Goal: Task Accomplishment & Management: Manage account settings

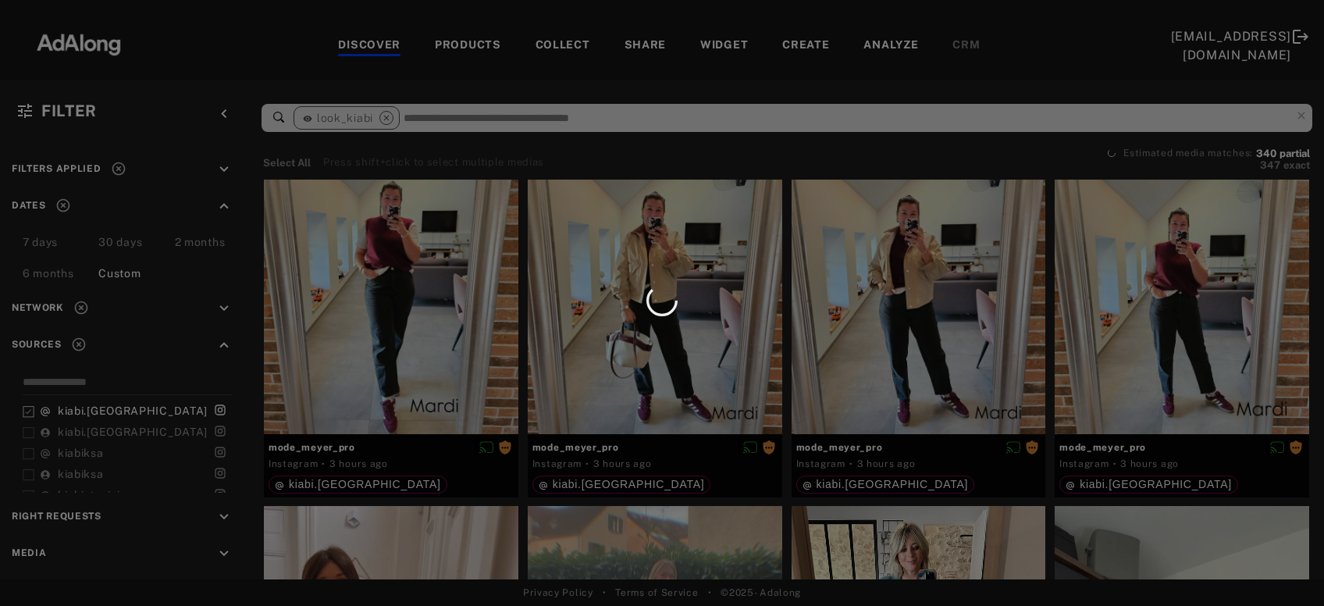
scroll to position [10099, 0]
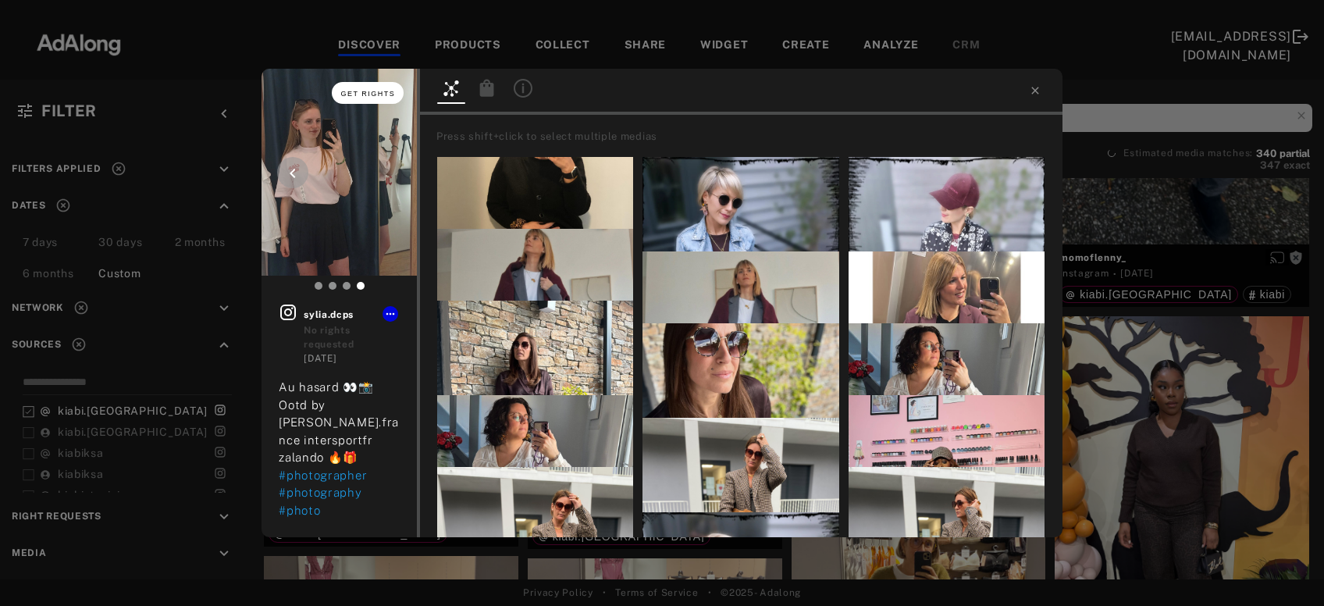
click at [378, 93] on span "Get rights" at bounding box center [368, 94] width 55 height 8
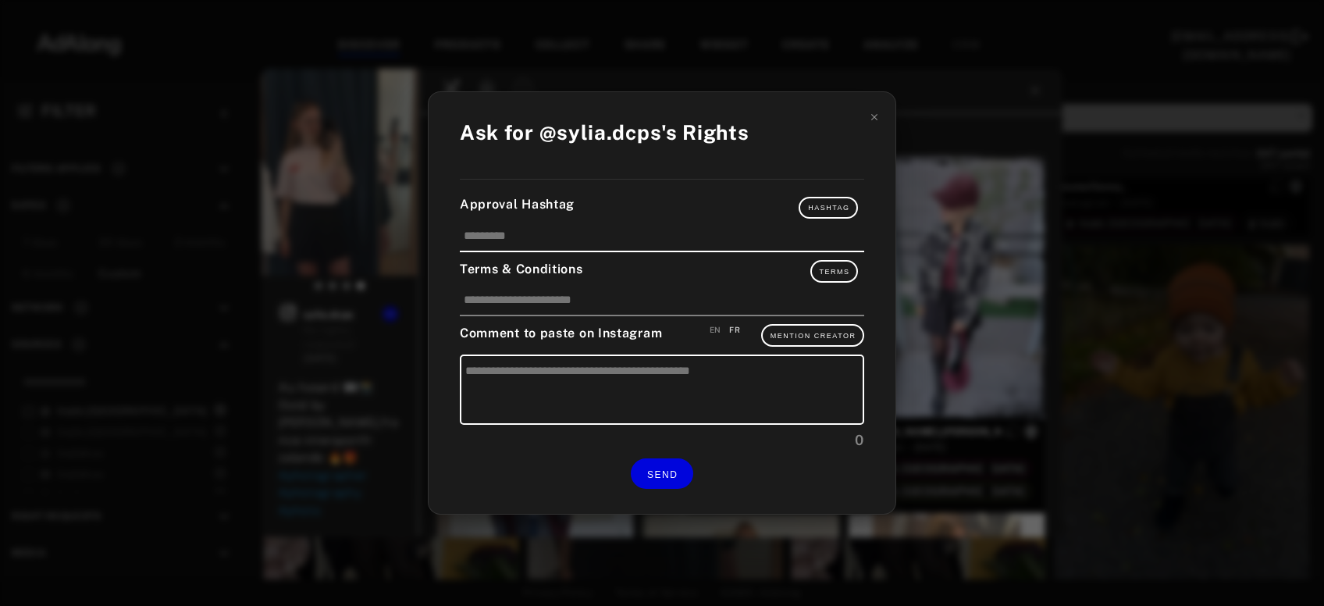
type textarea "**********"
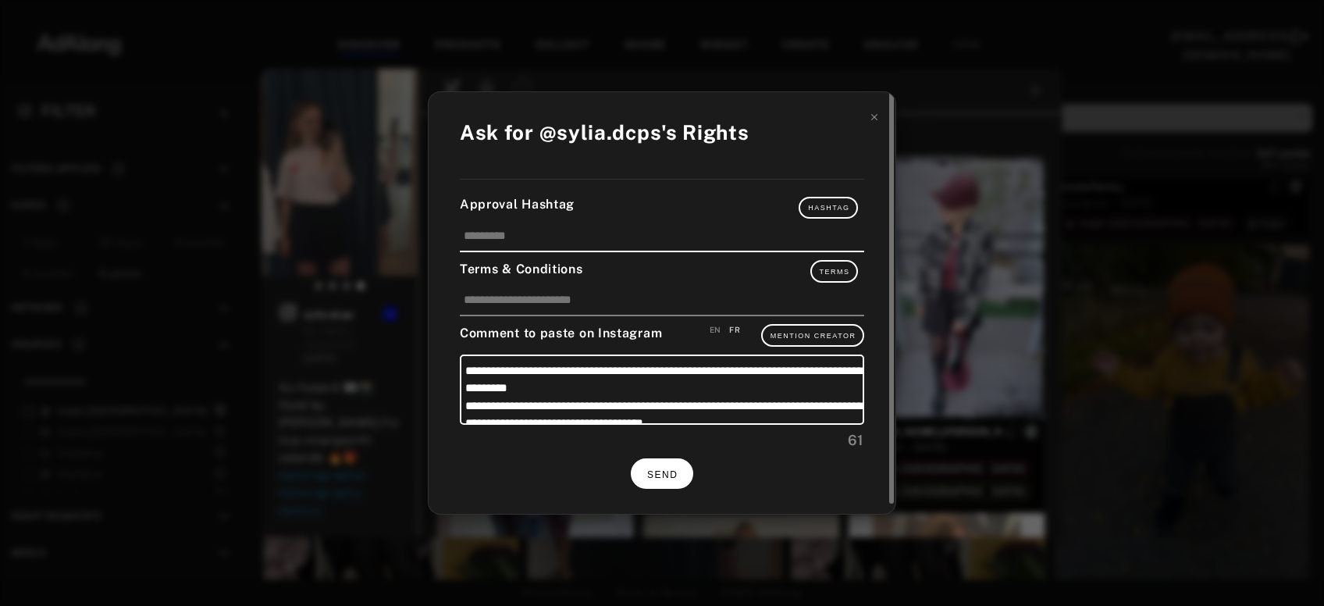
click at [683, 469] on button "SEND" at bounding box center [662, 473] width 62 height 30
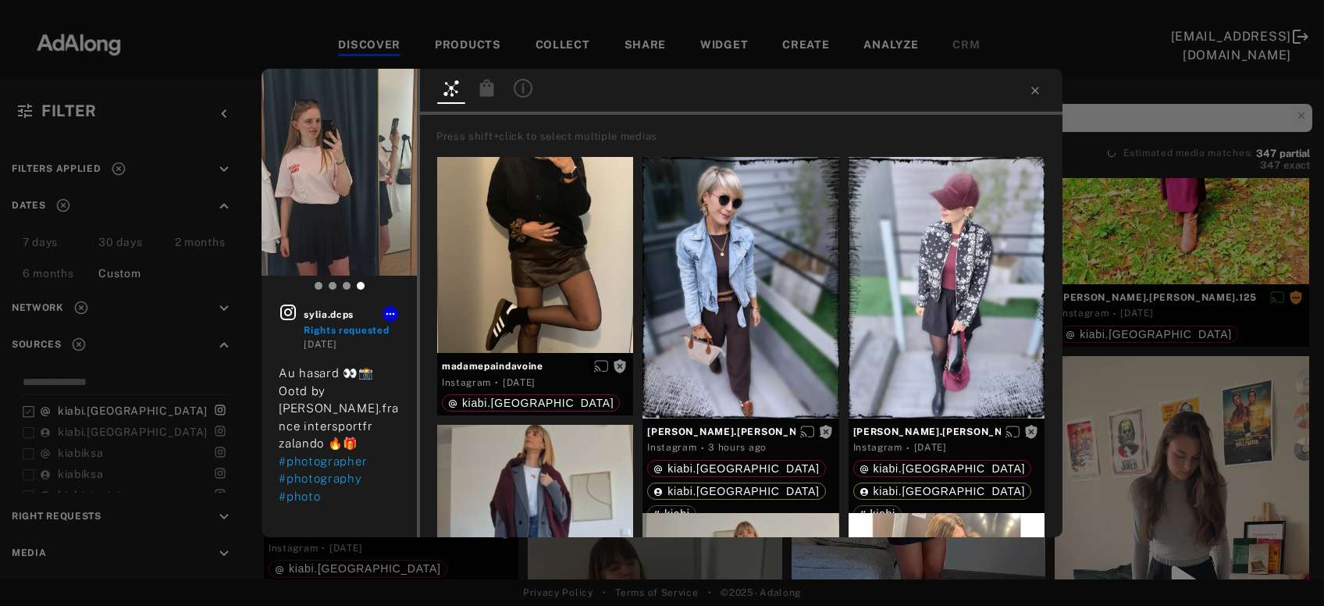
click at [1126, 397] on div "sylia.dcps Rights requested 3 days ago Au hasard 👀📸 Ootd by kiabi.france inters…" at bounding box center [662, 303] width 1324 height 606
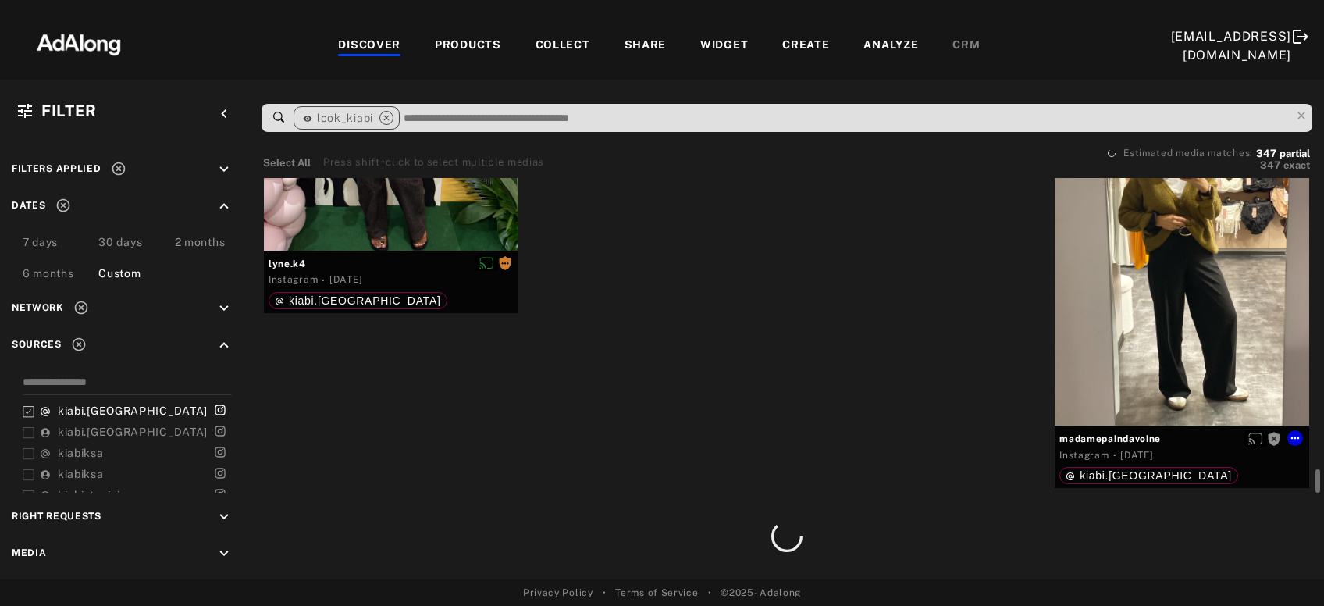
scroll to position [11628, 0]
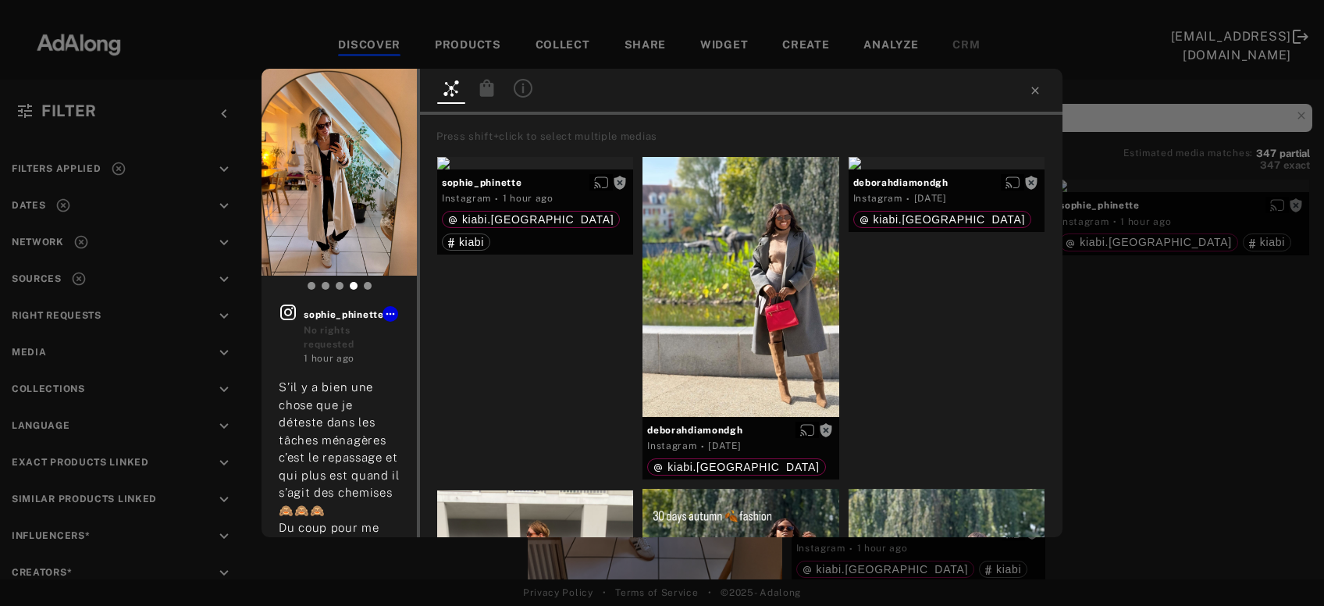
scroll to position [492, 0]
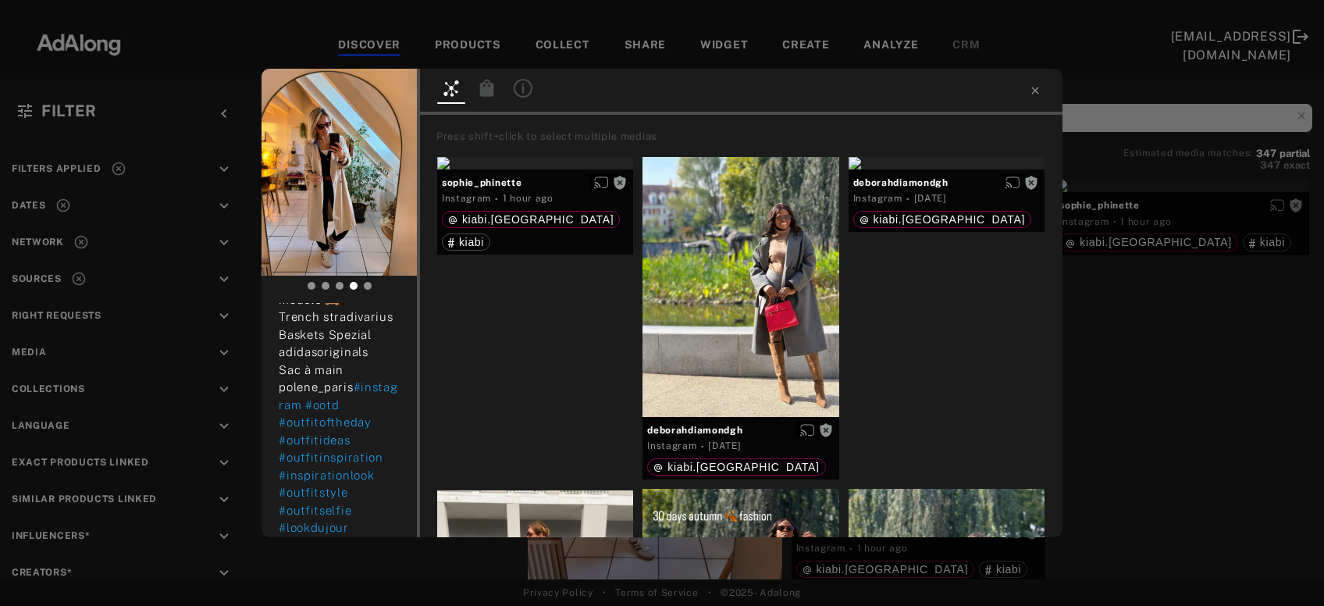
click at [373, 87] on button "Get rights" at bounding box center [368, 93] width 72 height 22
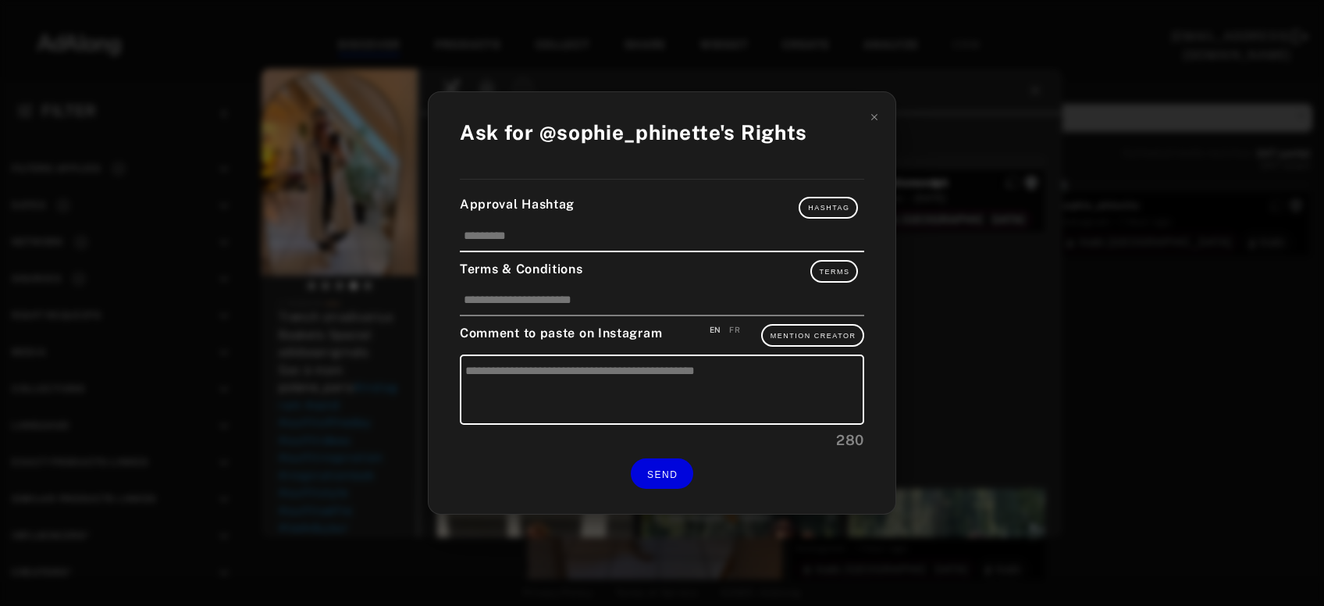
click at [736, 327] on div "FR" at bounding box center [734, 330] width 11 height 12
type textarea "**********"
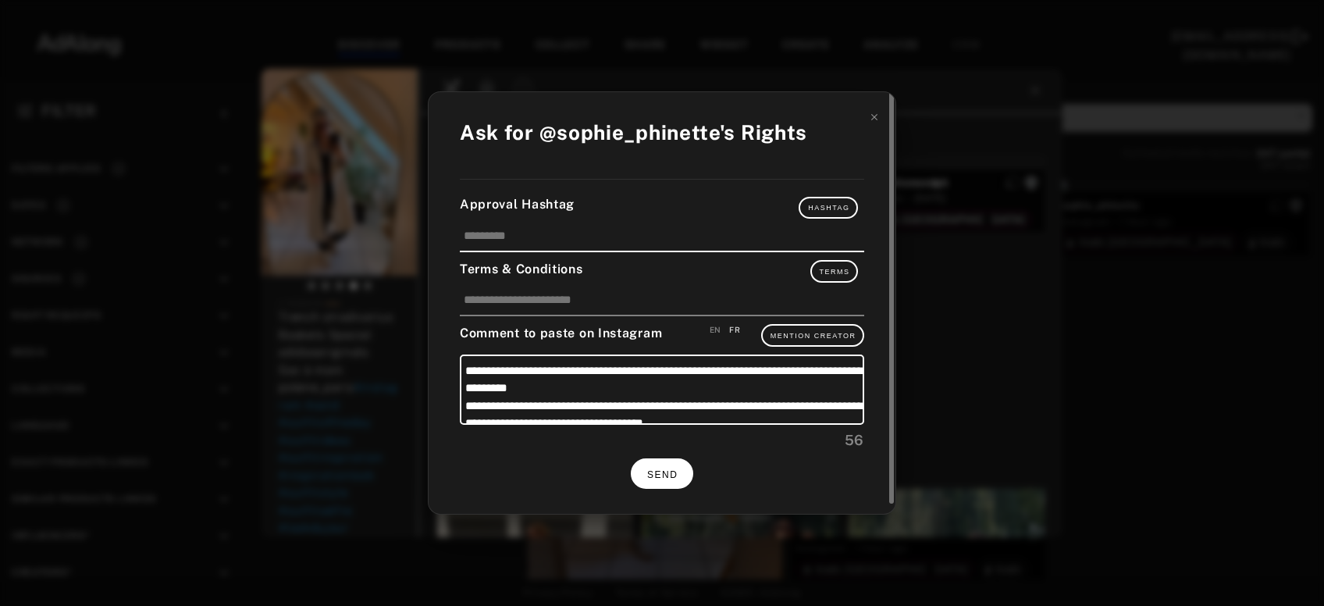
click at [676, 462] on button "SEND" at bounding box center [662, 473] width 62 height 30
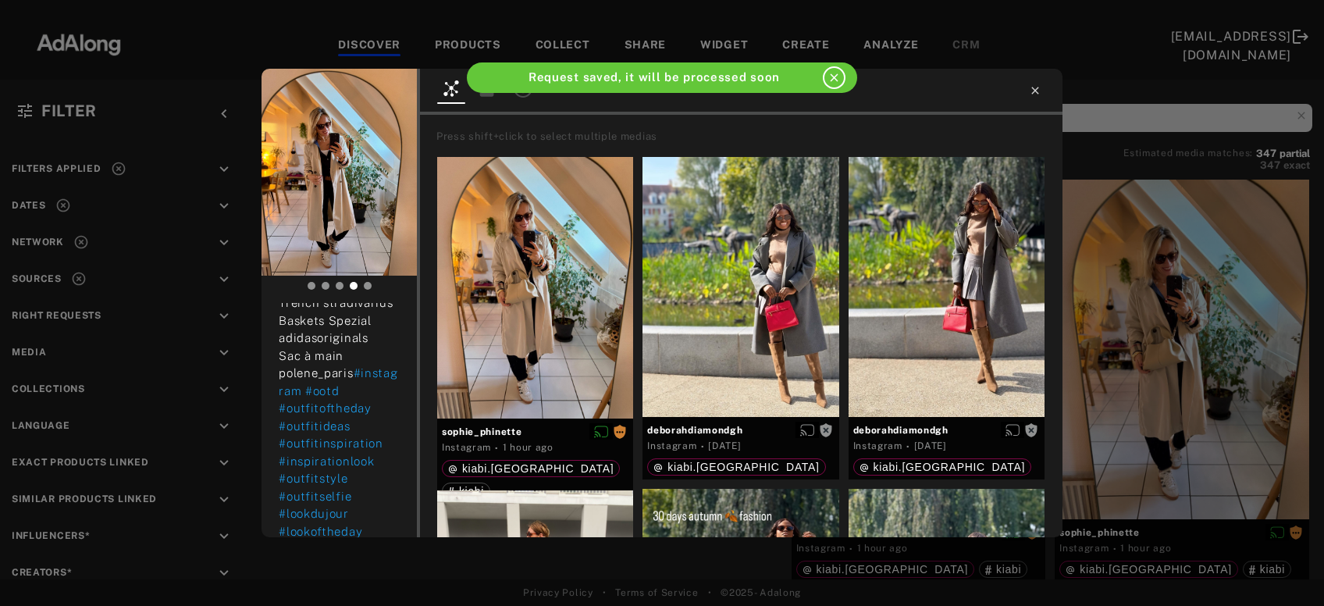
click at [1035, 94] on icon at bounding box center [1035, 90] width 12 height 12
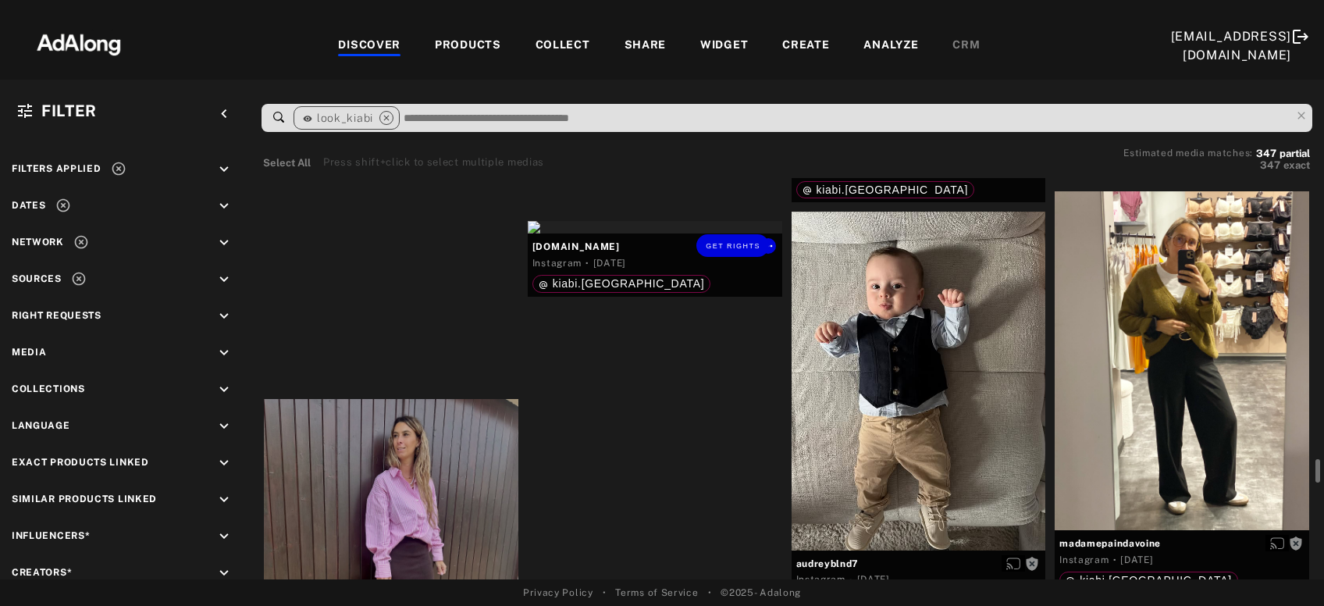
scroll to position [12167, 0]
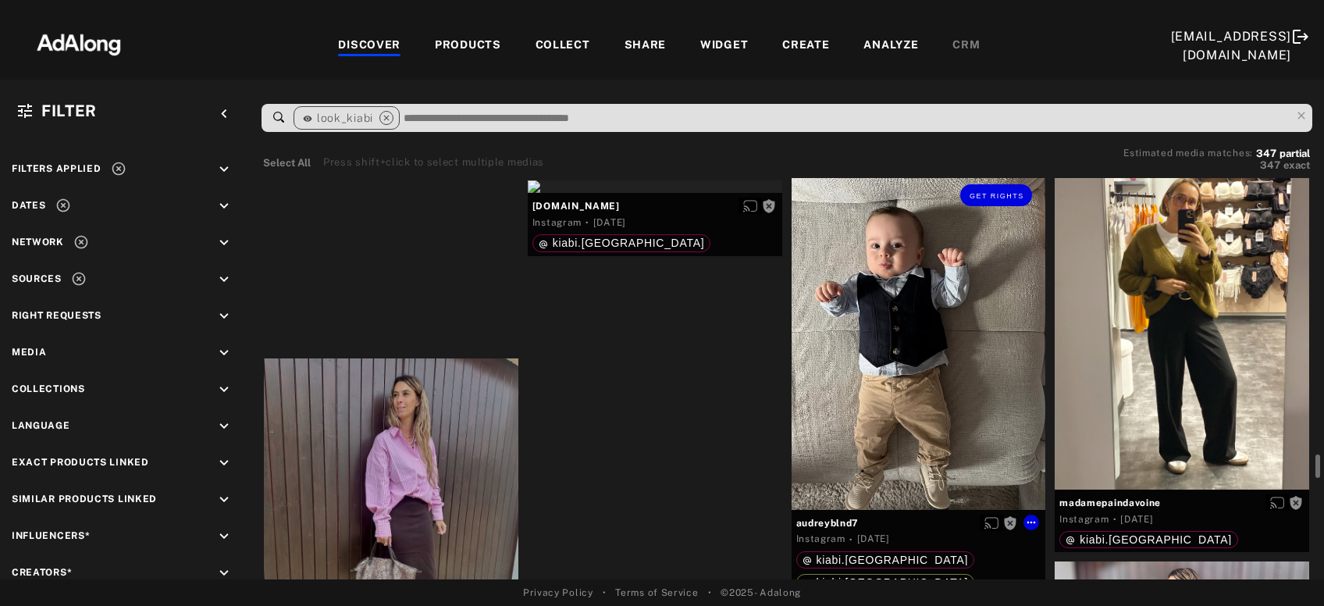
click at [961, 369] on div "Get rights" at bounding box center [919, 340] width 255 height 339
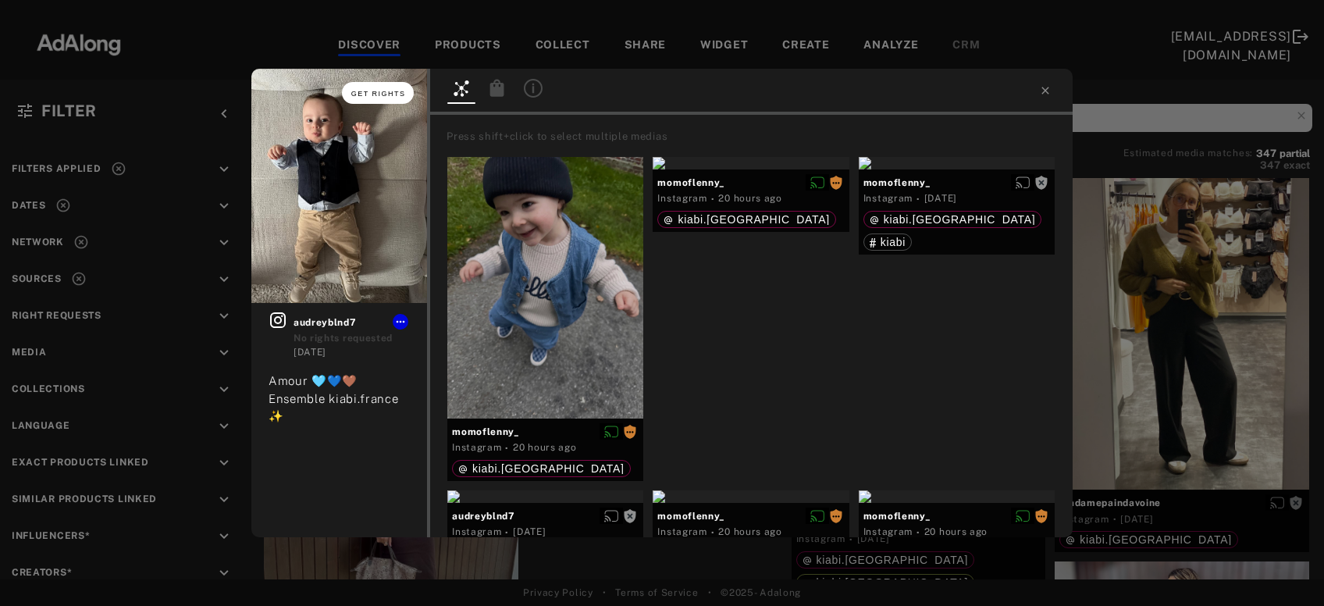
click at [384, 91] on span "Get rights" at bounding box center [378, 94] width 55 height 8
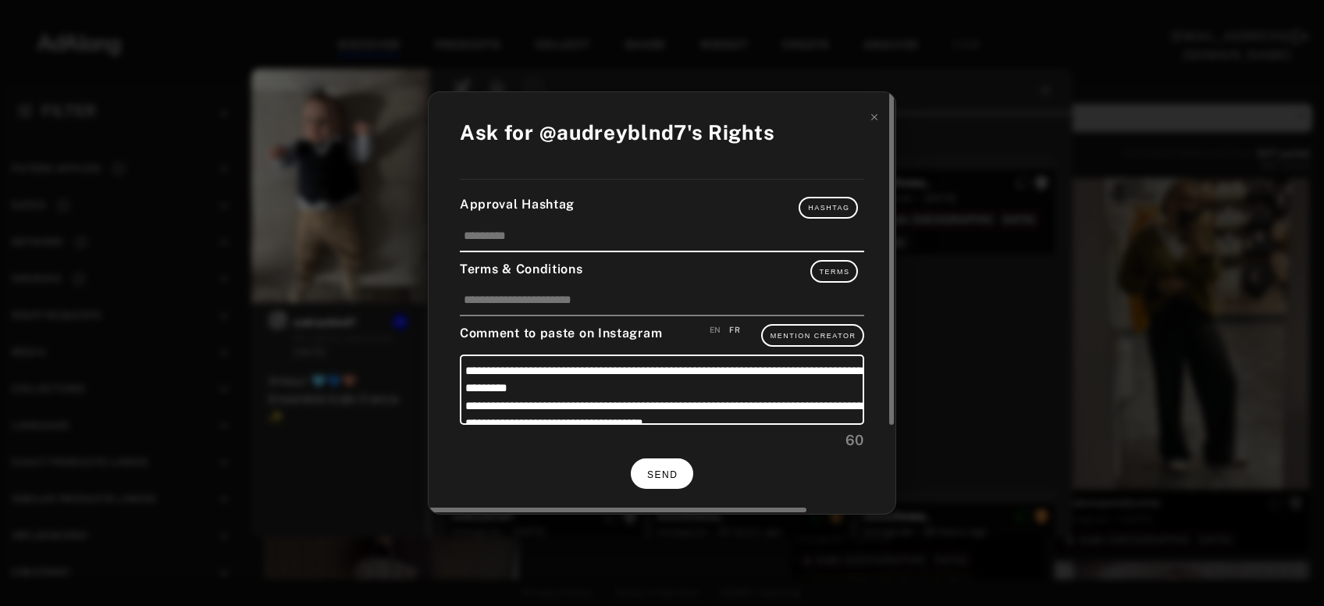
click at [662, 473] on span "SEND" at bounding box center [662, 474] width 30 height 11
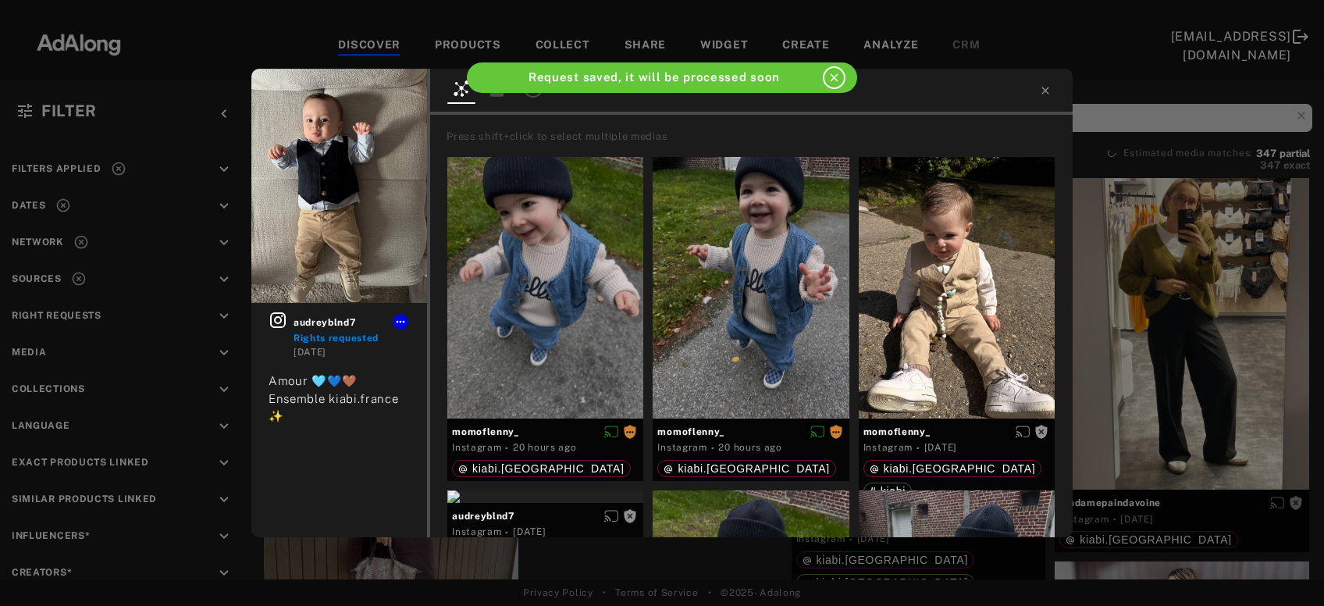
click at [1172, 315] on div "audreyblnd7 Rights requested 3 days ago Amour 🩵💙🤎 Ensemble kiabi.france ✨ Press…" at bounding box center [662, 303] width 1324 height 606
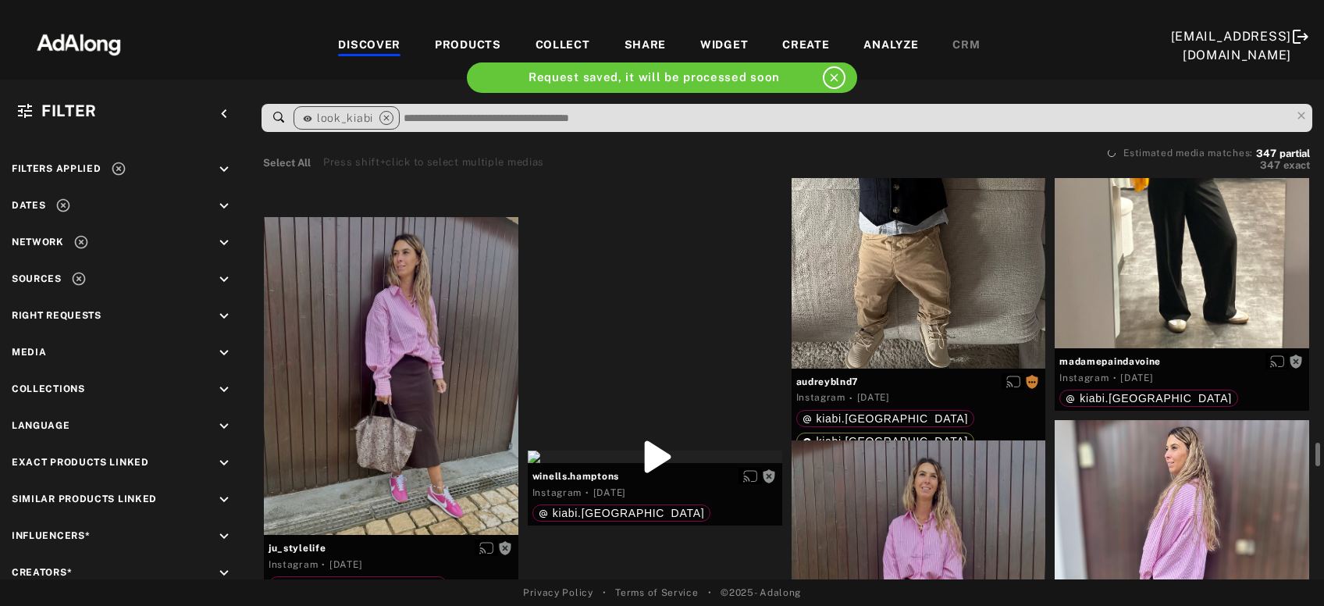
scroll to position [12314, 0]
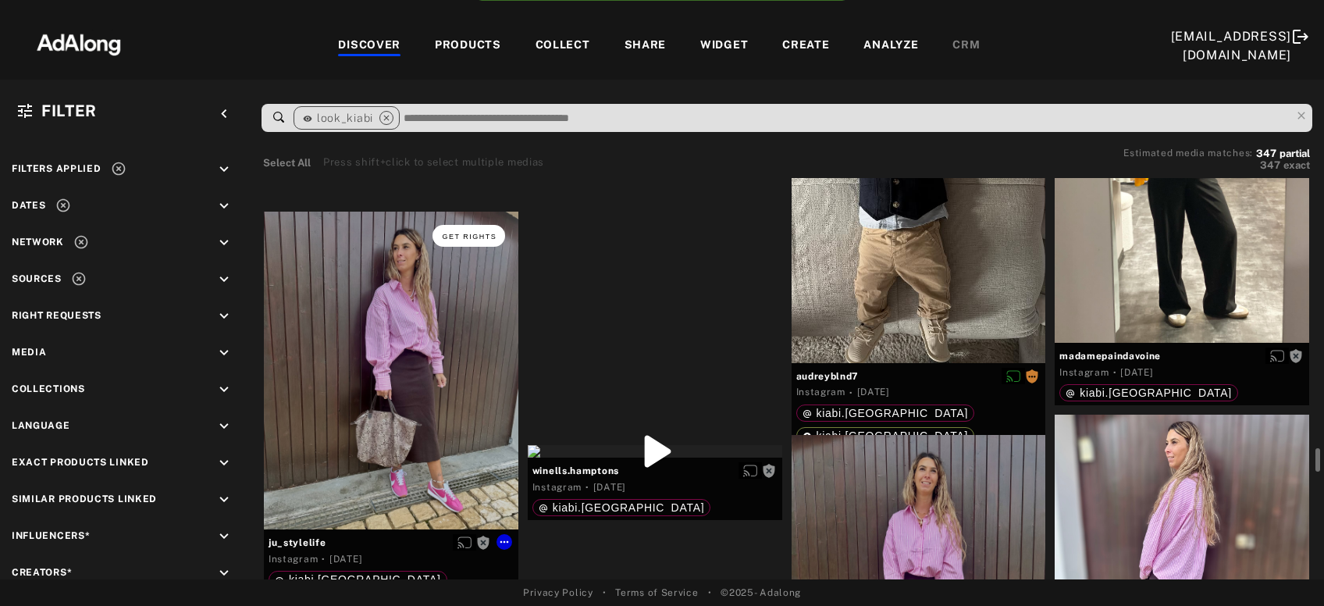
click at [464, 233] on span "Get rights" at bounding box center [469, 237] width 55 height 8
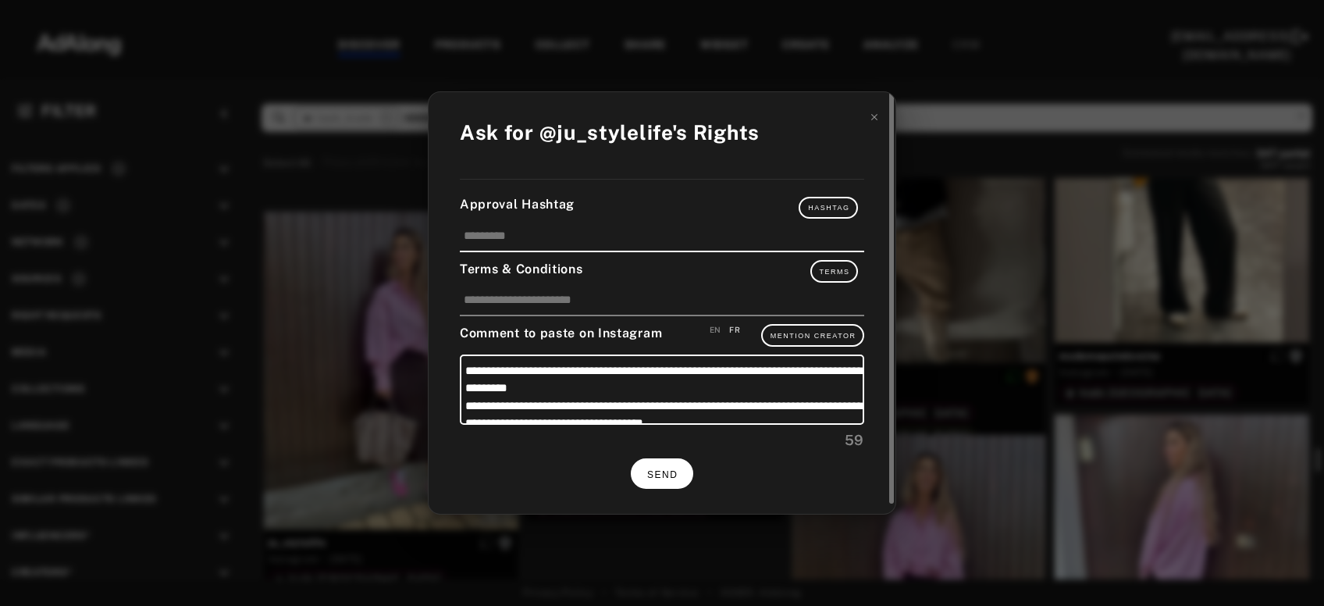
click at [663, 469] on span "SEND" at bounding box center [662, 474] width 30 height 11
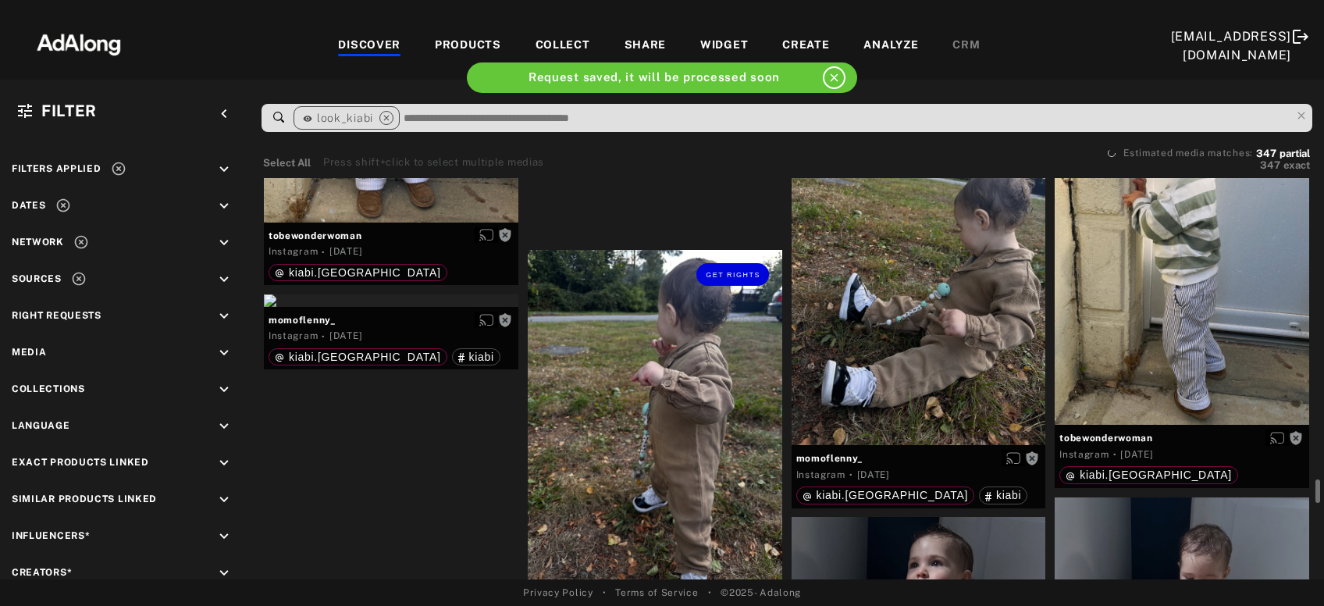
scroll to position [13048, 0]
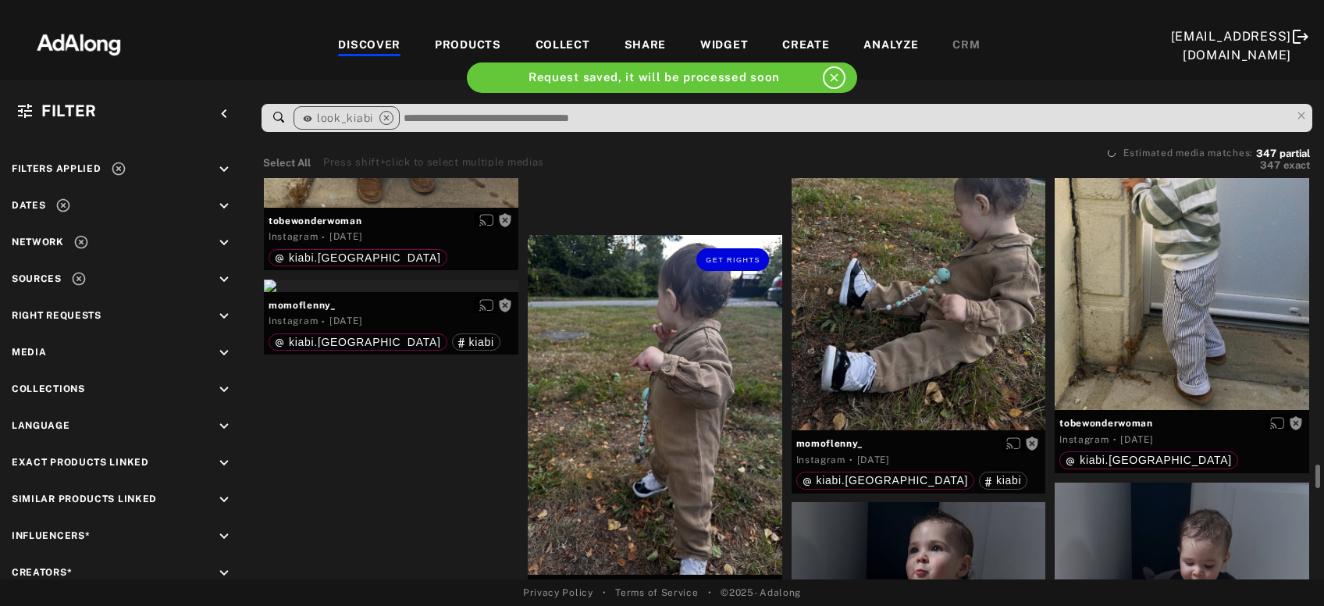
click at [668, 430] on div "Get rights" at bounding box center [655, 404] width 255 height 339
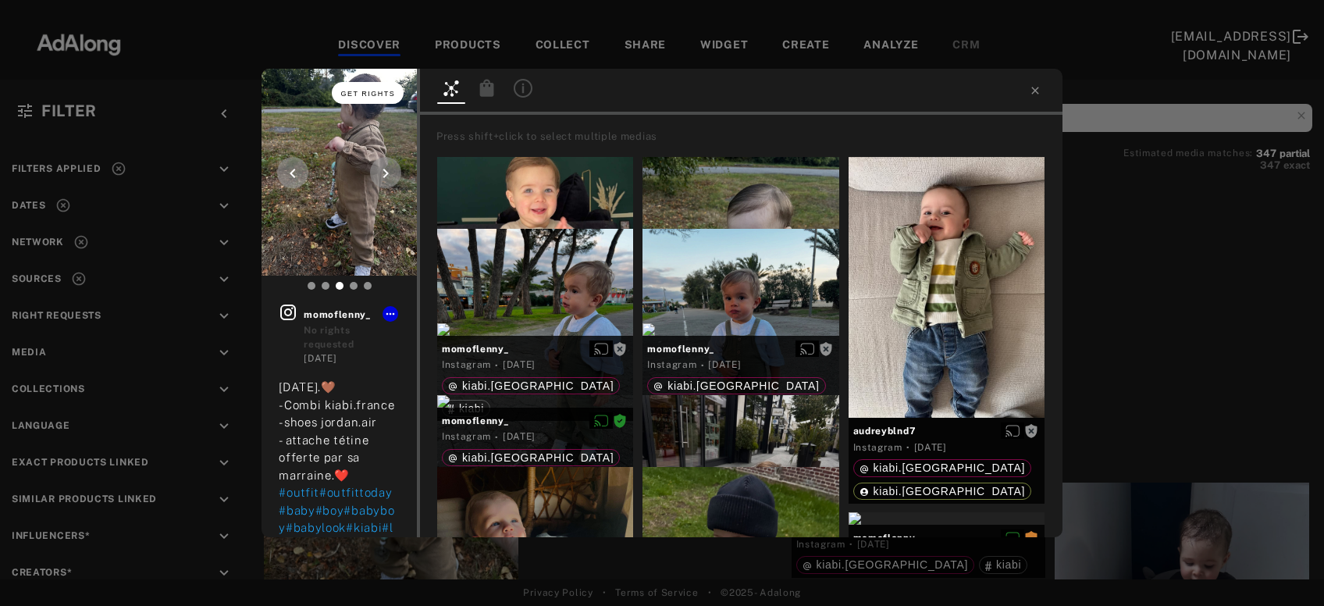
click at [358, 98] on button "Get rights" at bounding box center [368, 93] width 72 height 22
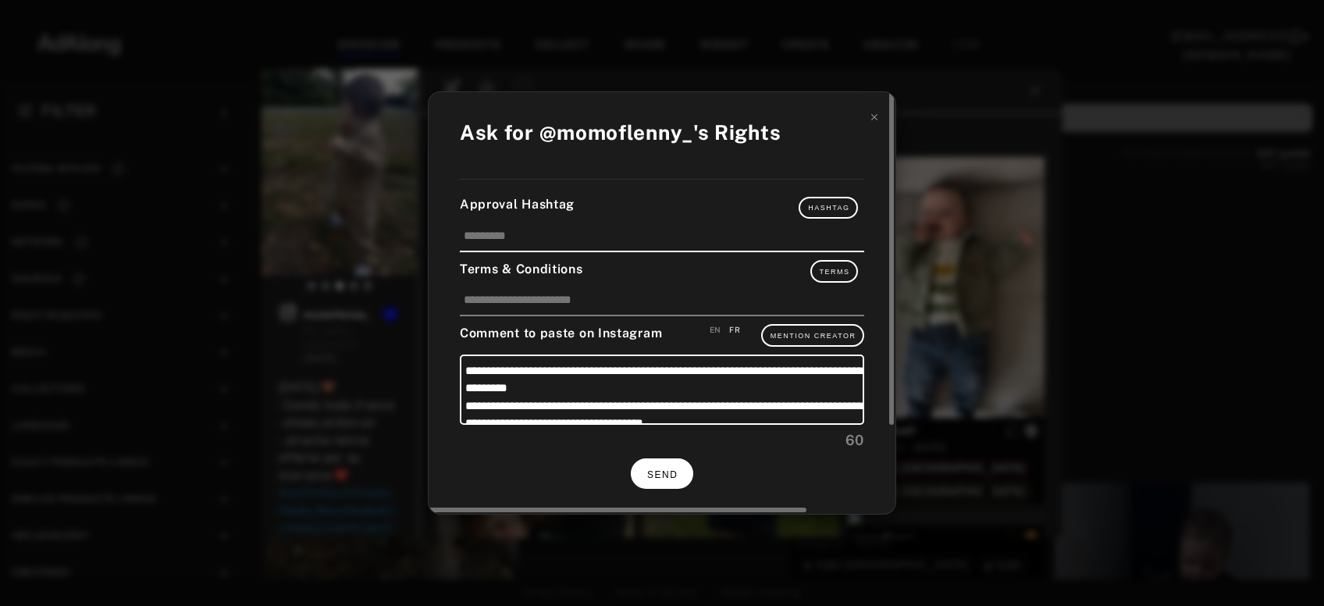
click at [681, 470] on button "SEND" at bounding box center [662, 473] width 62 height 30
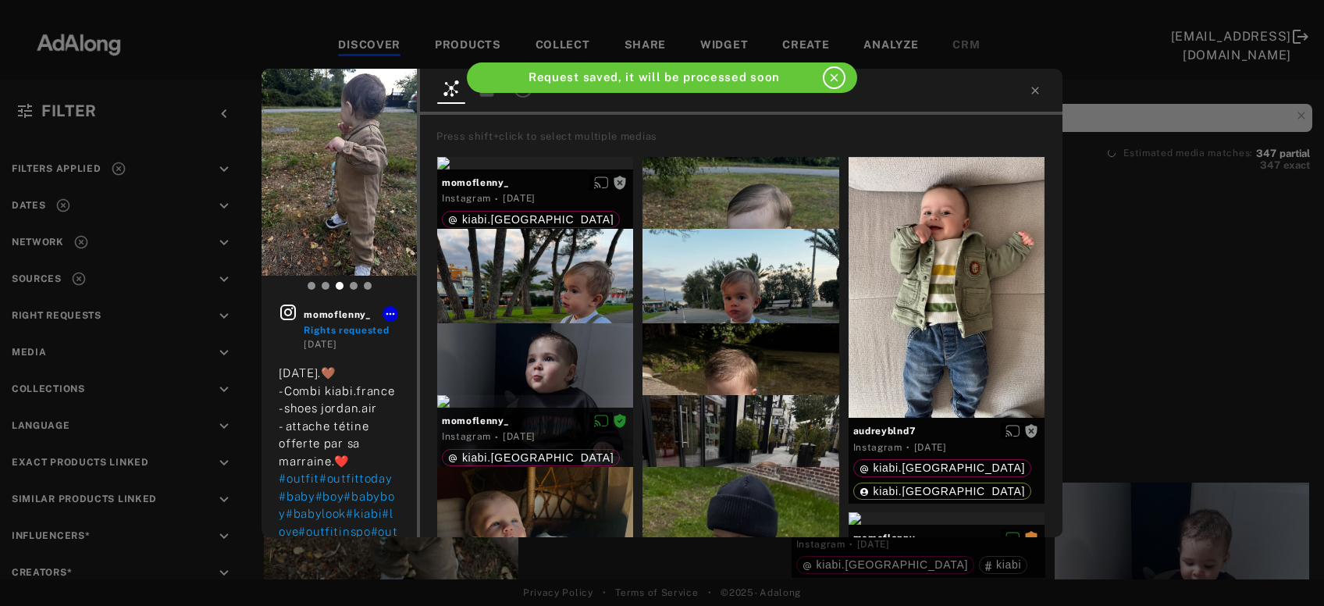
click at [1187, 290] on div "momoflenny_ Rights requested 3 days ago Lundi 25 août.🤎 -Combi kiabi.france -sh…" at bounding box center [662, 303] width 1324 height 606
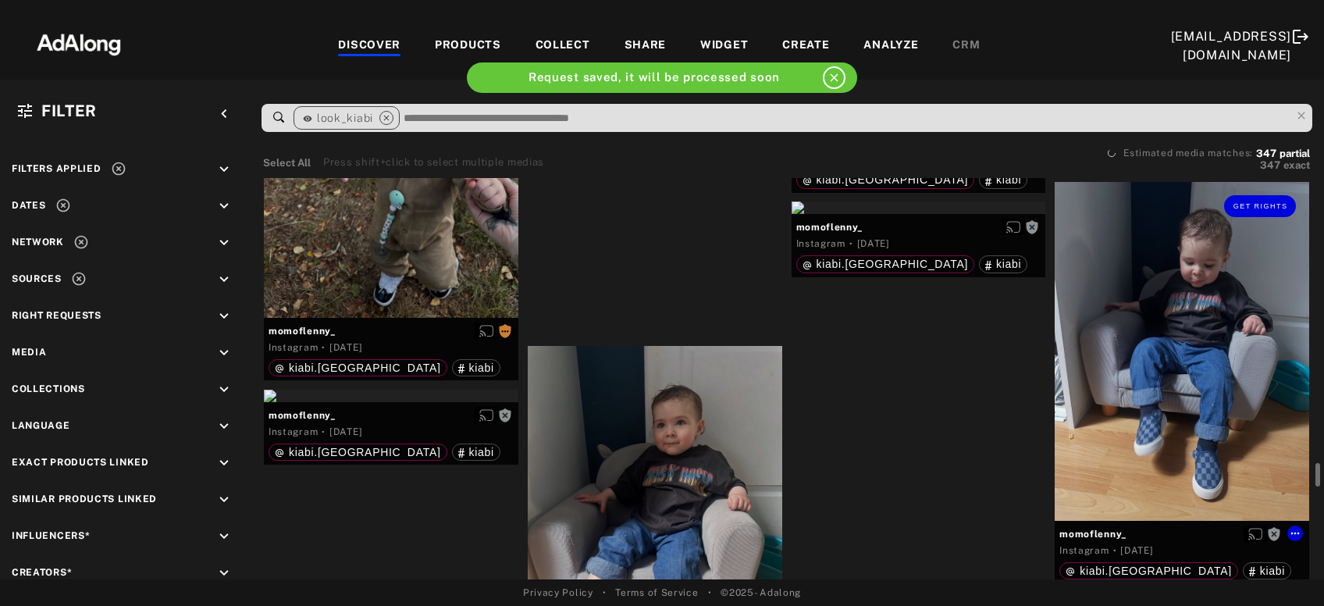
scroll to position [13294, 0]
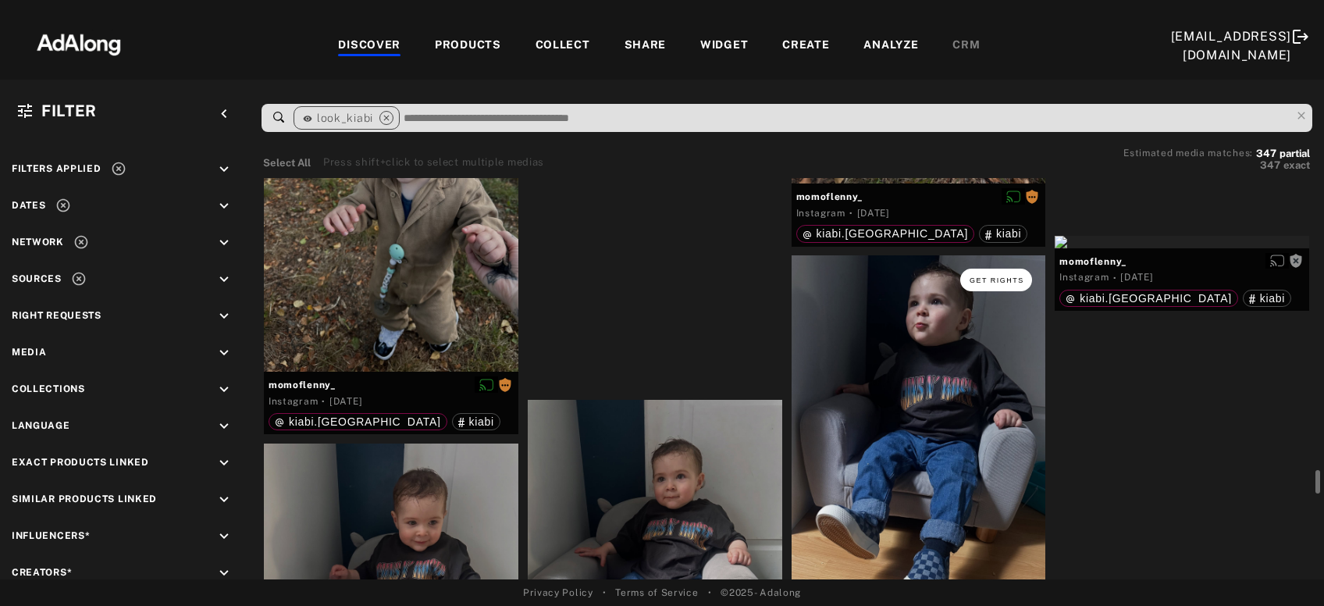
click at [1008, 283] on button "Get rights" at bounding box center [997, 280] width 72 height 22
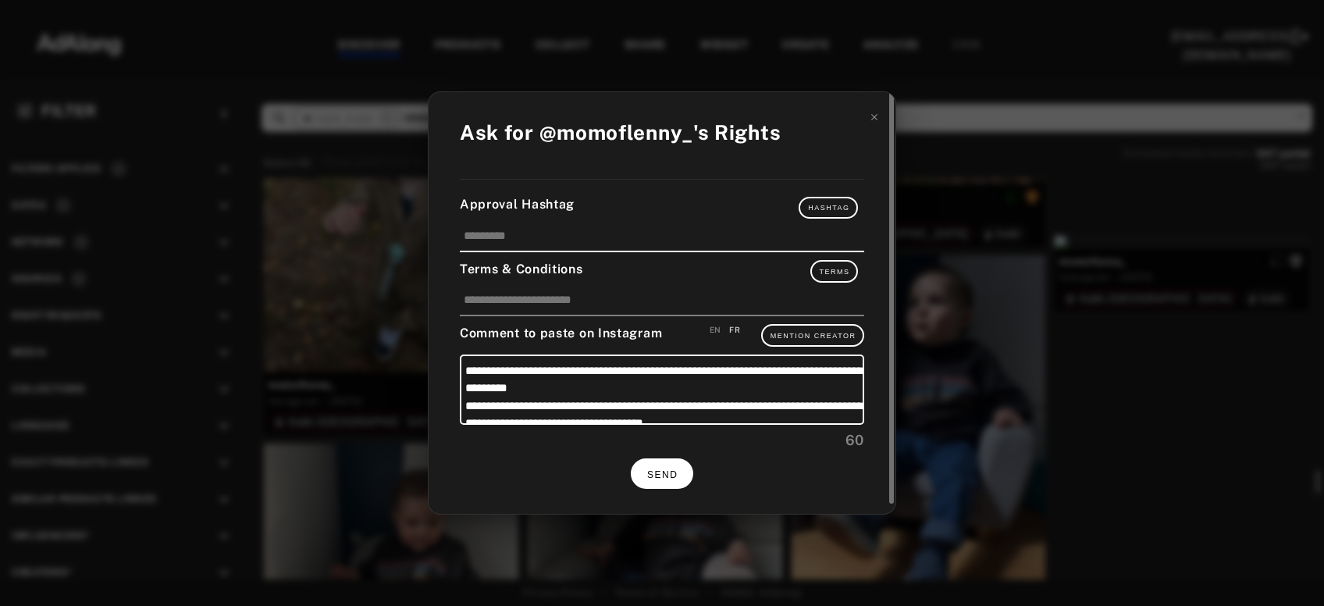
click at [661, 478] on button "SEND" at bounding box center [662, 473] width 62 height 30
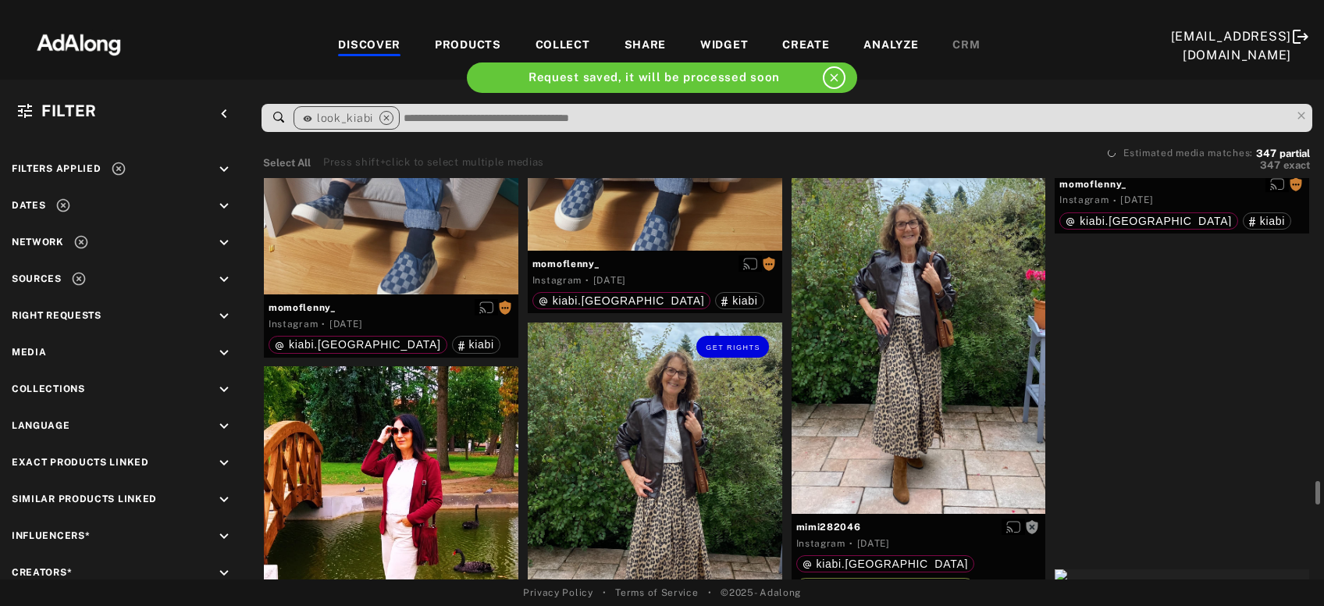
scroll to position [13800, 0]
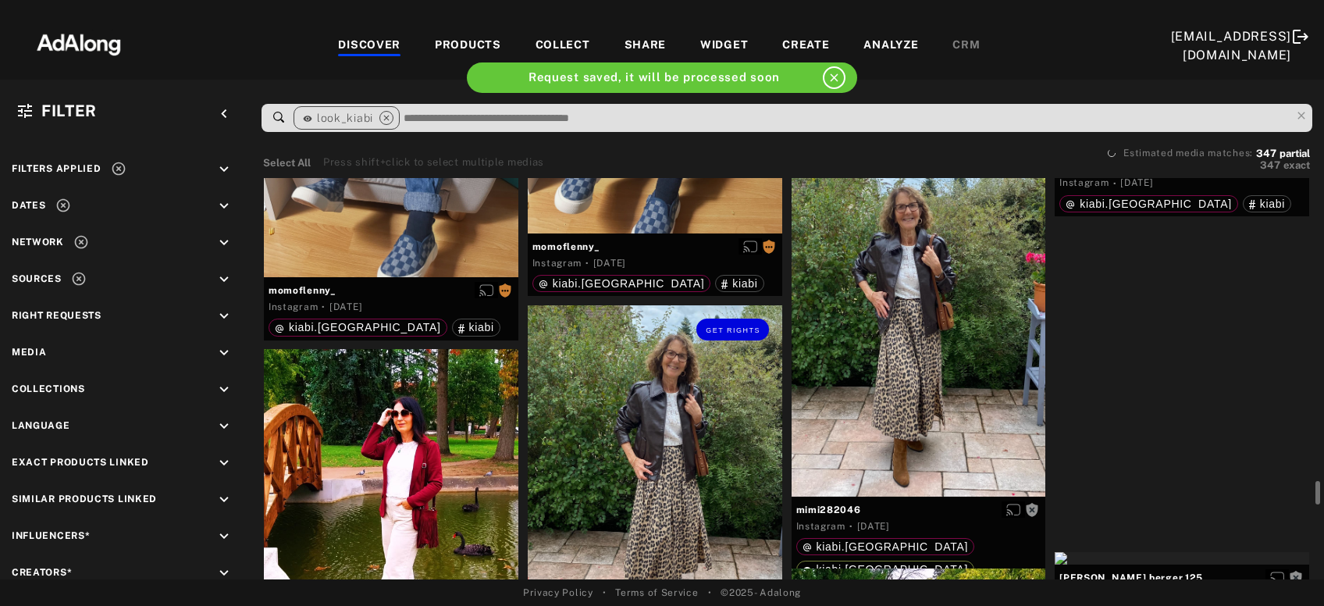
click at [661, 478] on div "Get rights" at bounding box center [655, 473] width 255 height 337
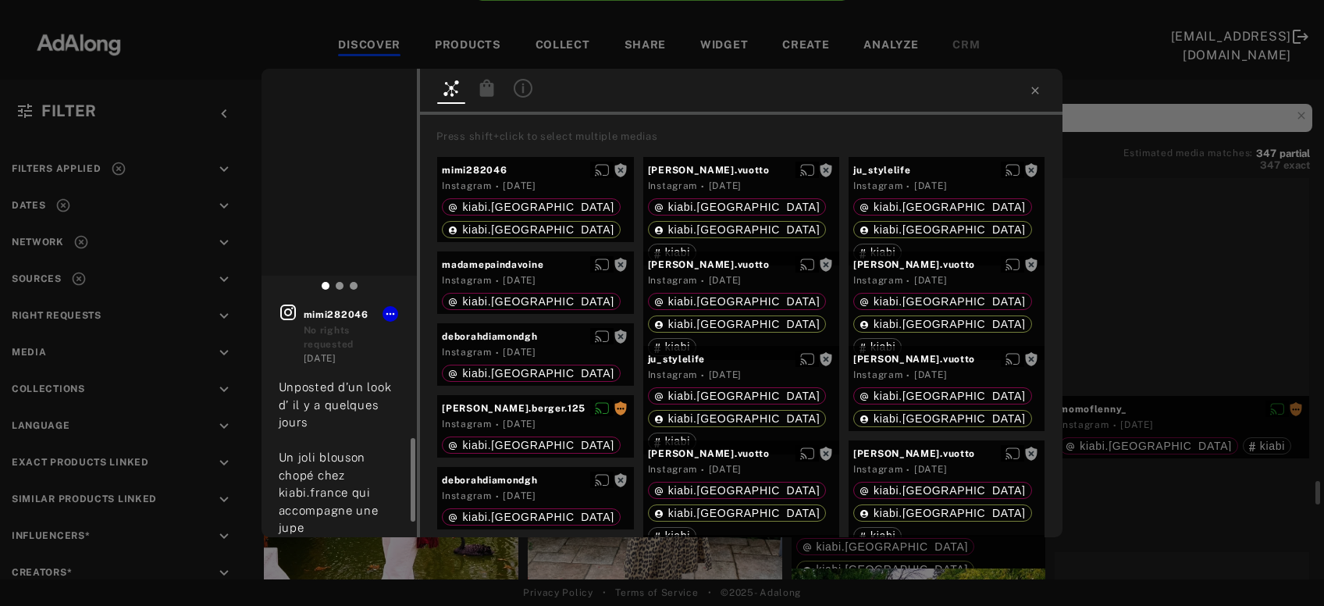
scroll to position [106, 0]
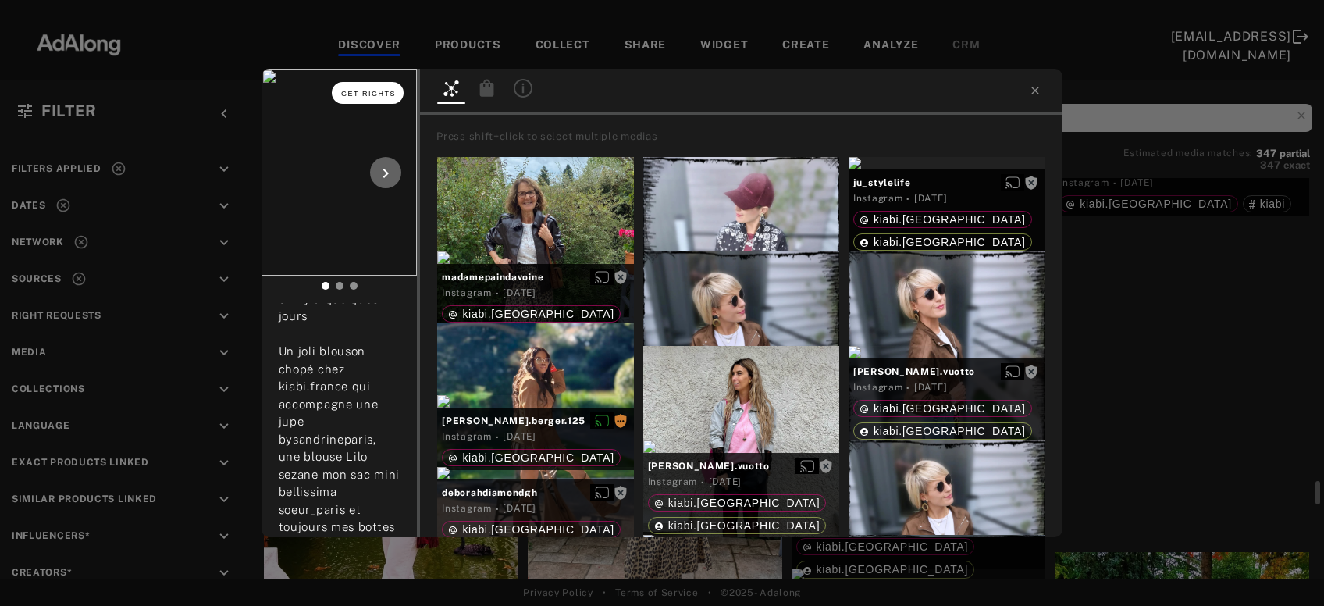
click at [383, 91] on span "Get rights" at bounding box center [368, 94] width 55 height 8
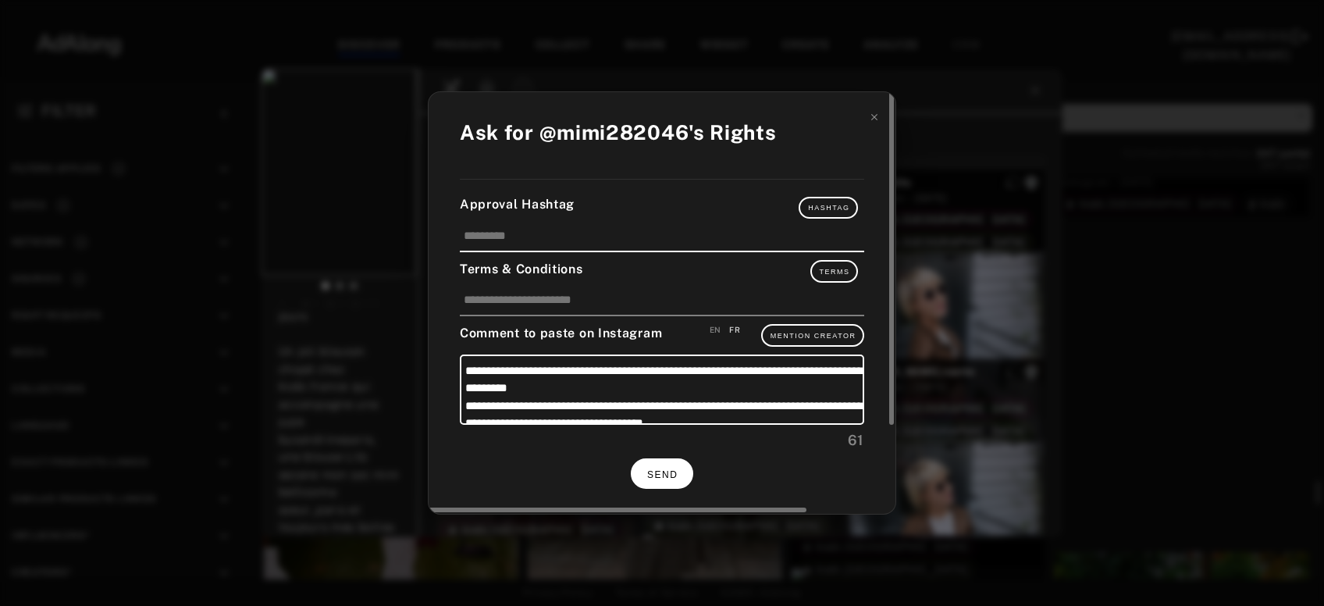
click at [683, 477] on button "SEND" at bounding box center [662, 473] width 62 height 30
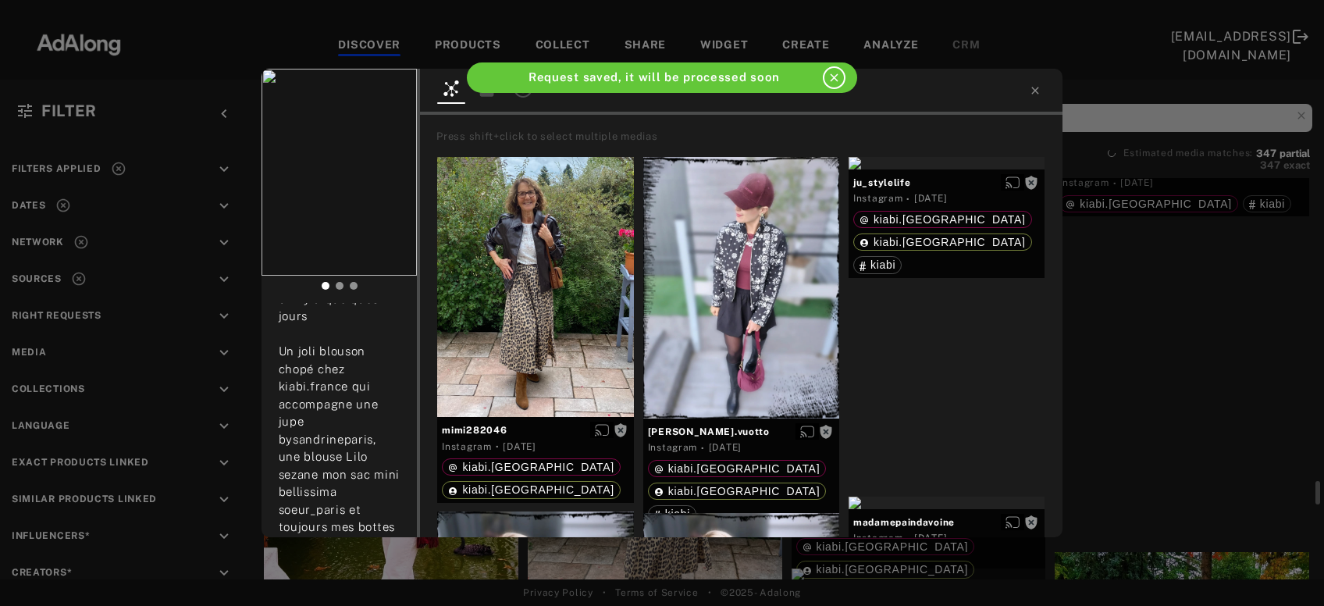
click at [1180, 399] on div "Get rights mimi282046 No rights requested 3 days ago Unposted d’un look d’ il y…" at bounding box center [662, 303] width 1324 height 606
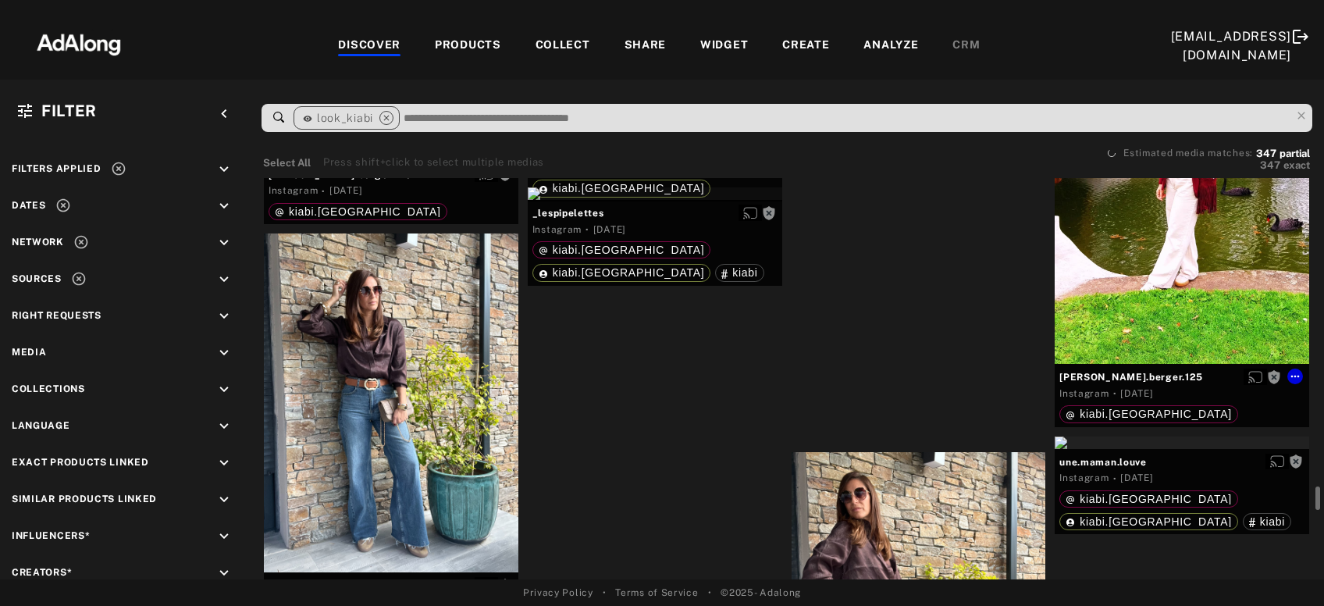
scroll to position [14330, 0]
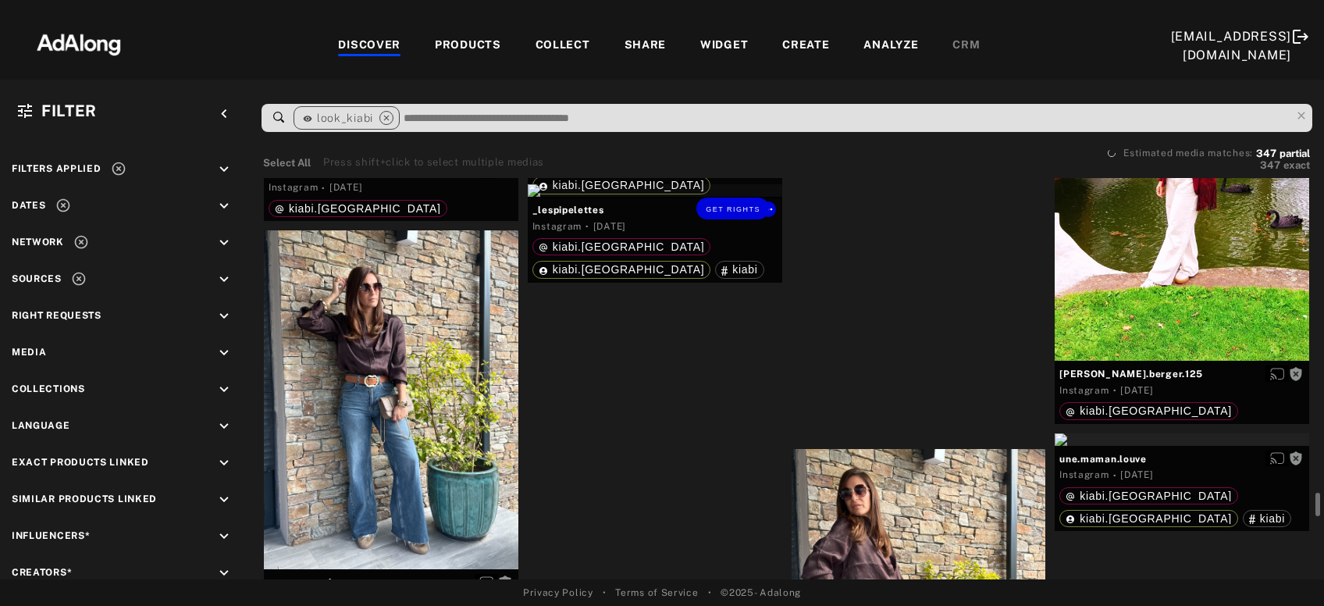
click at [709, 197] on div "Get rights" at bounding box center [655, 190] width 255 height 12
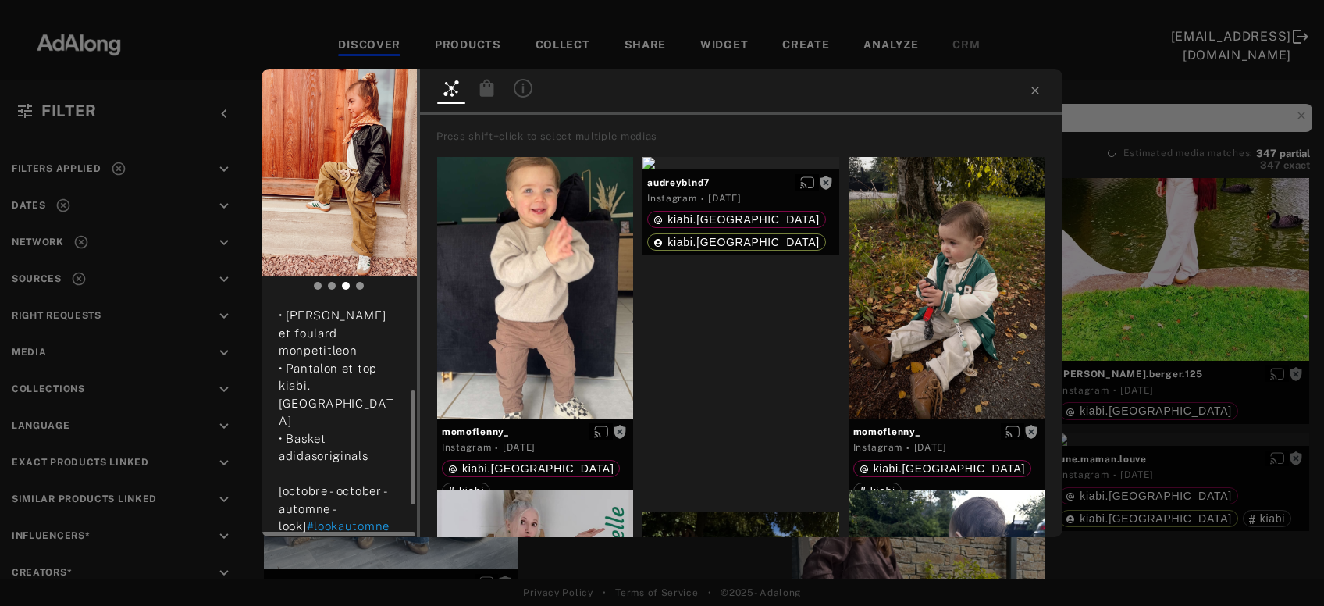
scroll to position [191, 0]
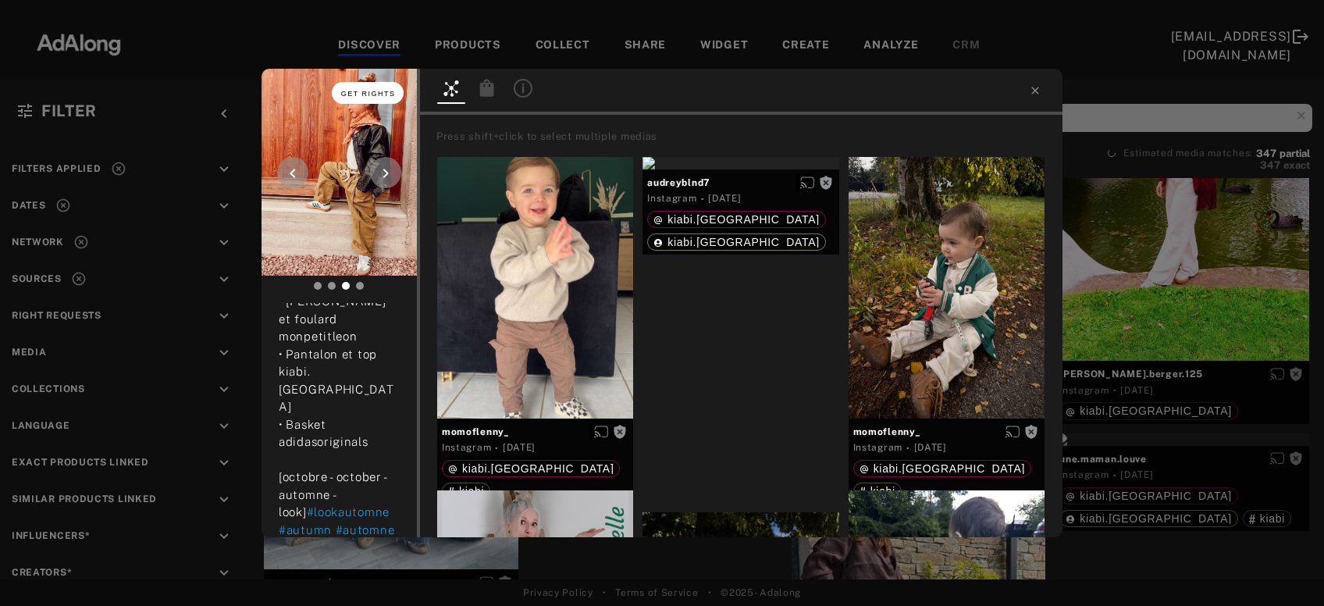
click at [387, 94] on span "Get rights" at bounding box center [368, 94] width 55 height 8
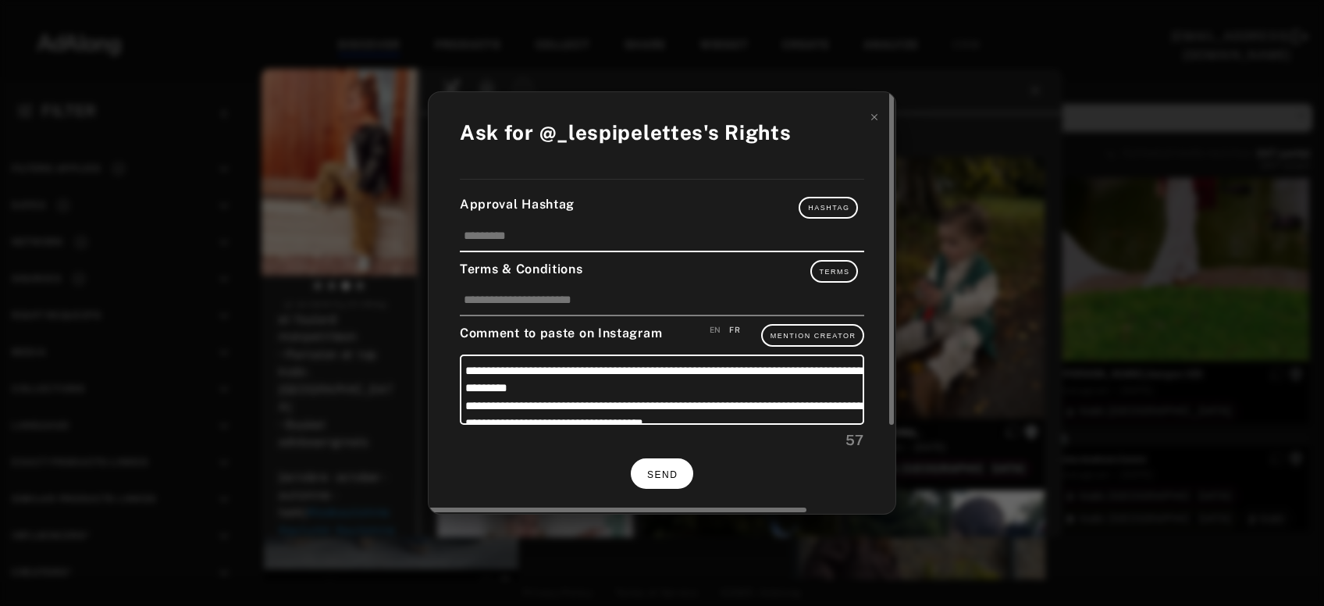
click at [677, 470] on span "SEND" at bounding box center [662, 474] width 30 height 11
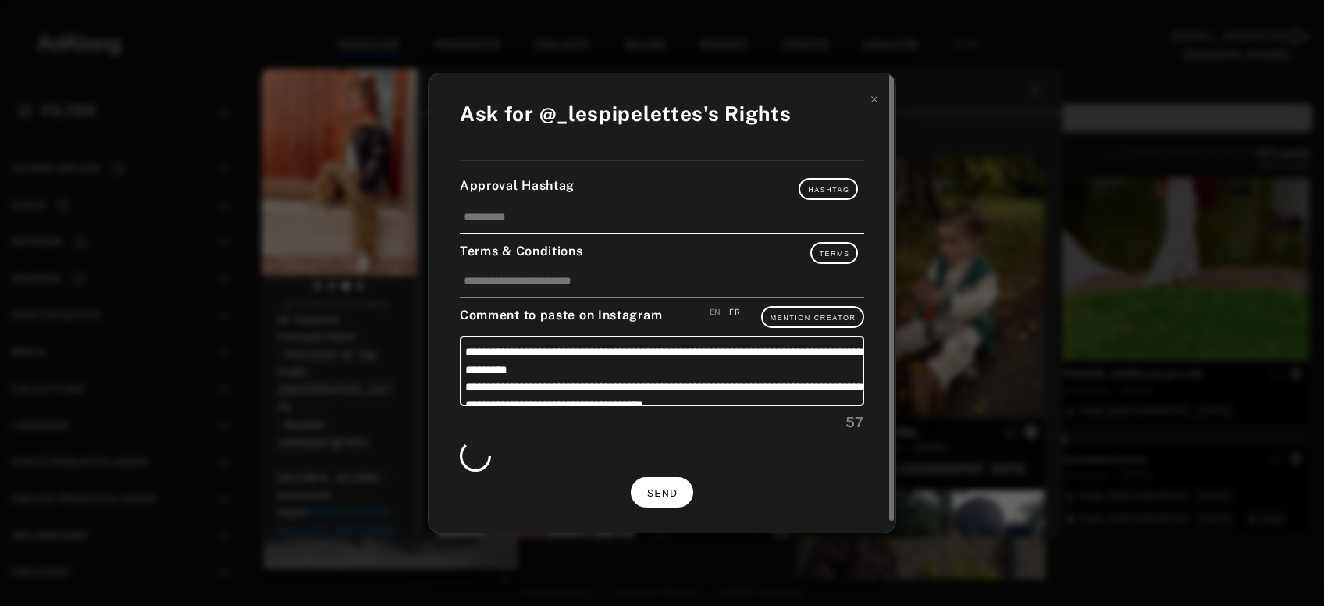
click at [664, 488] on span "SEND" at bounding box center [662, 493] width 30 height 11
click at [662, 488] on span "SEND" at bounding box center [662, 493] width 30 height 11
click at [872, 103] on icon at bounding box center [874, 99] width 11 height 11
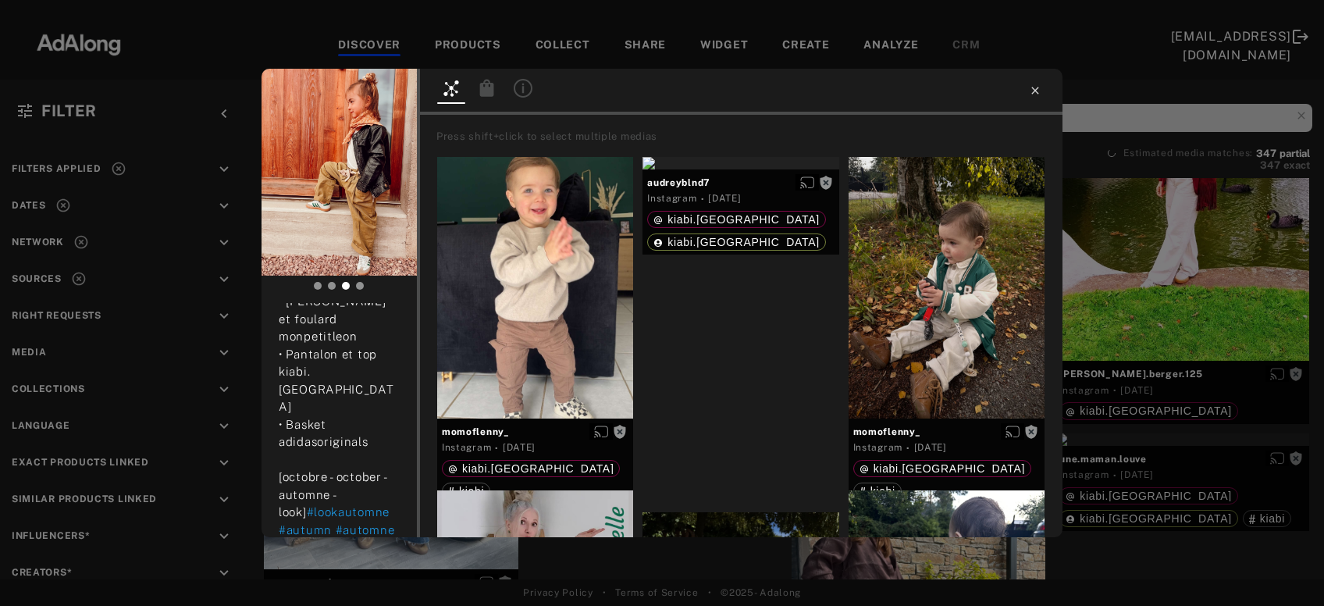
click at [1032, 91] on icon at bounding box center [1035, 90] width 12 height 12
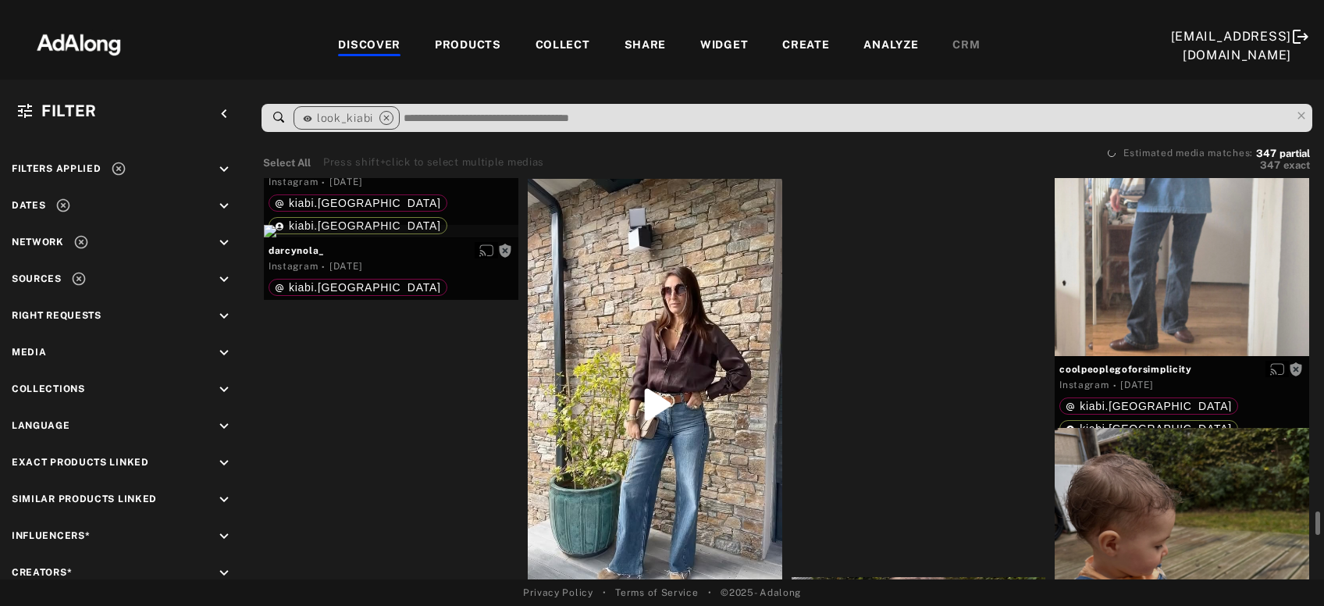
scroll to position [15137, 0]
click at [351, 237] on div "Get rights" at bounding box center [391, 230] width 255 height 12
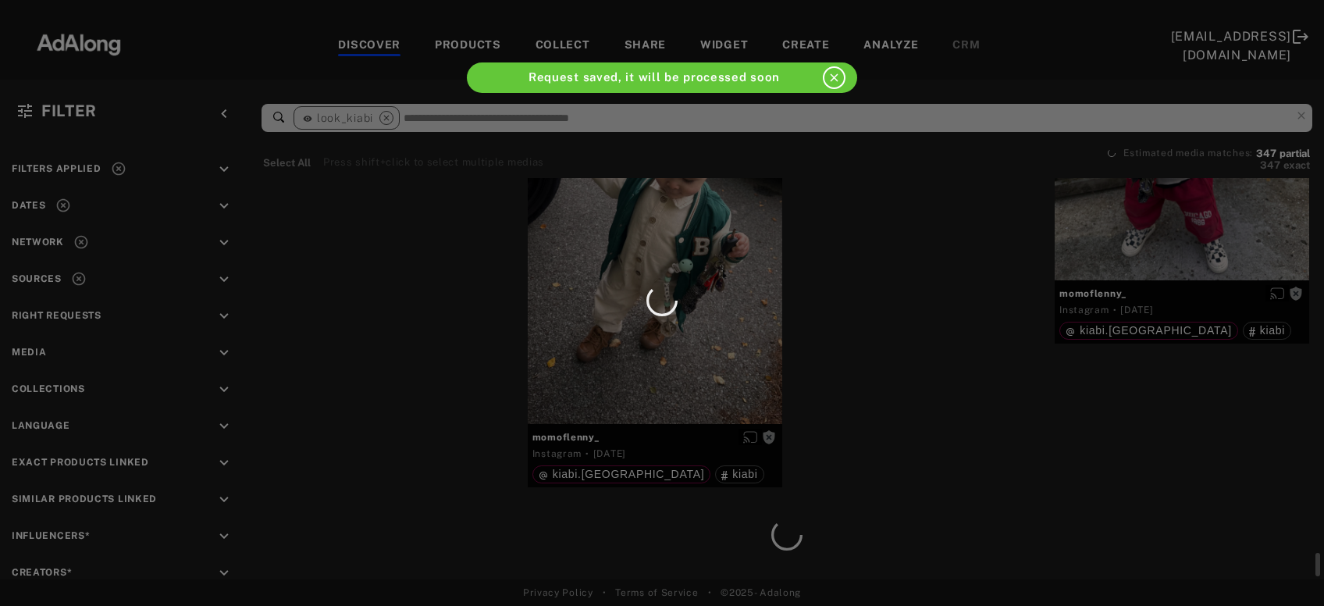
scroll to position [14752, 0]
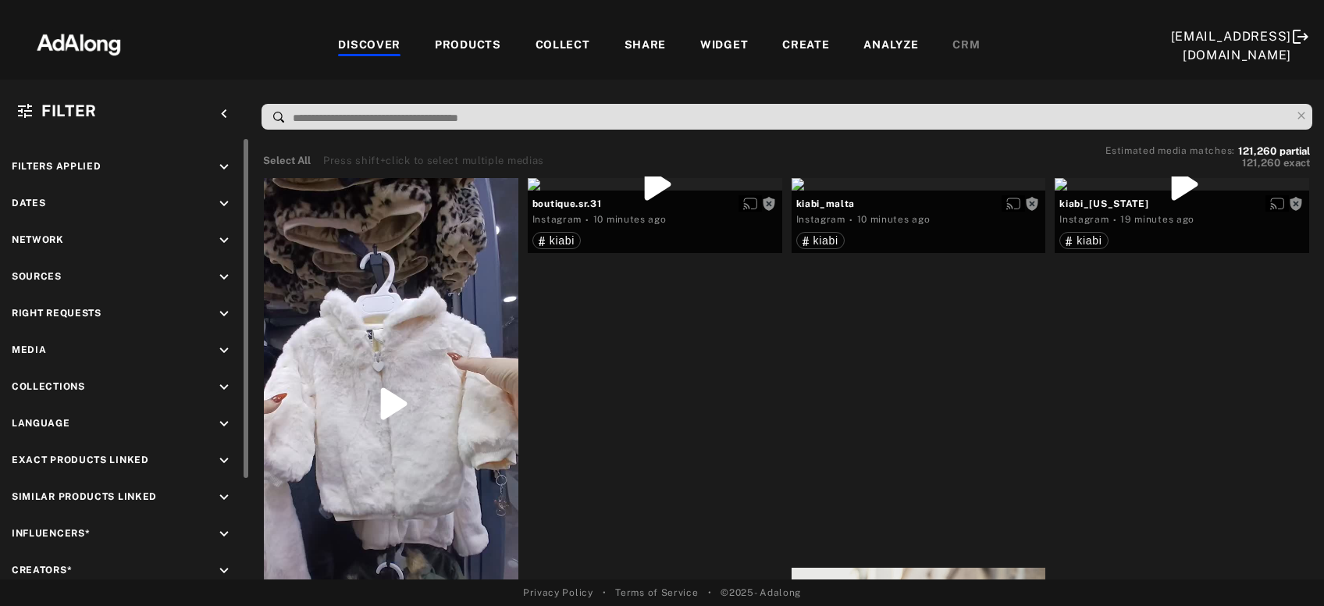
click at [224, 199] on icon "keyboard_arrow_down" at bounding box center [224, 203] width 17 height 17
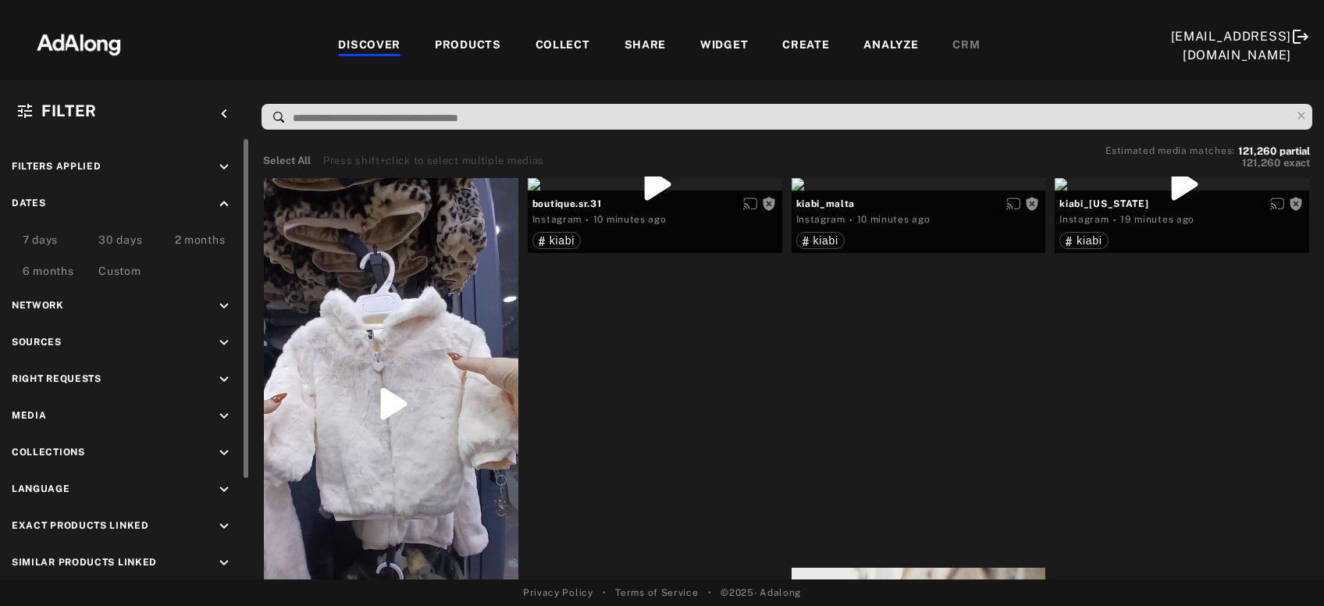
click at [121, 268] on div "Custom" at bounding box center [119, 272] width 42 height 19
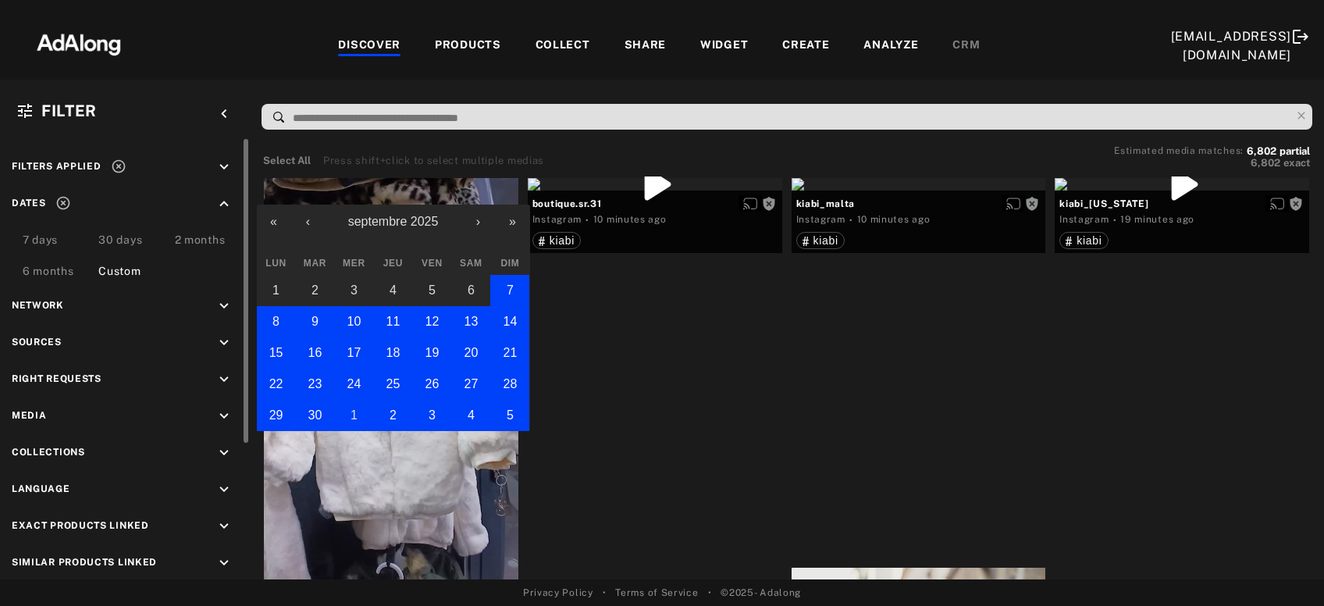
click at [340, 411] on button "1" at bounding box center [354, 415] width 39 height 31
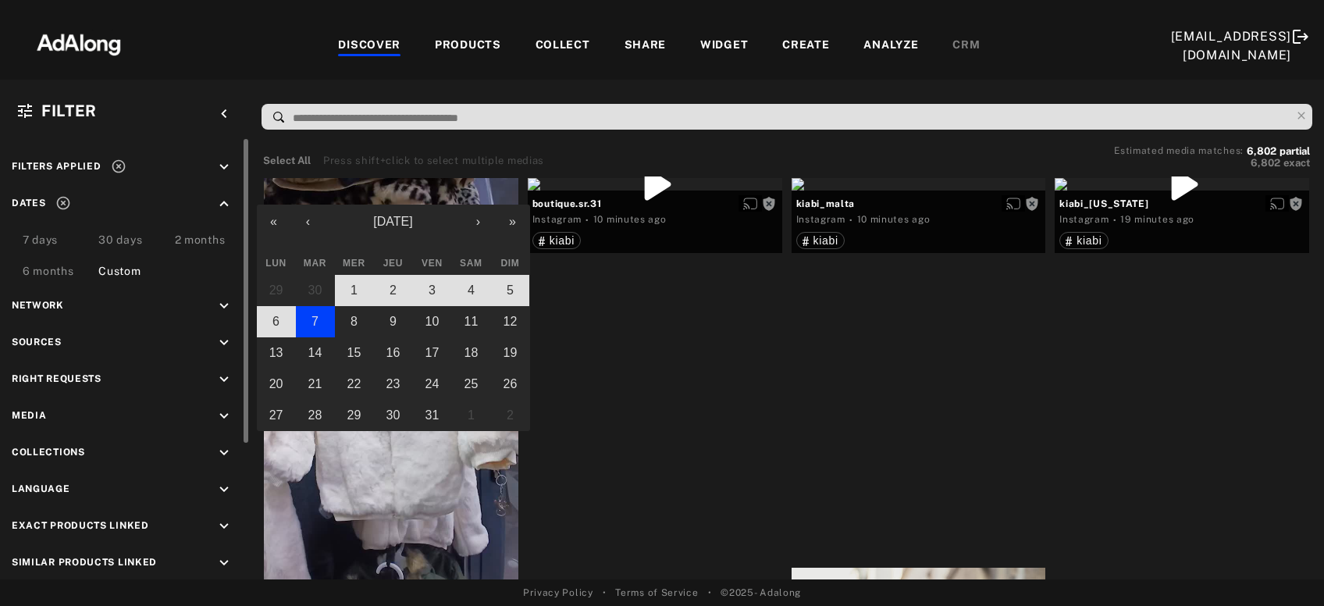
click at [312, 318] on abbr "7" at bounding box center [315, 321] width 7 height 13
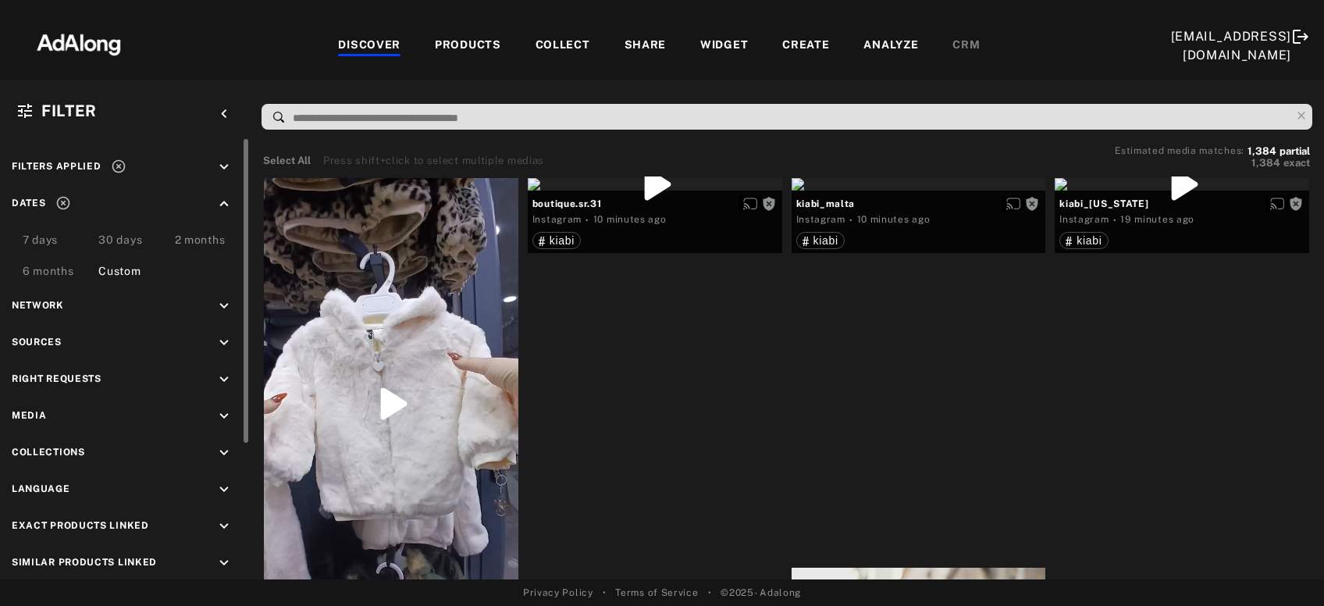
click at [224, 335] on icon "keyboard_arrow_down" at bounding box center [224, 342] width 17 height 17
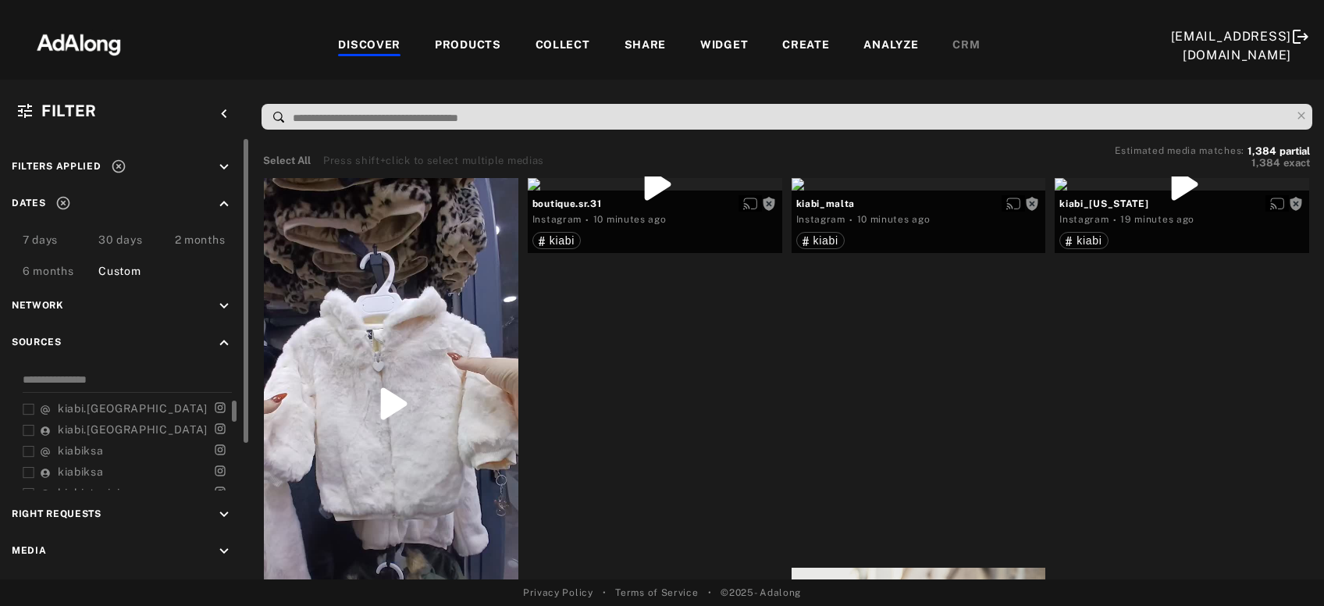
click at [102, 412] on span "kiabi.[GEOGRAPHIC_DATA]" at bounding box center [133, 408] width 150 height 12
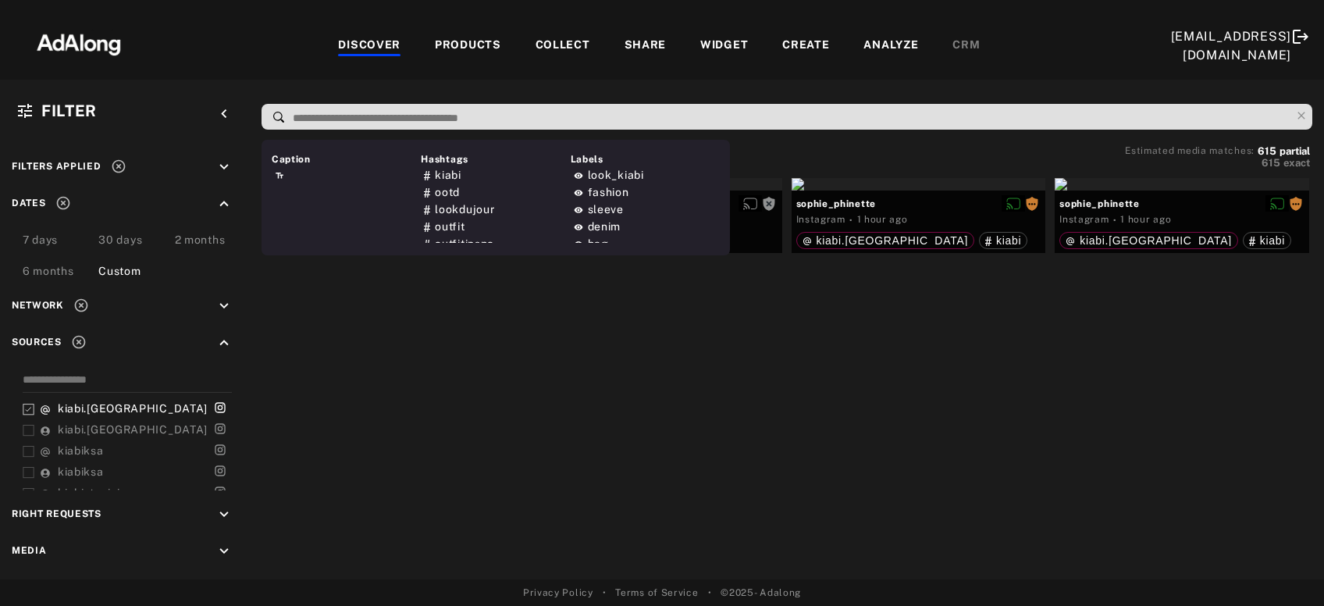
click at [501, 114] on input at bounding box center [791, 118] width 1000 height 21
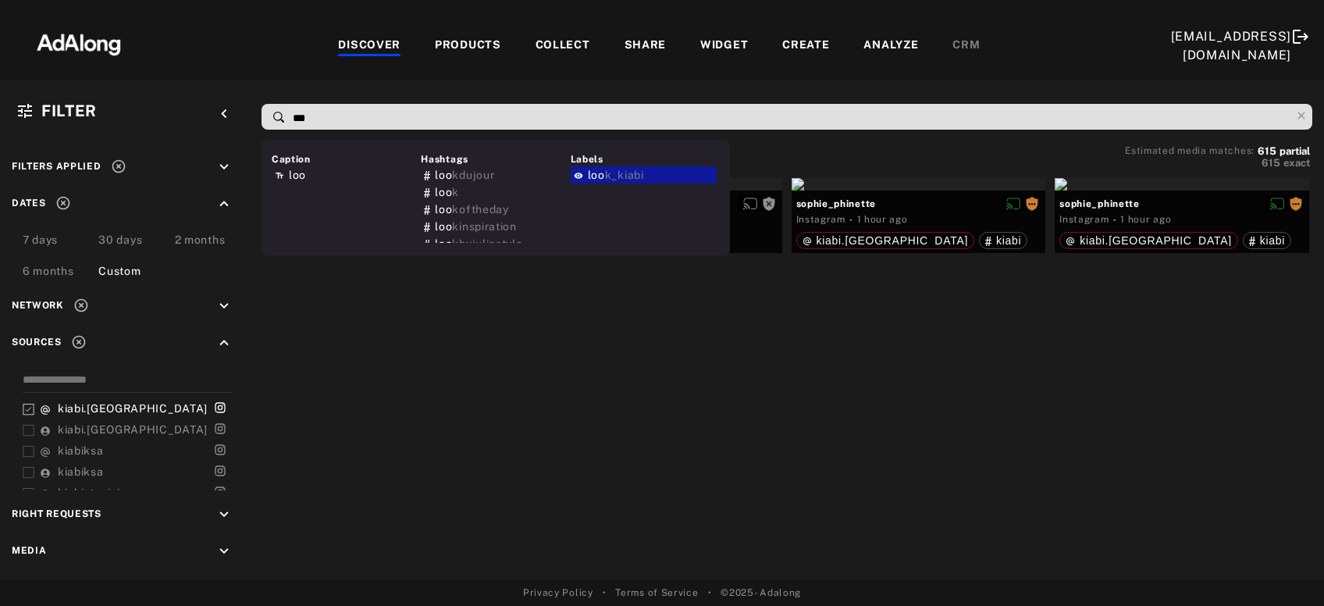
type input "***"
click at [657, 170] on div "loo k_kiabi" at bounding box center [644, 174] width 146 height 17
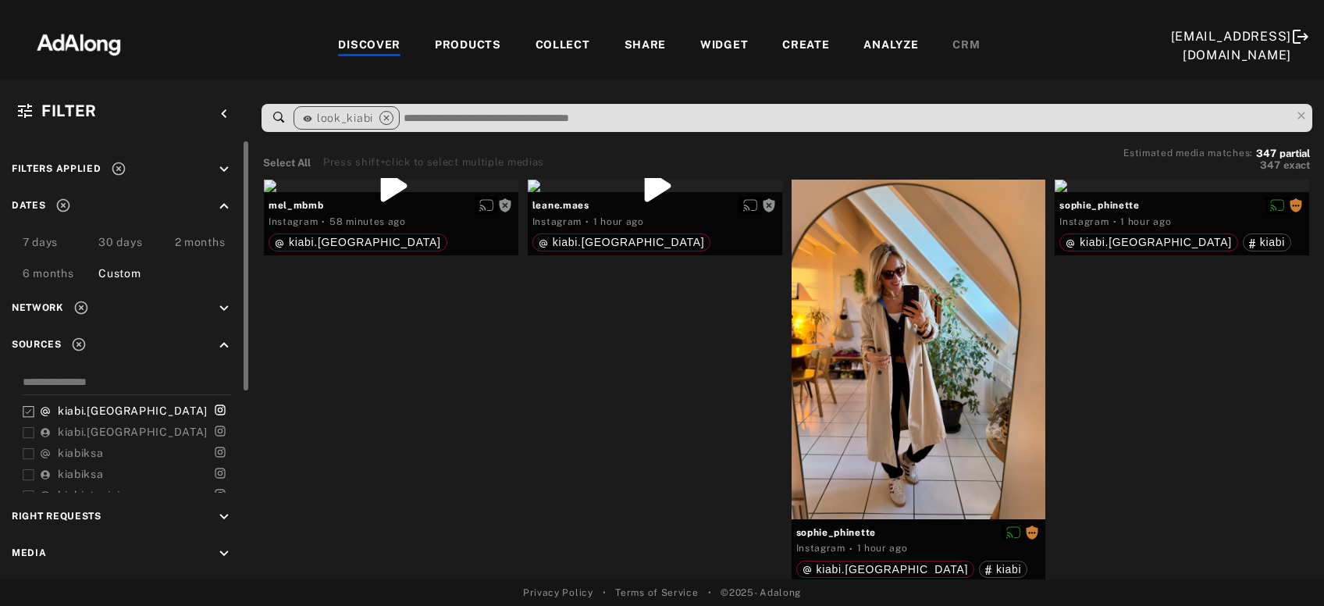
click at [227, 346] on icon "keyboard_arrow_up" at bounding box center [224, 345] width 17 height 17
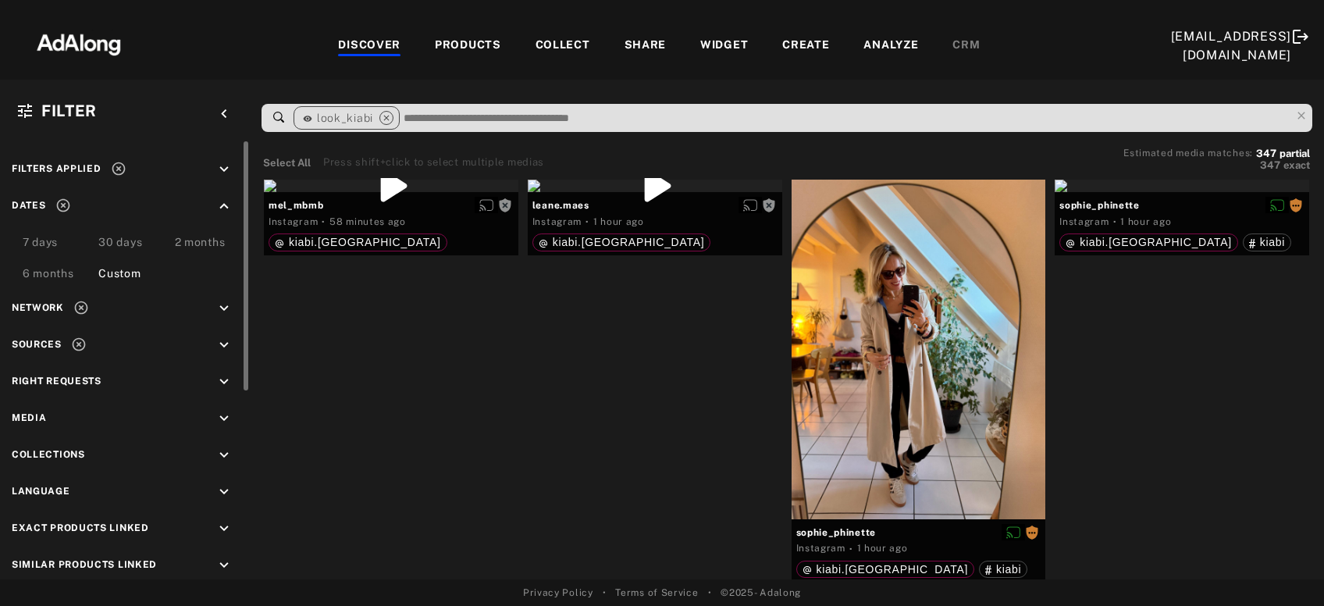
click at [222, 384] on icon "keyboard_arrow_down" at bounding box center [224, 381] width 17 height 17
click at [87, 455] on div "Unrequested" at bounding box center [139, 460] width 198 height 16
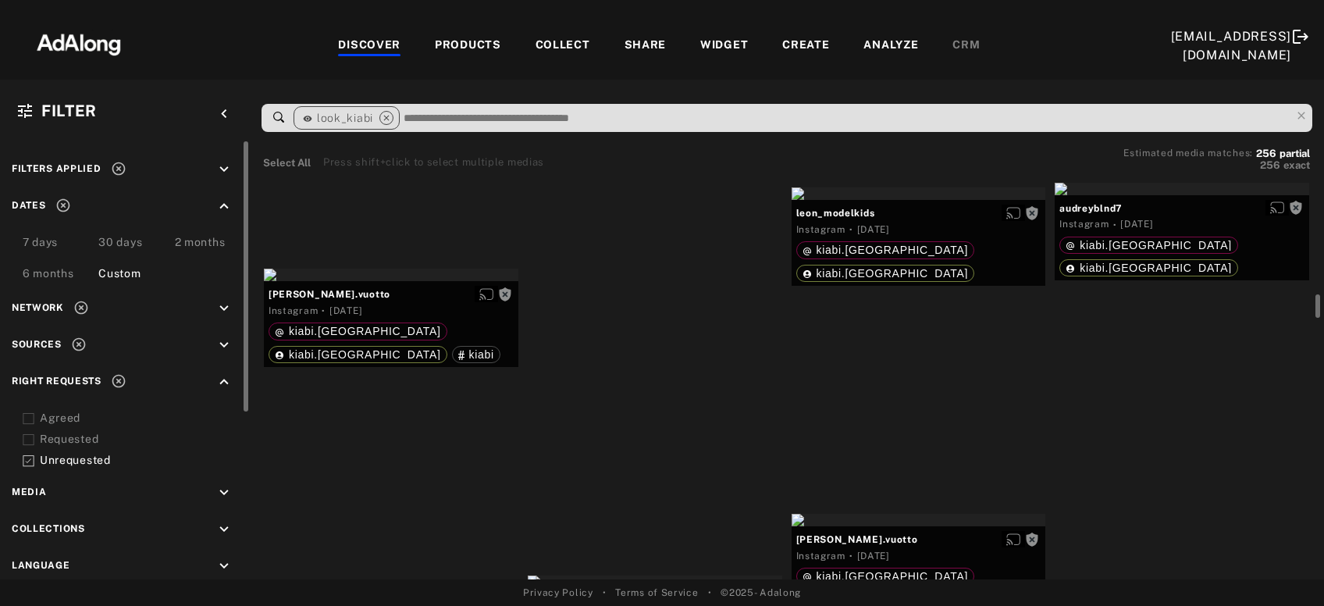
scroll to position [2188, 0]
click at [1206, 194] on div "Get rights" at bounding box center [1182, 188] width 255 height 12
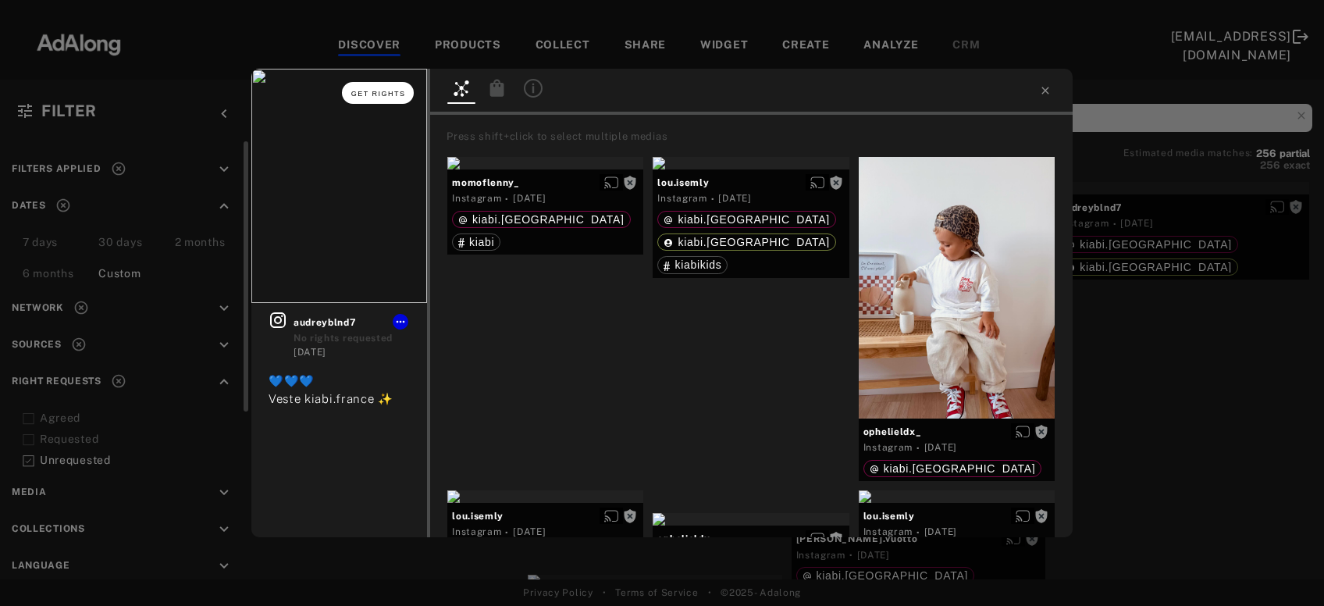
click at [390, 96] on span "Get rights" at bounding box center [378, 94] width 55 height 8
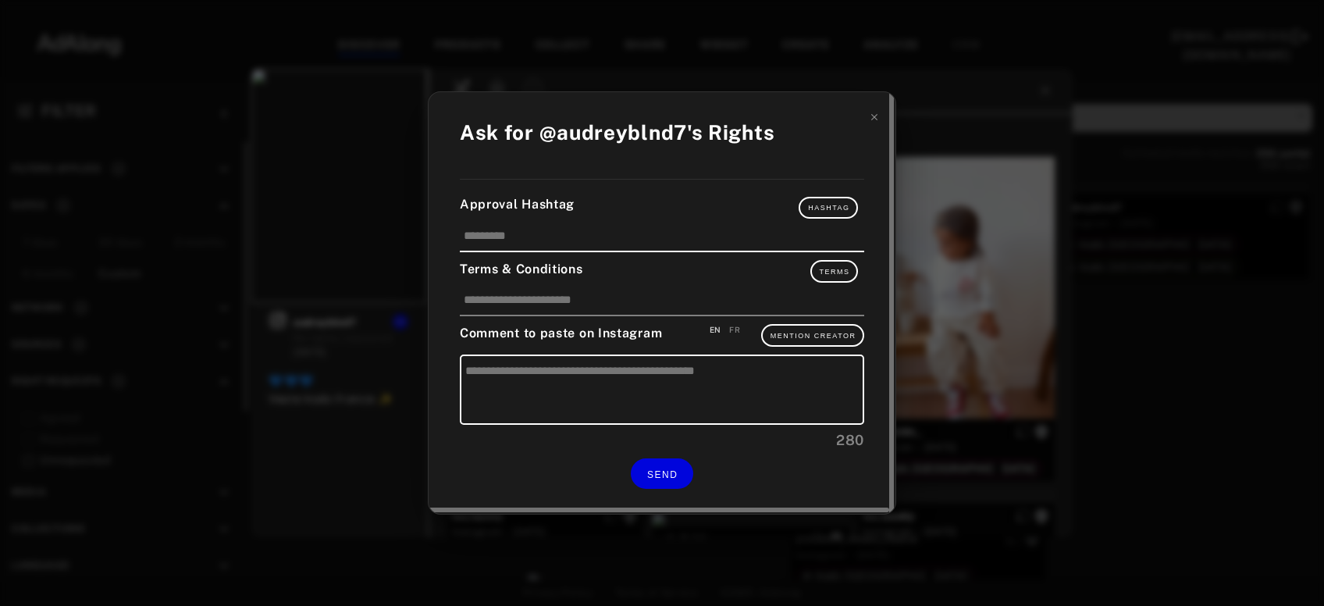
click at [740, 330] on div "FR" at bounding box center [734, 330] width 11 height 12
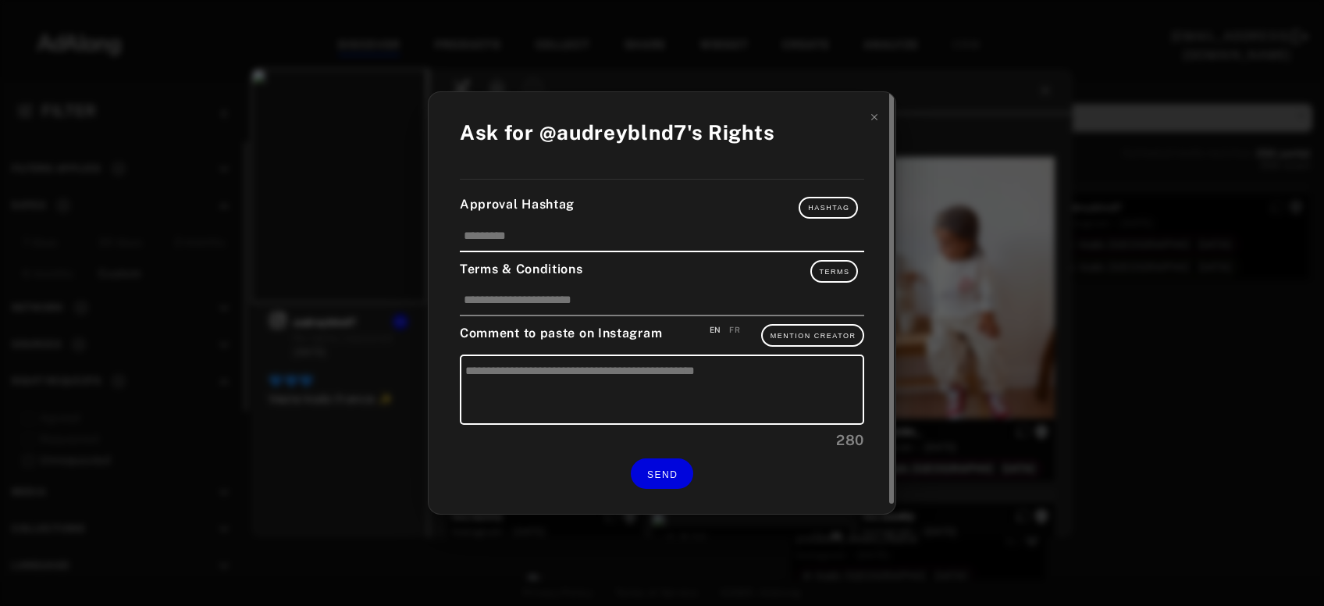
type textarea "**********"
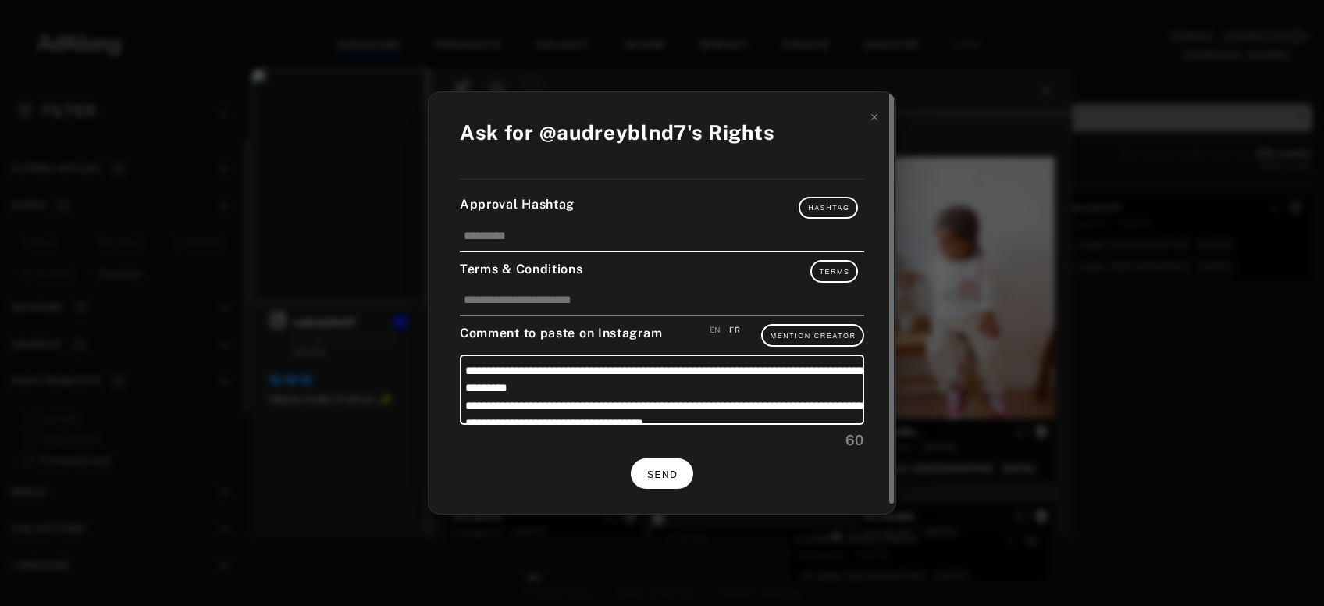
click at [654, 482] on button "SEND" at bounding box center [662, 473] width 62 height 30
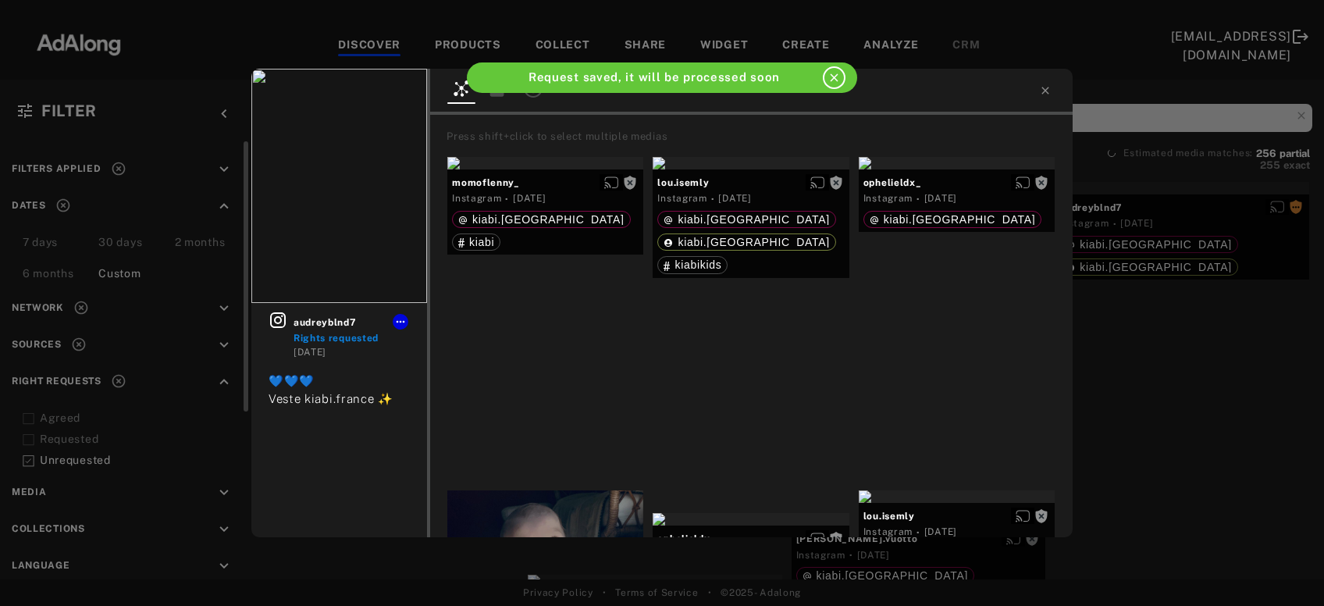
click at [1148, 336] on div "audreyblnd7 Rights requested 1 day ago 💙💙💙 Veste kiabi.france ✨ Press shift+cli…" at bounding box center [662, 303] width 1324 height 606
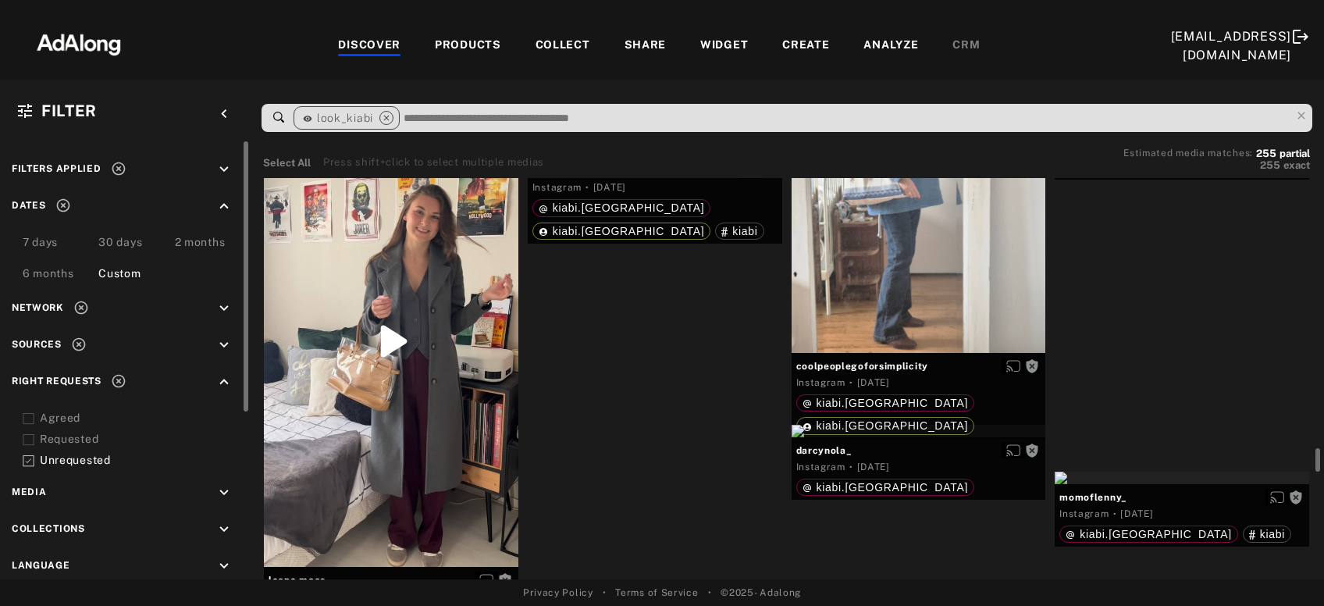
scroll to position [6888, 0]
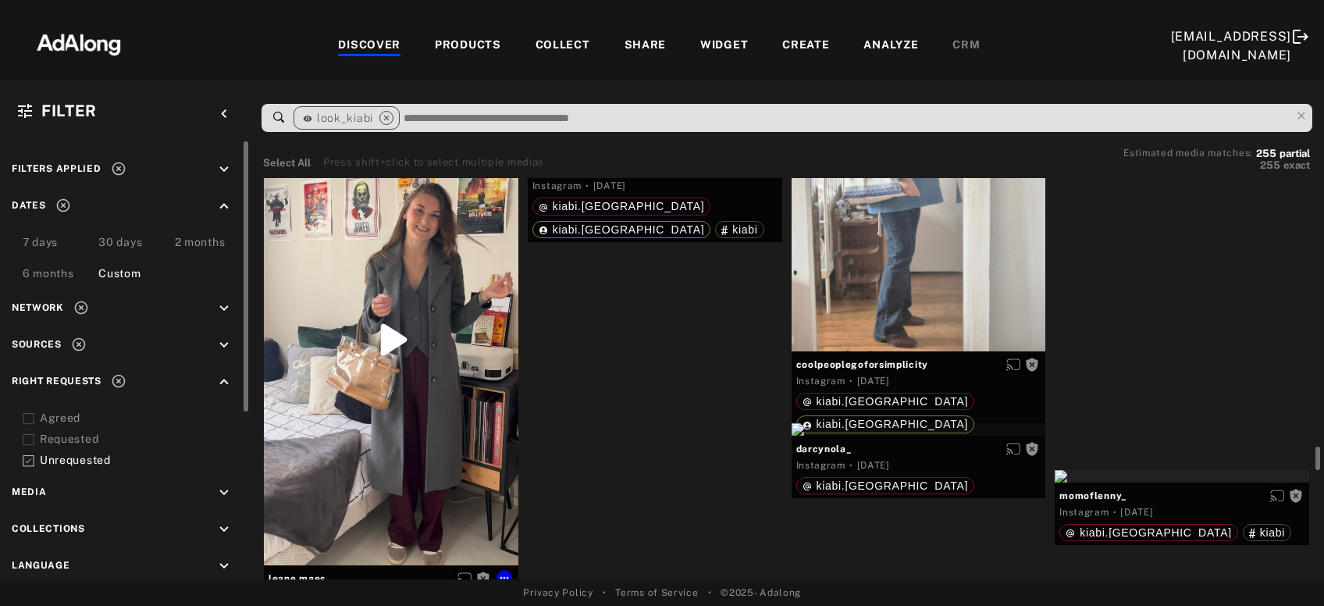
click at [430, 407] on div "Get rights" at bounding box center [391, 339] width 255 height 451
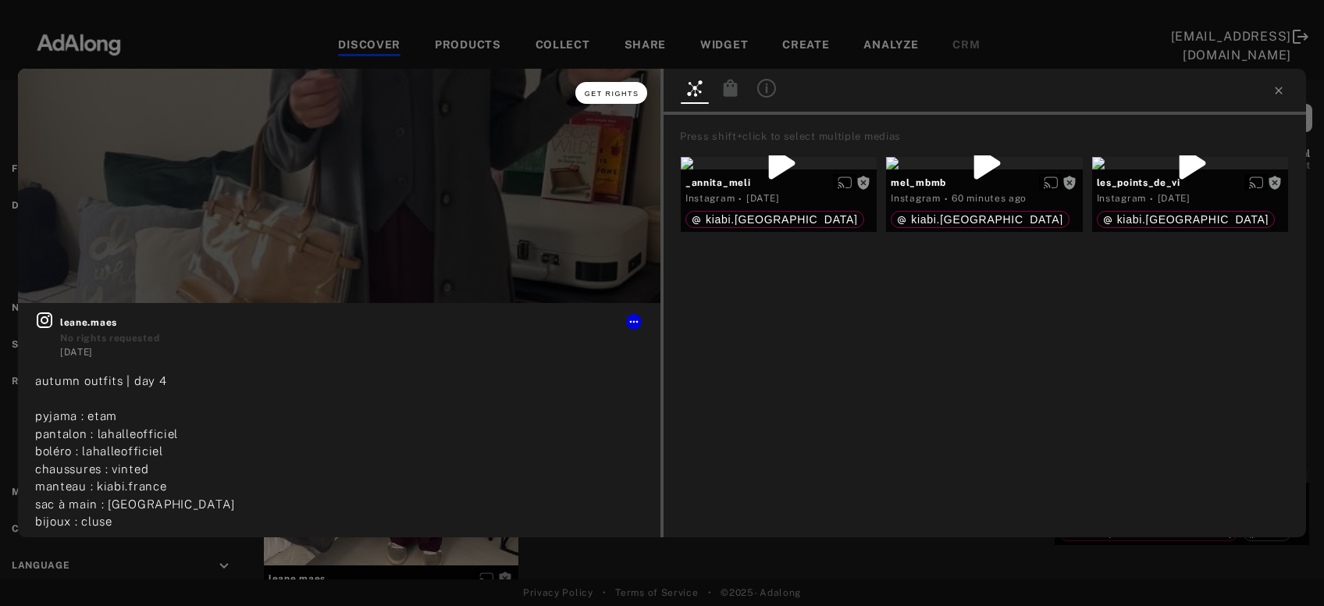
click at [635, 93] on span "Get rights" at bounding box center [612, 94] width 55 height 8
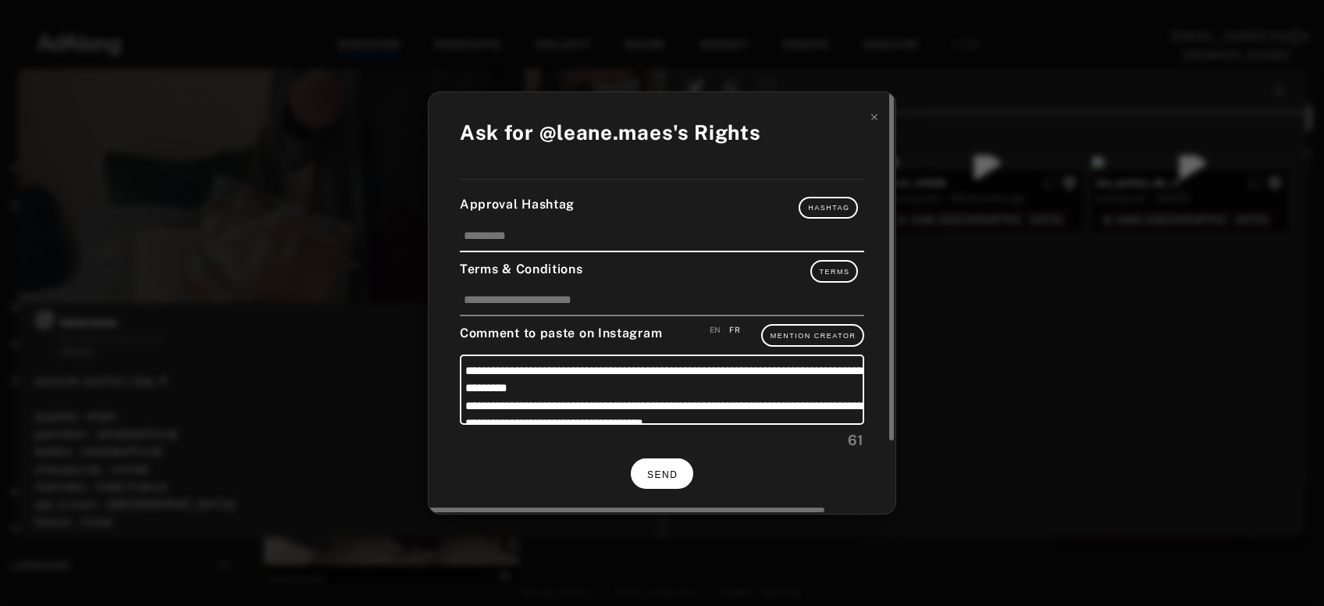
click at [671, 470] on span "SEND" at bounding box center [662, 474] width 30 height 11
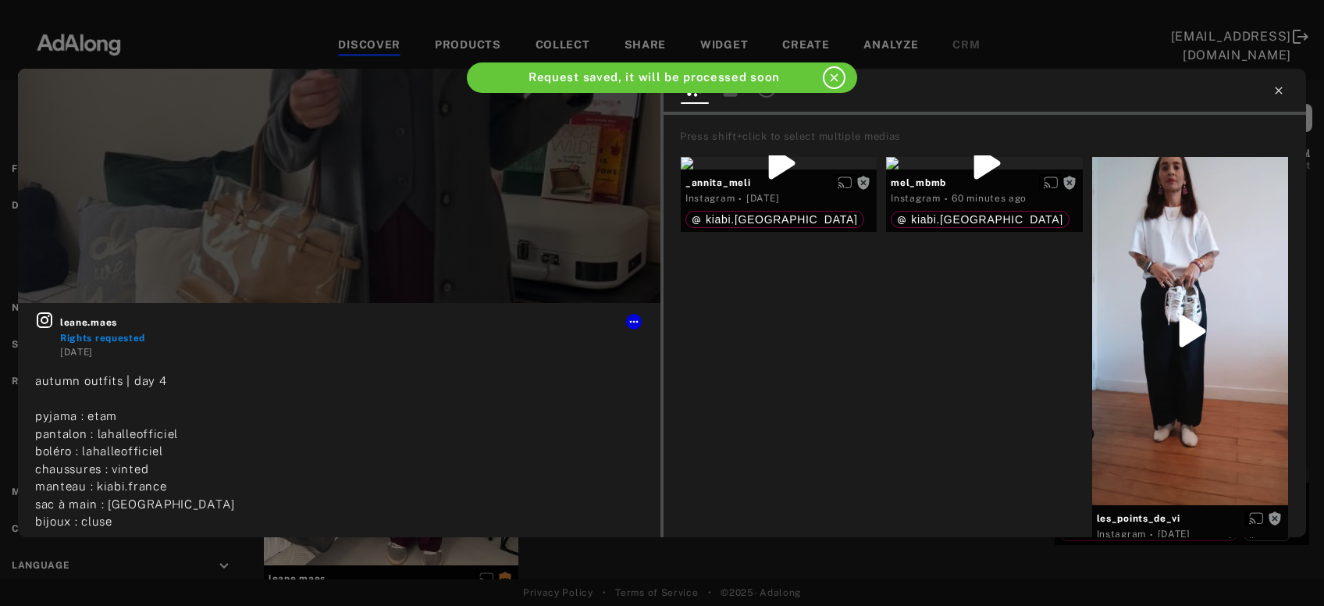
click at [1280, 94] on icon at bounding box center [1279, 90] width 12 height 12
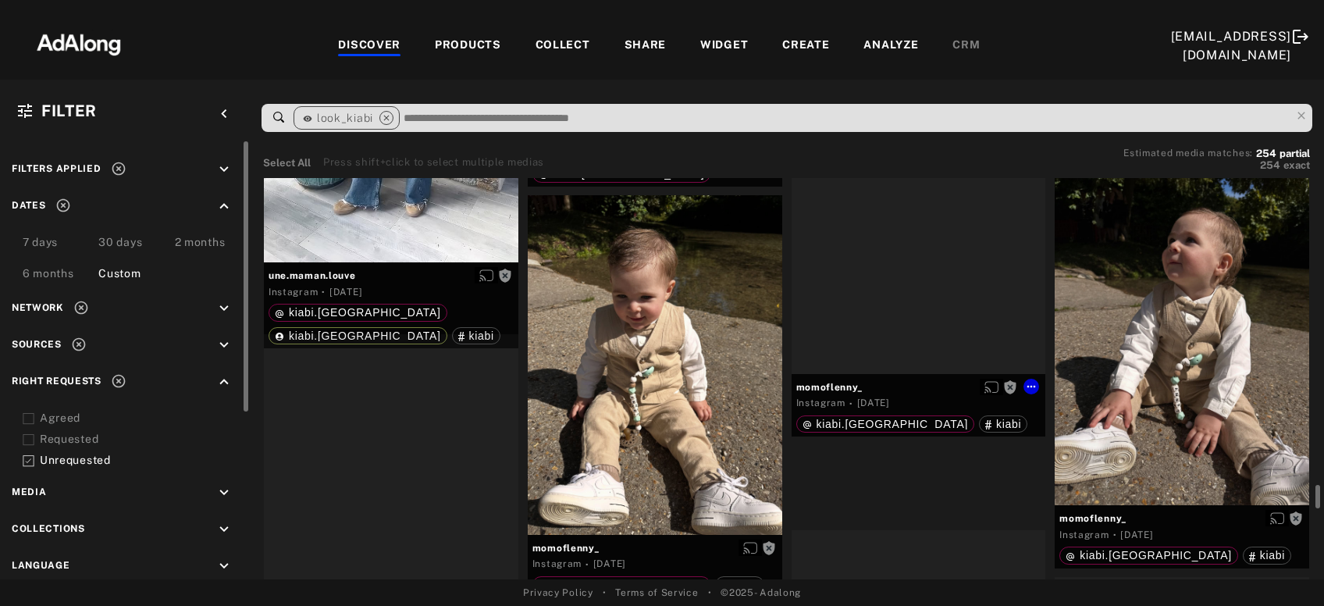
scroll to position [7218, 0]
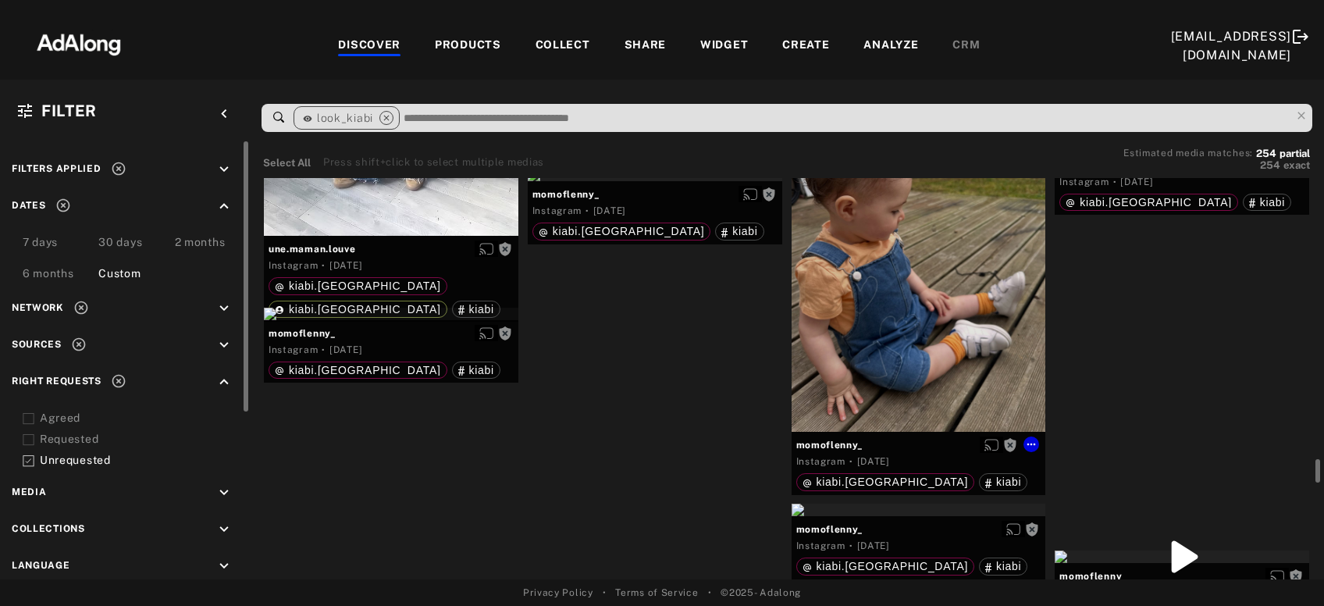
click at [940, 379] on div "Get rights" at bounding box center [919, 262] width 255 height 339
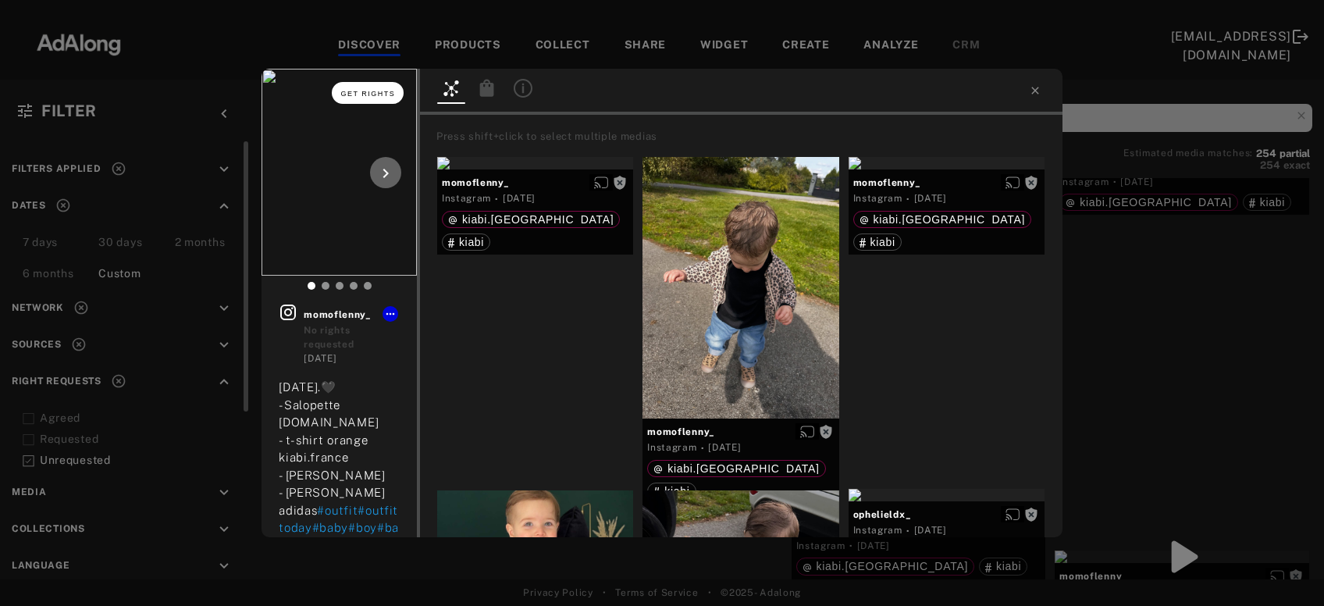
click at [377, 94] on span "Get rights" at bounding box center [368, 94] width 55 height 8
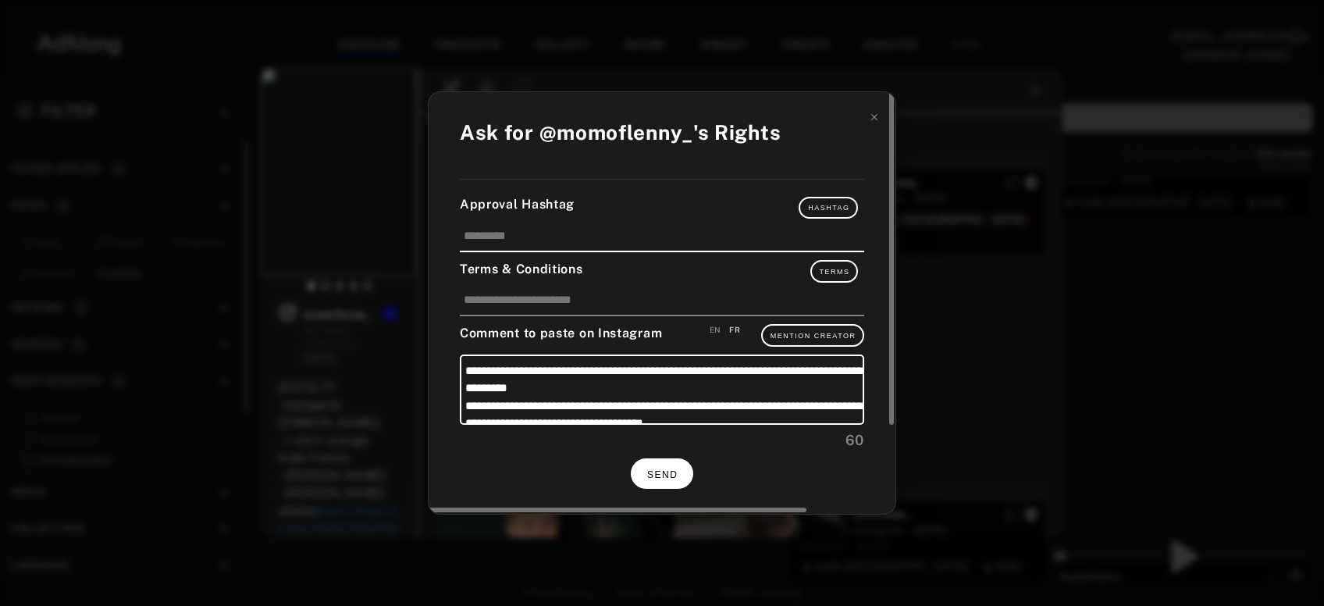
click at [651, 473] on span "SEND" at bounding box center [662, 474] width 30 height 11
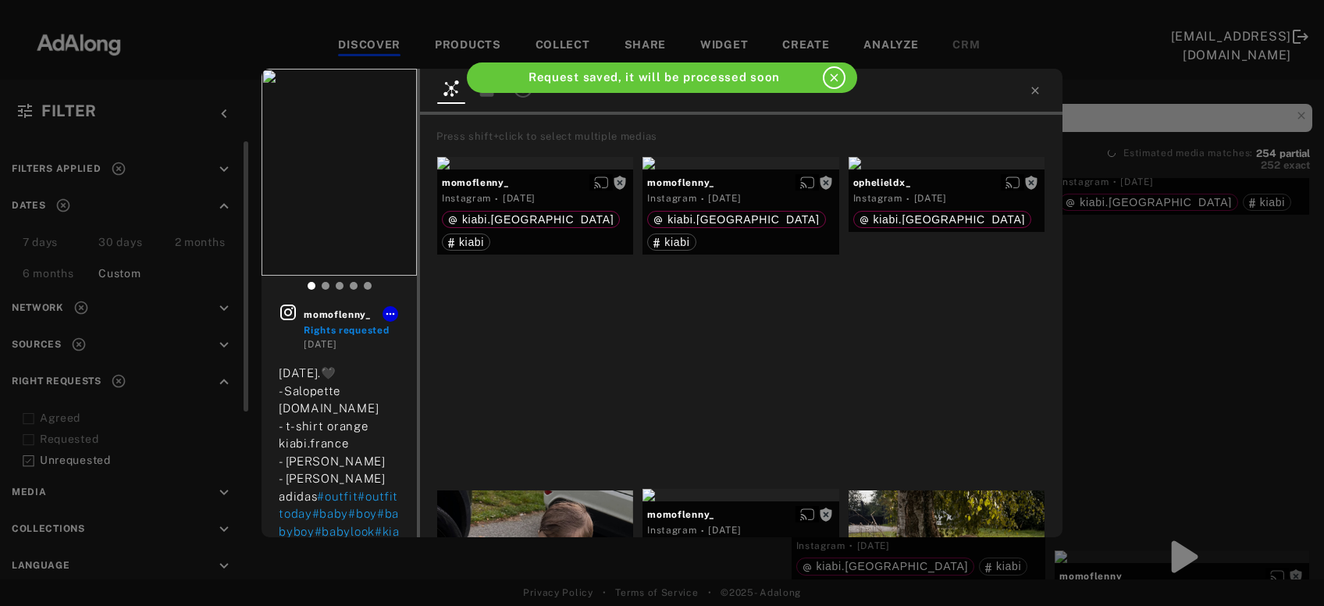
click at [1062, 330] on div "Press shift+click to select multiple medias momoflenny_ Instagram · 4 days ago …" at bounding box center [741, 326] width 643 height 422
click at [1087, 326] on div "momoflenny_ Rights requested 3 days ago Mardi 26 août.🖤 -Salopette primark.kids…" at bounding box center [662, 303] width 1324 height 606
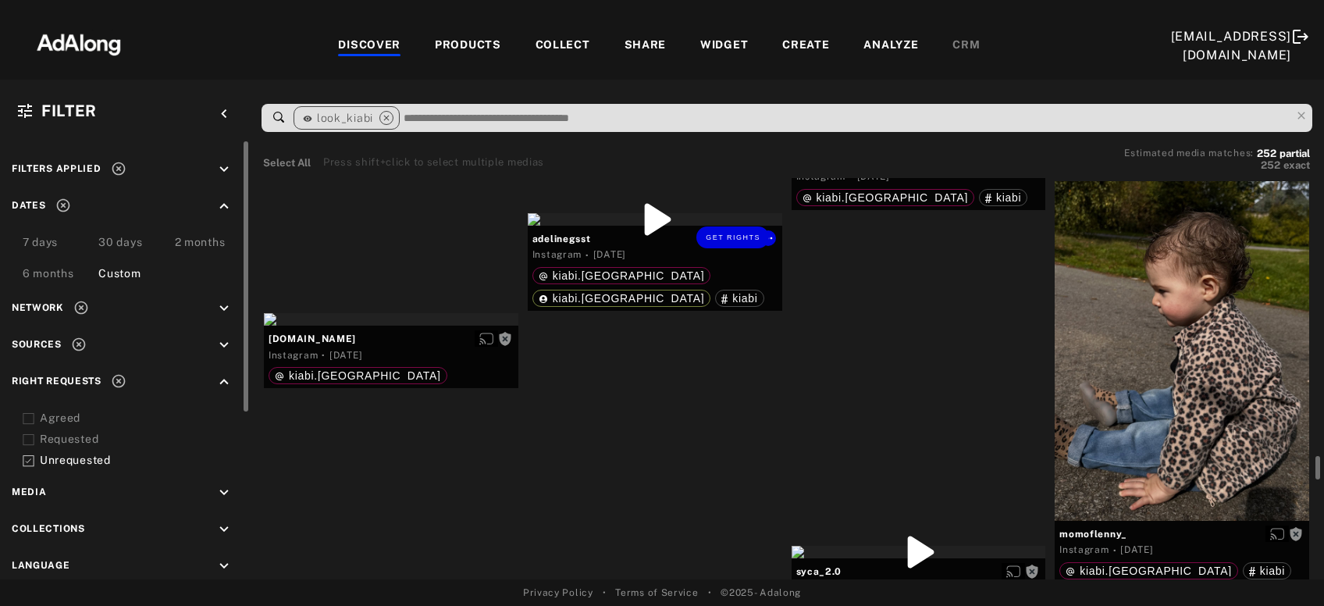
scroll to position [8817, 0]
click at [747, 237] on span "Get rights" at bounding box center [733, 238] width 55 height 8
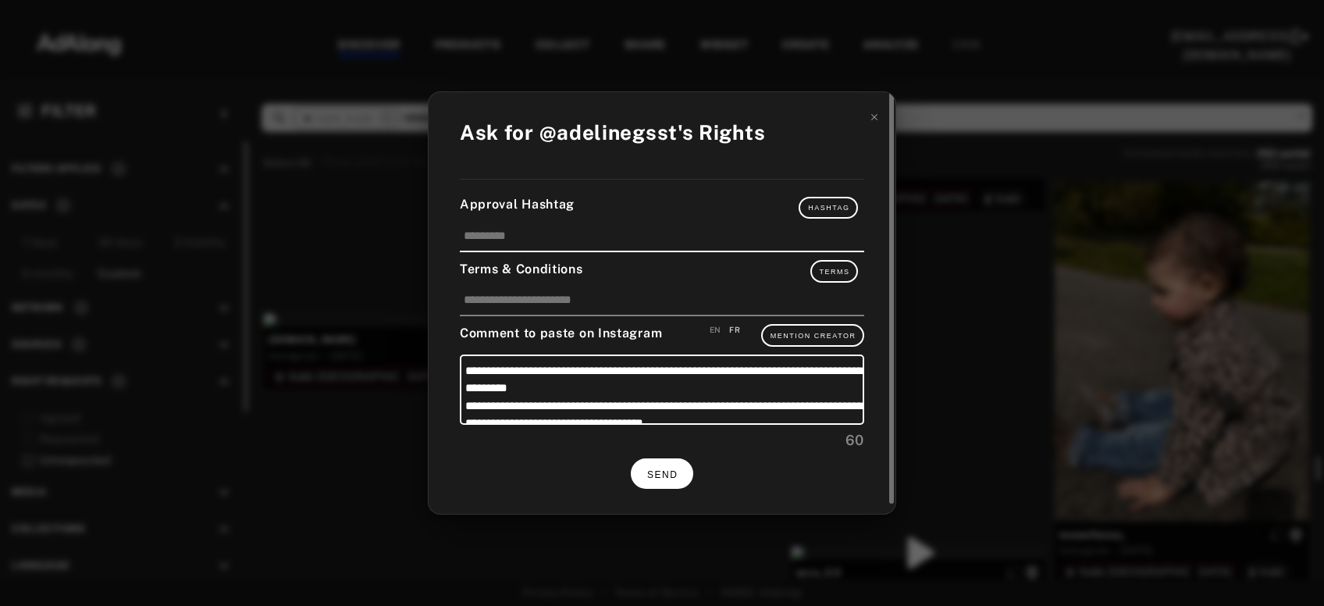
click at [667, 476] on button "SEND" at bounding box center [662, 473] width 62 height 30
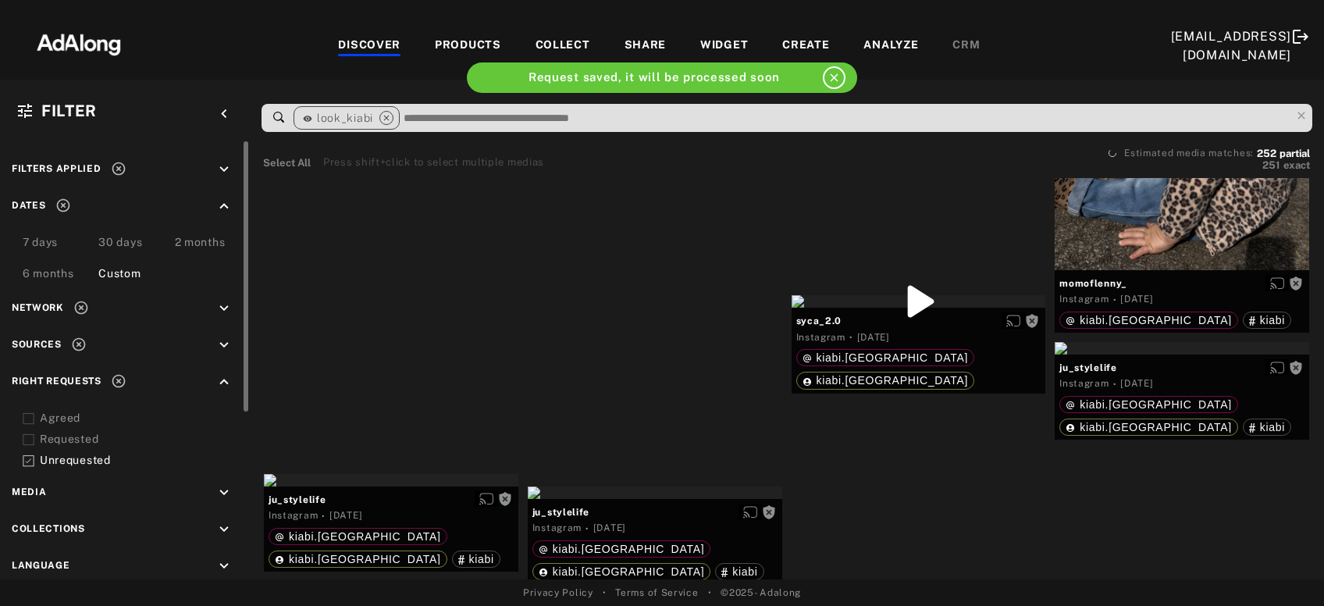
scroll to position [9226, 0]
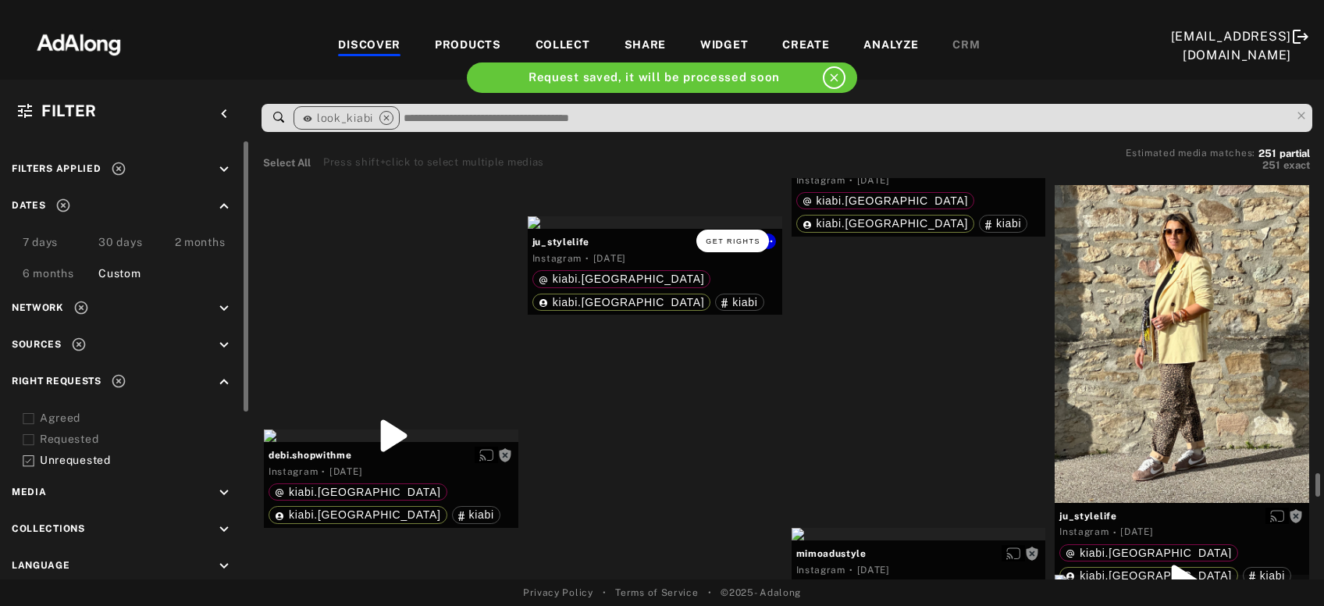
click at [747, 233] on button "Get rights" at bounding box center [733, 241] width 72 height 22
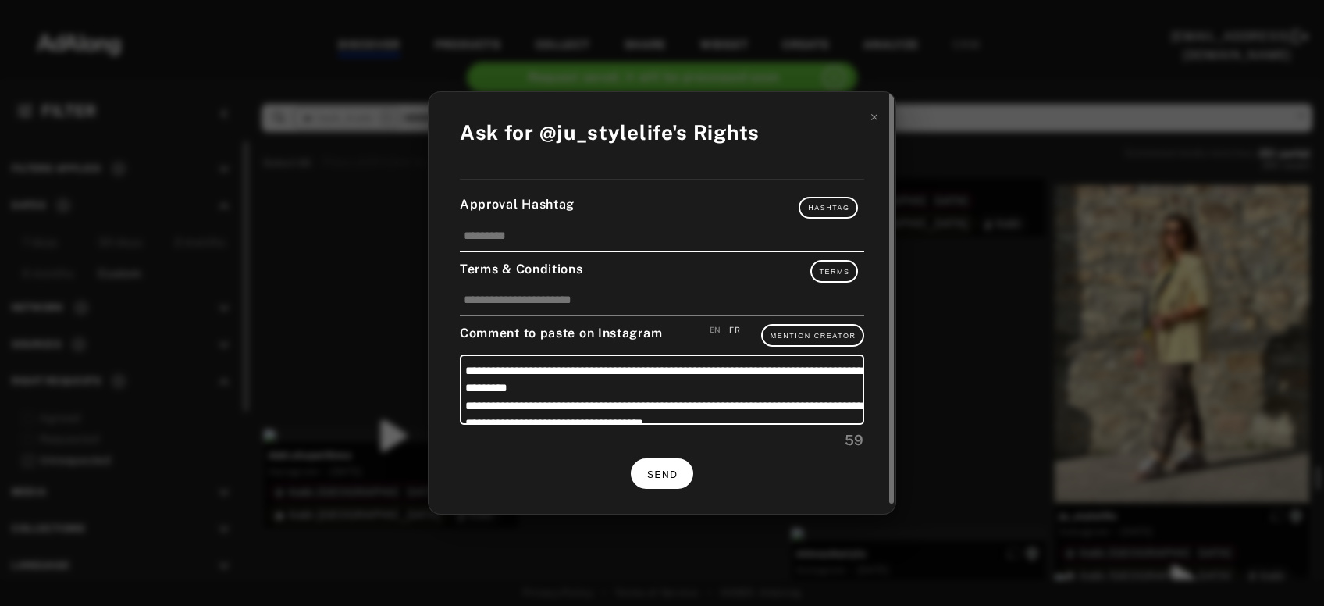
click at [664, 483] on button "SEND" at bounding box center [662, 473] width 62 height 30
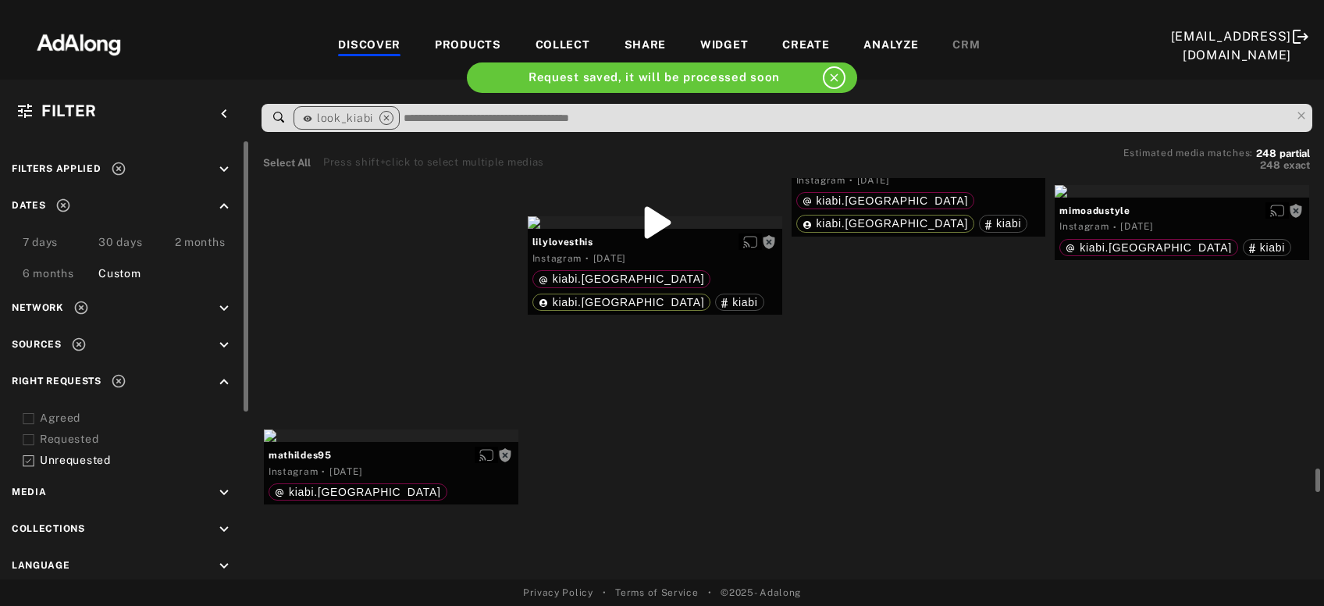
click at [923, 151] on div "Get rights" at bounding box center [919, 144] width 255 height 12
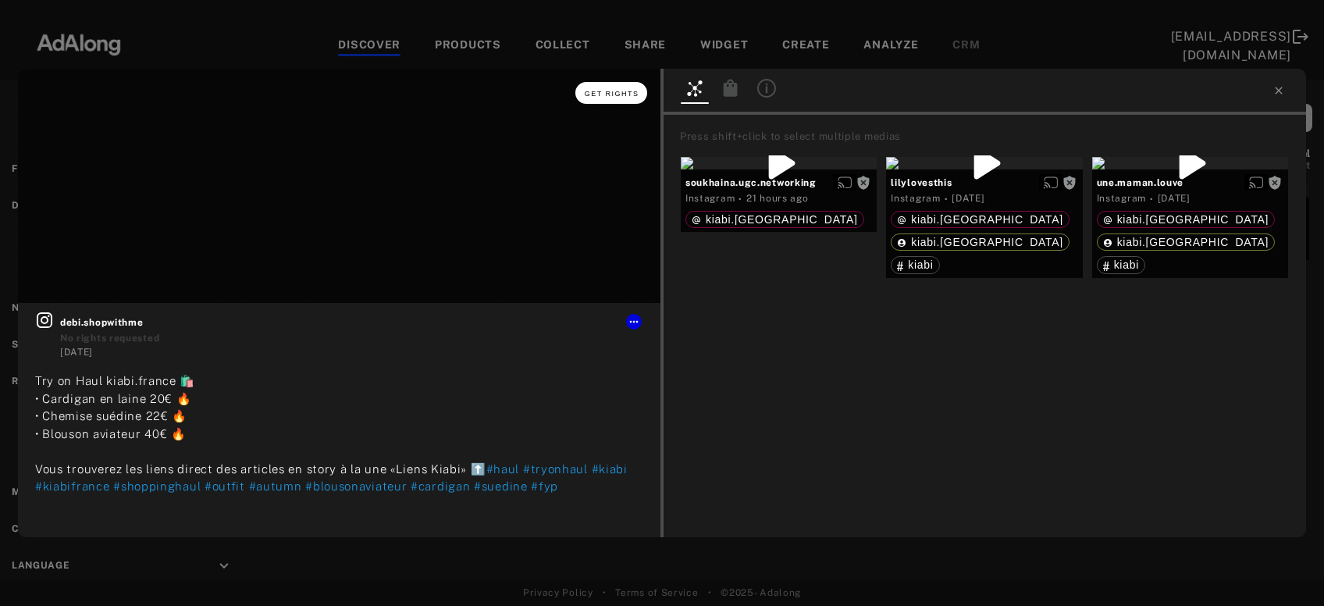
click at [618, 97] on span "Get rights" at bounding box center [612, 94] width 55 height 8
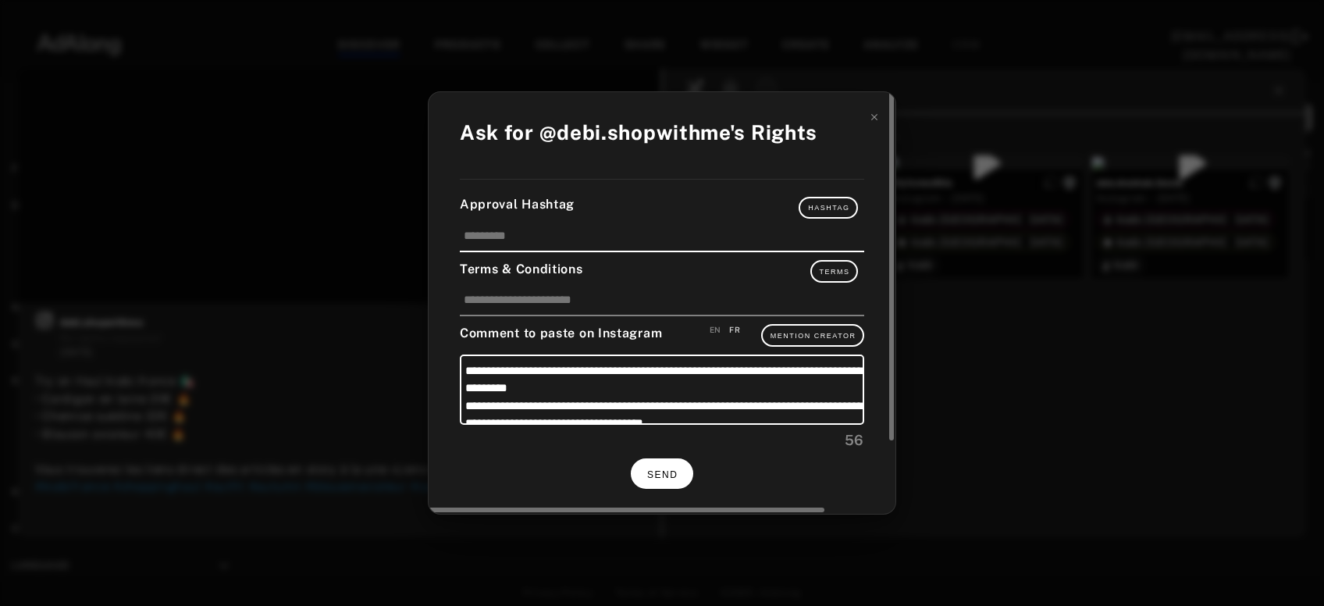
click at [671, 474] on span "SEND" at bounding box center [662, 474] width 30 height 11
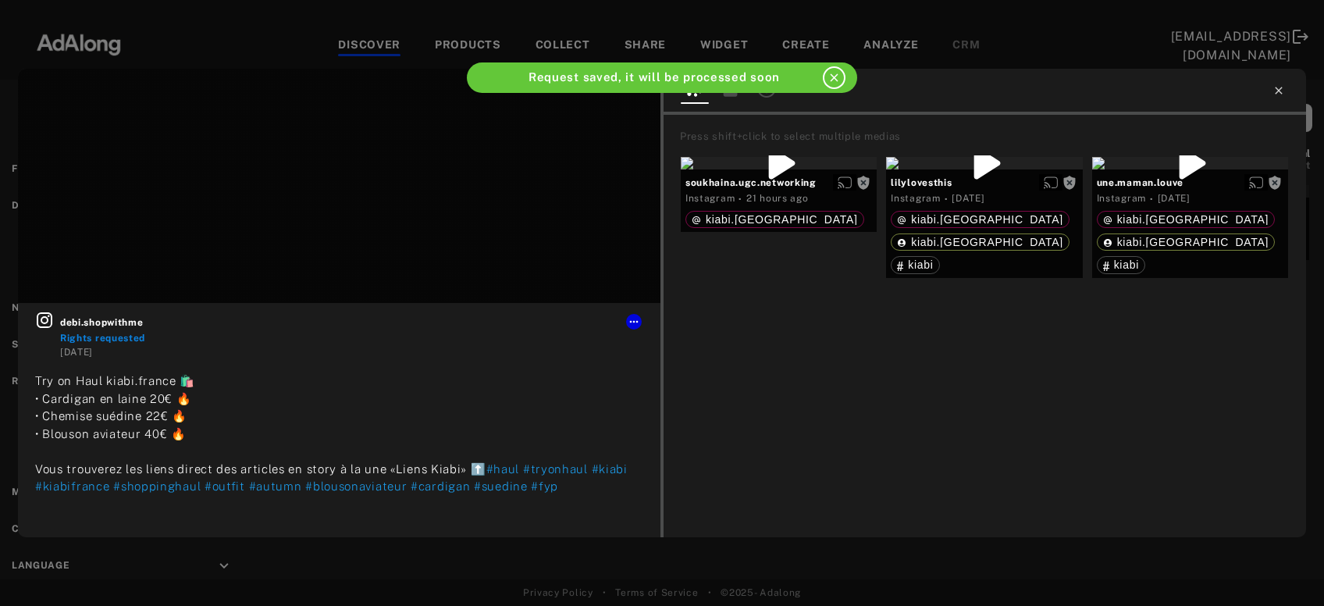
click at [1276, 90] on icon at bounding box center [1279, 90] width 12 height 12
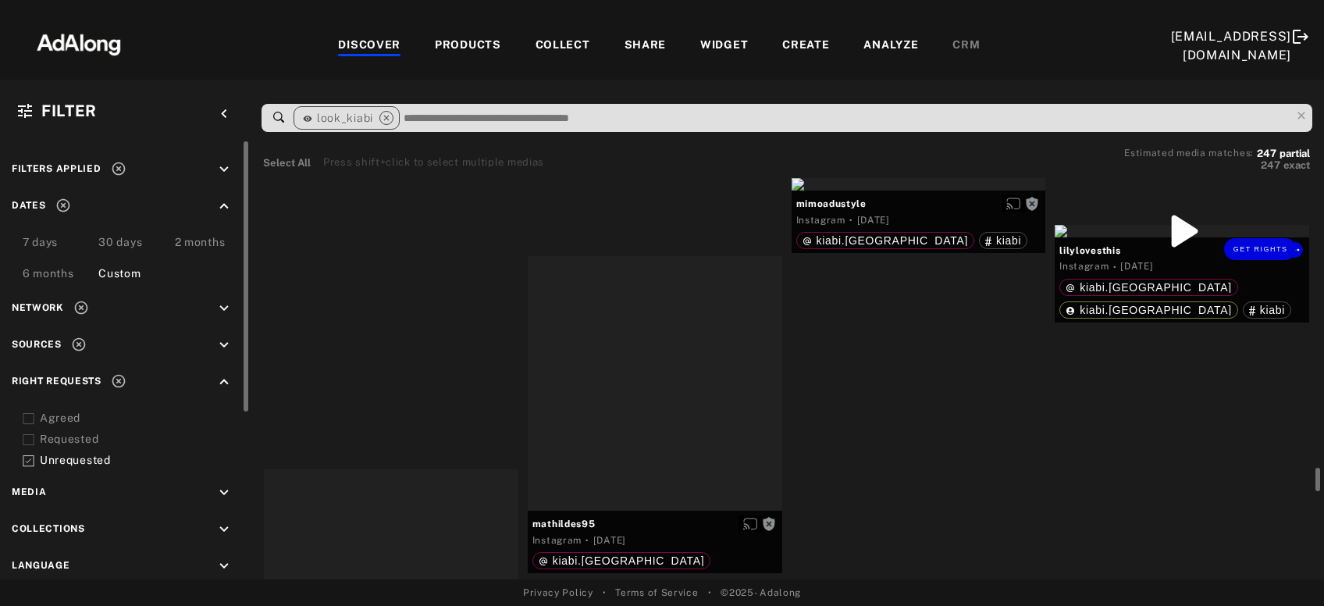
scroll to position [9185, 0]
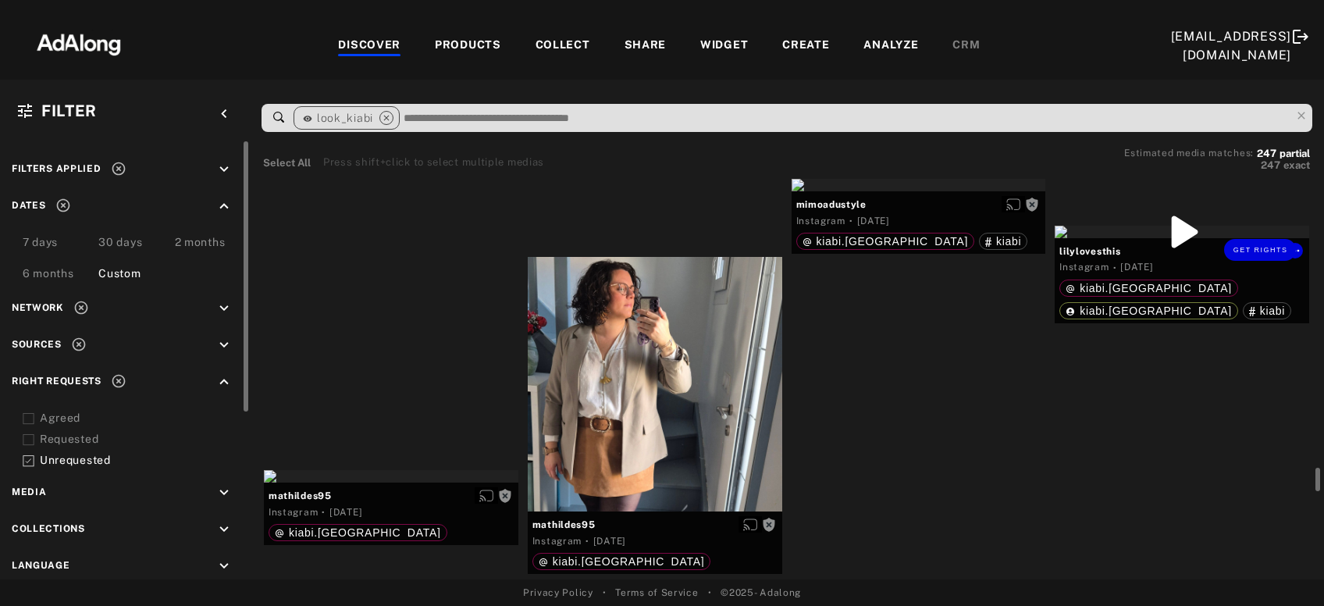
click at [1256, 259] on div "Get rights" at bounding box center [1182, 250] width 255 height 48
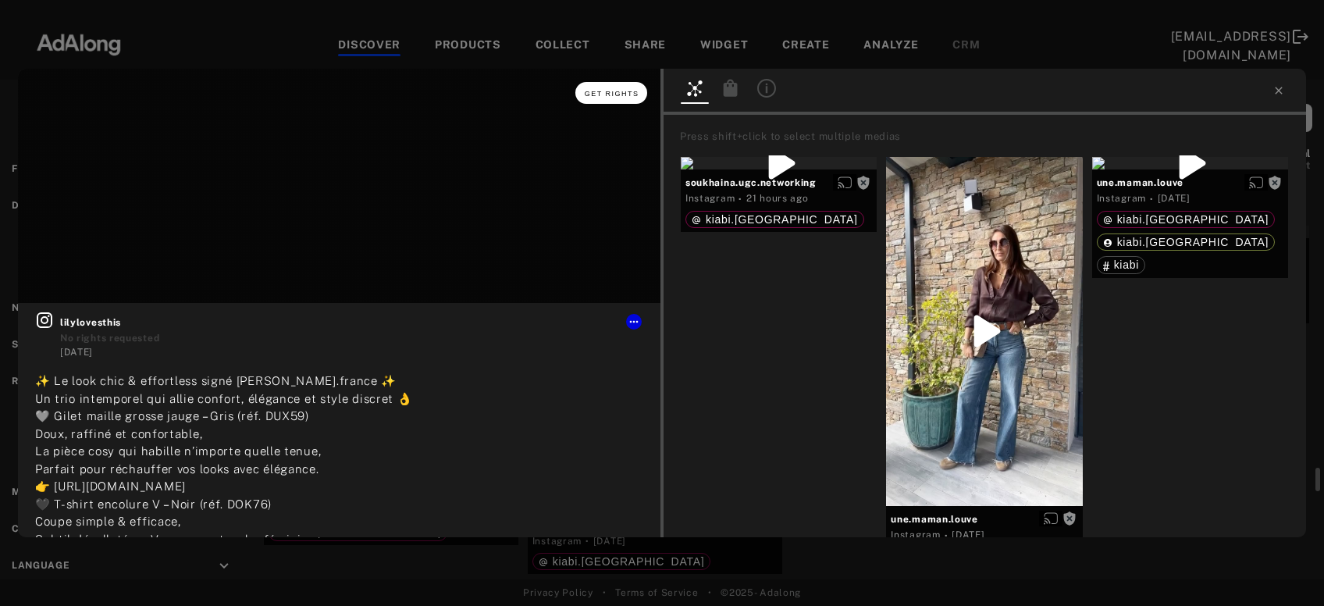
click at [618, 87] on button "Get rights" at bounding box center [612, 93] width 72 height 22
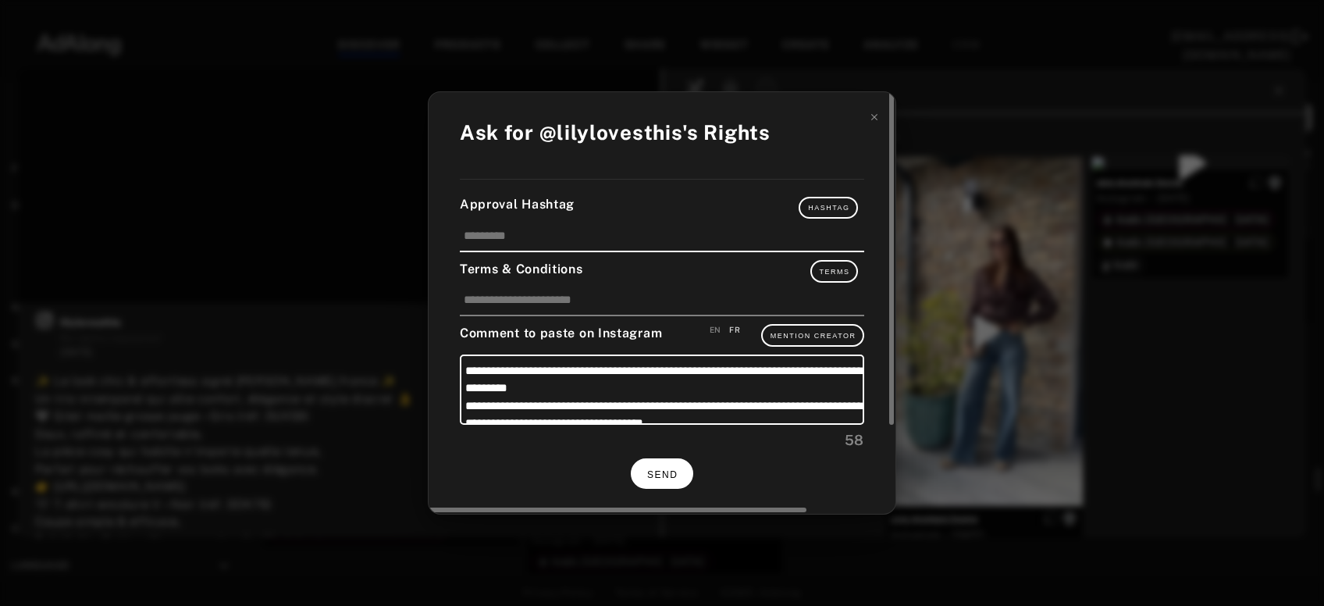
click at [672, 462] on button "SEND" at bounding box center [662, 473] width 62 height 30
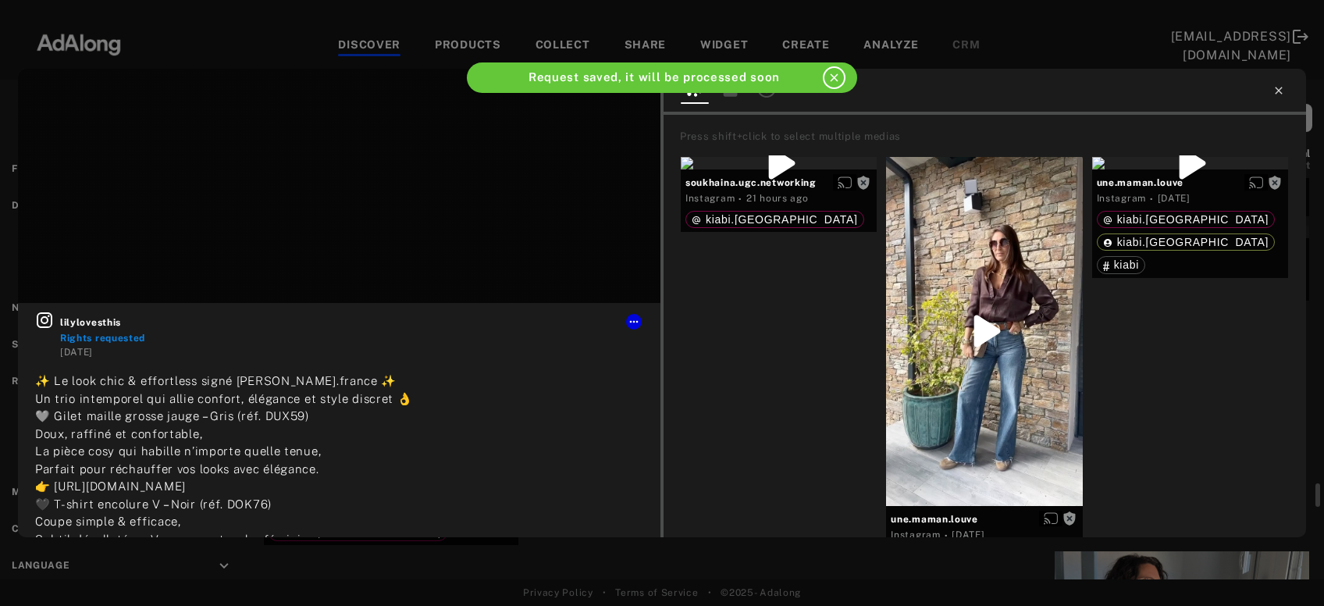
click at [1280, 89] on icon at bounding box center [1278, 90] width 7 height 7
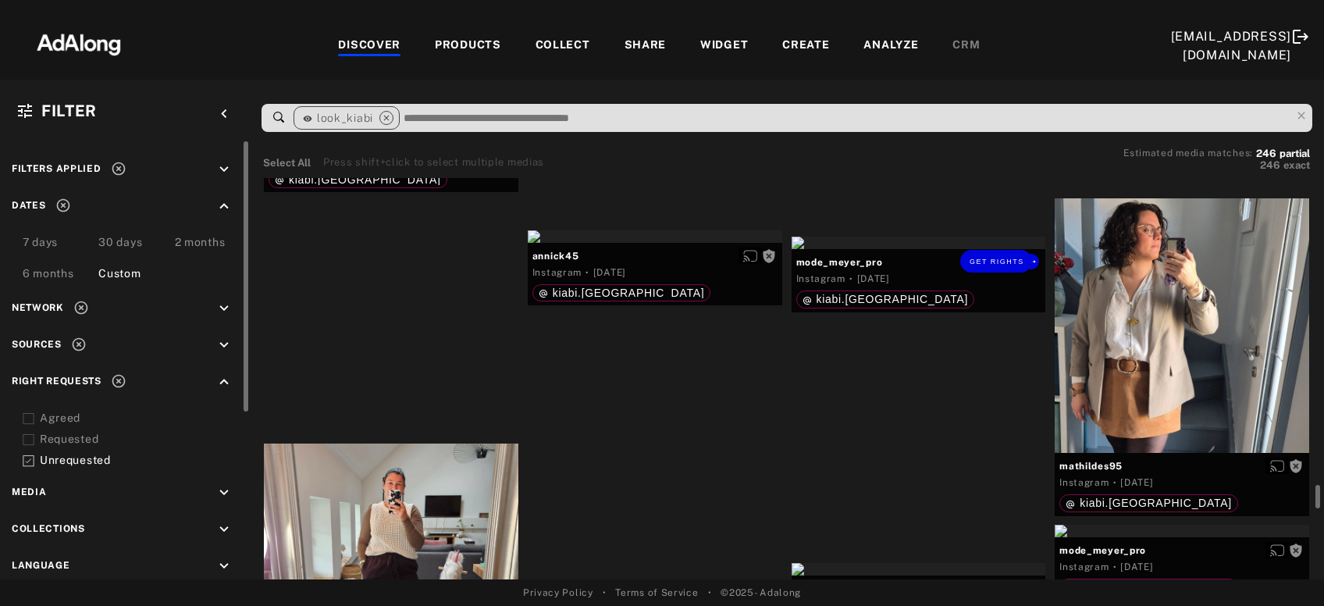
scroll to position [9539, 0]
click at [1007, 261] on span "Get rights" at bounding box center [997, 261] width 55 height 8
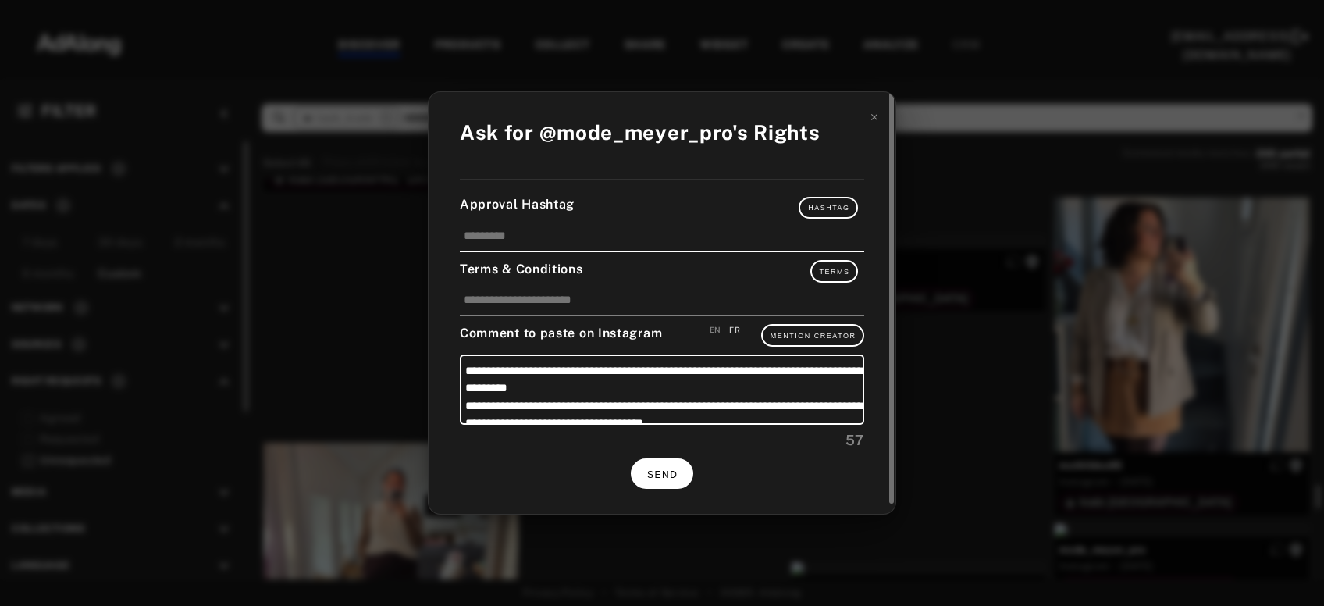
click at [677, 469] on span "SEND" at bounding box center [662, 474] width 30 height 11
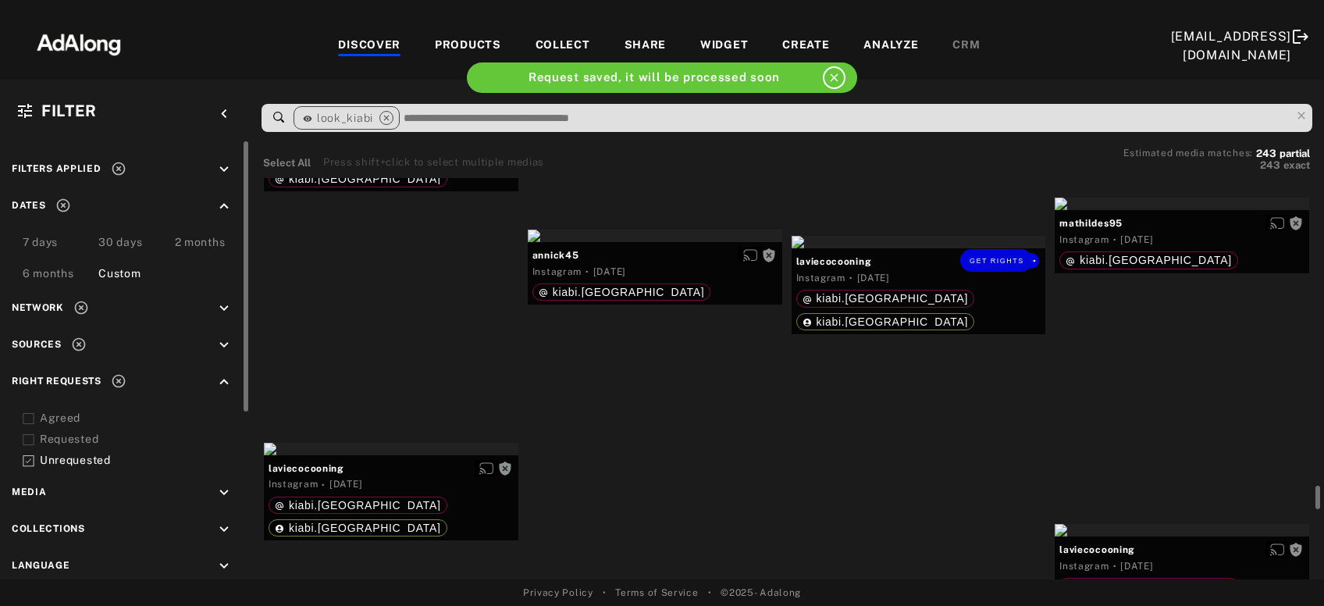
click at [918, 248] on div "Get rights" at bounding box center [919, 242] width 255 height 12
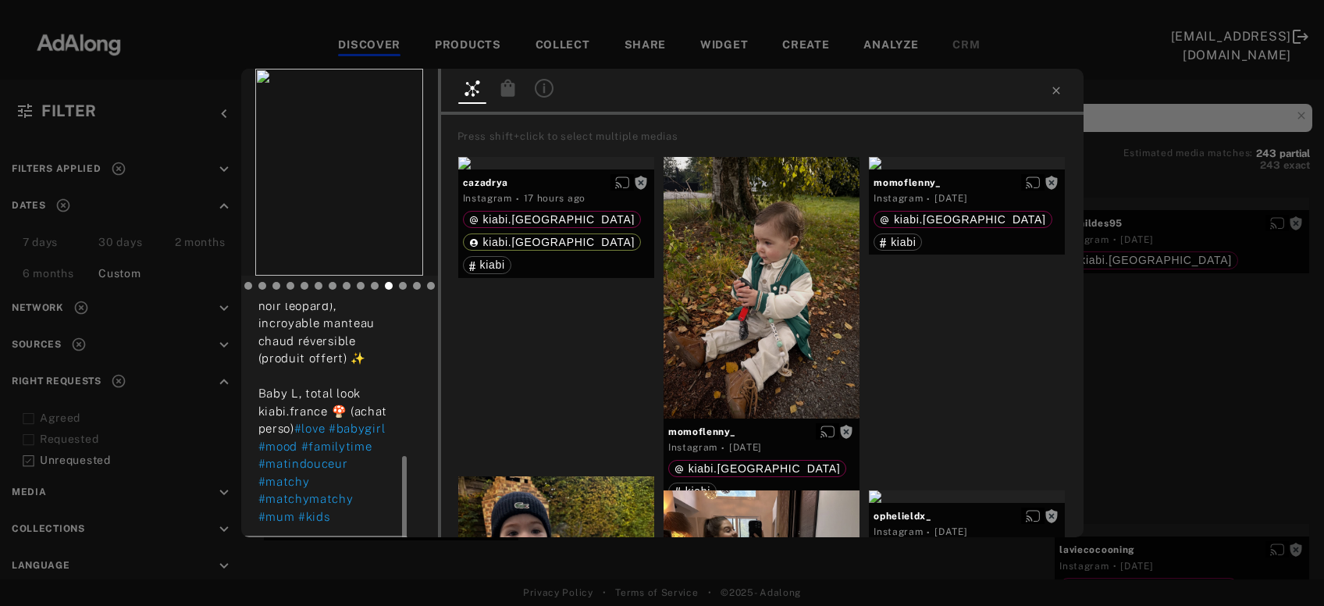
scroll to position [407, 0]
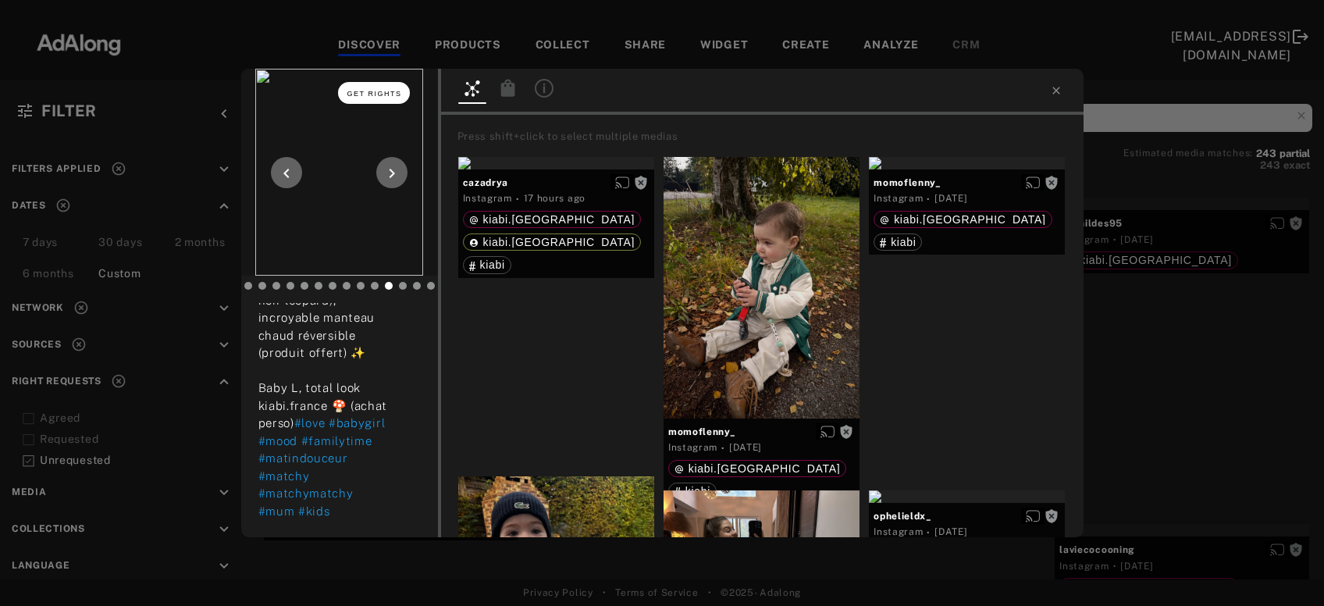
click at [394, 98] on button "Get rights" at bounding box center [374, 93] width 72 height 22
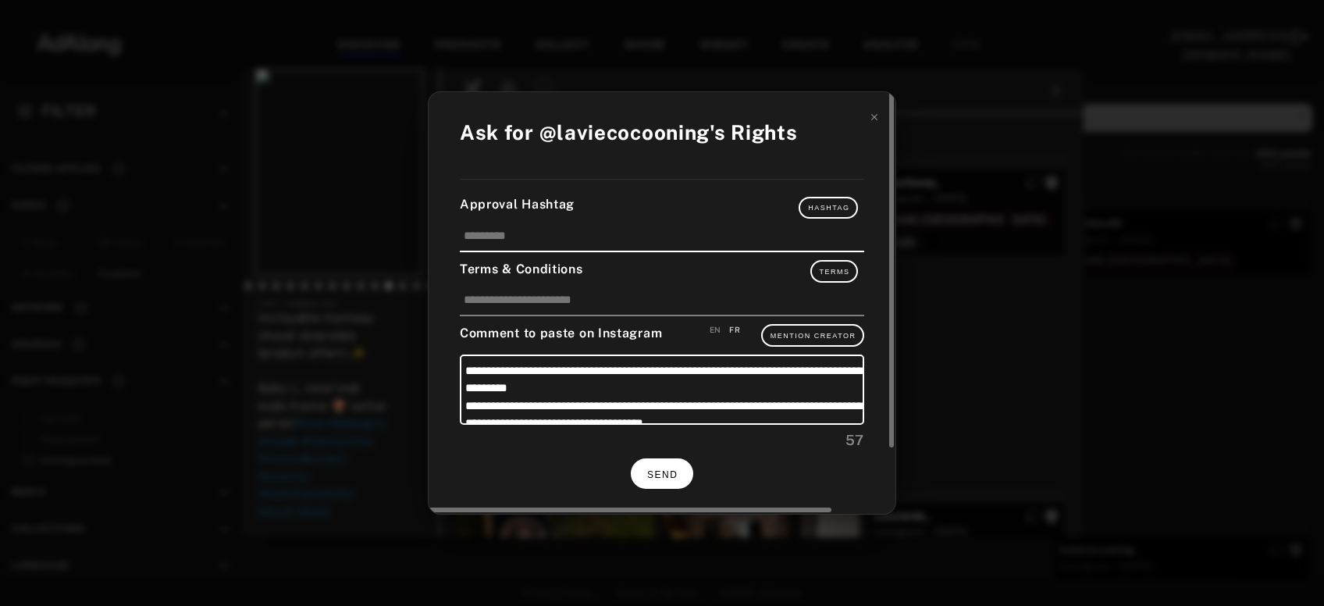
click at [668, 469] on span "SEND" at bounding box center [662, 474] width 30 height 11
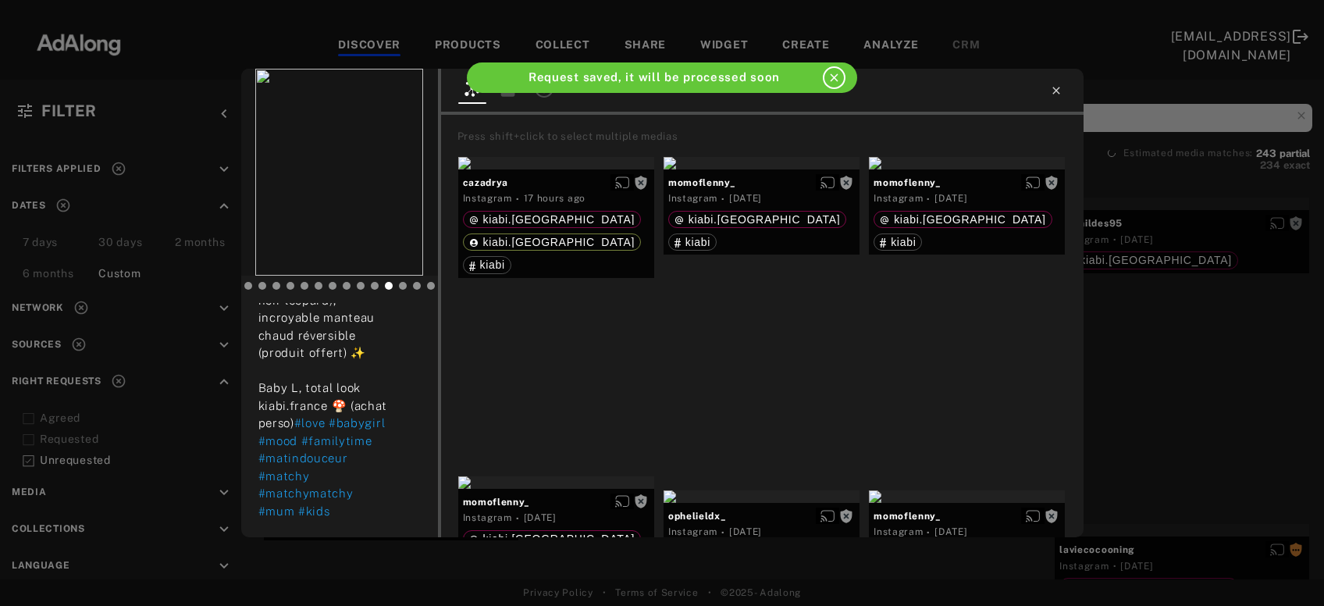
click at [1052, 91] on icon at bounding box center [1056, 90] width 12 height 12
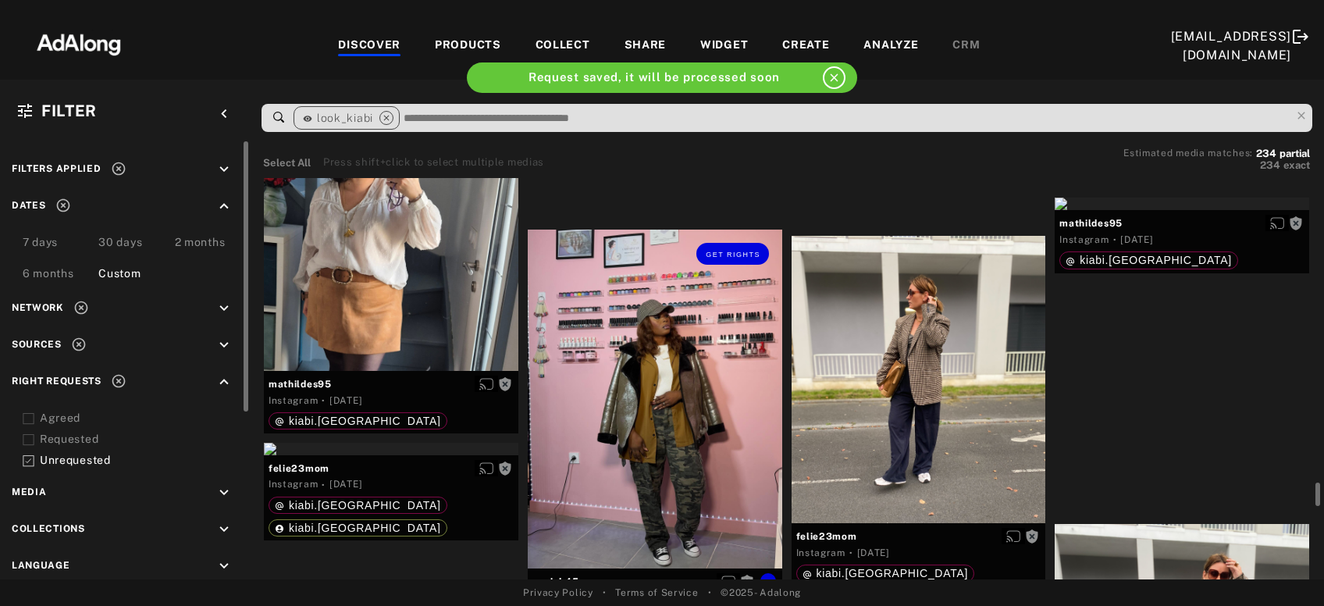
click at [717, 403] on div "Get rights" at bounding box center [655, 399] width 255 height 339
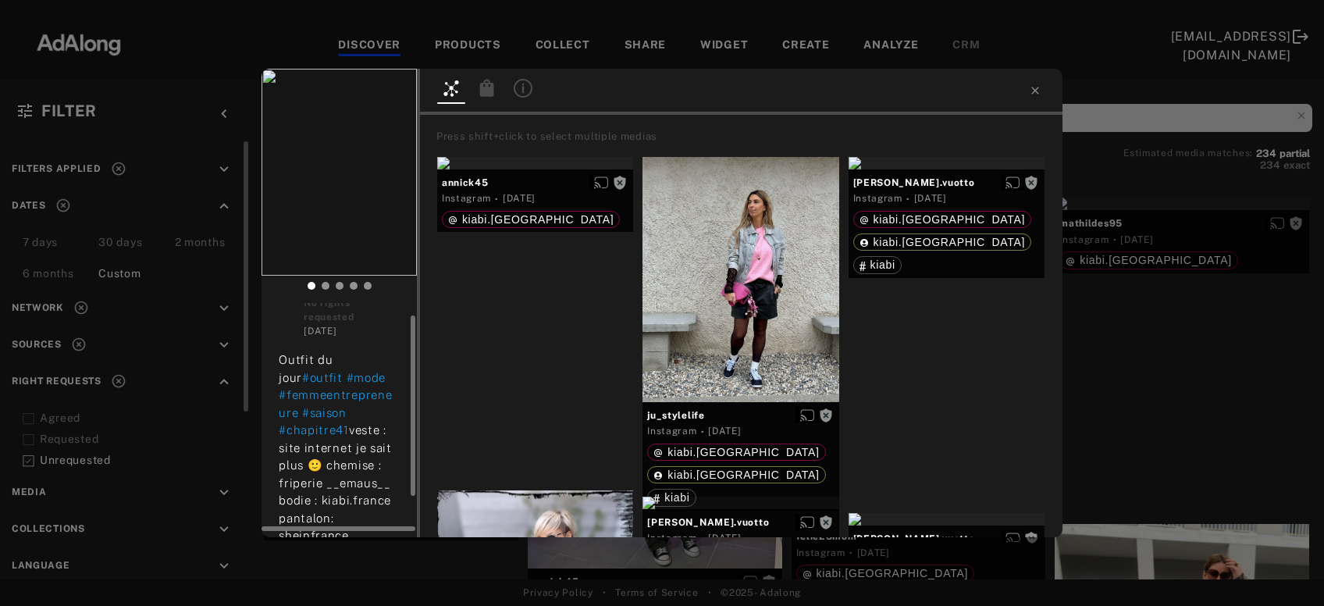
scroll to position [29, 0]
click at [364, 566] on div "Get rights annick45 No rights requested 4 days ago Outfit du jour #outfit #mode…" at bounding box center [662, 303] width 1324 height 606
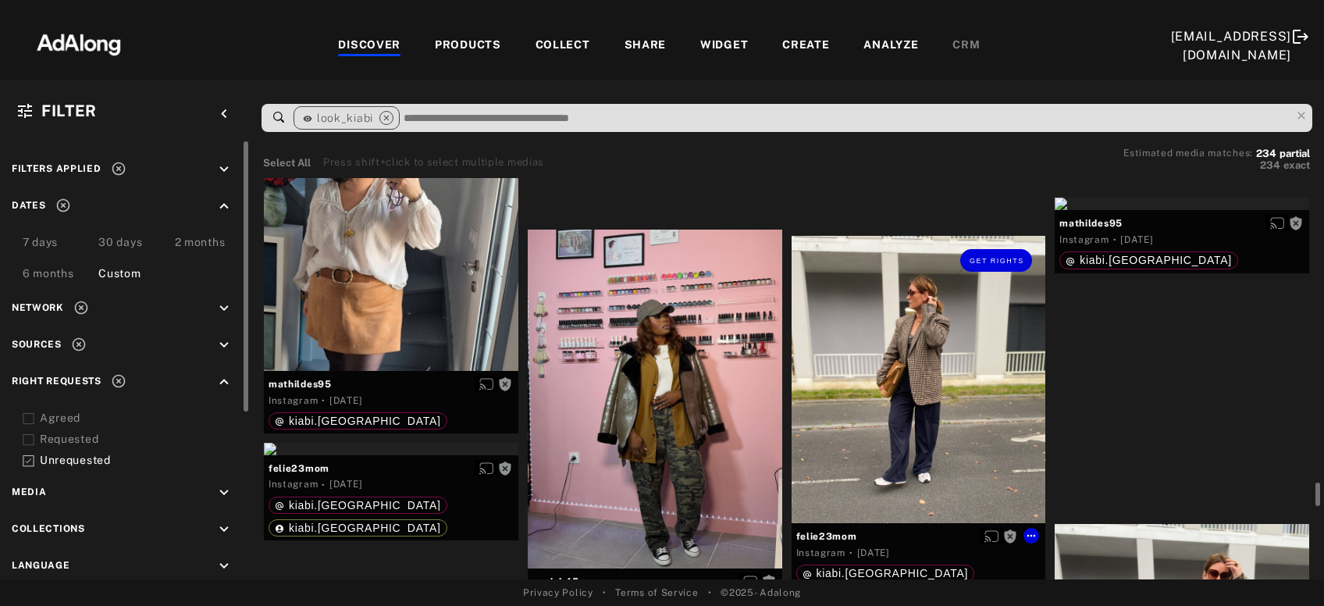
click at [904, 376] on div "Get rights" at bounding box center [919, 379] width 255 height 287
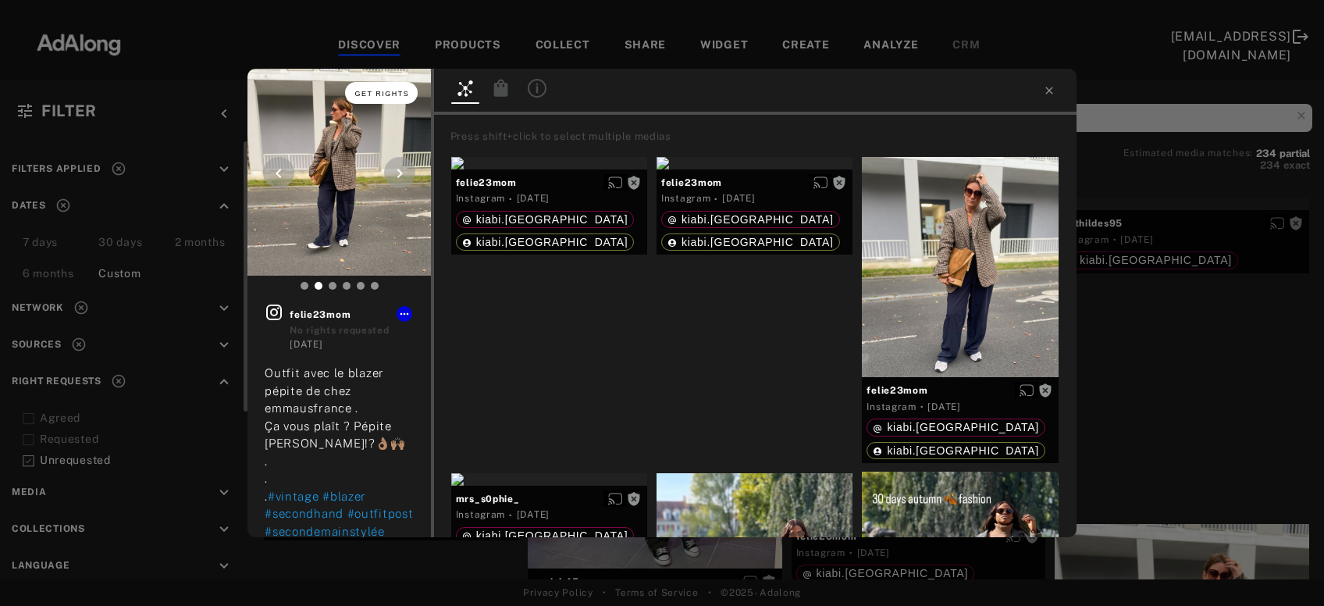
click at [375, 93] on span "Get rights" at bounding box center [382, 94] width 55 height 8
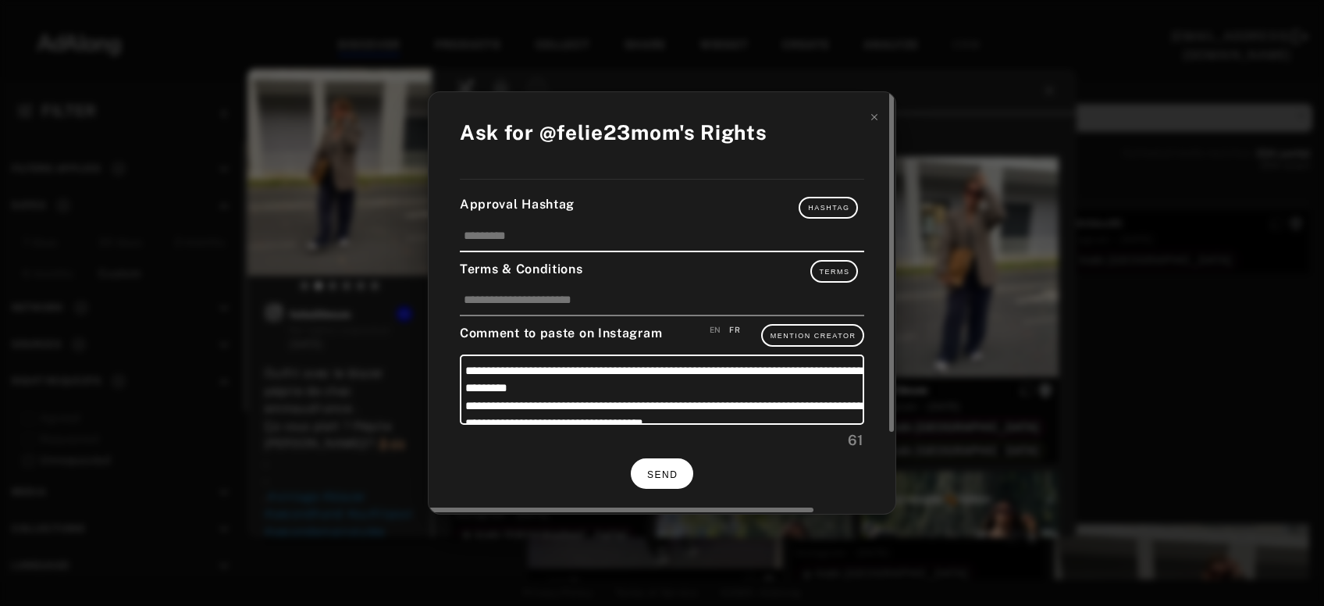
click at [665, 479] on button "SEND" at bounding box center [662, 473] width 62 height 30
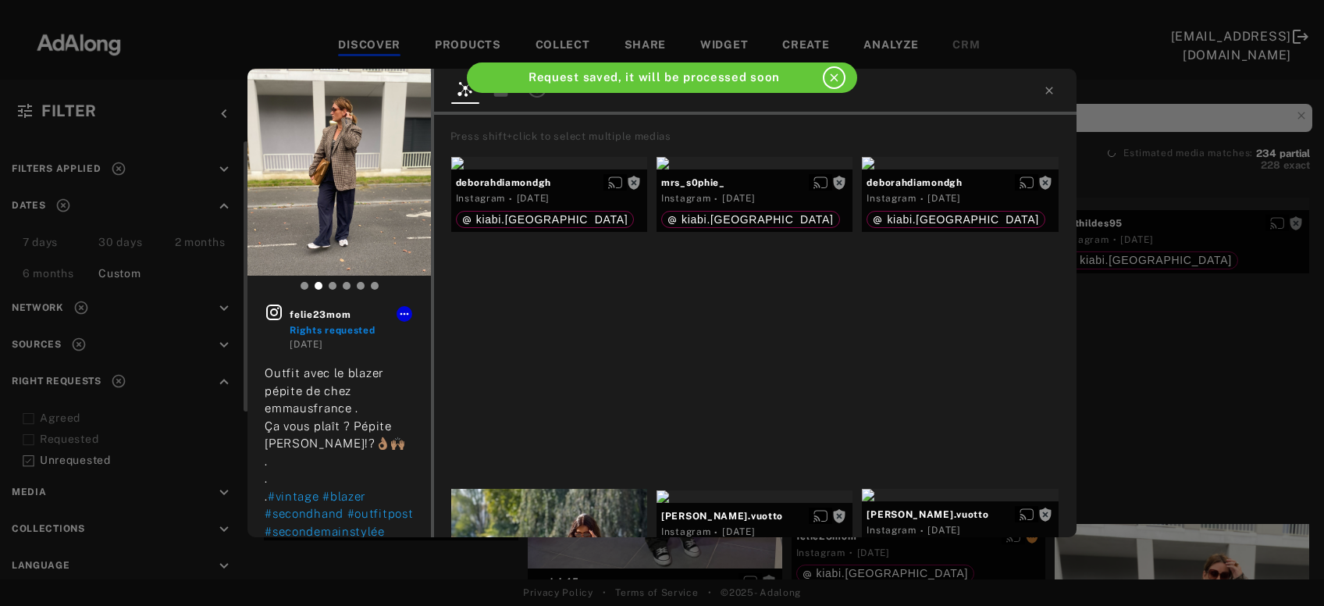
click at [1174, 282] on div "felie23mom Rights requested 4 days ago Outfit avec le blazer pépite de chez emm…" at bounding box center [662, 303] width 1324 height 606
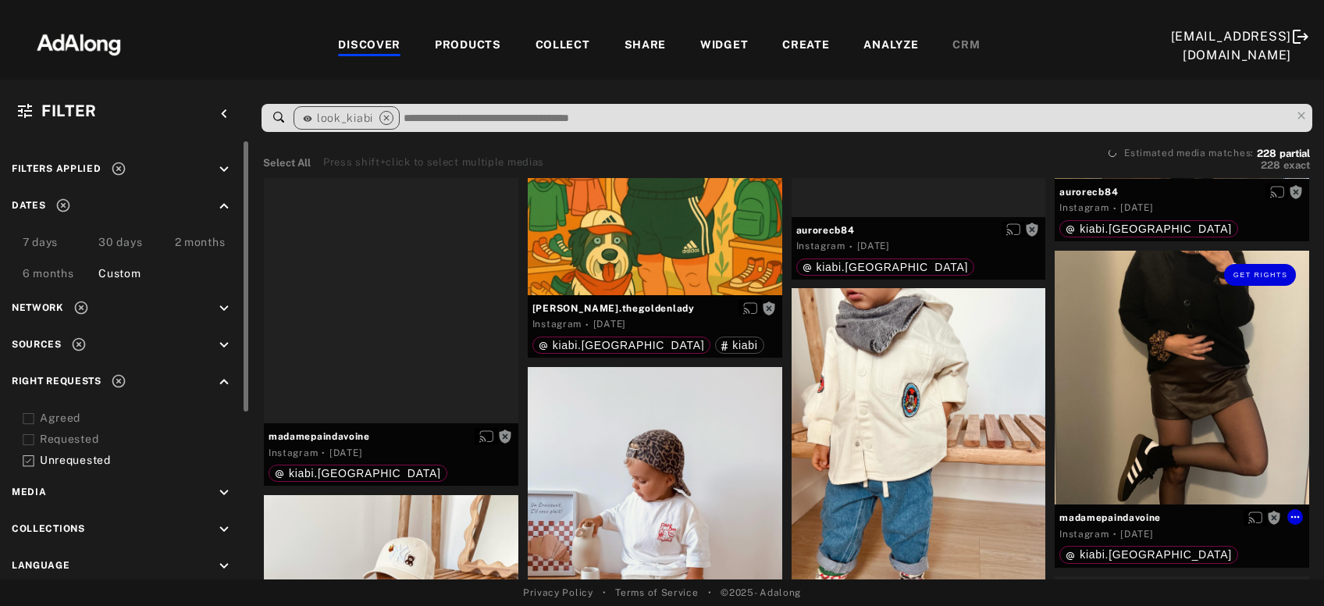
scroll to position [10668, 0]
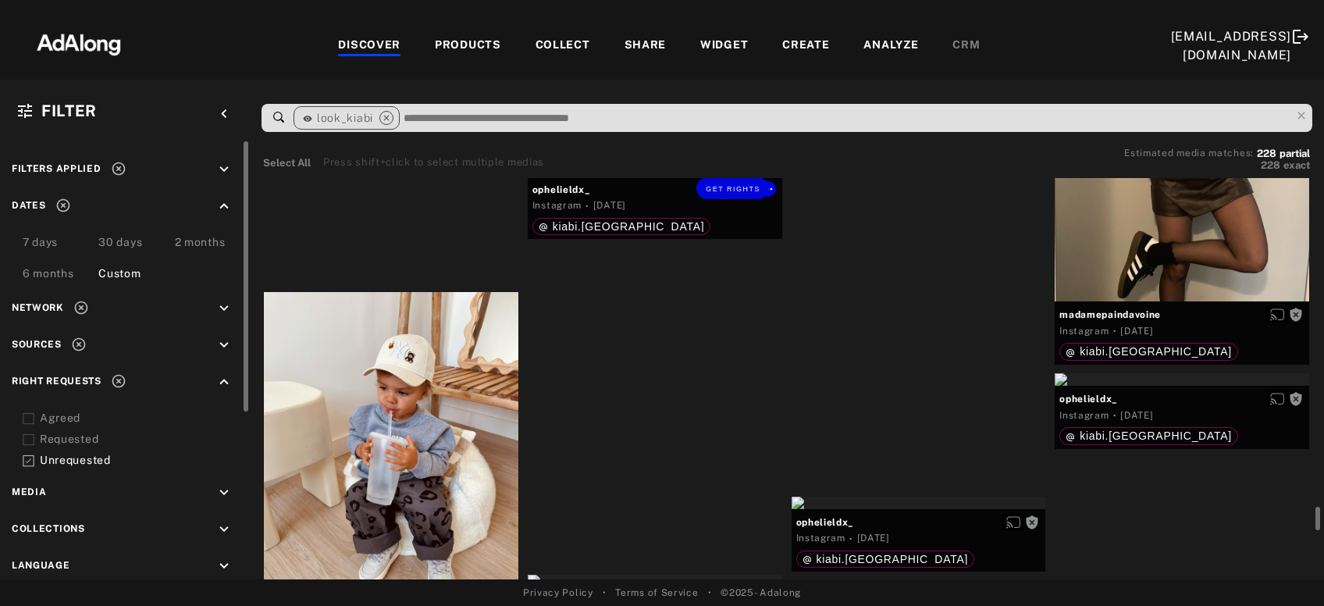
click at [720, 176] on div "Get rights" at bounding box center [655, 170] width 255 height 12
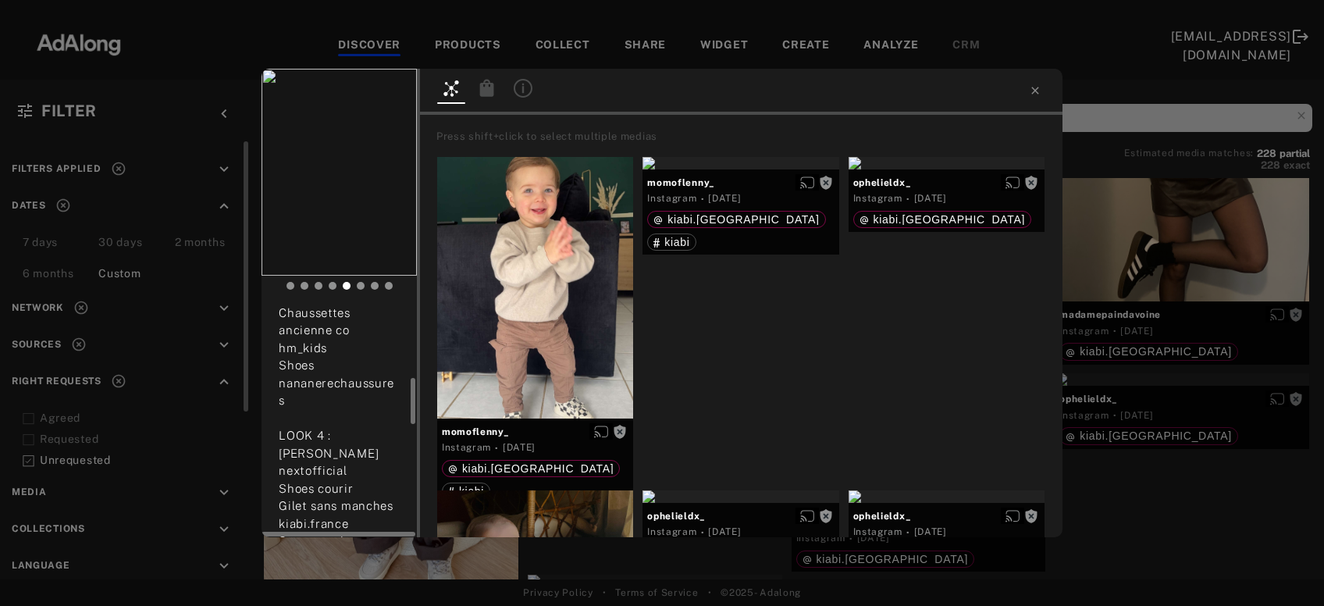
scroll to position [374, 0]
click at [369, 98] on button "Get rights" at bounding box center [368, 93] width 72 height 22
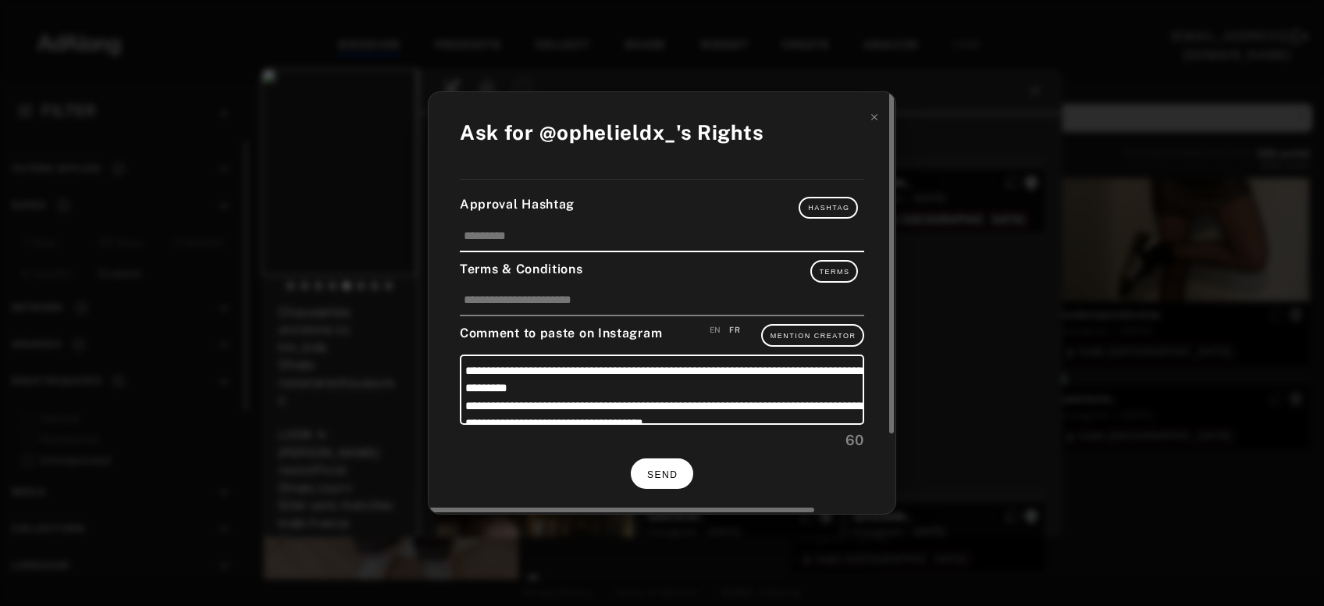
click at [675, 459] on button "SEND" at bounding box center [662, 473] width 62 height 30
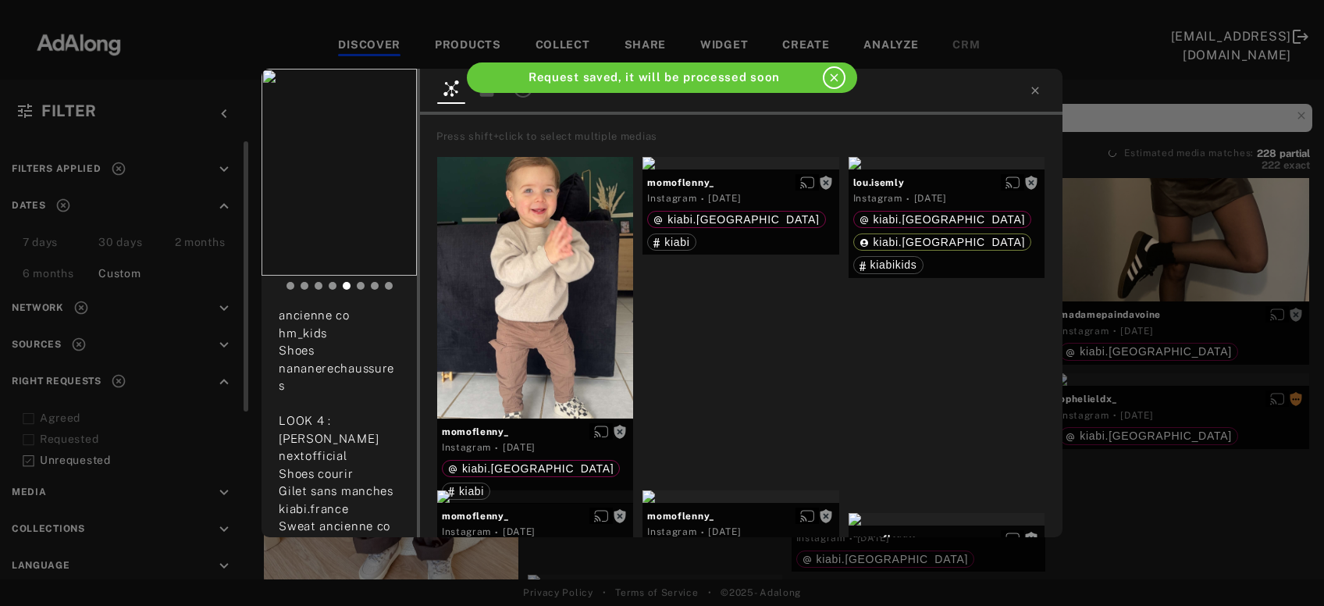
click at [1171, 440] on div "ophelieldx_ Rights requested 5 days ago recently outfits of my baby boy✌🏼🤍 LOOK…" at bounding box center [662, 303] width 1324 height 606
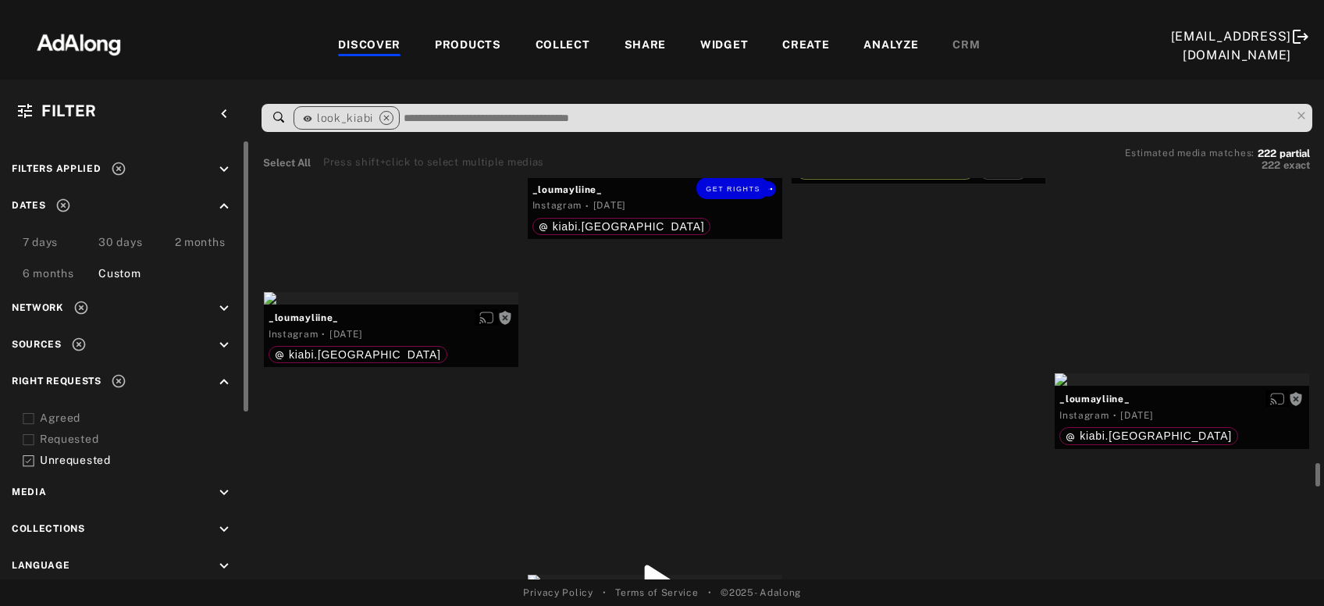
click at [658, 176] on div "Get rights" at bounding box center [655, 170] width 255 height 12
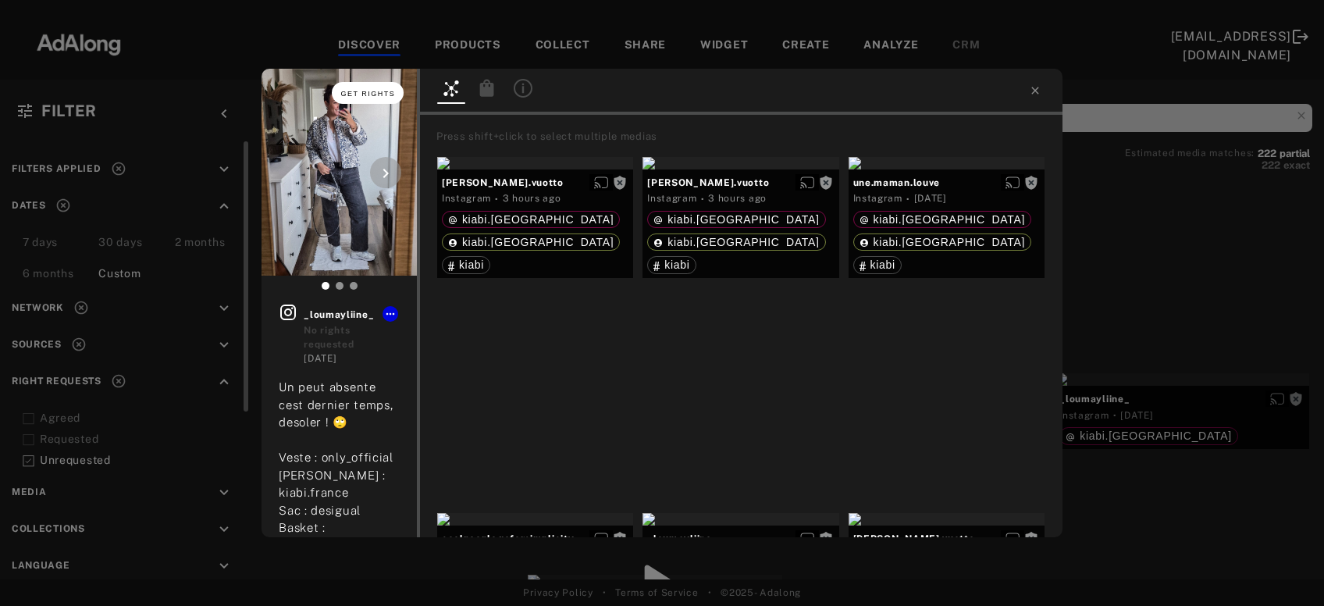
click at [369, 98] on button "Get rights" at bounding box center [368, 93] width 72 height 22
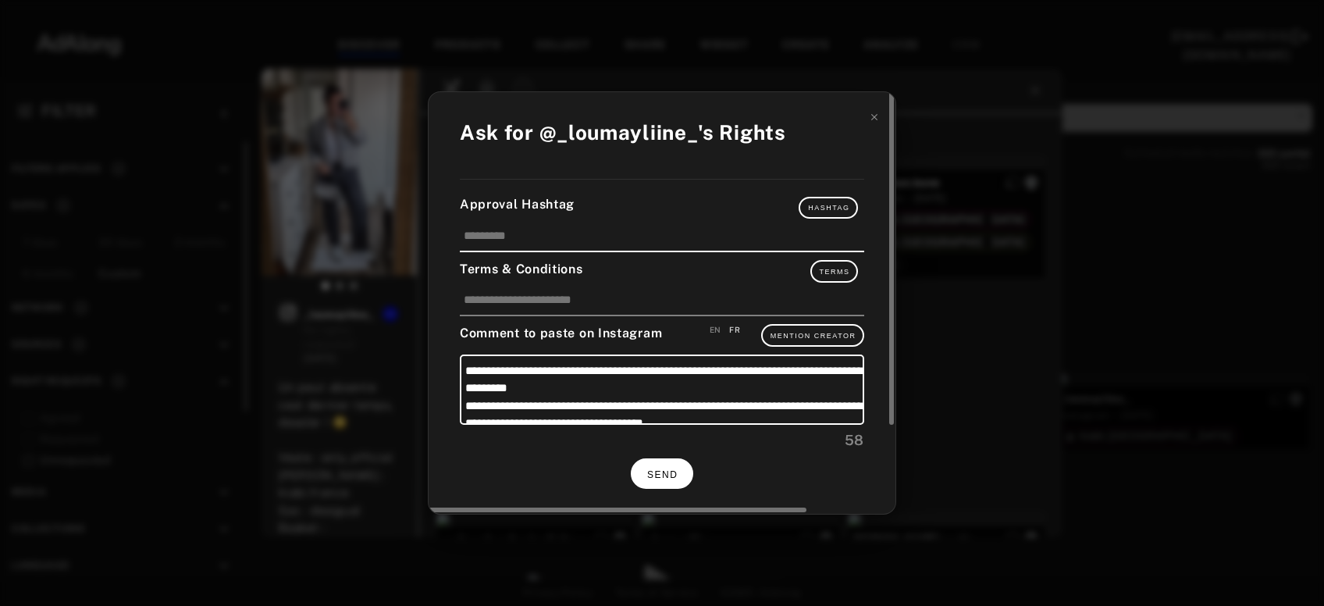
click at [664, 469] on span "SEND" at bounding box center [662, 474] width 30 height 11
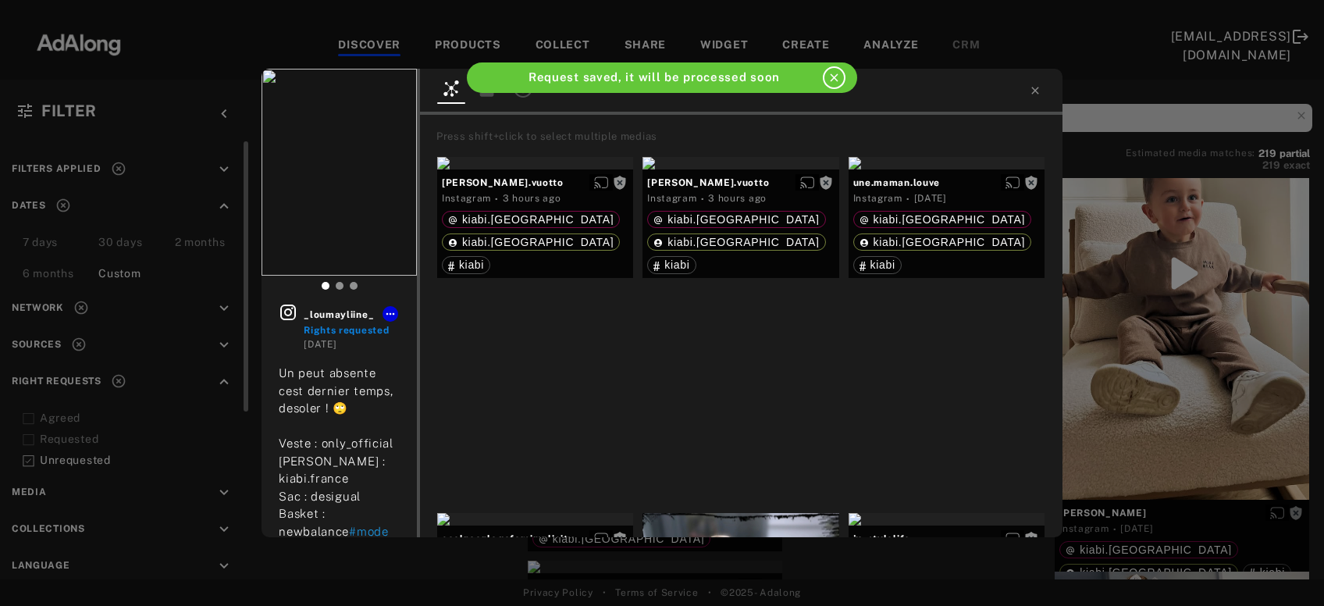
click at [1164, 464] on div "_loumayliine_ Rights requested 5 days ago Un peut absente cest dernier temps, d…" at bounding box center [662, 303] width 1324 height 606
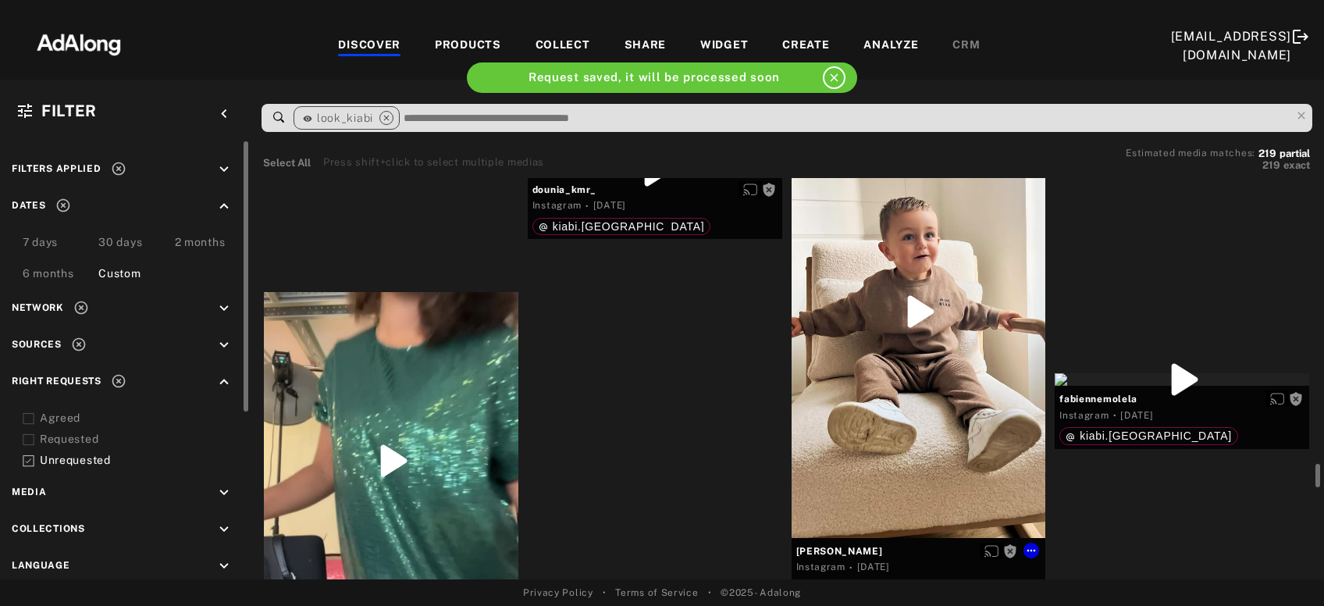
click at [927, 354] on div "Get rights" at bounding box center [919, 311] width 255 height 452
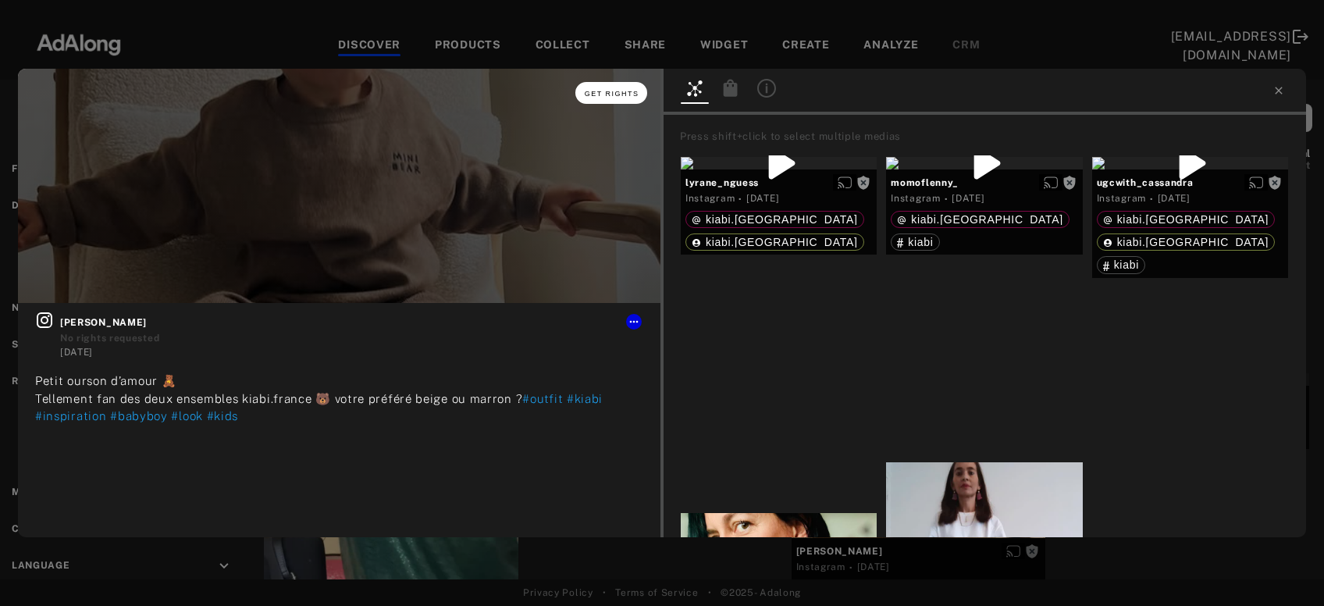
click at [609, 98] on button "Get rights" at bounding box center [612, 93] width 72 height 22
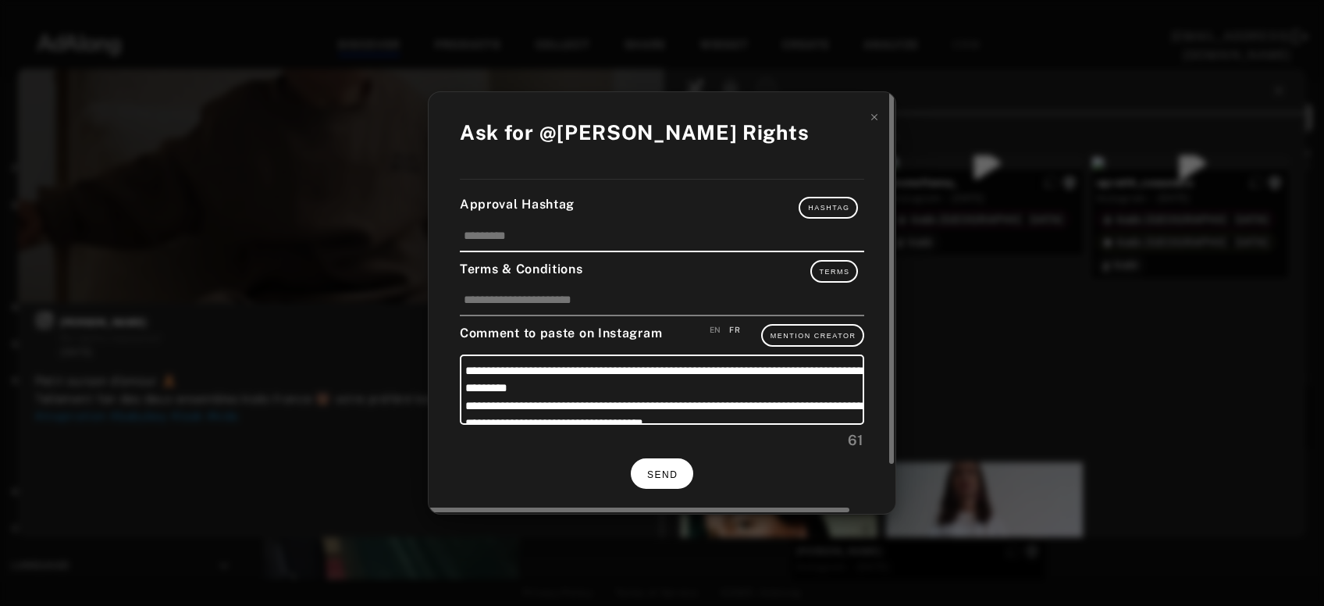
click at [665, 470] on span "SEND" at bounding box center [662, 474] width 30 height 11
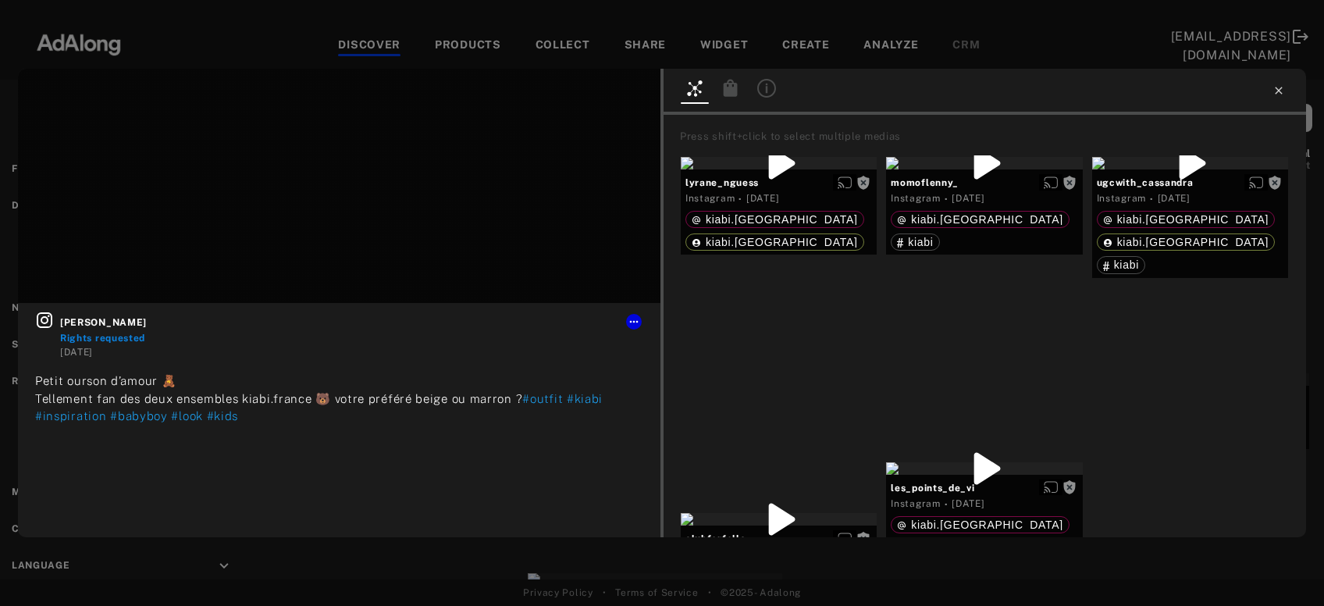
click at [1279, 91] on icon at bounding box center [1278, 90] width 7 height 7
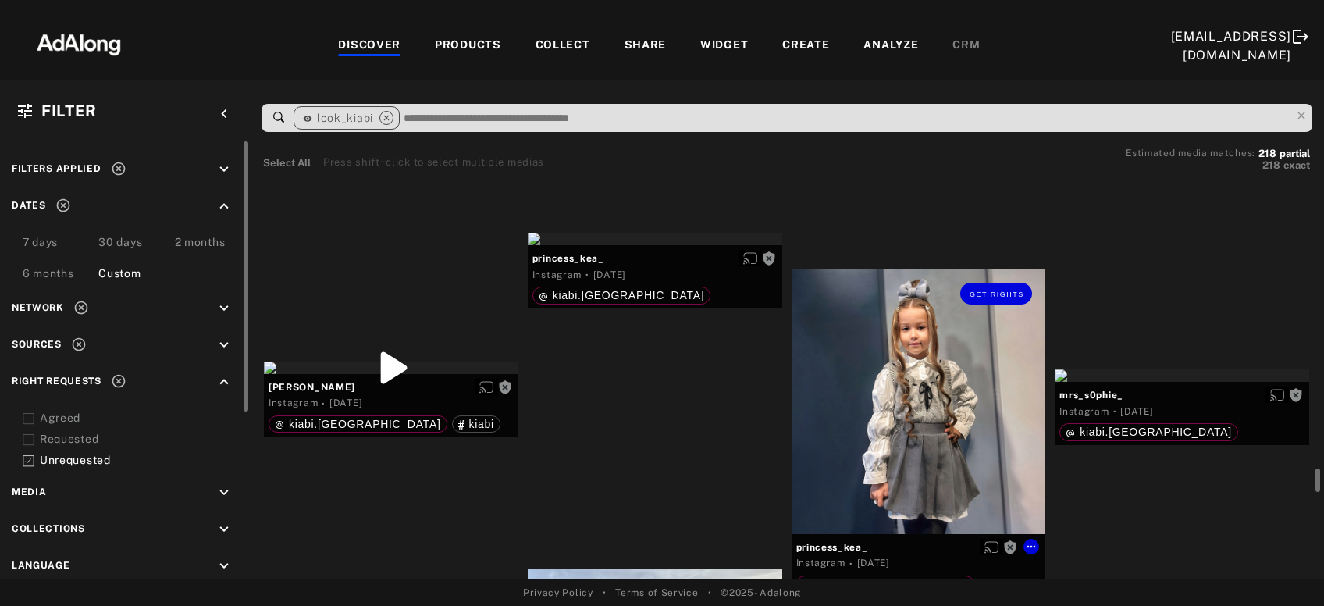
scroll to position [11010, 0]
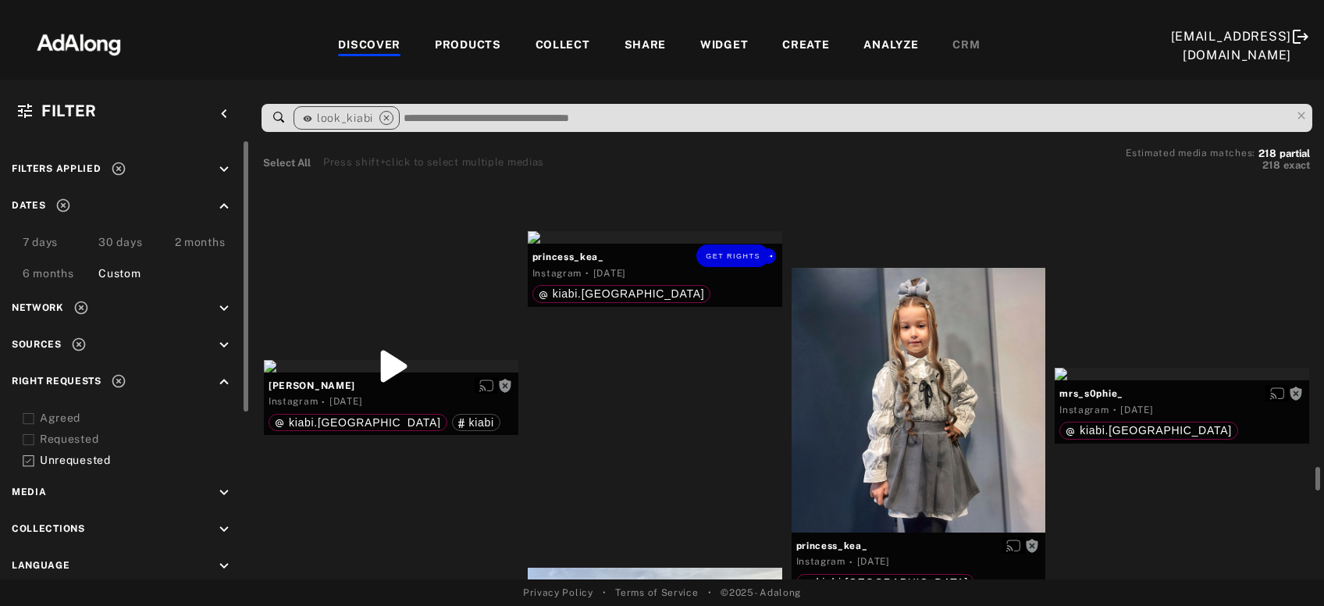
click at [616, 244] on div "Get rights" at bounding box center [655, 237] width 255 height 12
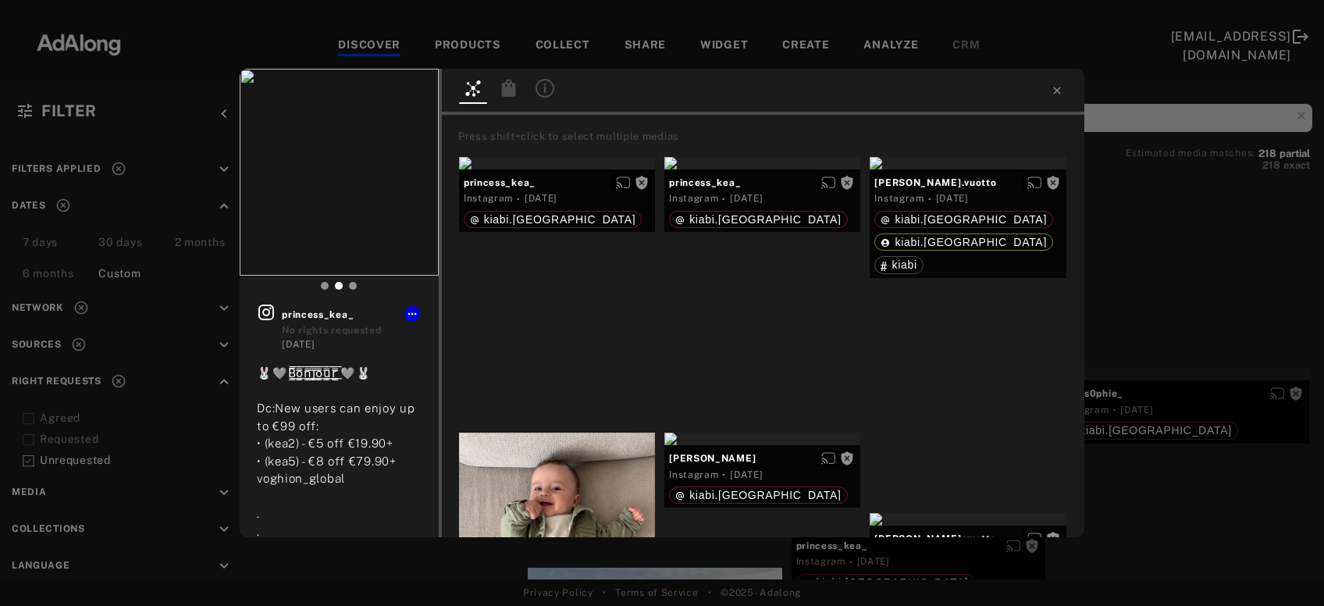
click at [1150, 454] on div "Get rights princess_kea_ No rights requested 5 days ago 🐰🩶B̳̿͟͞o̳̿͟͞n̳̿͟͞j̳̿͟͞o…" at bounding box center [662, 303] width 1324 height 606
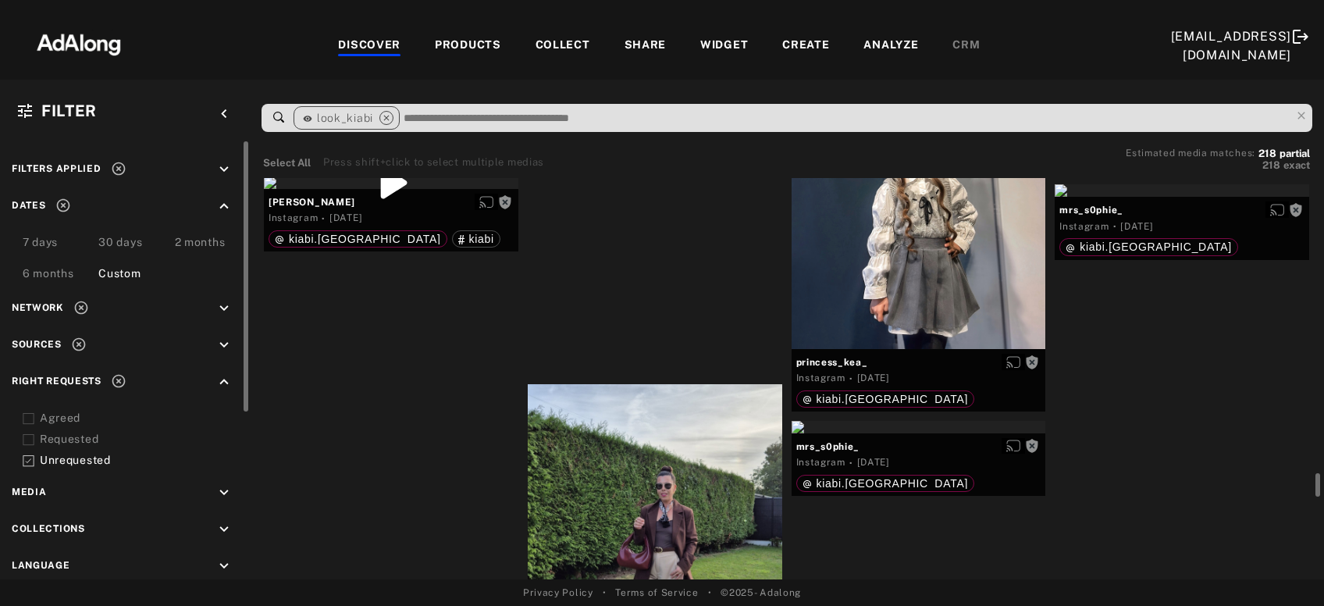
scroll to position [11194, 0]
click at [415, 188] on div "Get rights" at bounding box center [391, 182] width 255 height 12
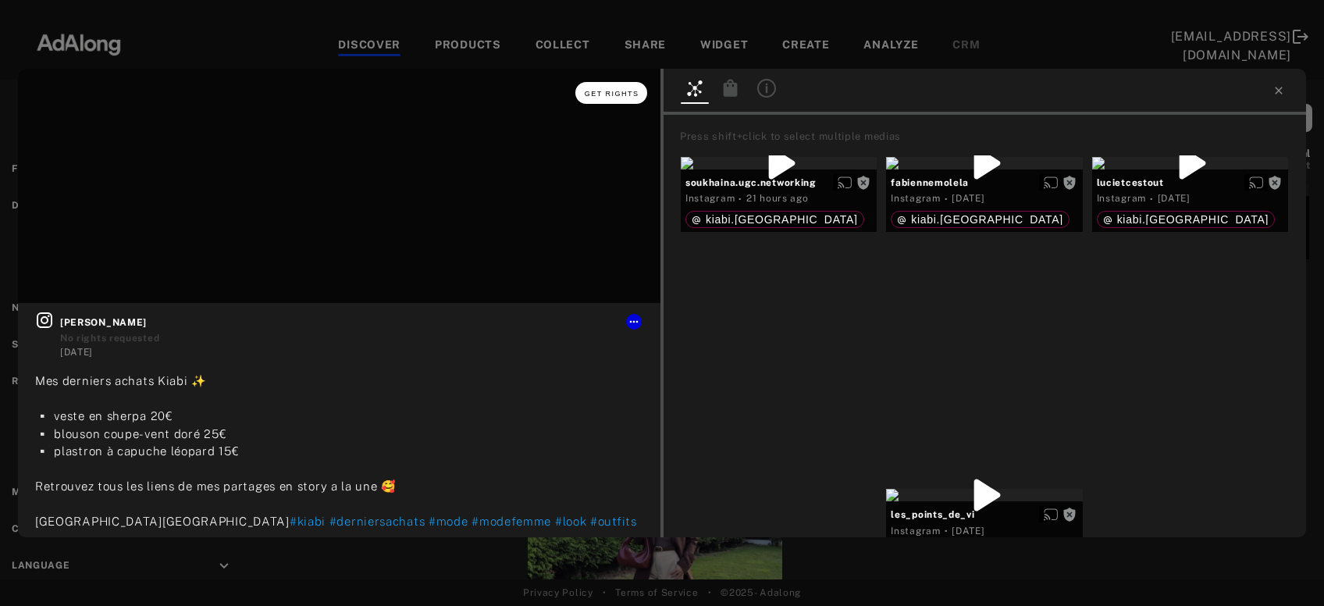
click at [632, 97] on span "Get rights" at bounding box center [612, 94] width 55 height 8
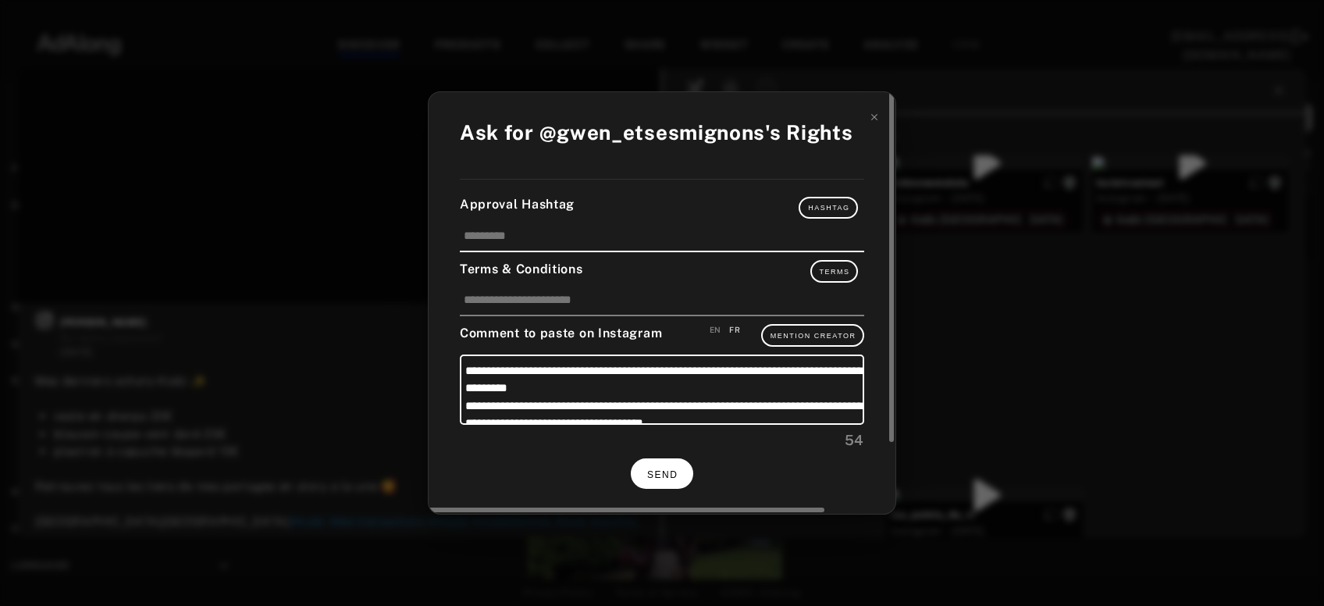
click at [672, 462] on button "SEND" at bounding box center [662, 473] width 62 height 30
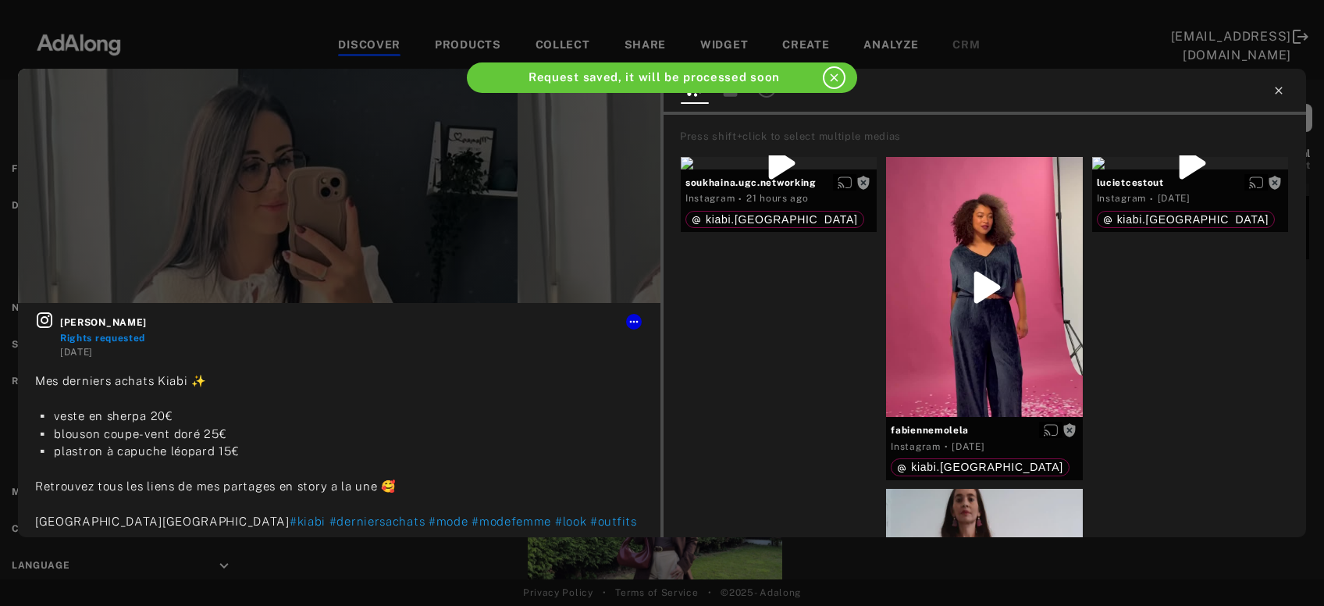
click at [1277, 95] on icon at bounding box center [1279, 90] width 12 height 12
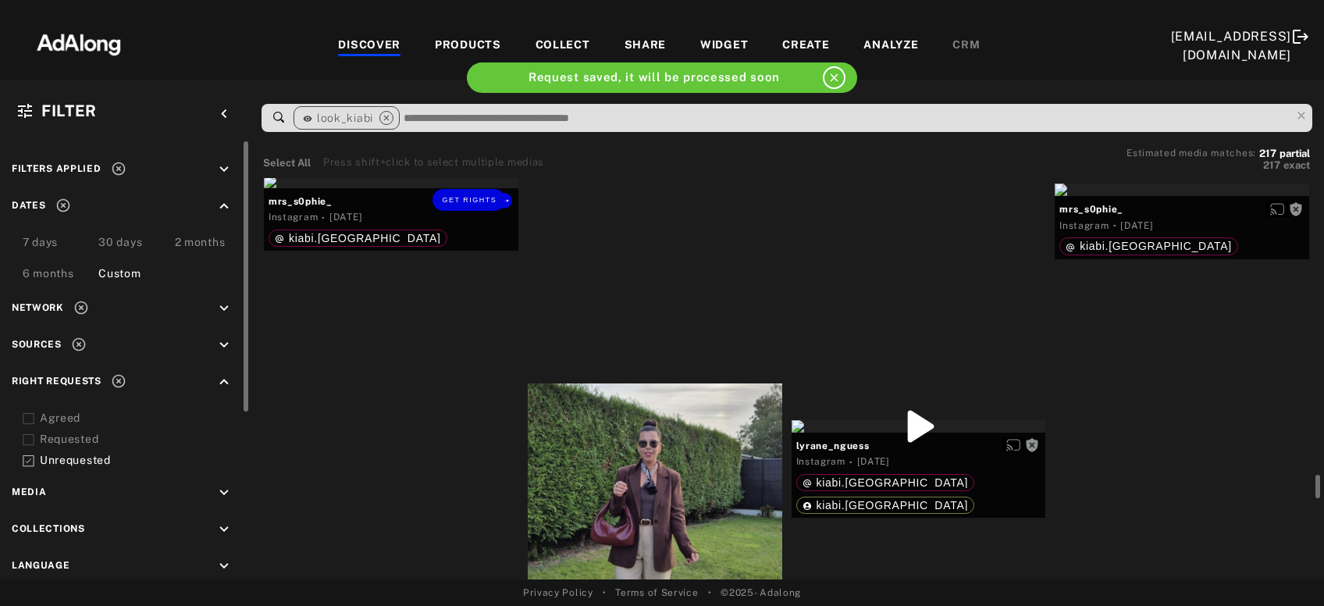
click at [438, 188] on div "Get rights" at bounding box center [391, 182] width 255 height 12
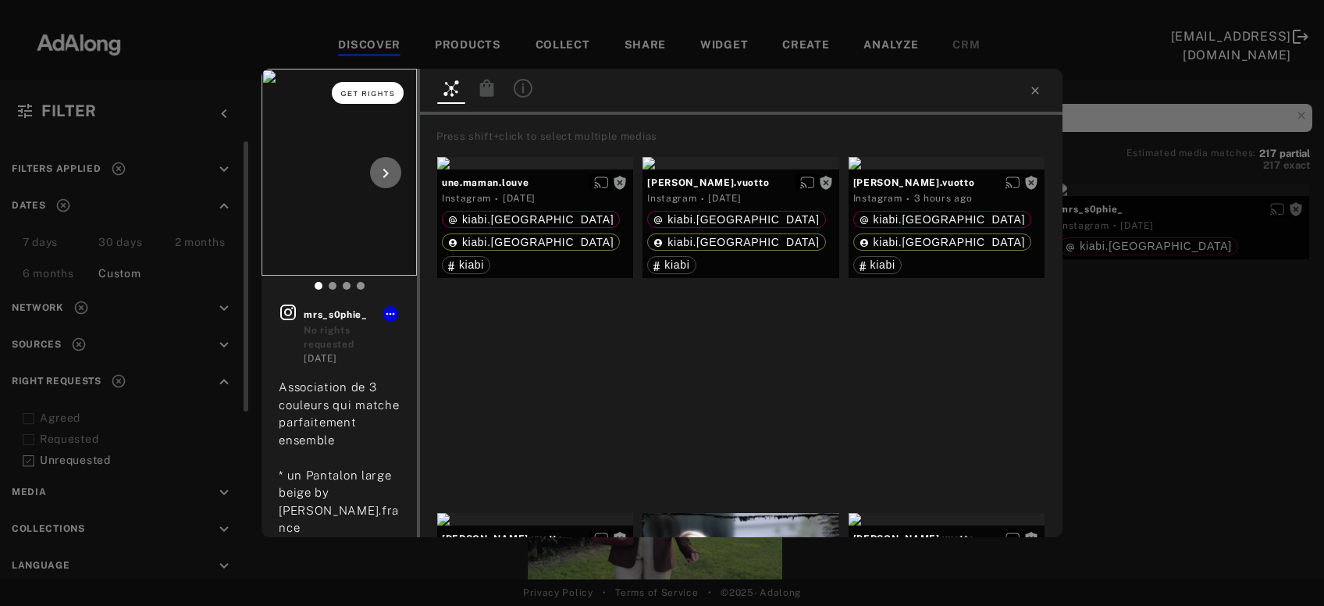
click at [376, 88] on button "Get rights" at bounding box center [368, 93] width 72 height 22
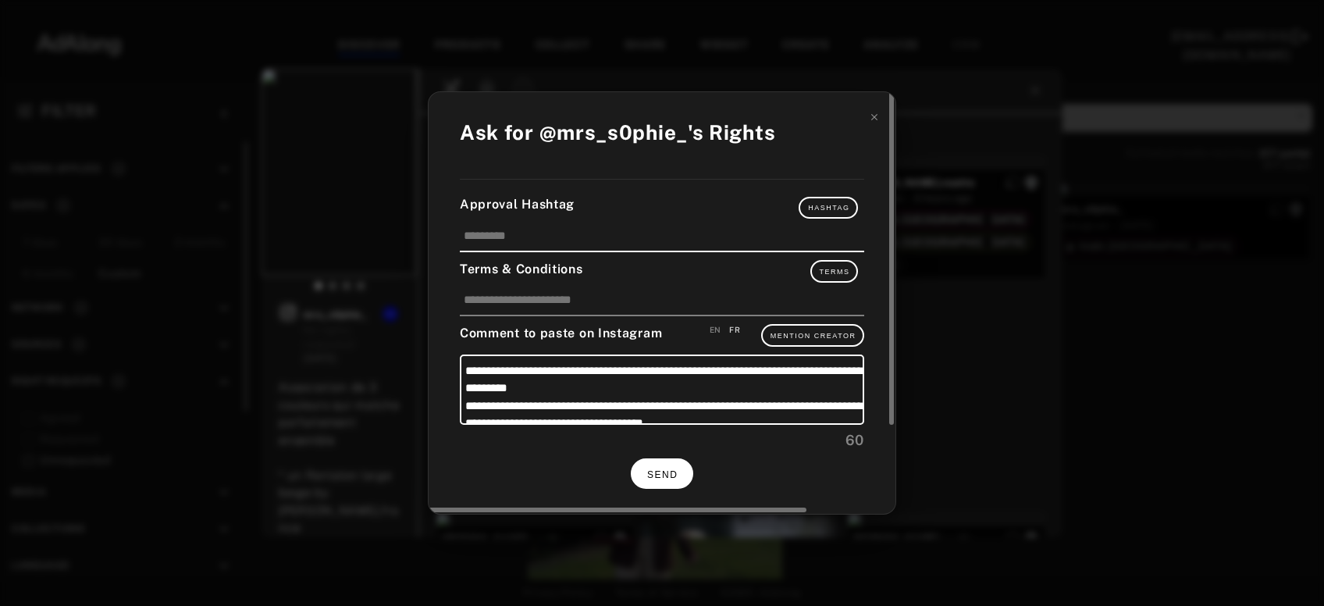
click at [676, 472] on span "SEND" at bounding box center [662, 474] width 30 height 11
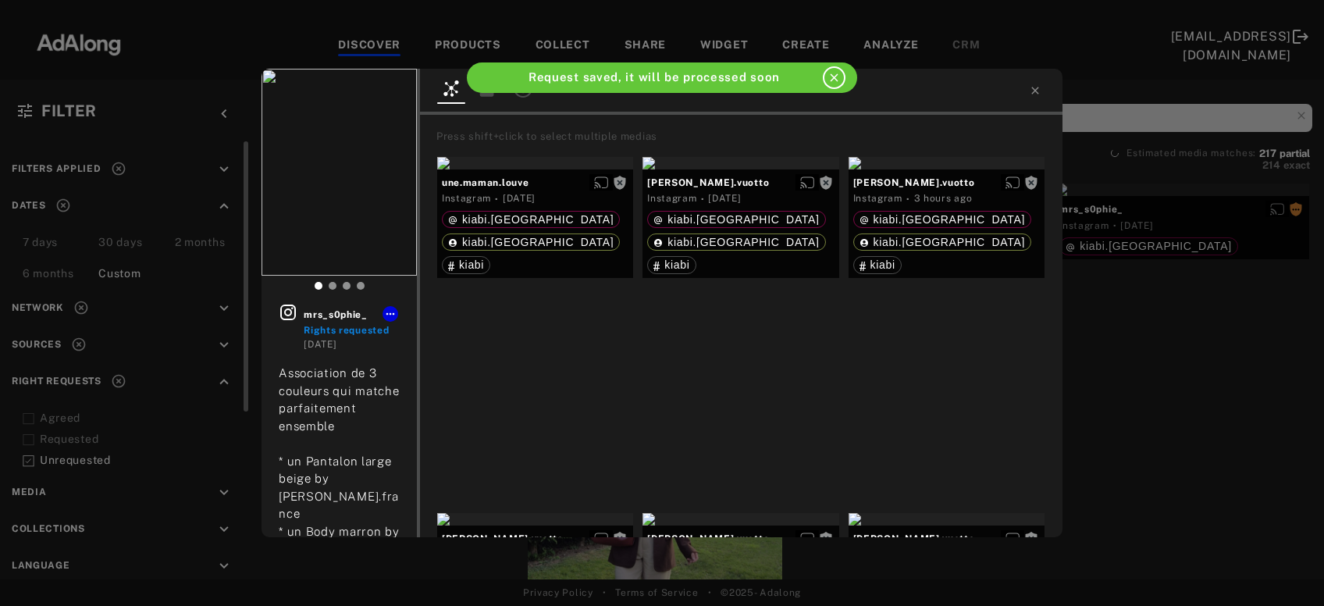
click at [1185, 258] on div "mrs_s0phie_ Rights requested 5 days ago Association de 3 couleurs qui matche pa…" at bounding box center [662, 303] width 1324 height 606
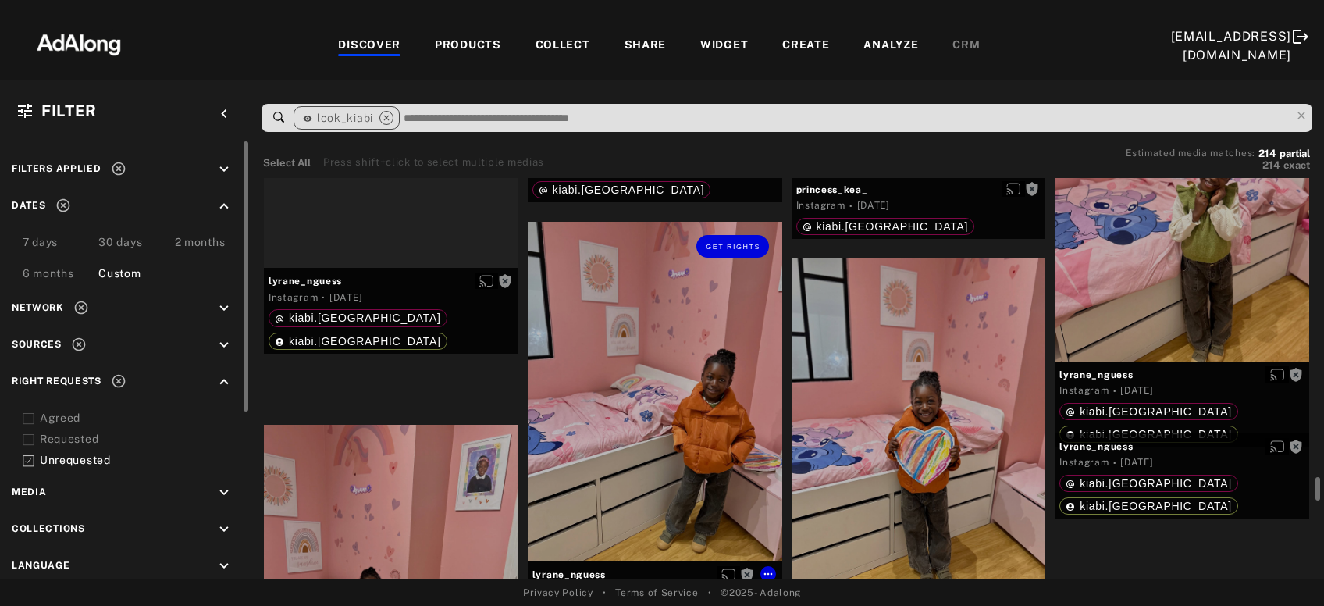
scroll to position [11357, 0]
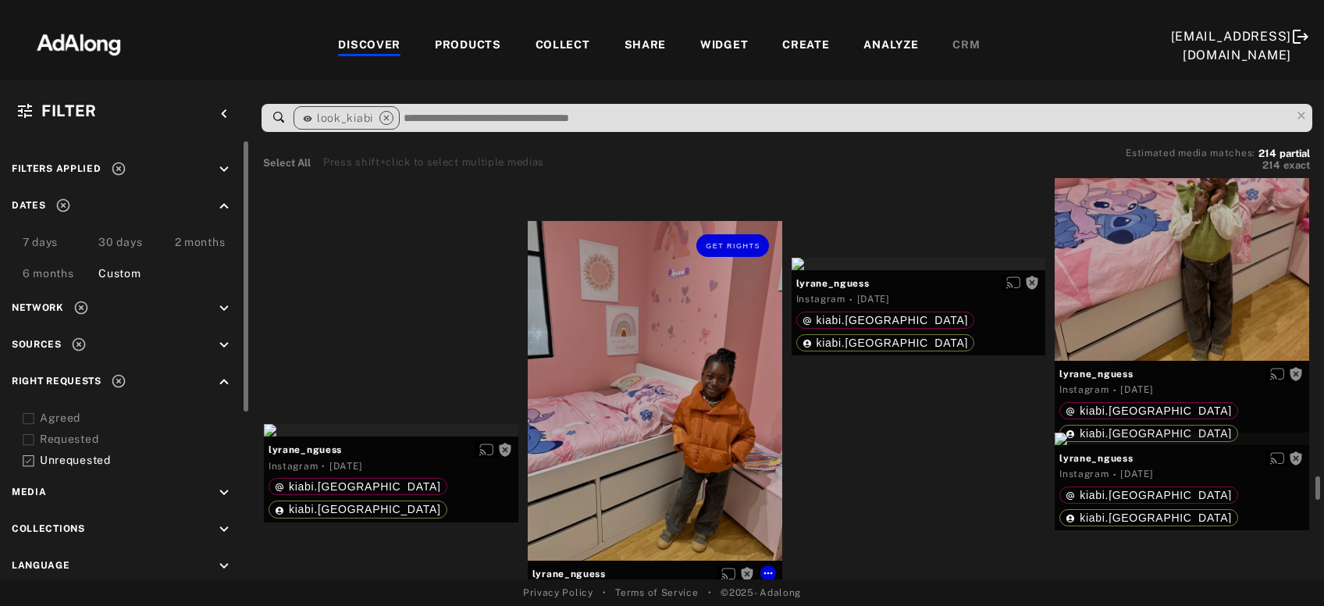
click at [725, 476] on div "Get rights" at bounding box center [655, 390] width 255 height 339
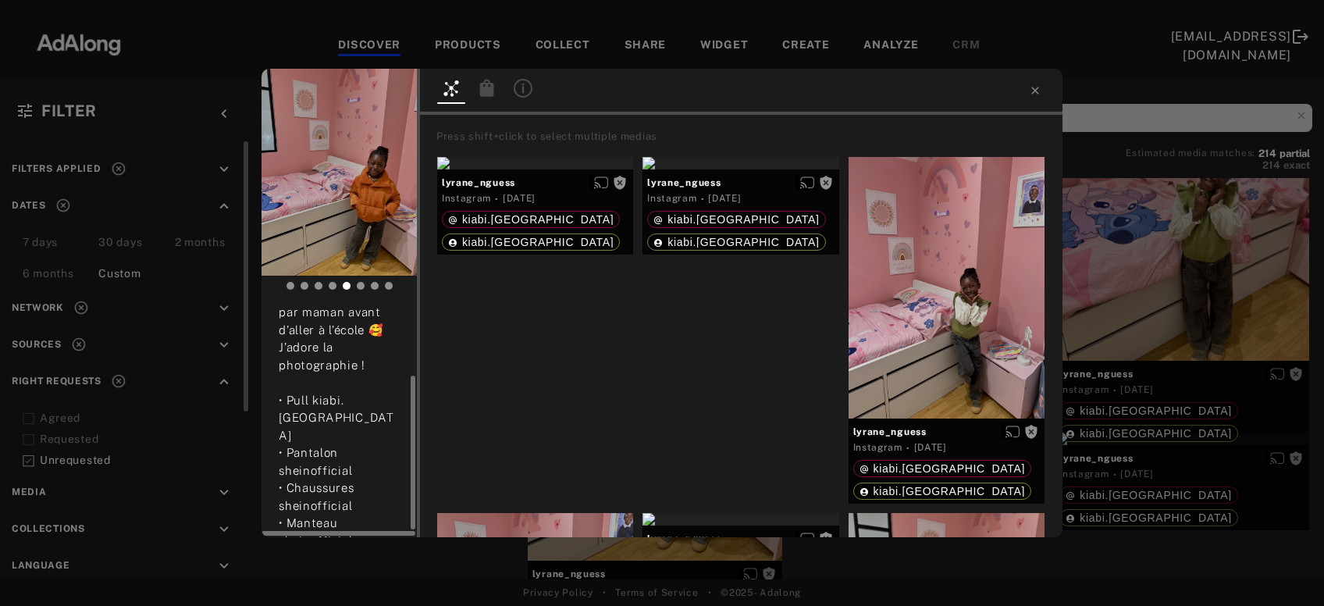
scroll to position [122, 0]
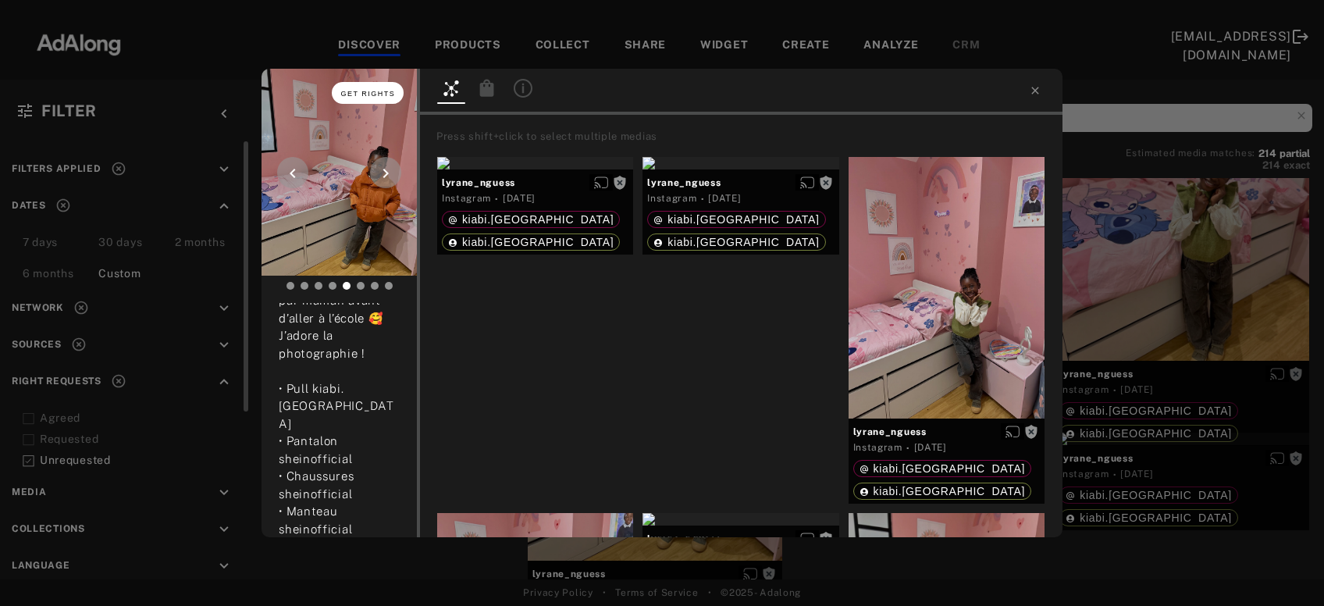
click at [380, 96] on span "Get rights" at bounding box center [368, 94] width 55 height 8
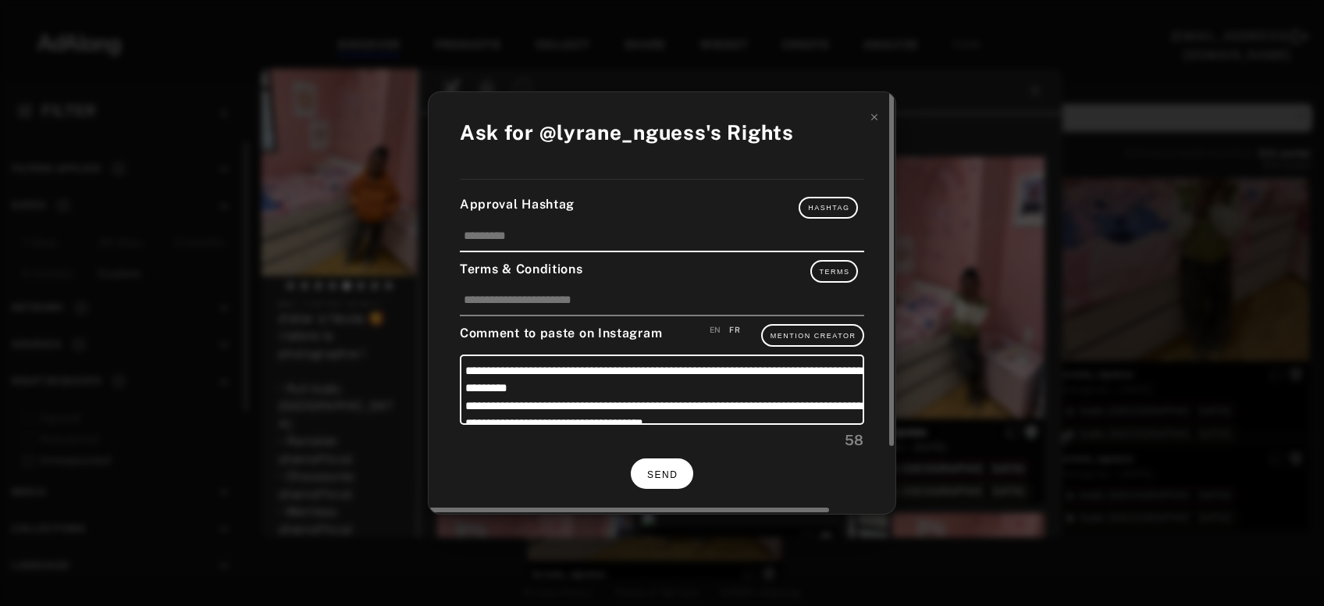
click at [668, 475] on span "SEND" at bounding box center [662, 474] width 30 height 11
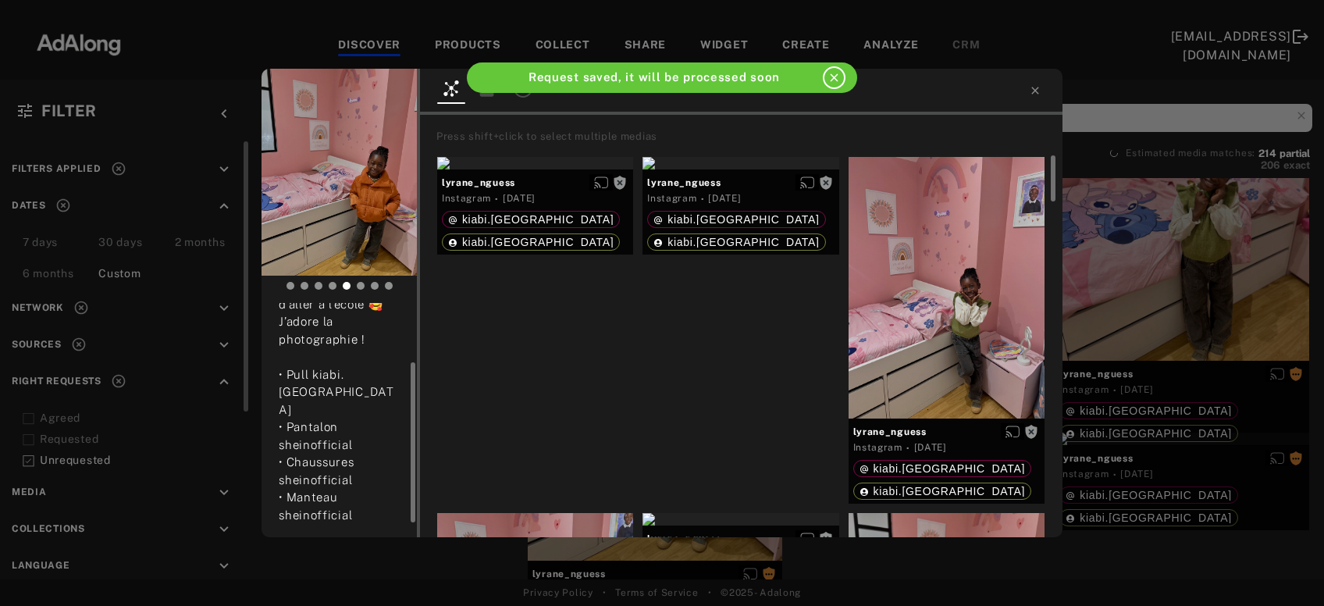
scroll to position [108, 0]
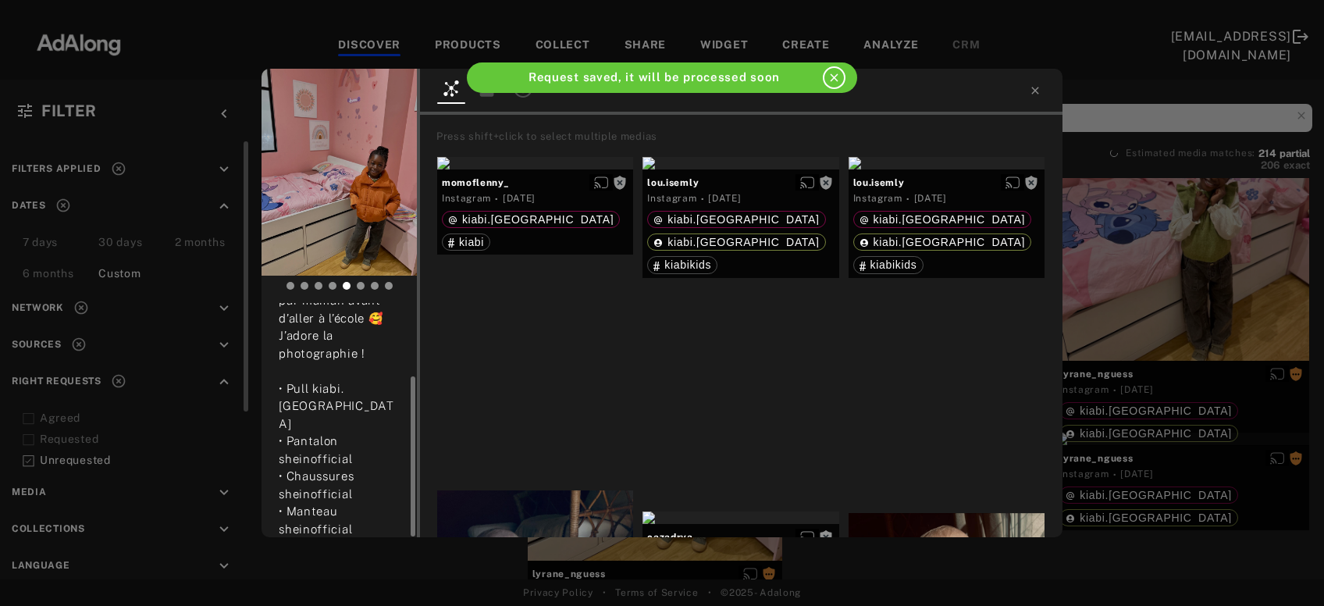
click at [1097, 289] on div "lyrane_nguess Rights requested 5 days ago Petit shooting improvisé ce matin par…" at bounding box center [662, 303] width 1324 height 606
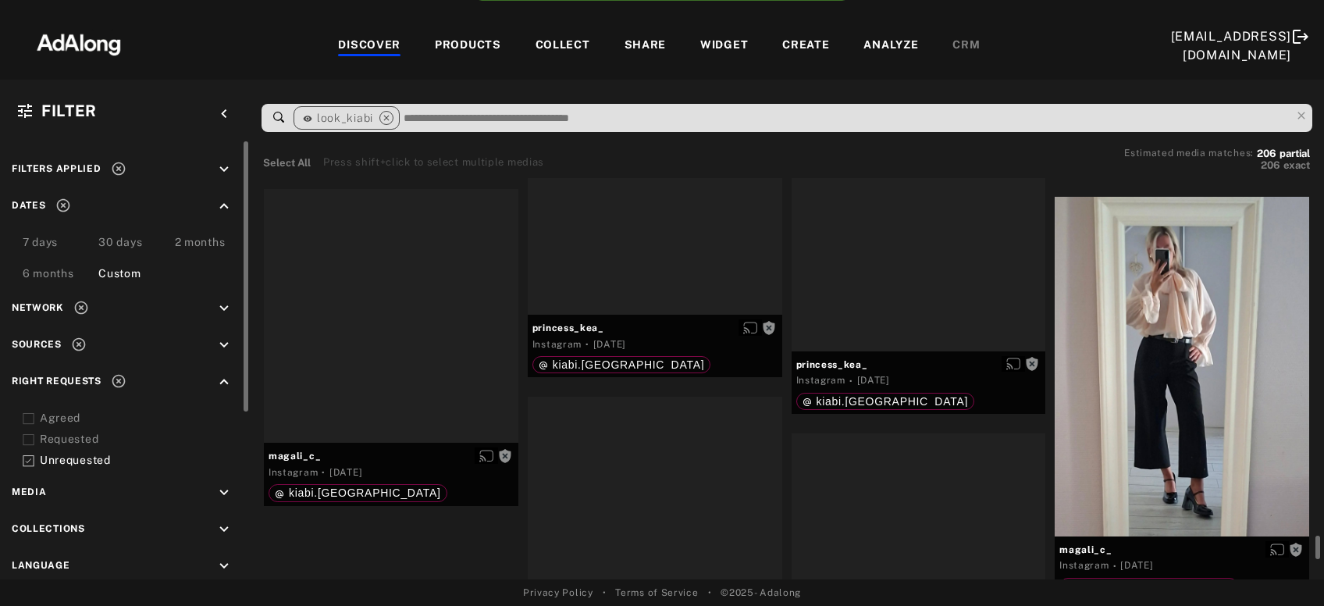
scroll to position [11341, 0]
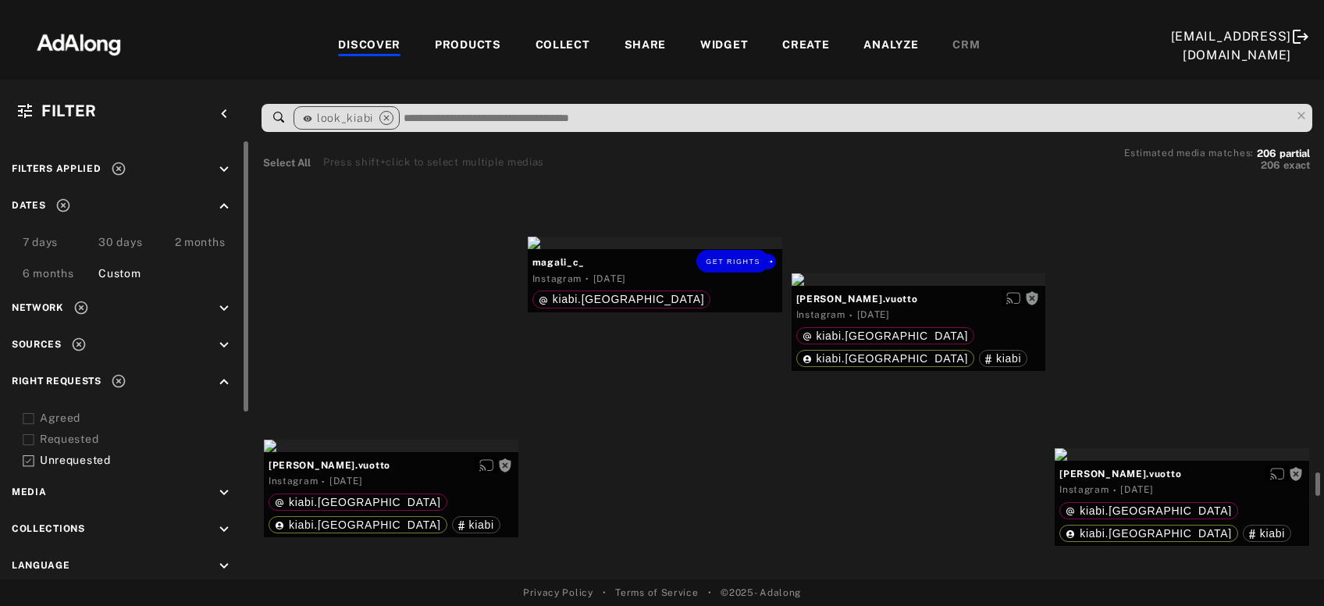
click at [722, 249] on div "Get rights" at bounding box center [655, 243] width 255 height 12
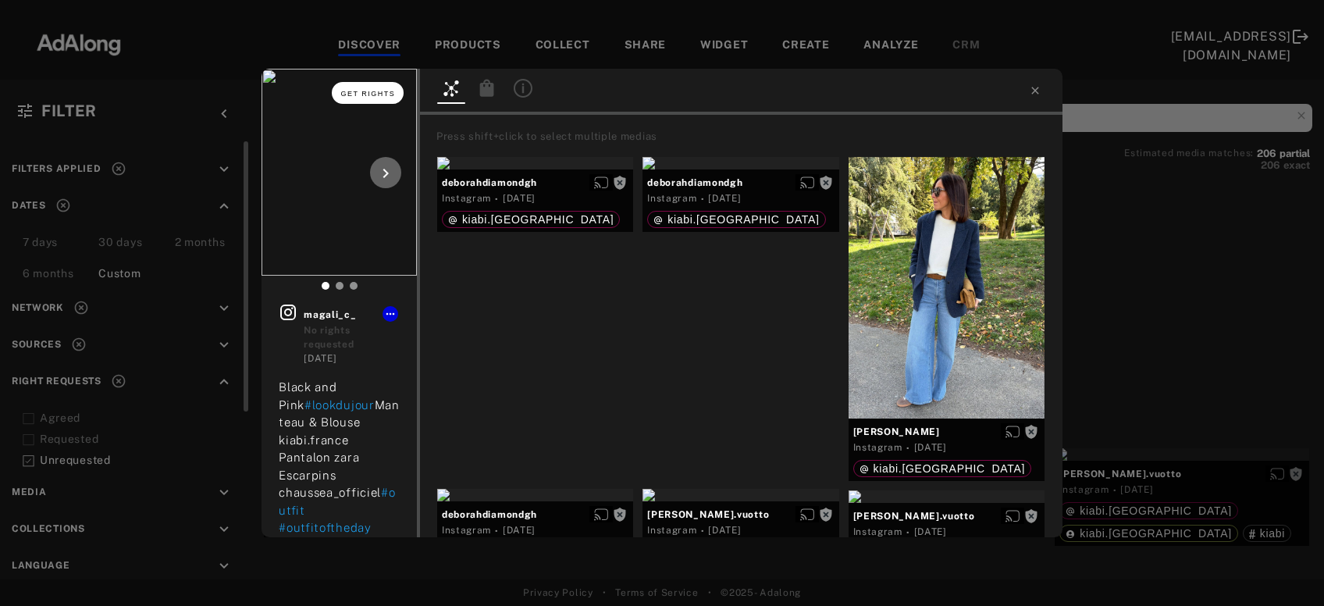
click at [364, 97] on span "Get rights" at bounding box center [368, 94] width 55 height 8
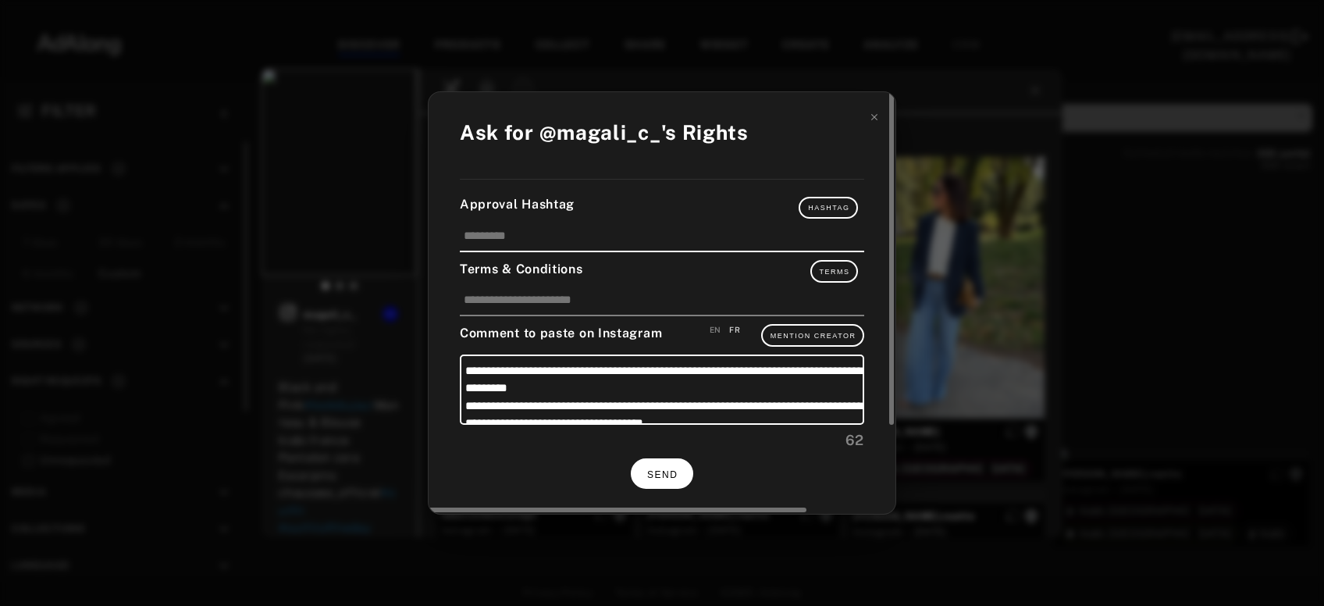
click at [646, 479] on button "SEND" at bounding box center [662, 473] width 62 height 30
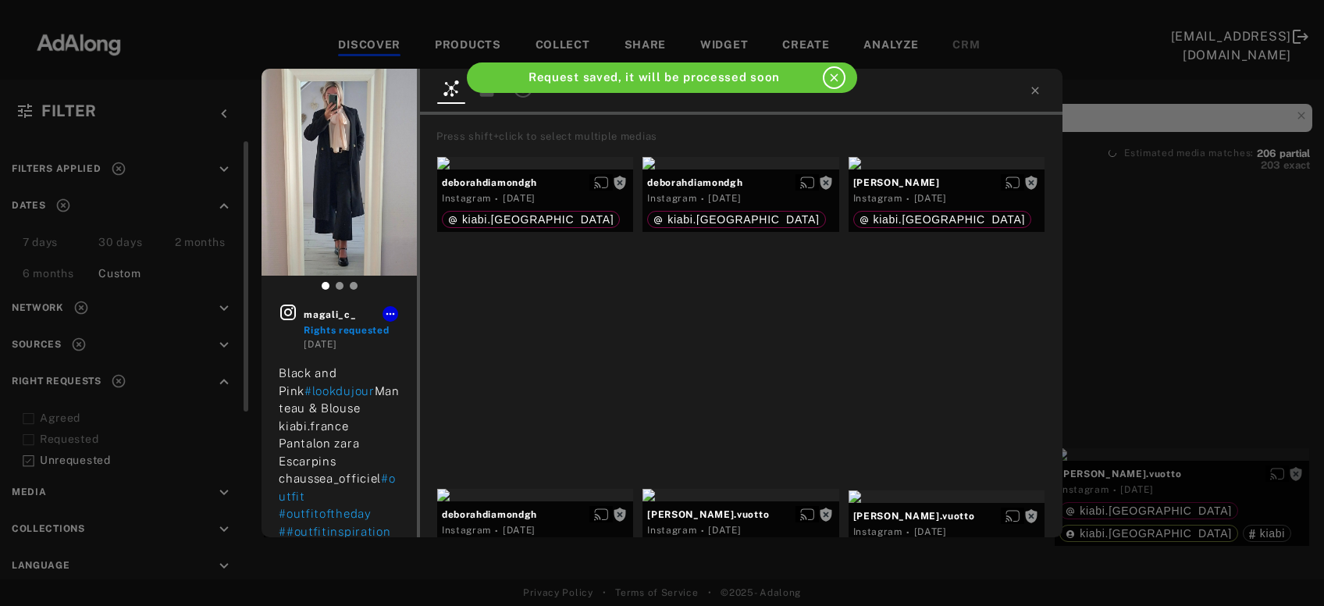
click at [1103, 316] on div "magali_c_ Rights requested 5 days ago Black and Pink #lookdujour Manteau & Blou…" at bounding box center [662, 303] width 1324 height 606
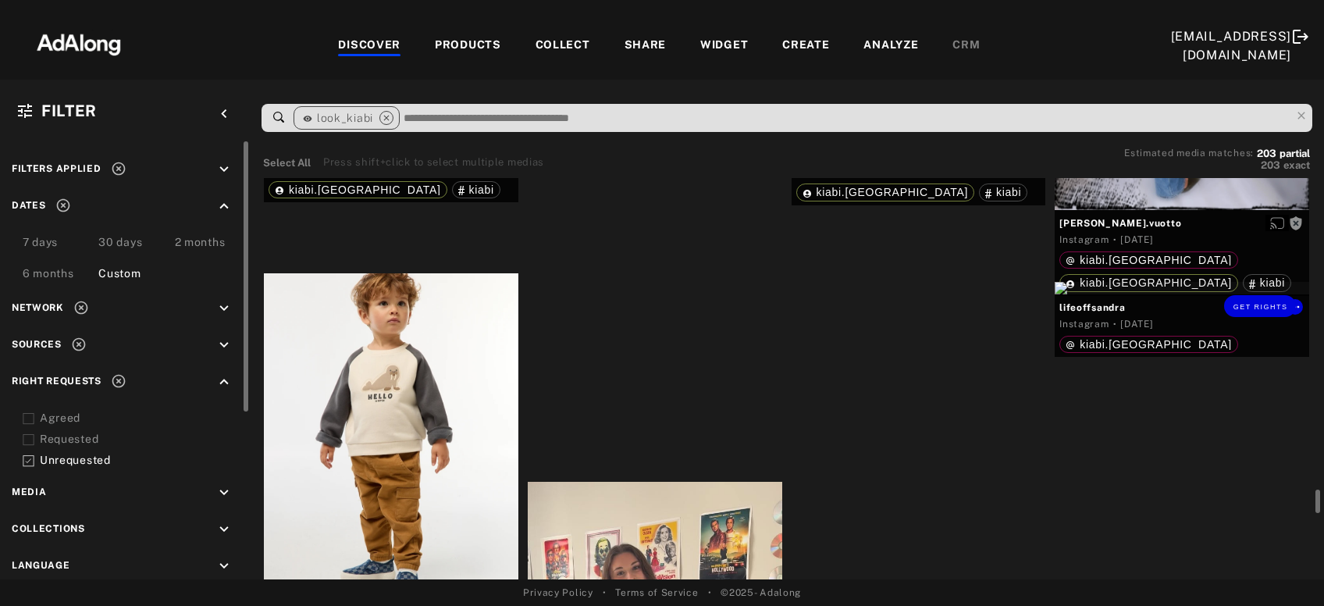
scroll to position [11920, 0]
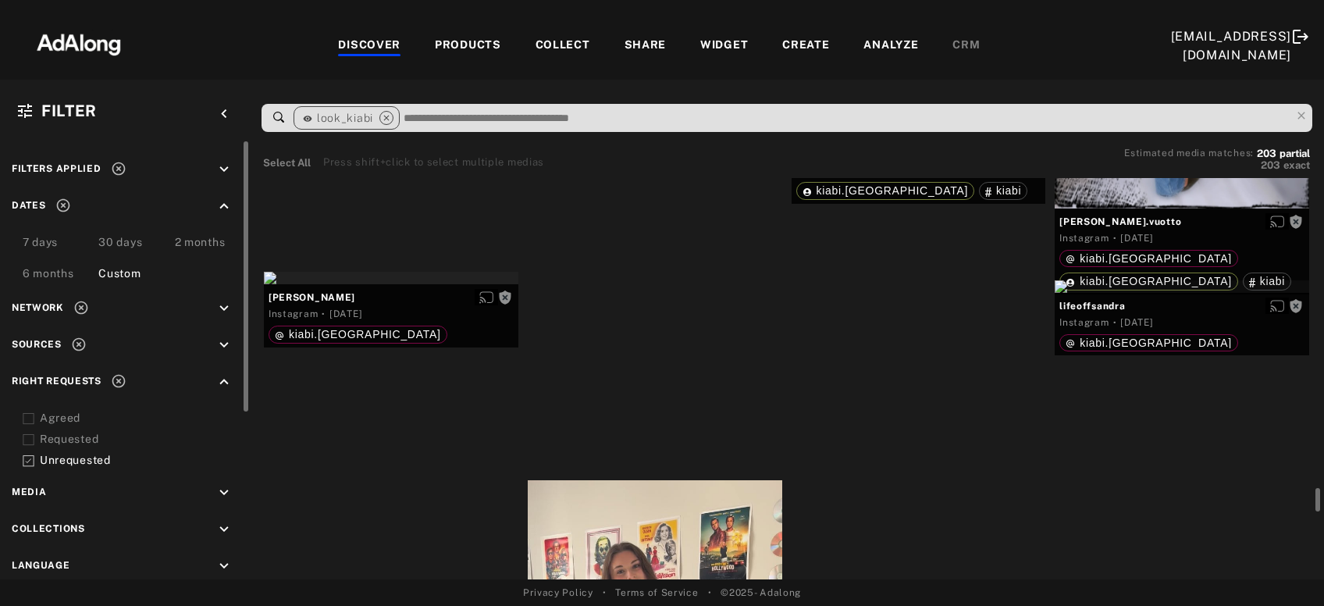
click at [921, 118] on div "Get rights" at bounding box center [919, 111] width 255 height 12
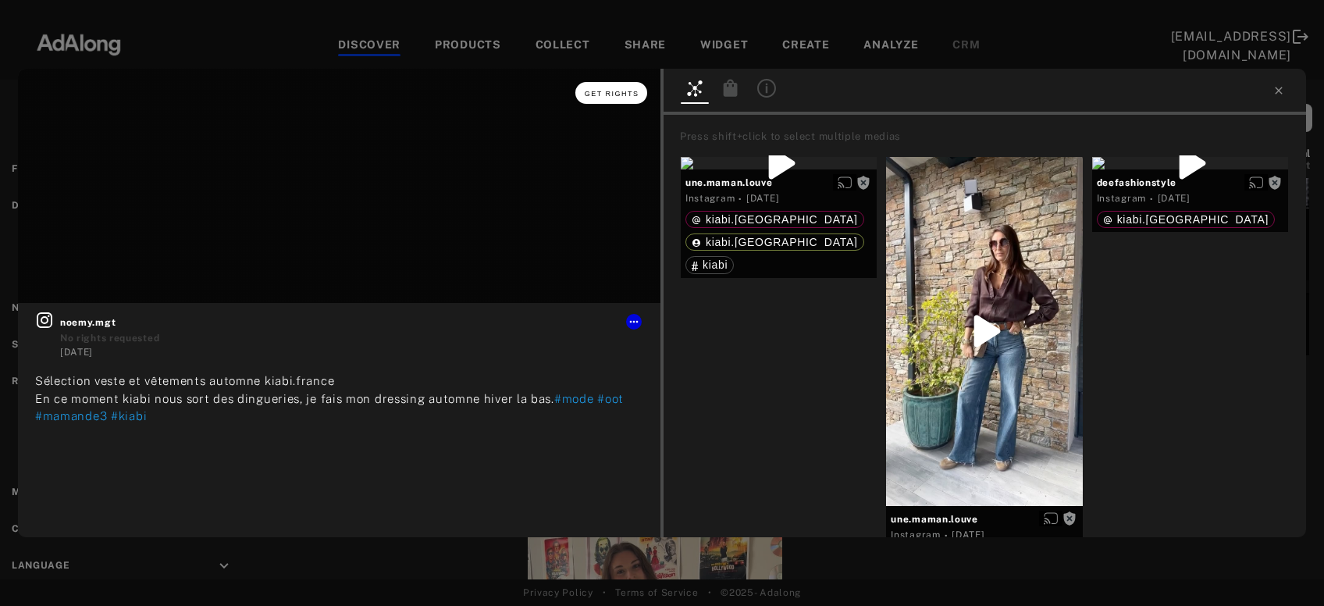
click at [613, 97] on span "Get rights" at bounding box center [612, 94] width 55 height 8
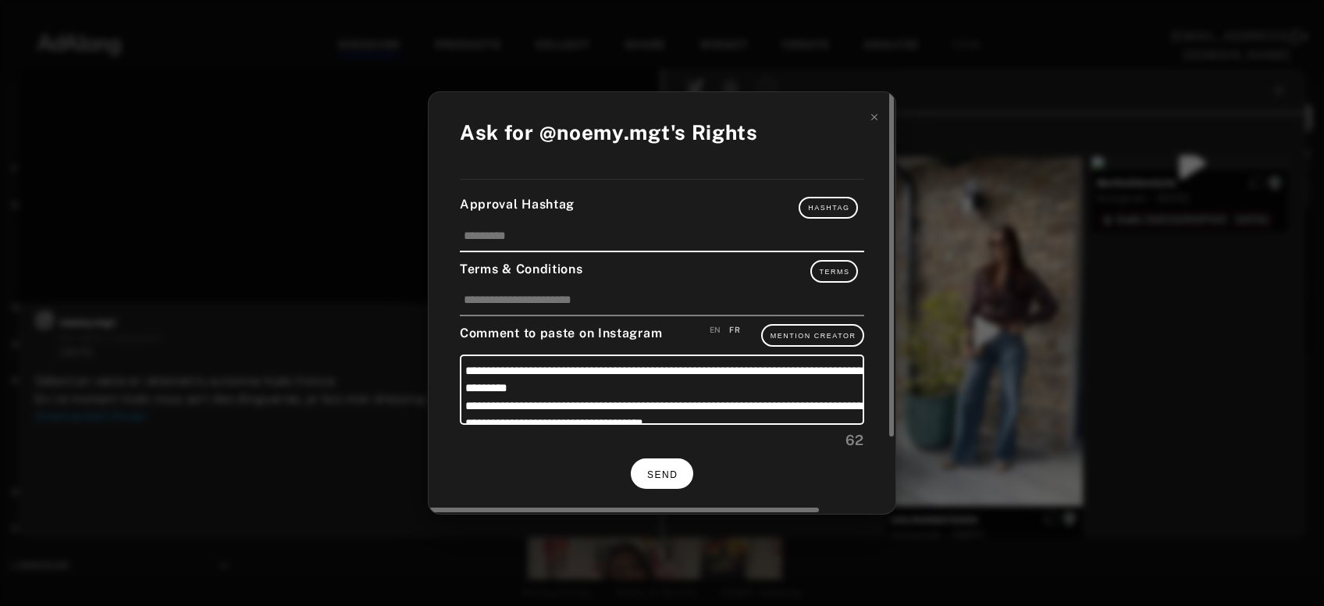
click at [665, 464] on button "SEND" at bounding box center [662, 473] width 62 height 30
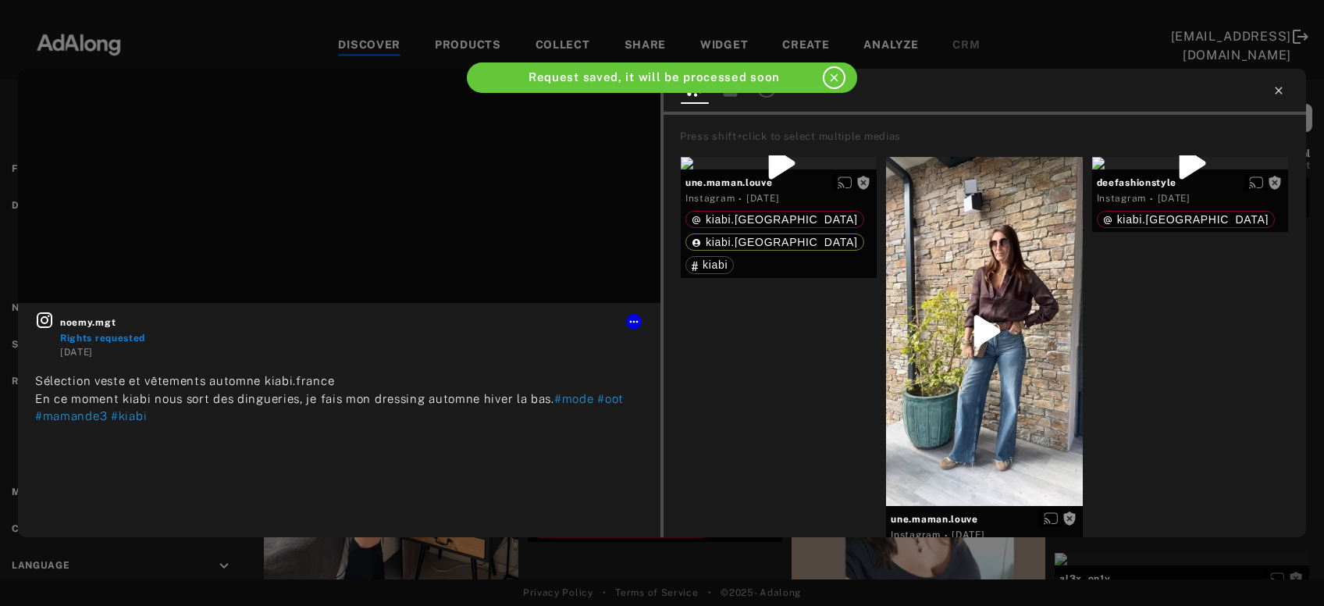
click at [1280, 88] on icon at bounding box center [1279, 90] width 12 height 12
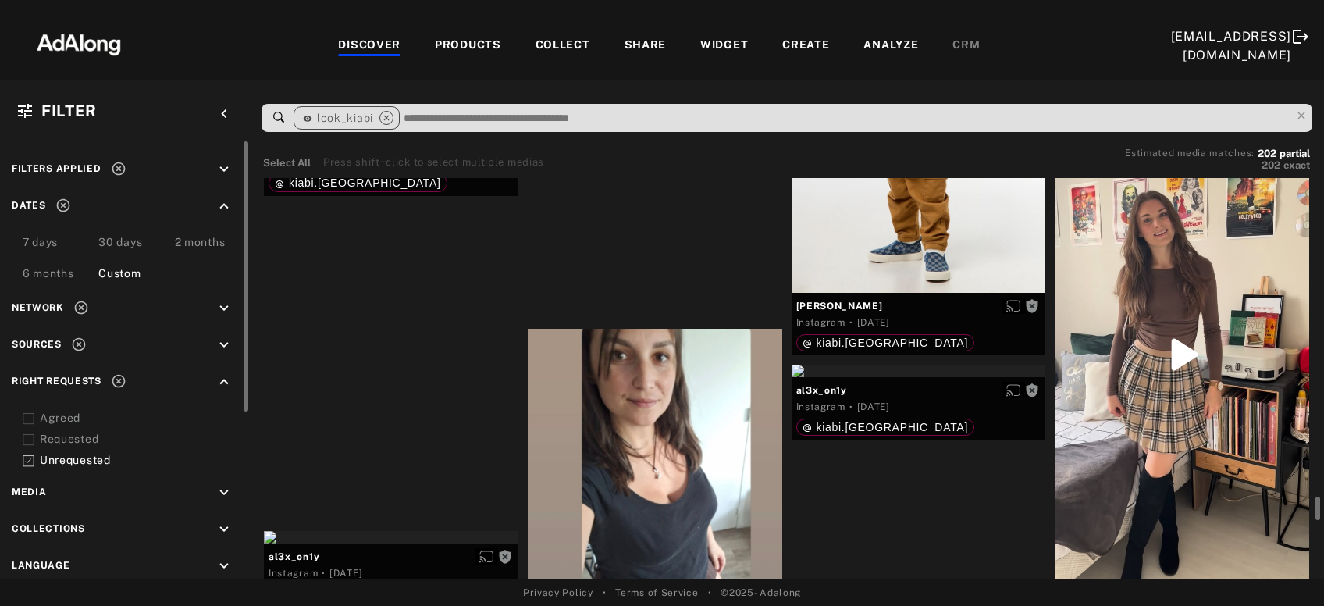
scroll to position [12072, 0]
click at [1114, 322] on div "Get rights" at bounding box center [1182, 353] width 255 height 451
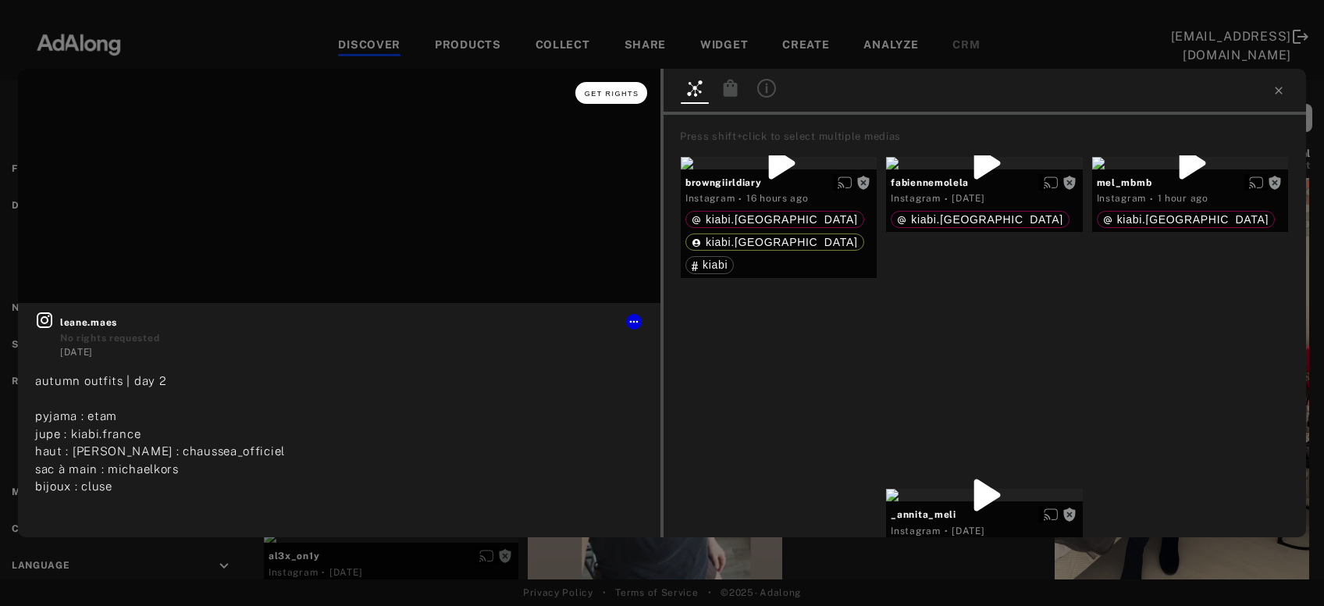
click at [617, 94] on span "Get rights" at bounding box center [612, 94] width 55 height 8
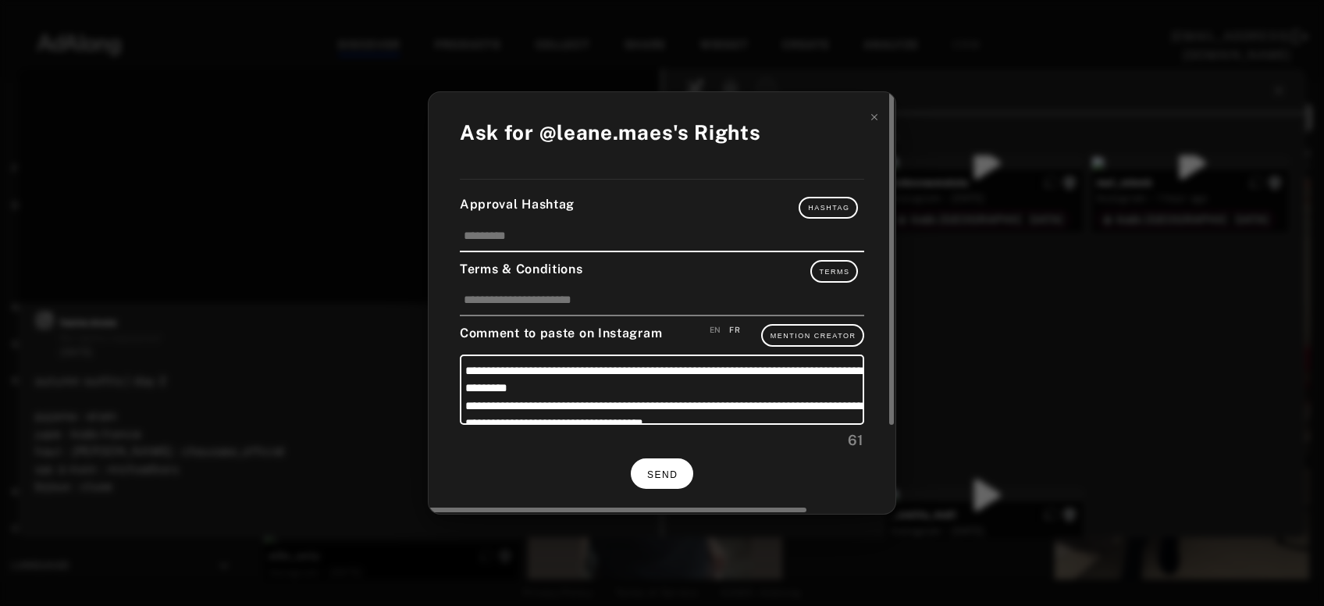
click at [683, 476] on button "SEND" at bounding box center [662, 473] width 62 height 30
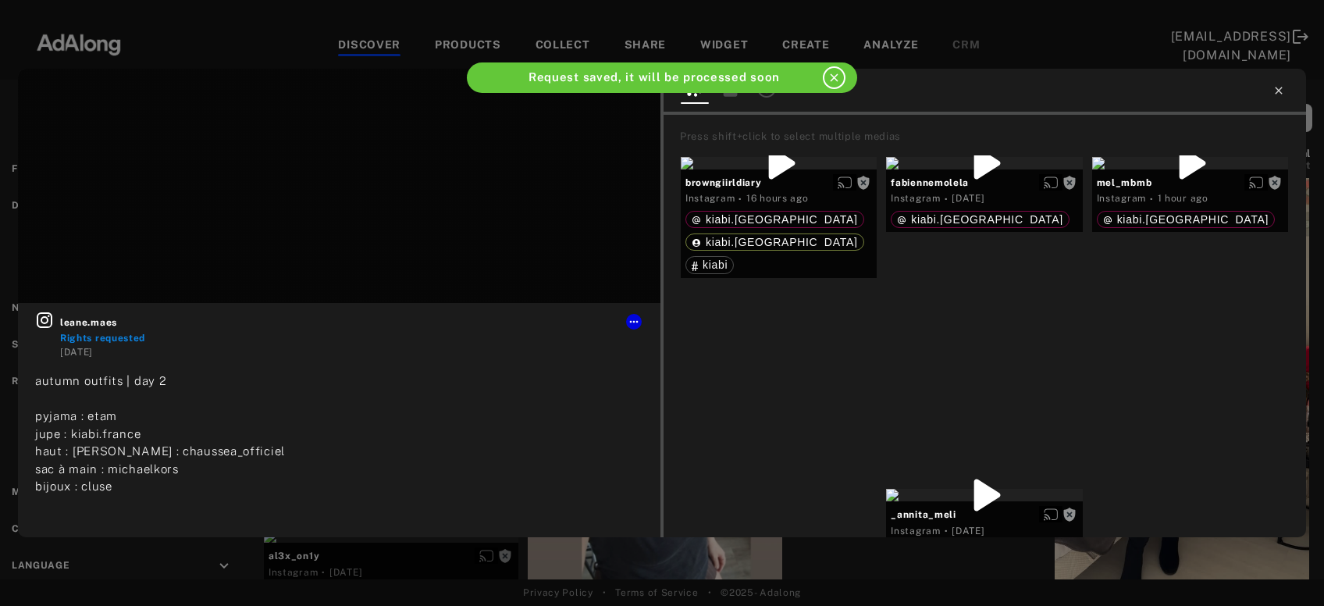
click at [1279, 91] on icon at bounding box center [1278, 90] width 7 height 7
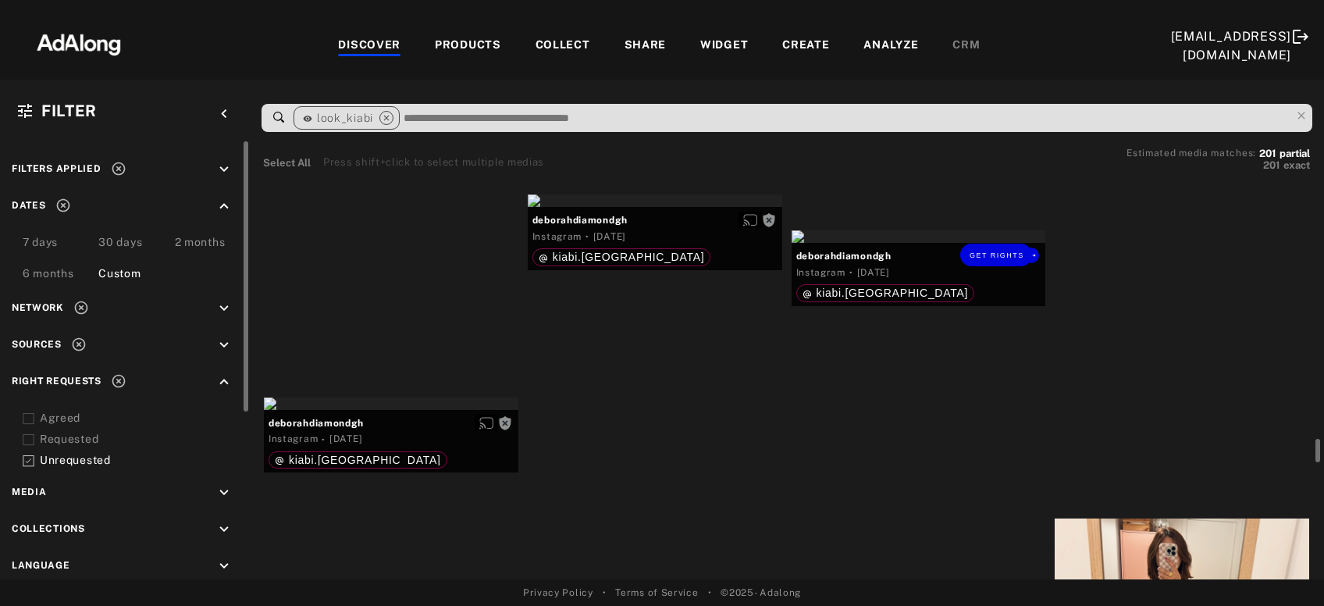
scroll to position [12649, 0]
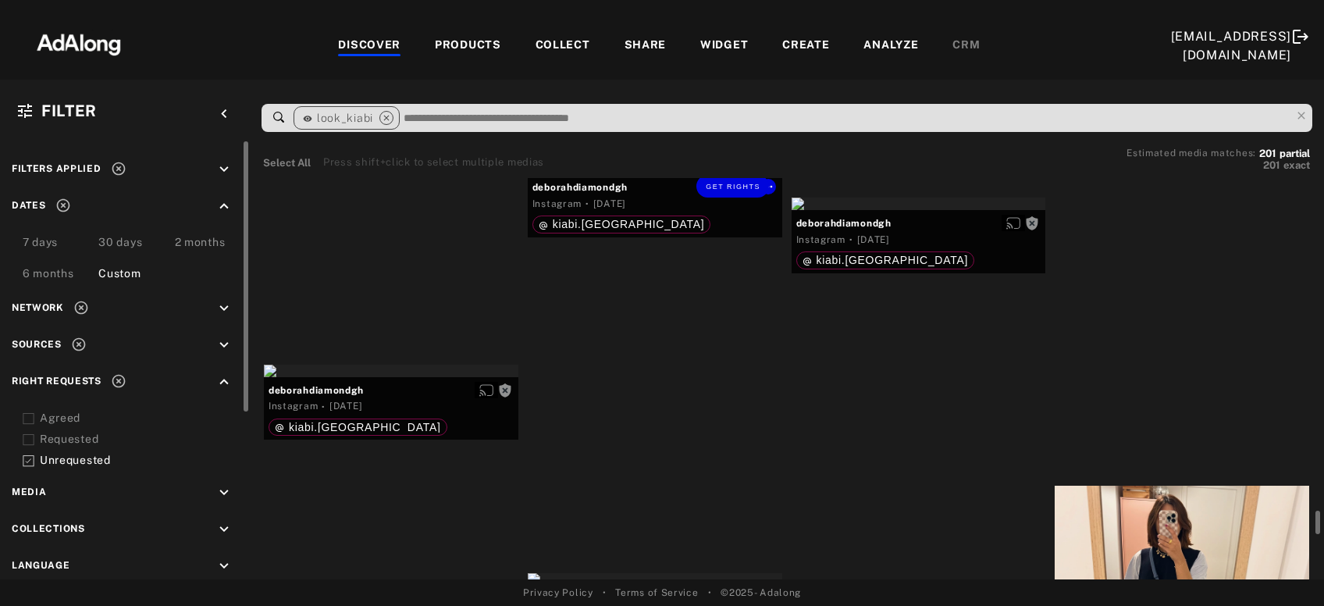
click at [665, 174] on div "Get rights" at bounding box center [655, 168] width 255 height 12
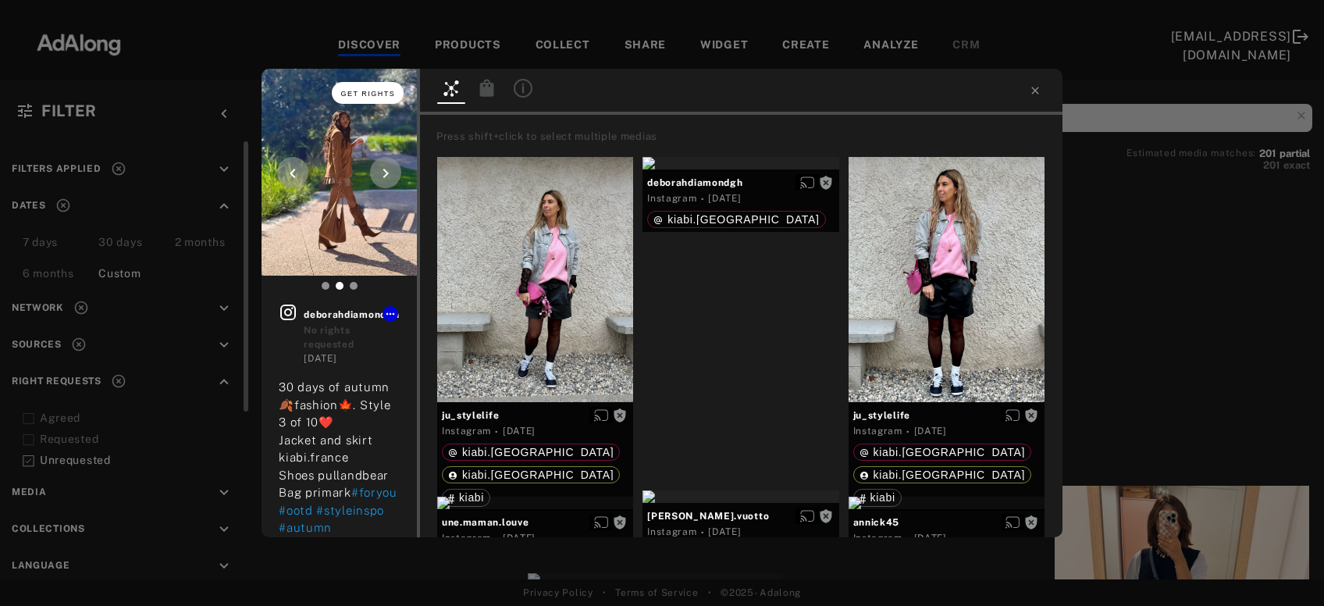
click at [371, 94] on span "Get rights" at bounding box center [368, 94] width 55 height 8
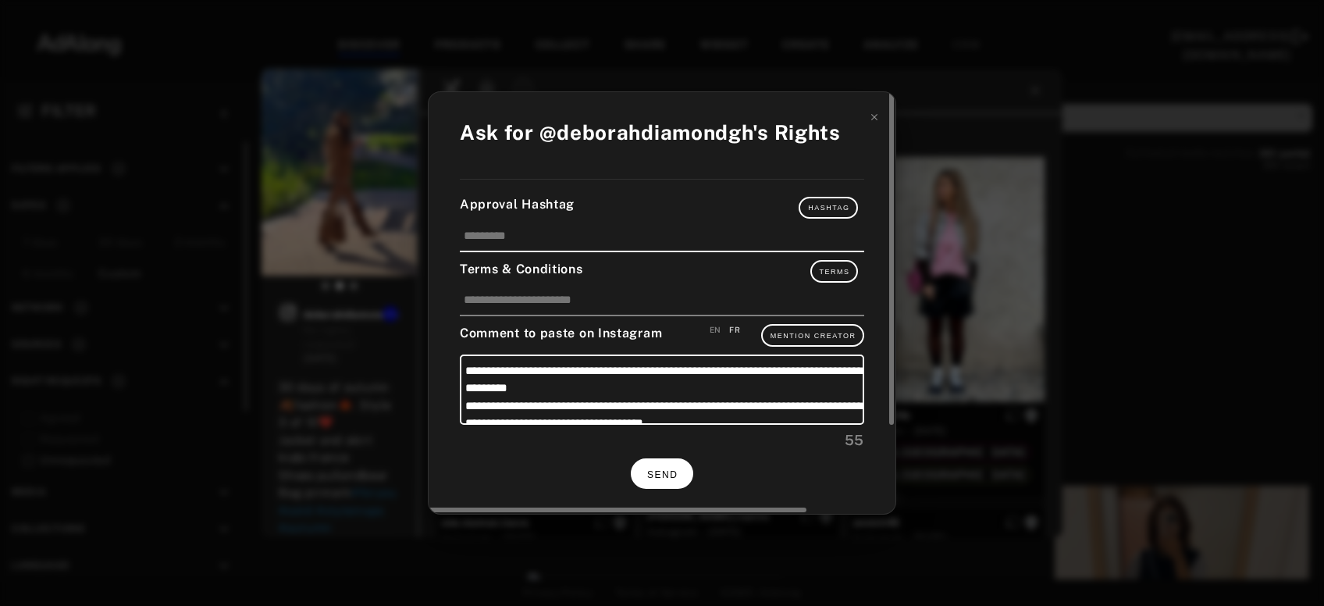
click at [635, 468] on button "SEND" at bounding box center [662, 473] width 62 height 30
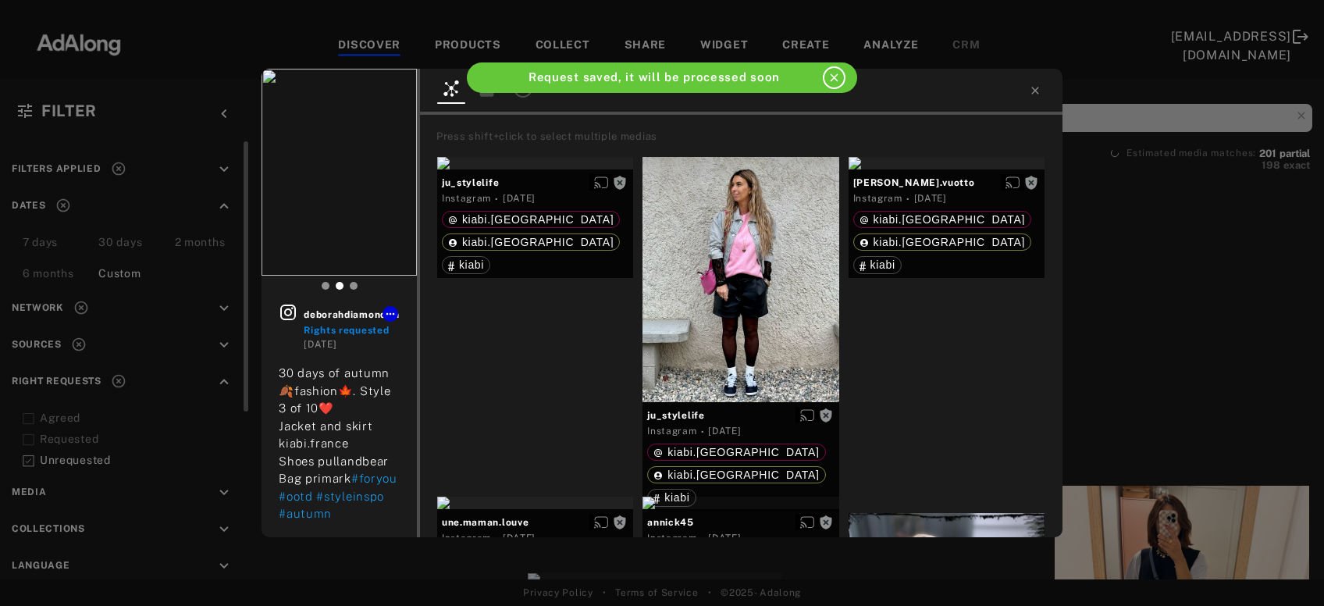
click at [1132, 255] on div "deborahdiamondgh Rights requested 5 days ago 30 days of autumn🍂fashion🍁. Style …" at bounding box center [662, 303] width 1324 height 606
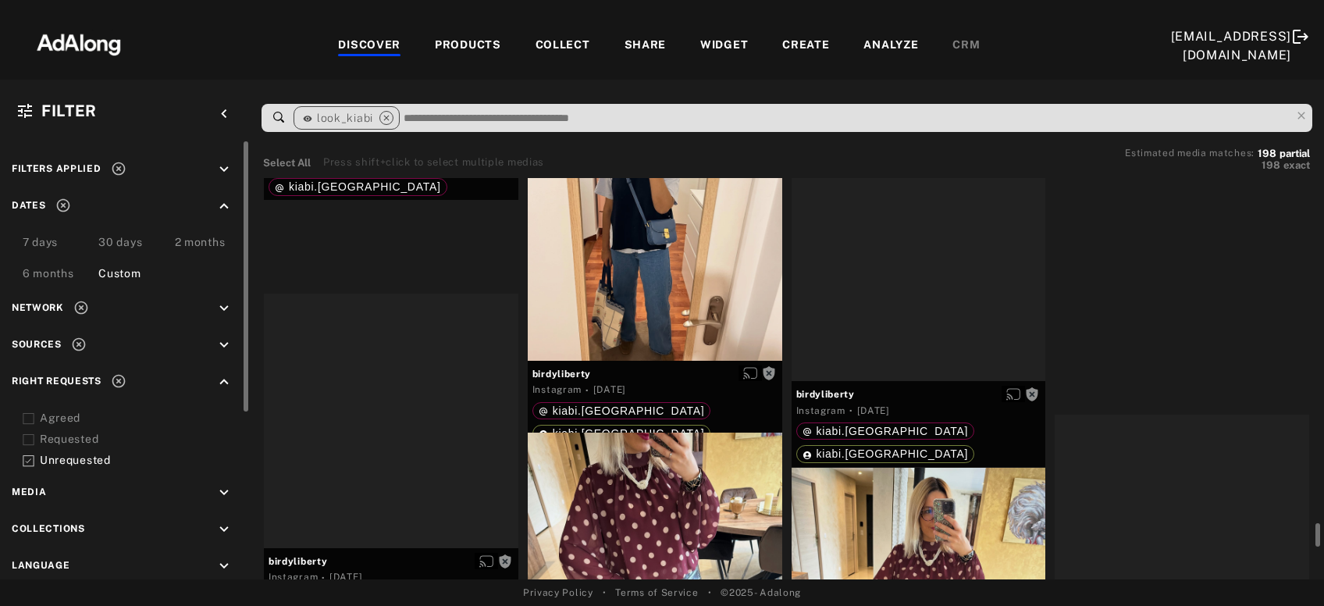
scroll to position [12746, 0]
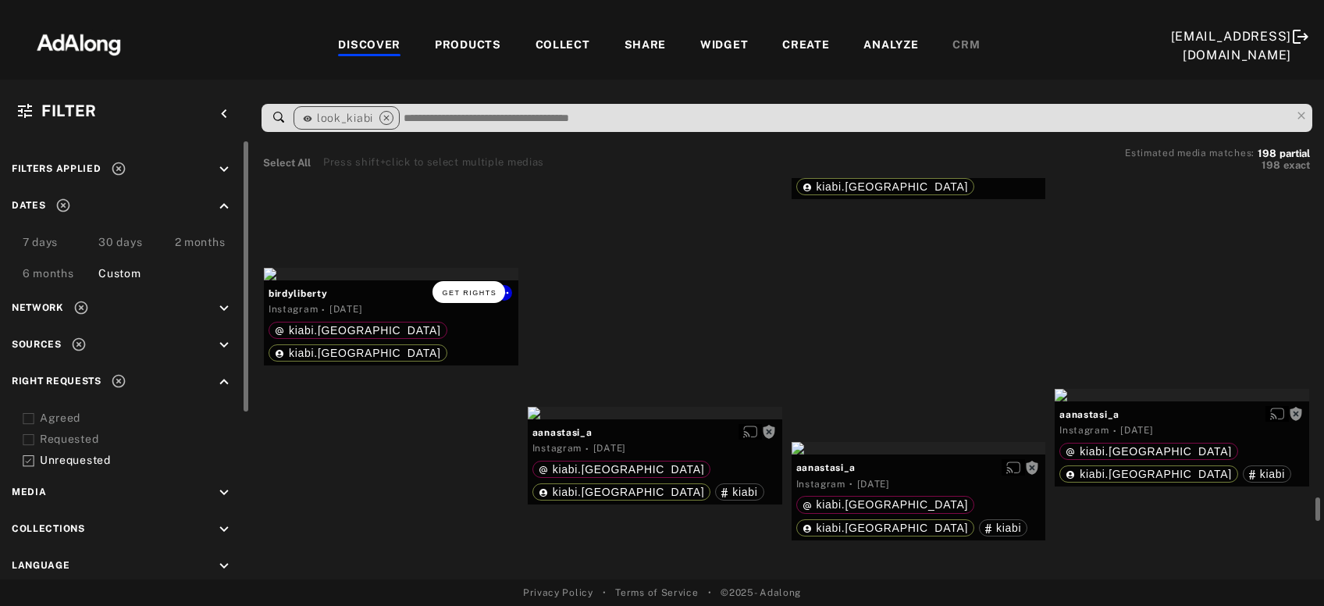
click at [465, 291] on span "Get rights" at bounding box center [469, 293] width 55 height 8
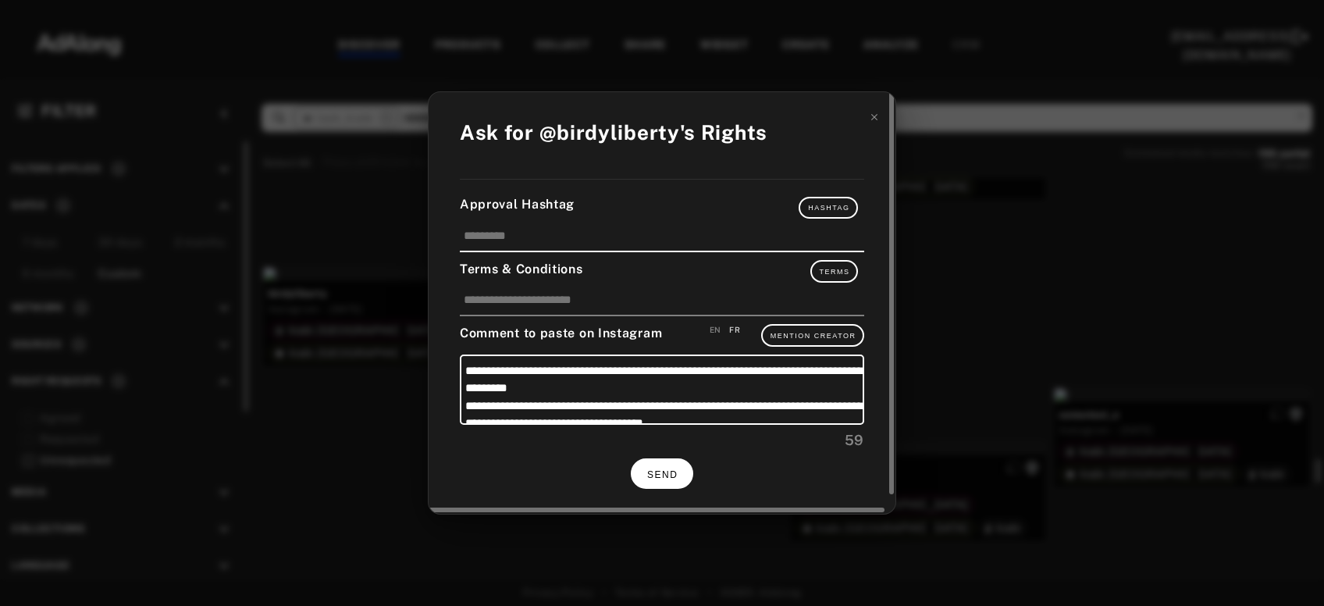
click at [659, 470] on span "SEND" at bounding box center [662, 474] width 30 height 11
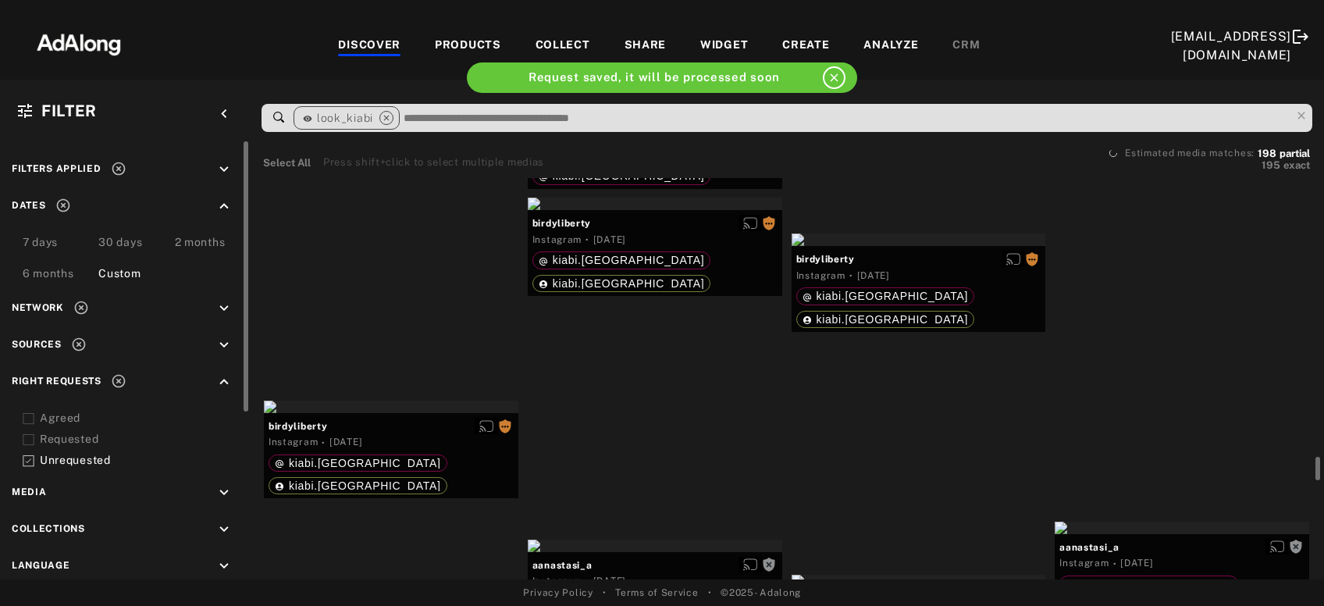
scroll to position [12613, 0]
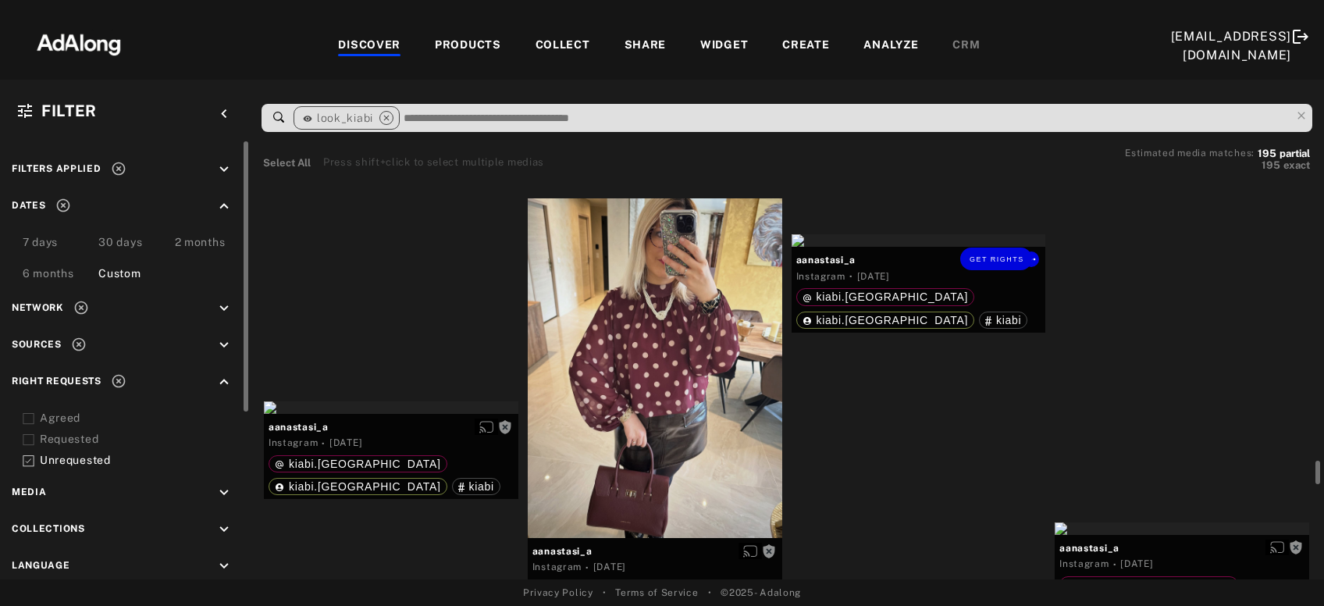
click at [978, 247] on div "Get rights" at bounding box center [919, 240] width 255 height 12
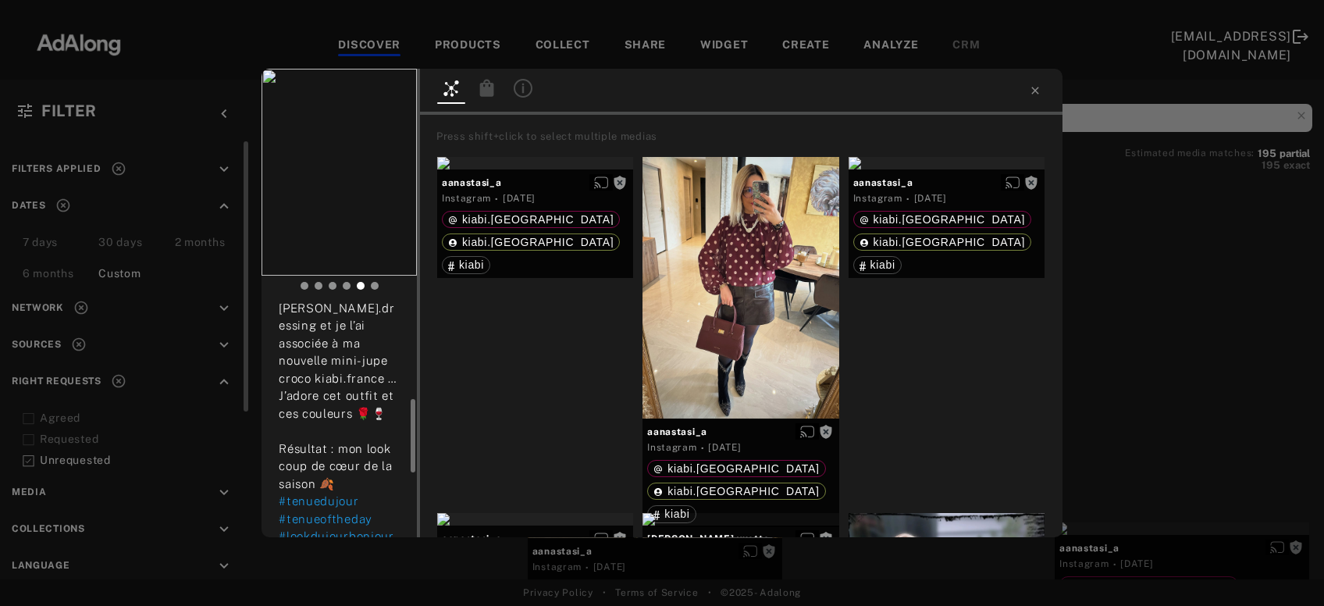
scroll to position [228, 0]
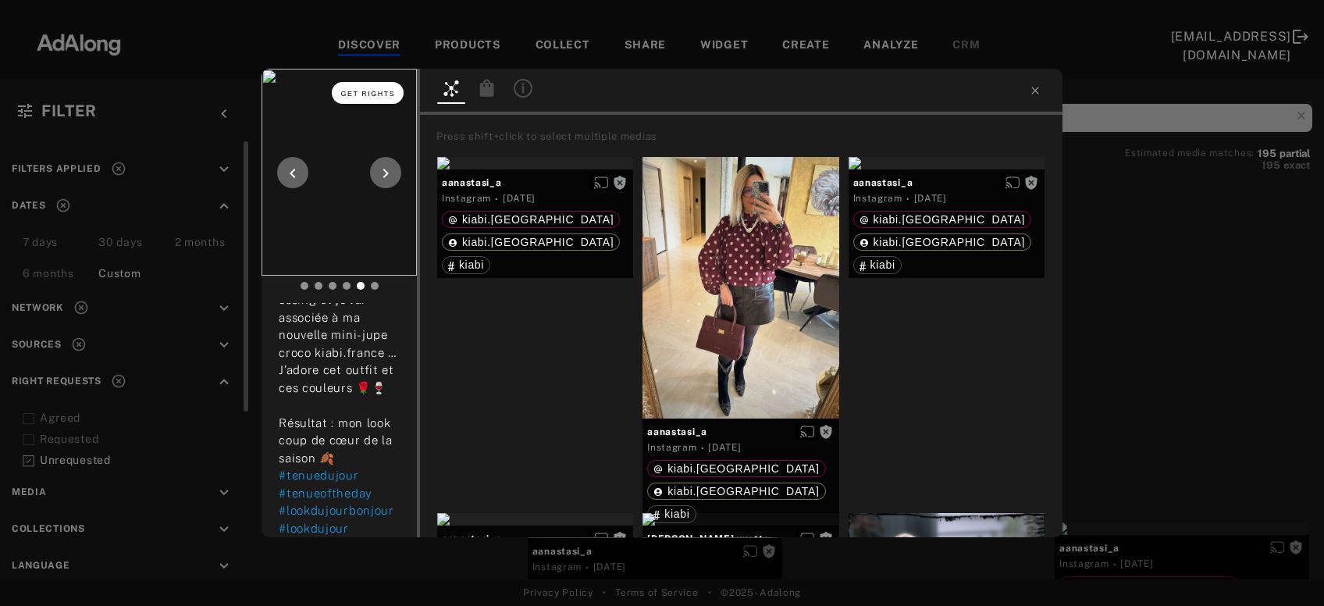
click at [369, 96] on span "Get rights" at bounding box center [368, 94] width 55 height 8
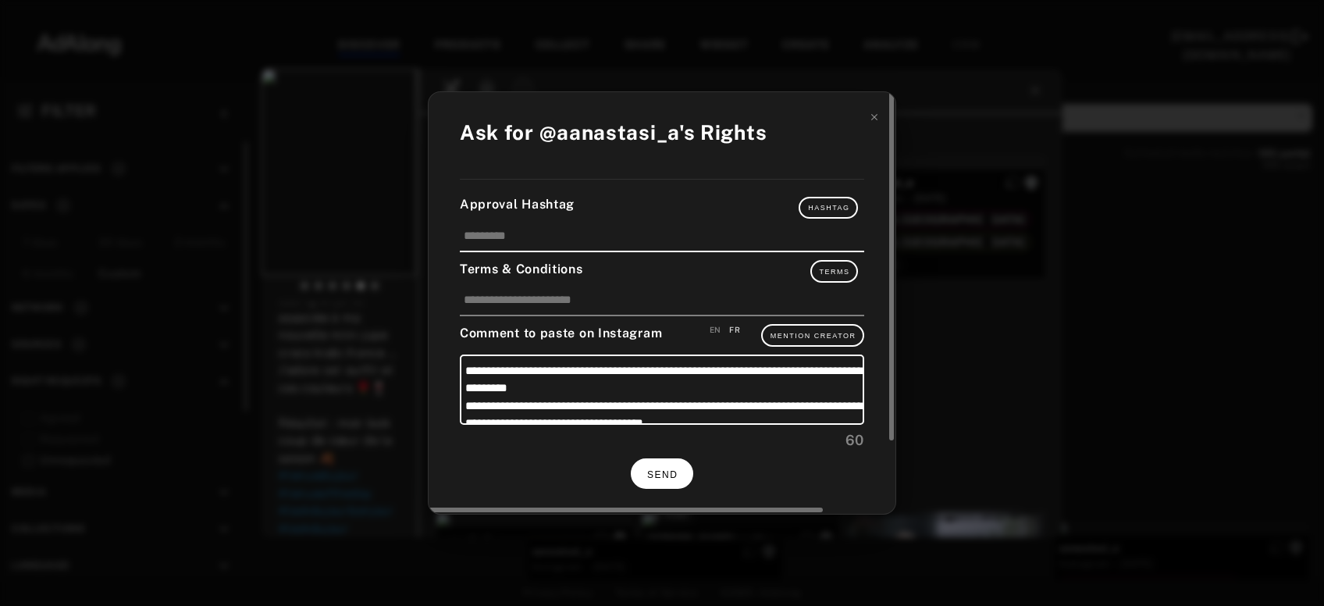
click at [650, 462] on button "SEND" at bounding box center [662, 473] width 62 height 30
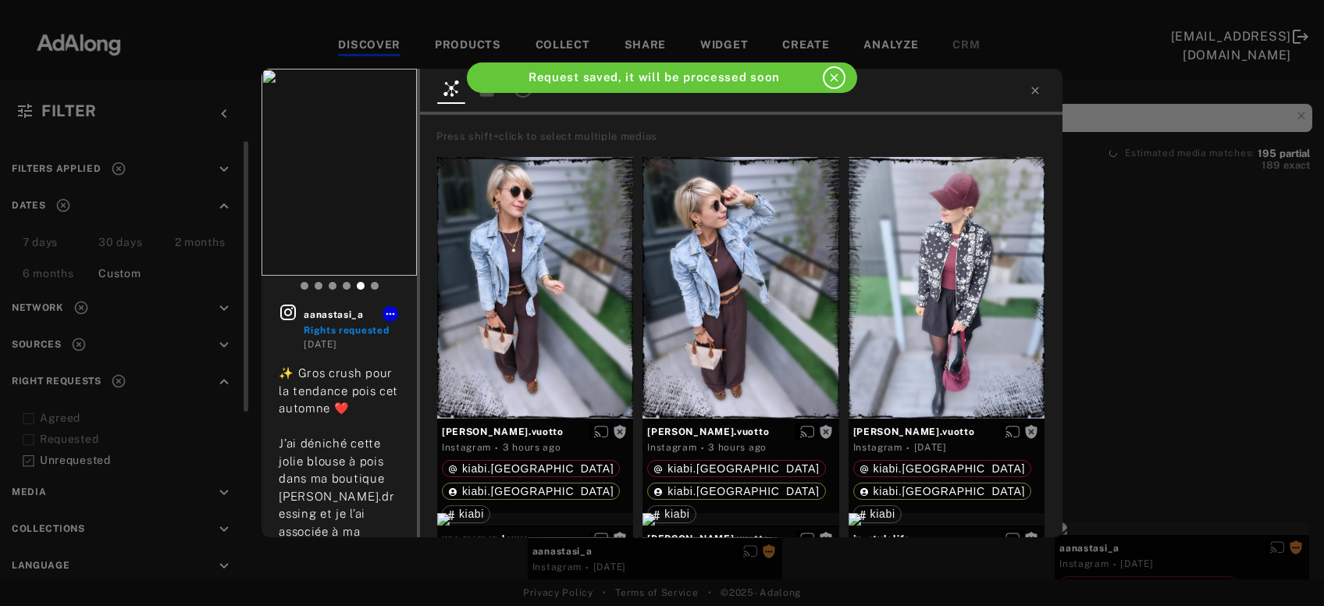
click at [1214, 345] on div "aanastasi_a Rights requested 6 days ago ✨ Gros crush pour la tendance pois cet …" at bounding box center [662, 303] width 1324 height 606
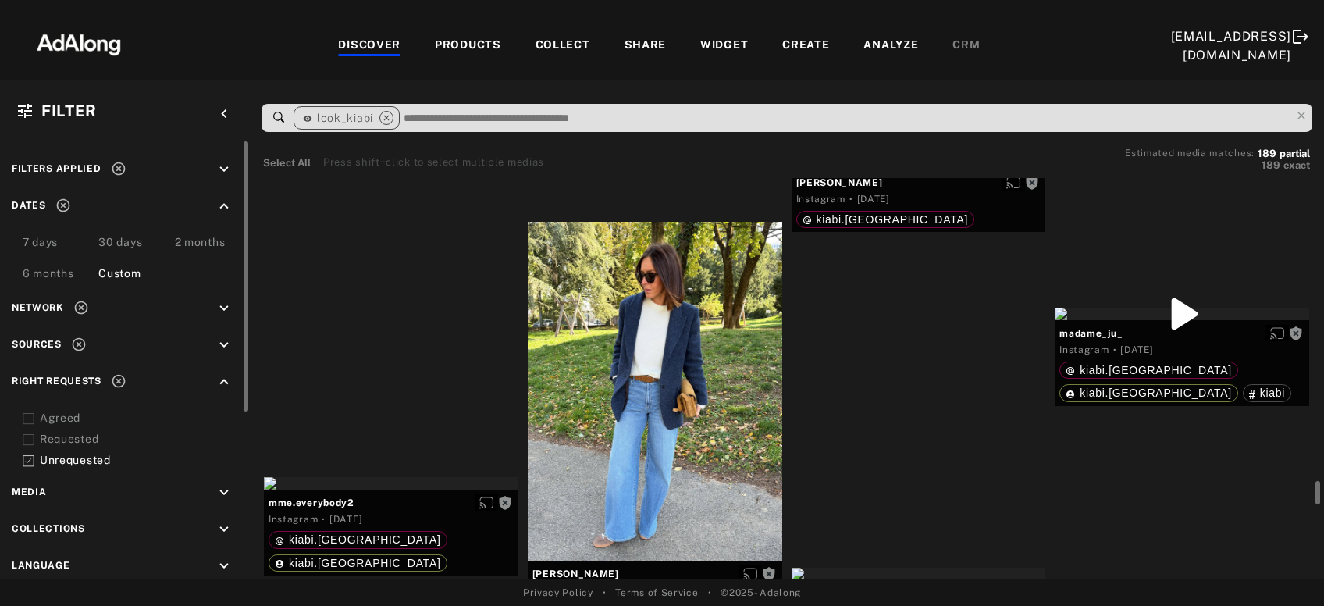
scroll to position [12599, 0]
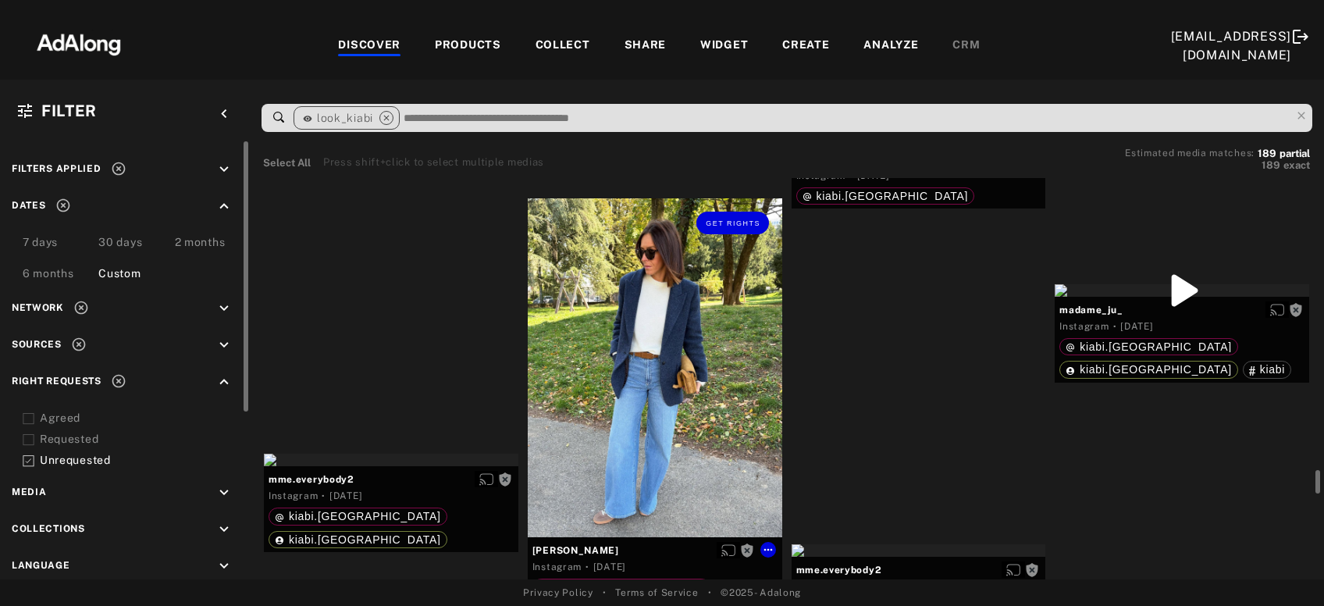
click at [729, 366] on div "Get rights" at bounding box center [655, 367] width 255 height 339
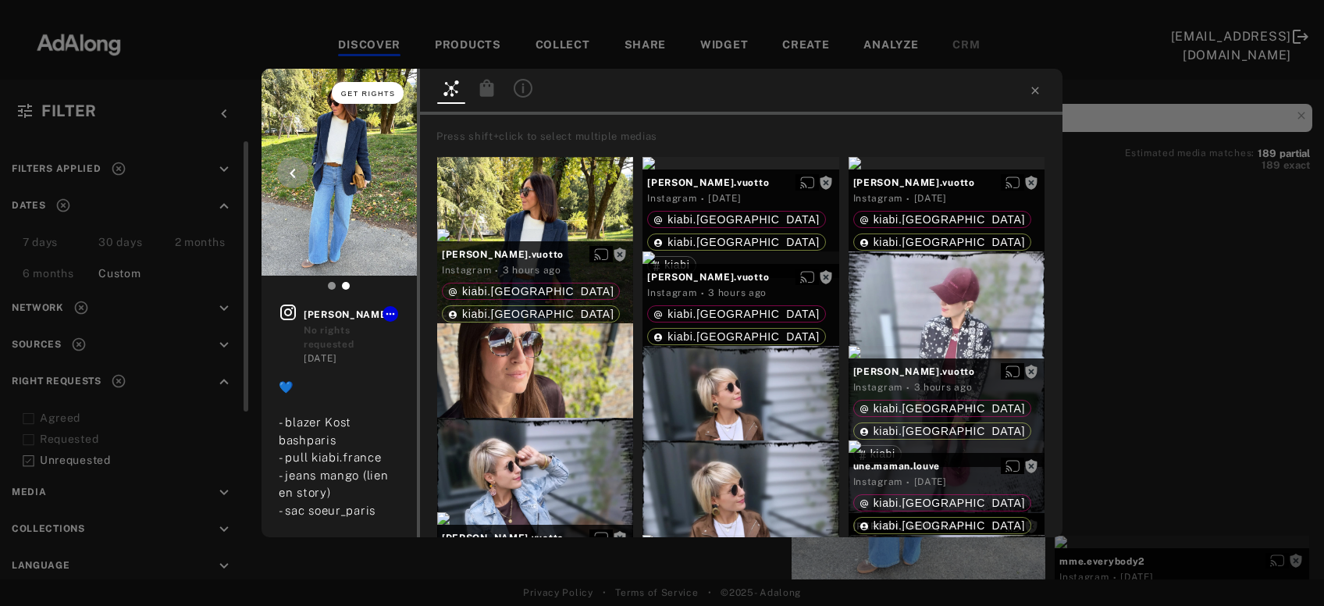
click at [379, 95] on span "Get rights" at bounding box center [368, 94] width 55 height 8
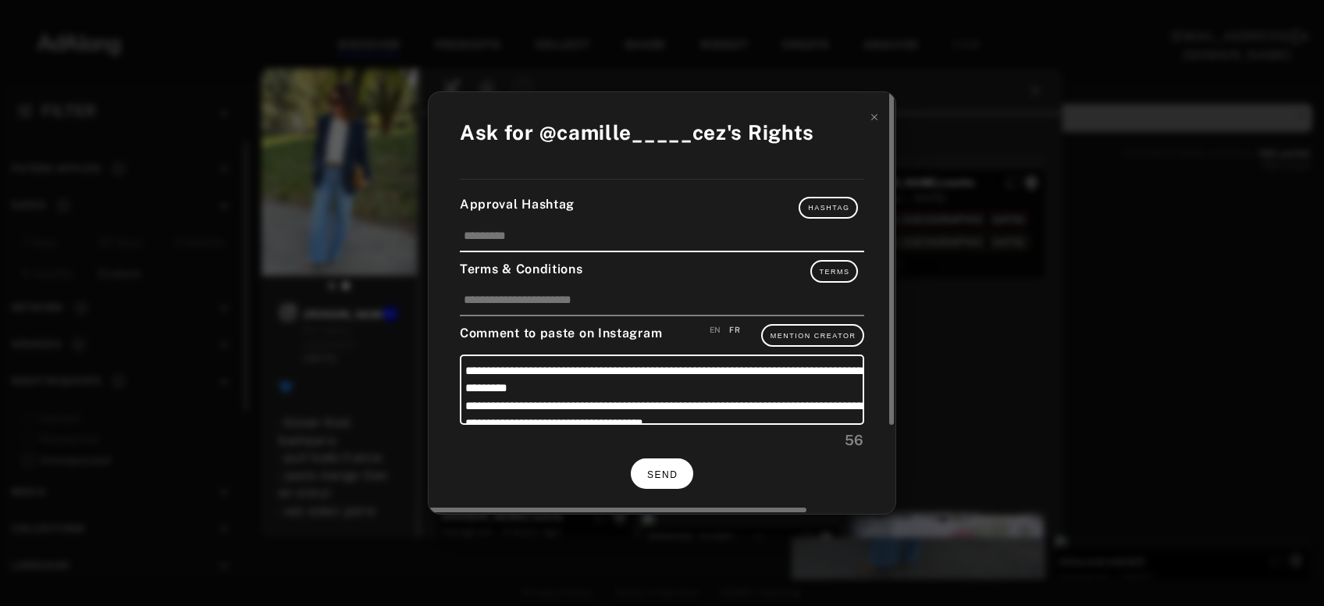
click at [662, 458] on button "SEND" at bounding box center [662, 473] width 62 height 30
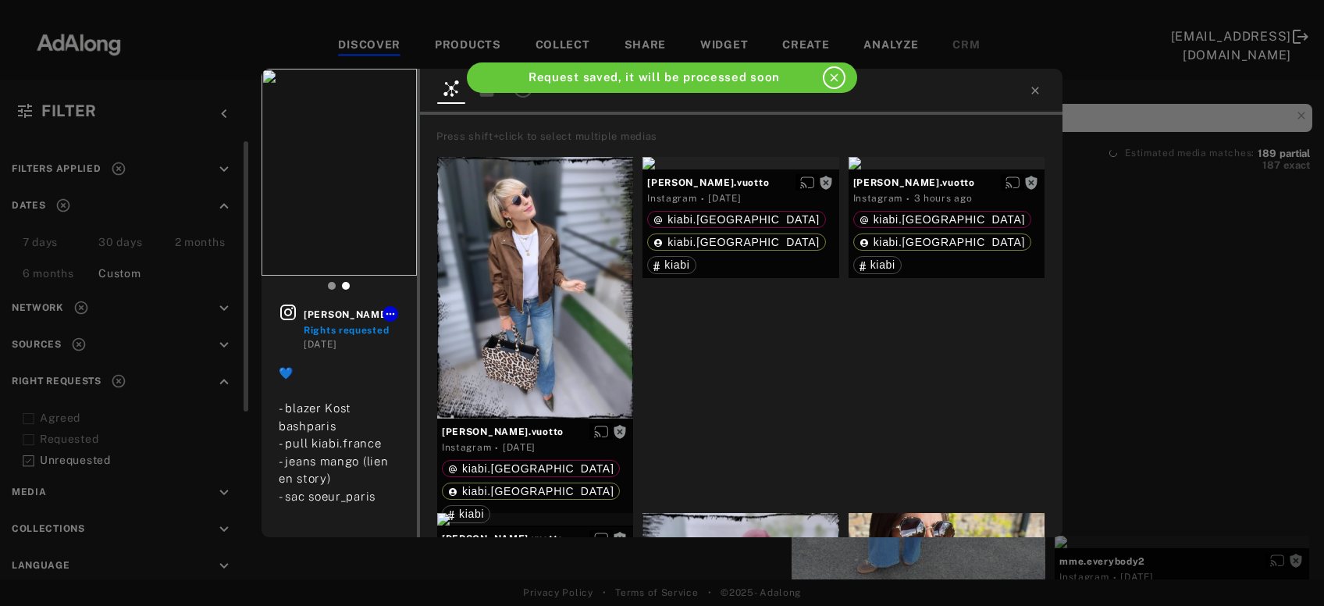
click at [1155, 335] on div "camille_____cez Rights requested 6 days ago 💙 - blazer Kost bashparis - pull ki…" at bounding box center [662, 303] width 1324 height 606
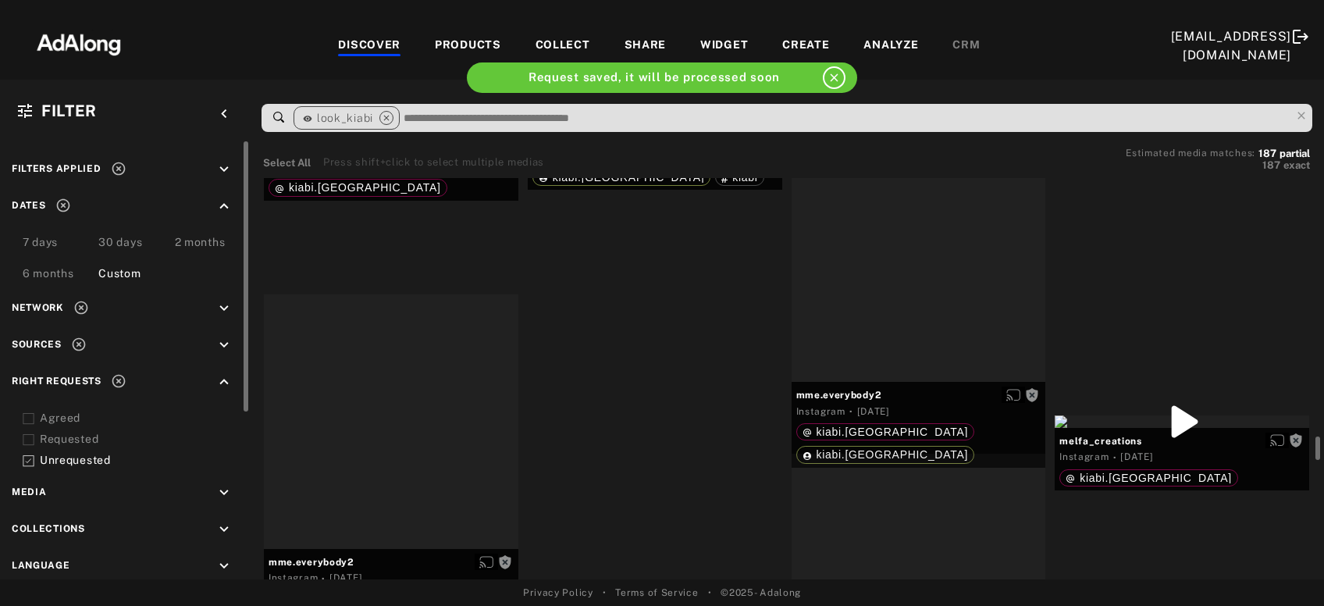
scroll to position [12784, 0]
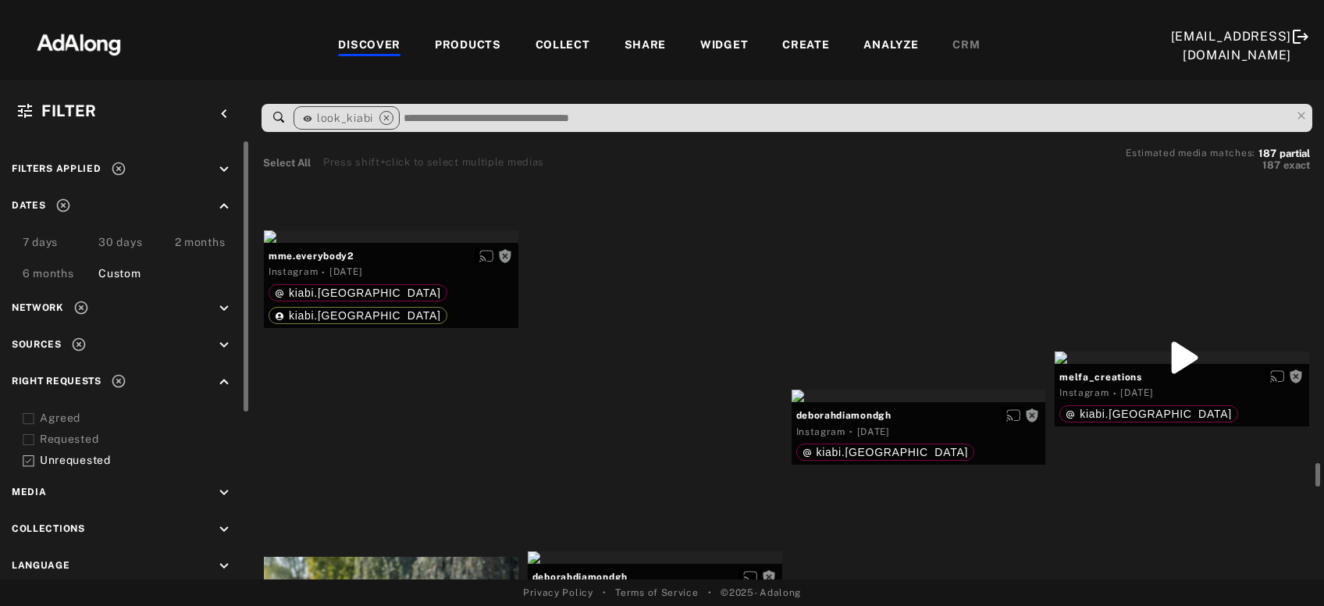
click at [686, 40] on div "Get rights" at bounding box center [655, 33] width 255 height 12
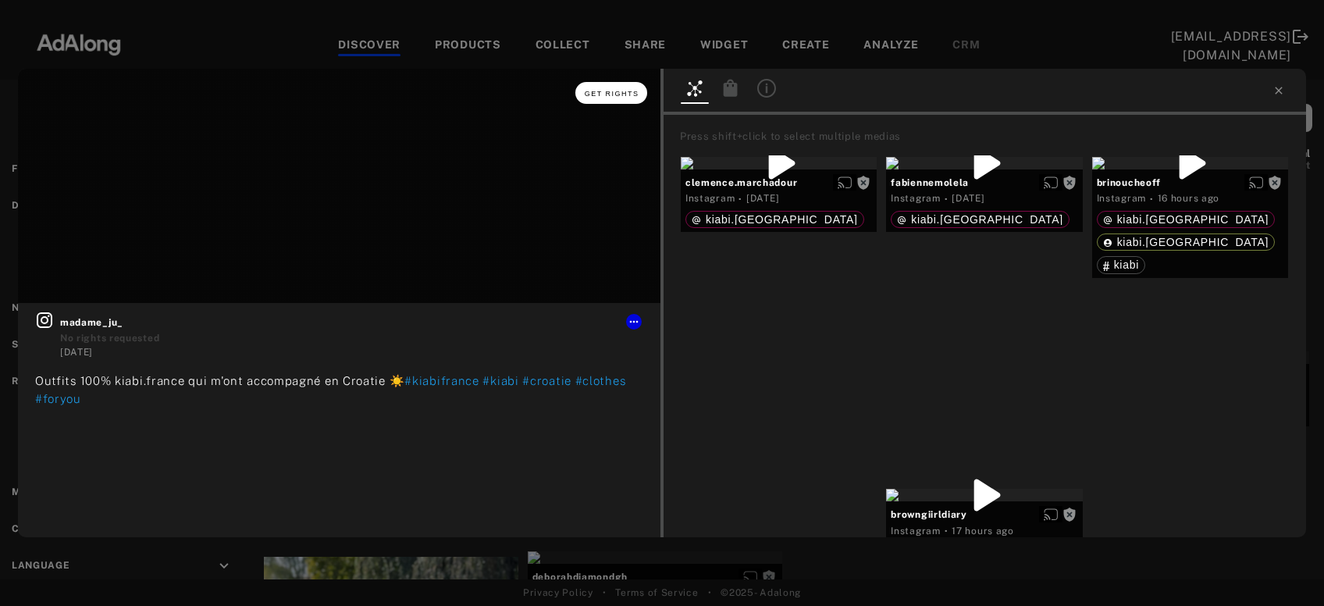
click at [599, 99] on button "Get rights" at bounding box center [612, 93] width 72 height 22
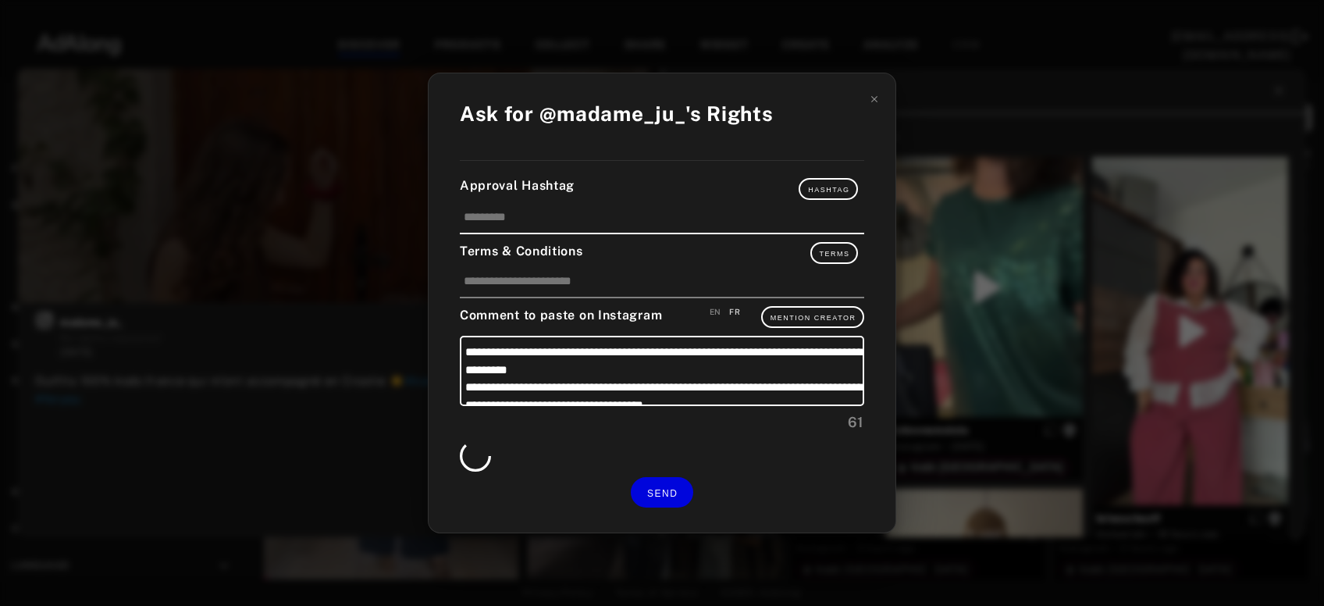
scroll to position [12784, 0]
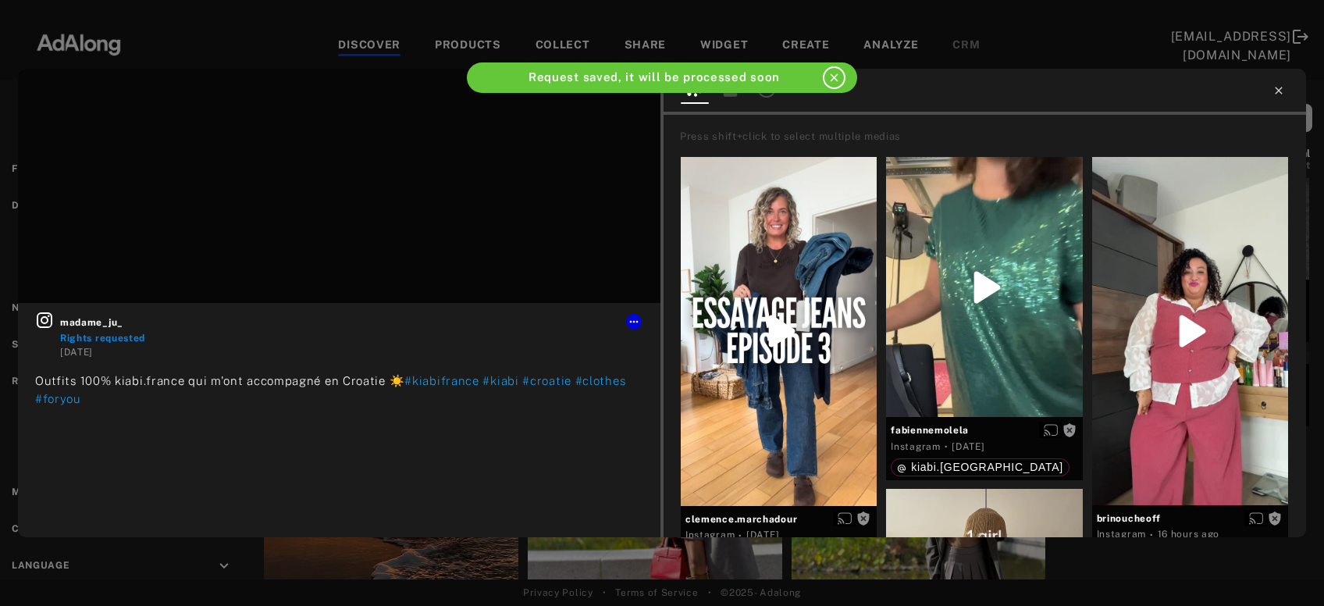
click at [1281, 93] on icon at bounding box center [1278, 90] width 7 height 7
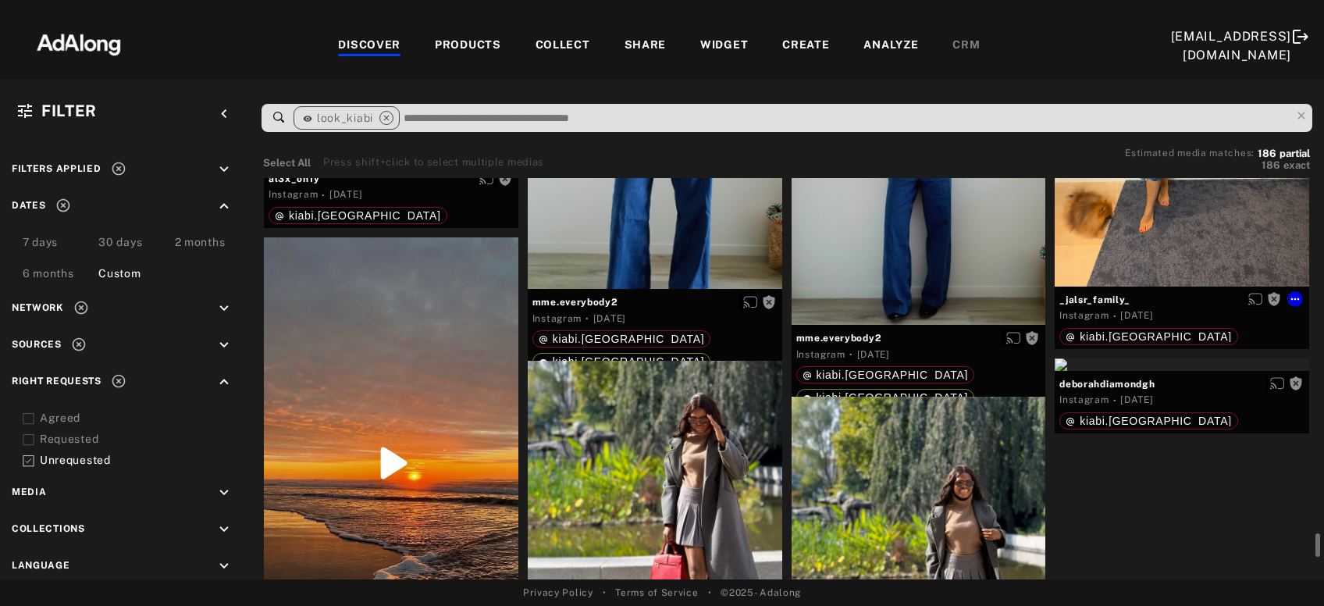
scroll to position [12898, 0]
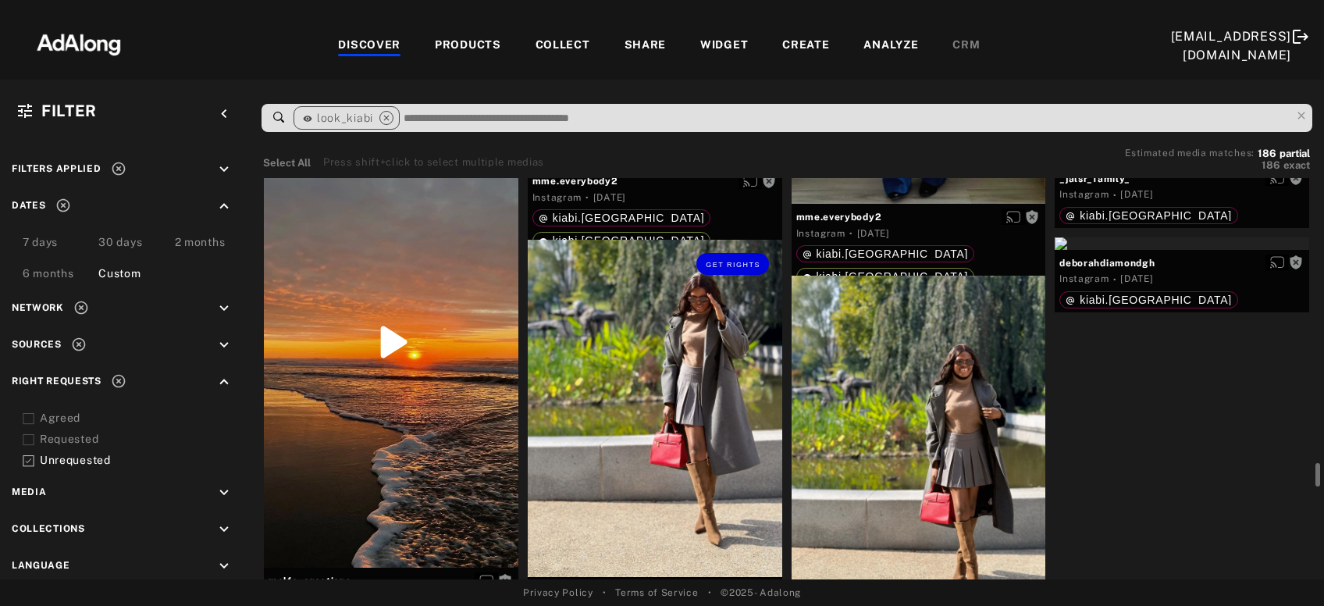
click at [676, 430] on div "Get rights" at bounding box center [655, 408] width 255 height 337
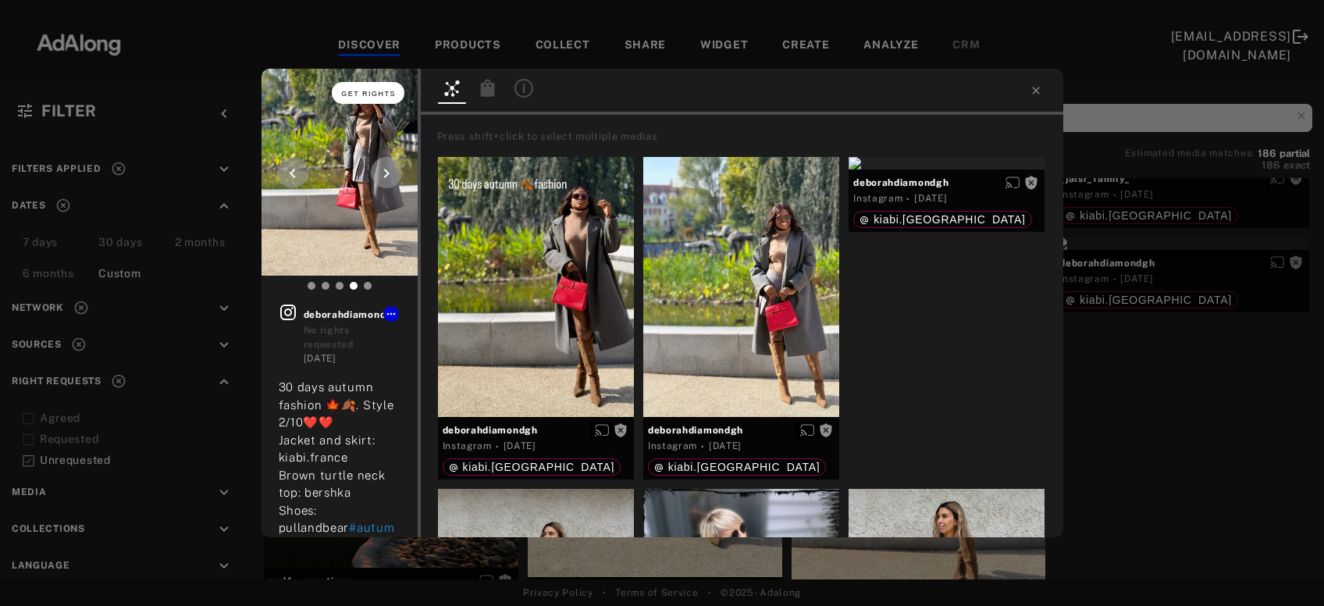
click at [381, 93] on span "Get rights" at bounding box center [368, 94] width 55 height 8
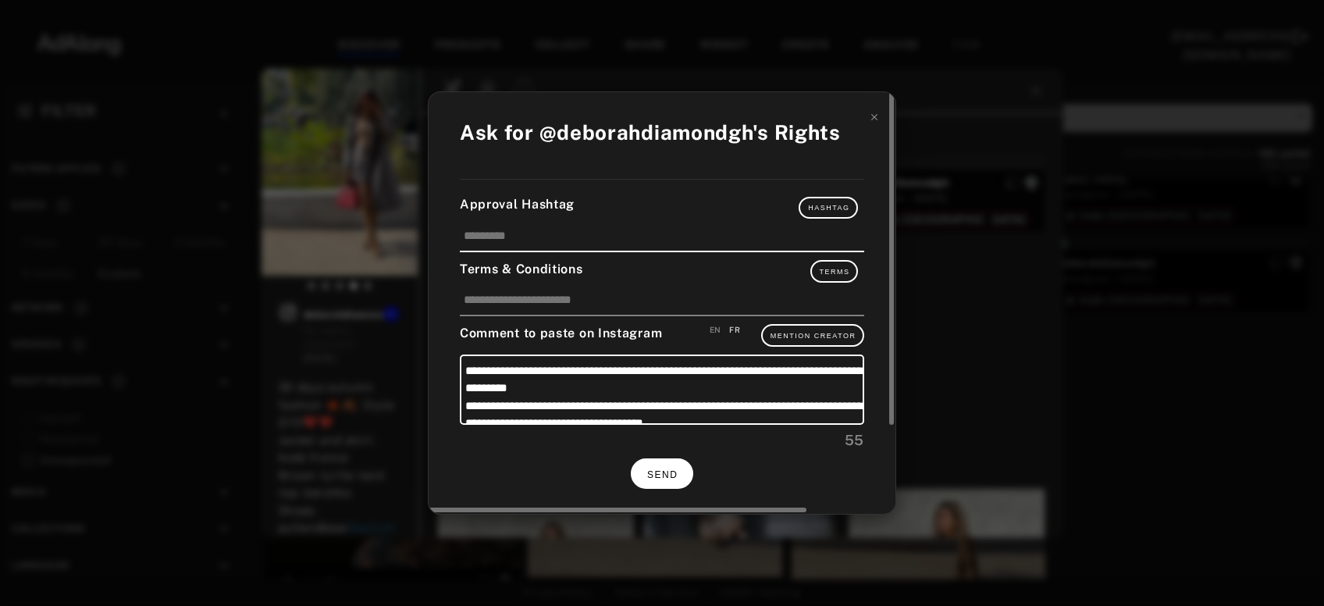
click at [651, 462] on button "SEND" at bounding box center [662, 473] width 62 height 30
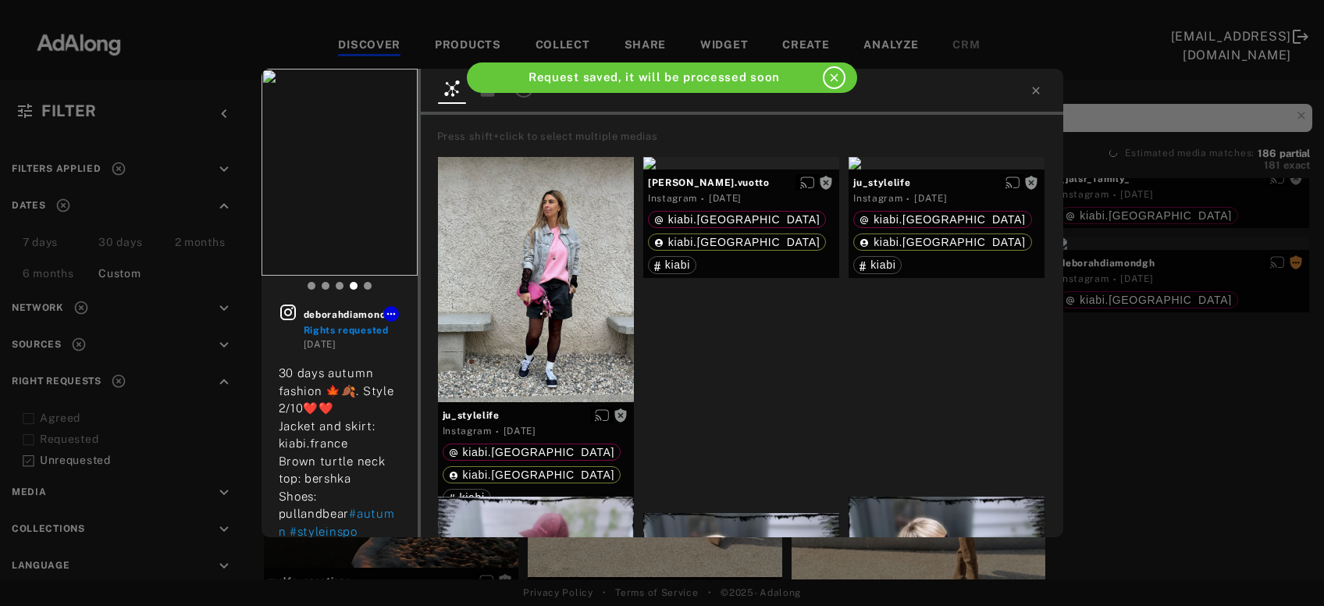
click at [1180, 388] on div "deborahdiamondgh Rights requested 6 days ago 30 days autumn fashion 🍁🍂. Style 2…" at bounding box center [662, 303] width 1324 height 606
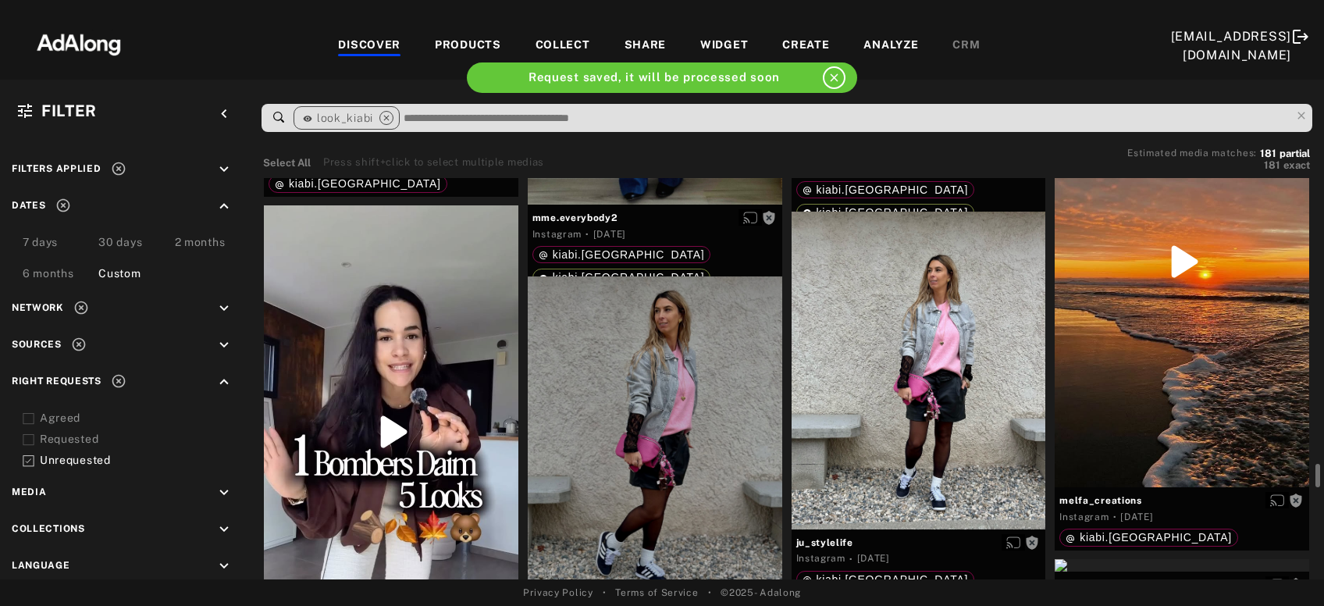
scroll to position [12843, 0]
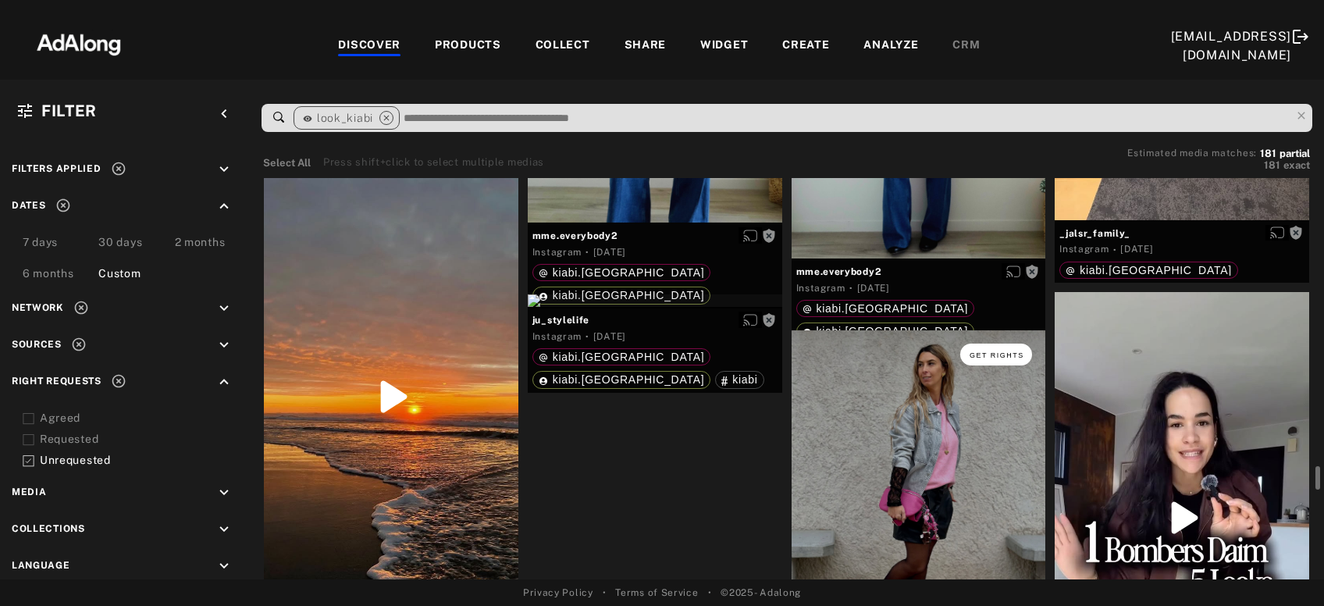
click at [1007, 354] on span "Get rights" at bounding box center [997, 355] width 55 height 8
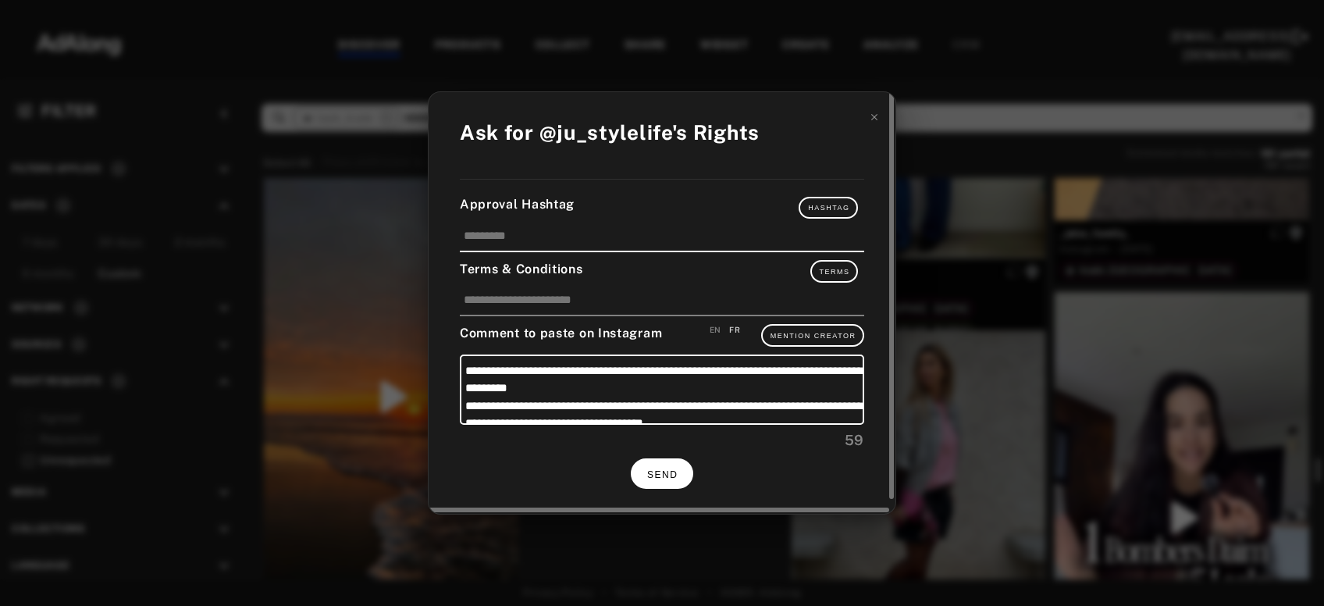
click at [648, 469] on span "SEND" at bounding box center [662, 474] width 30 height 11
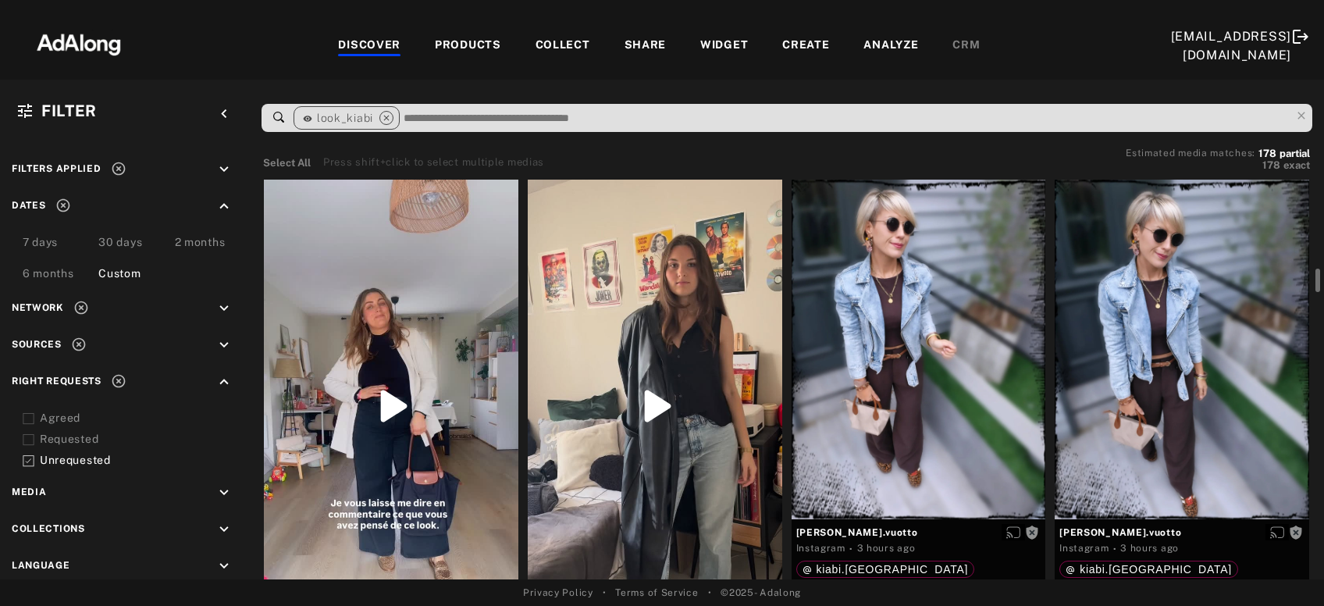
scroll to position [90, 0]
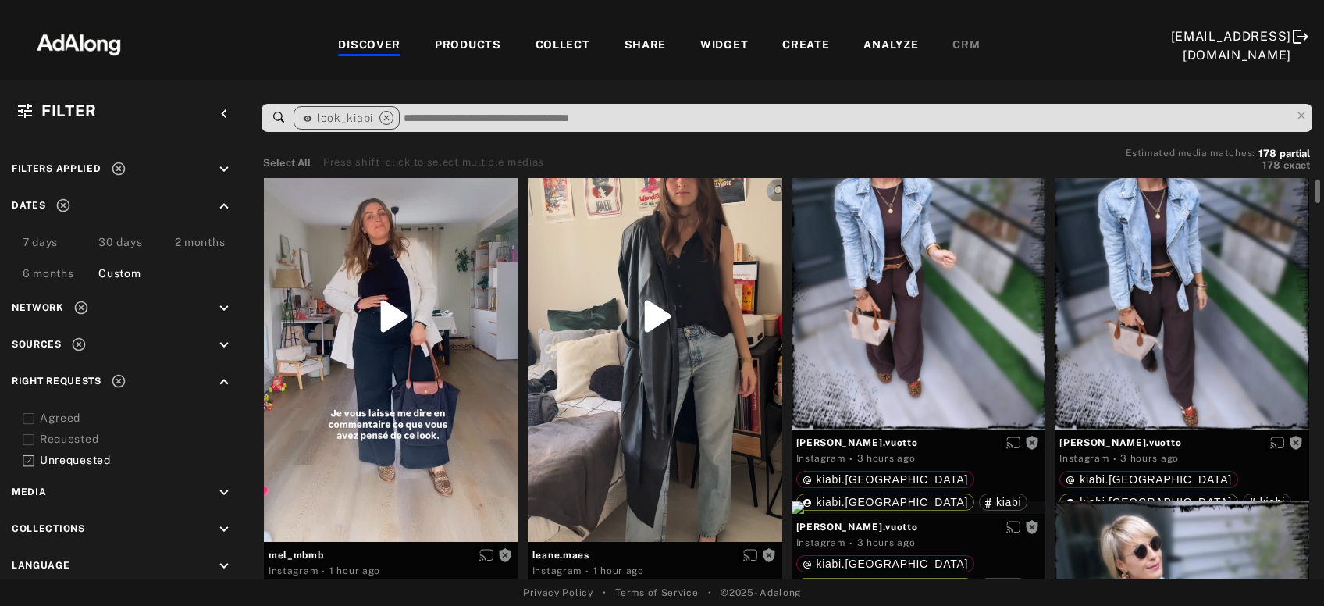
click at [648, 469] on div at bounding box center [655, 315] width 255 height 451
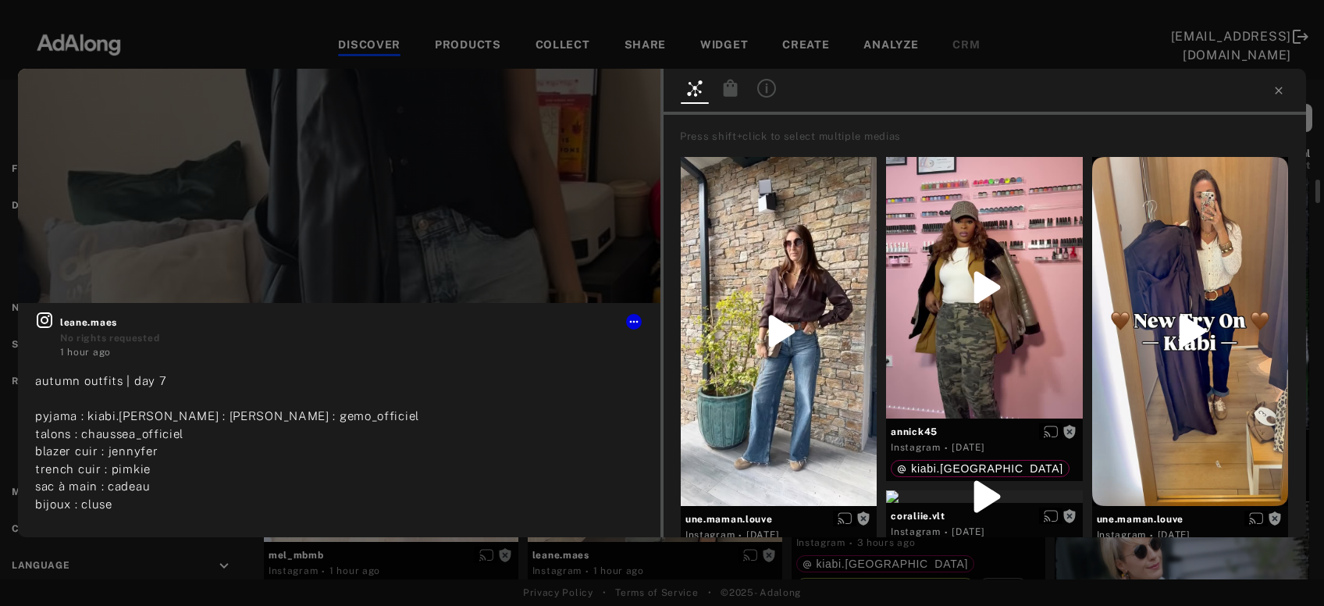
click at [762, 558] on div "Get rights leane.maes No rights requested 1 hour ago autumn outfits | day 7 pyj…" at bounding box center [662, 303] width 1324 height 606
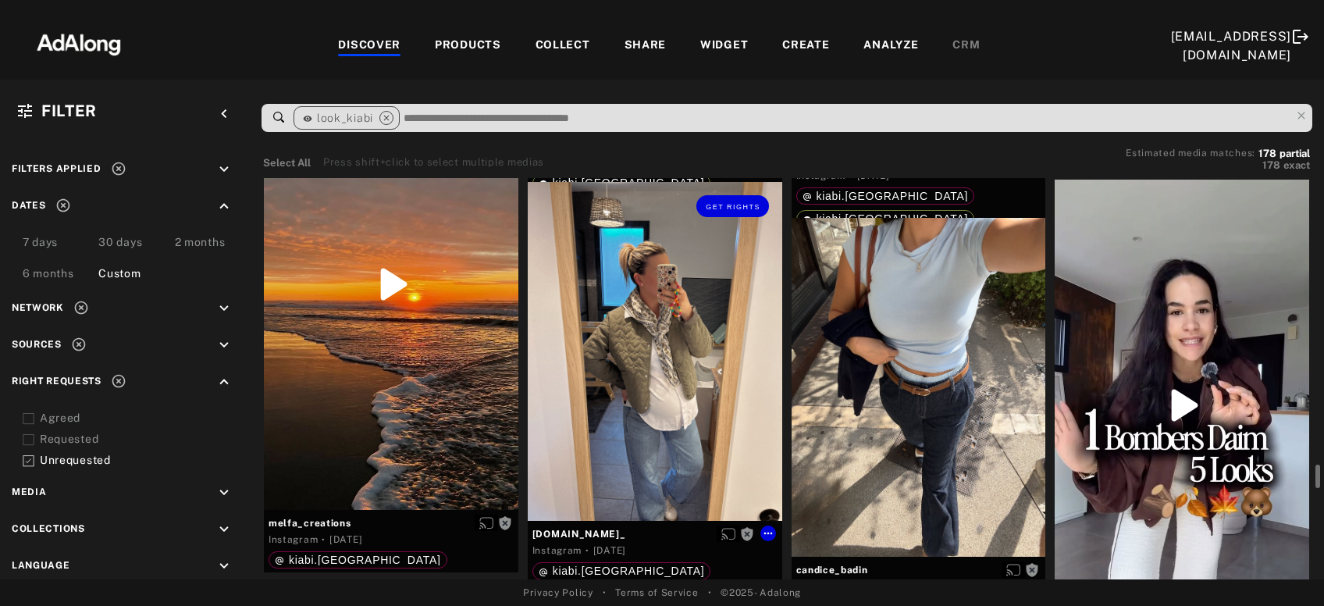
scroll to position [12956, 0]
click at [658, 401] on div "Get rights" at bounding box center [655, 350] width 255 height 339
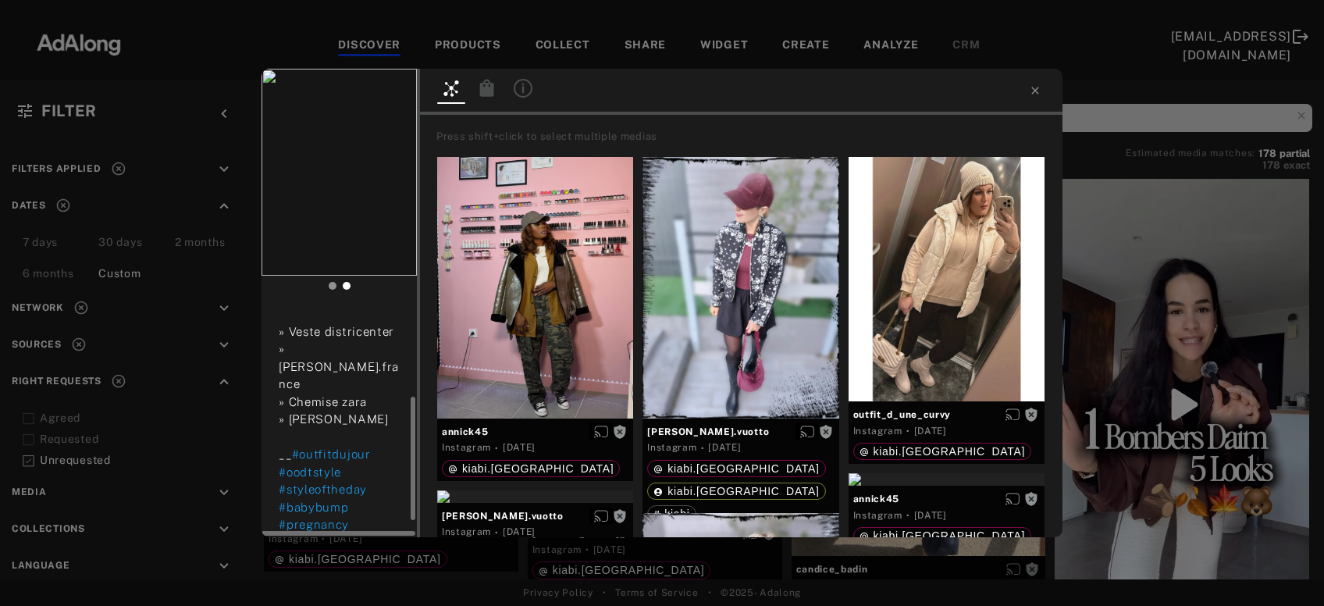
scroll to position [188, 0]
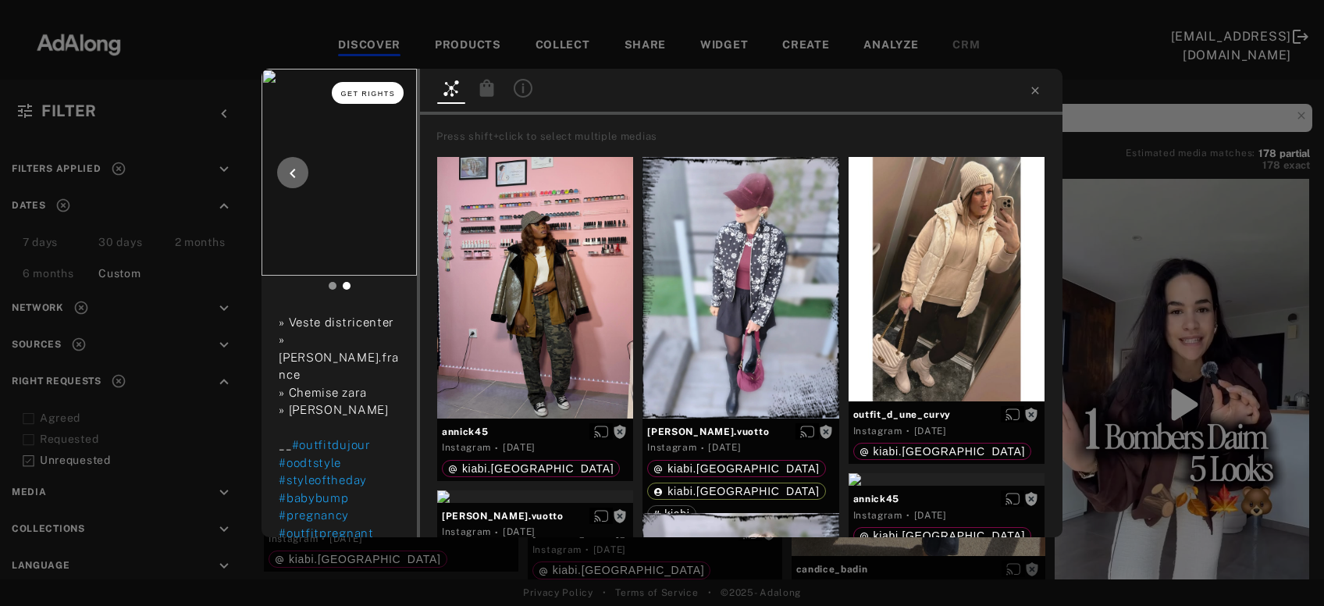
click at [363, 98] on button "Get rights" at bounding box center [368, 93] width 72 height 22
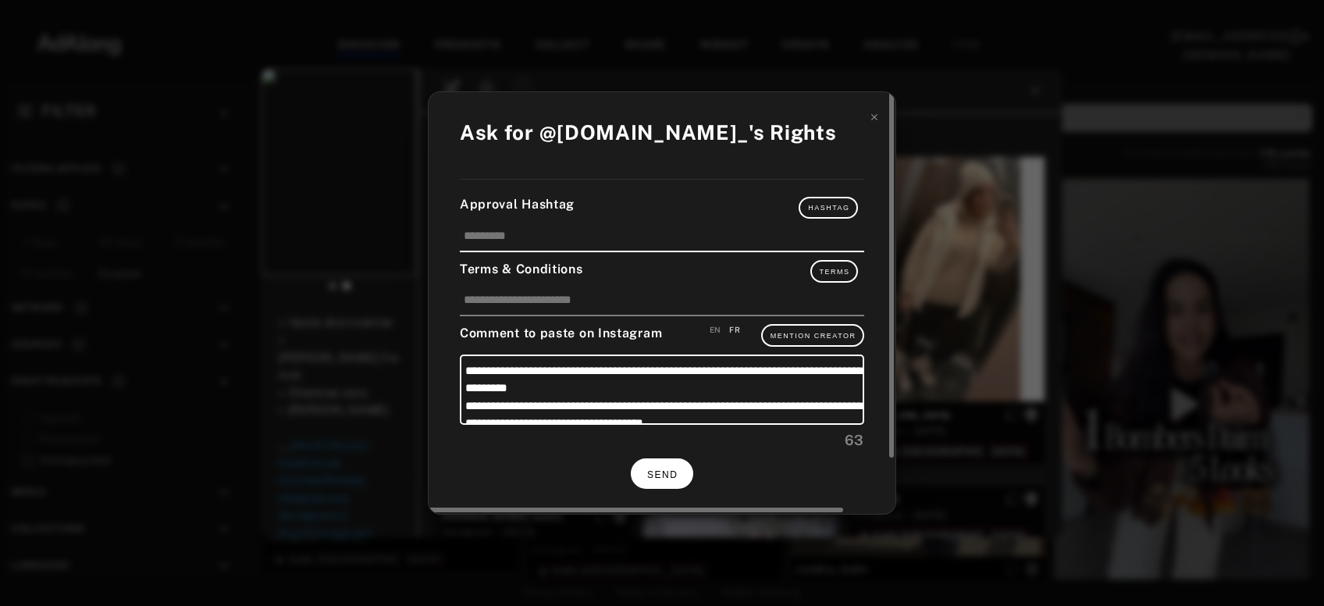
click at [657, 463] on button "SEND" at bounding box center [662, 473] width 62 height 30
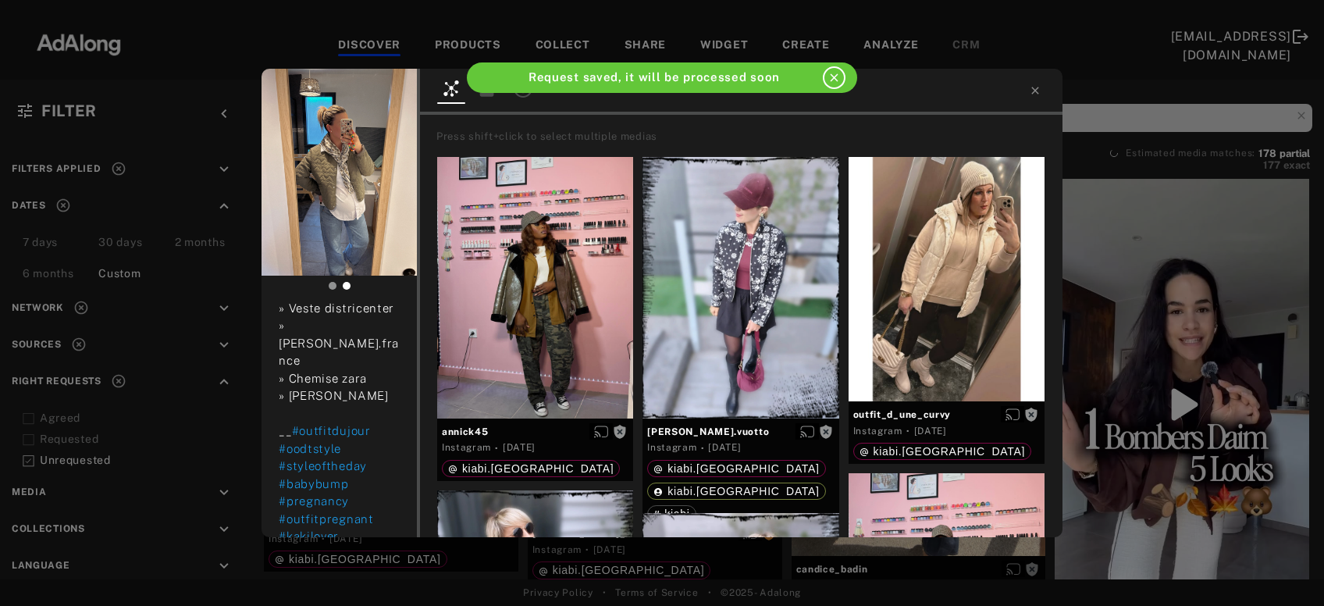
click at [1250, 328] on div "maae.va_ Rights requested 6 days ago 𝐊𝐚𝐤𝐢 𝐥𝐨𝐯𝐞𝐫 🦚 Des détails, du kaki, un nouv…" at bounding box center [662, 303] width 1324 height 606
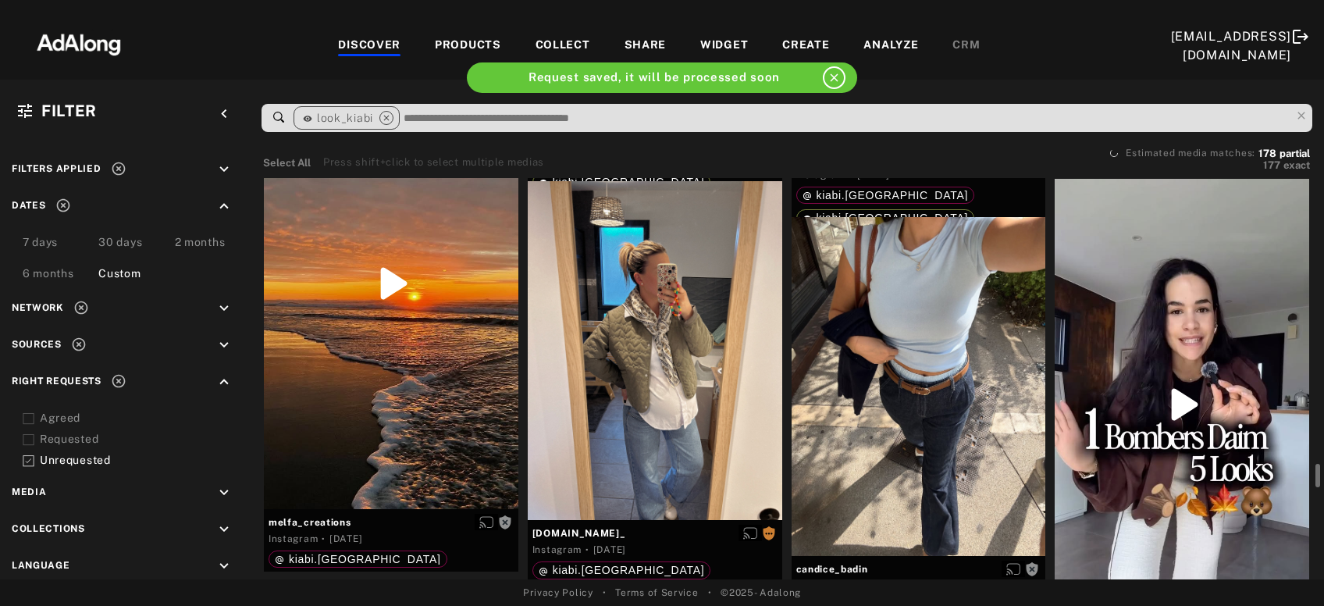
click at [1189, 381] on div at bounding box center [1182, 405] width 255 height 452
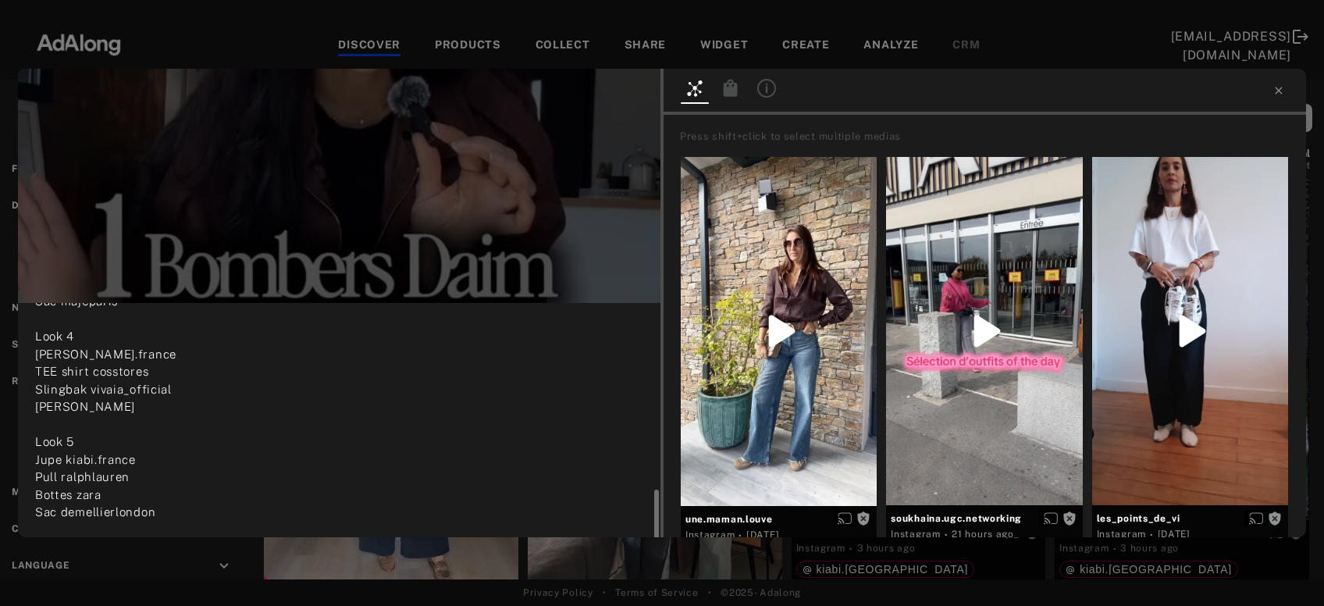
scroll to position [432, 0]
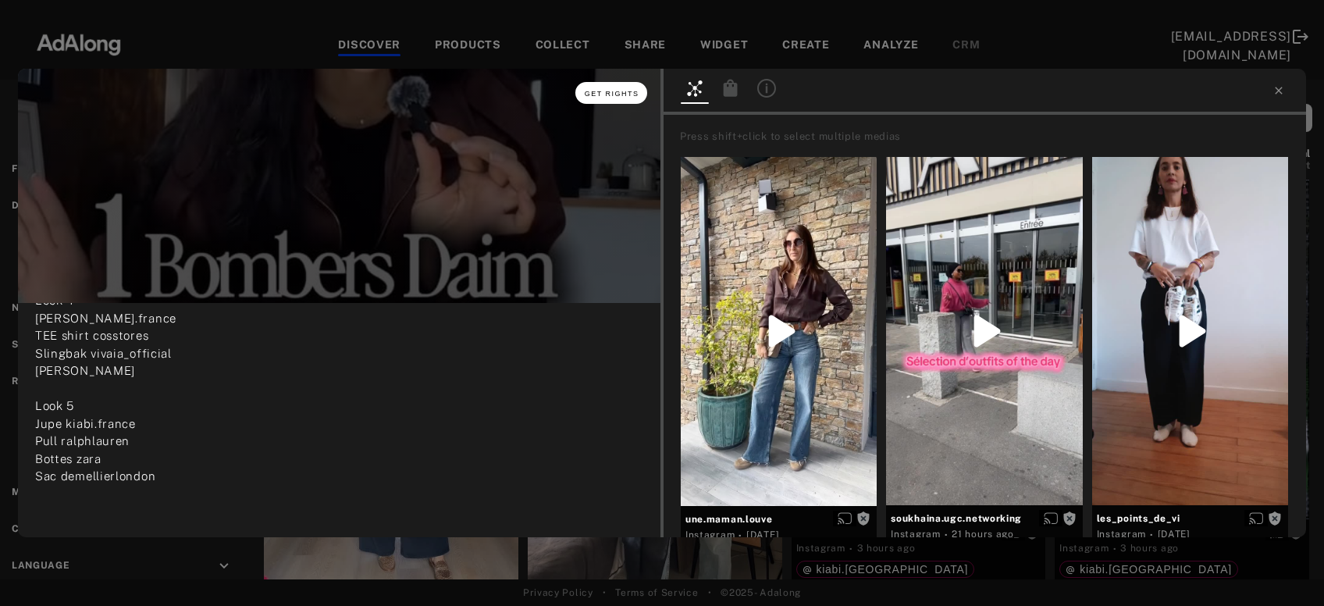
click at [632, 90] on span "Get rights" at bounding box center [612, 94] width 55 height 8
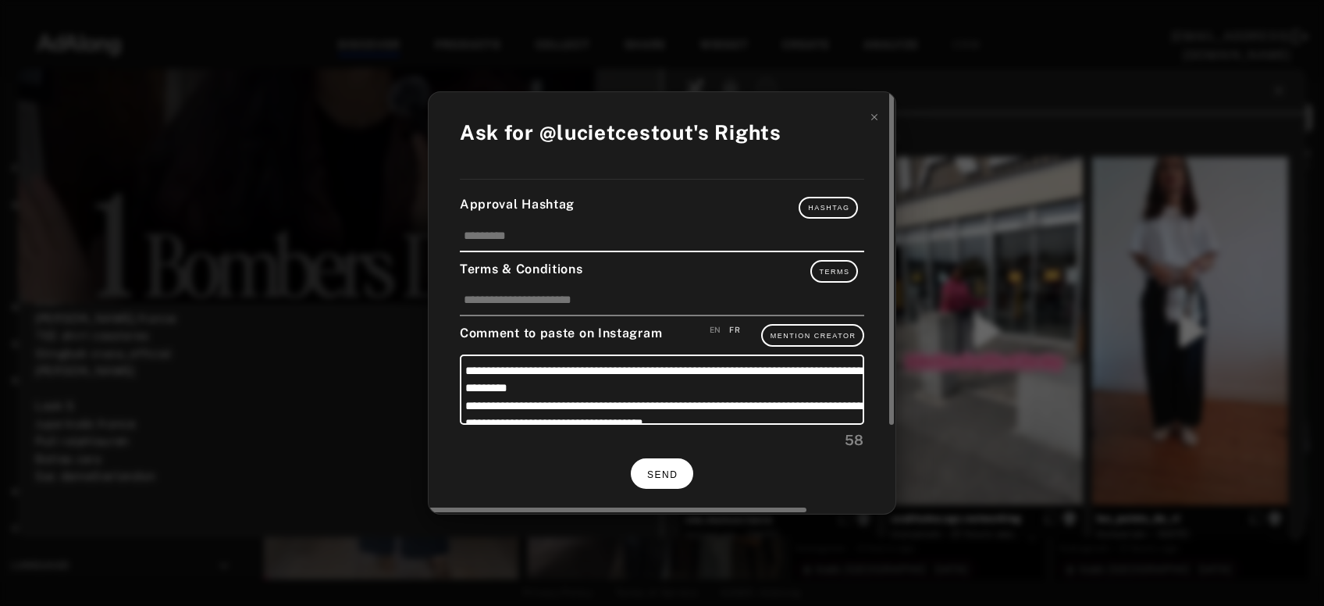
click at [653, 472] on span "SEND" at bounding box center [662, 474] width 30 height 11
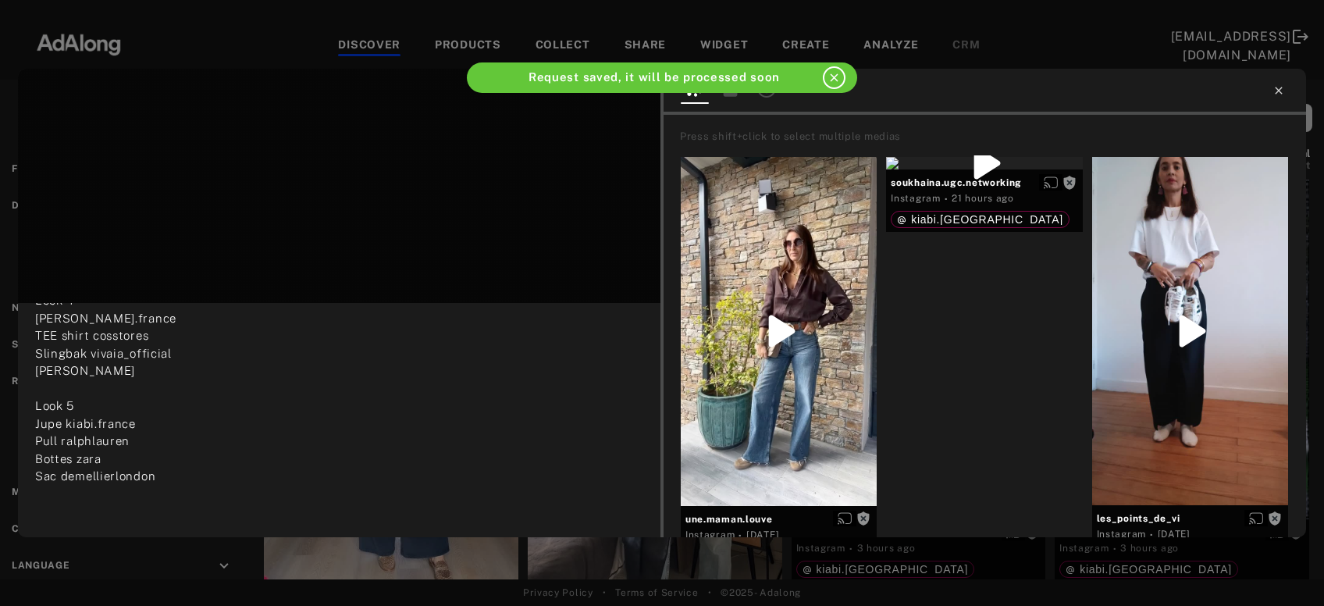
click at [1276, 94] on icon at bounding box center [1278, 90] width 7 height 7
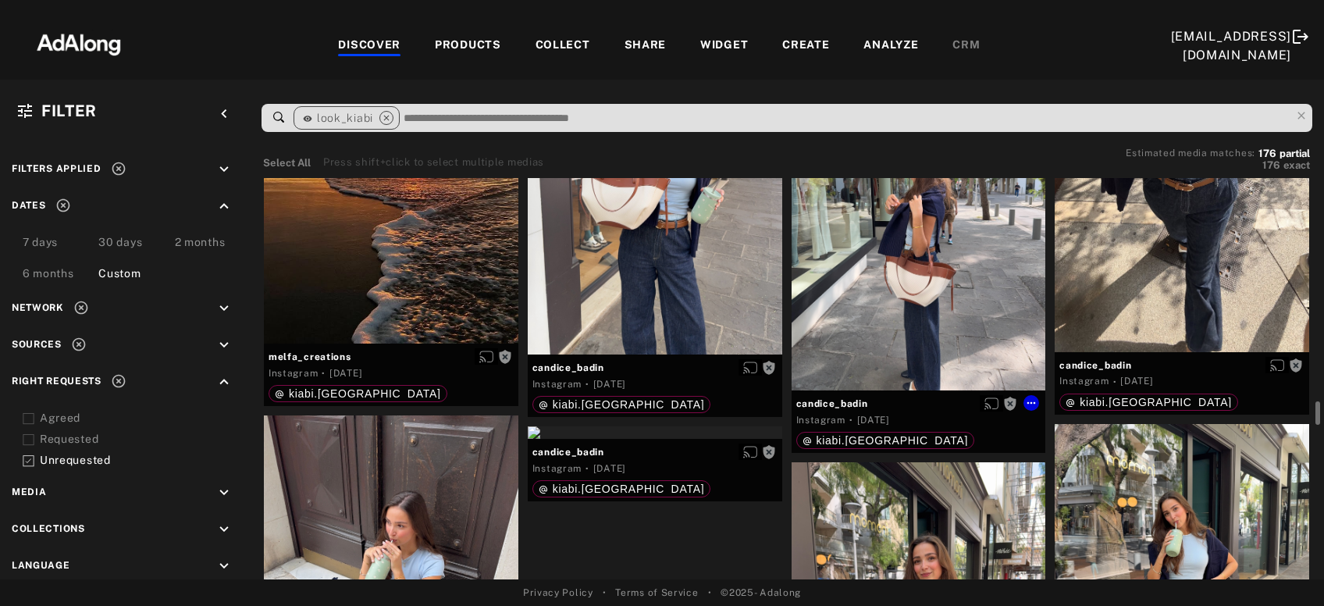
scroll to position [12954, 0]
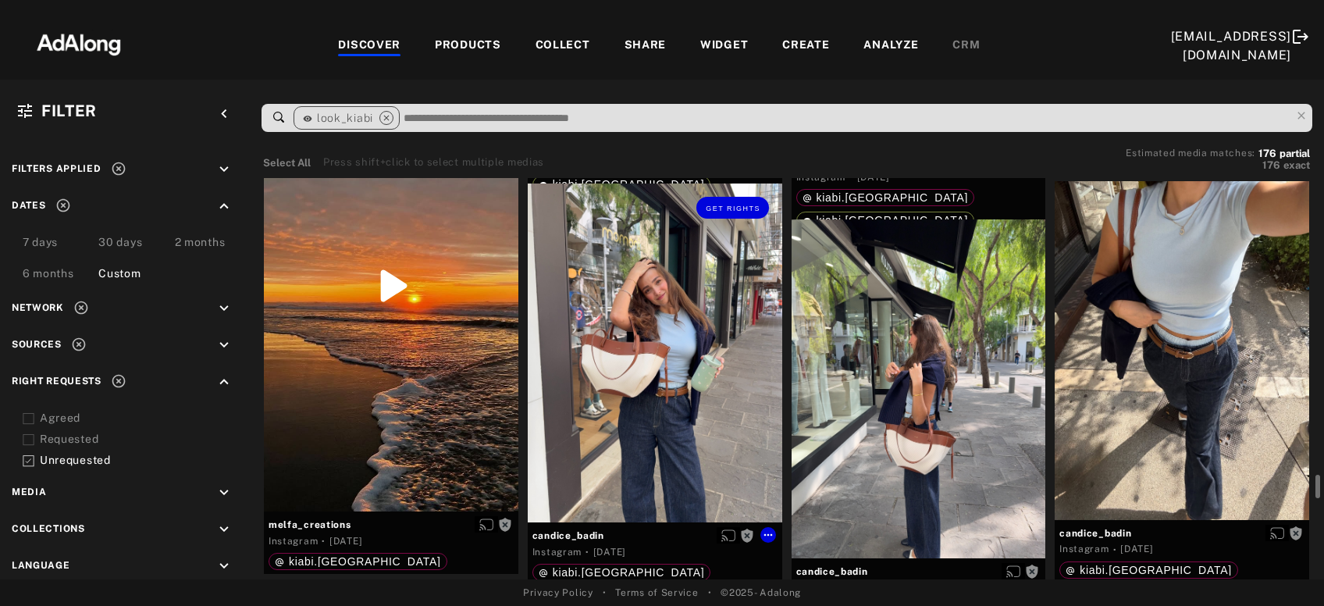
click at [661, 433] on div "Get rights" at bounding box center [655, 353] width 255 height 339
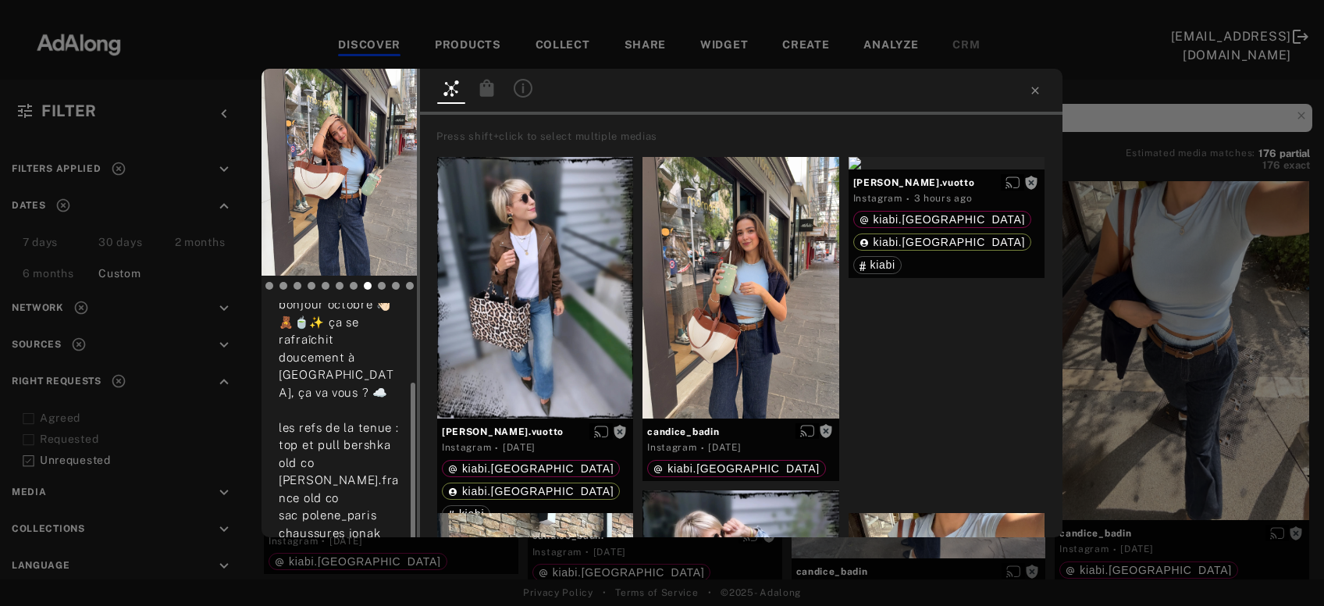
scroll to position [105, 0]
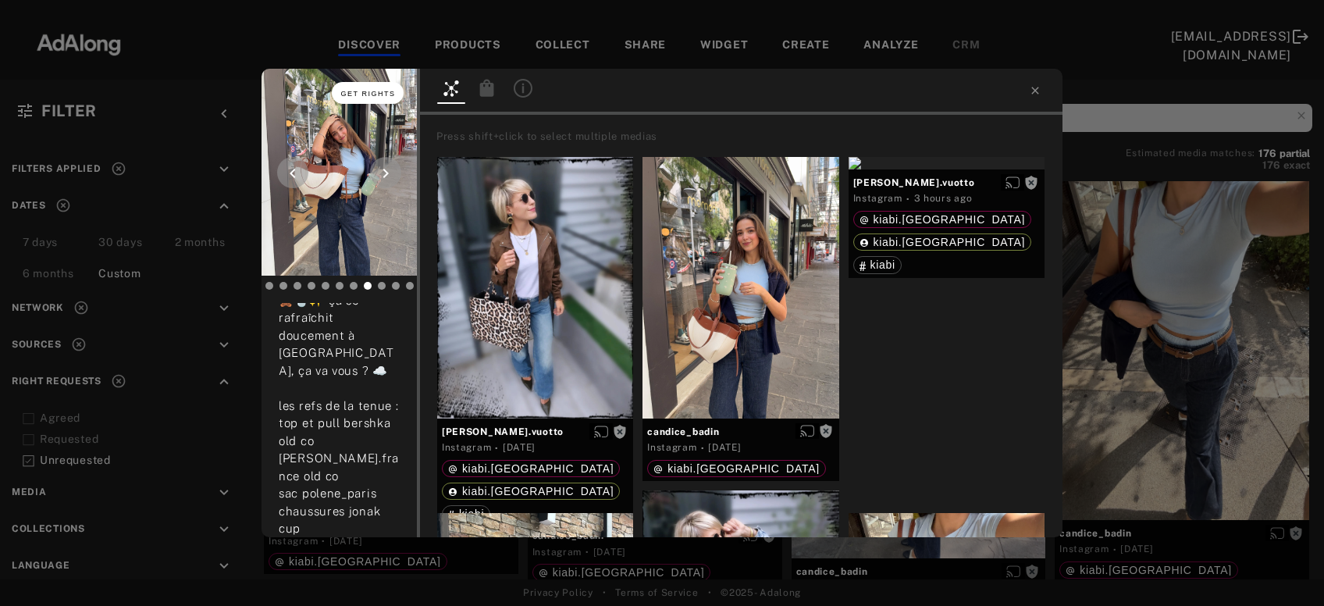
click at [366, 91] on span "Get rights" at bounding box center [368, 94] width 55 height 8
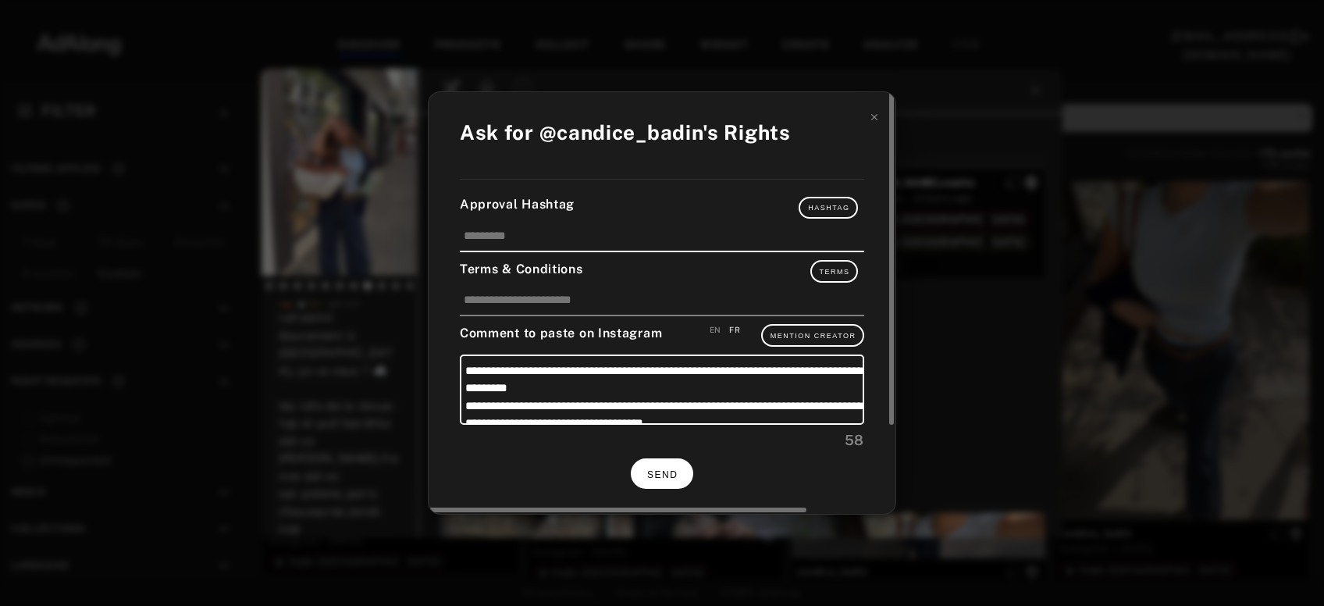
click at [674, 470] on span "SEND" at bounding box center [662, 474] width 30 height 11
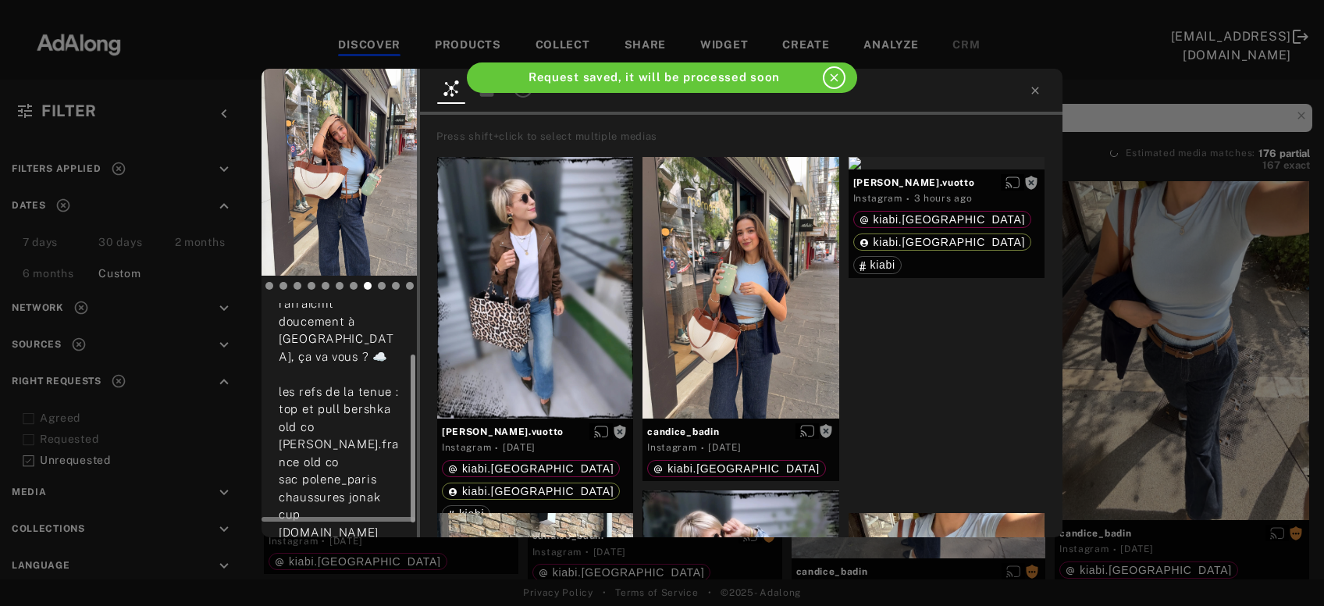
scroll to position [91, 0]
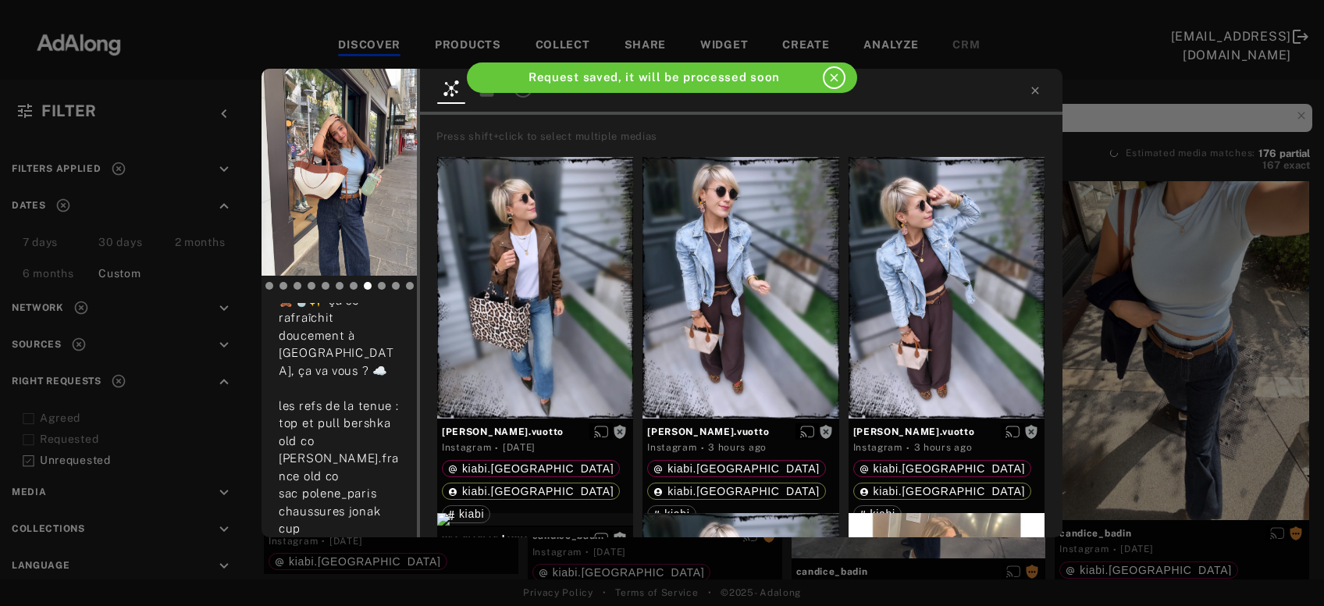
click at [1167, 301] on div "candice_badin Rights requested 6 days ago bonjour octobre 👋🏻🧸🍵✨ ça se rafraîchi…" at bounding box center [662, 303] width 1324 height 606
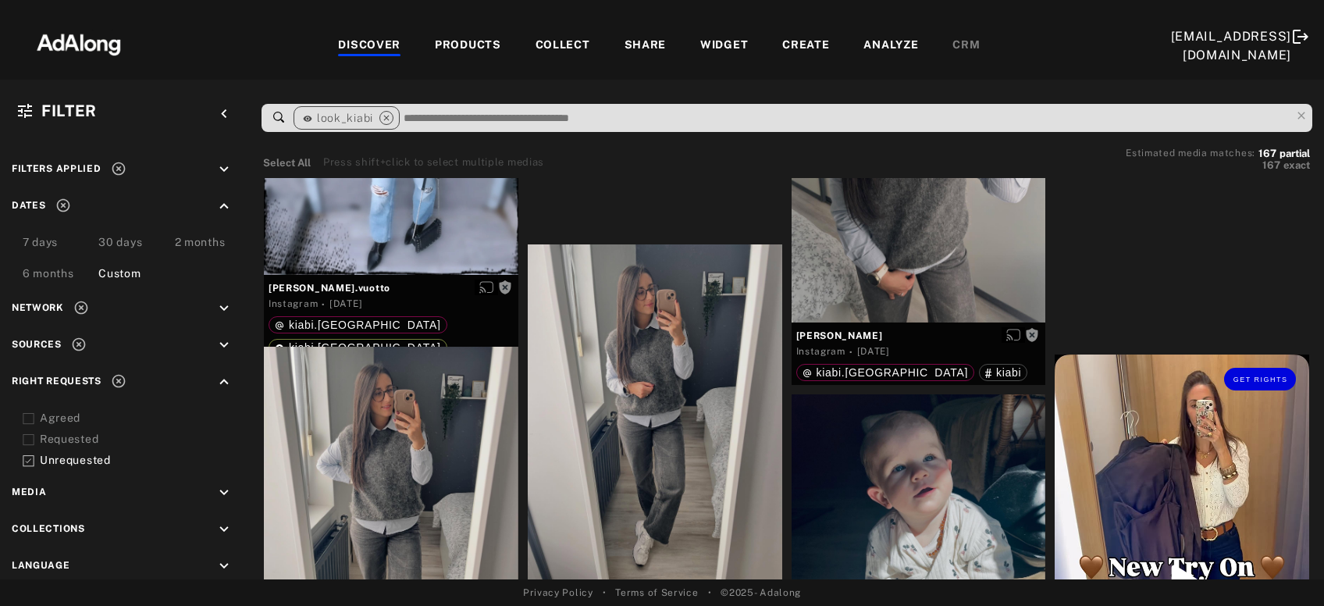
scroll to position [14224, 0]
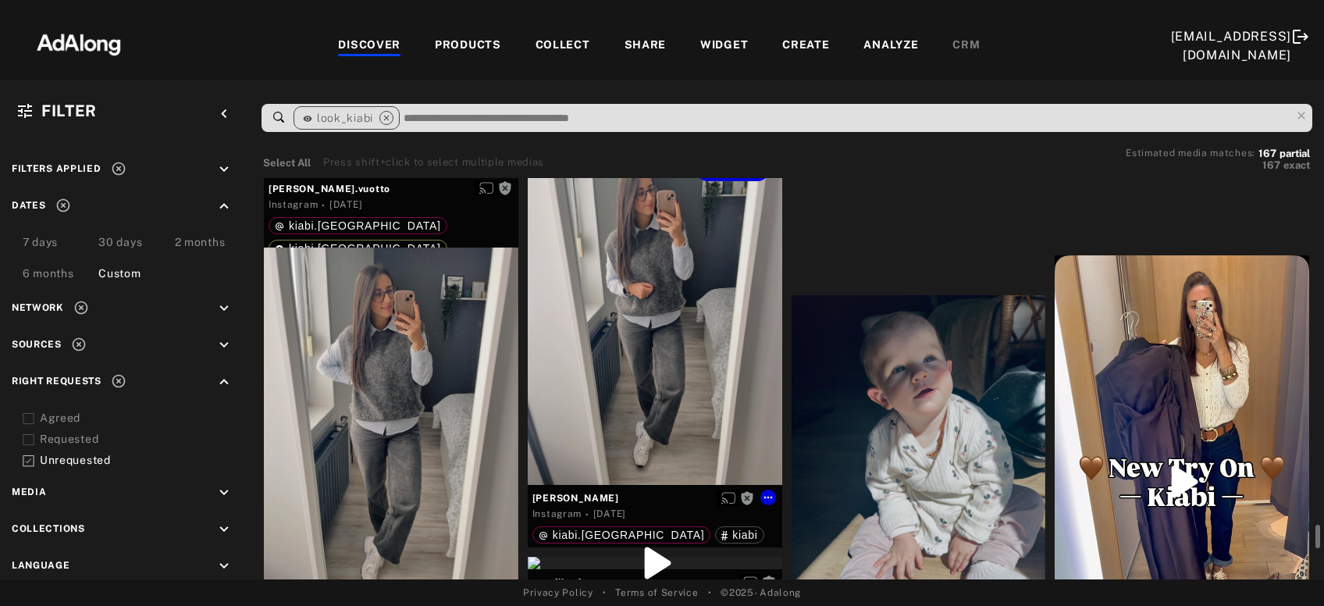
click at [659, 371] on div "Get rights" at bounding box center [655, 314] width 255 height 339
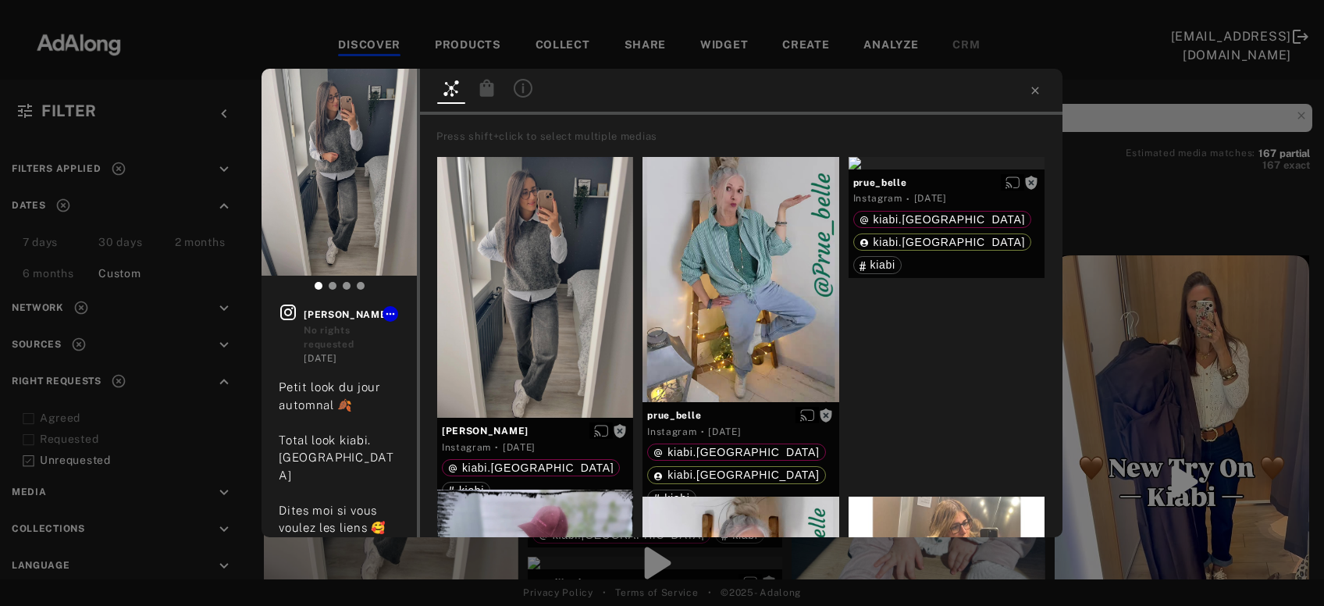
click at [1188, 460] on div "Get rights gwen_etsesmignons No rights requested 6 days ago Petit look du jour …" at bounding box center [662, 303] width 1324 height 606
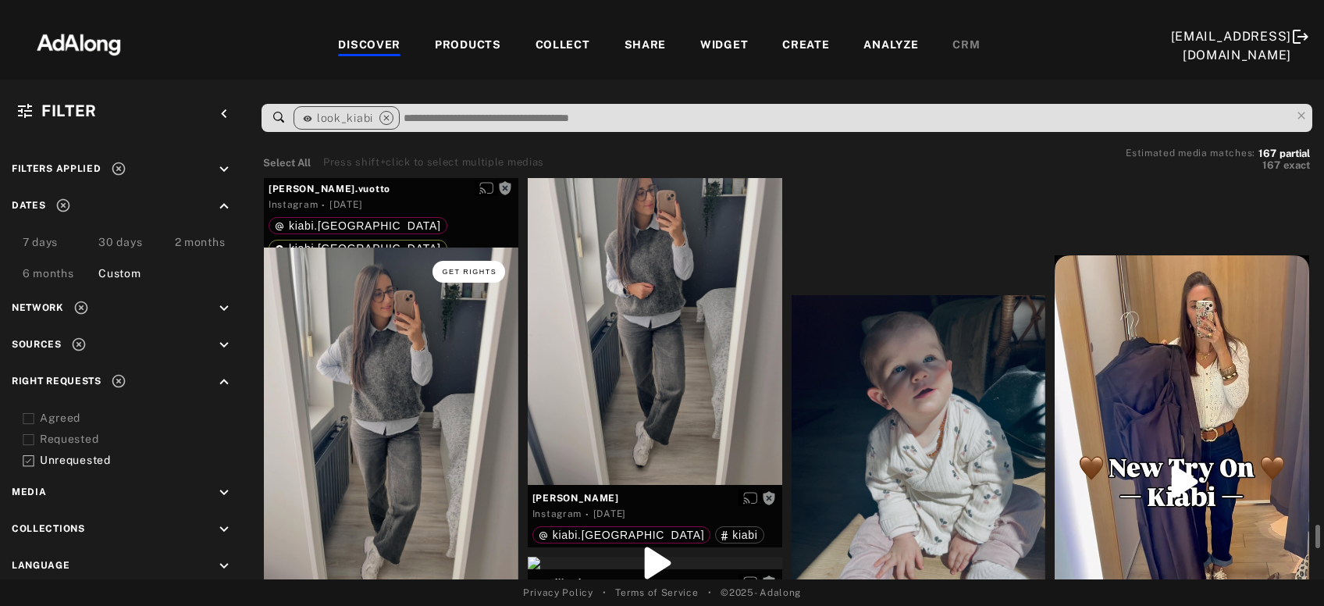
click at [487, 272] on span "Get rights" at bounding box center [469, 272] width 55 height 8
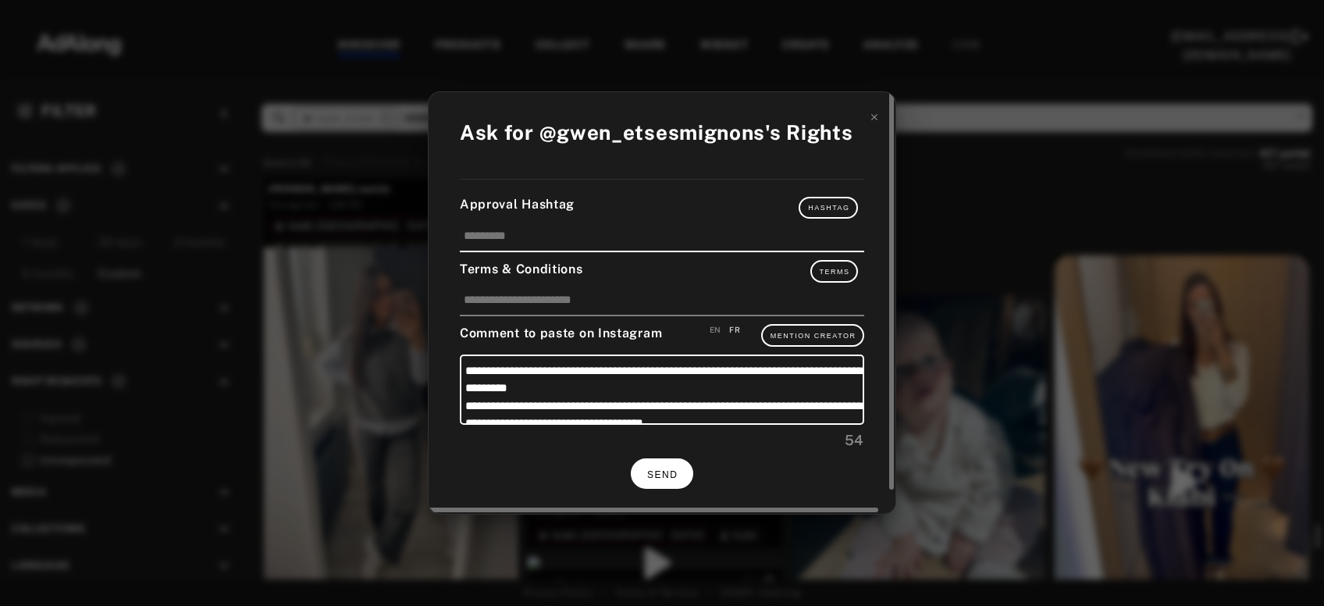
click at [671, 464] on button "SEND" at bounding box center [662, 473] width 62 height 30
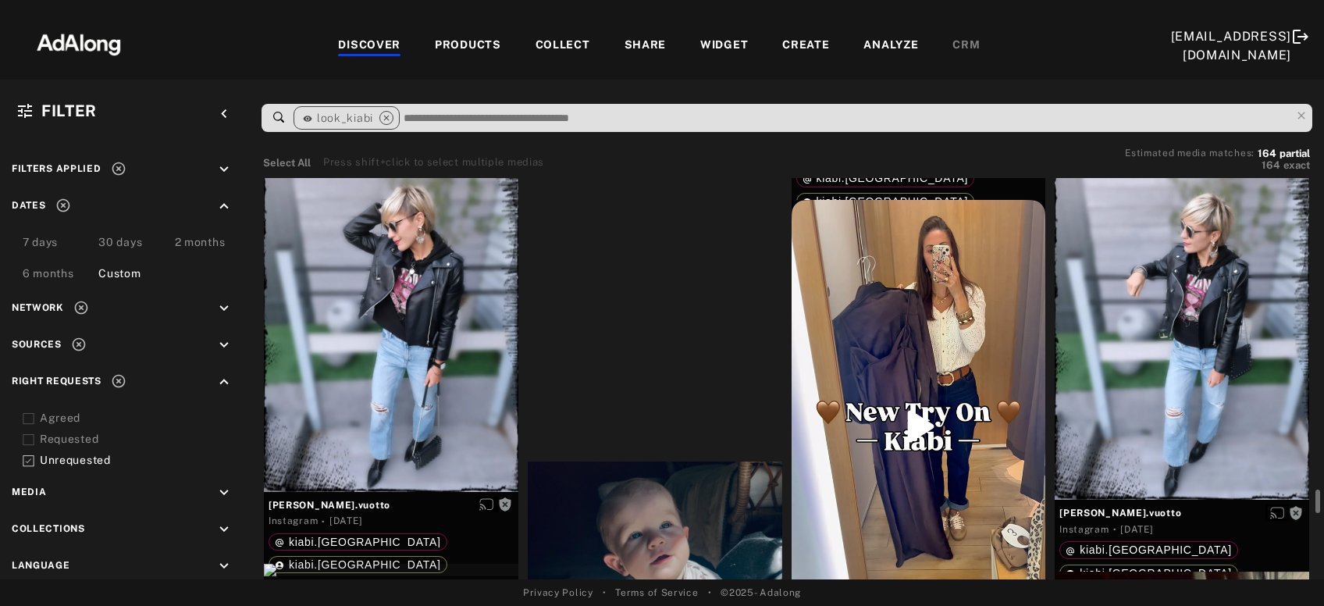
scroll to position [13932, 0]
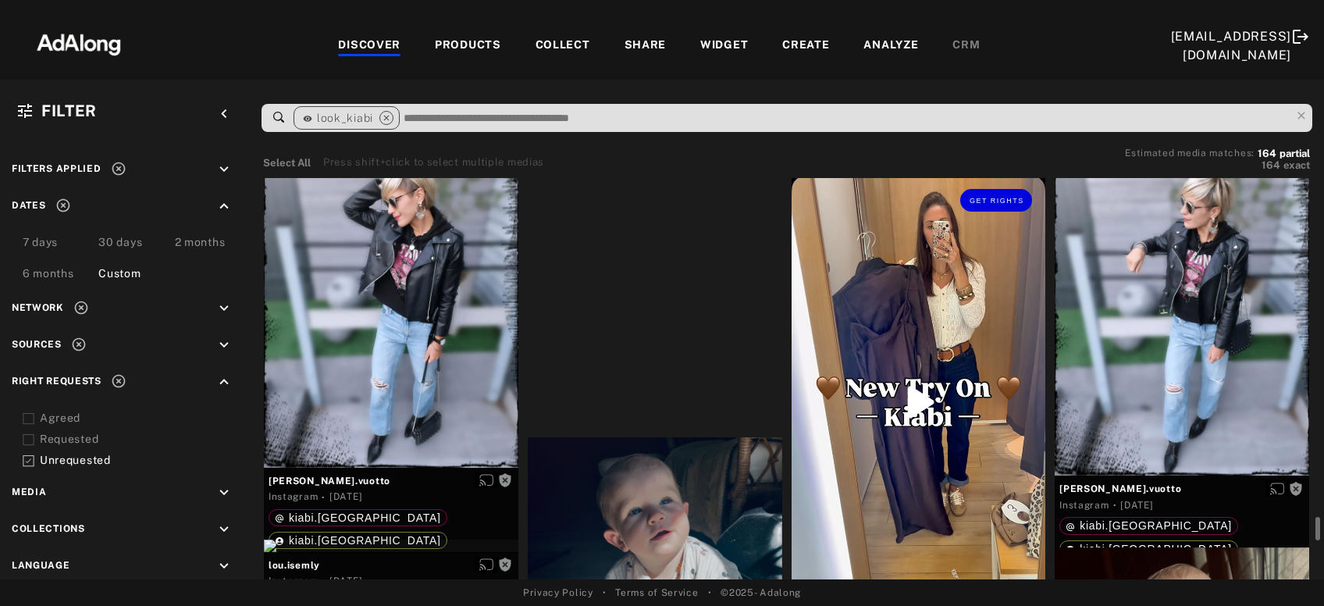
click at [954, 399] on div "Get rights" at bounding box center [919, 402] width 255 height 452
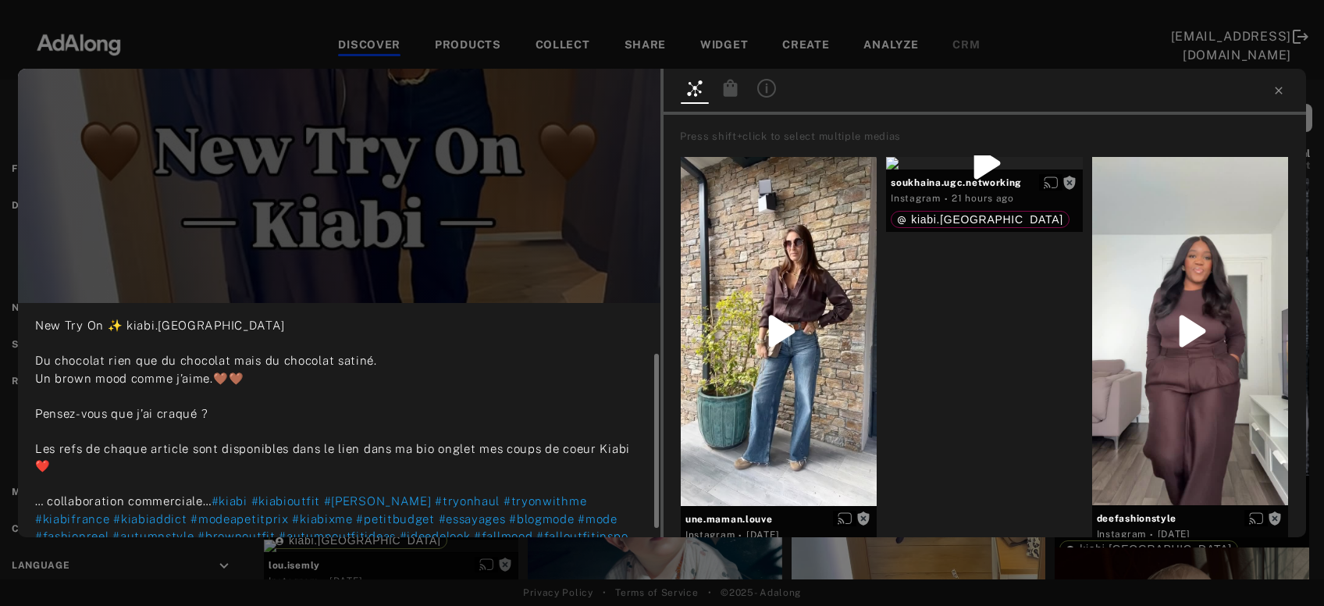
scroll to position [80, 0]
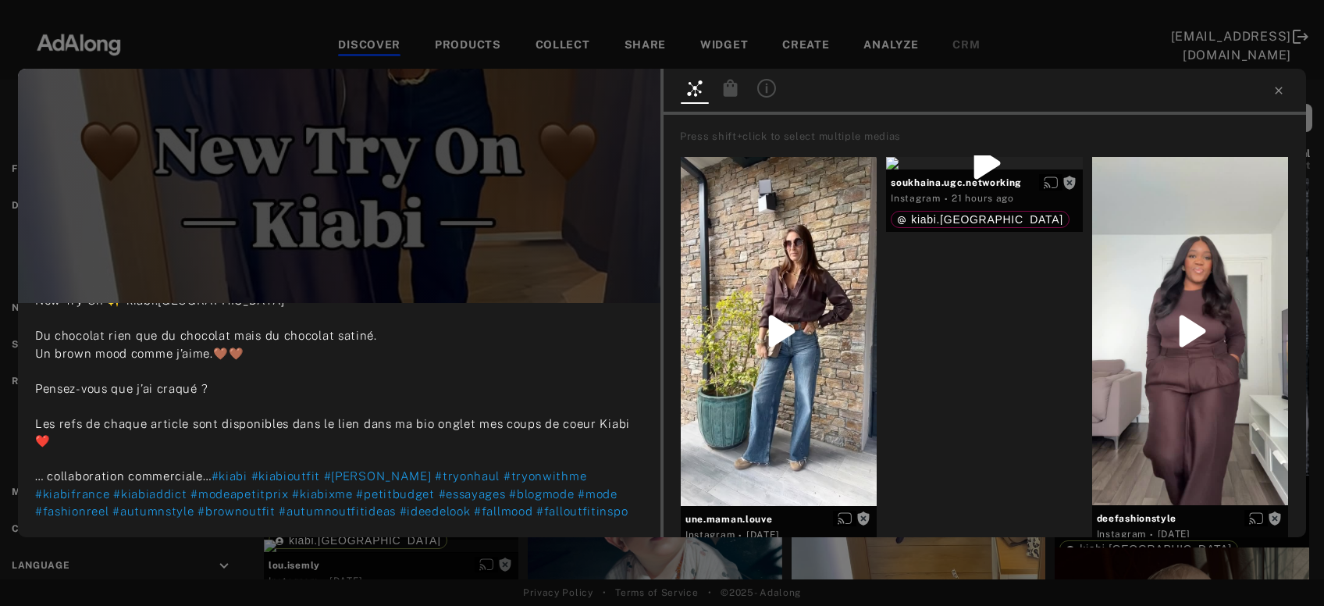
click at [554, 552] on div "Get rights une.maman.louve No rights requested 6 days ago New Try On ✨ kiabi.fr…" at bounding box center [662, 303] width 1324 height 606
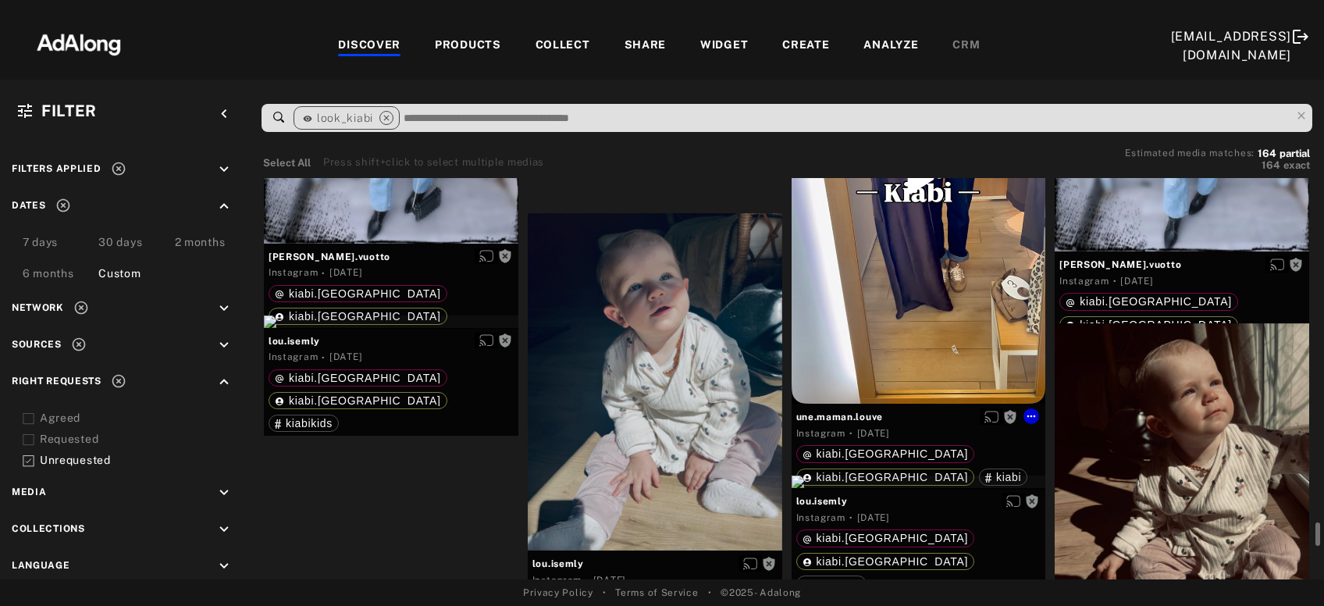
scroll to position [14157, 0]
click at [629, 406] on div "Get rights" at bounding box center [655, 380] width 255 height 337
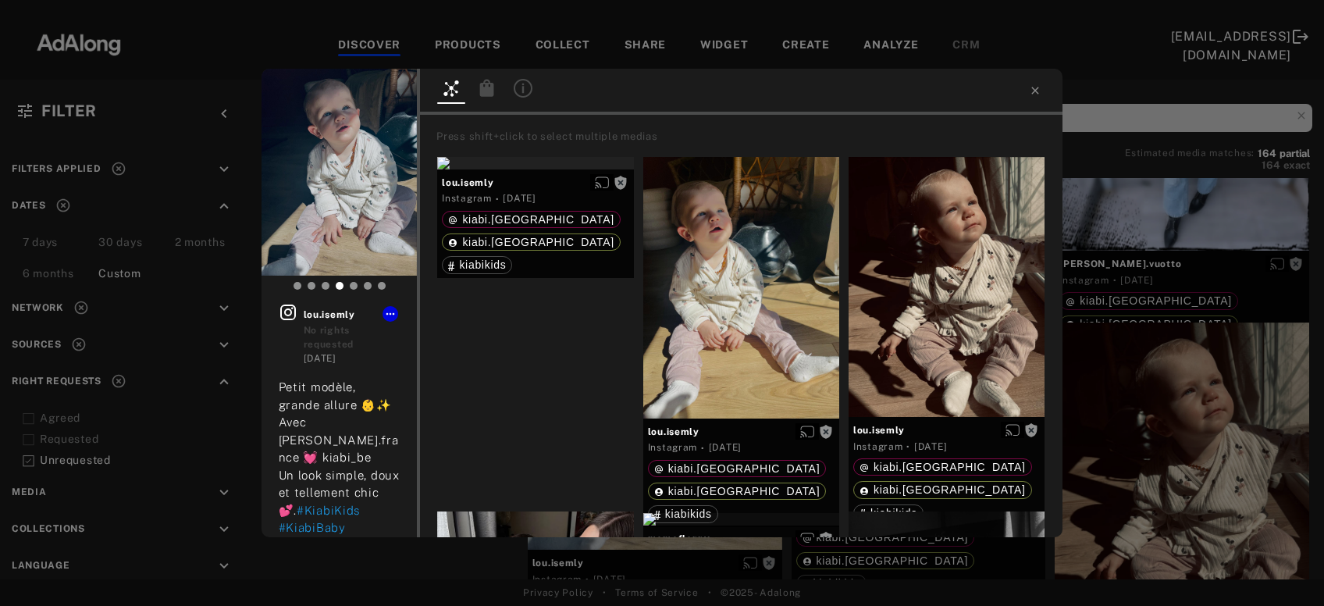
click at [463, 561] on div "Get rights lou.isemly No rights requested 6 days ago Petit modèle, grande allur…" at bounding box center [662, 303] width 1324 height 606
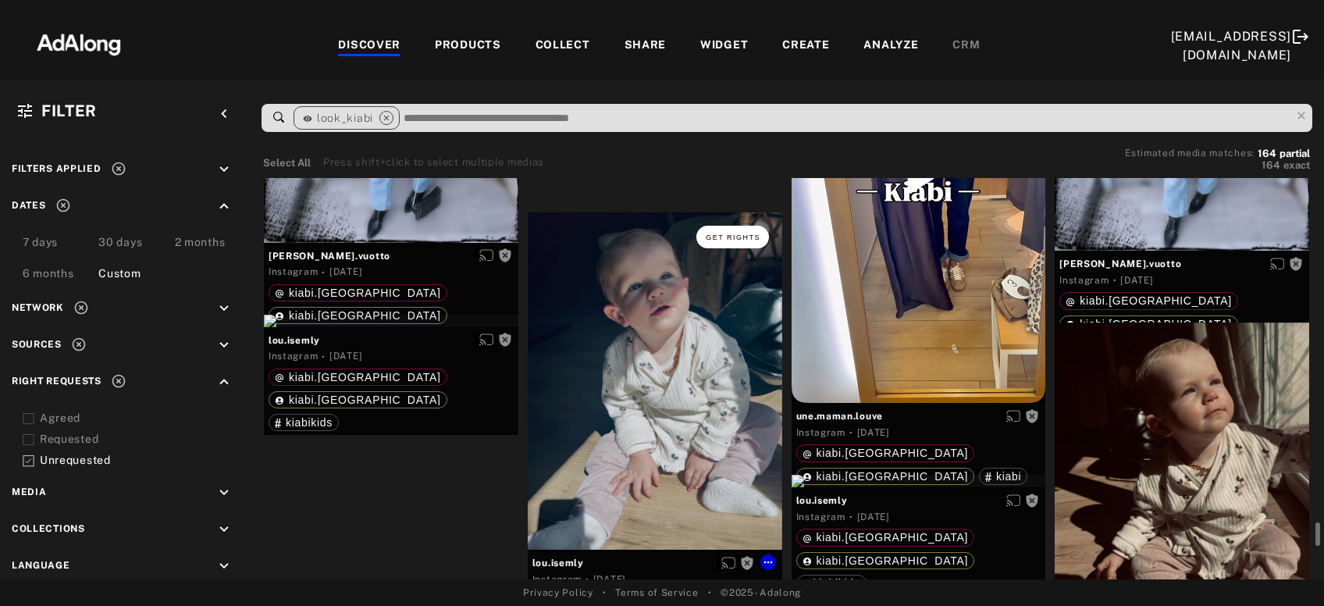
click at [735, 240] on span "Get rights" at bounding box center [733, 237] width 55 height 8
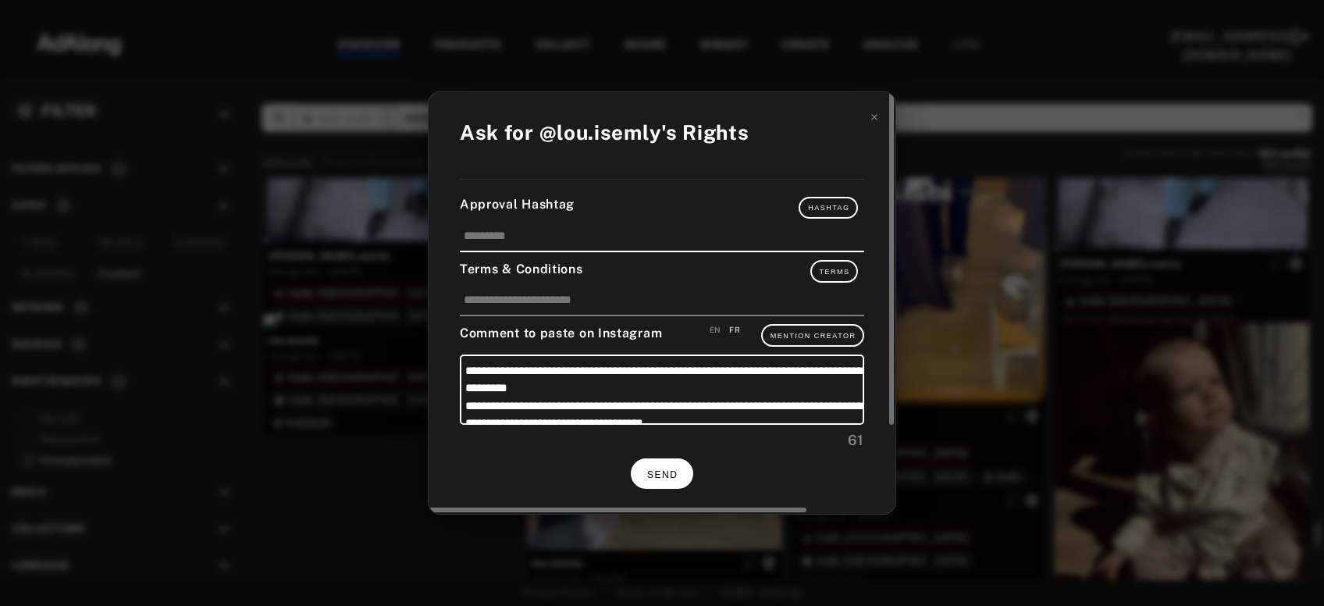
click at [673, 469] on span "SEND" at bounding box center [662, 474] width 30 height 11
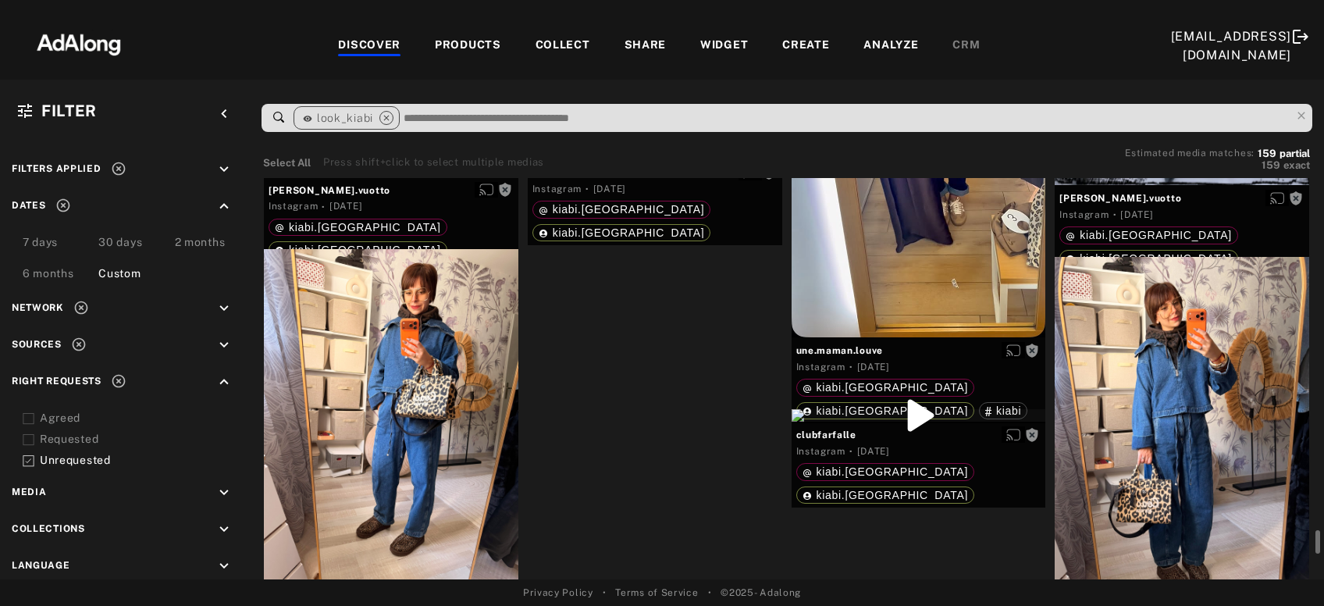
scroll to position [14220, 0]
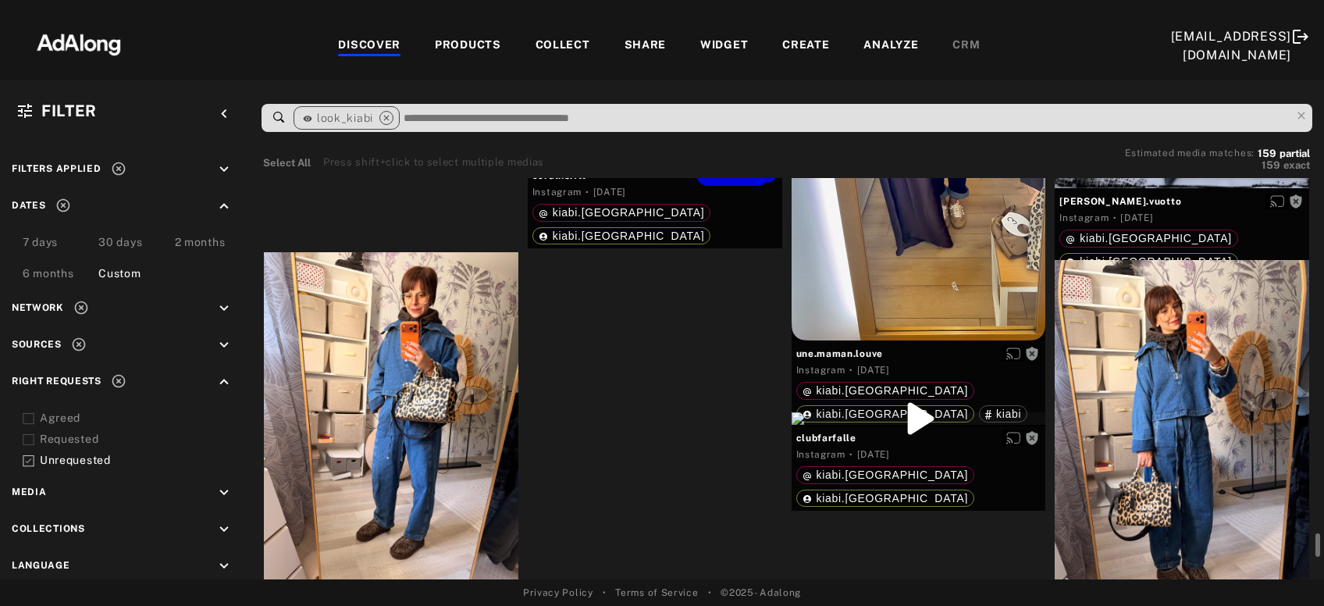
click at [673, 162] on div "Get rights" at bounding box center [655, 156] width 255 height 12
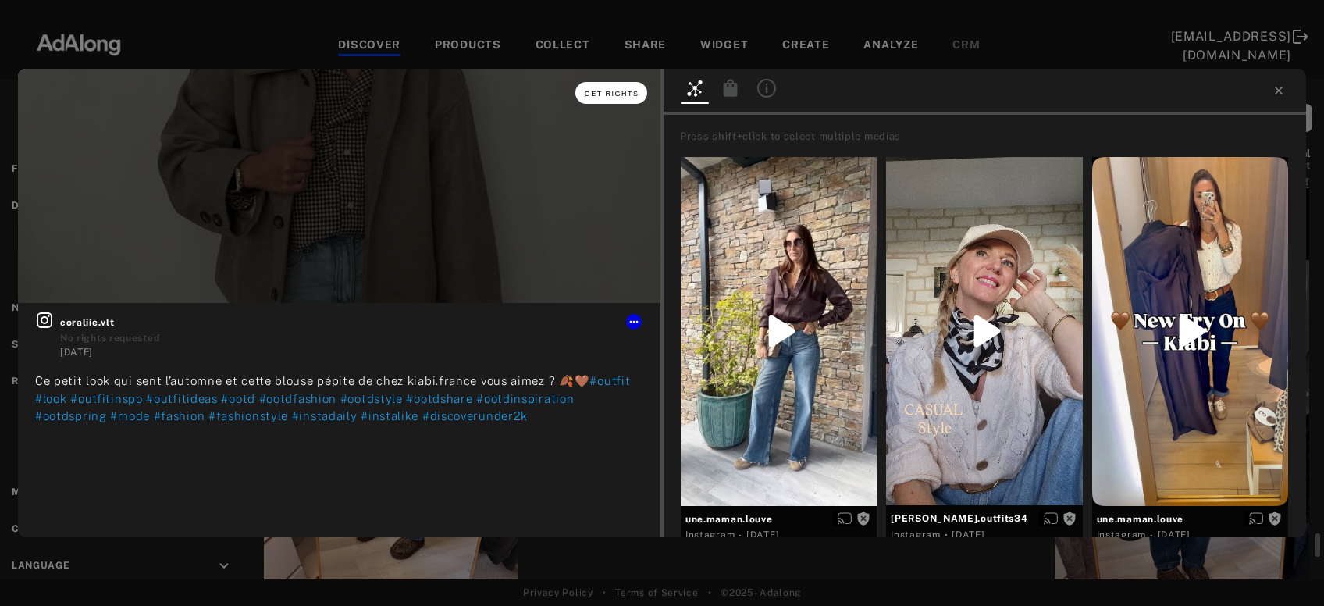
click at [625, 94] on span "Get rights" at bounding box center [612, 94] width 55 height 8
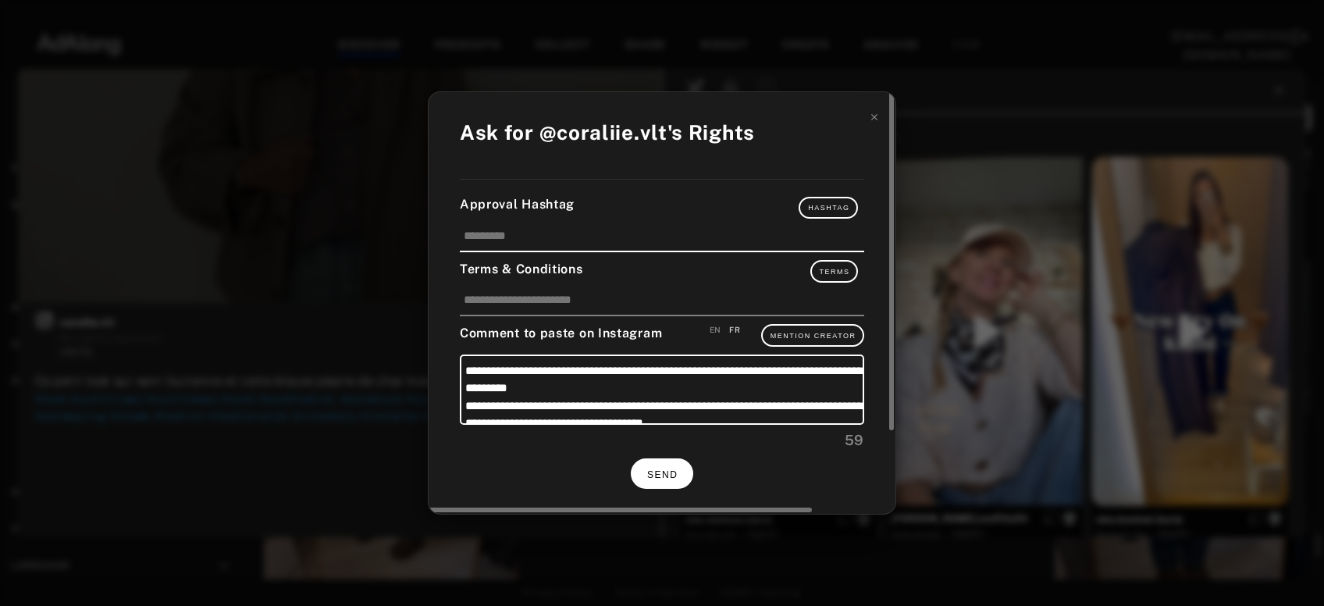
click at [672, 475] on span "SEND" at bounding box center [662, 474] width 30 height 11
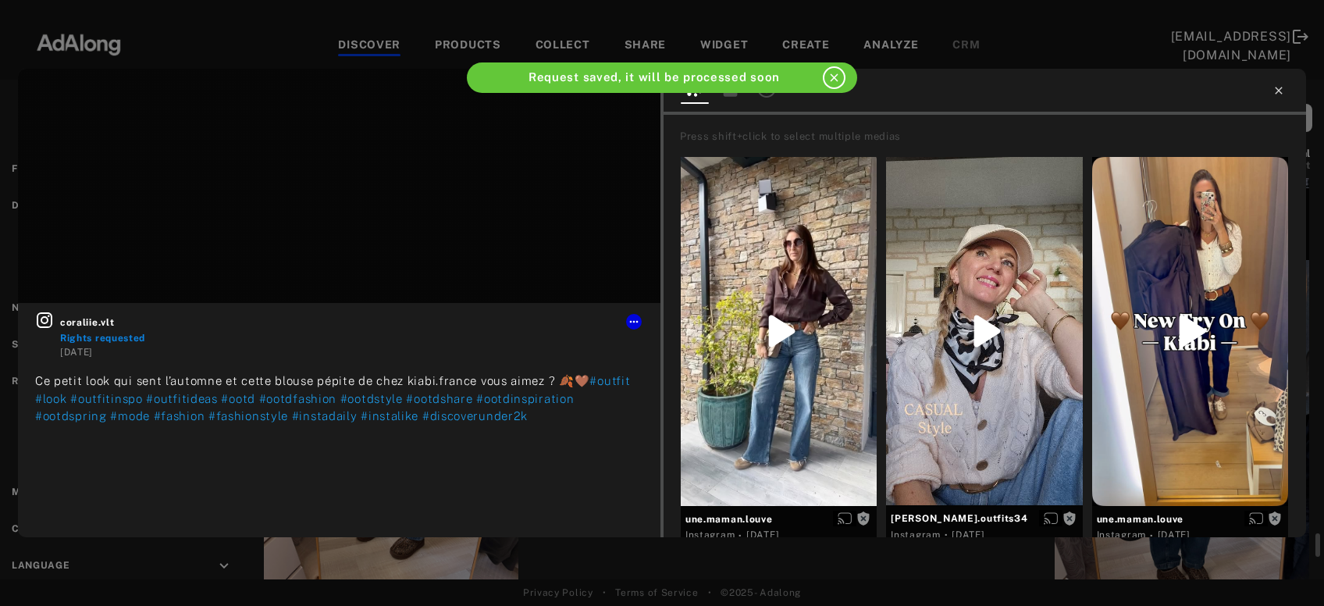
click at [1281, 86] on icon at bounding box center [1279, 90] width 12 height 12
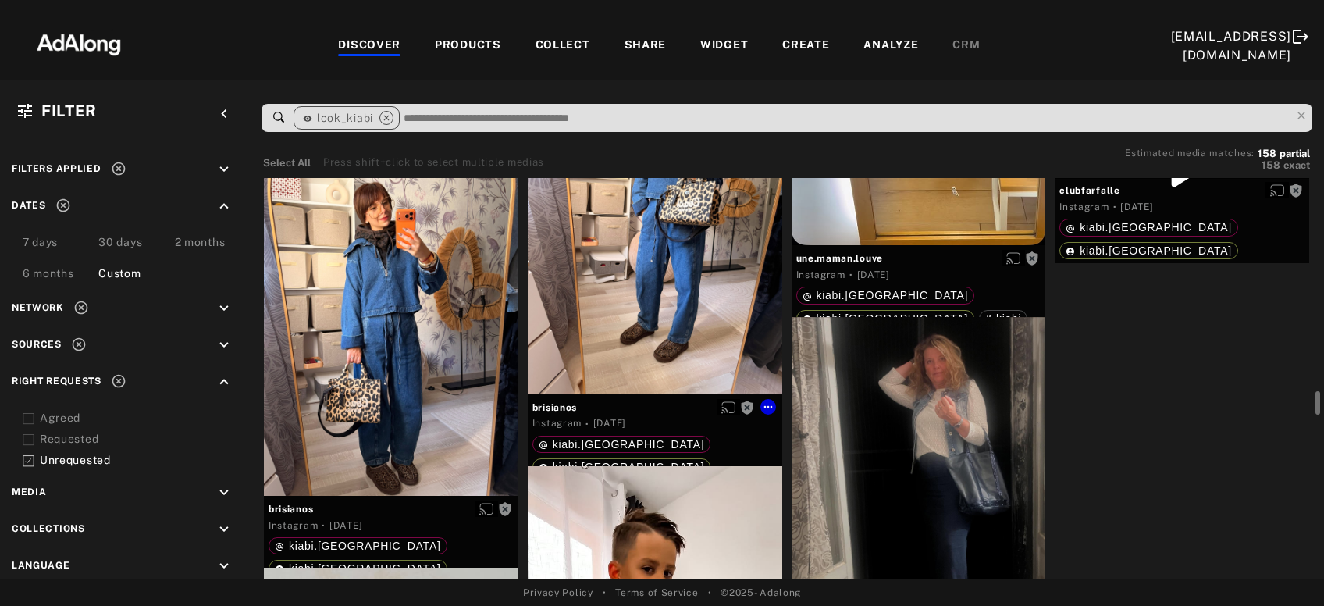
scroll to position [14167, 0]
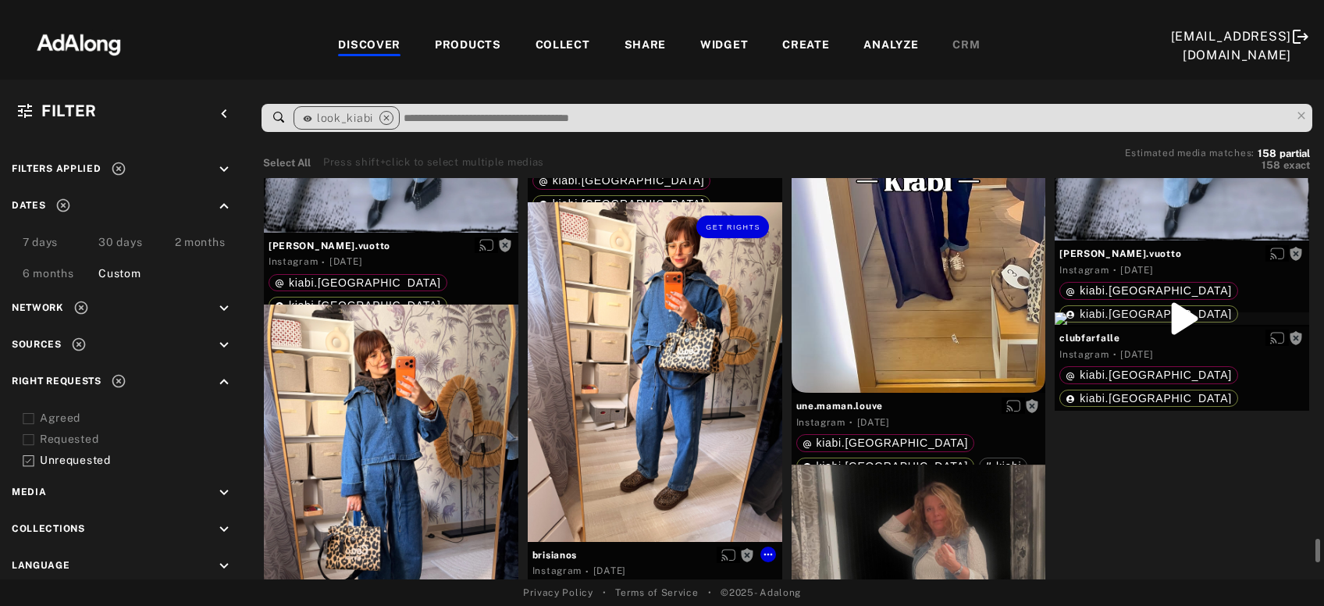
click at [666, 373] on div "Get rights" at bounding box center [655, 371] width 255 height 339
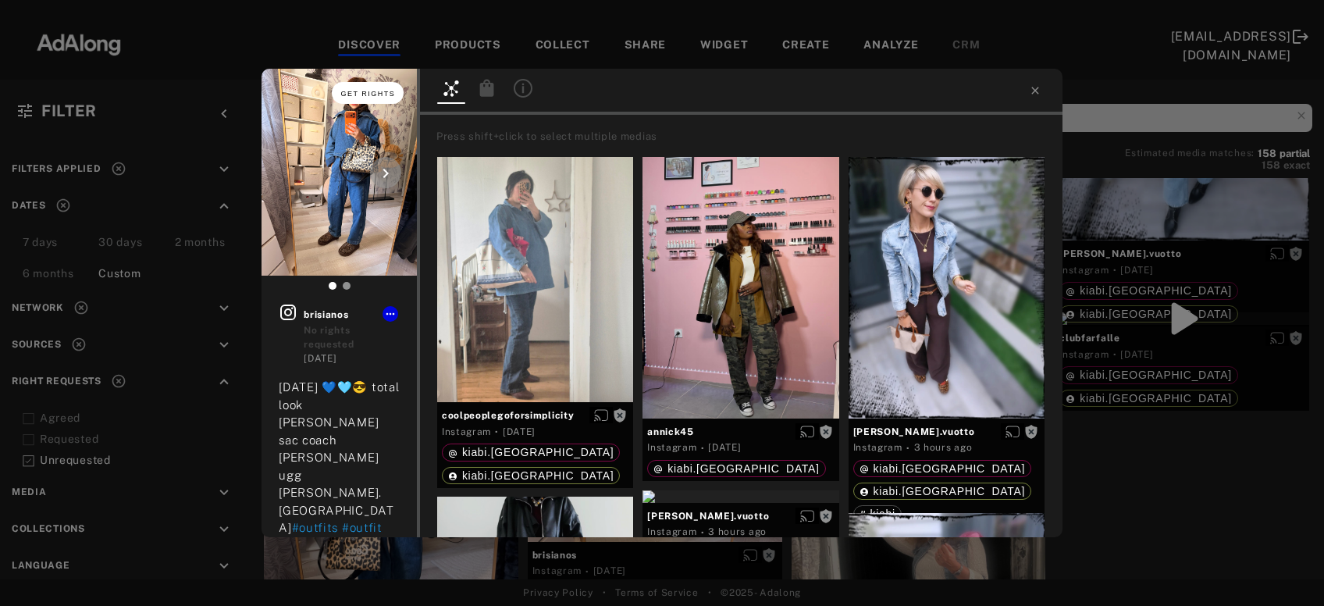
click at [371, 91] on span "Get rights" at bounding box center [368, 94] width 55 height 8
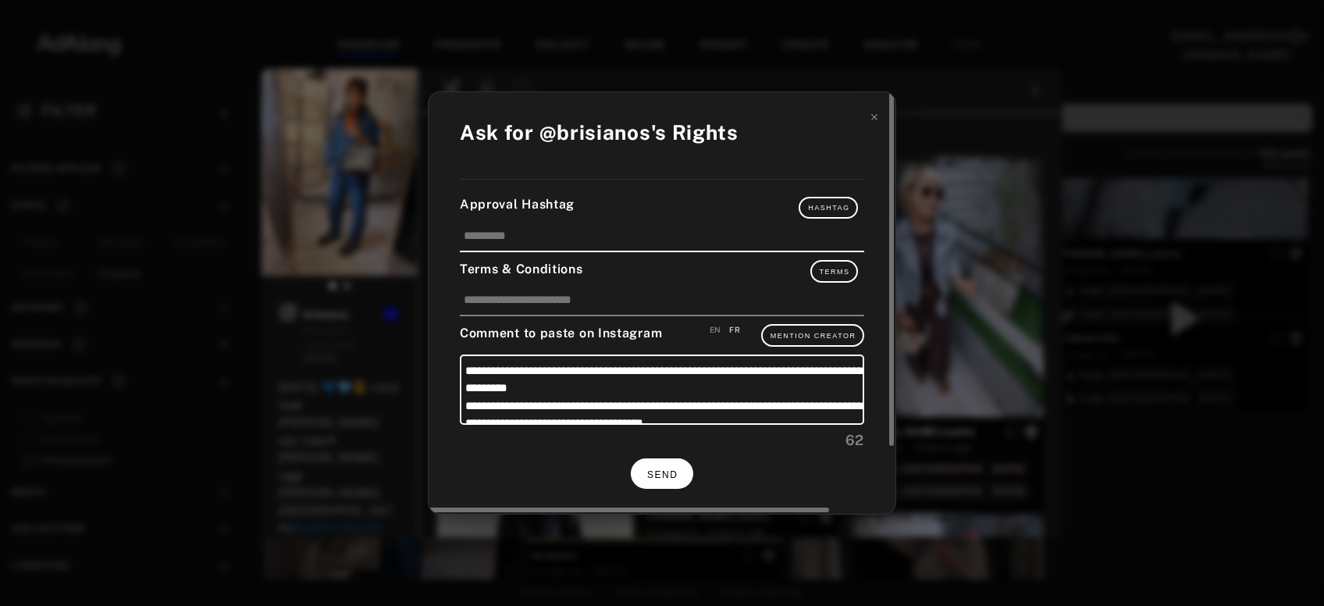
click at [669, 459] on button "SEND" at bounding box center [662, 473] width 62 height 30
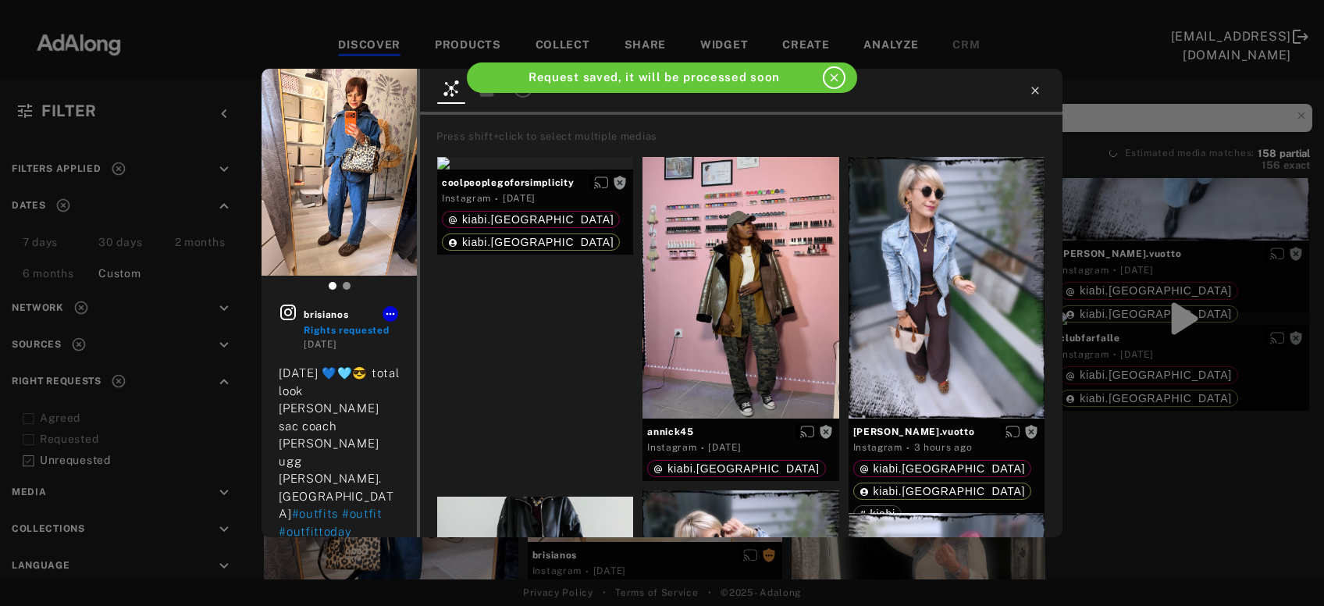
click at [1038, 96] on icon at bounding box center [1035, 90] width 12 height 12
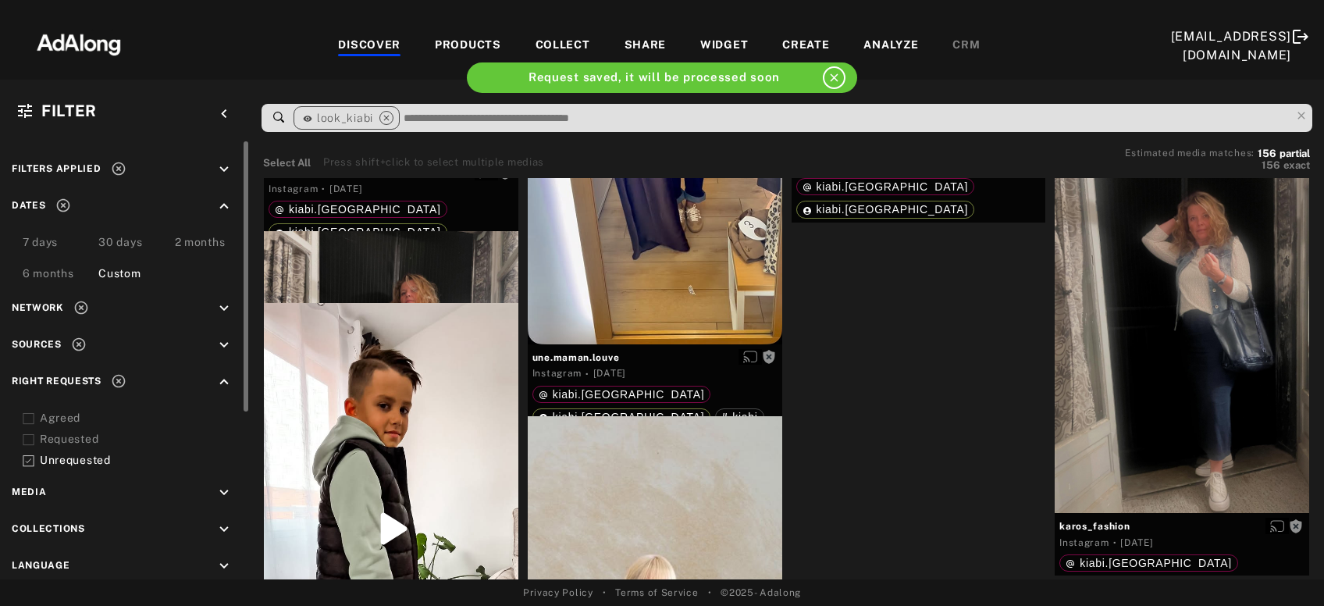
click at [119, 165] on icon at bounding box center [119, 169] width 16 height 16
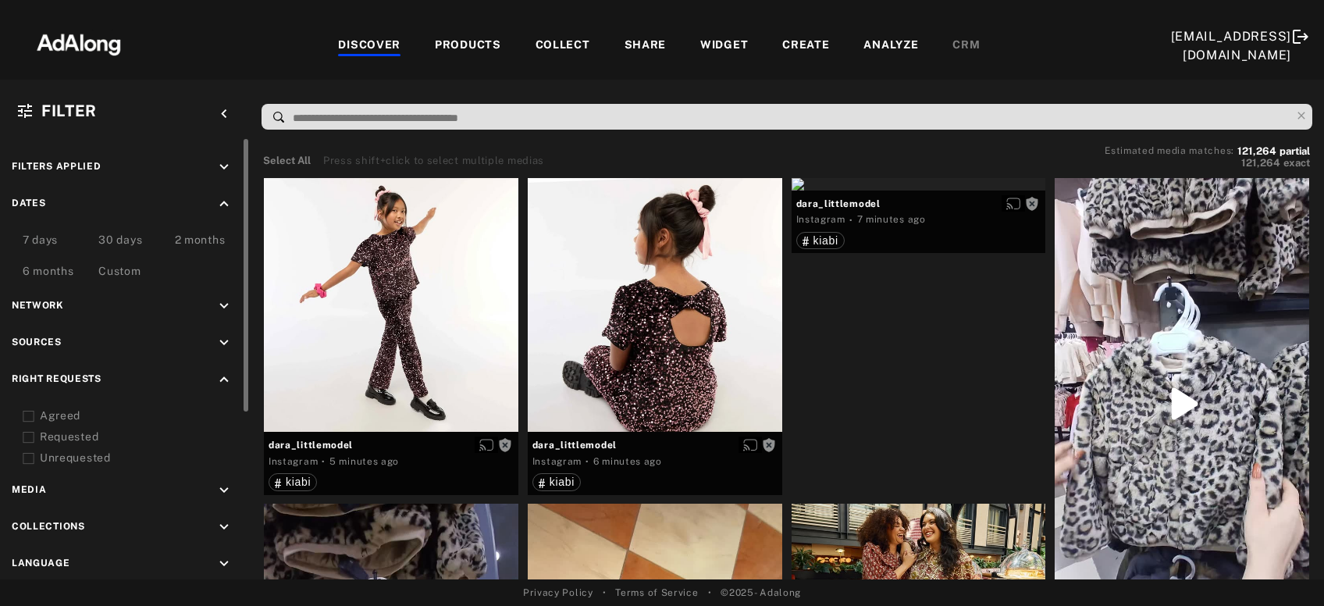
click at [27, 417] on icon at bounding box center [29, 417] width 12 height 12
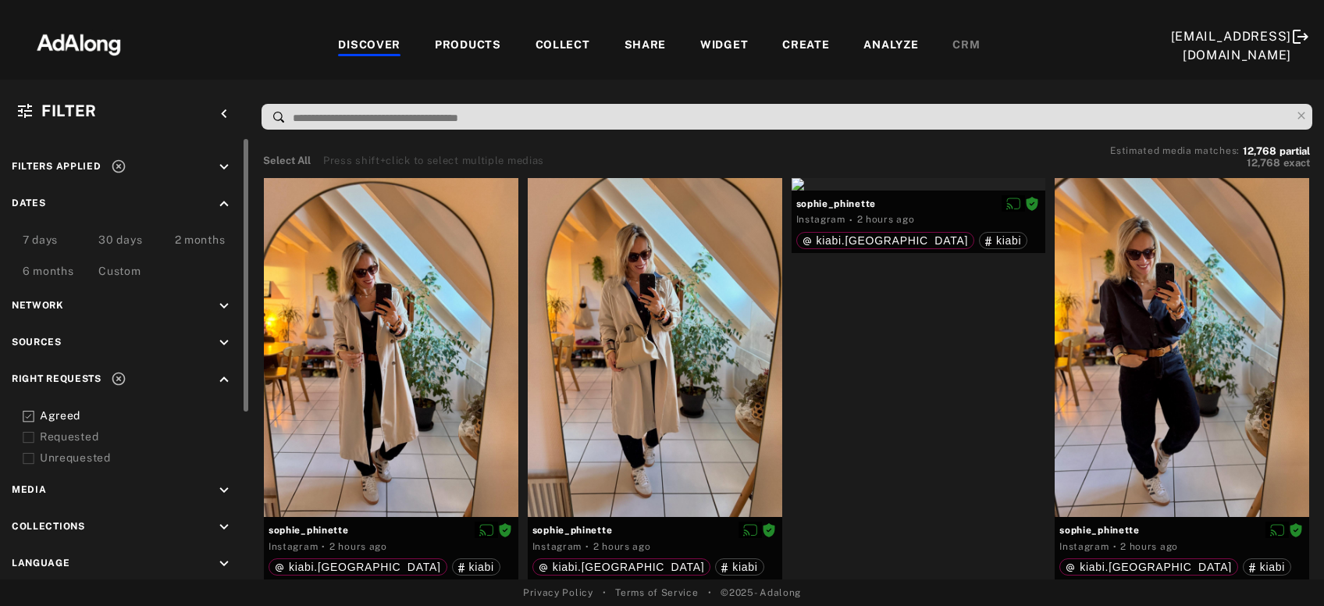
click at [27, 433] on rect at bounding box center [28, 438] width 10 height 10
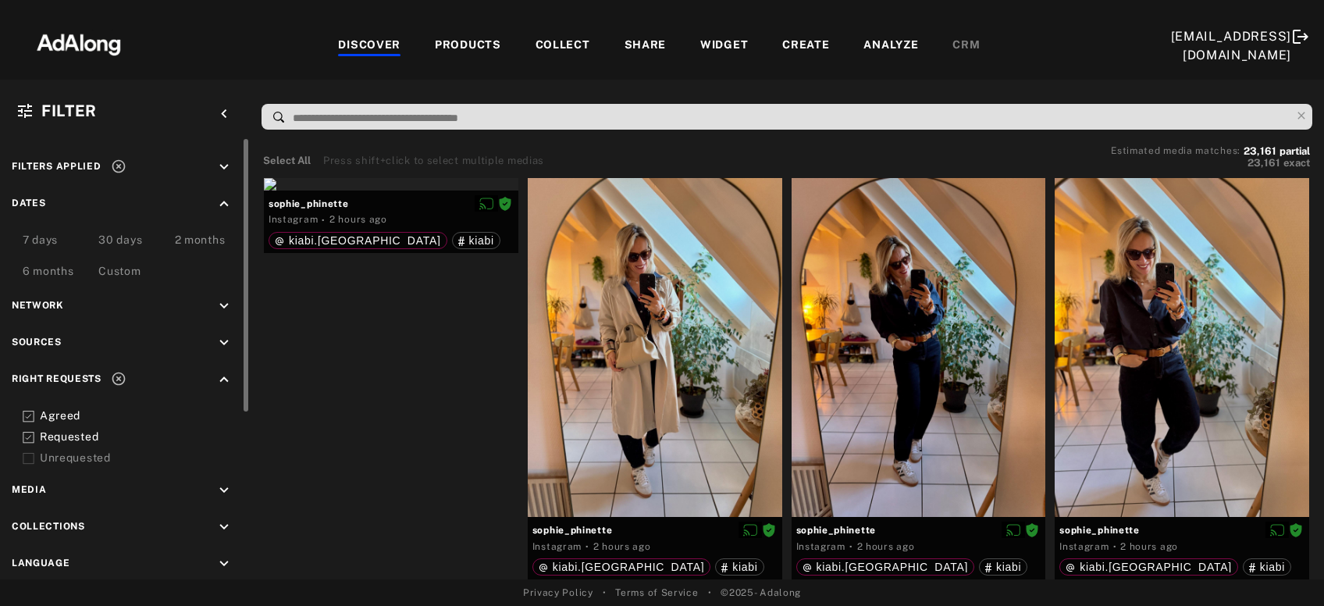
click at [27, 433] on rect at bounding box center [28, 438] width 10 height 10
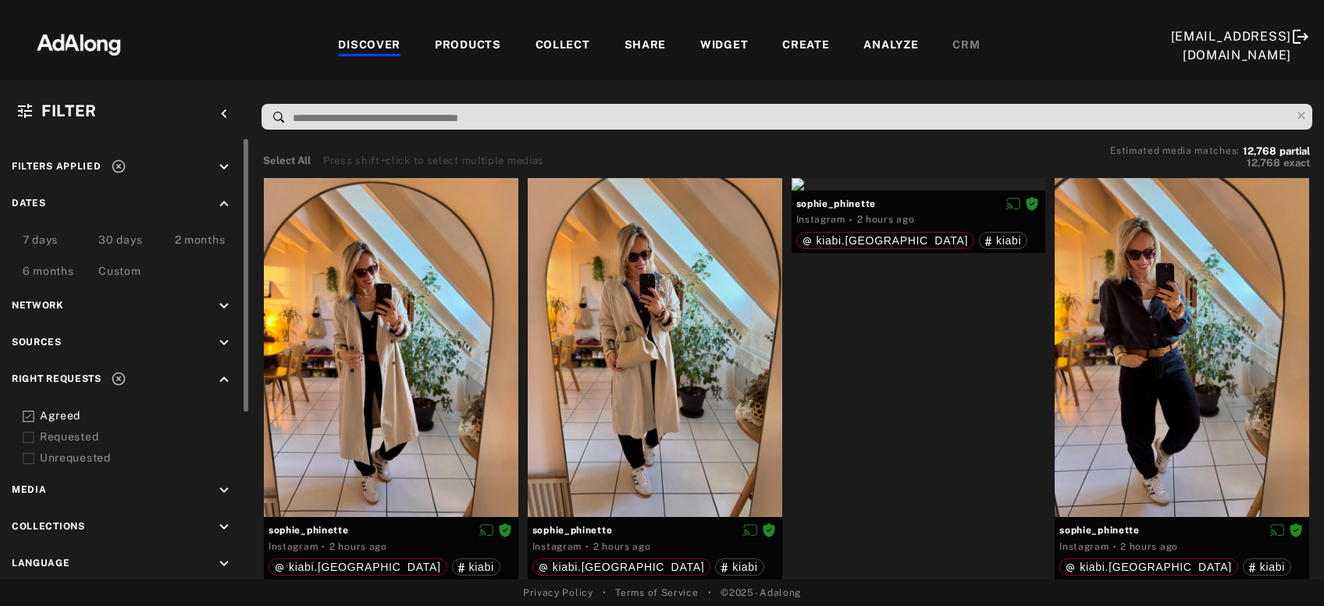
click at [27, 433] on rect at bounding box center [28, 438] width 10 height 10
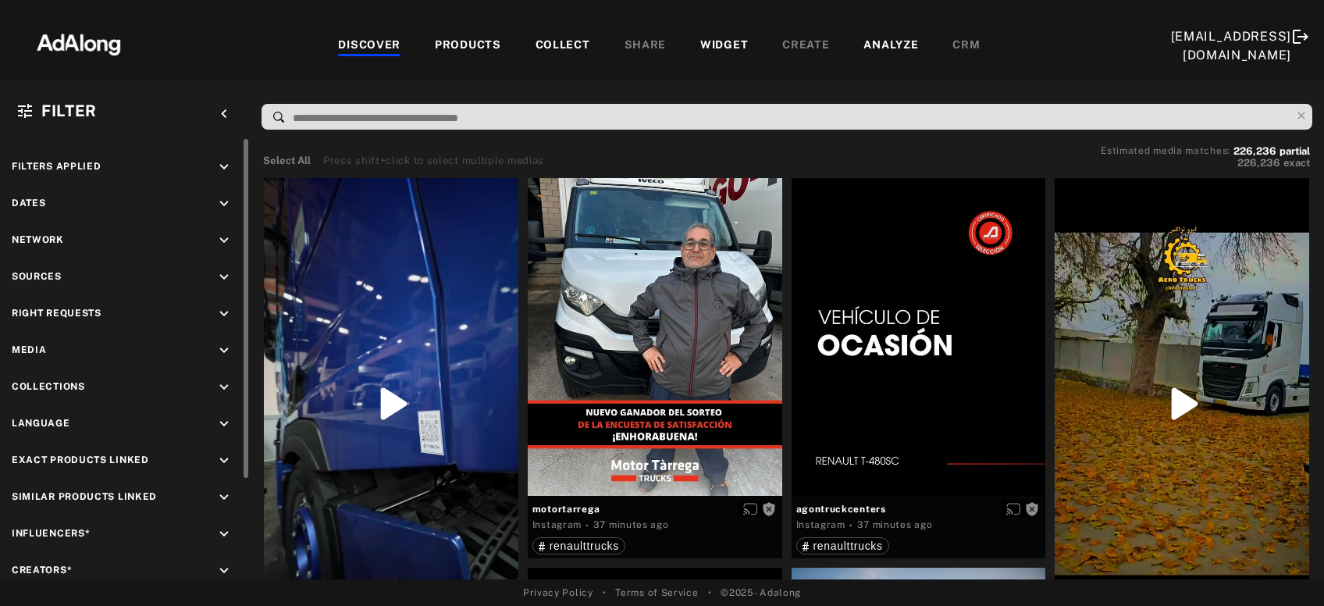
click at [225, 275] on icon "keyboard_arrow_down" at bounding box center [224, 277] width 17 height 17
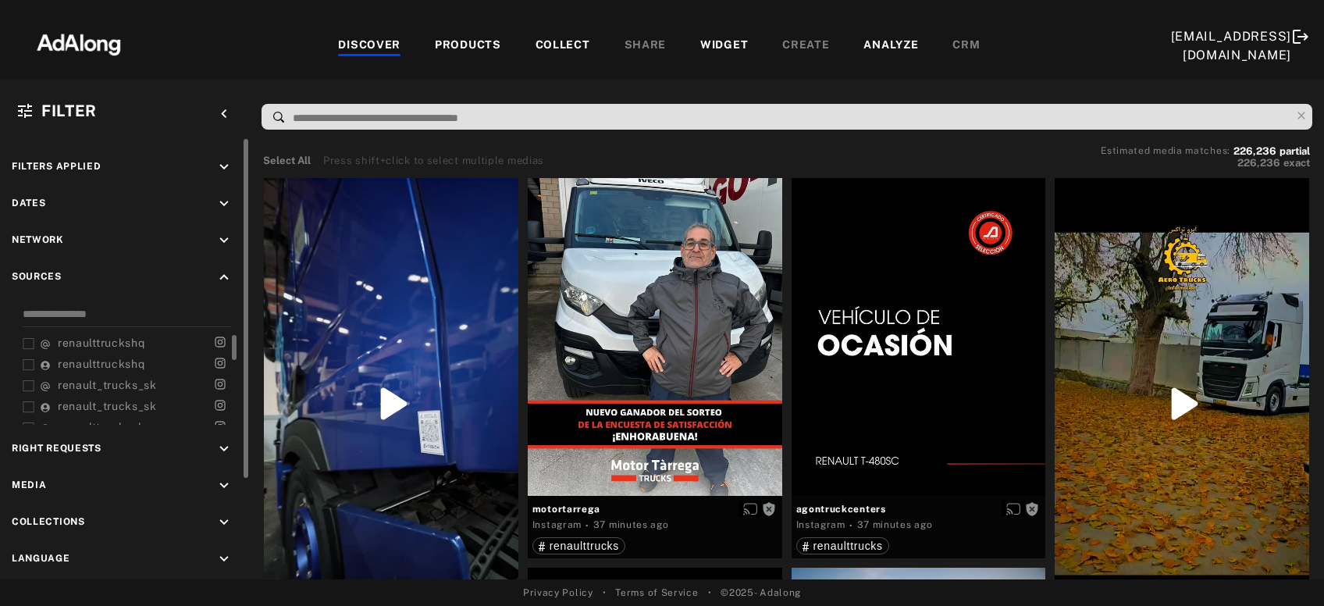
click at [127, 337] on span "renaulttruckshq" at bounding box center [101, 343] width 87 height 12
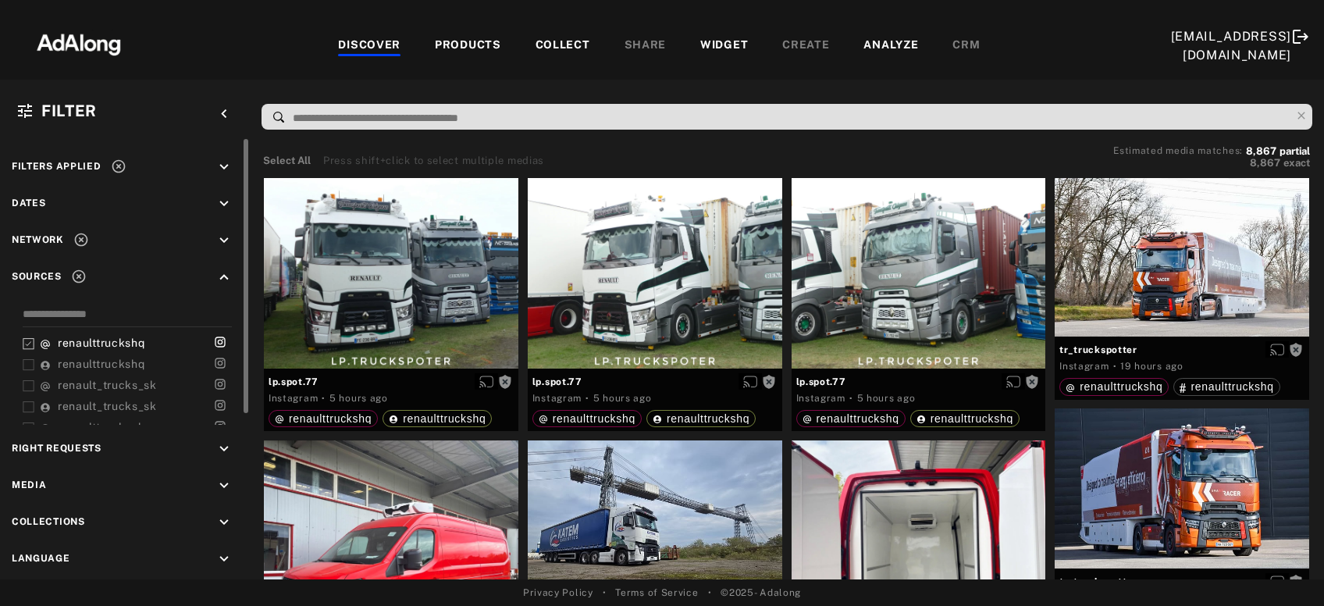
click at [121, 164] on icon at bounding box center [119, 167] width 16 height 16
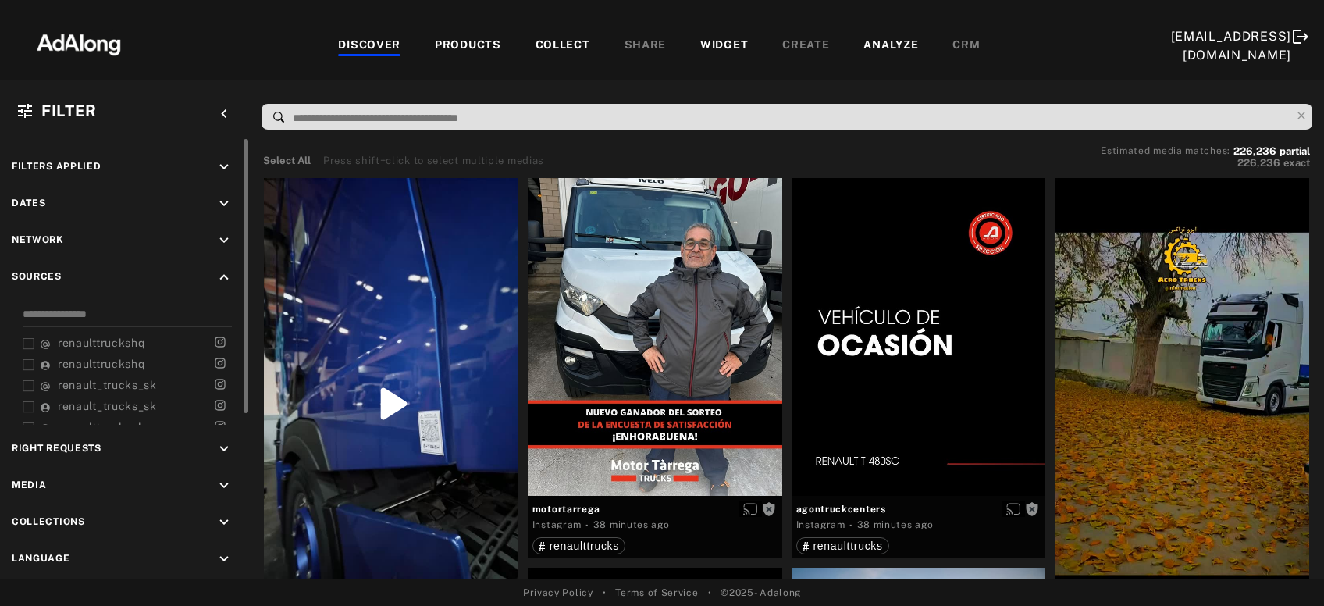
click at [226, 443] on icon "keyboard_arrow_down" at bounding box center [224, 448] width 17 height 17
click at [48, 486] on div "Agreed" at bounding box center [139, 485] width 198 height 16
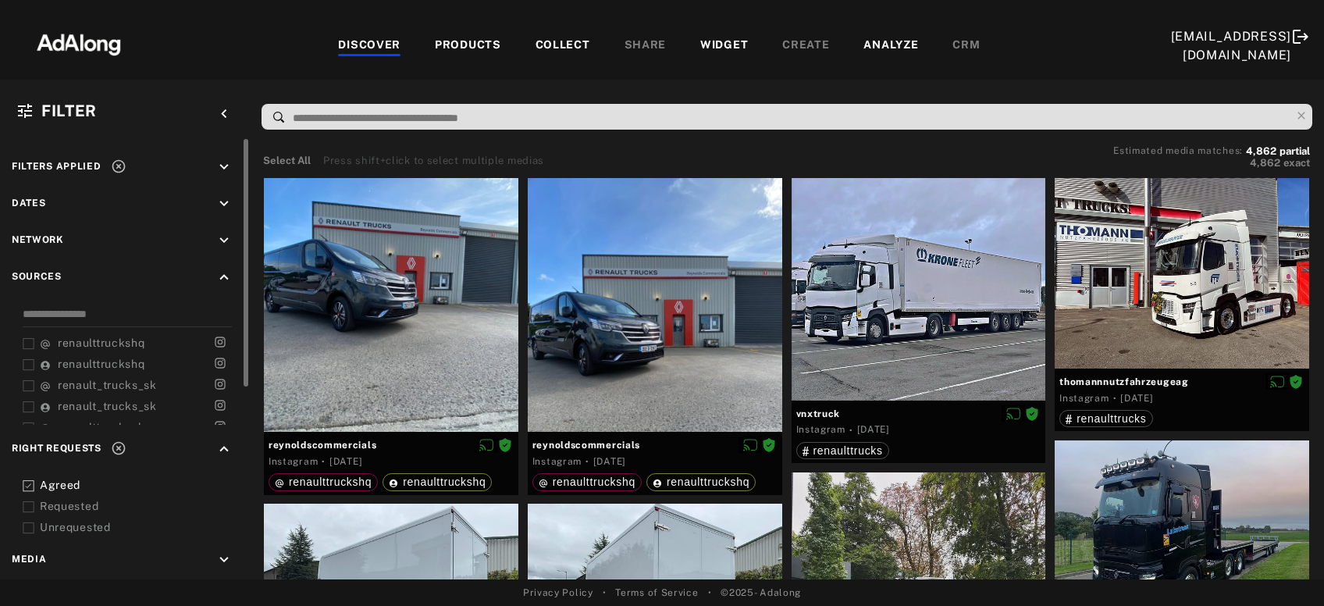
click at [29, 502] on icon at bounding box center [29, 507] width 12 height 12
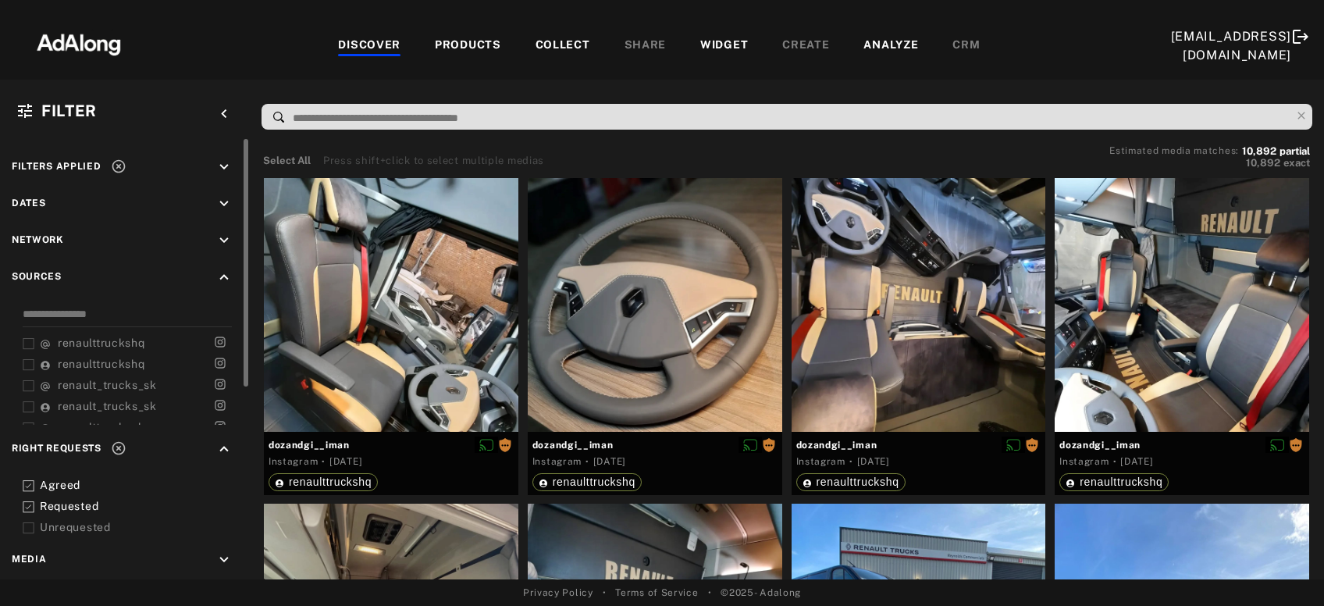
click at [118, 169] on icon at bounding box center [119, 167] width 16 height 16
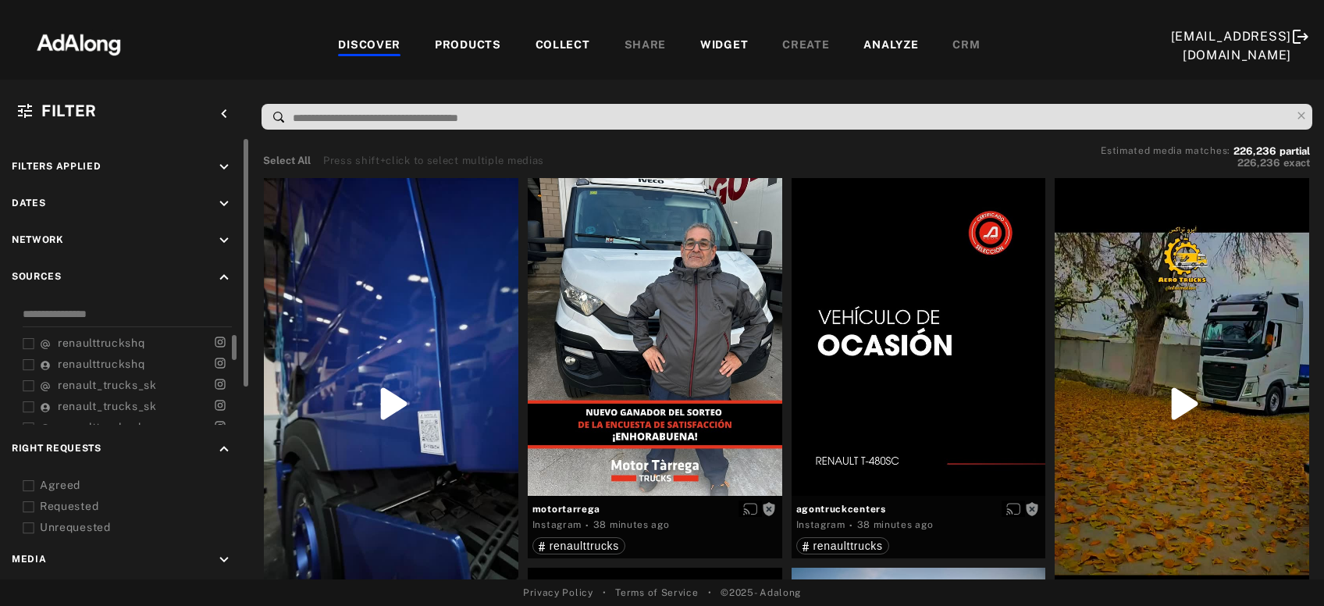
click at [27, 341] on icon at bounding box center [29, 344] width 12 height 12
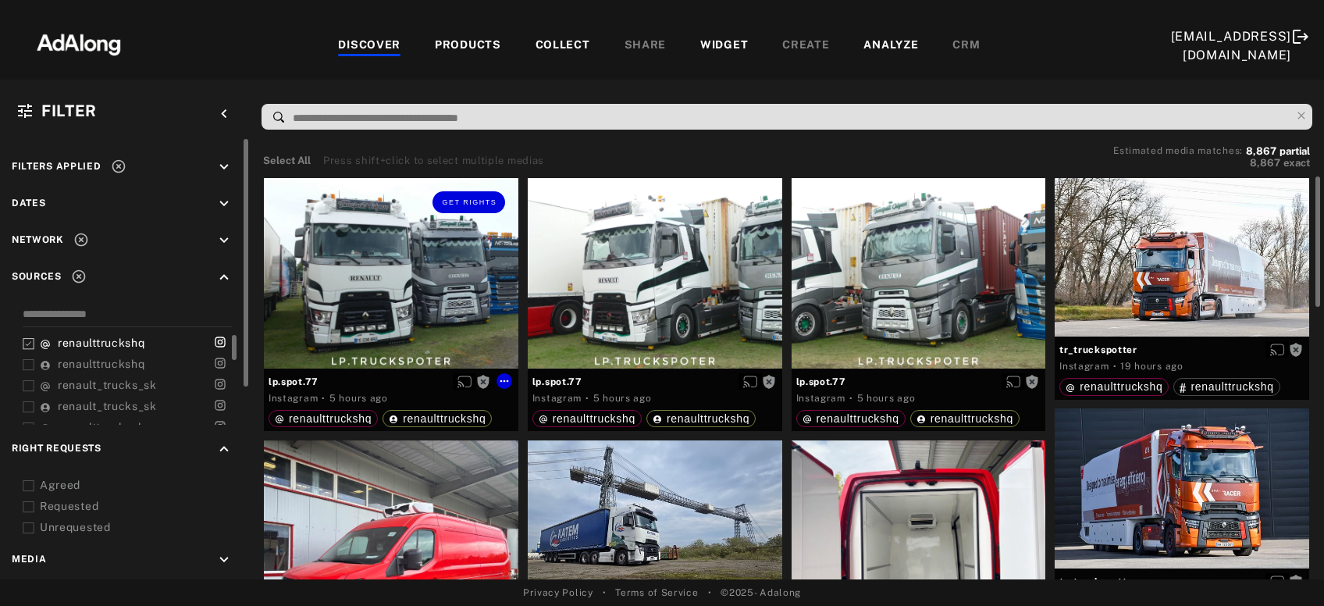
click at [401, 261] on div "Get rights" at bounding box center [391, 273] width 255 height 191
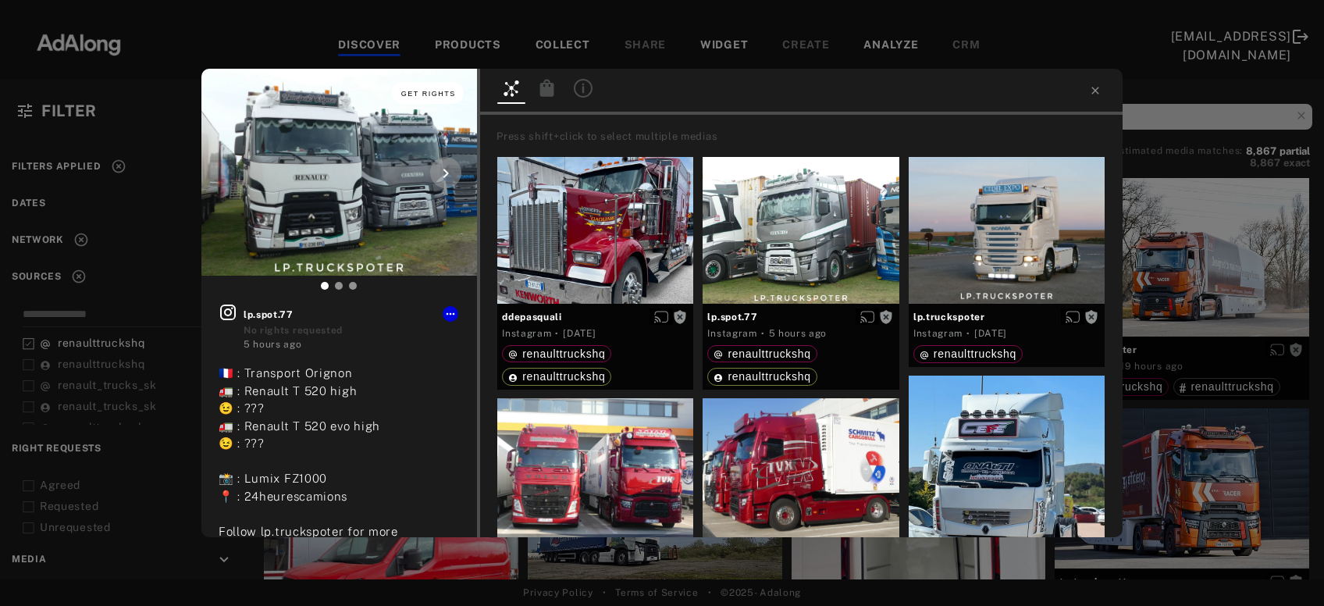
click at [432, 93] on span "Get rights" at bounding box center [428, 94] width 55 height 8
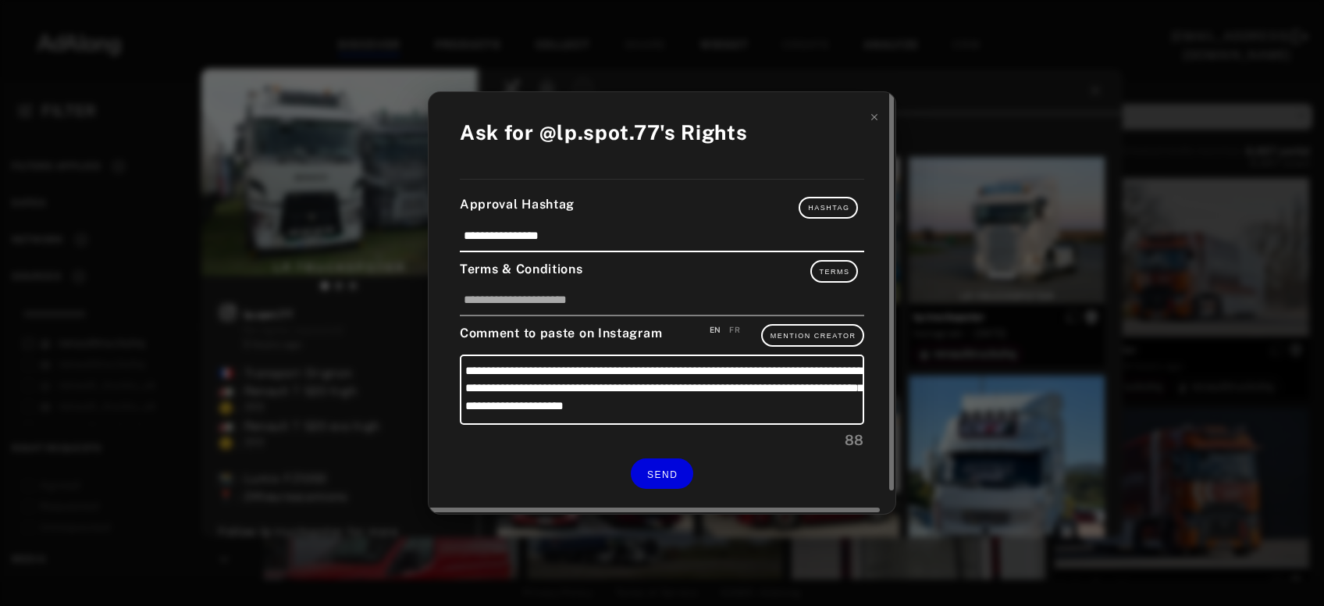
click at [731, 335] on div "FR" at bounding box center [734, 330] width 11 height 12
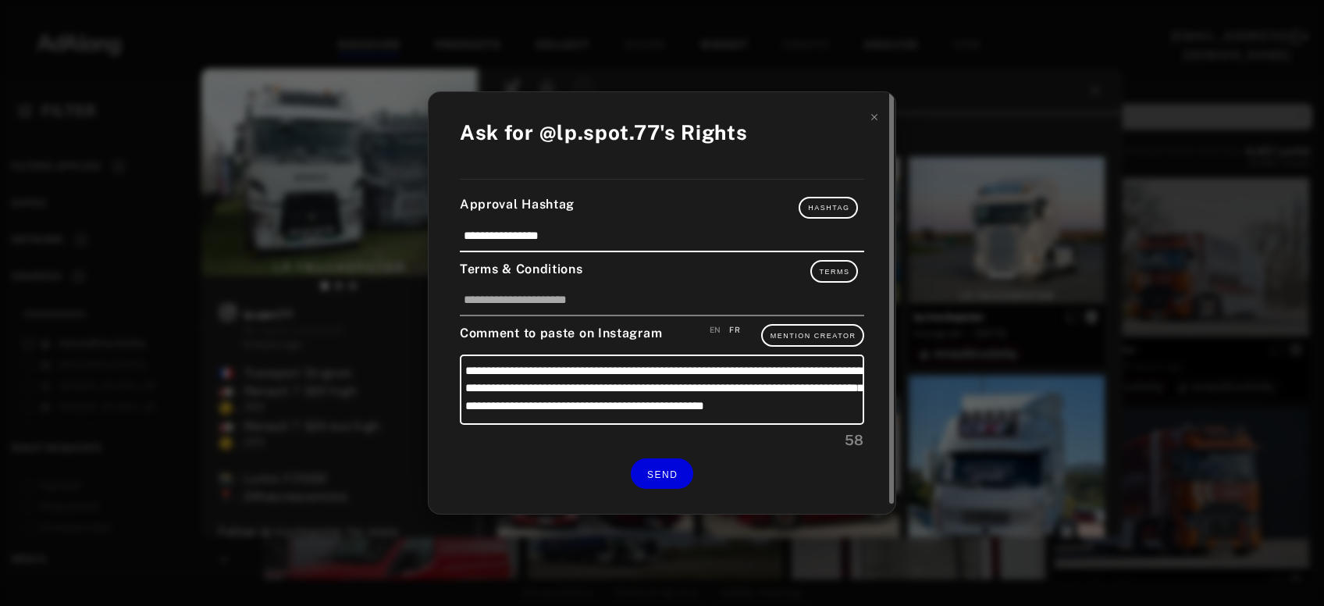
click at [713, 333] on div "EN" at bounding box center [716, 330] width 12 height 12
type textarea "**********"
click at [680, 470] on button "SEND" at bounding box center [662, 473] width 62 height 30
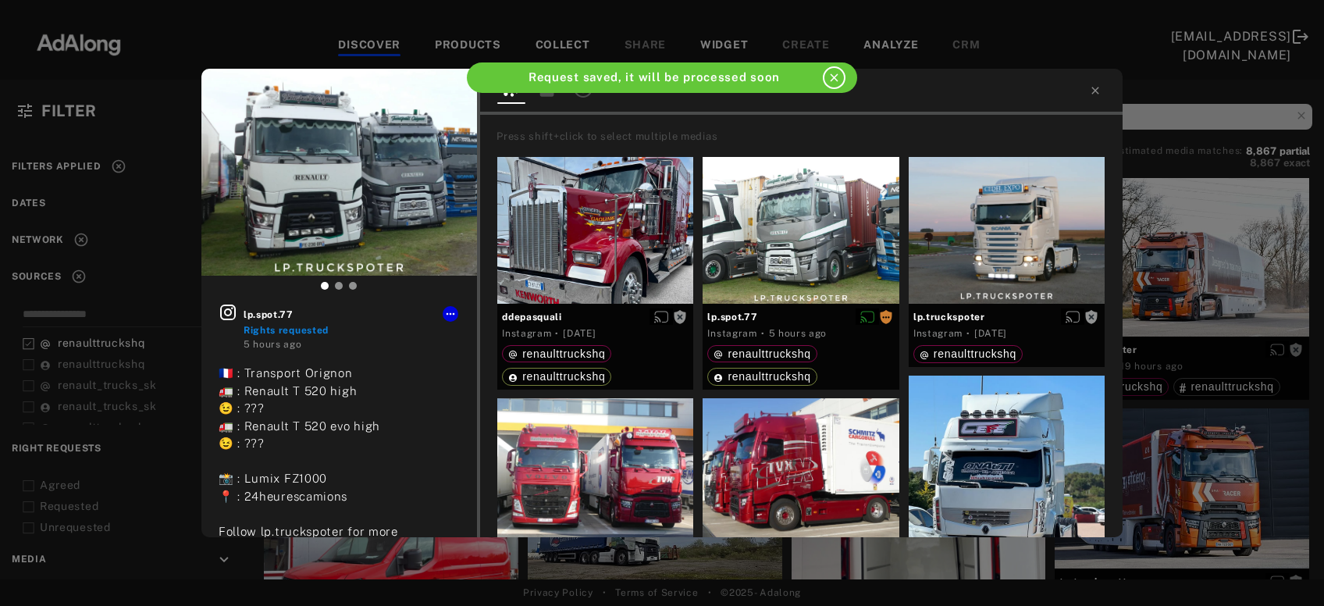
click at [1243, 239] on div "lp.spot.77 Rights requested 5 hours ago 🇫🇷 : Transport Orignon 🚛 : Renault T 52…" at bounding box center [662, 303] width 1324 height 606
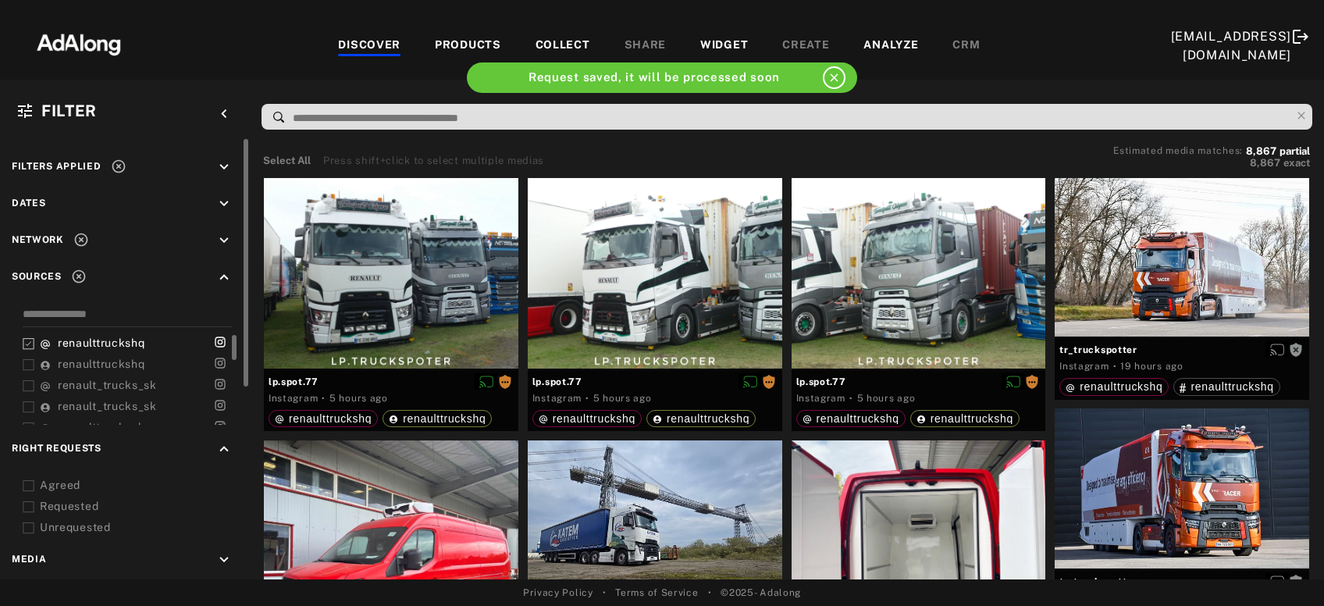
click at [1243, 239] on div at bounding box center [1182, 257] width 255 height 159
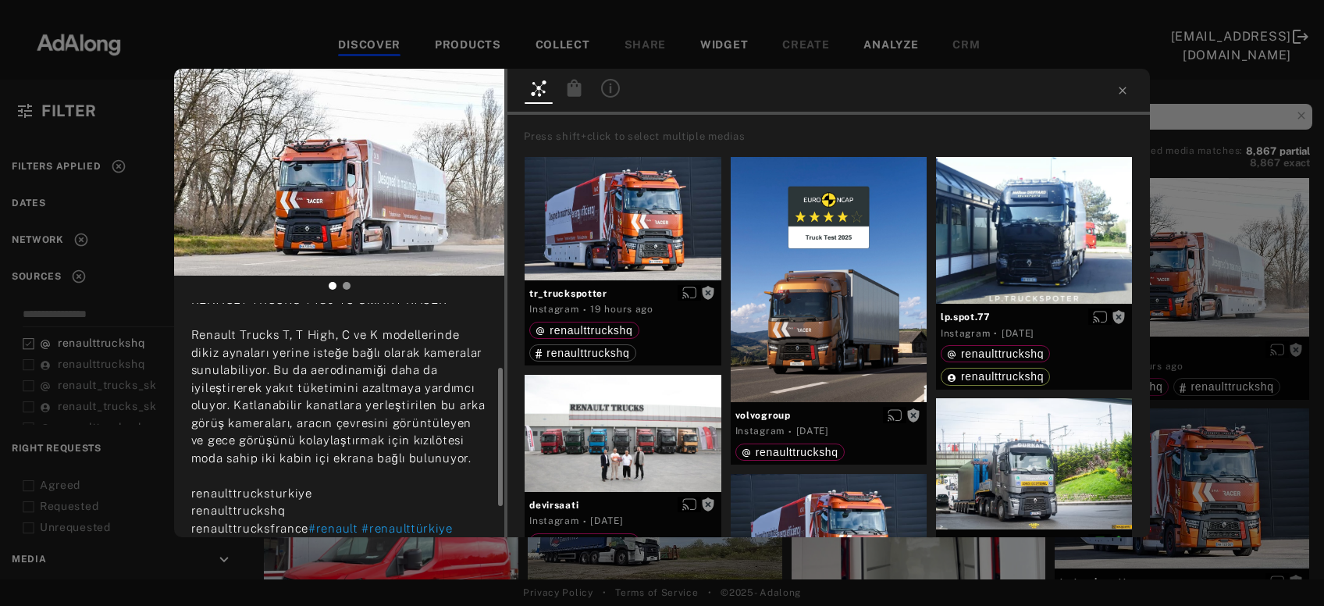
scroll to position [160, 0]
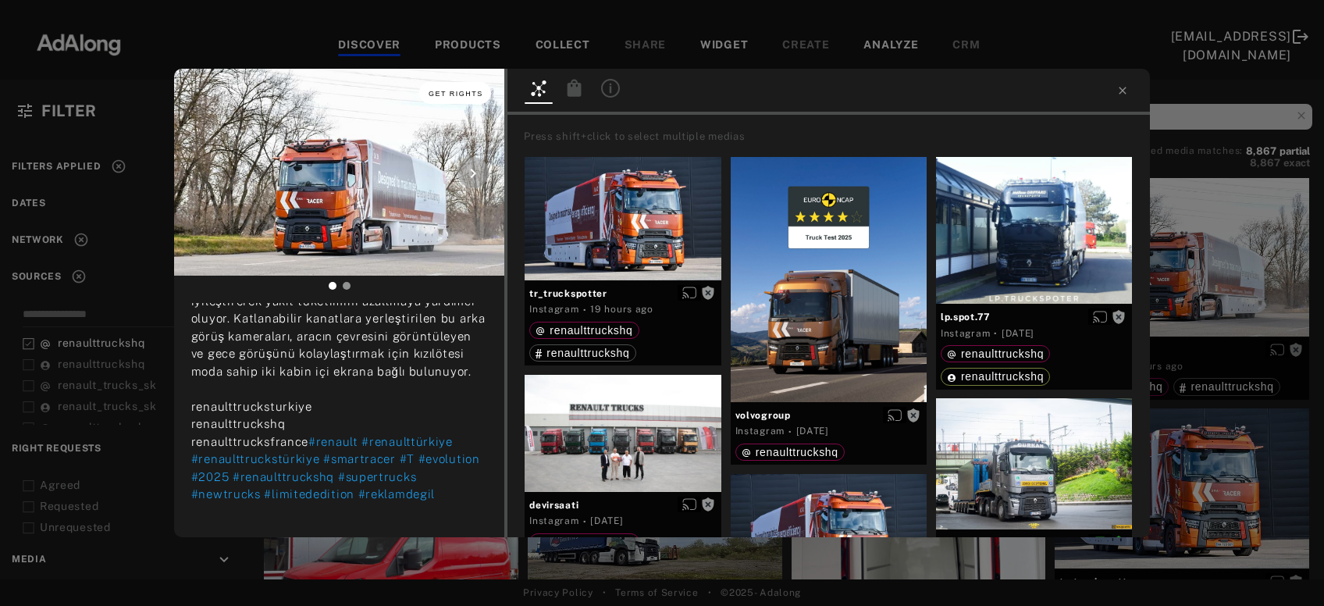
click at [465, 95] on span "Get rights" at bounding box center [456, 94] width 55 height 8
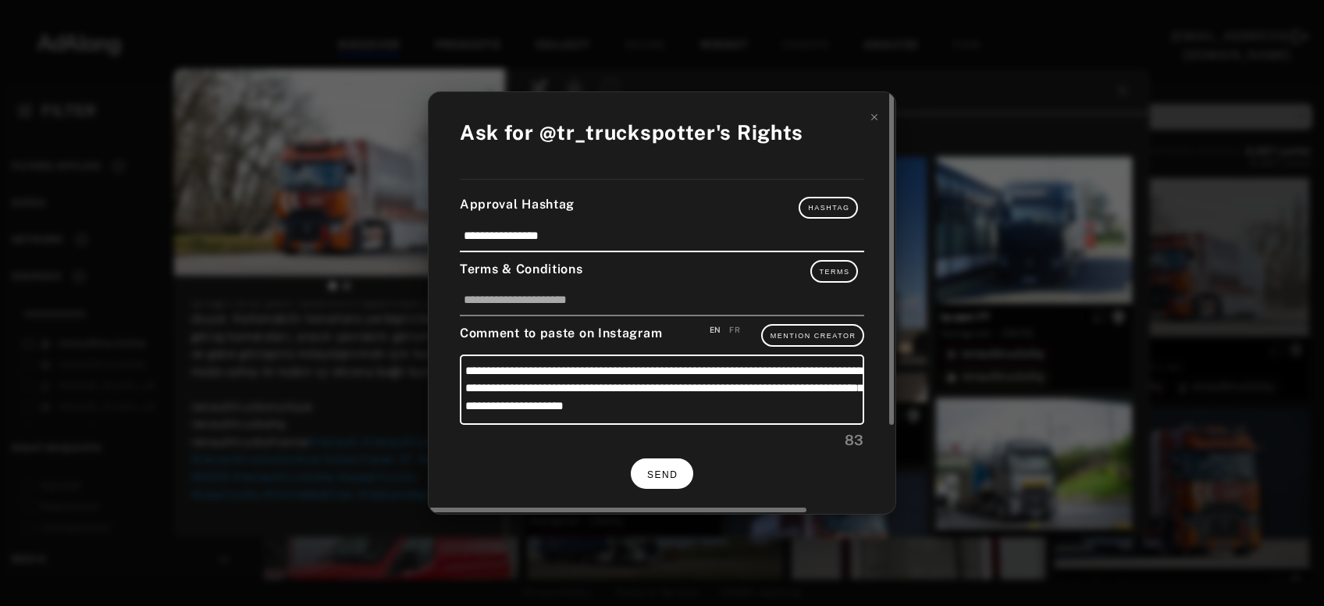
click at [659, 458] on button "SEND" at bounding box center [662, 473] width 62 height 30
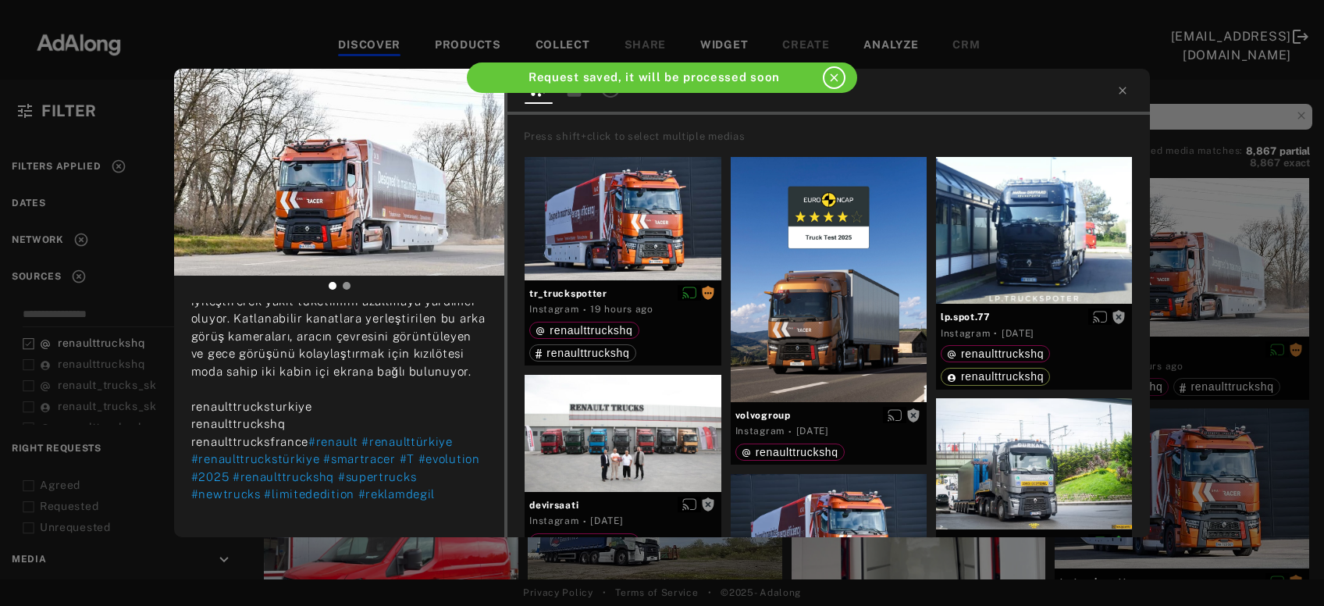
click at [1232, 272] on div "tr_truckspotter Rights requested 19 hours ago RENAULT TRUCKS T480 TC SMART RACE…" at bounding box center [662, 303] width 1324 height 606
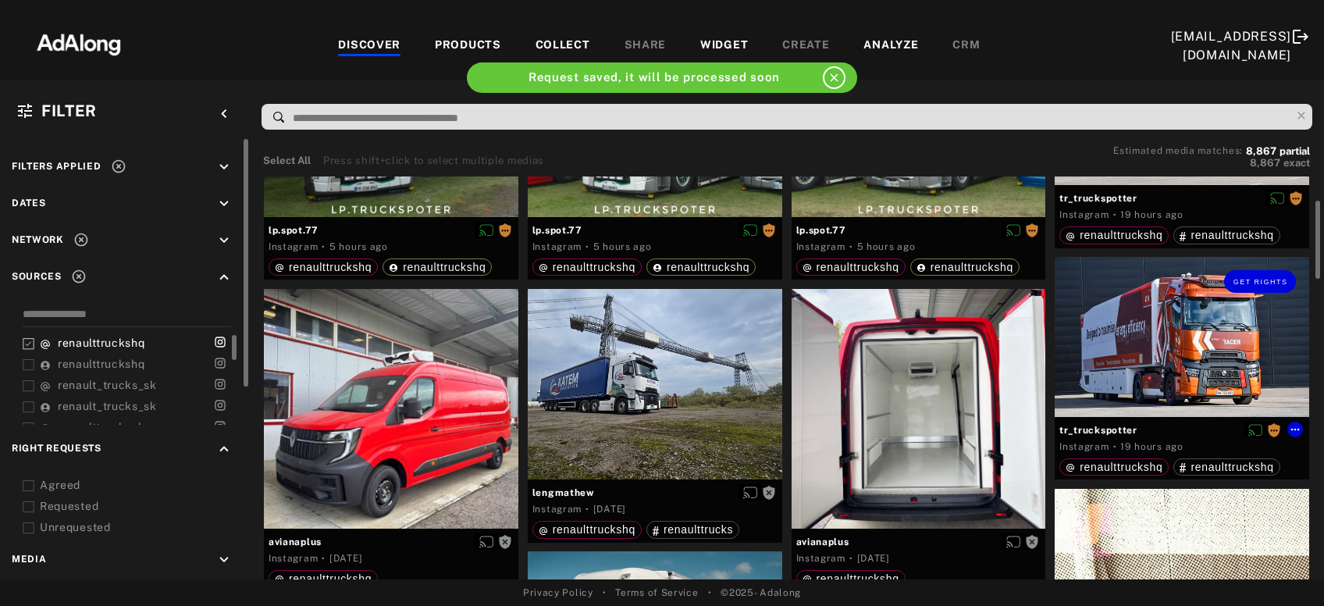
scroll to position [153, 0]
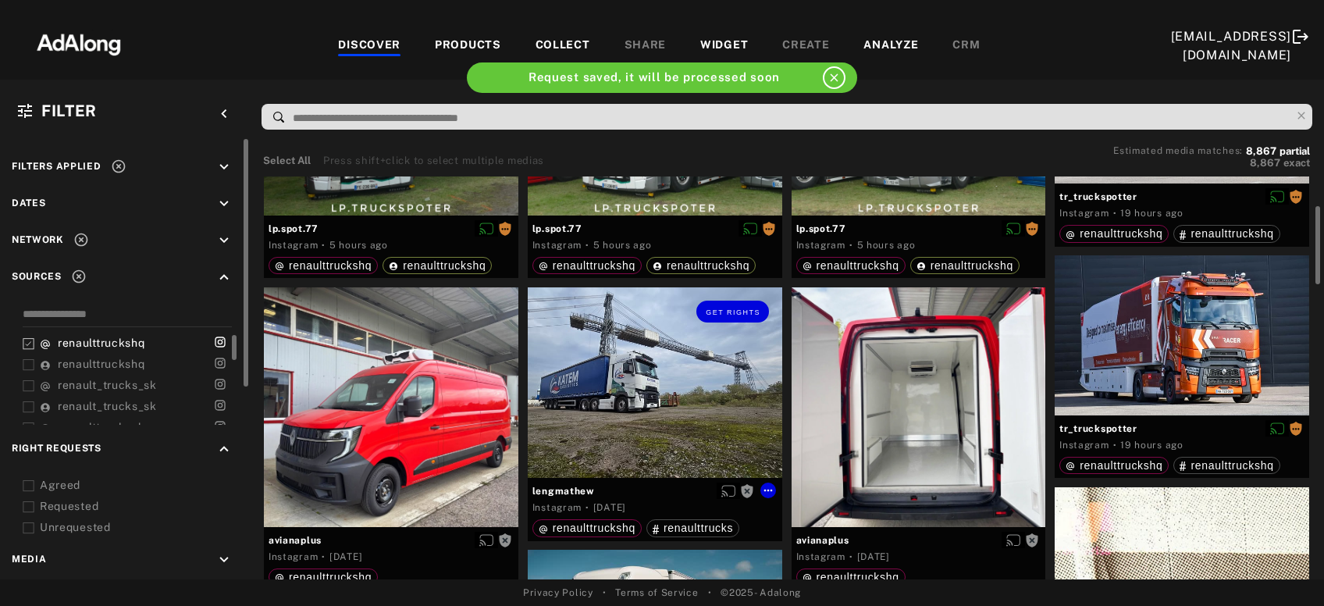
click at [606, 418] on div "Get rights" at bounding box center [655, 382] width 255 height 191
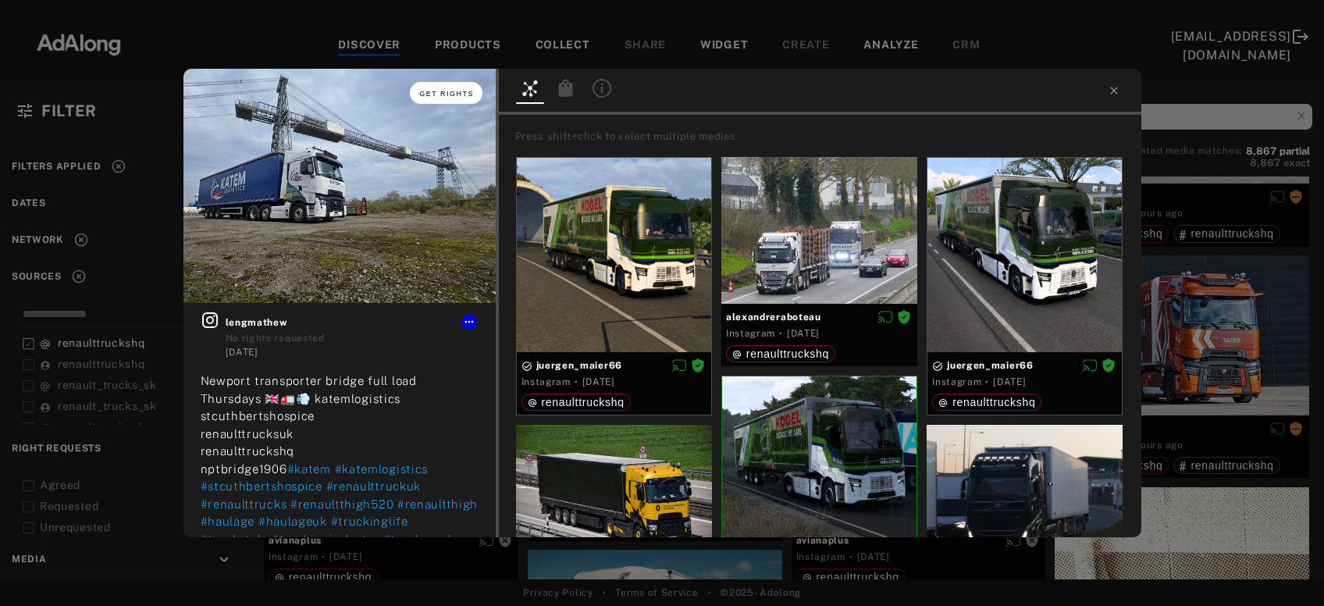
click at [462, 88] on button "Get rights" at bounding box center [446, 93] width 72 height 22
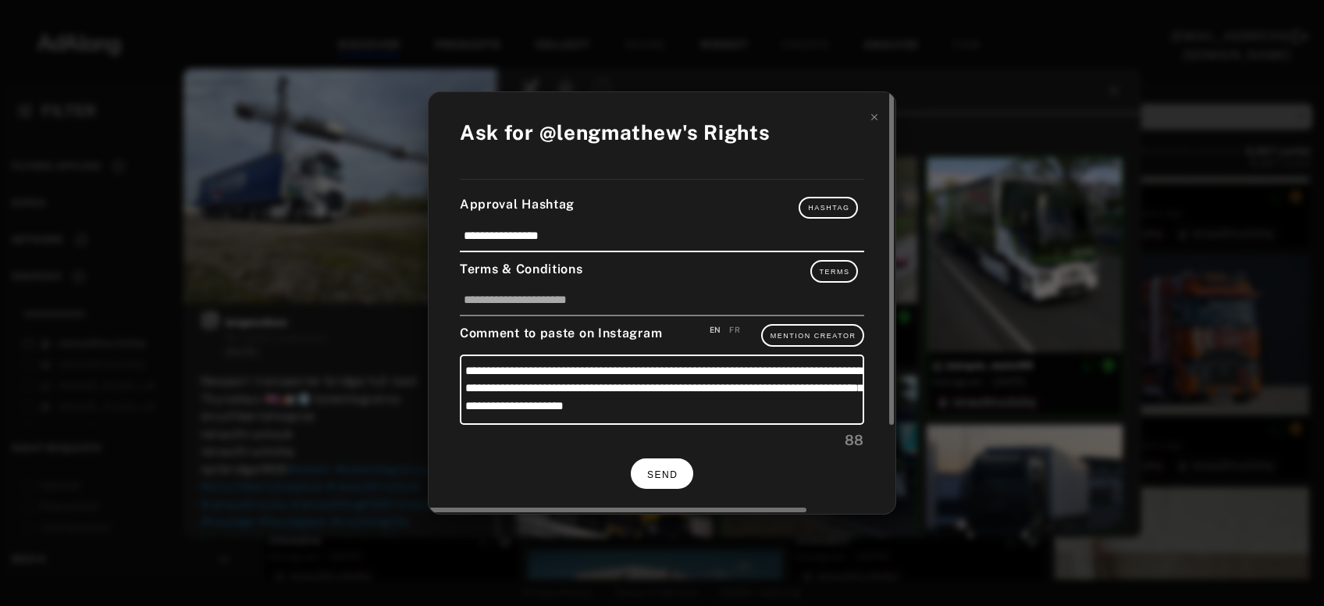
click at [653, 482] on button "SEND" at bounding box center [662, 473] width 62 height 30
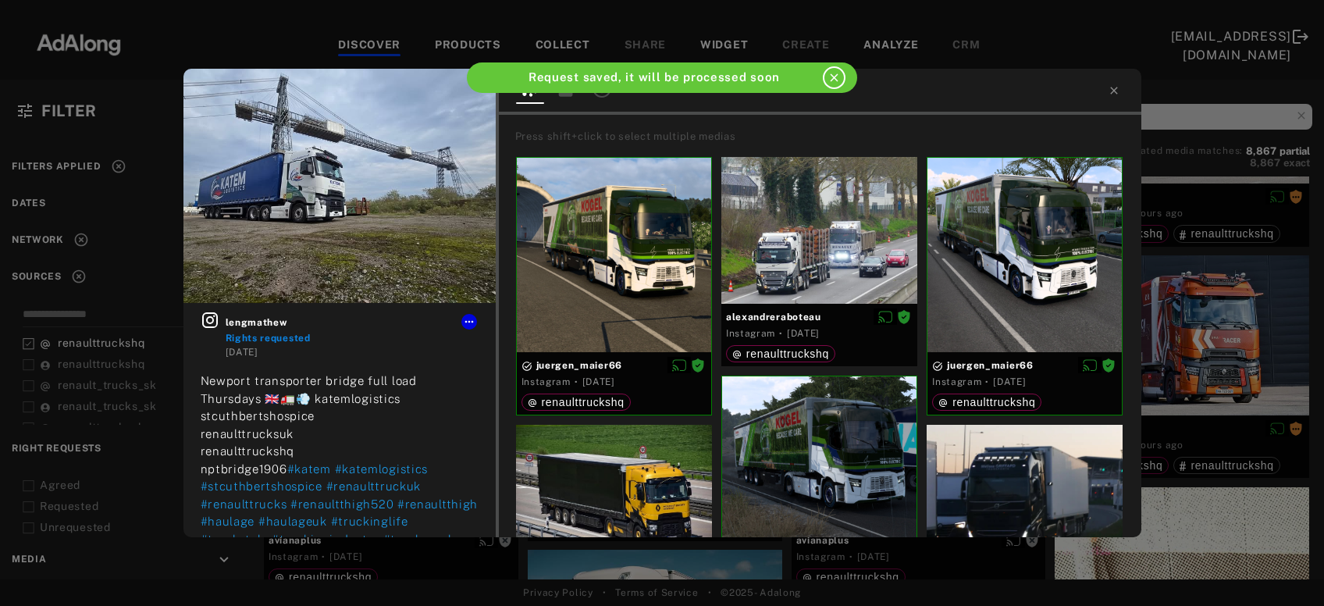
click at [1193, 272] on div "lengmathew Rights requested [DATE] Newport transporter bridge full load Thursda…" at bounding box center [662, 303] width 1324 height 606
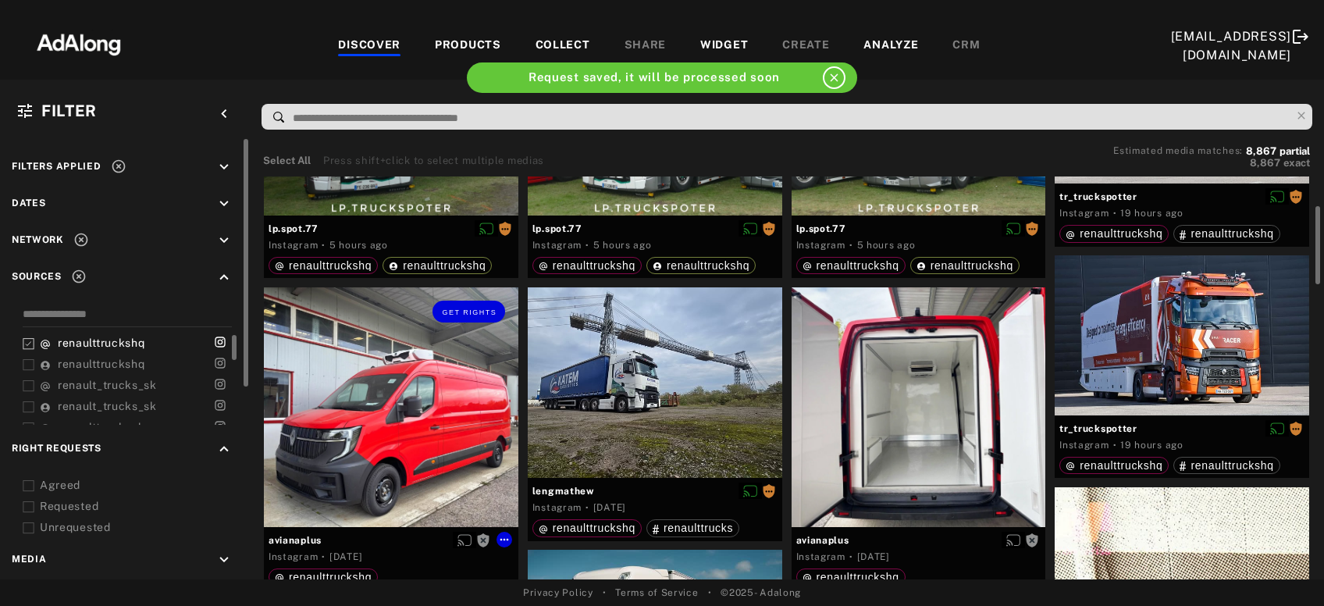
click at [361, 439] on div "Get rights" at bounding box center [391, 407] width 255 height 240
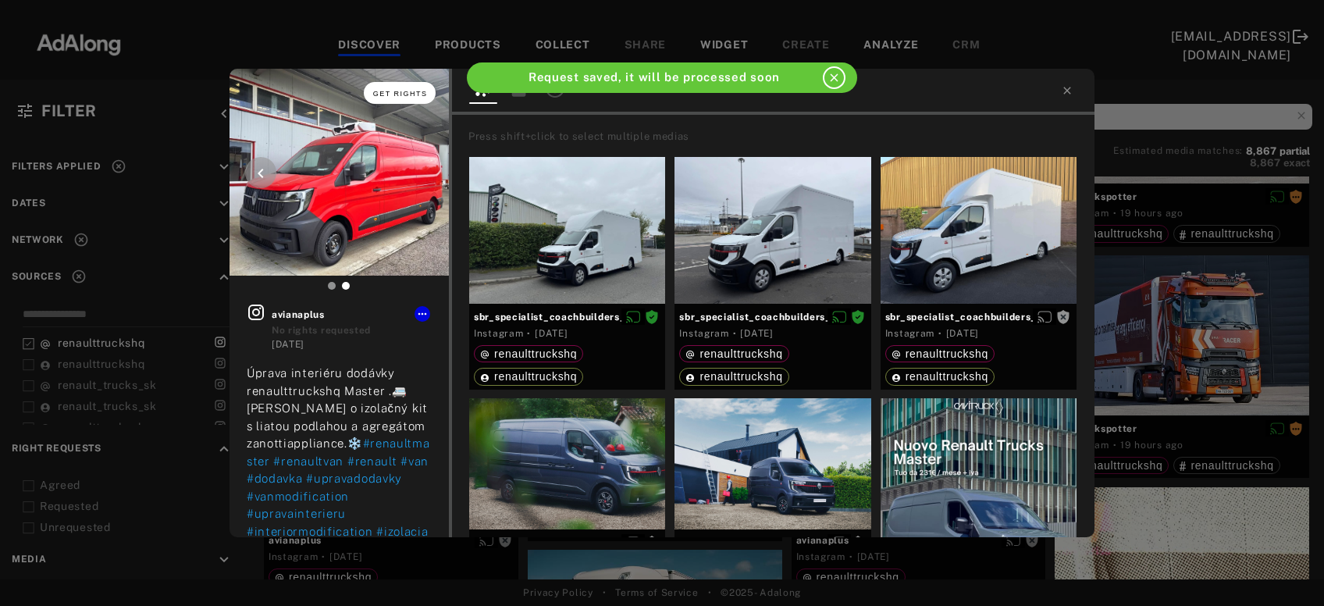
click at [405, 93] on span "Get rights" at bounding box center [400, 94] width 55 height 8
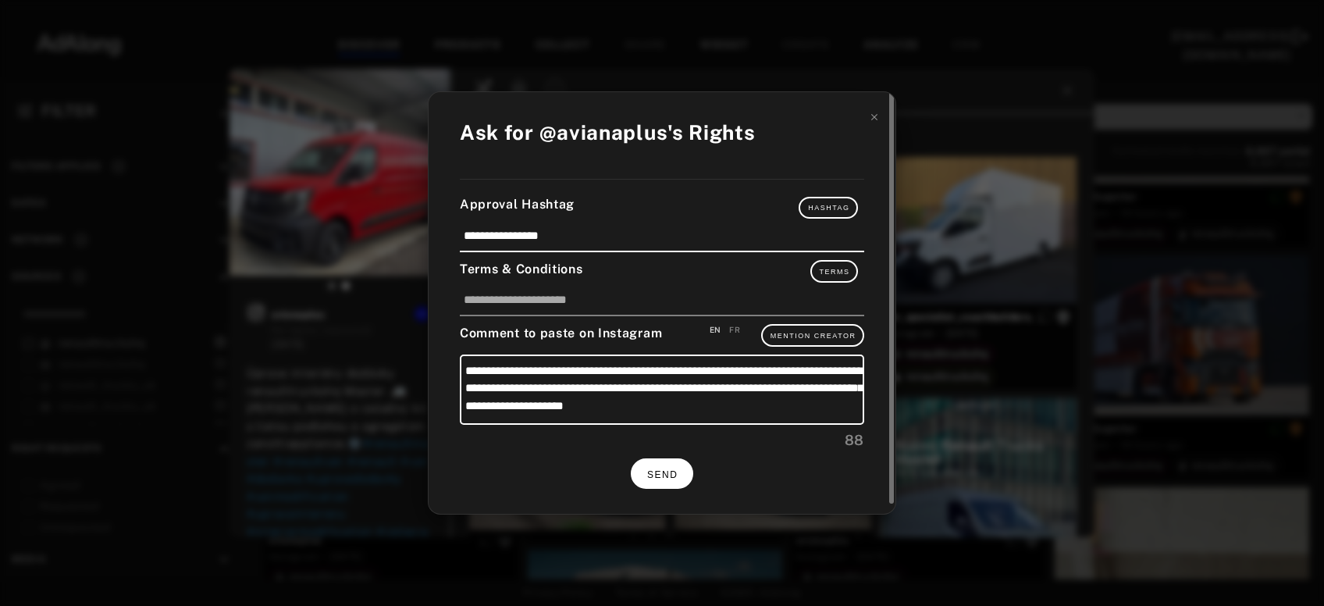
click at [640, 466] on button "SEND" at bounding box center [662, 473] width 62 height 30
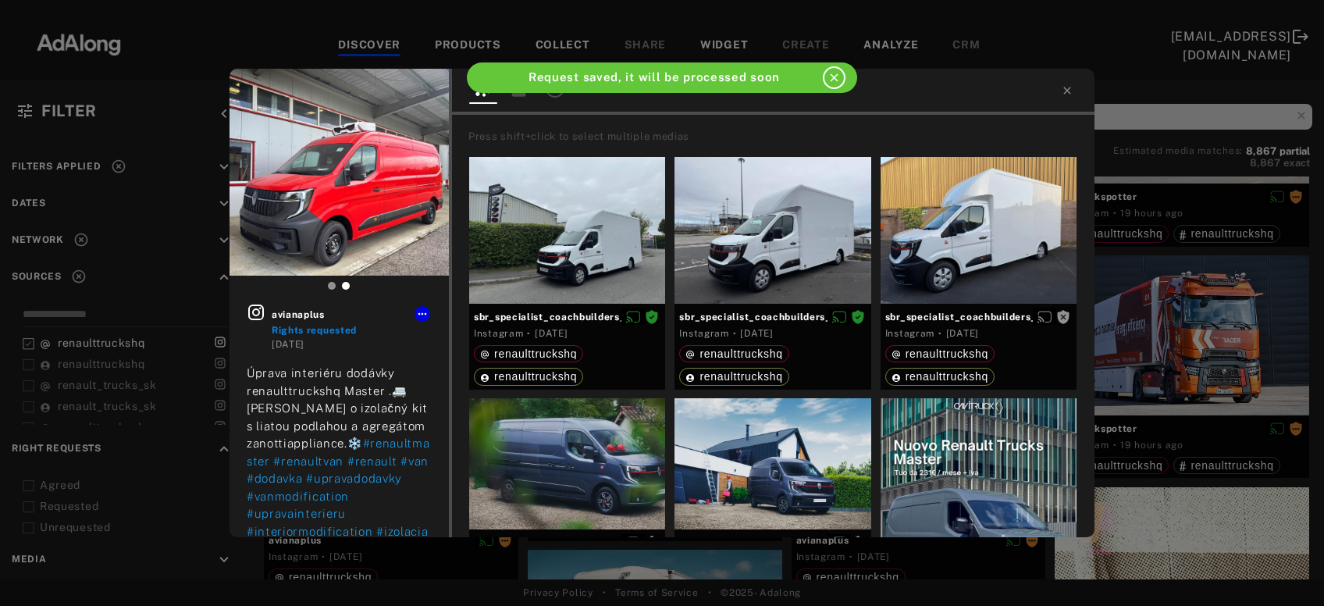
click at [1192, 357] on div "avianaplus Rights requested [DATE] Úprava interiéru dodávky renaulttruckshq Mas…" at bounding box center [662, 303] width 1324 height 606
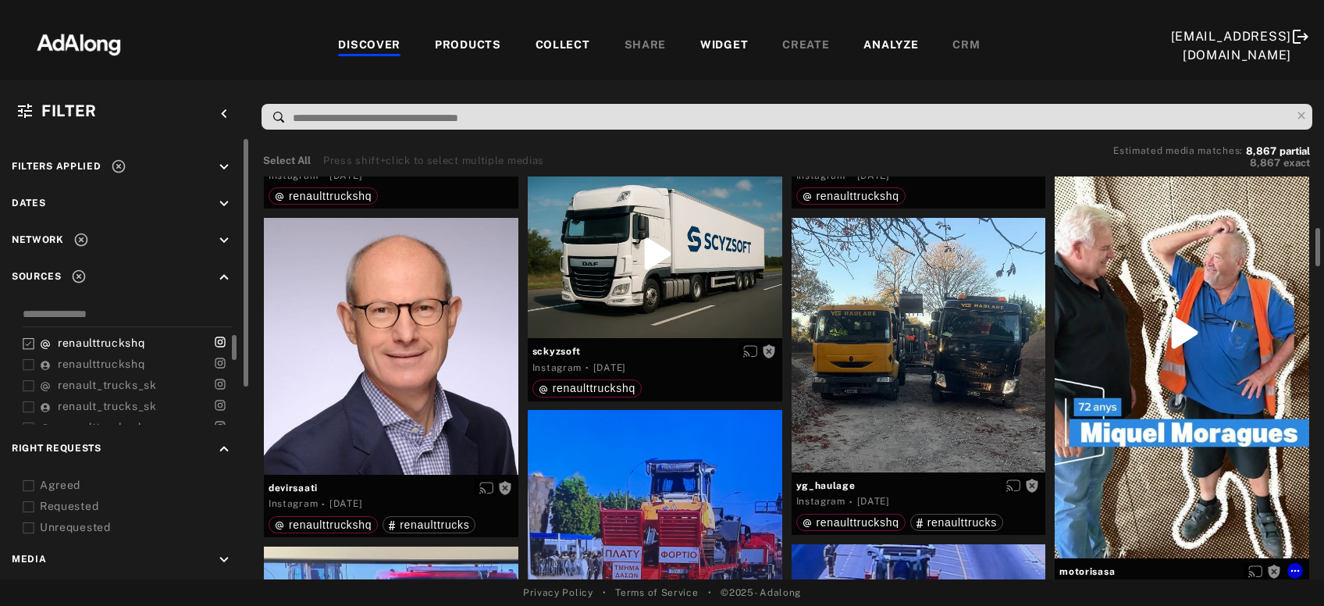
scroll to position [535, 0]
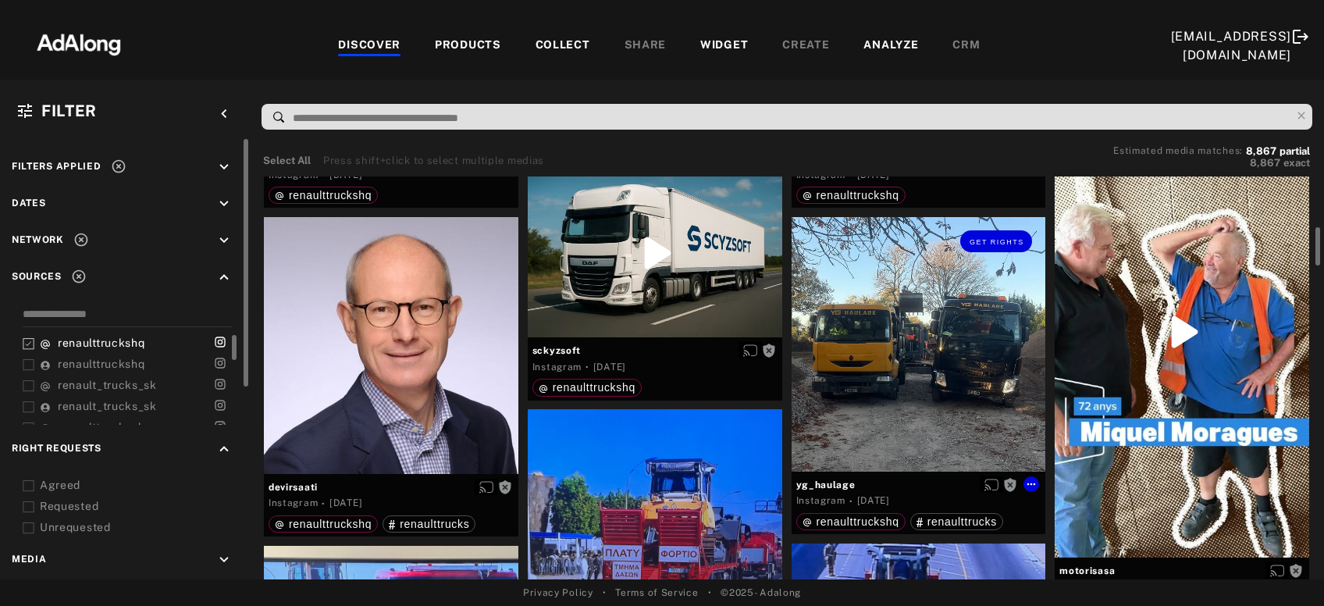
click at [869, 432] on div "Get rights" at bounding box center [919, 344] width 255 height 255
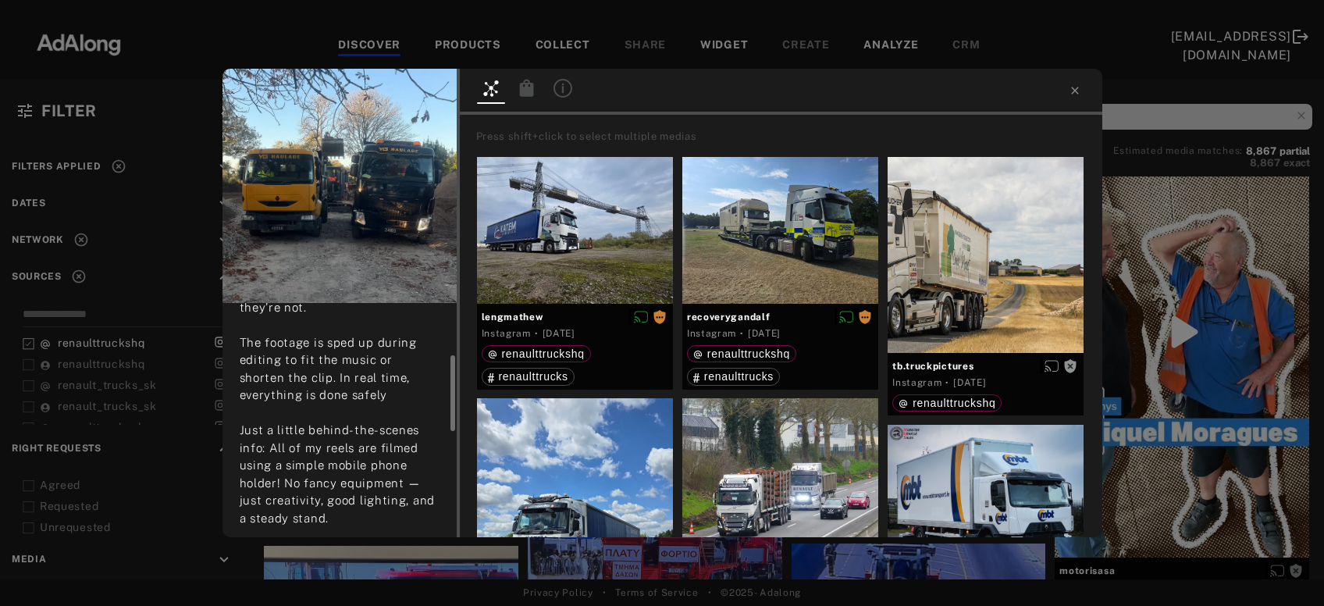
scroll to position [241, 0]
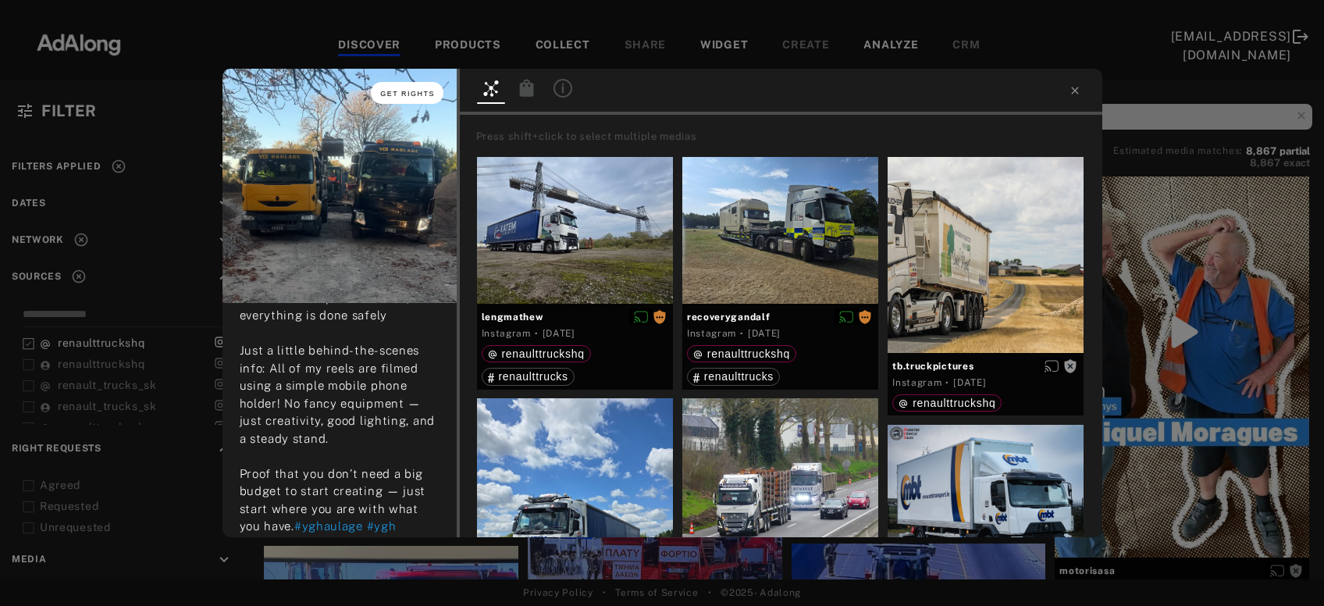
click at [417, 92] on span "Get rights" at bounding box center [407, 94] width 55 height 8
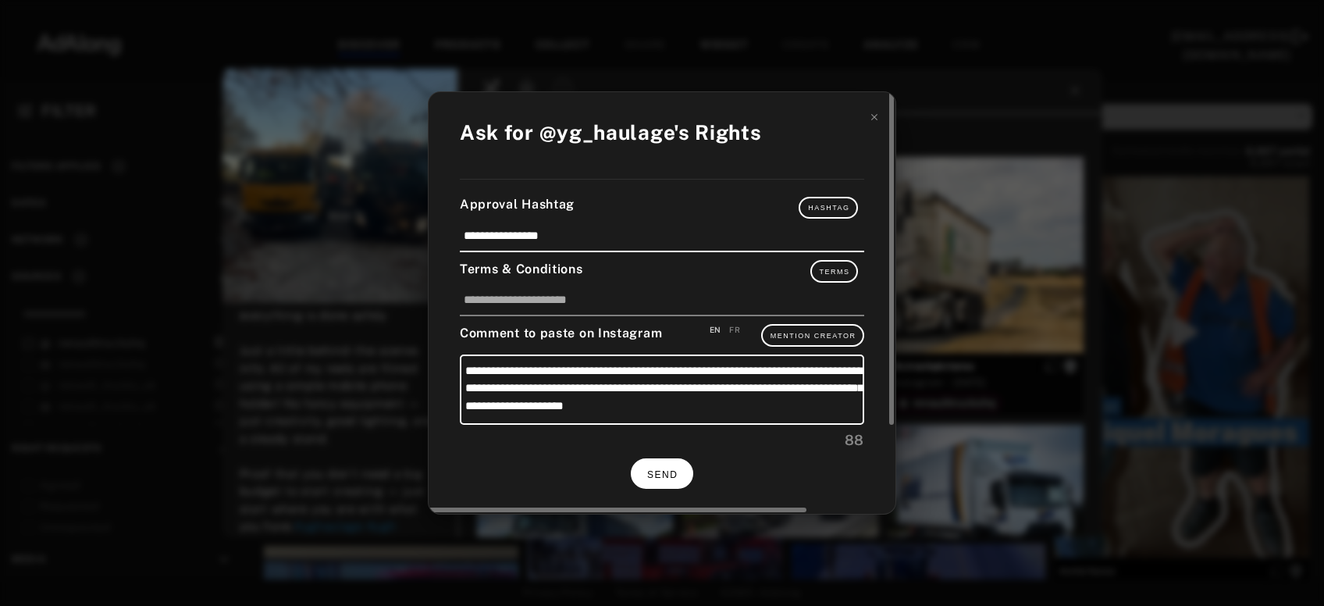
click at [667, 470] on span "SEND" at bounding box center [662, 474] width 30 height 11
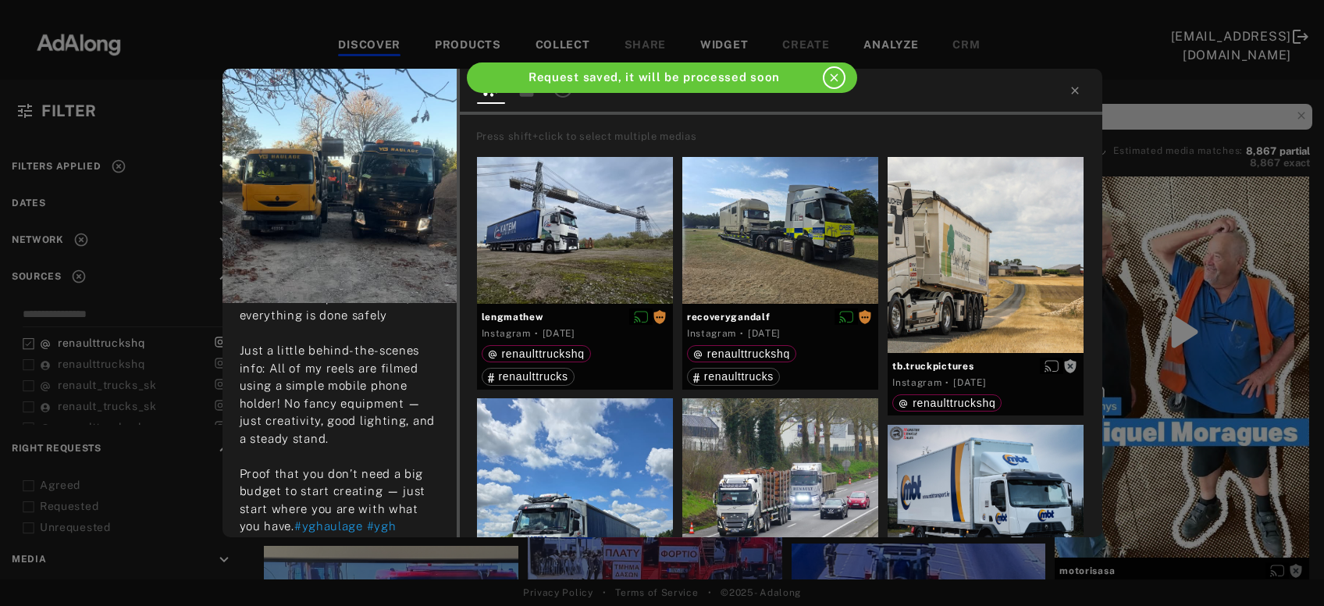
click at [1246, 342] on div "yg_haulage Rights requested [DATE] 🚛 Just a quick note for everyone watching my…" at bounding box center [662, 303] width 1324 height 606
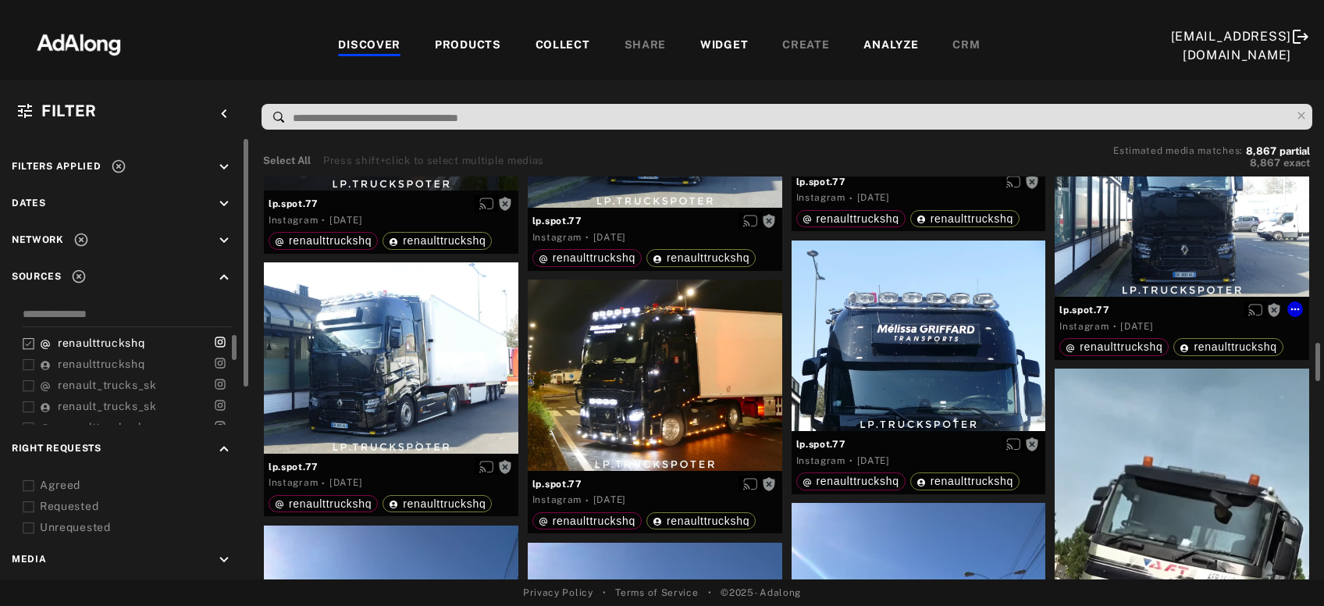
scroll to position [2087, 0]
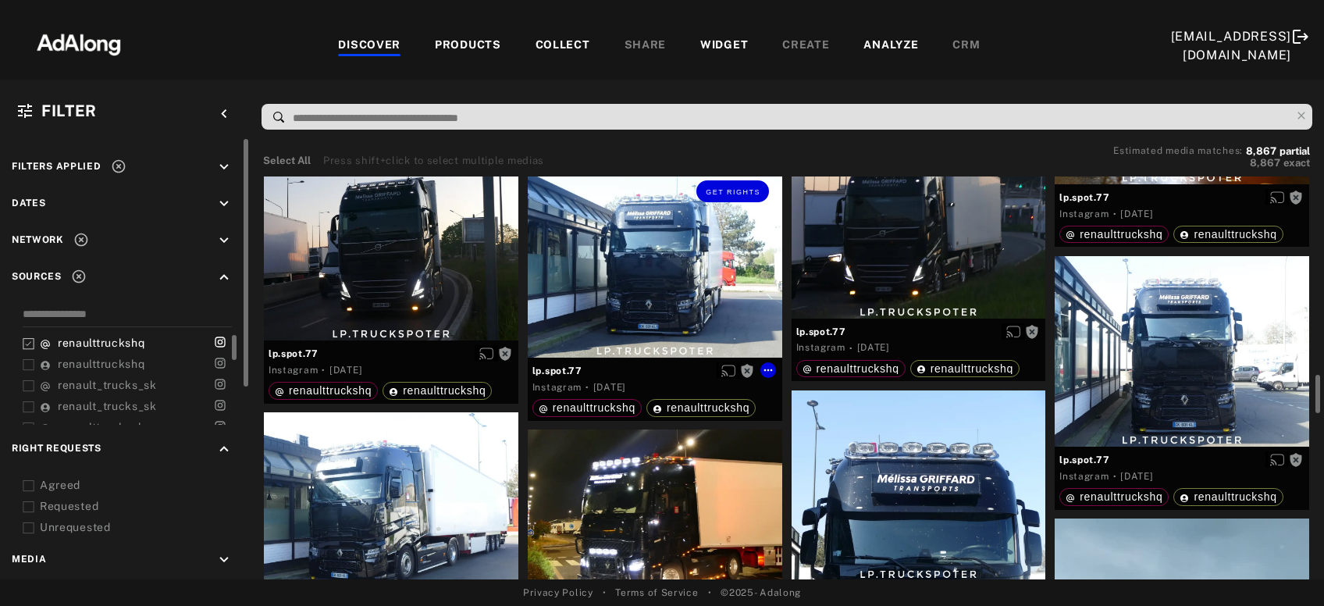
click at [596, 286] on div "Get rights" at bounding box center [655, 262] width 255 height 191
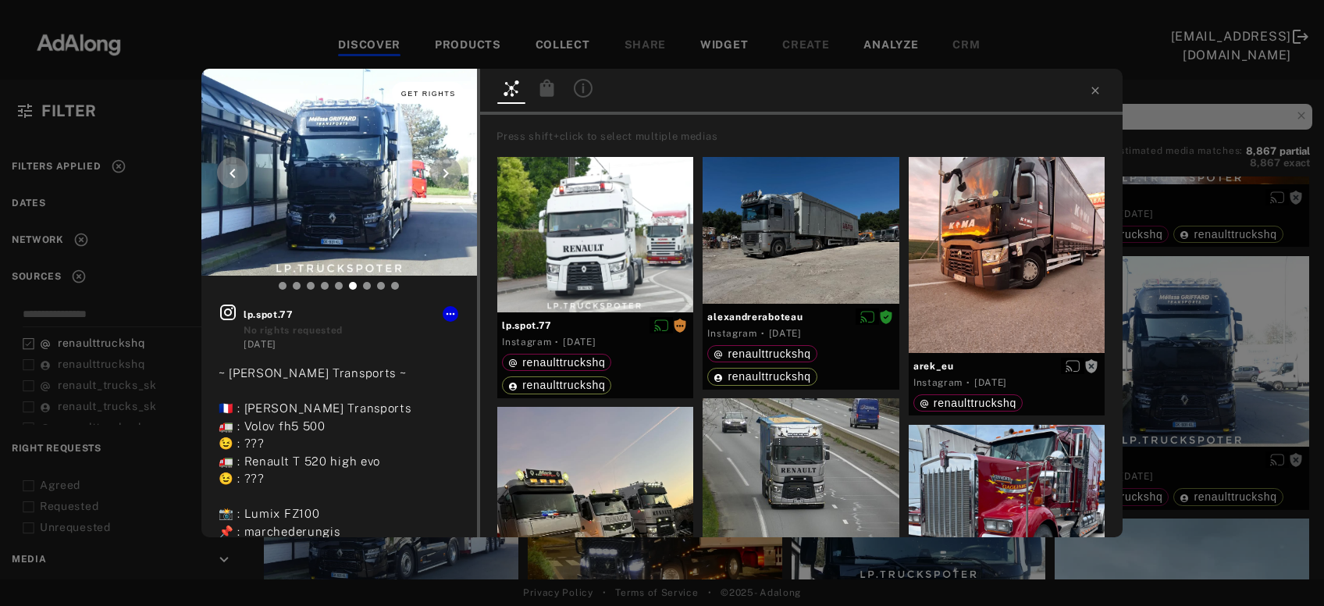
click at [433, 94] on span "Get rights" at bounding box center [428, 94] width 55 height 8
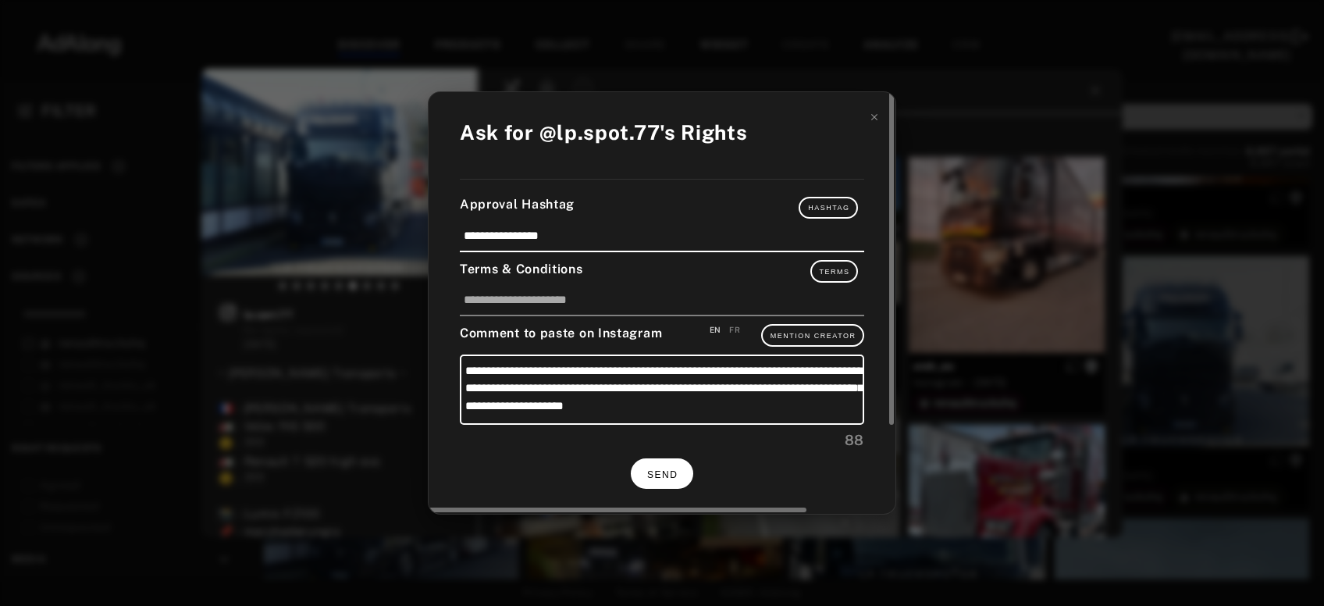
click at [661, 461] on button "SEND" at bounding box center [662, 473] width 62 height 30
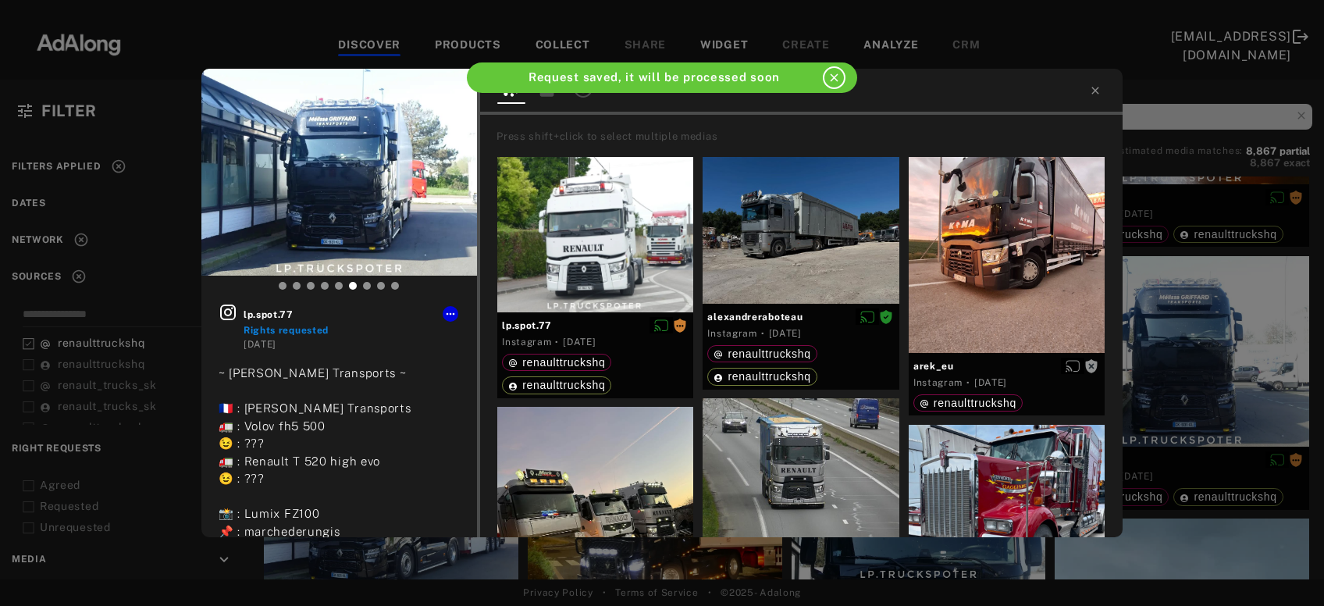
click at [1218, 369] on div "lp.spot.77 Rights requested [DATE] ~ [PERSON_NAME] Transports ~ 🇫🇷 : [PERSON_NA…" at bounding box center [662, 303] width 1324 height 606
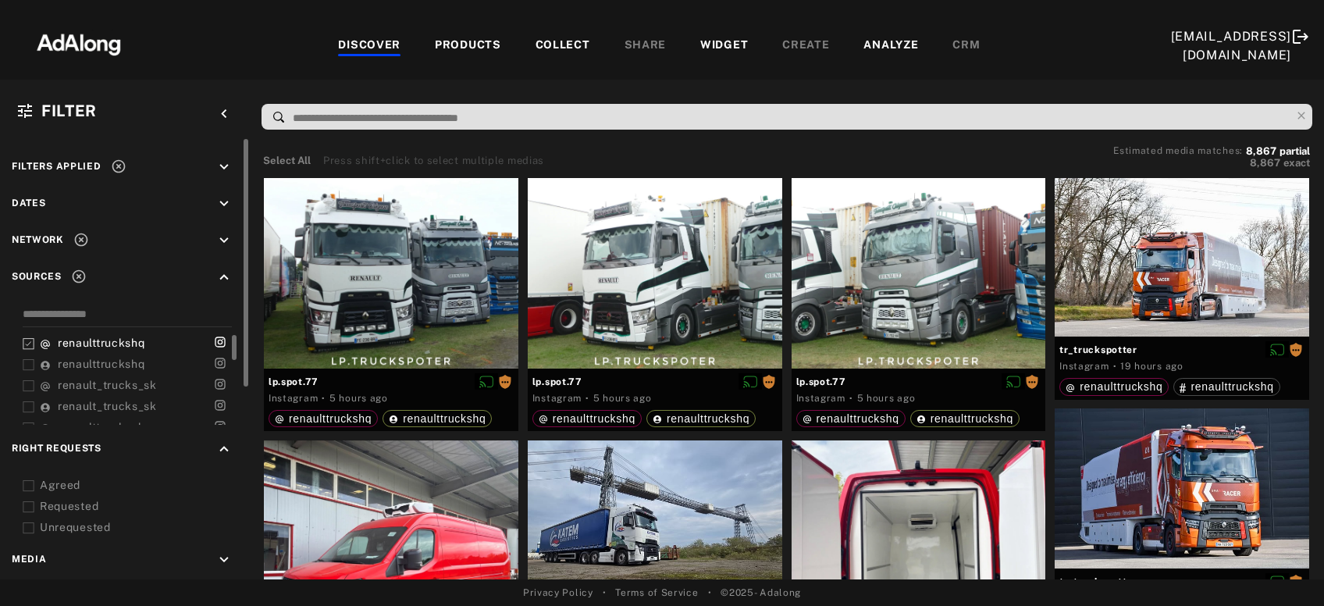
click at [111, 166] on icon at bounding box center [119, 167] width 16 height 16
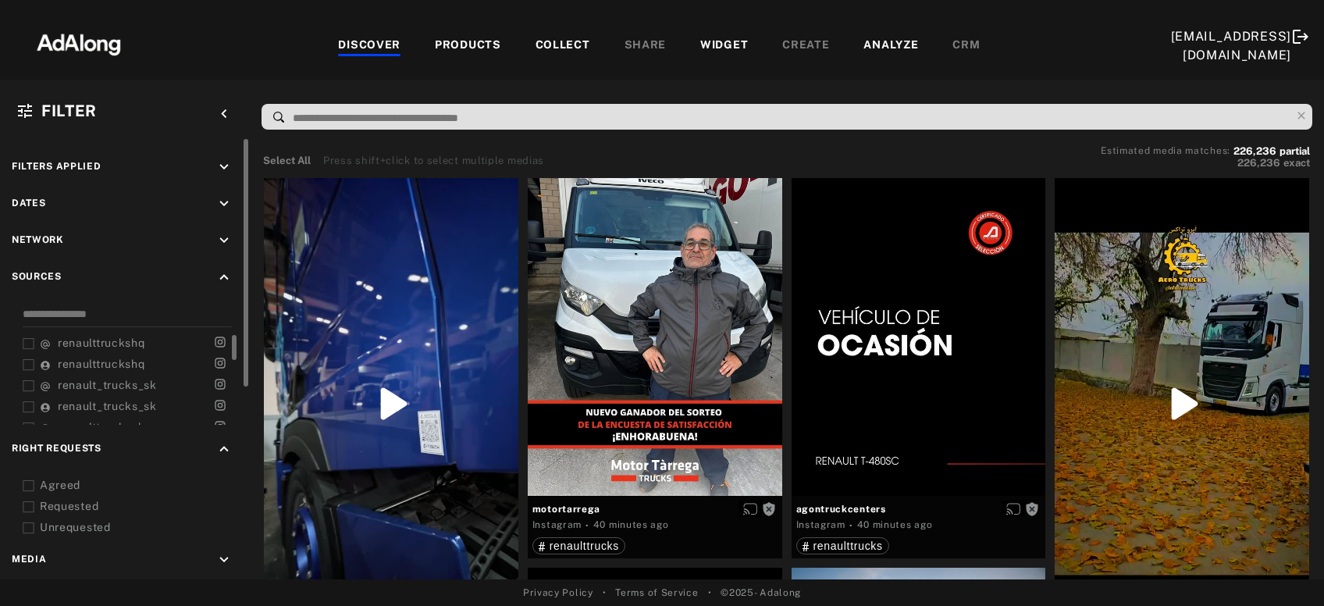
click at [30, 483] on icon at bounding box center [29, 486] width 12 height 12
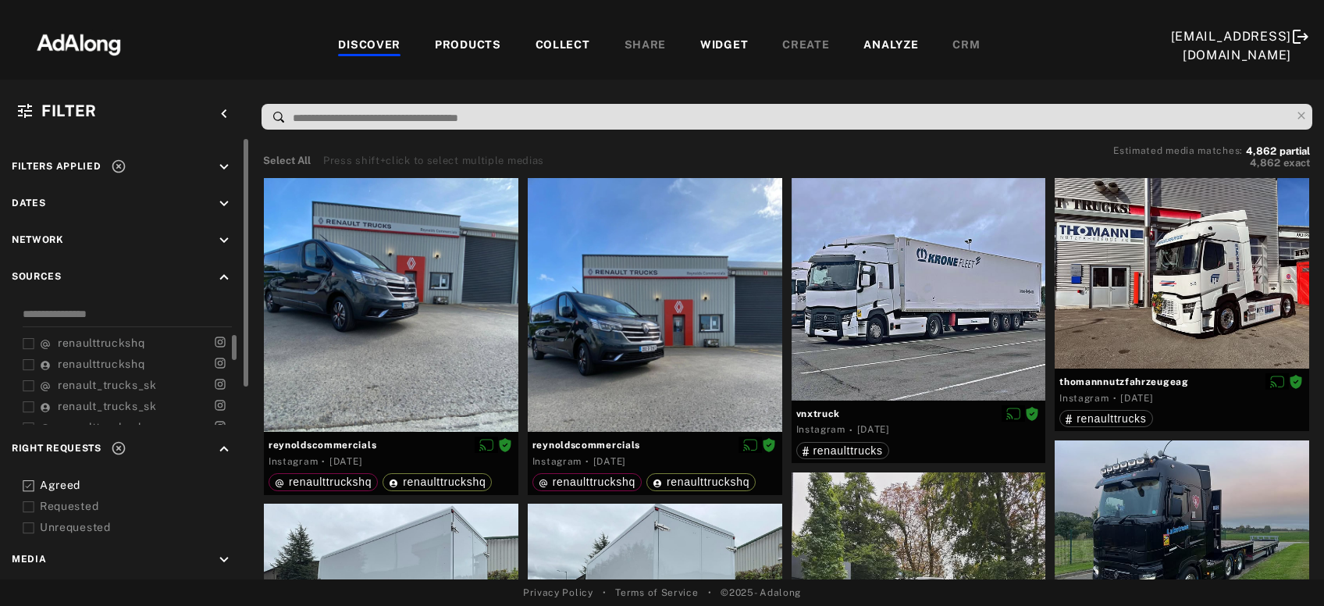
click at [30, 508] on icon at bounding box center [29, 507] width 12 height 12
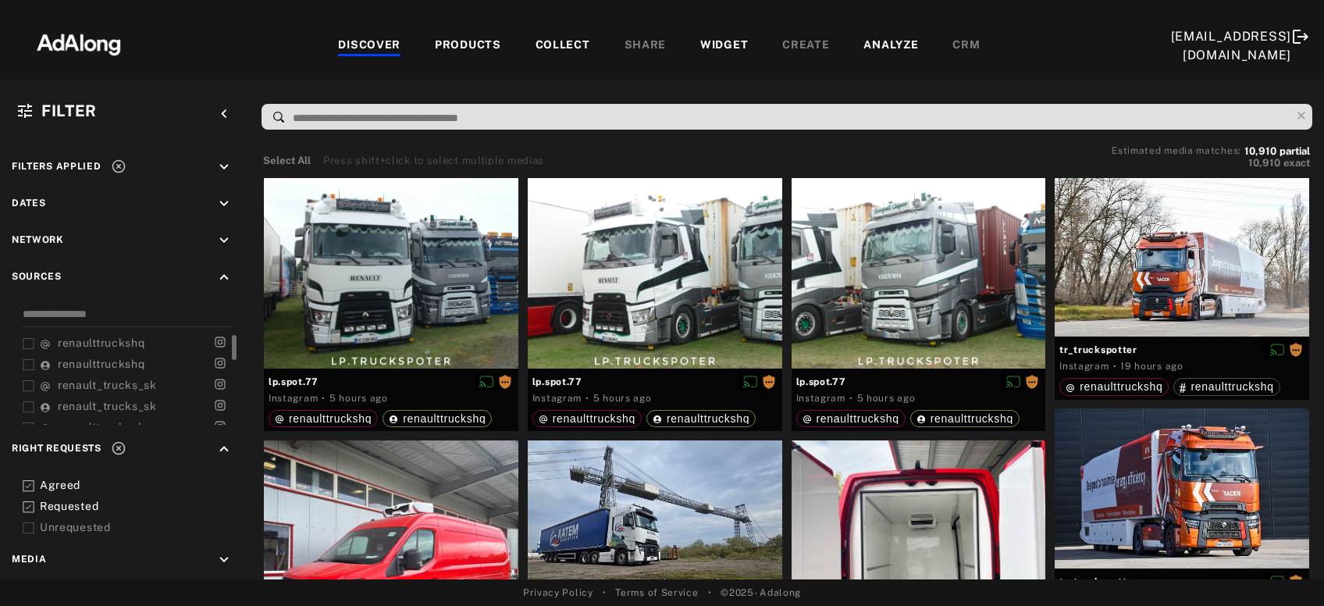
click at [117, 159] on icon at bounding box center [119, 167] width 16 height 16
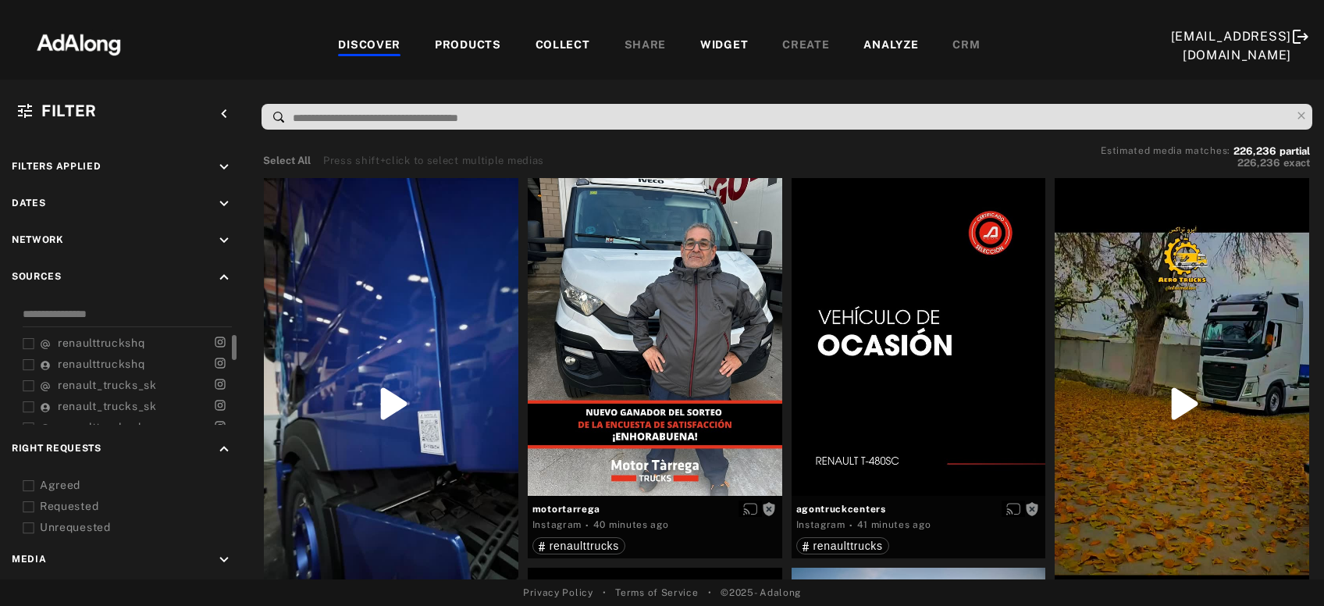
click at [536, 41] on div "COLLECT" at bounding box center [563, 46] width 55 height 19
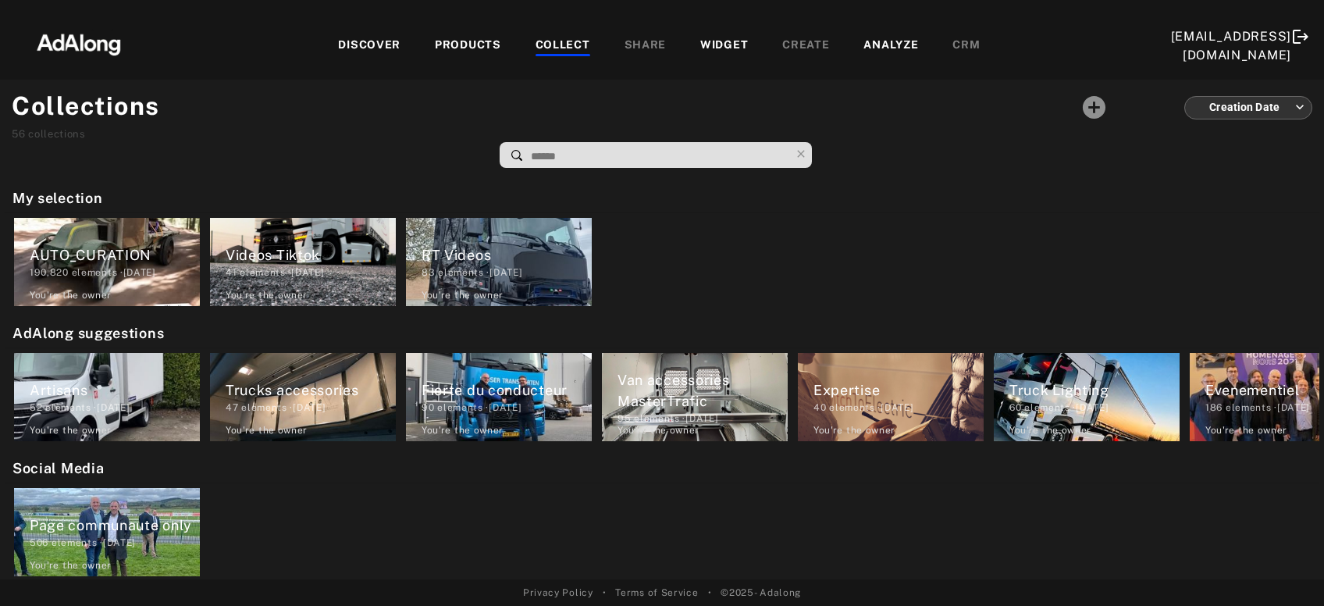
click at [439, 45] on div "PRODUCTS" at bounding box center [468, 46] width 66 height 19
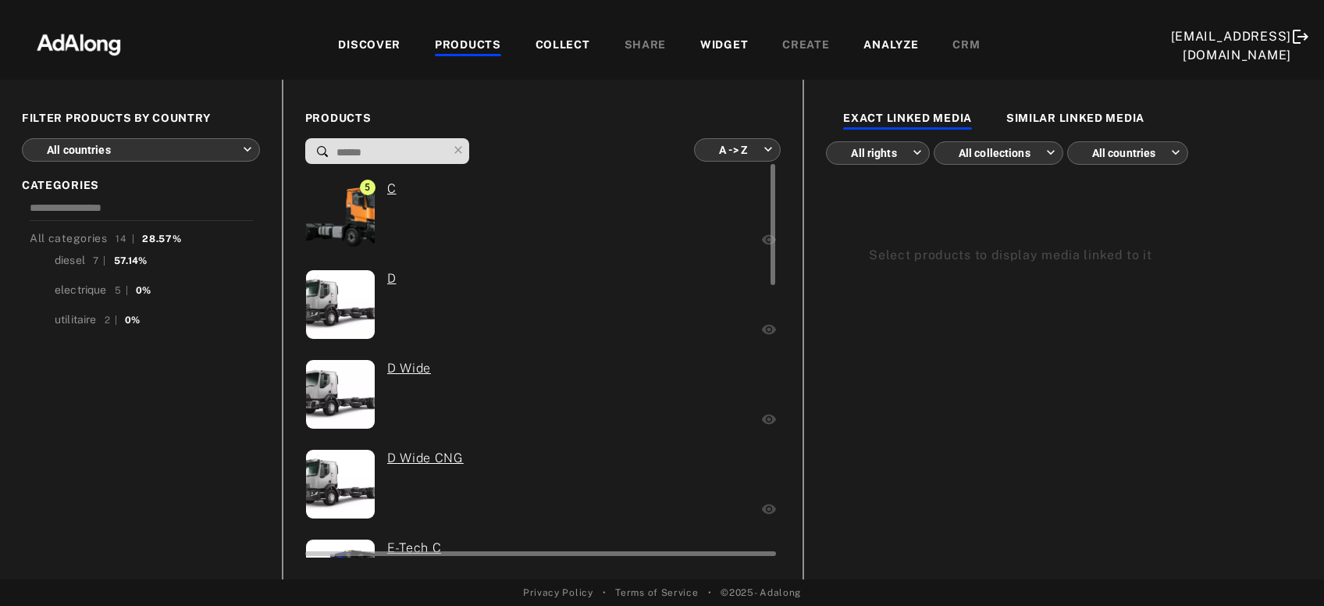
click at [485, 244] on div "5 C" at bounding box center [443, 217] width 277 height 74
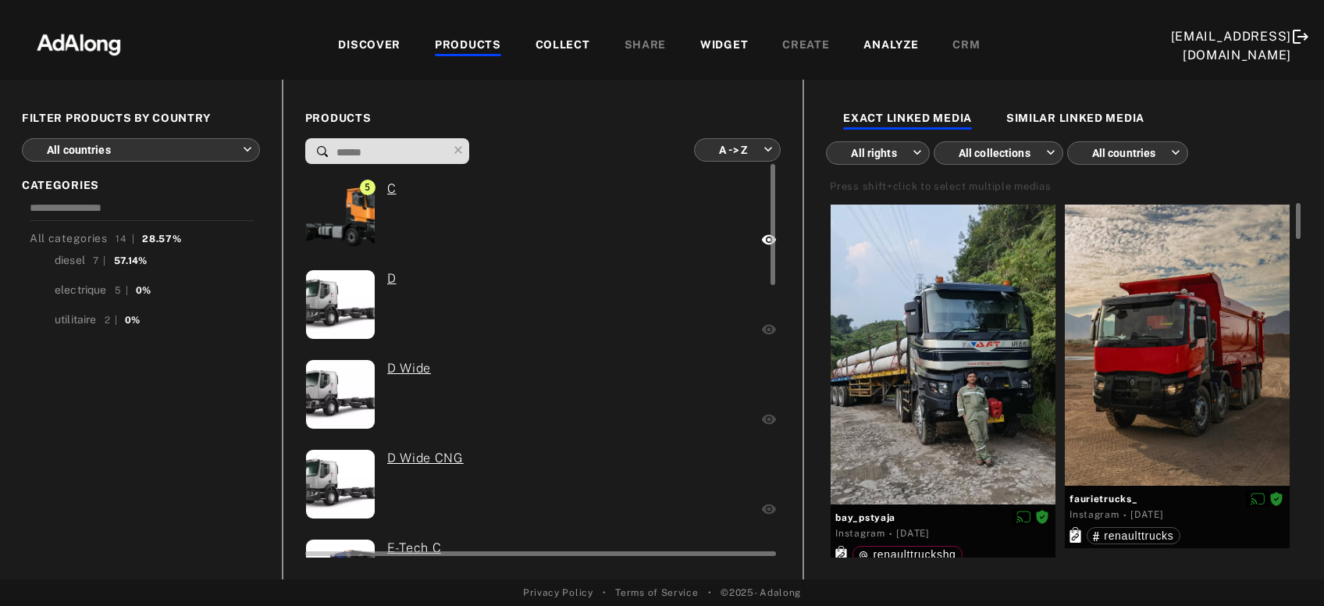
click at [613, 299] on div at bounding box center [671, 306] width 176 height 74
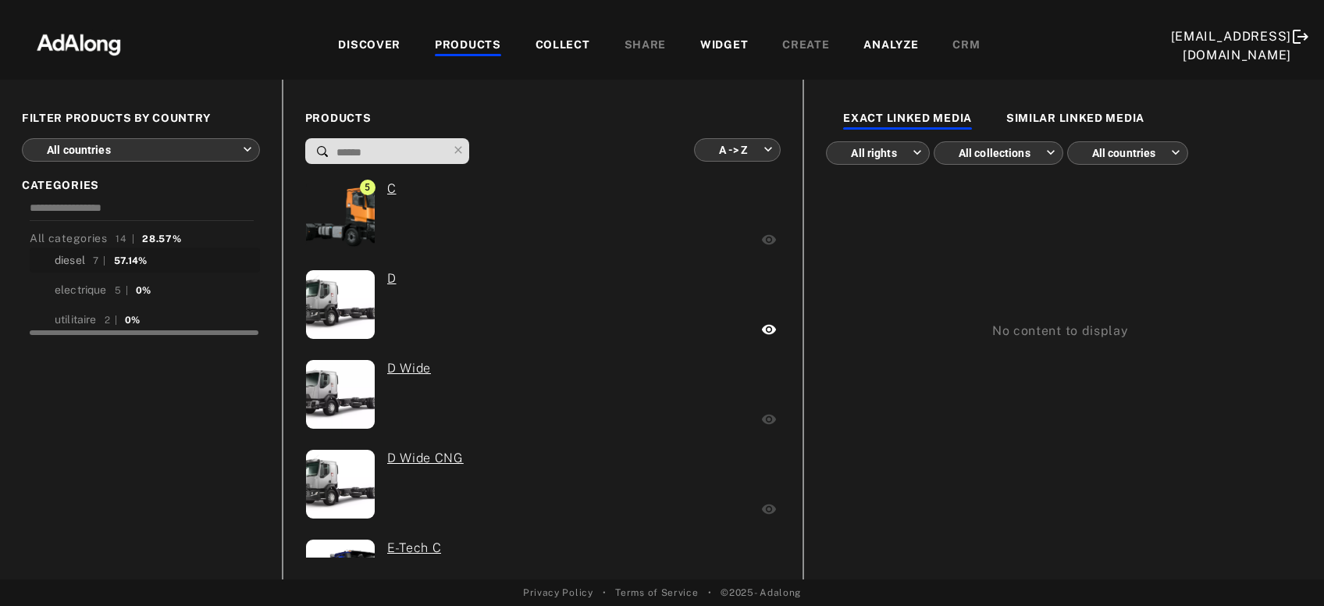
click at [85, 261] on div "diesel" at bounding box center [70, 260] width 30 height 16
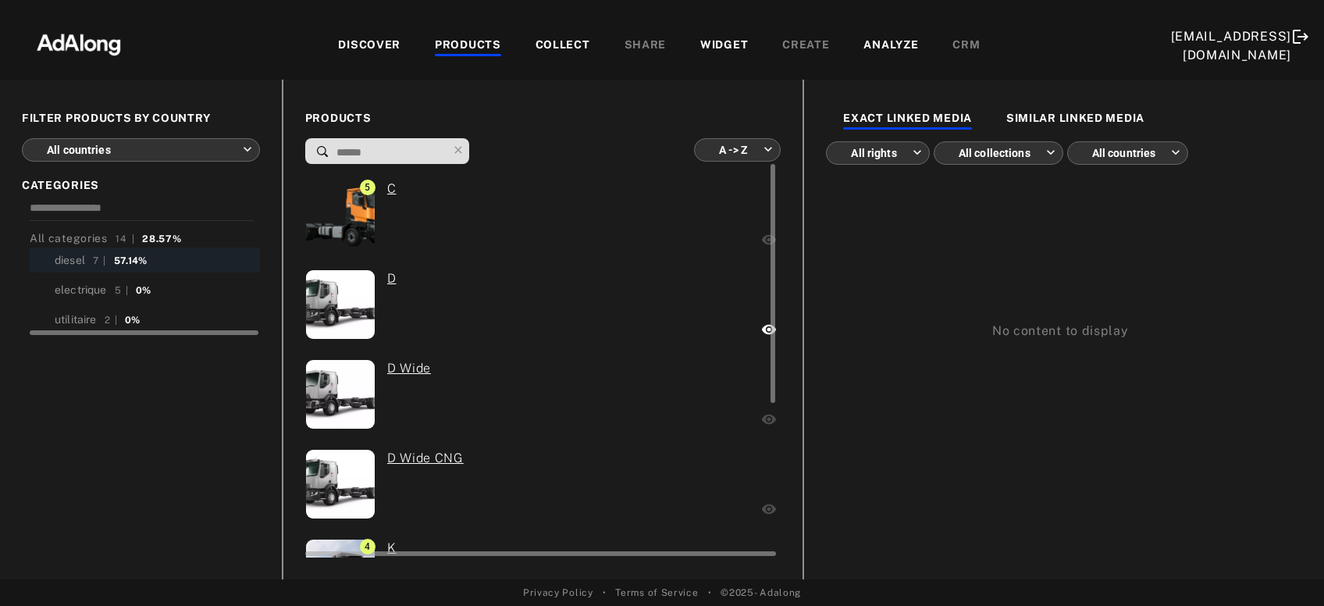
click at [528, 308] on div "D" at bounding box center [443, 306] width 277 height 74
click at [528, 308] on div "0 D" at bounding box center [443, 306] width 277 height 74
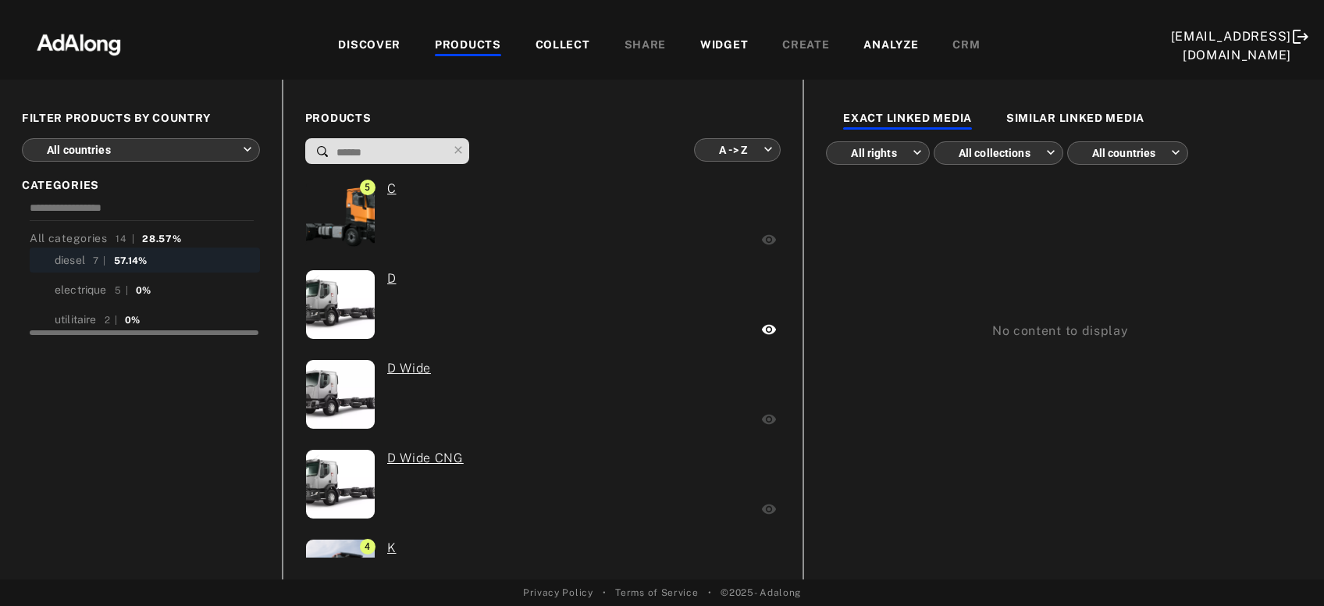
click at [338, 45] on div "DISCOVER" at bounding box center [369, 46] width 62 height 19
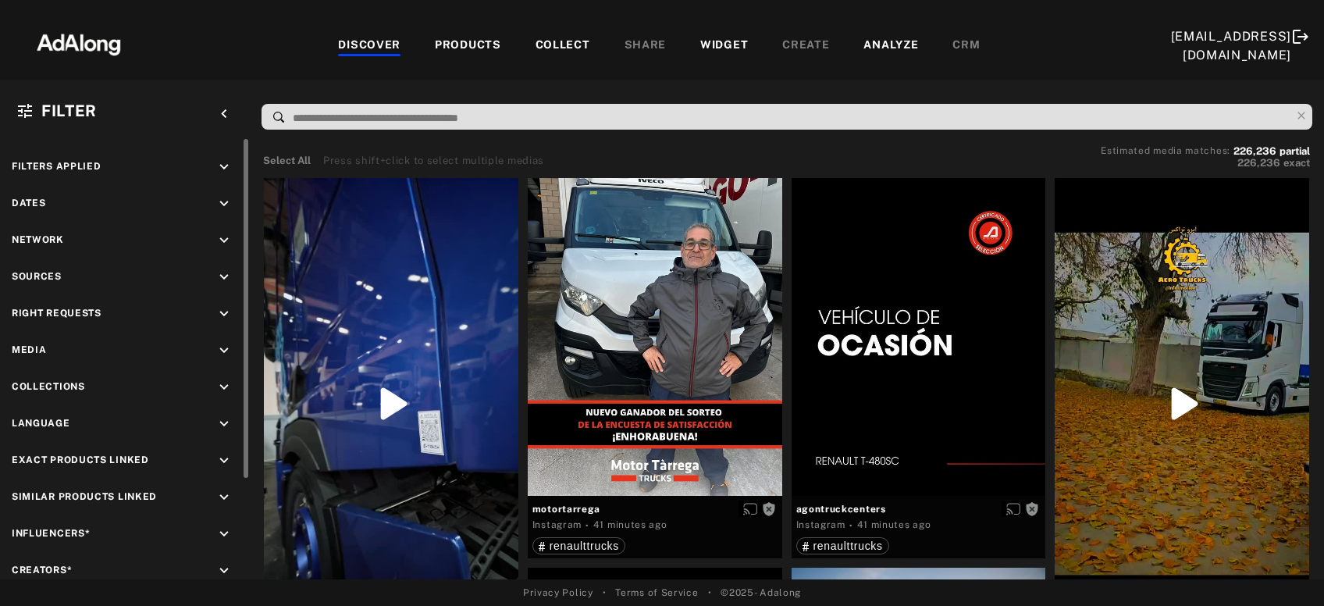
click at [223, 316] on icon "keyboard_arrow_down" at bounding box center [224, 313] width 17 height 17
click at [74, 348] on div "Agreed" at bounding box center [139, 350] width 198 height 16
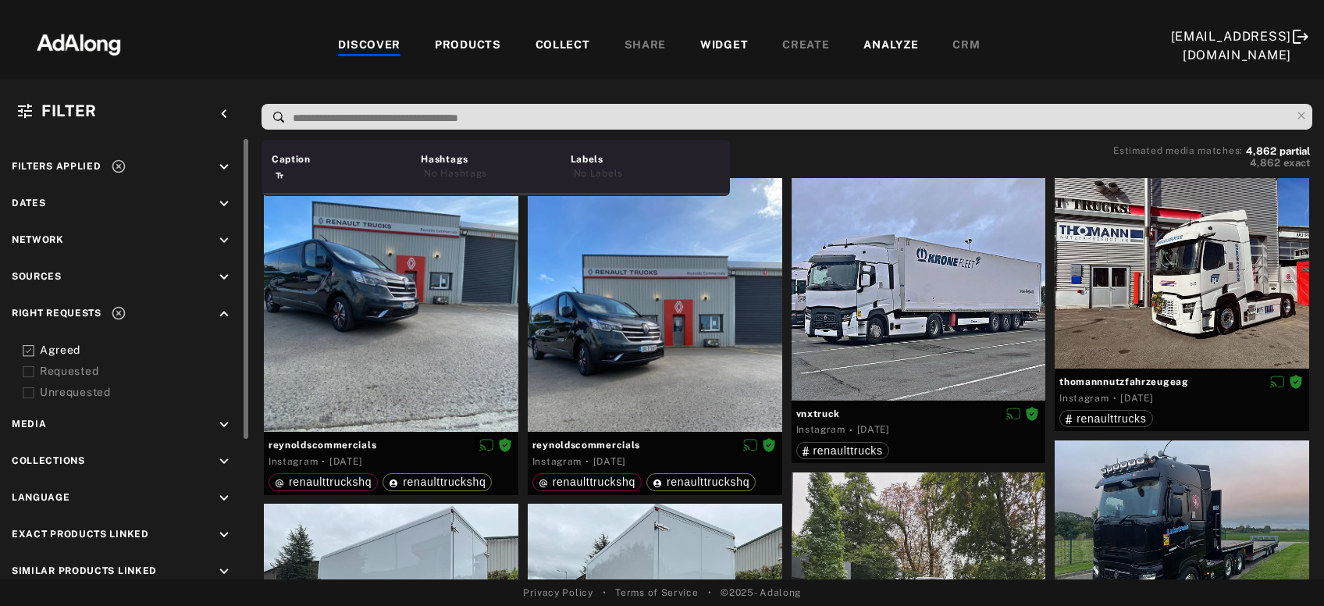
click at [419, 117] on input at bounding box center [791, 118] width 1000 height 21
type input "*"
click at [342, 165] on div "Caption" at bounding box center [345, 159] width 146 height 14
click at [345, 173] on div "D" at bounding box center [345, 174] width 146 height 17
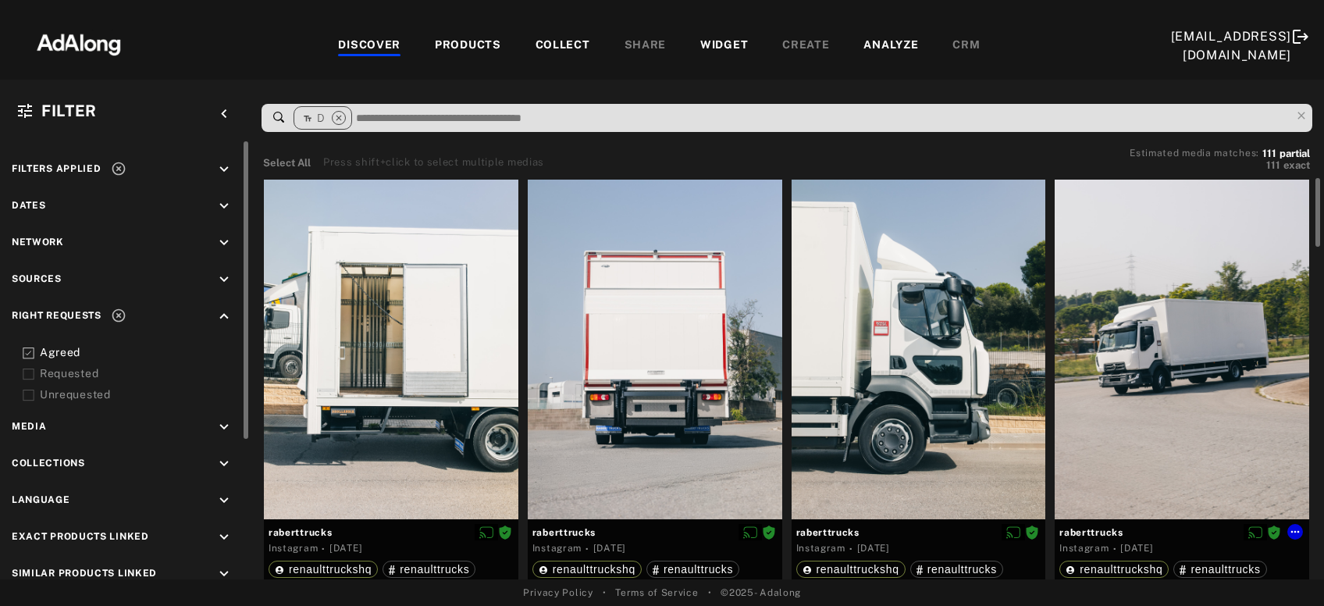
click at [1149, 388] on div at bounding box center [1182, 349] width 255 height 339
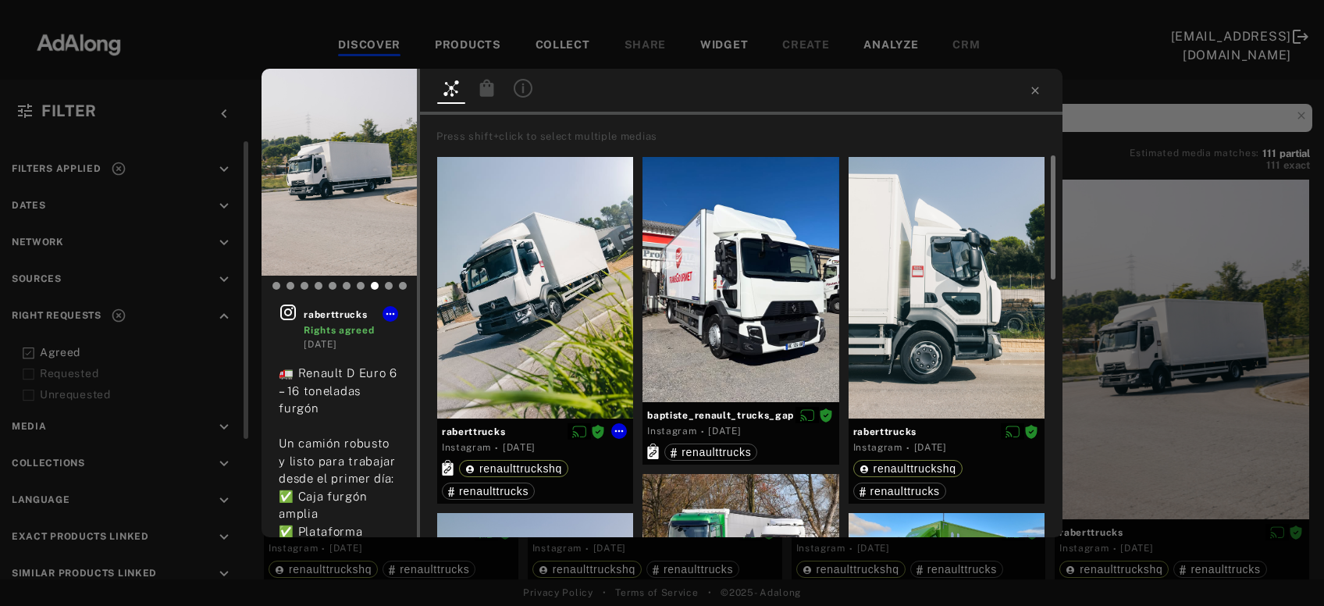
click at [520, 365] on div at bounding box center [535, 288] width 196 height 262
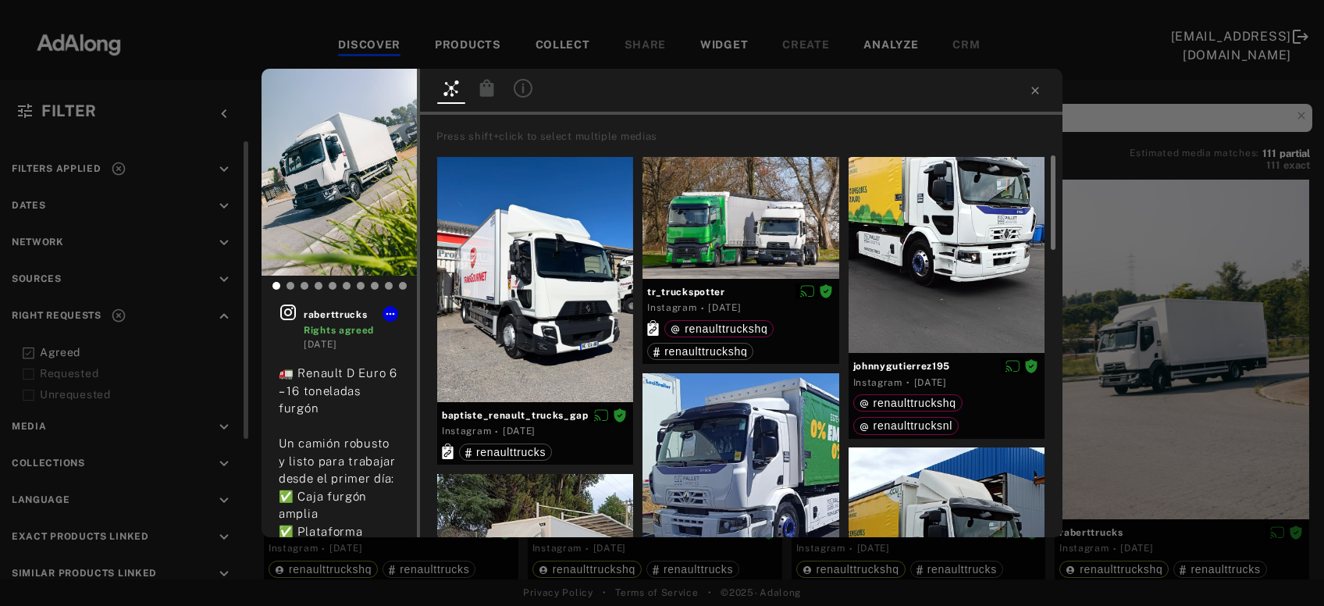
click at [487, 94] on icon at bounding box center [487, 87] width 14 height 17
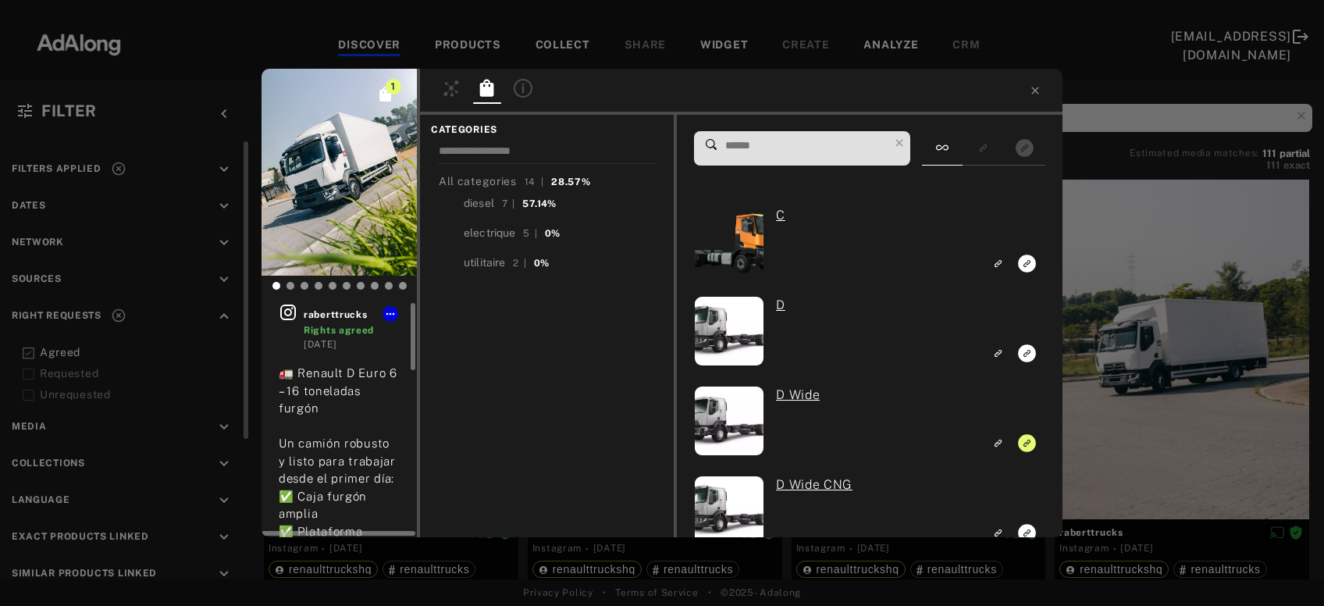
click at [290, 311] on icon at bounding box center [288, 312] width 19 height 19
click at [1036, 87] on icon at bounding box center [1035, 90] width 12 height 12
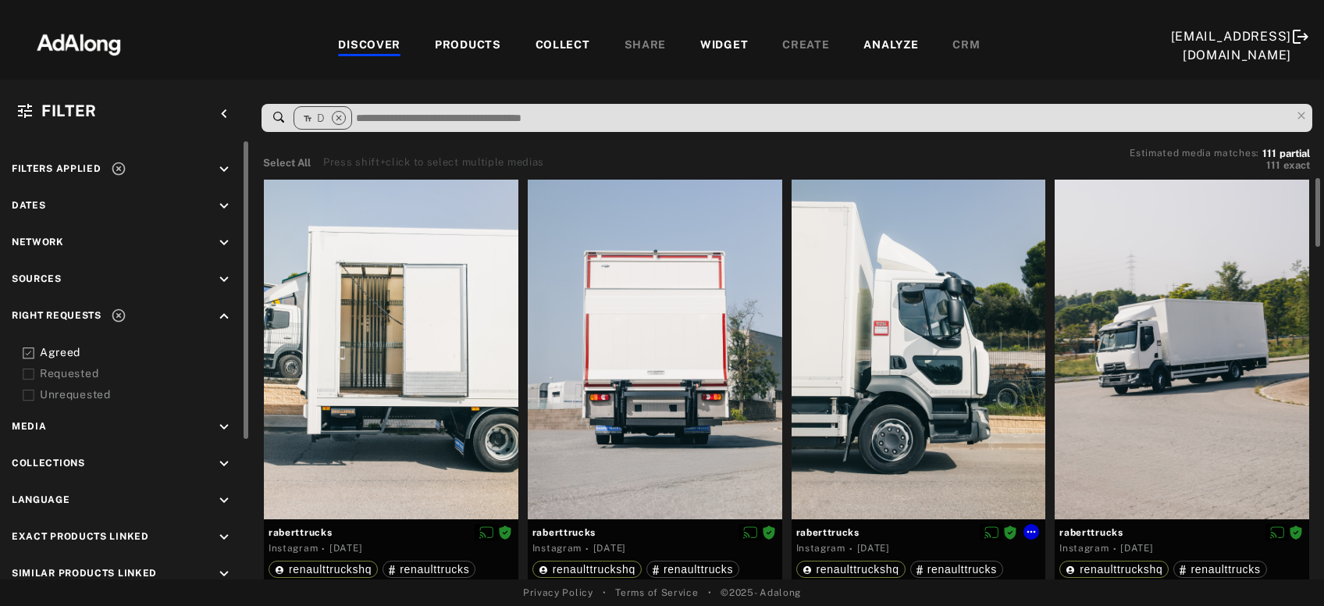
click at [908, 380] on div at bounding box center [919, 349] width 255 height 339
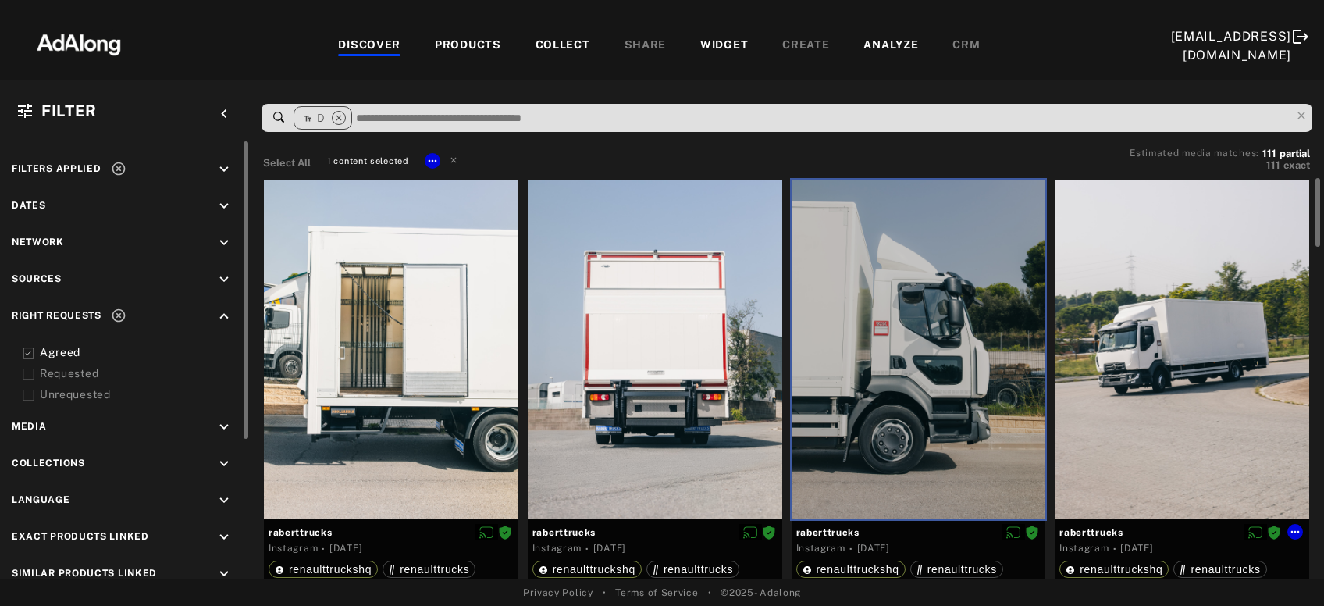
click at [1104, 357] on div at bounding box center [1182, 349] width 255 height 339
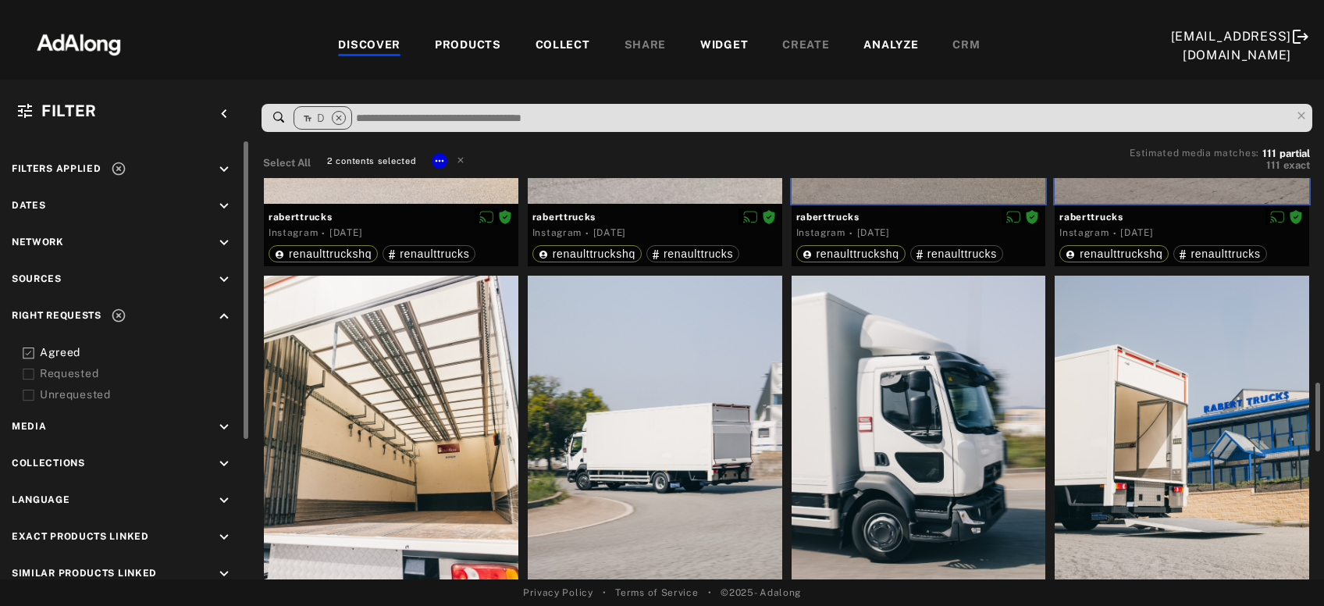
scroll to position [444, 0]
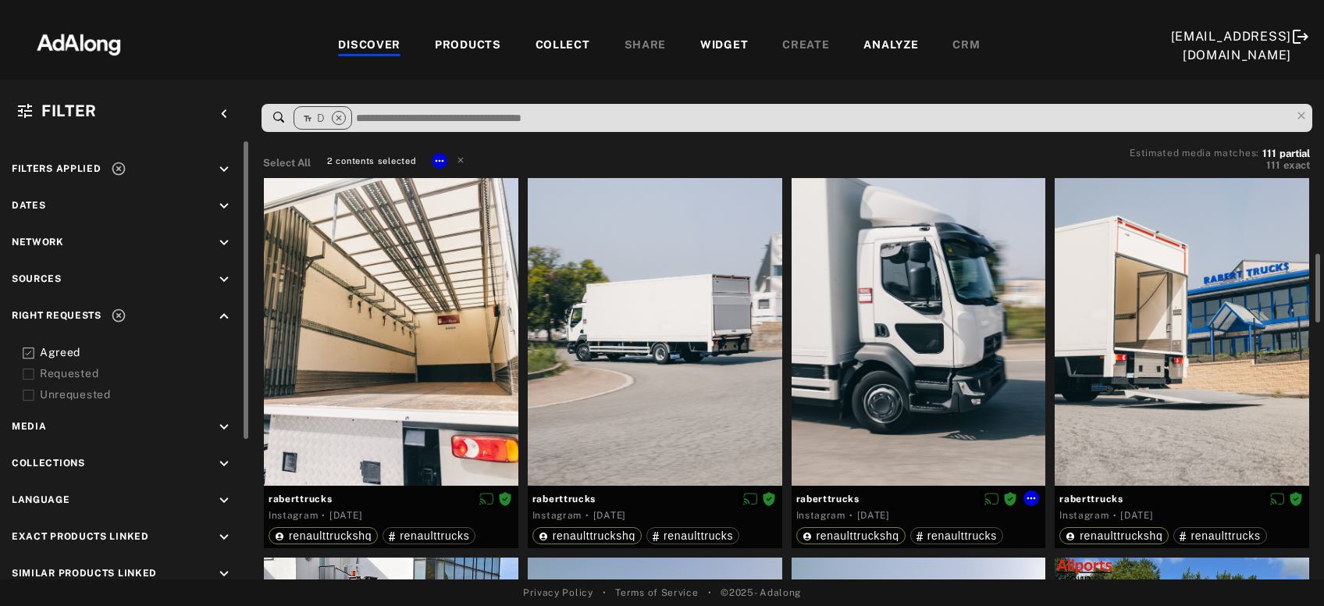
click at [961, 366] on div at bounding box center [919, 316] width 255 height 339
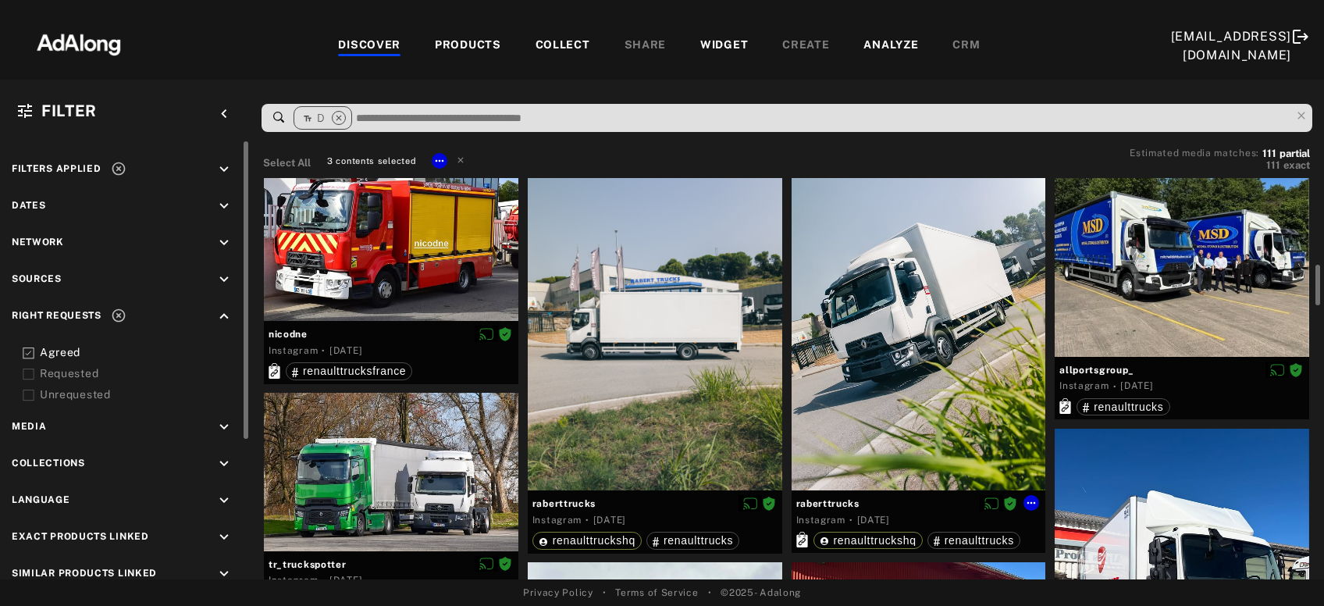
scroll to position [849, 0]
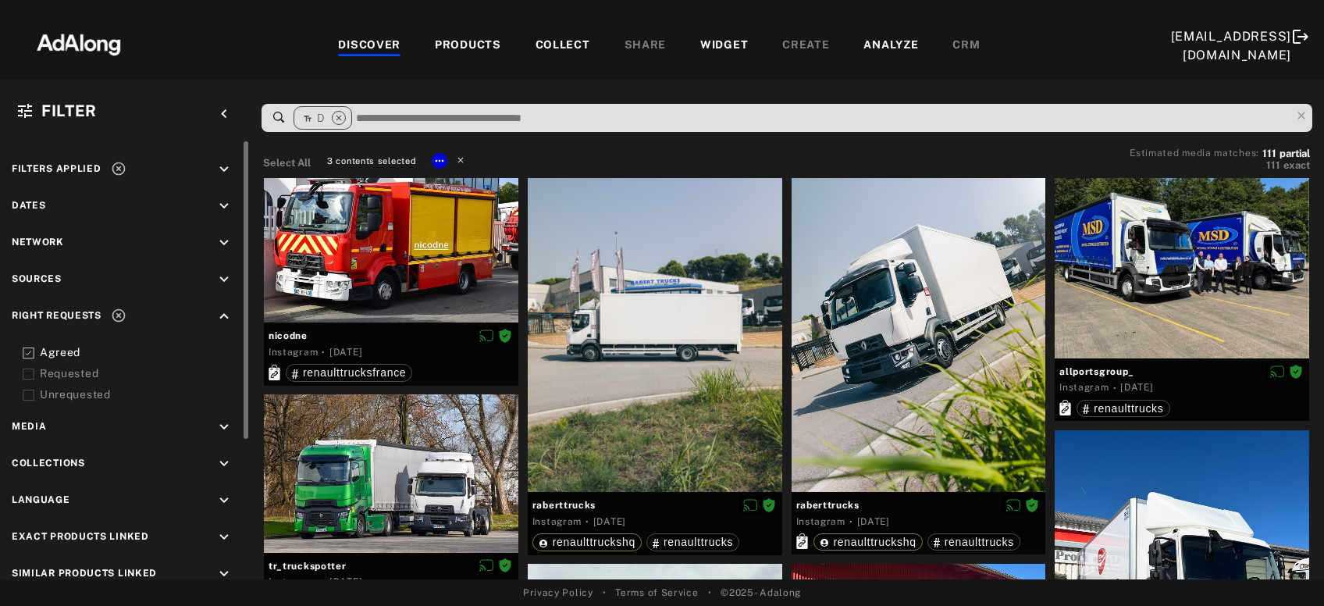
click at [461, 159] on icon at bounding box center [460, 160] width 5 height 5
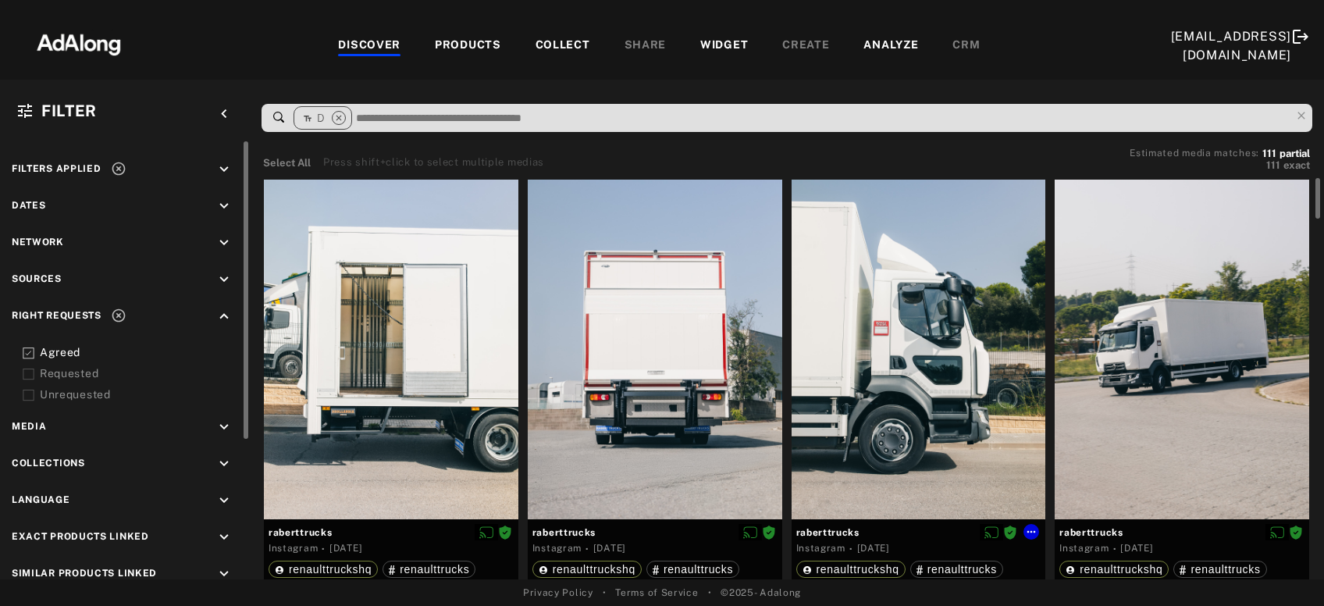
click at [850, 362] on div at bounding box center [919, 349] width 255 height 339
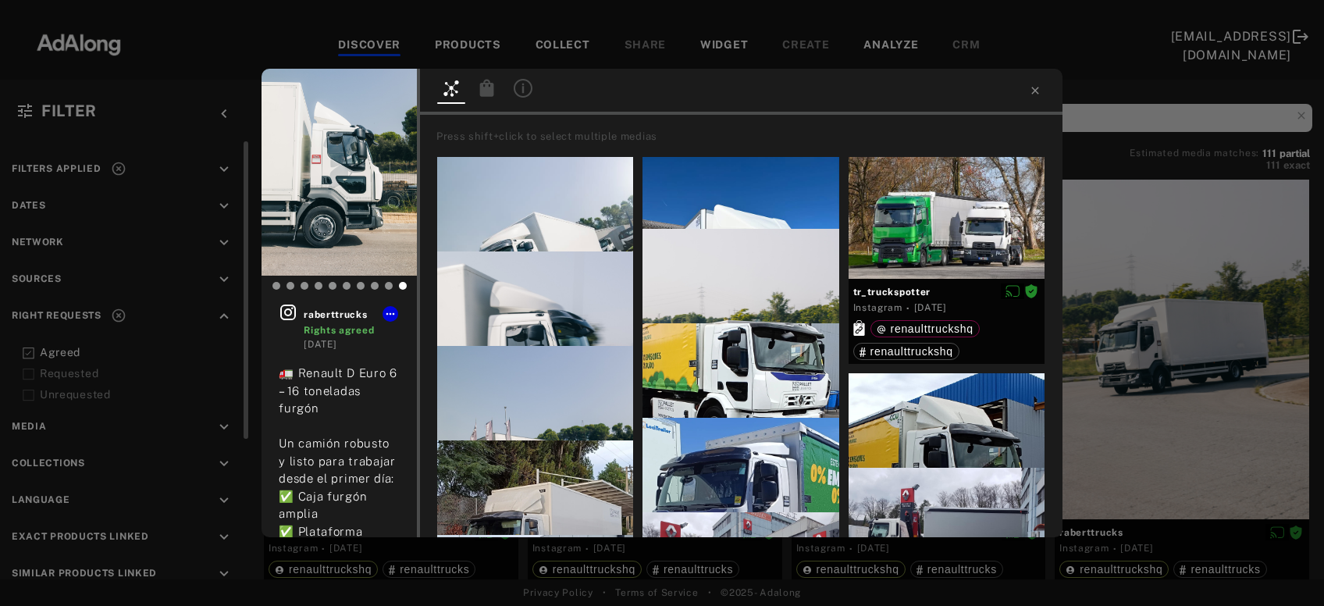
click at [490, 86] on icon at bounding box center [487, 88] width 19 height 19
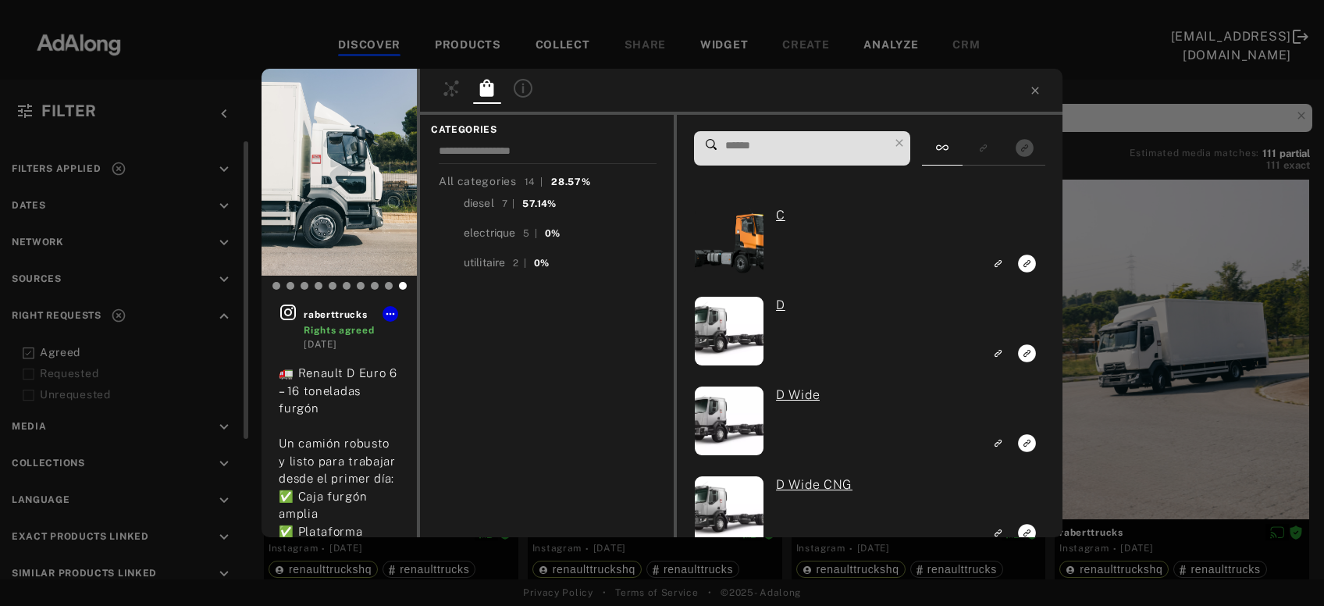
scroll to position [346, 0]
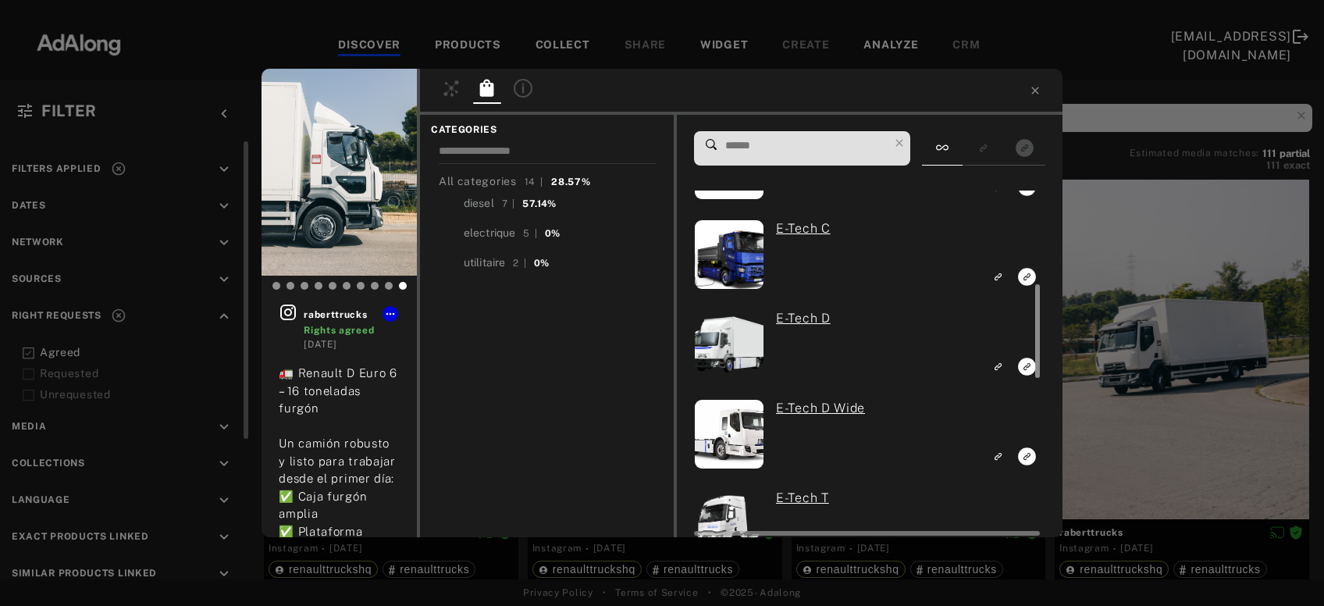
click at [1030, 360] on div at bounding box center [1036, 364] width 12 height 346
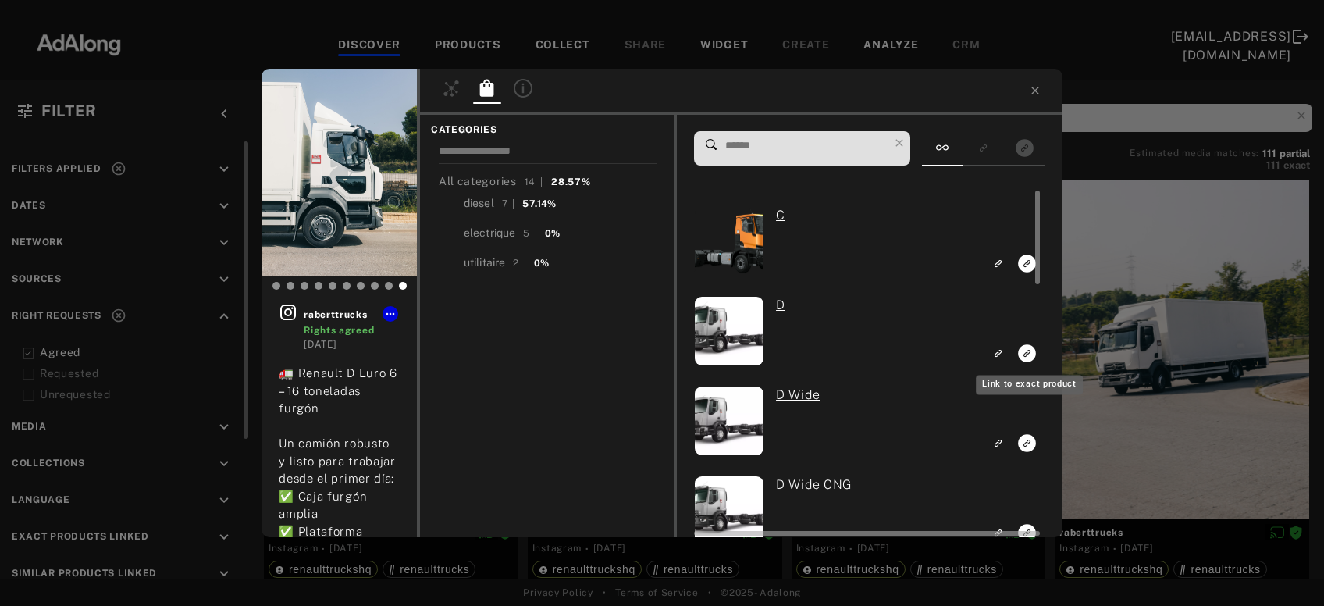
click at [1027, 352] on icon "Link to exact product" at bounding box center [1027, 353] width 18 height 18
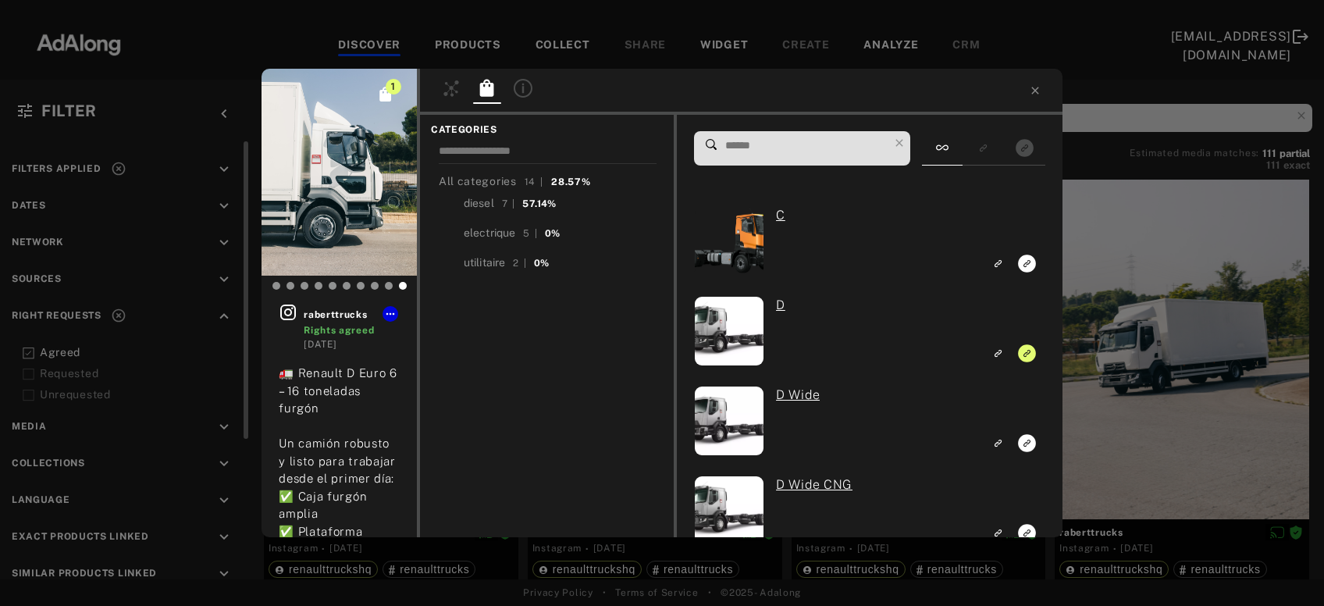
click at [1156, 362] on div "1 raberttrucks Rights agreed [DATE] 🚛 Renault D Euro 6 – 16 toneladas furgón Un…" at bounding box center [662, 303] width 1324 height 606
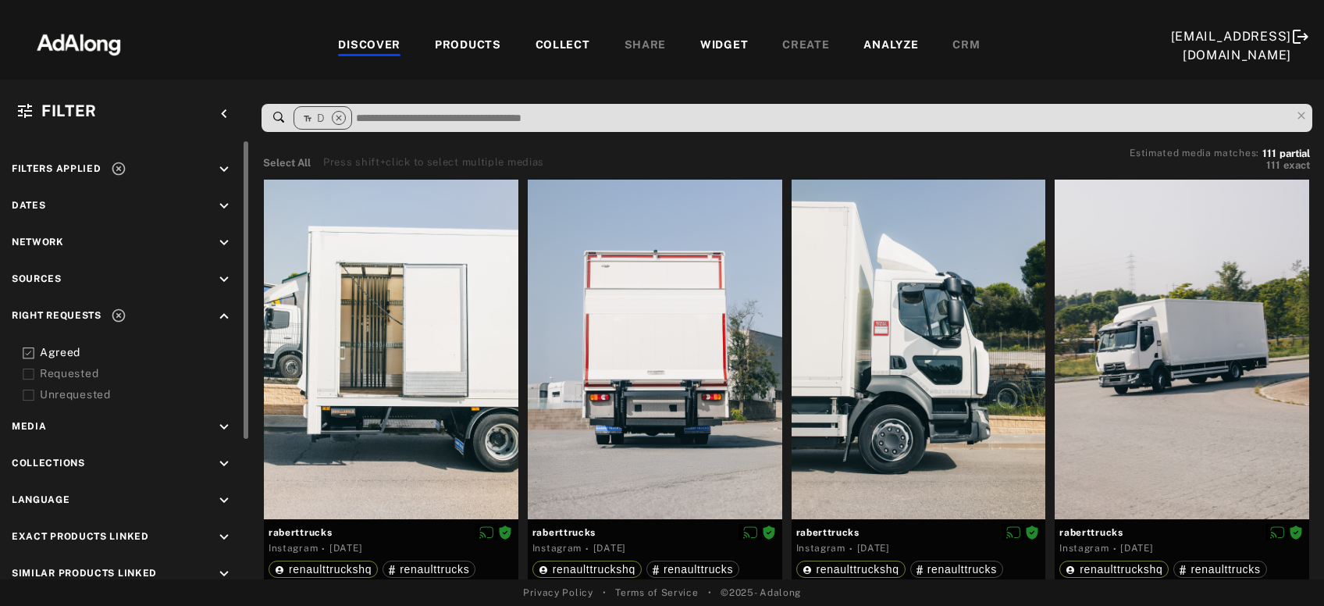
click at [1156, 362] on div at bounding box center [1182, 349] width 255 height 339
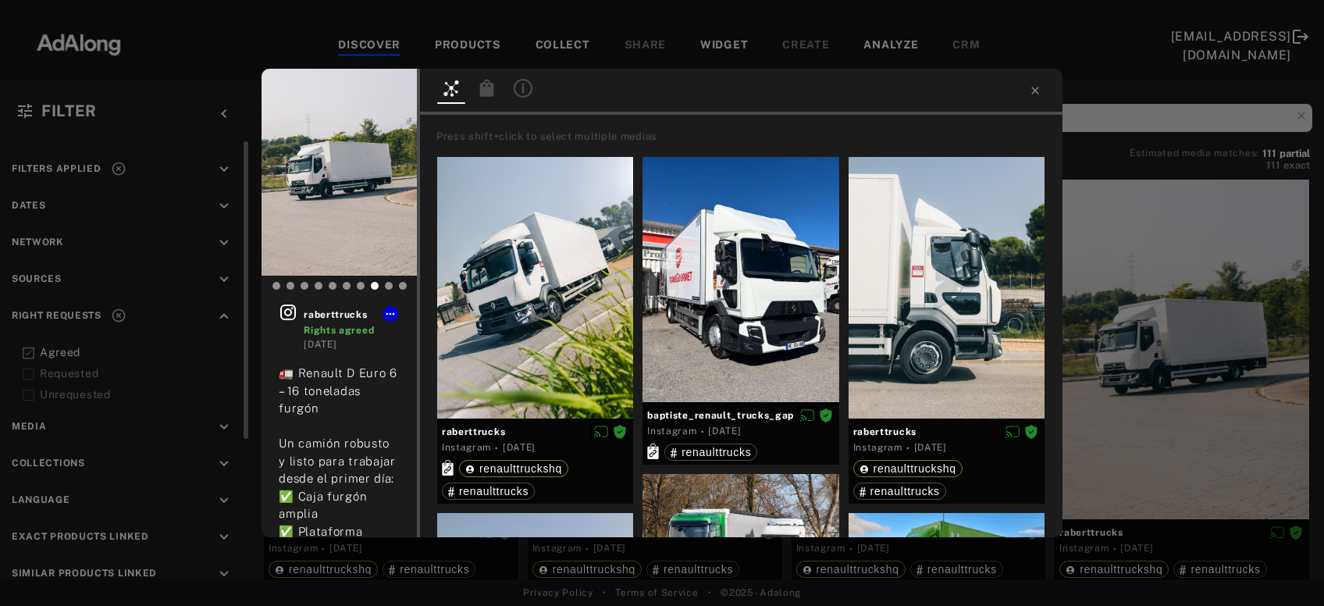
click at [488, 88] on icon at bounding box center [487, 87] width 14 height 17
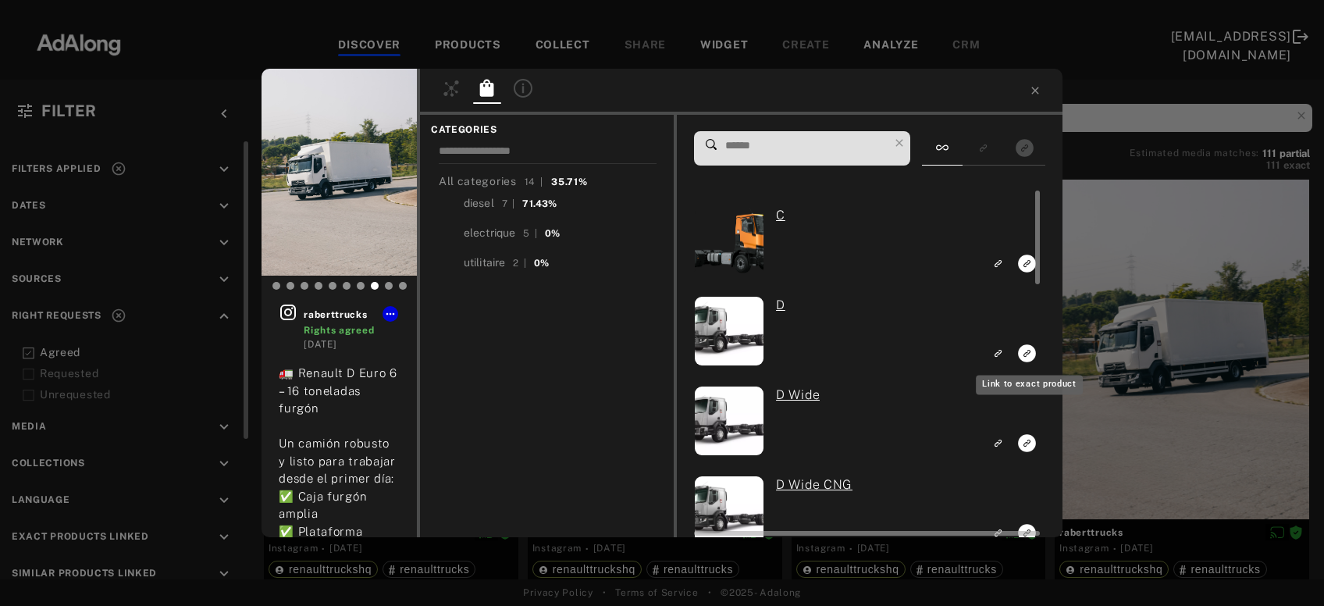
click at [1025, 357] on icon "Link to exact product" at bounding box center [1027, 353] width 18 height 18
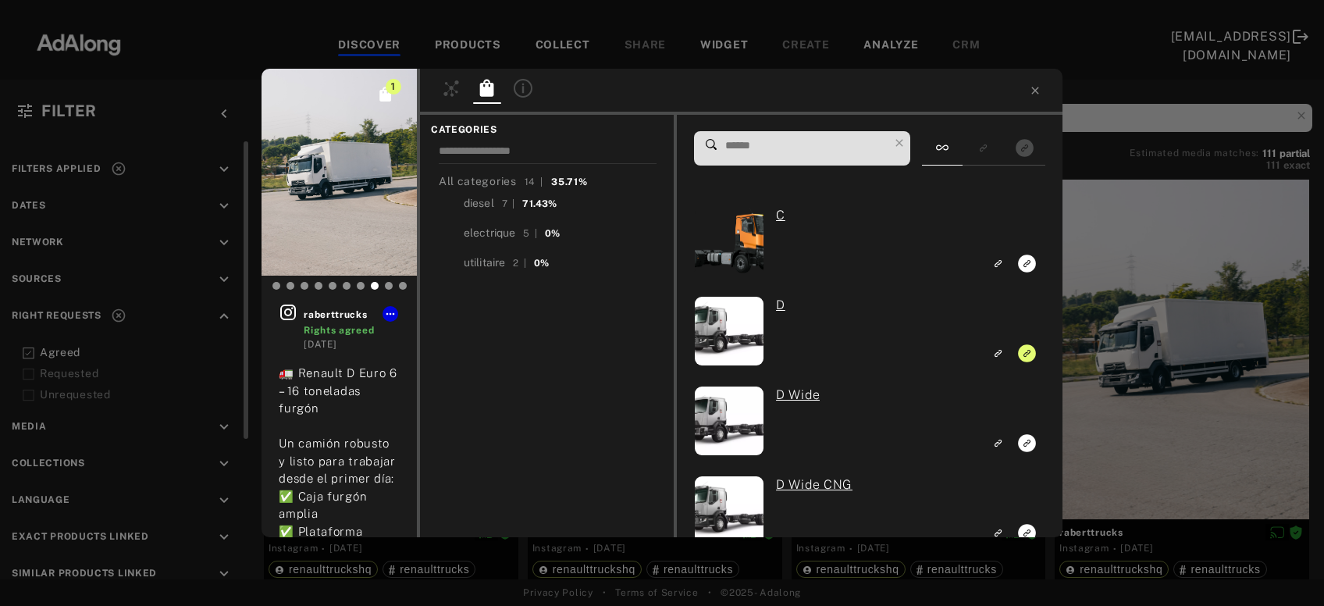
click at [1167, 346] on div "1 raberttrucks Rights agreed 1 month ago 🚛 Renault D Euro 6 – 16 toneladas furg…" at bounding box center [662, 303] width 1324 height 606
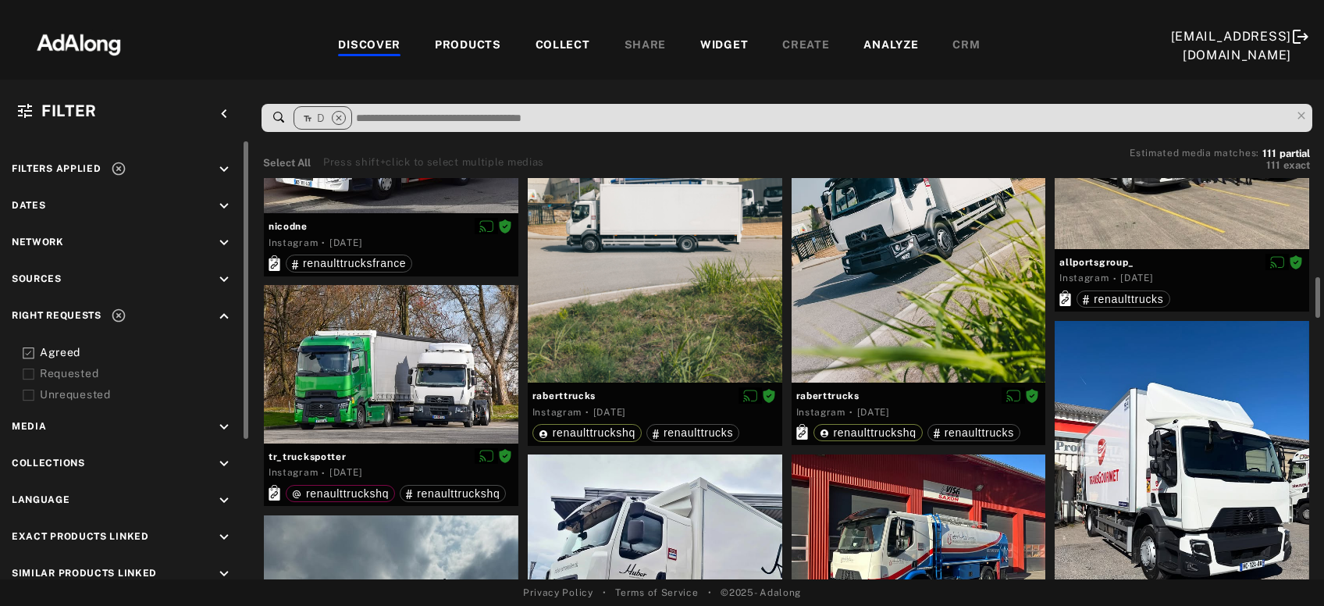
scroll to position [960, 0]
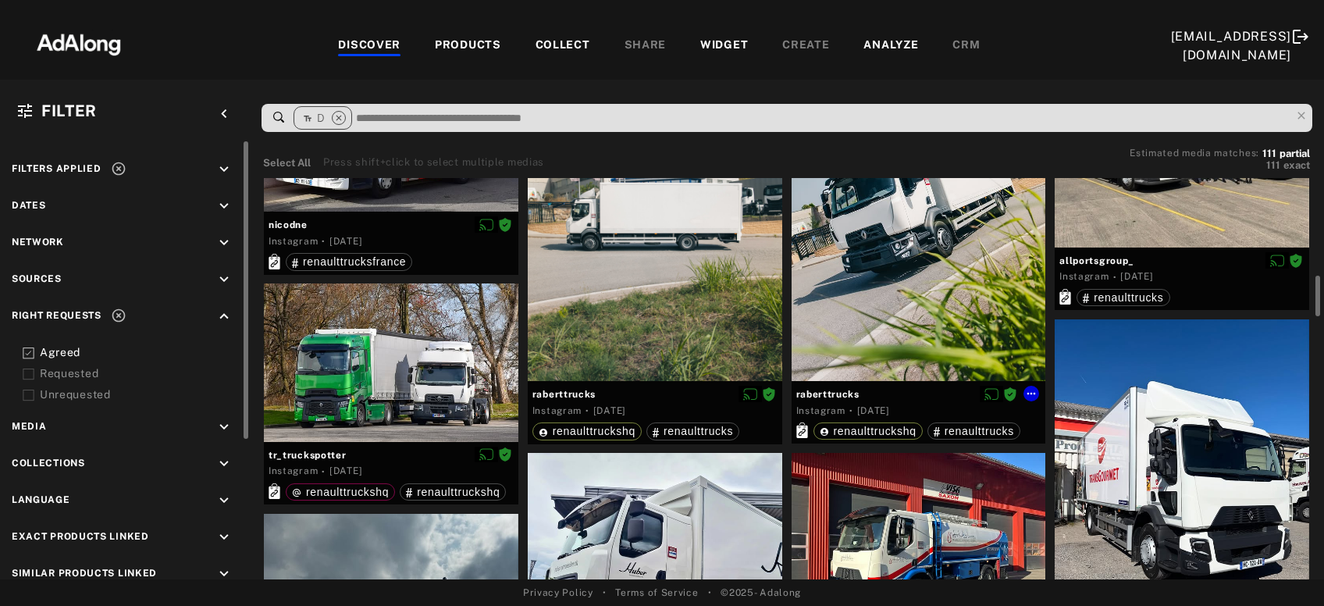
click at [934, 330] on div at bounding box center [919, 211] width 255 height 339
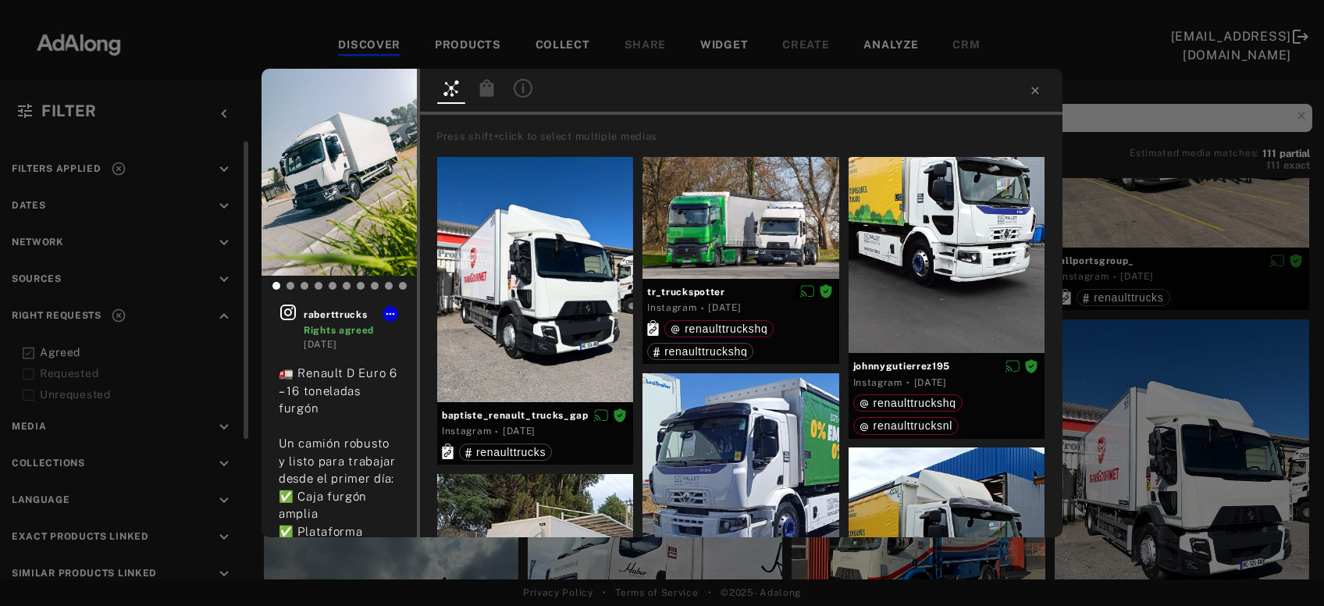
click at [490, 87] on icon at bounding box center [487, 88] width 19 height 19
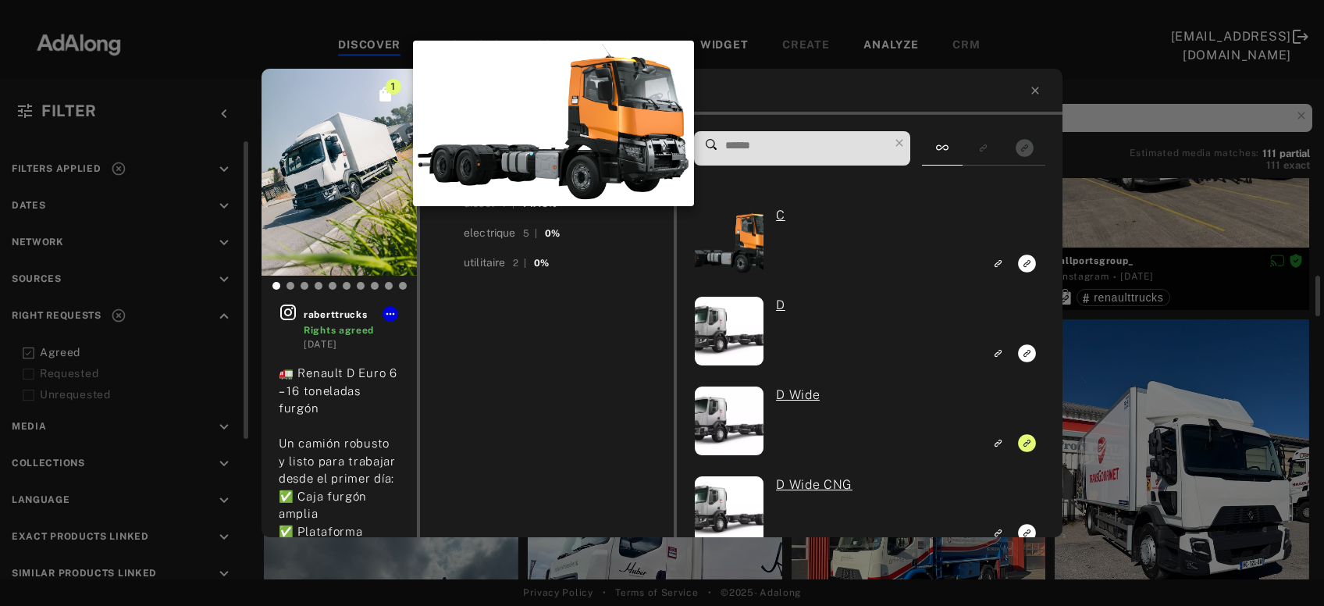
scroll to position [960, 0]
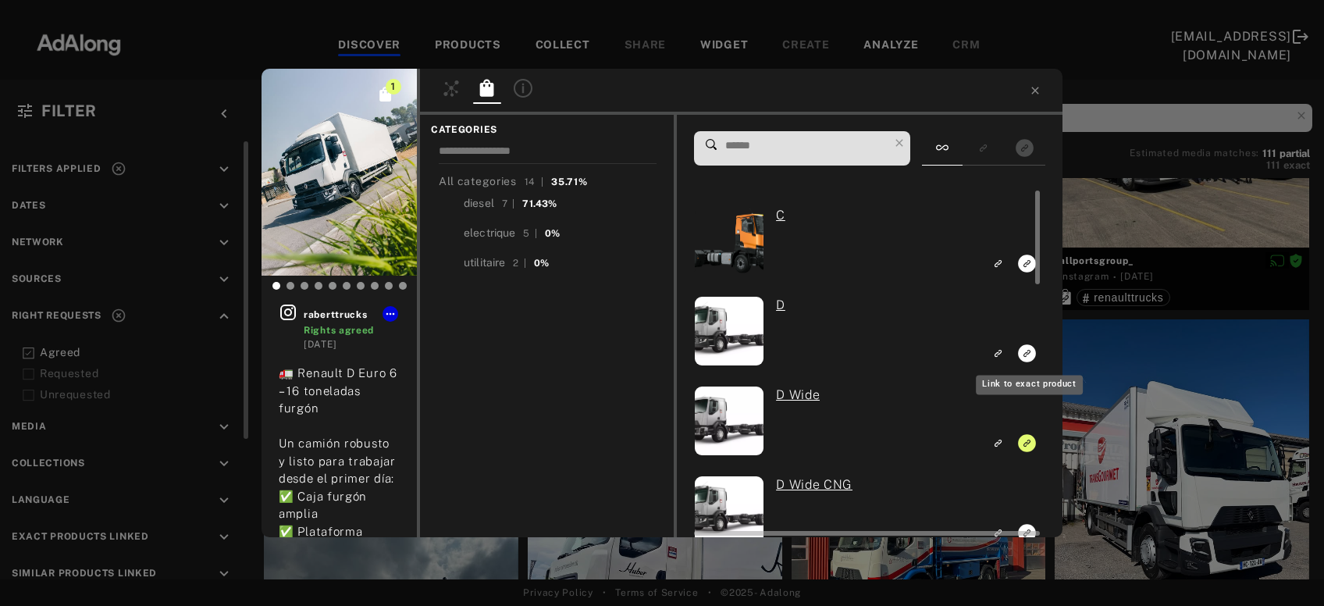
click at [1027, 353] on rect "Link to exact product" at bounding box center [1028, 354] width 20 height 20
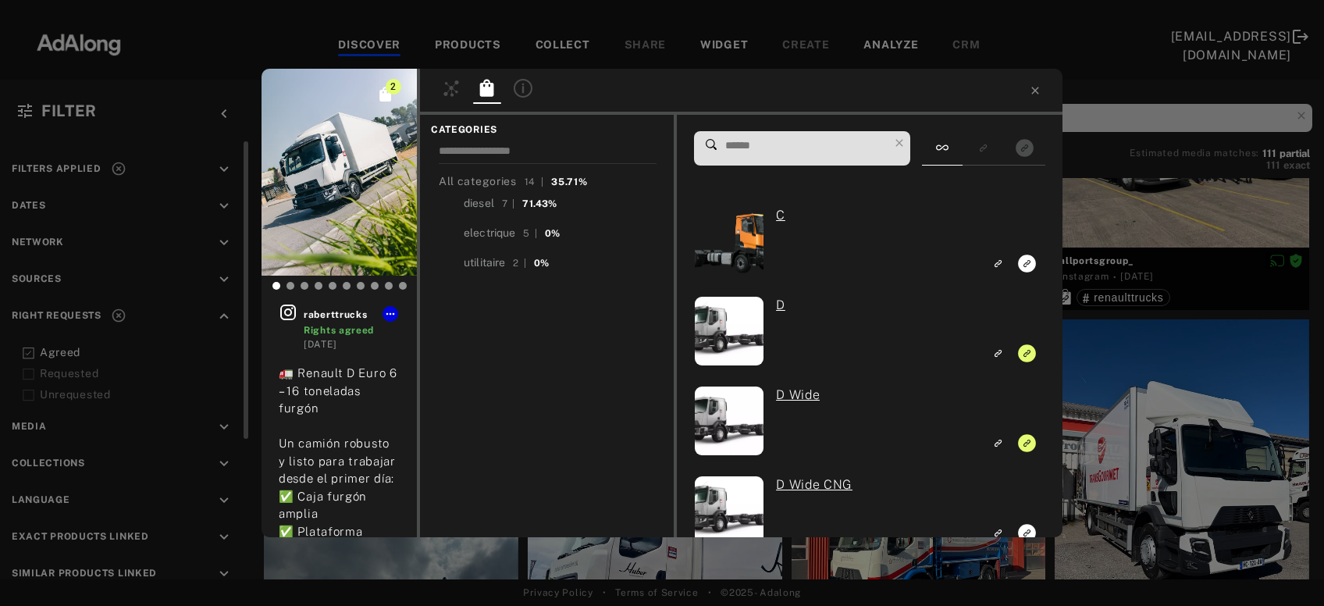
scroll to position [346, 0]
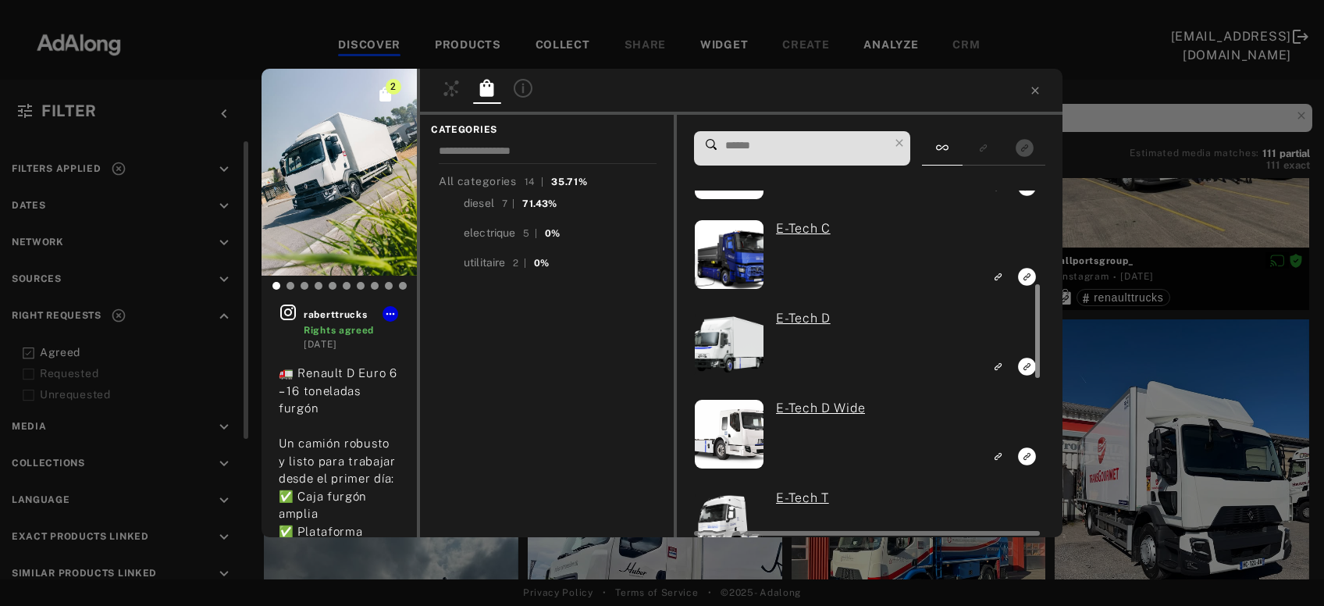
click at [1031, 438] on div at bounding box center [1036, 364] width 12 height 346
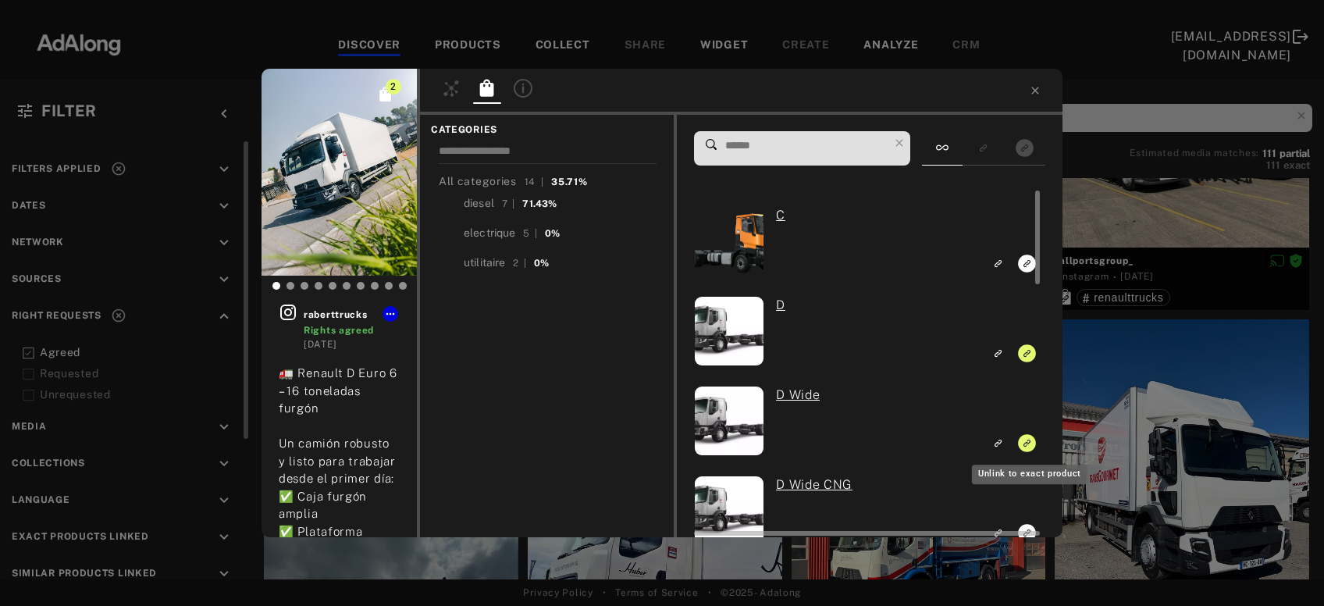
click at [1028, 444] on rect "Unlink to exact product" at bounding box center [1028, 443] width 20 height 20
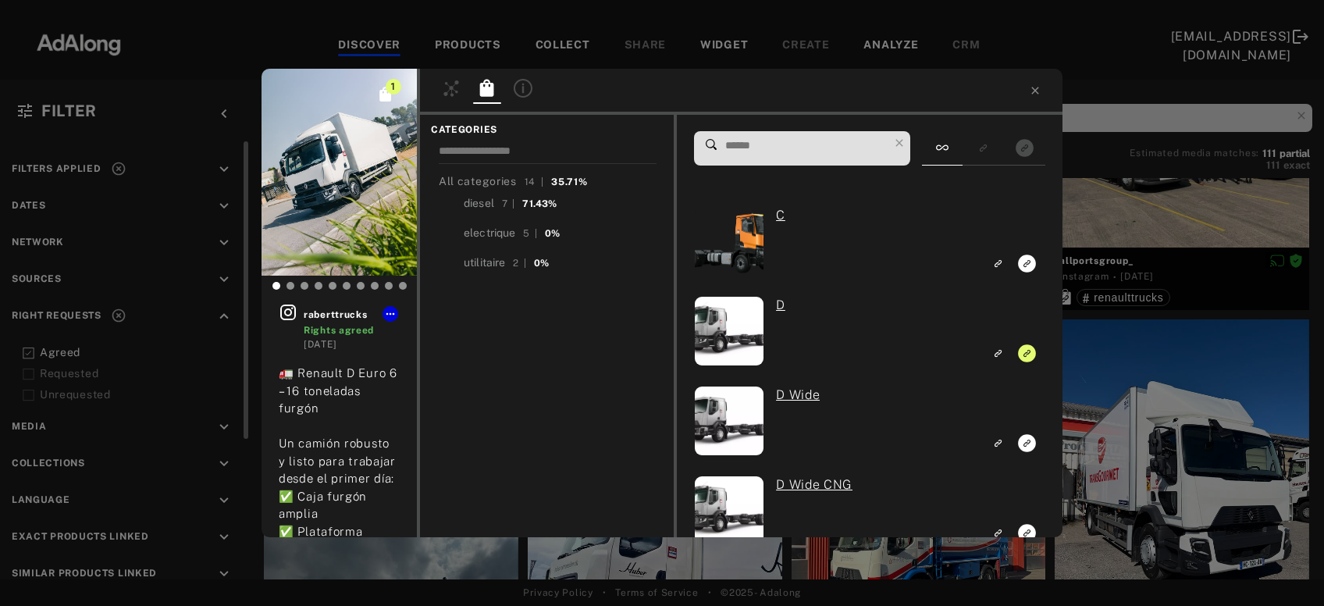
click at [1129, 434] on div "1 raberttrucks Rights agreed 1 month ago 🚛 Renault D Euro 6 – 16 toneladas furg…" at bounding box center [662, 303] width 1324 height 606
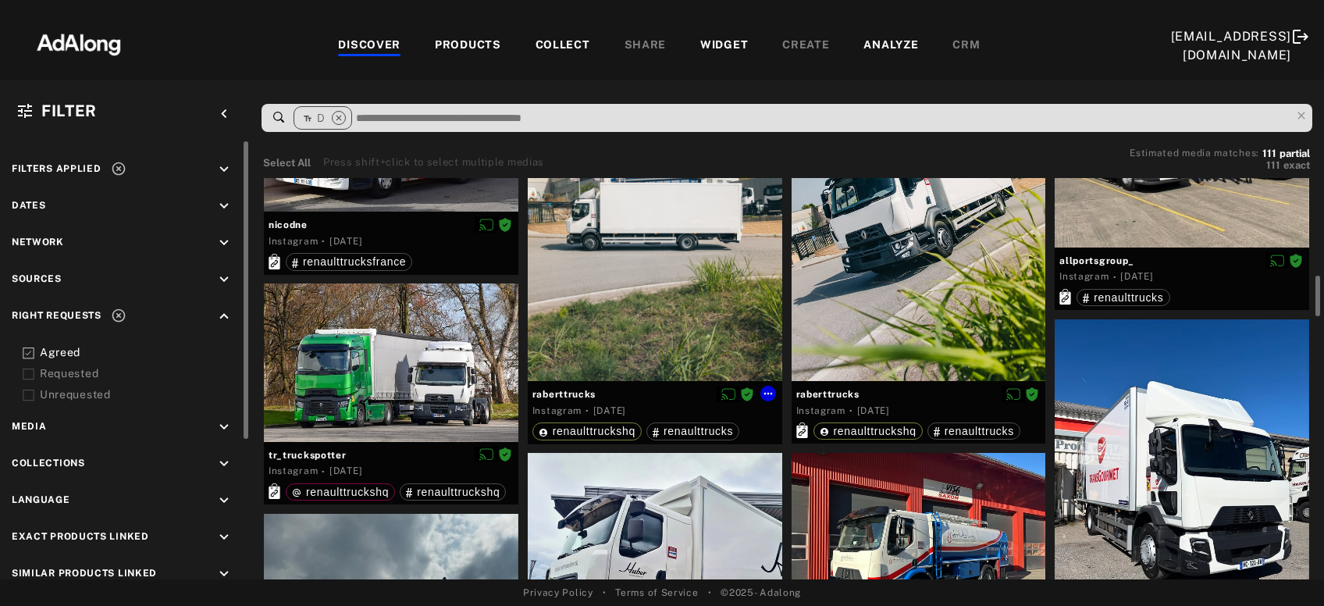
click at [636, 320] on div at bounding box center [655, 211] width 255 height 339
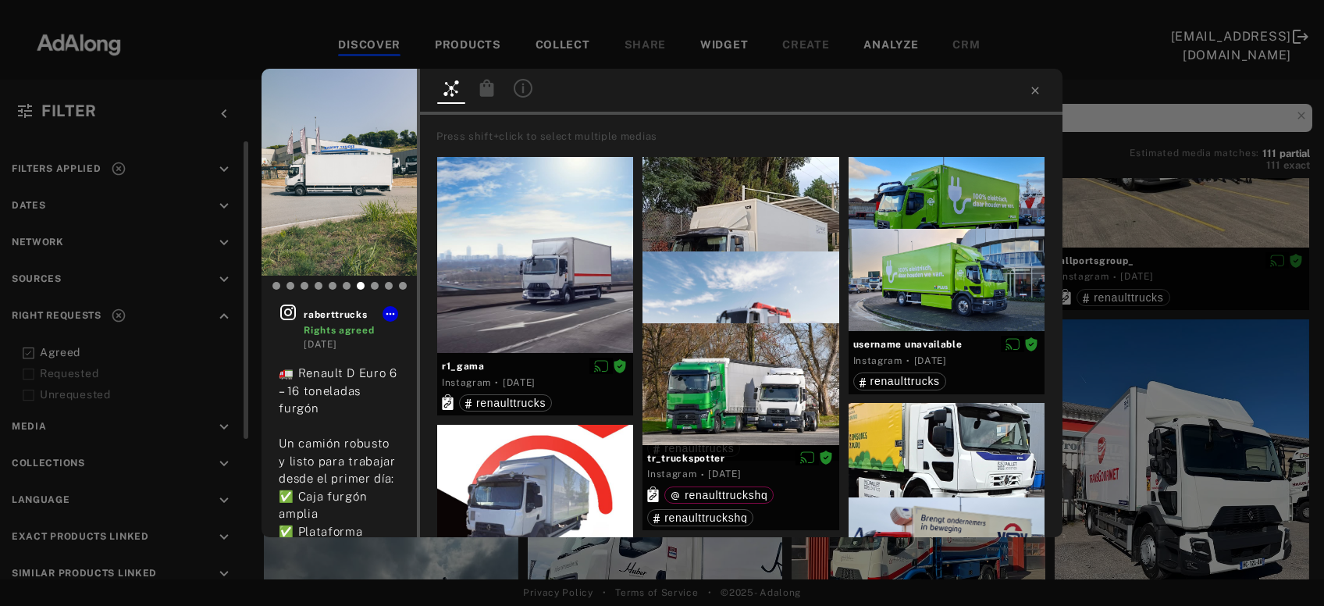
click at [487, 90] on icon at bounding box center [487, 87] width 14 height 17
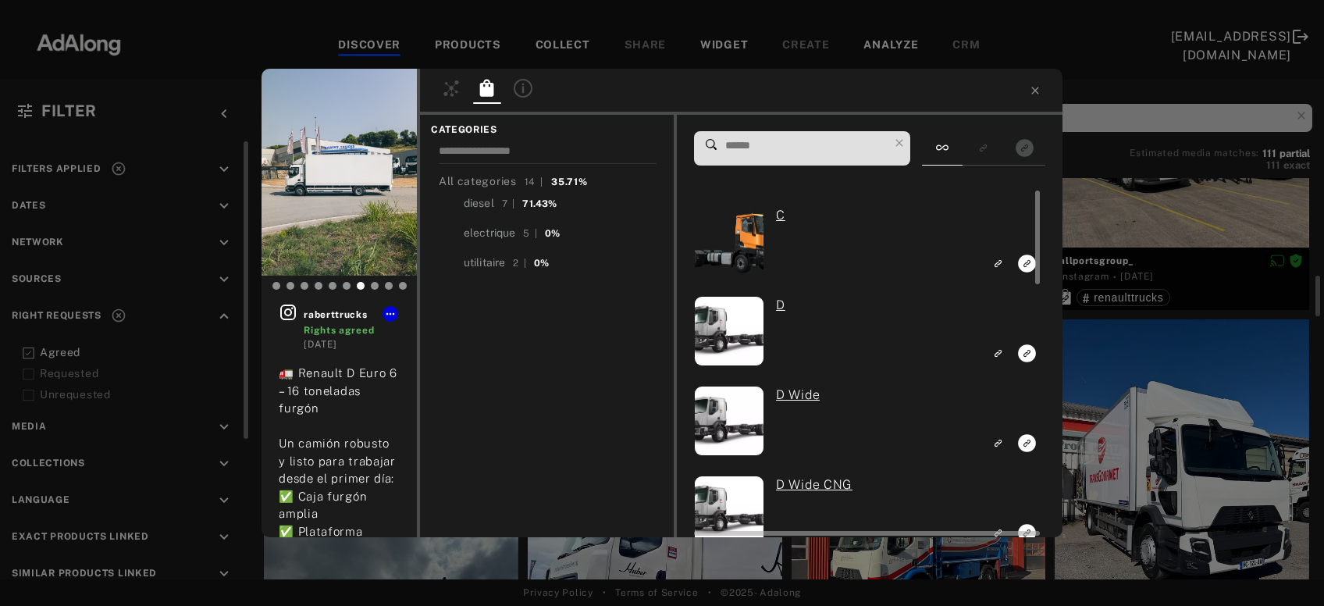
scroll to position [960, 0]
click at [1026, 355] on rect "Link to exact product" at bounding box center [1028, 354] width 20 height 20
click at [1164, 403] on div "1 raberttrucks Rights agreed 1 month ago 🚛 Renault D Euro 6 – 16 toneladas furg…" at bounding box center [662, 303] width 1324 height 606
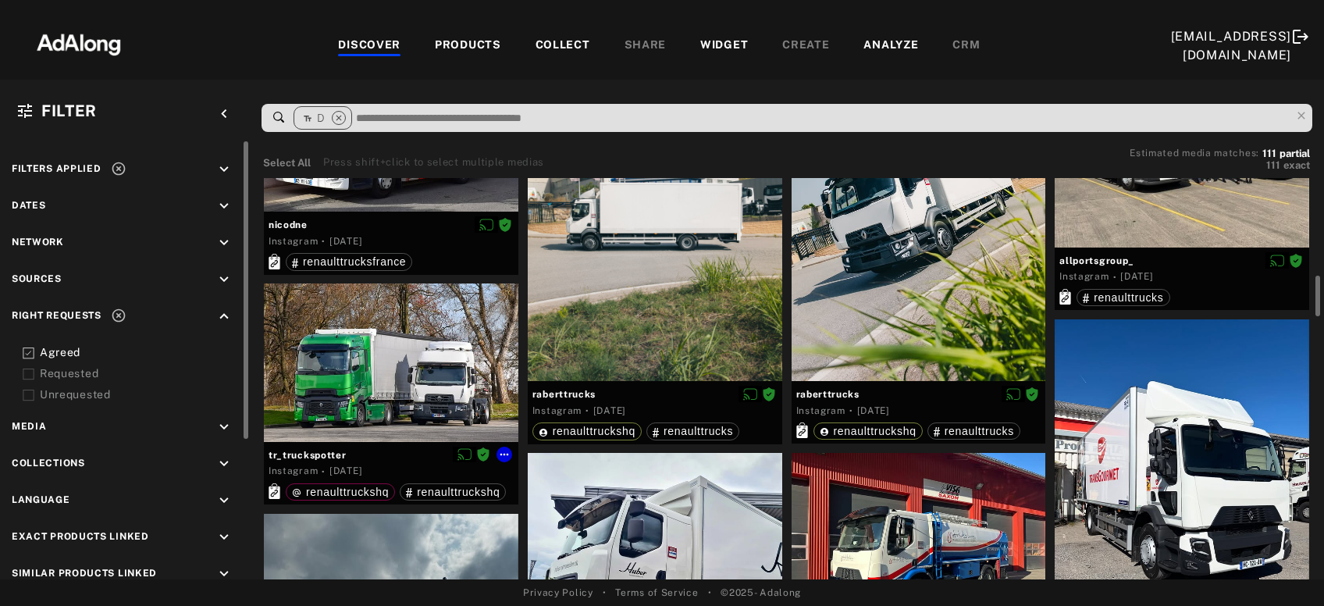
click at [419, 380] on div at bounding box center [391, 362] width 255 height 158
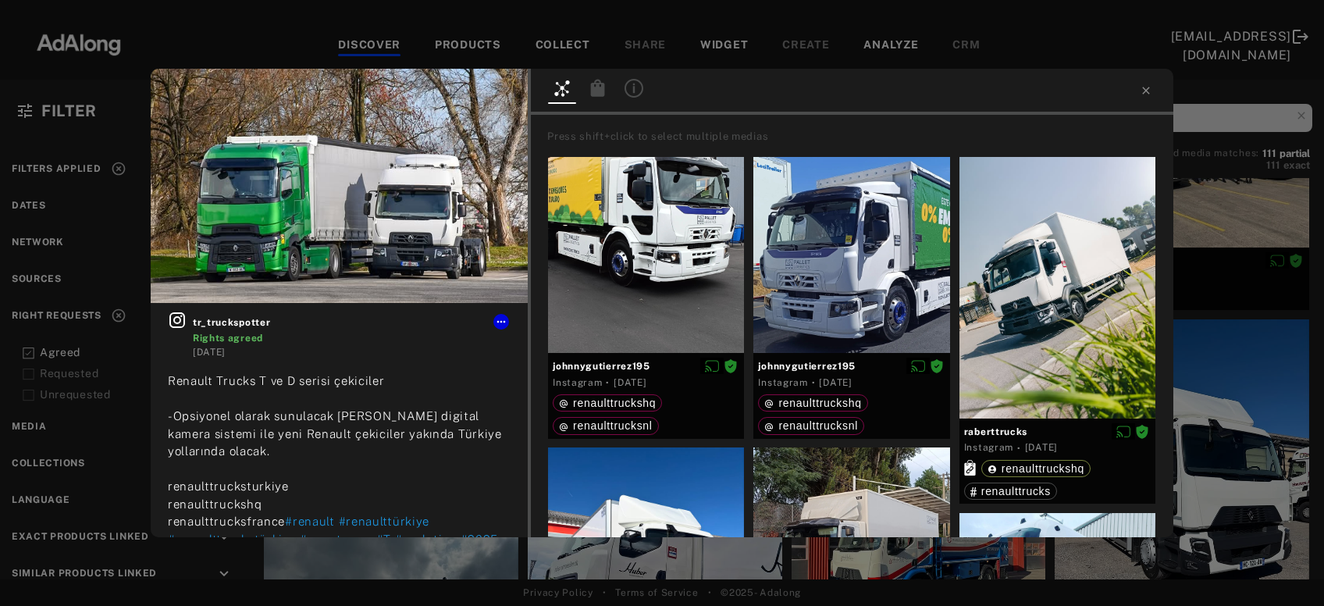
click at [589, 93] on icon at bounding box center [598, 88] width 19 height 19
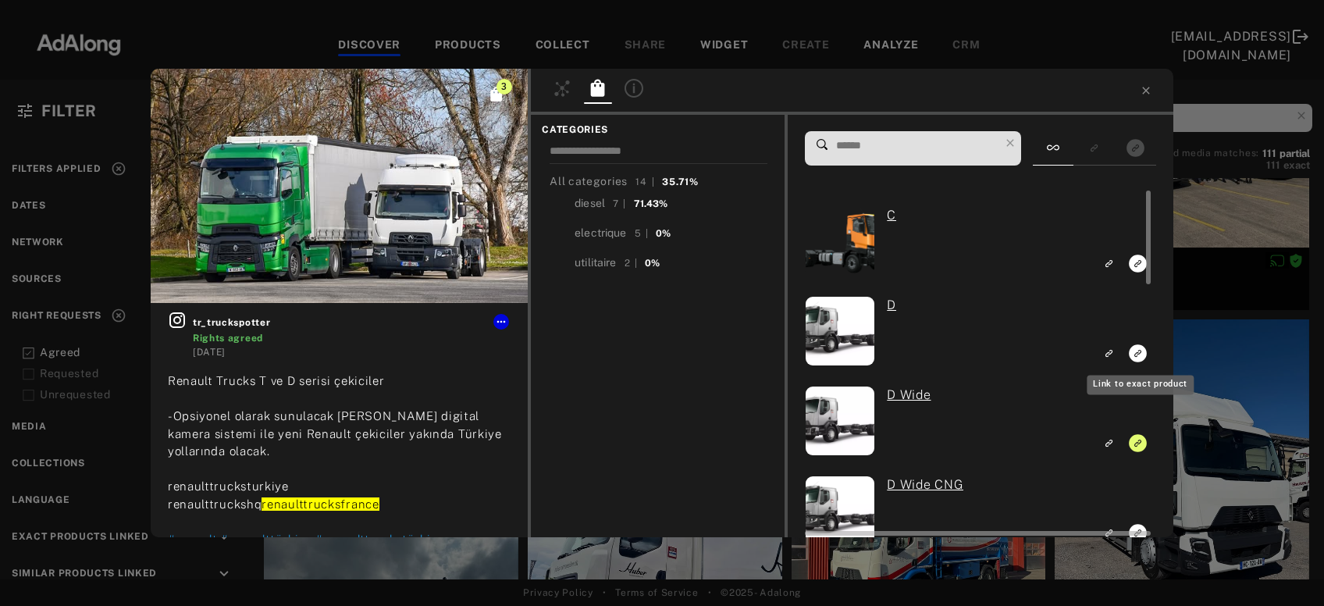
click at [1139, 355] on rect "Link to exact product" at bounding box center [1138, 354] width 20 height 20
click at [1139, 446] on icon "Unlink to exact product" at bounding box center [1138, 443] width 18 height 18
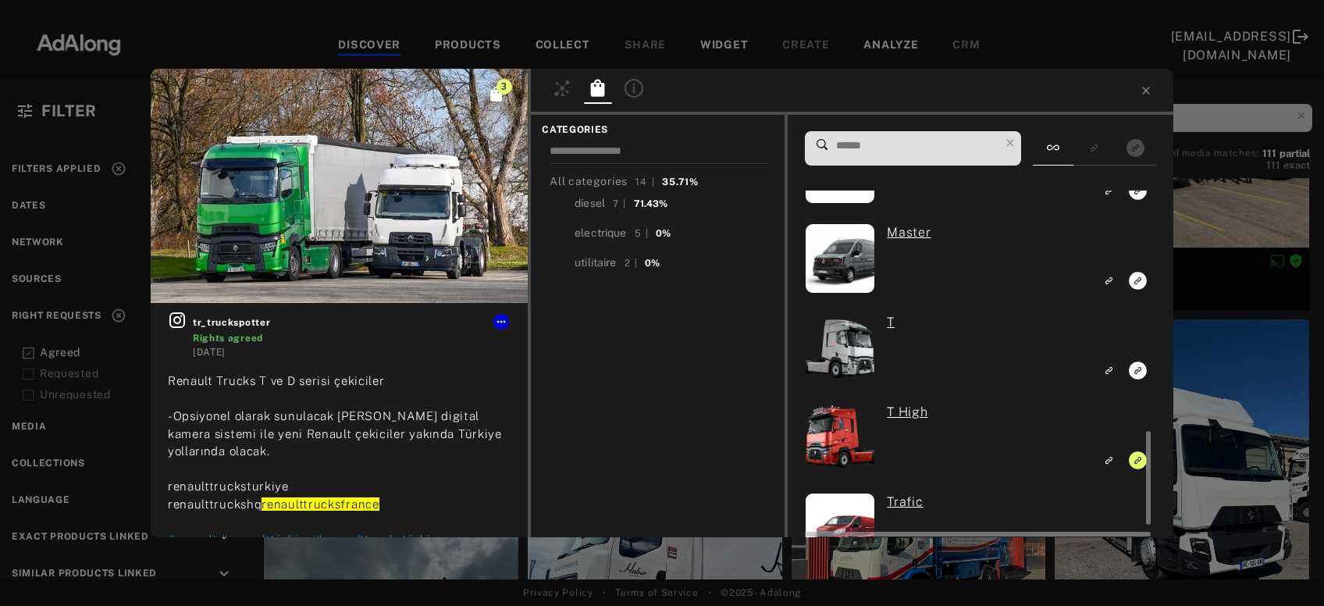
scroll to position [882, 0]
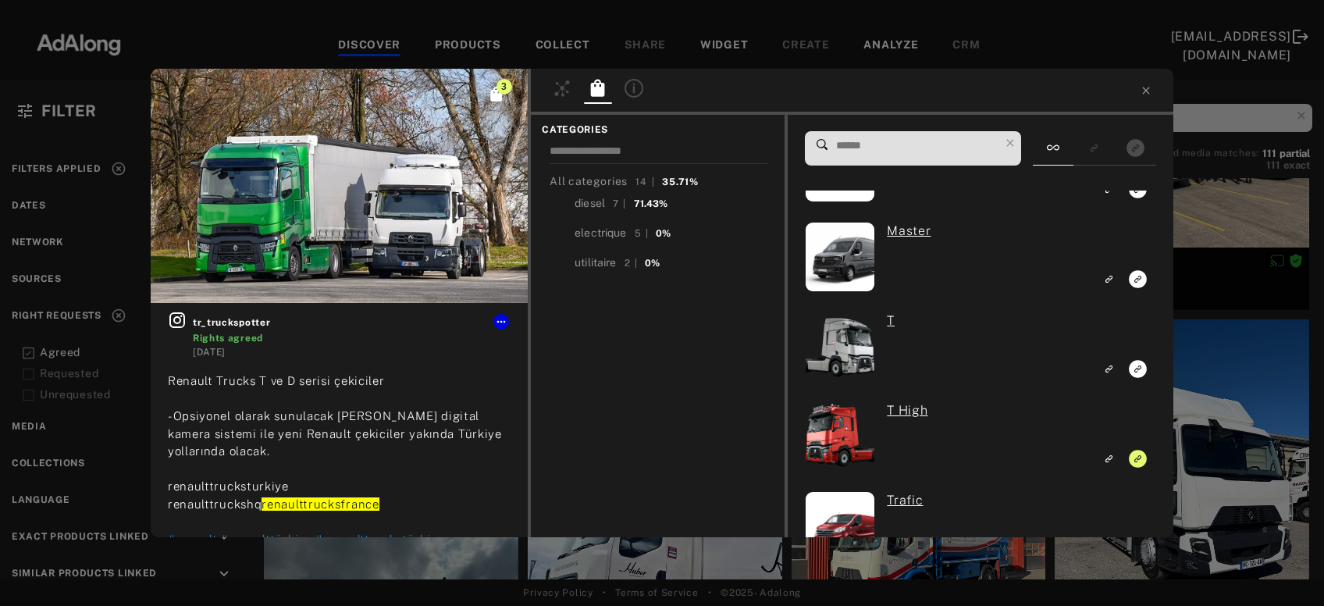
click at [1278, 429] on div "3 tr_truckspotter Rights agreed 7 months ago Renault Trucks T ve D serisi çekic…" at bounding box center [662, 303] width 1324 height 606
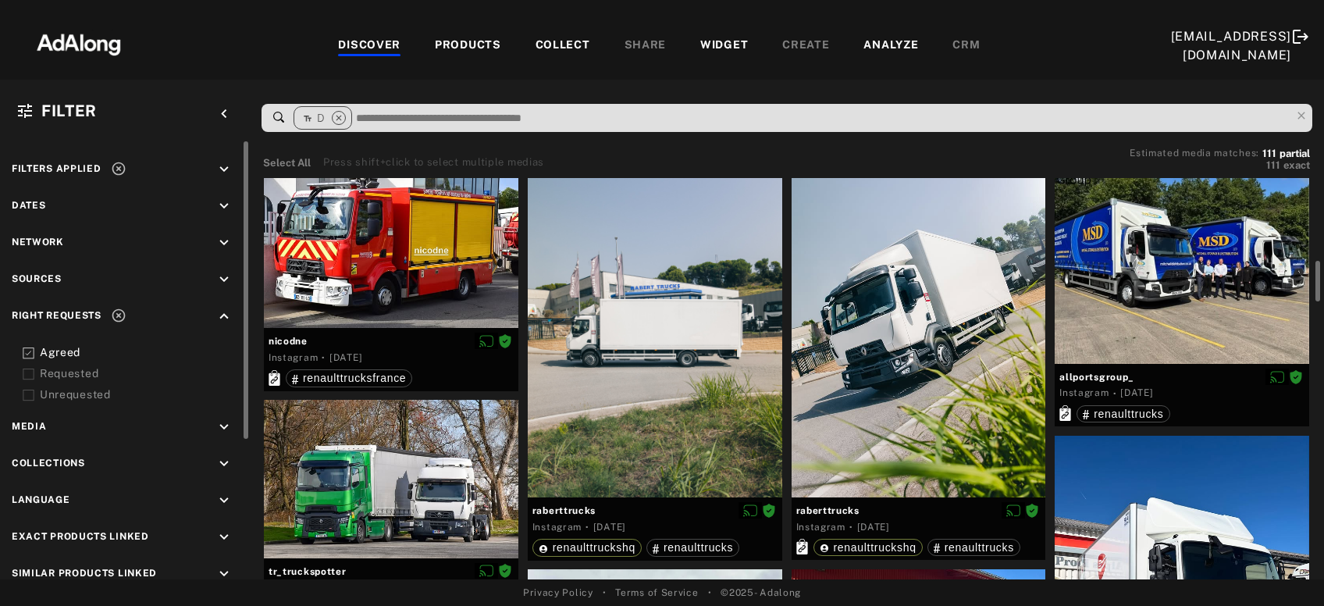
scroll to position [822, 0]
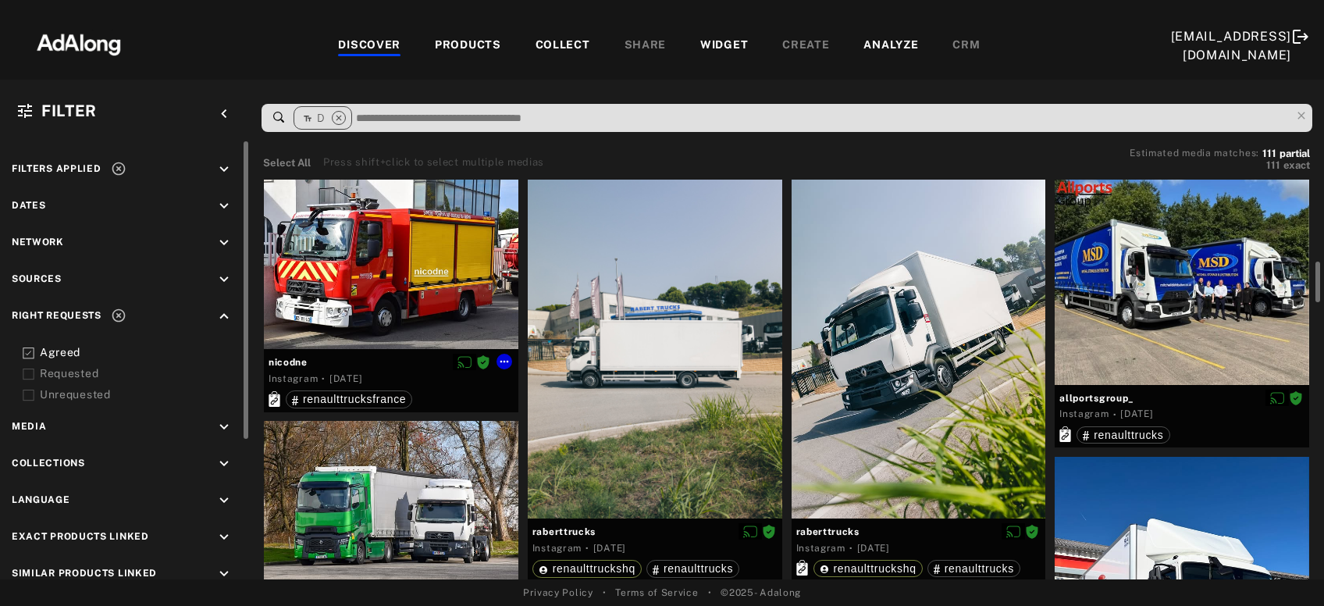
click at [422, 303] on div at bounding box center [391, 264] width 255 height 169
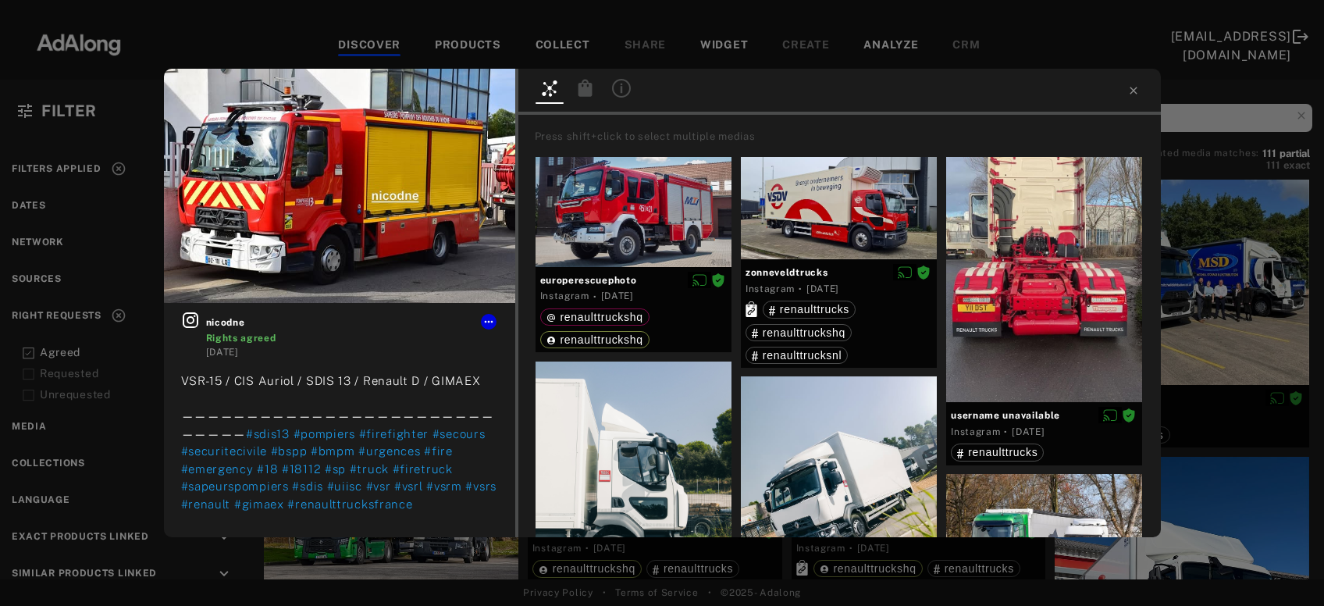
click at [583, 95] on icon at bounding box center [585, 87] width 14 height 17
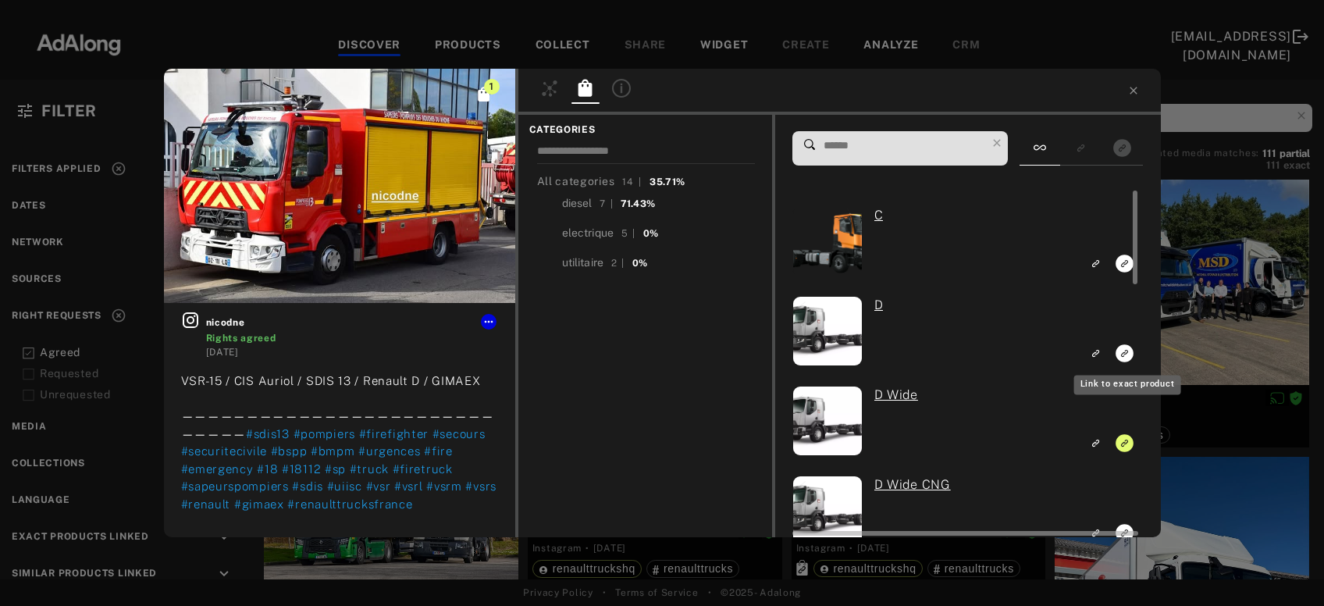
click at [1125, 355] on icon "Link to exact product" at bounding box center [1126, 353] width 18 height 18
click at [1126, 442] on icon "Unlink to exact product" at bounding box center [1126, 443] width 18 height 18
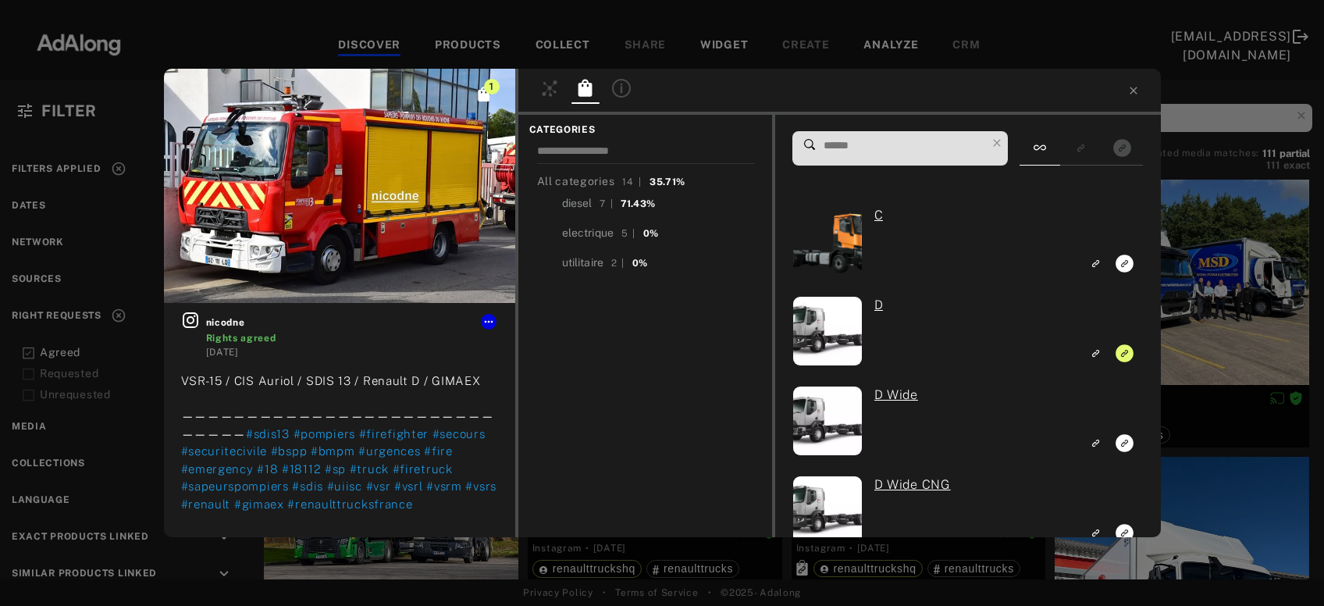
click at [1206, 329] on div "1 nicodne Rights agreed 4 months ago VSR-15 / CIS Auriol / SDIS 13 / Renault D …" at bounding box center [662, 303] width 1324 height 606
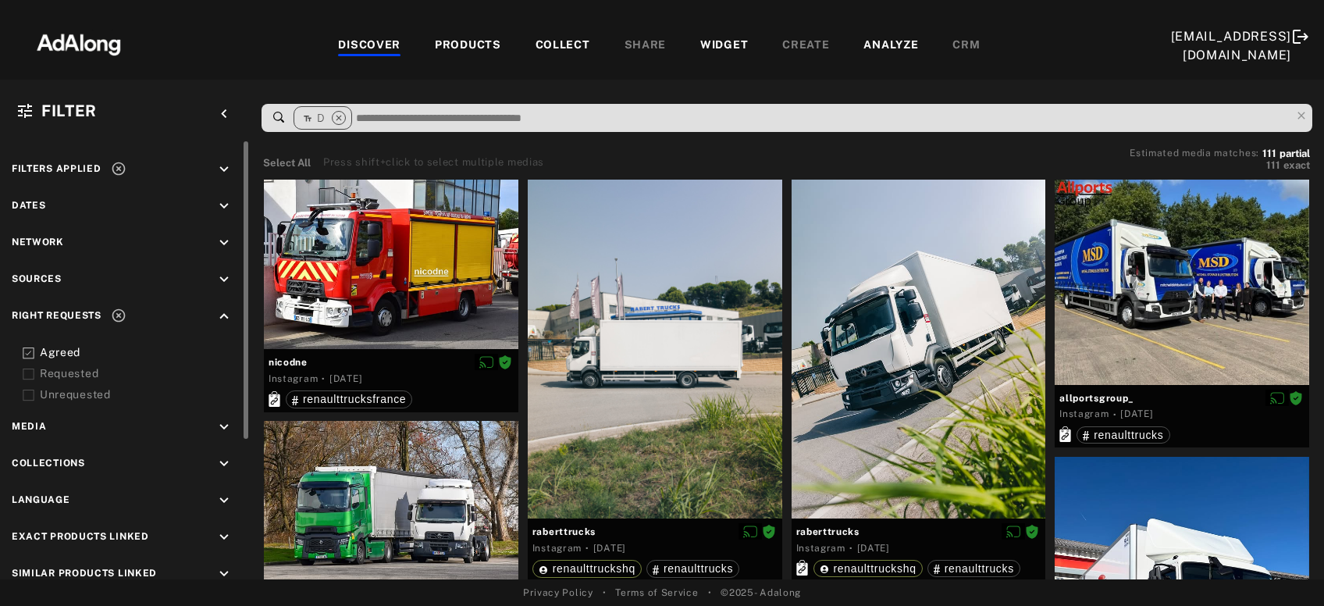
click at [1206, 329] on div at bounding box center [1182, 282] width 255 height 205
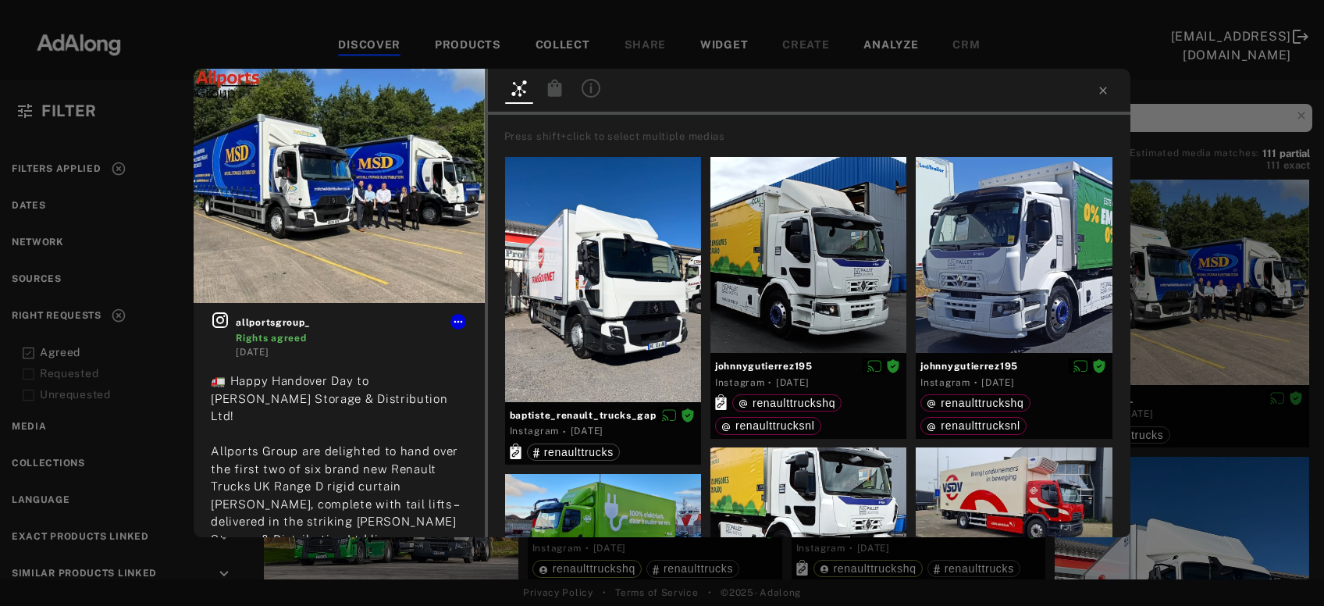
click at [556, 82] on icon at bounding box center [555, 88] width 19 height 19
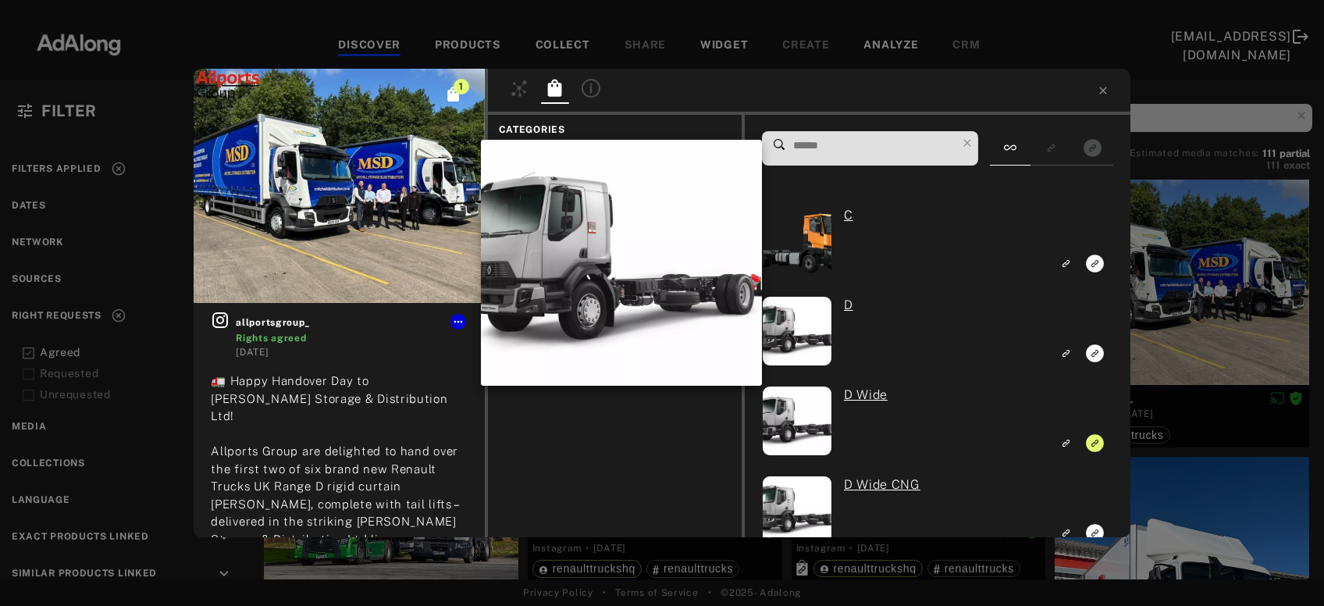
scroll to position [822, 0]
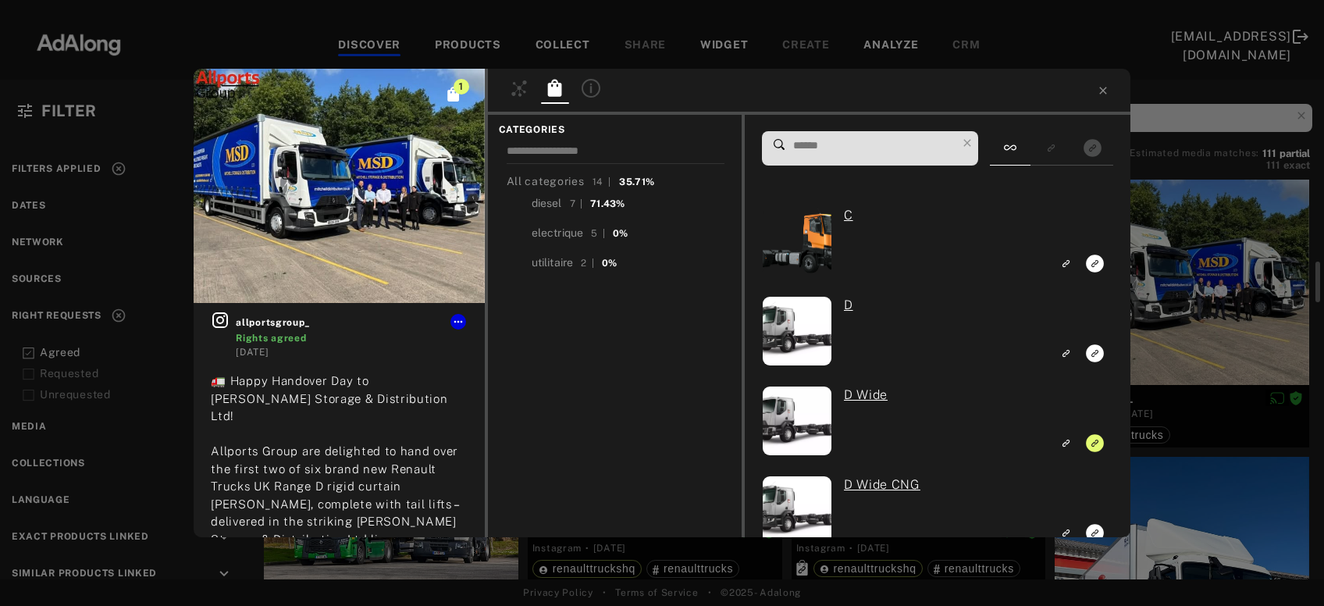
click at [1177, 333] on div "1 allportsgroup_ Rights agreed 4 months ago 🚛 Happy Handover Day to Mitchell St…" at bounding box center [662, 303] width 1324 height 606
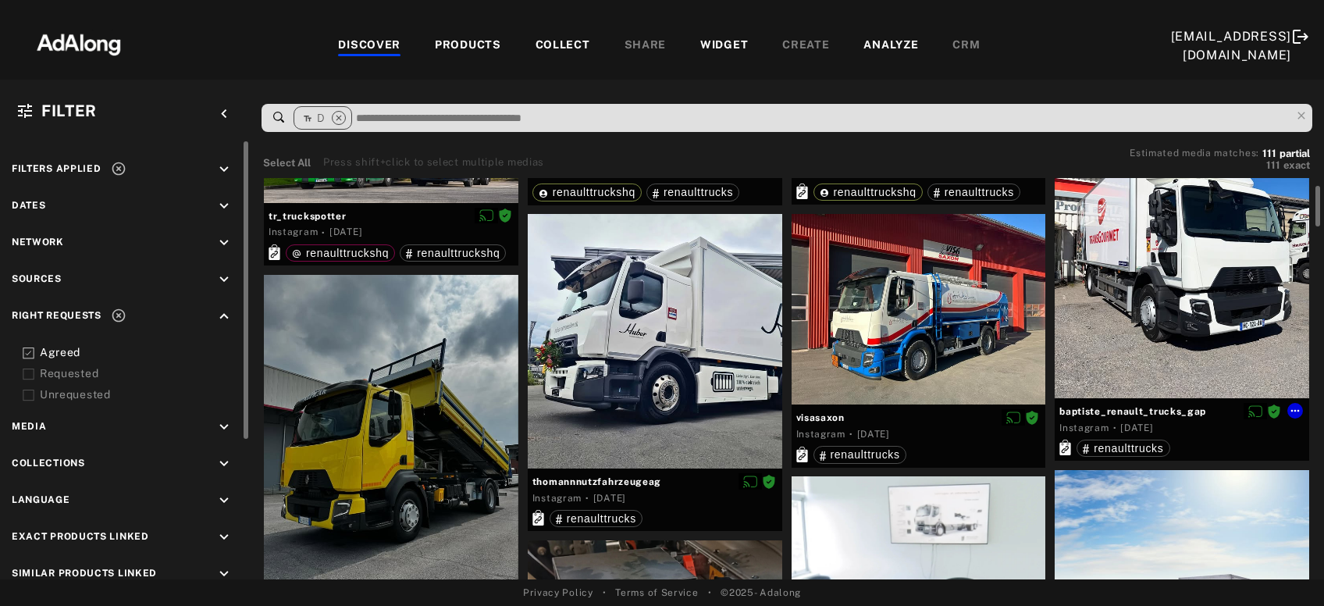
scroll to position [1249, 0]
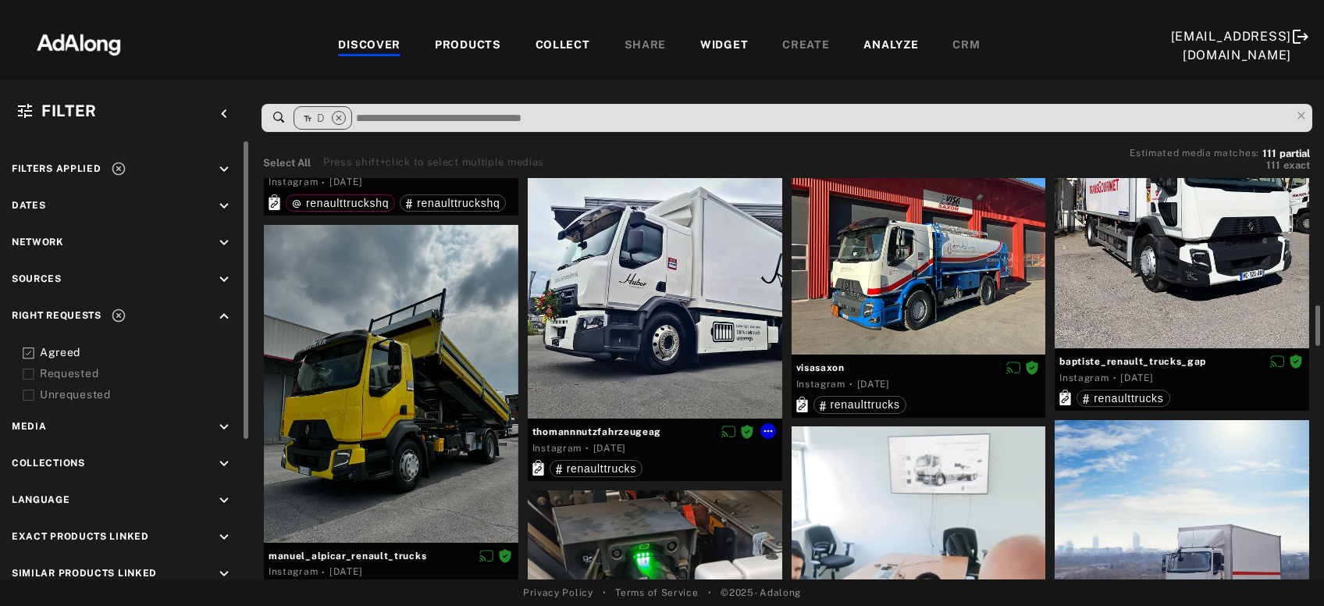
click at [671, 393] on div at bounding box center [655, 291] width 255 height 255
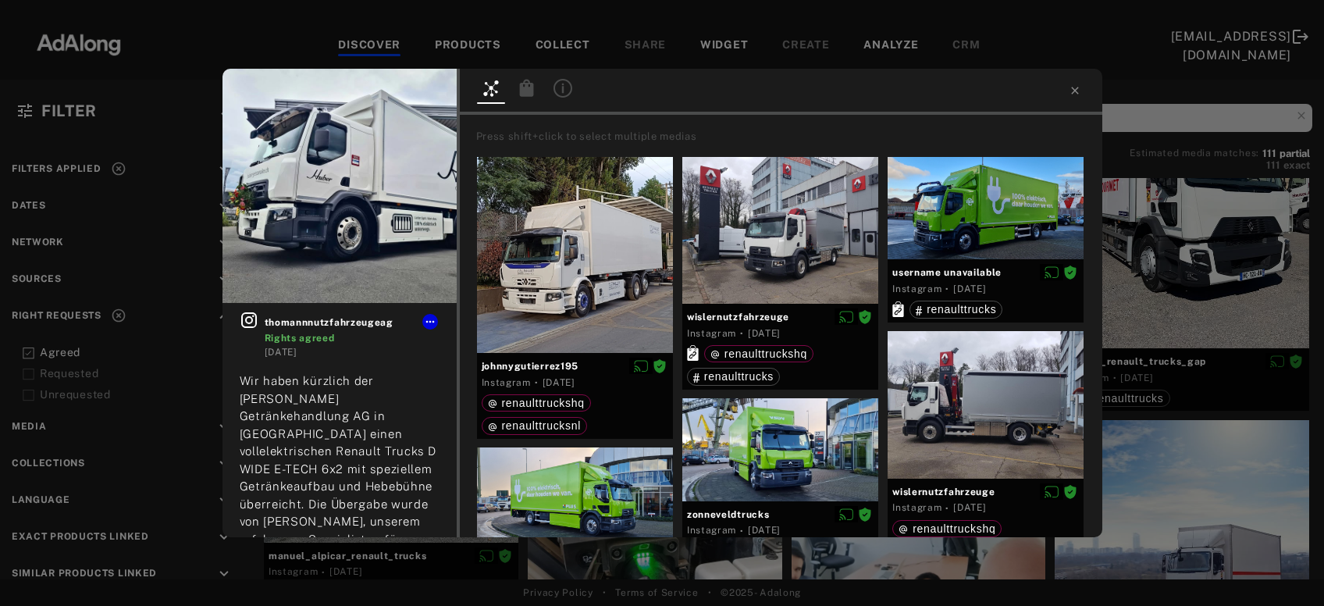
click at [529, 93] on icon at bounding box center [526, 87] width 14 height 17
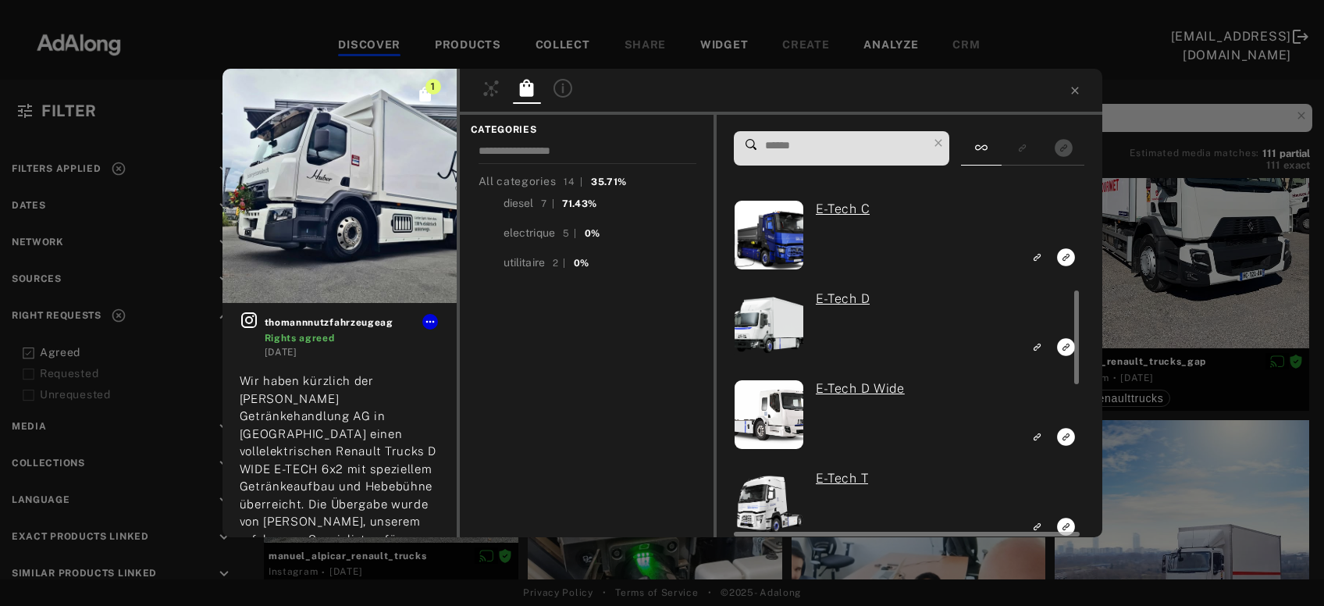
scroll to position [366, 0]
click at [1065, 435] on icon "Link to exact product" at bounding box center [1067, 436] width 18 height 18
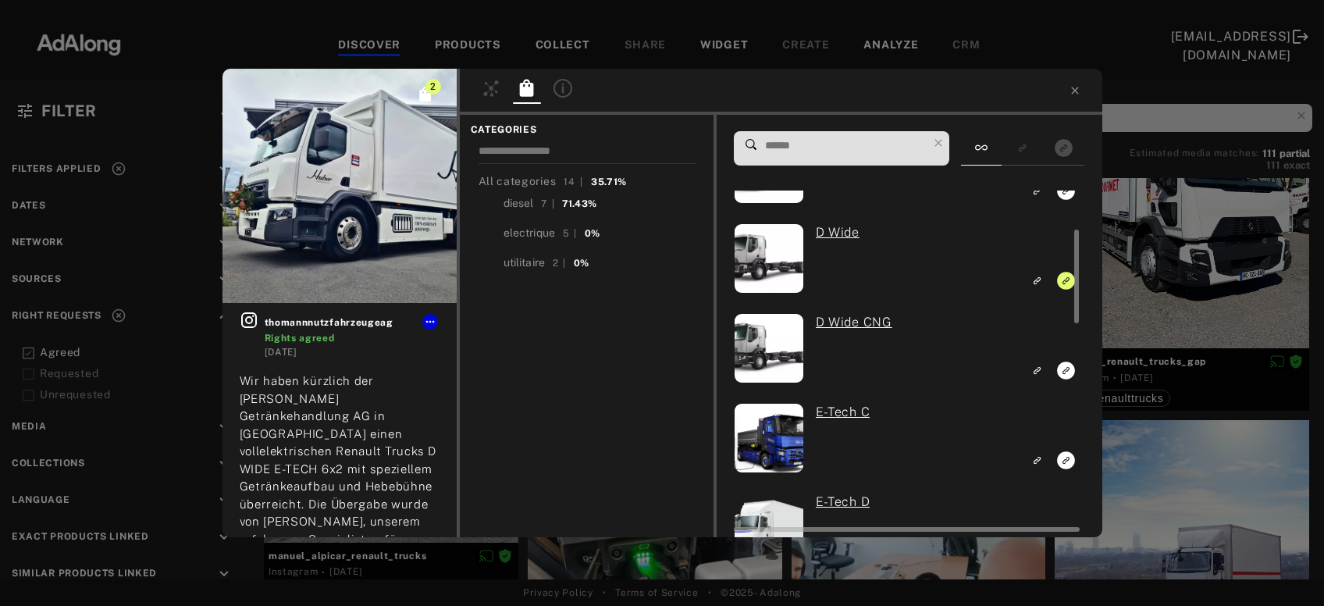
scroll to position [159, 0]
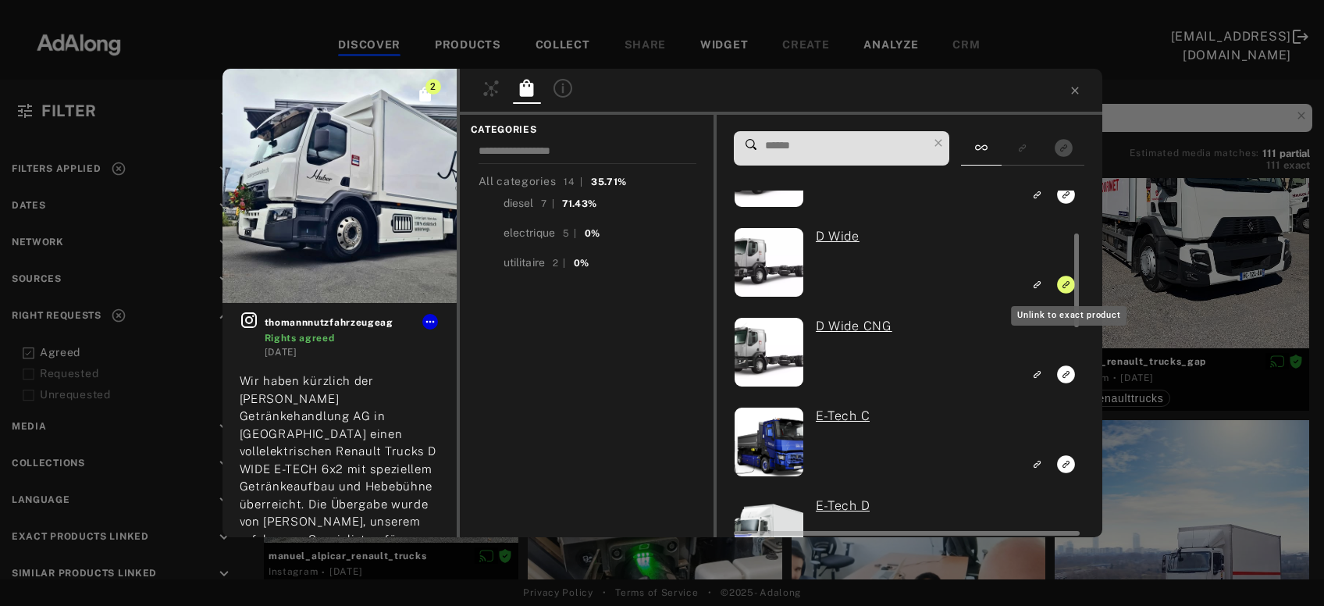
click at [1062, 287] on icon "Unlink to exact product" at bounding box center [1067, 285] width 18 height 18
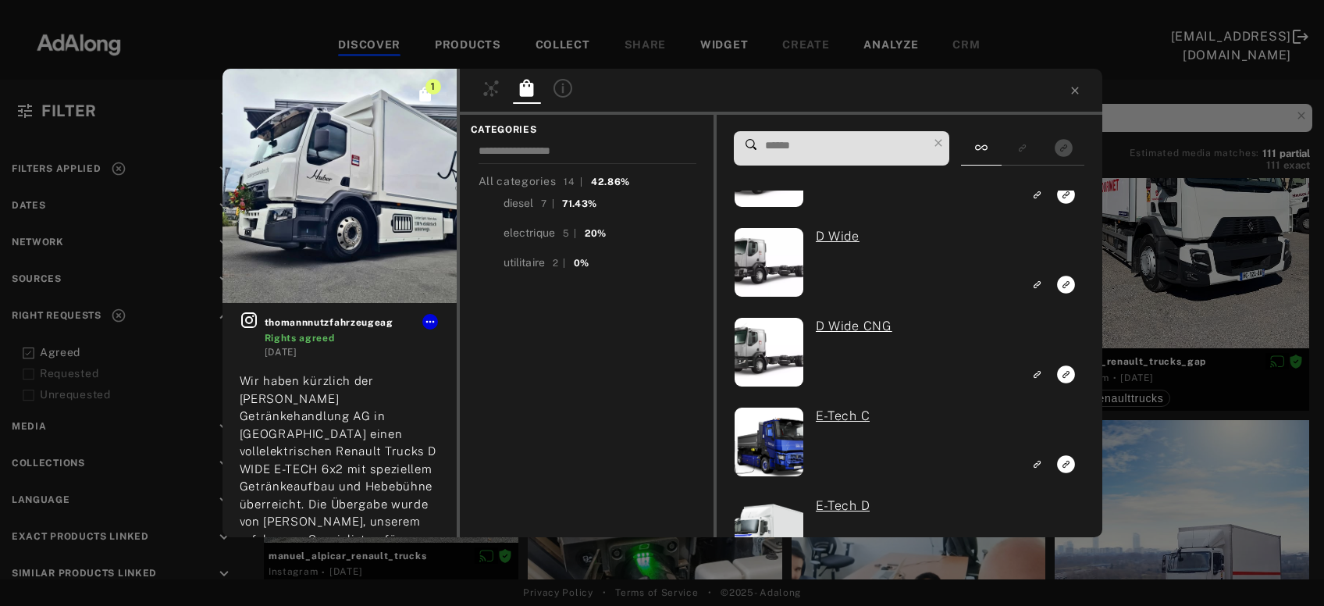
click at [1147, 283] on div "1 thomannnutzfahrzeugeag Rights agreed 1 year ago Wir haben kürzlich der Huber …" at bounding box center [662, 303] width 1324 height 606
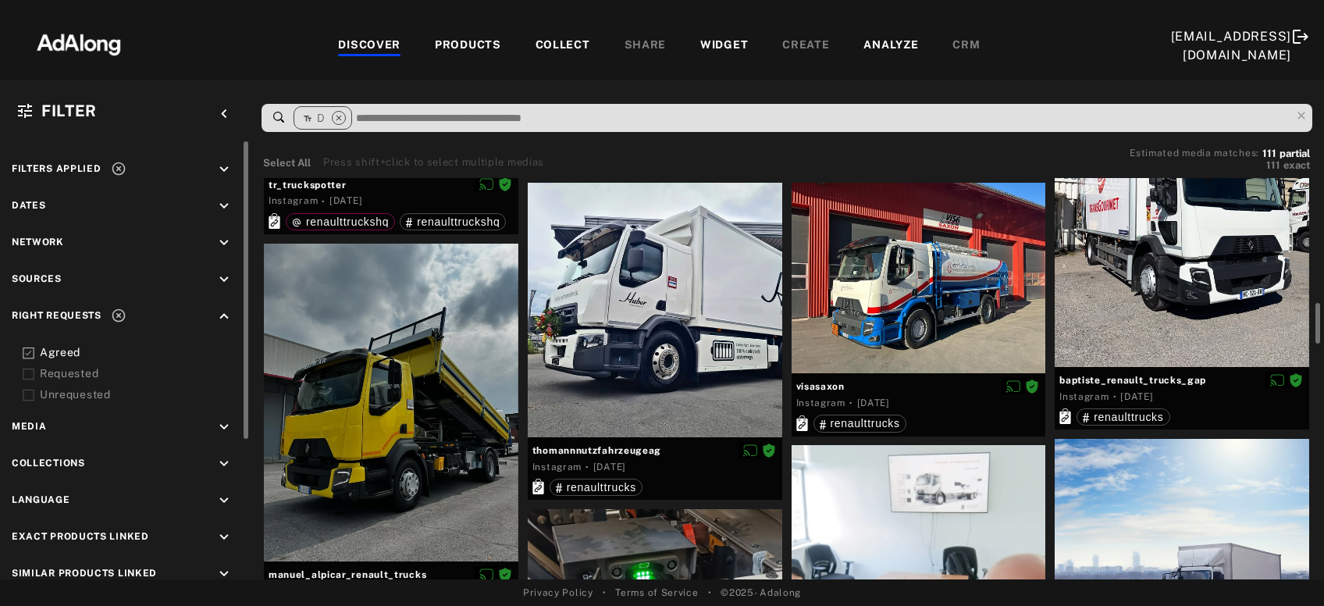
scroll to position [1210, 0]
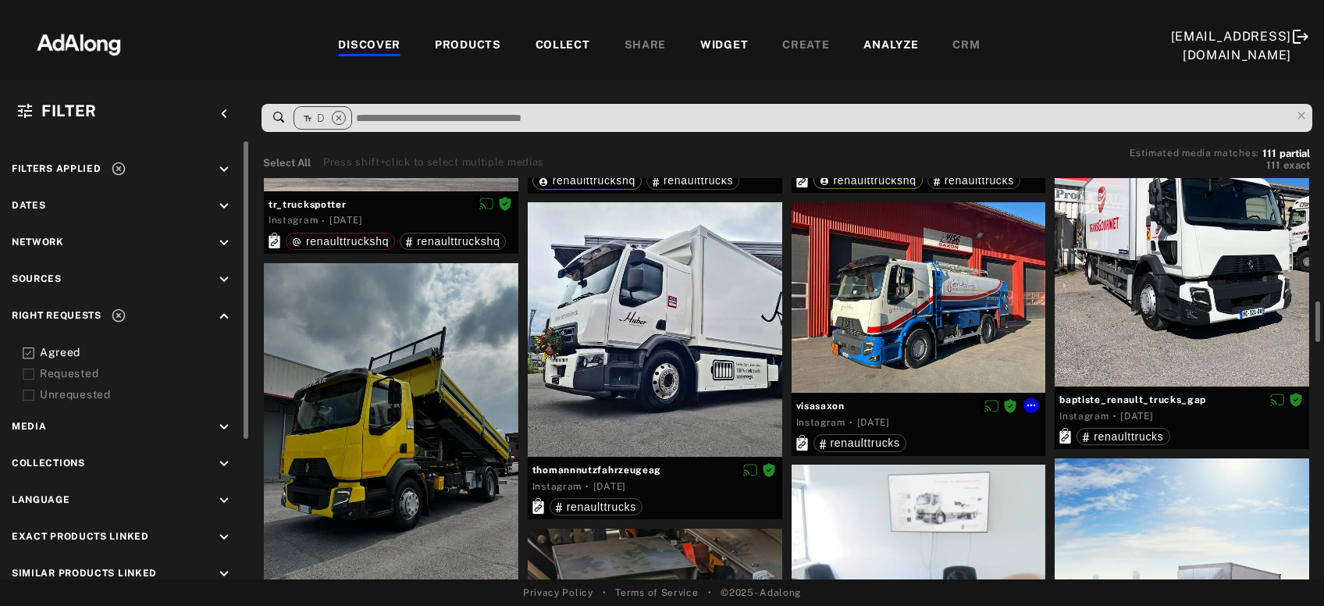
click at [967, 306] on div at bounding box center [919, 297] width 255 height 191
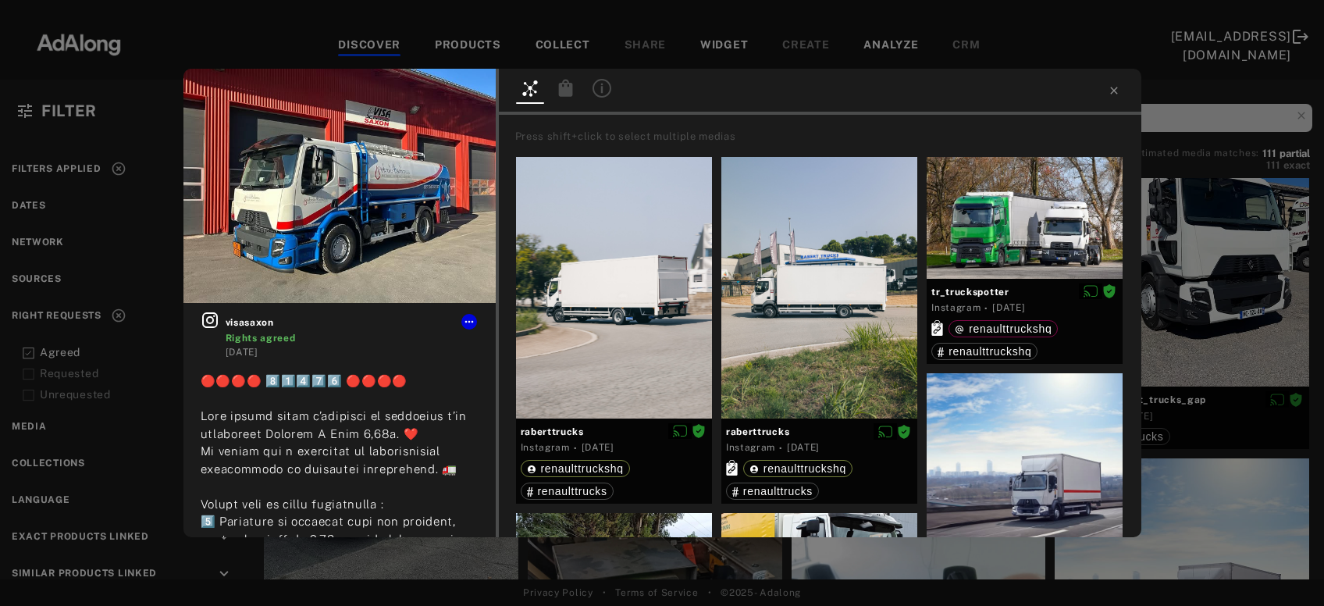
click at [565, 92] on icon at bounding box center [565, 87] width 14 height 17
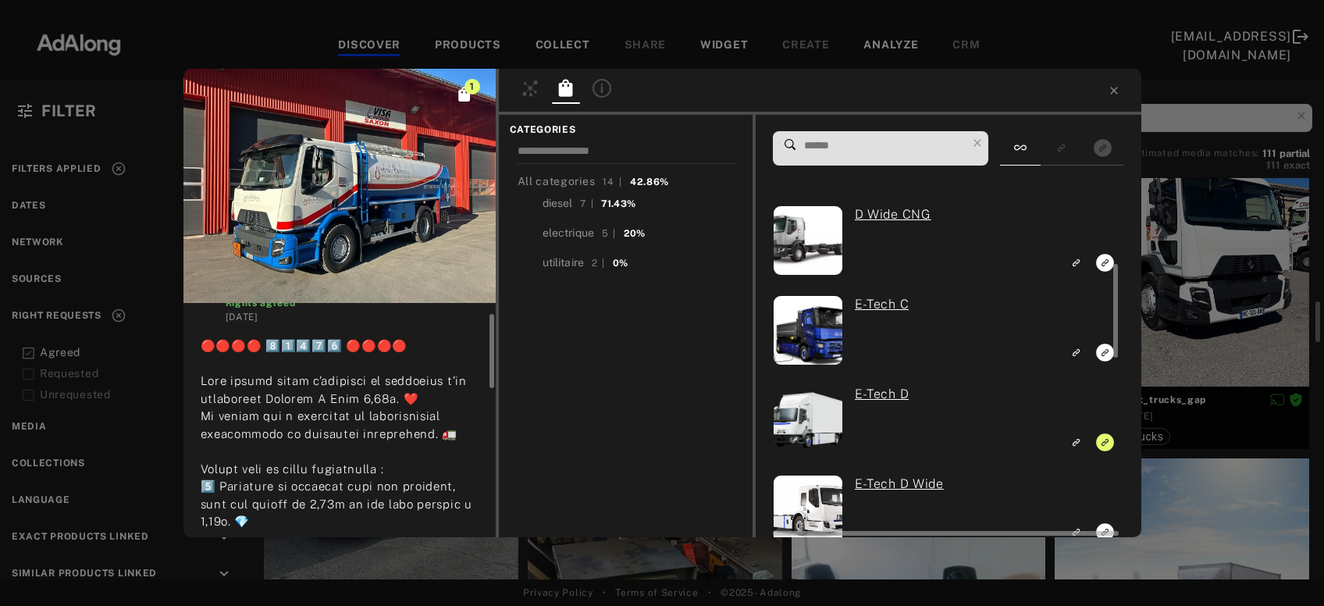
scroll to position [270, 0]
click at [1107, 444] on rect "Unlink to exact product" at bounding box center [1106, 443] width 20 height 20
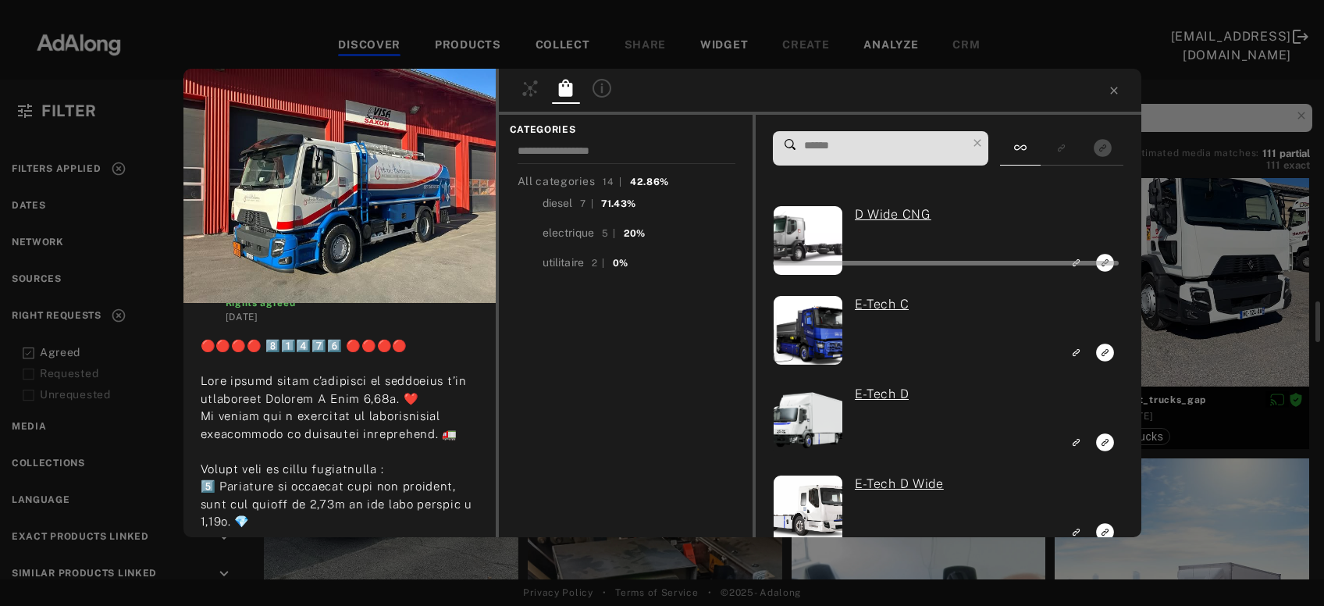
scroll to position [0, 0]
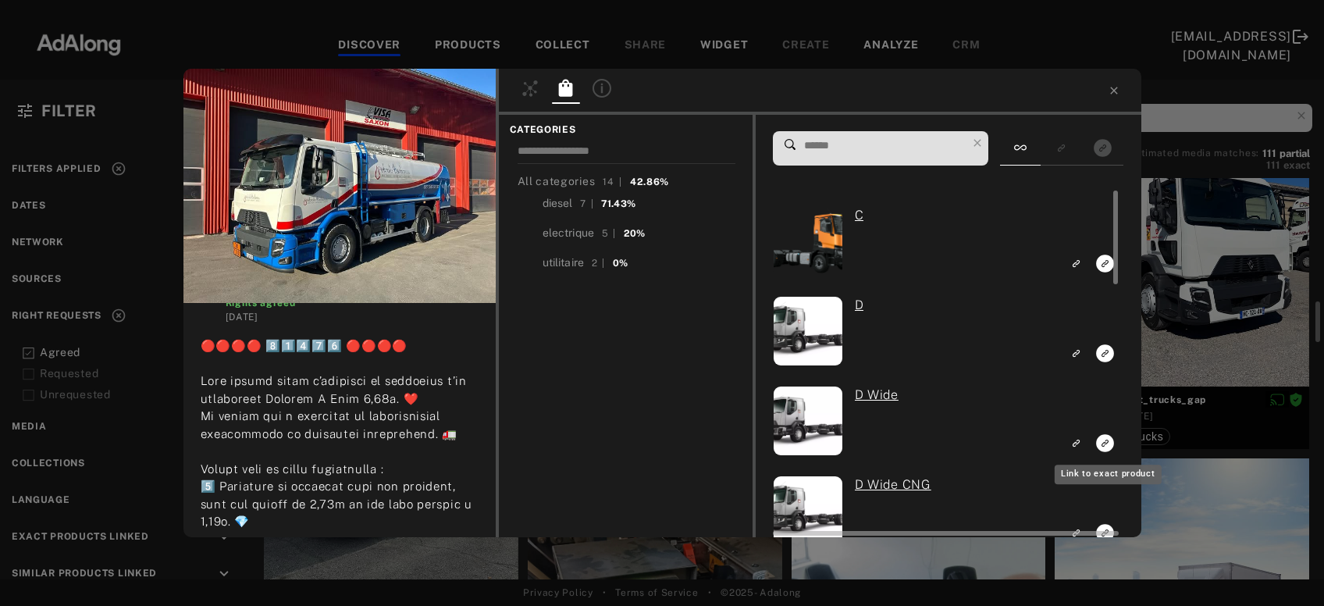
click at [1106, 443] on rect "Link to exact product" at bounding box center [1106, 443] width 20 height 20
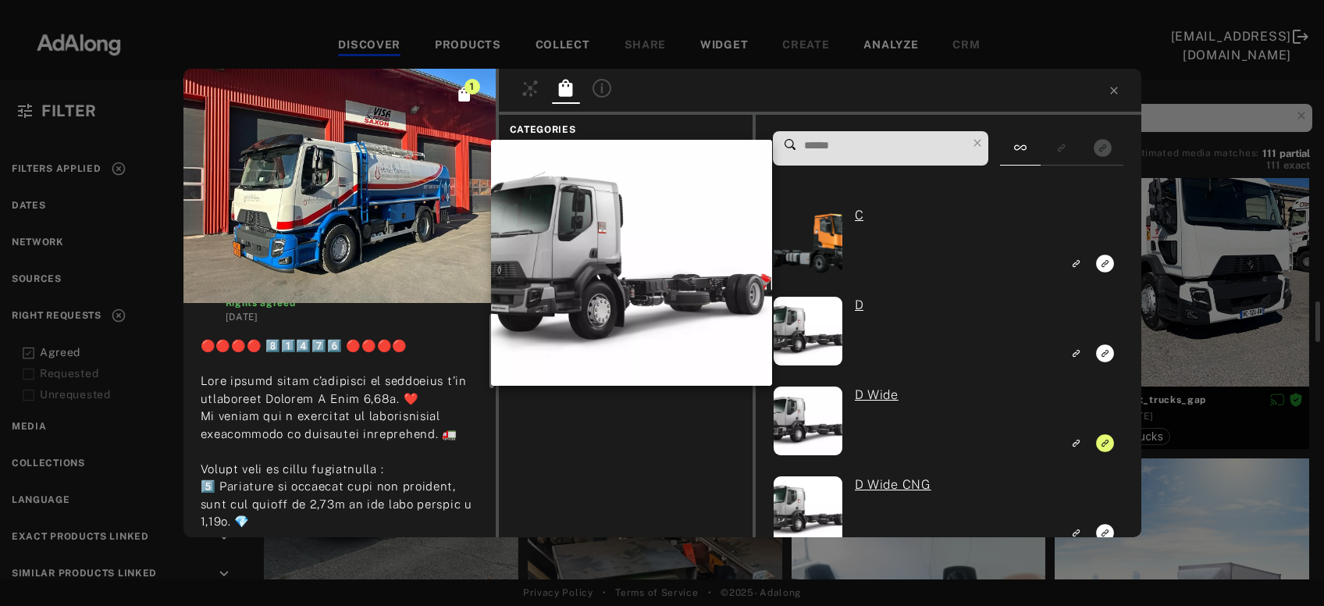
scroll to position [35, 0]
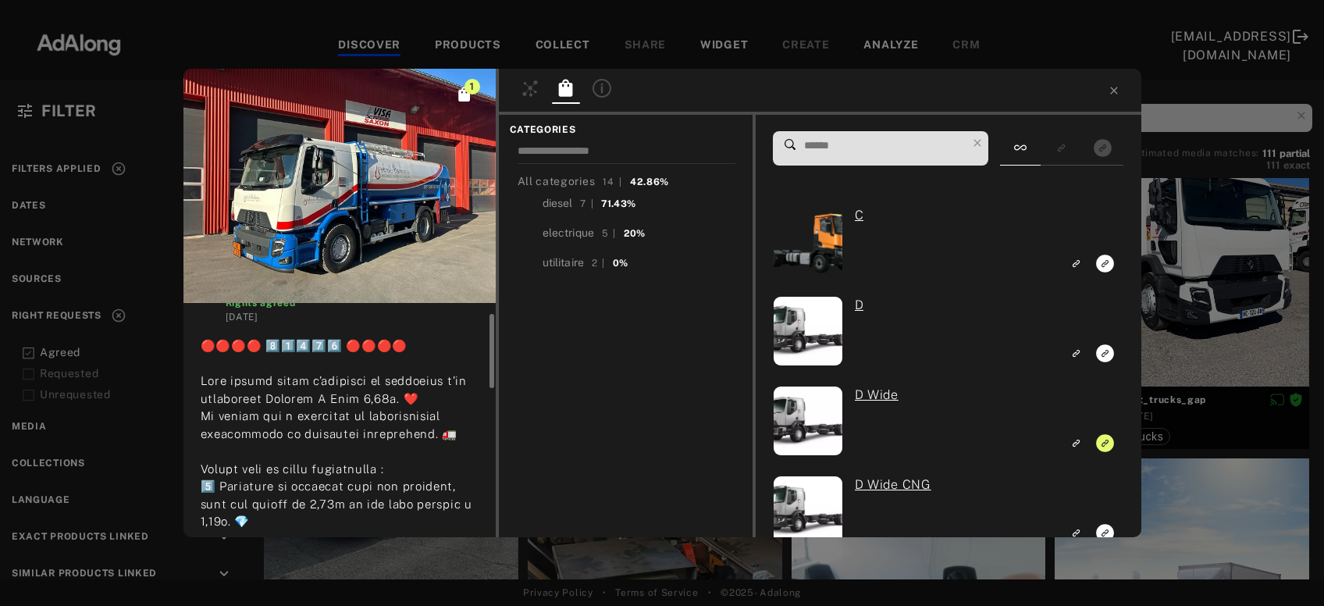
click at [1221, 299] on div "1 visasaxon Rights agreed 9 months ago #visasaxon #renaulttrucksschweiz #Renaul…" at bounding box center [662, 303] width 1324 height 606
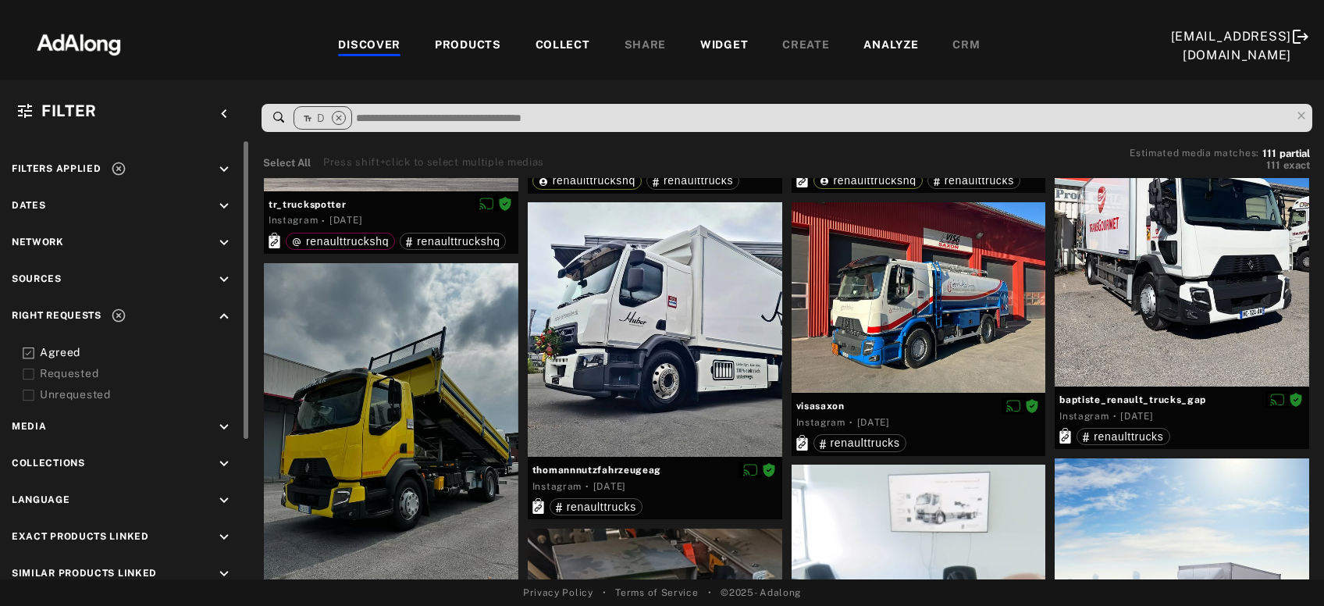
click at [1221, 299] on div at bounding box center [1182, 228] width 255 height 318
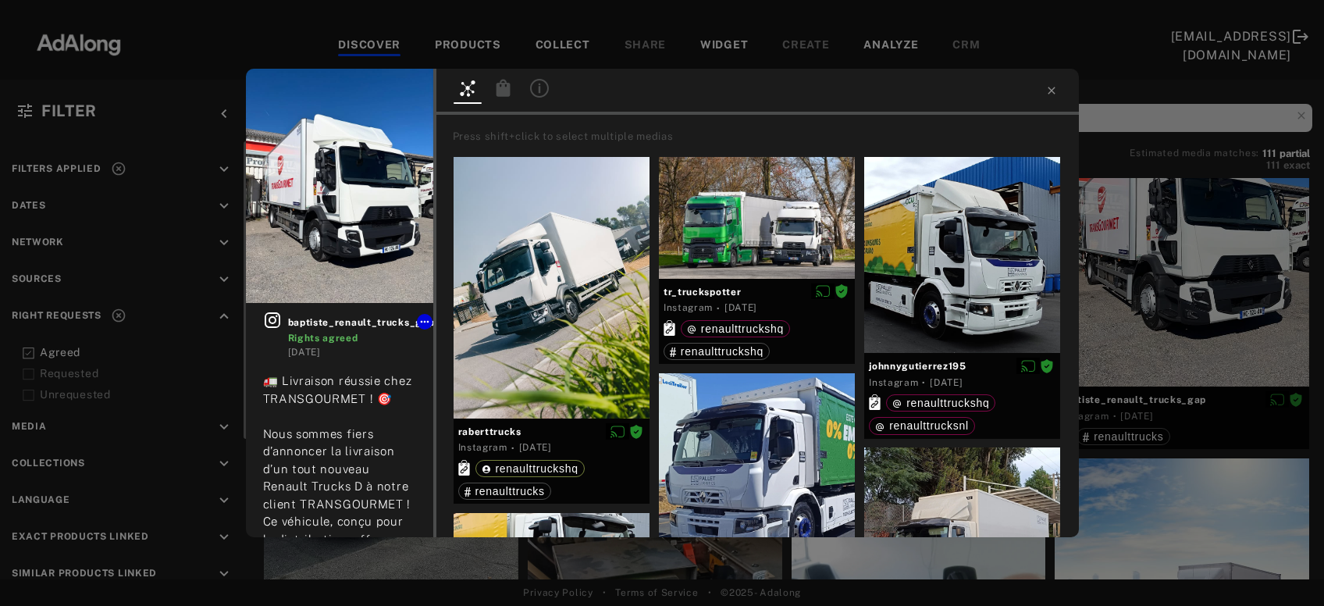
click at [508, 95] on icon at bounding box center [503, 87] width 14 height 17
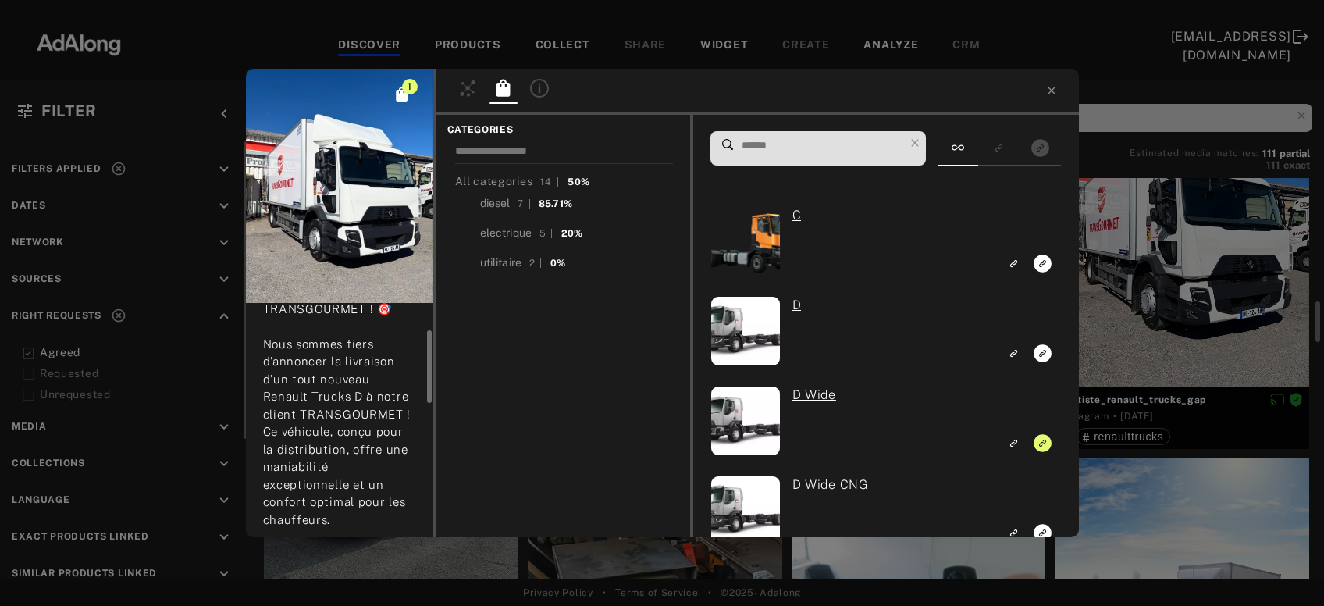
scroll to position [90, 0]
click at [1166, 241] on div "1 baptiste_renault_trucks_gap Rights agreed 7 months ago 🚛 Livraison réussie ch…" at bounding box center [662, 303] width 1324 height 606
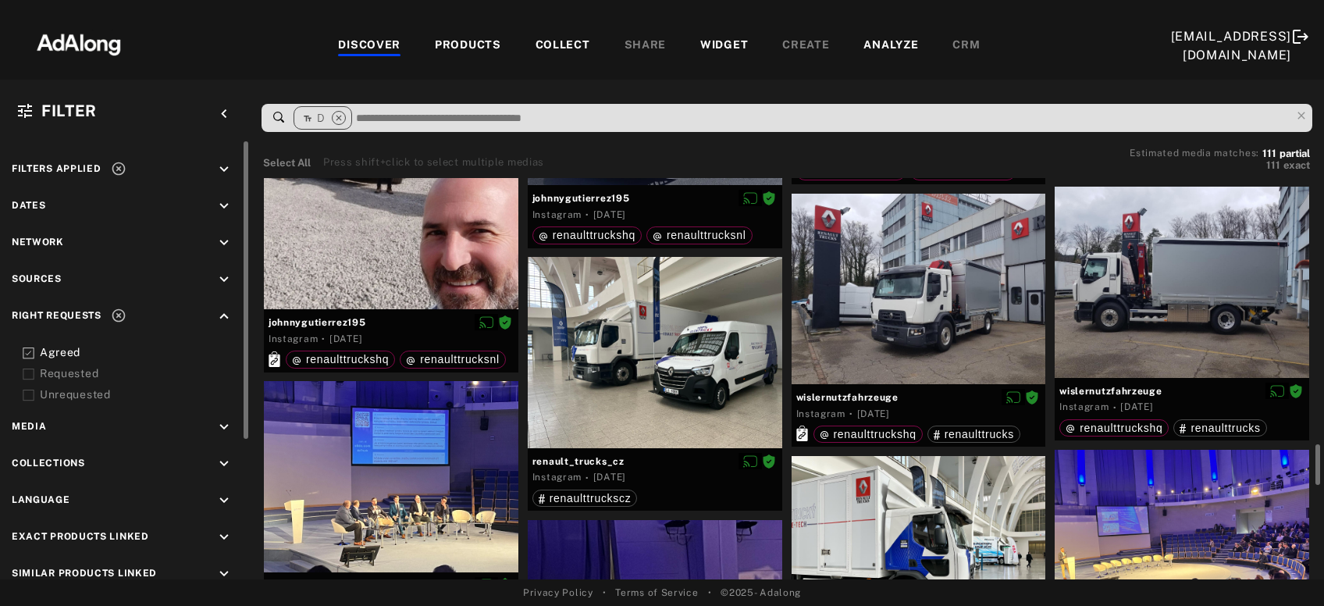
scroll to position [2178, 0]
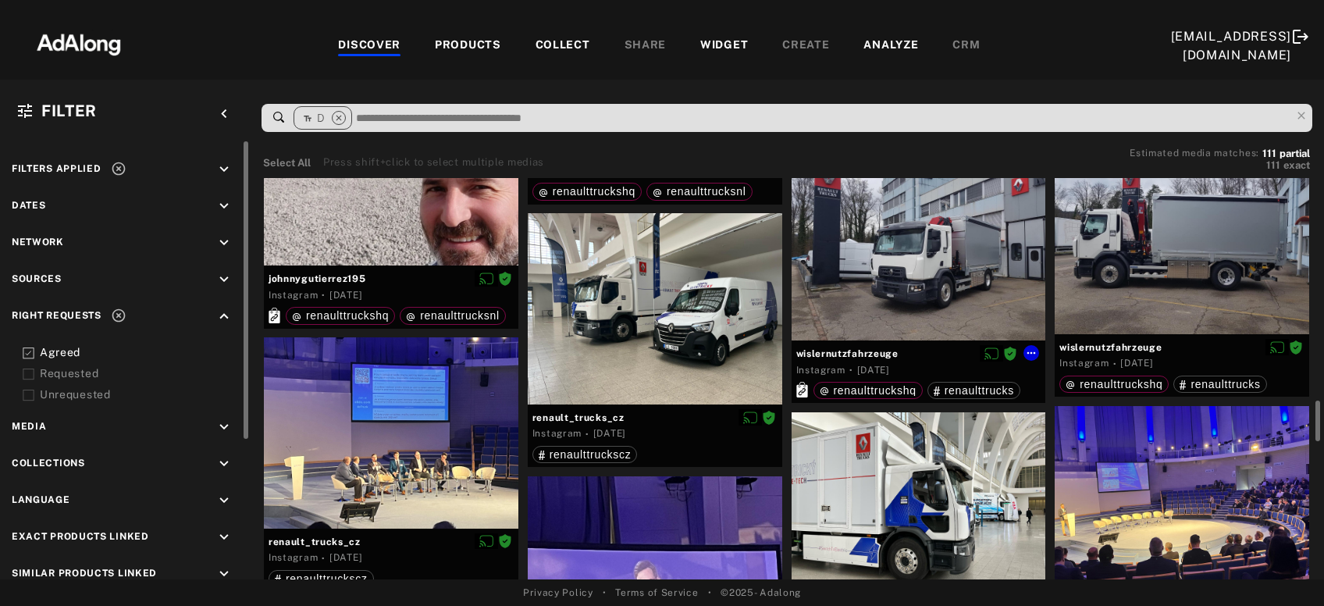
click at [936, 294] on div at bounding box center [919, 245] width 255 height 191
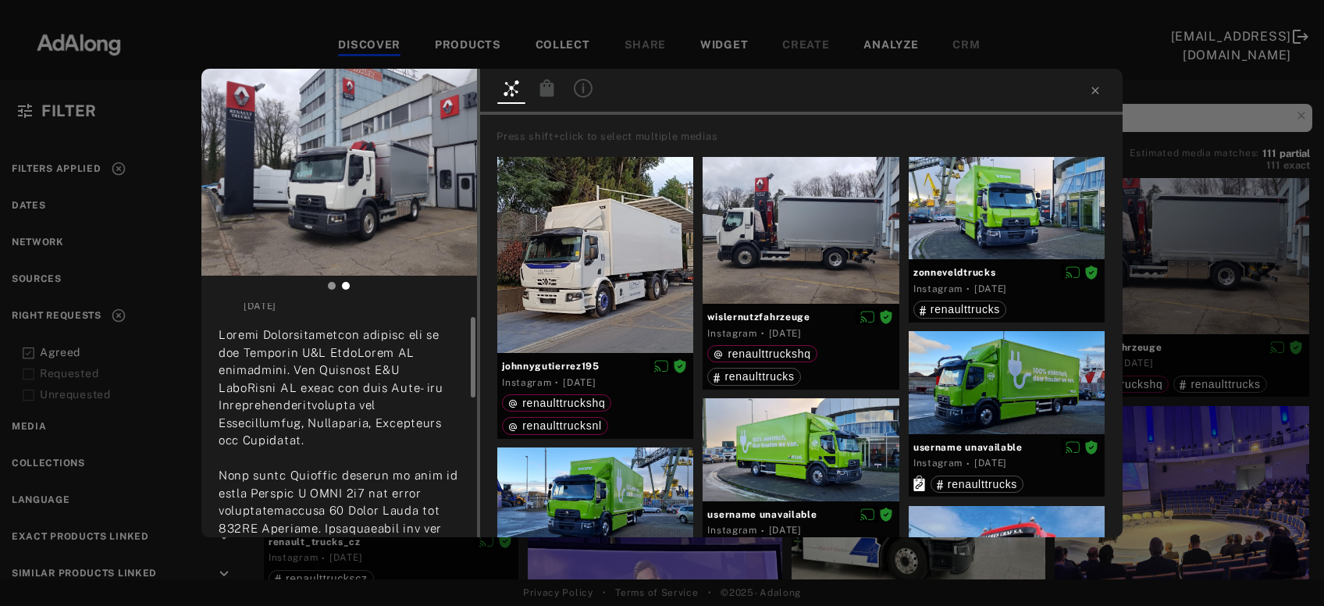
scroll to position [39, 0]
click at [542, 92] on icon at bounding box center [547, 87] width 14 height 17
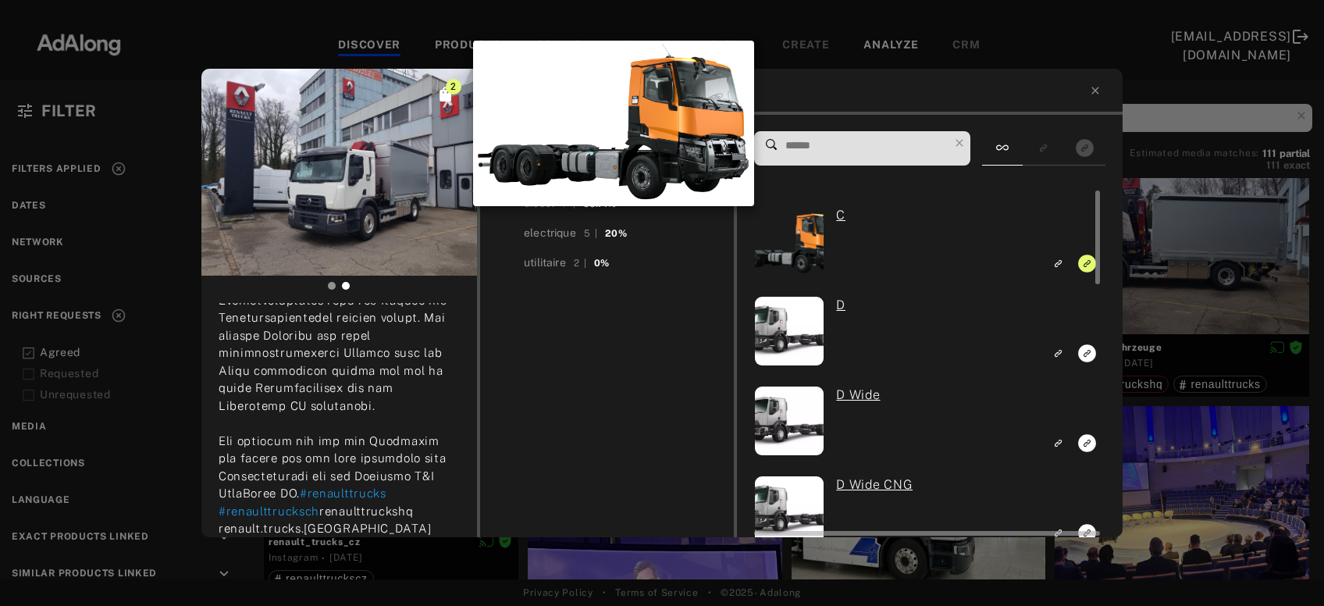
scroll to position [442, 0]
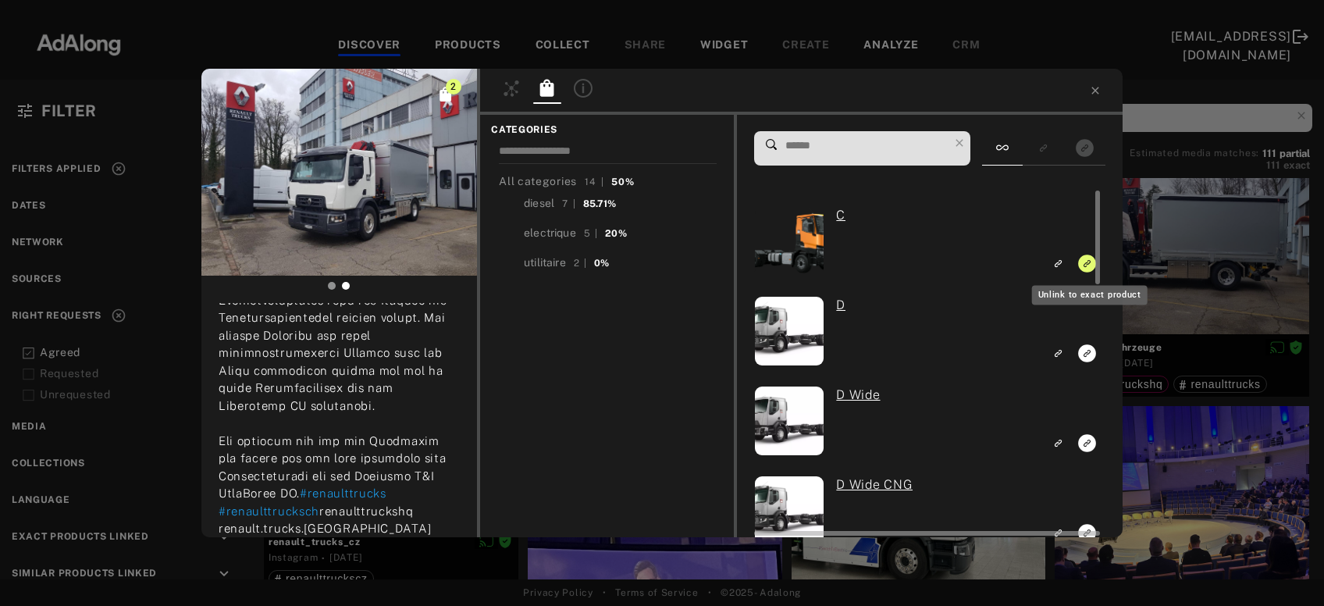
click at [1090, 269] on icon "Unlink to exact product" at bounding box center [1087, 264] width 18 height 18
click at [1084, 442] on icon "Link to exact product" at bounding box center [1087, 443] width 18 height 18
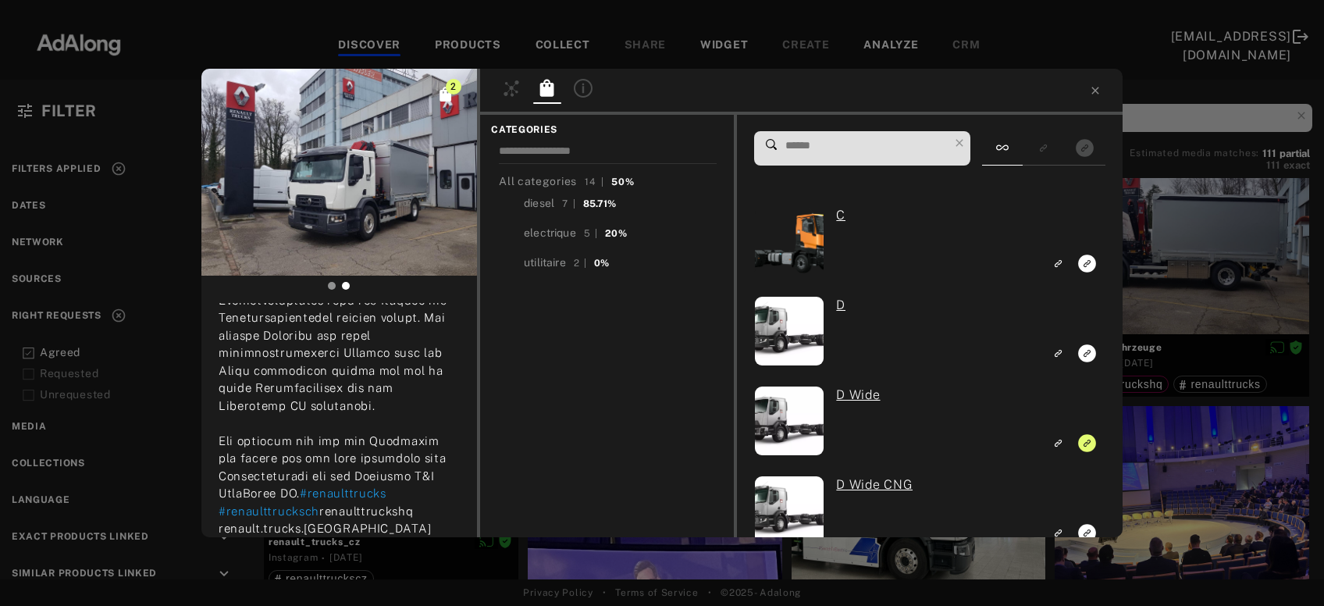
click at [1185, 308] on div "2 wislernutzfahrzeuge Rights agreed 2 years ago #renaulttrucks #renaulttrucksch…" at bounding box center [662, 303] width 1324 height 606
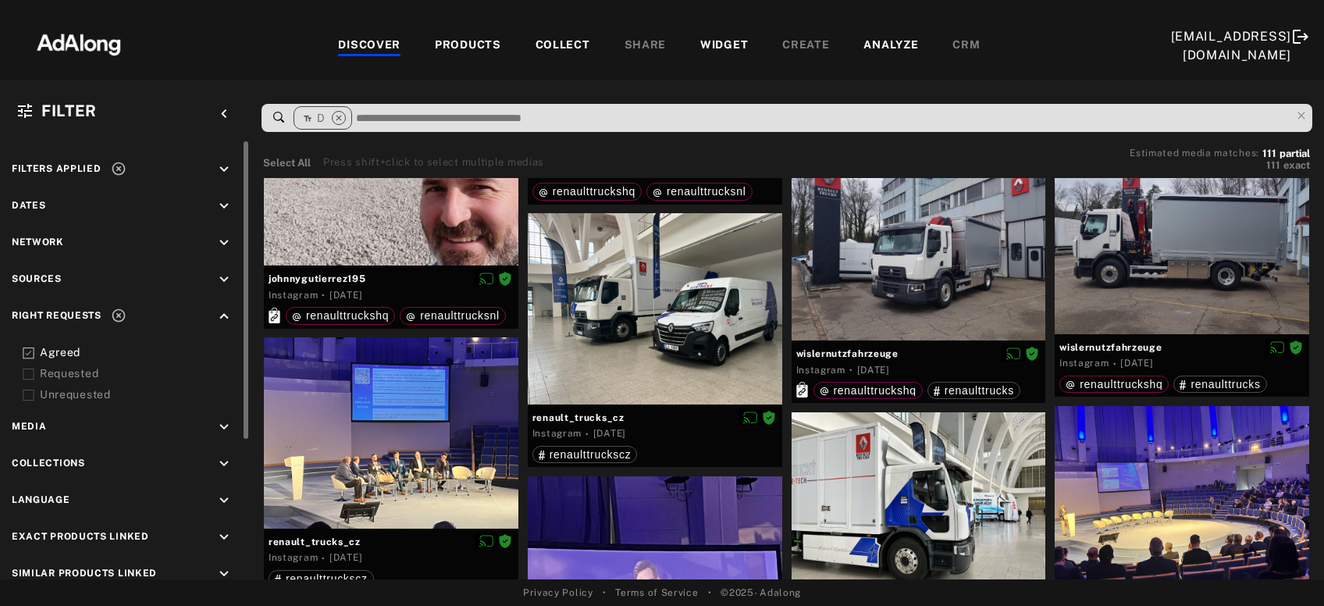
click at [442, 41] on div "PRODUCTS" at bounding box center [468, 46] width 66 height 19
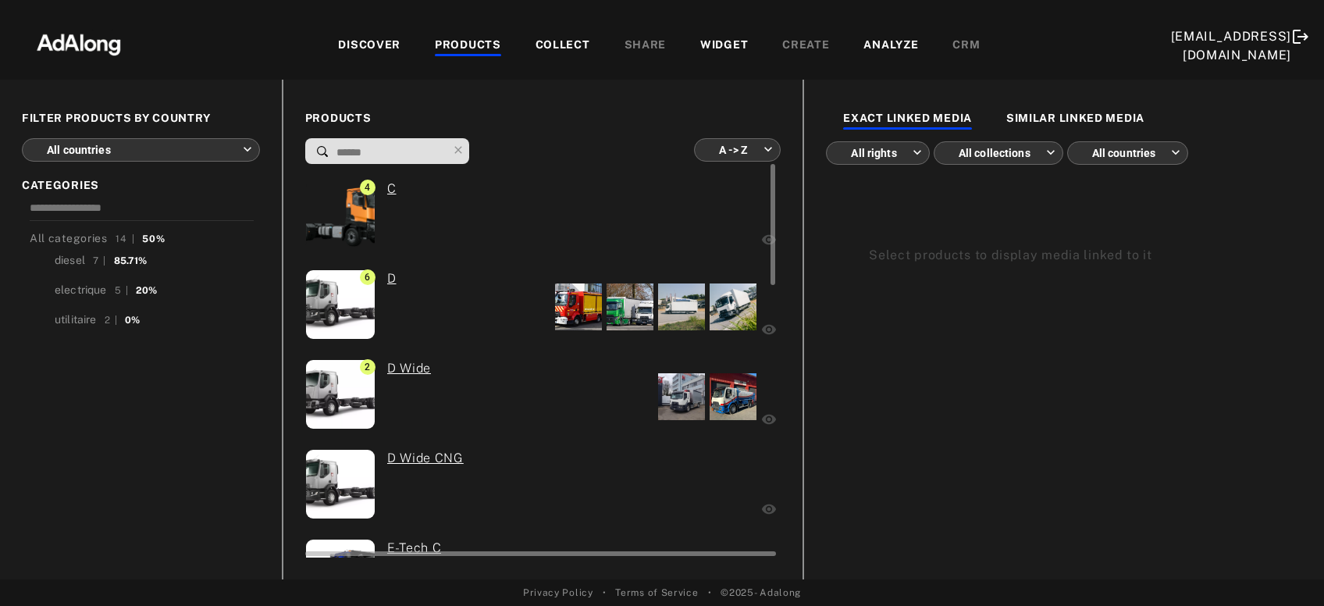
click at [596, 226] on div at bounding box center [671, 217] width 176 height 74
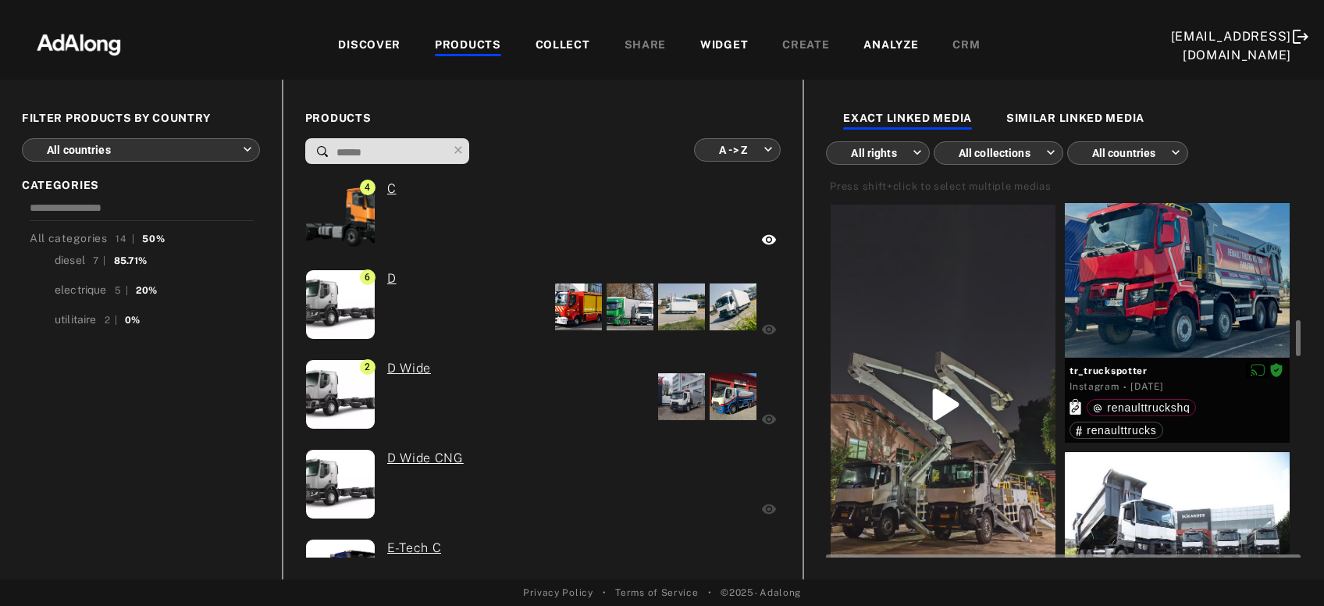
scroll to position [1119, 0]
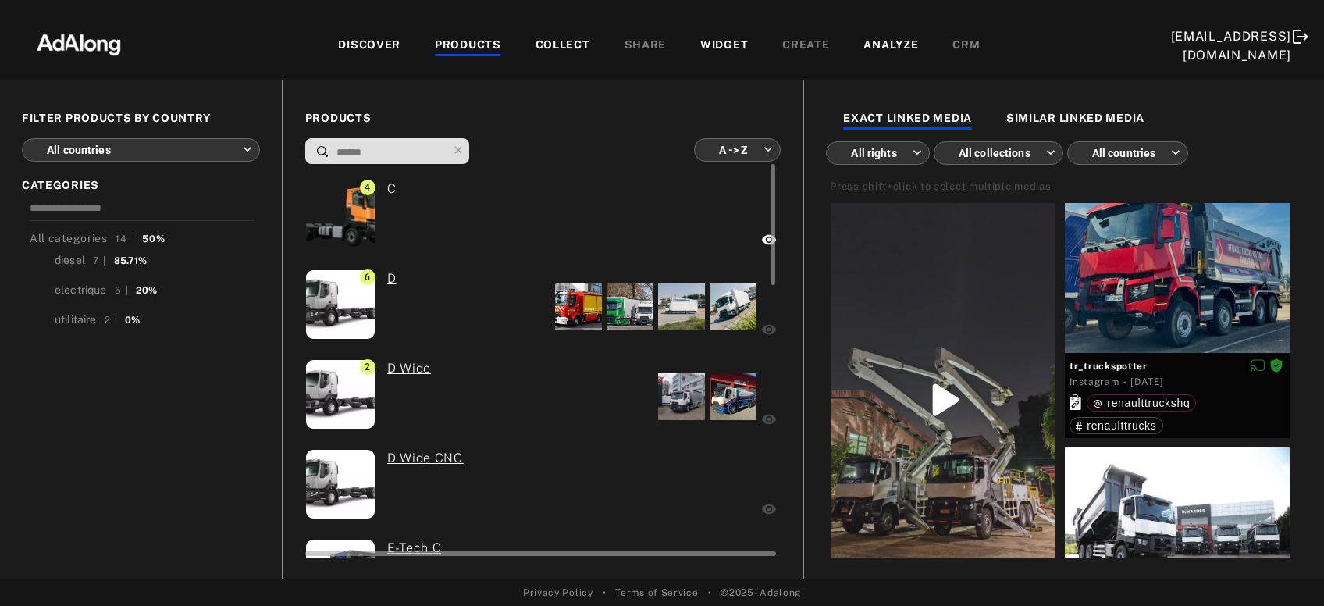
click at [666, 401] on div at bounding box center [681, 396] width 47 height 47
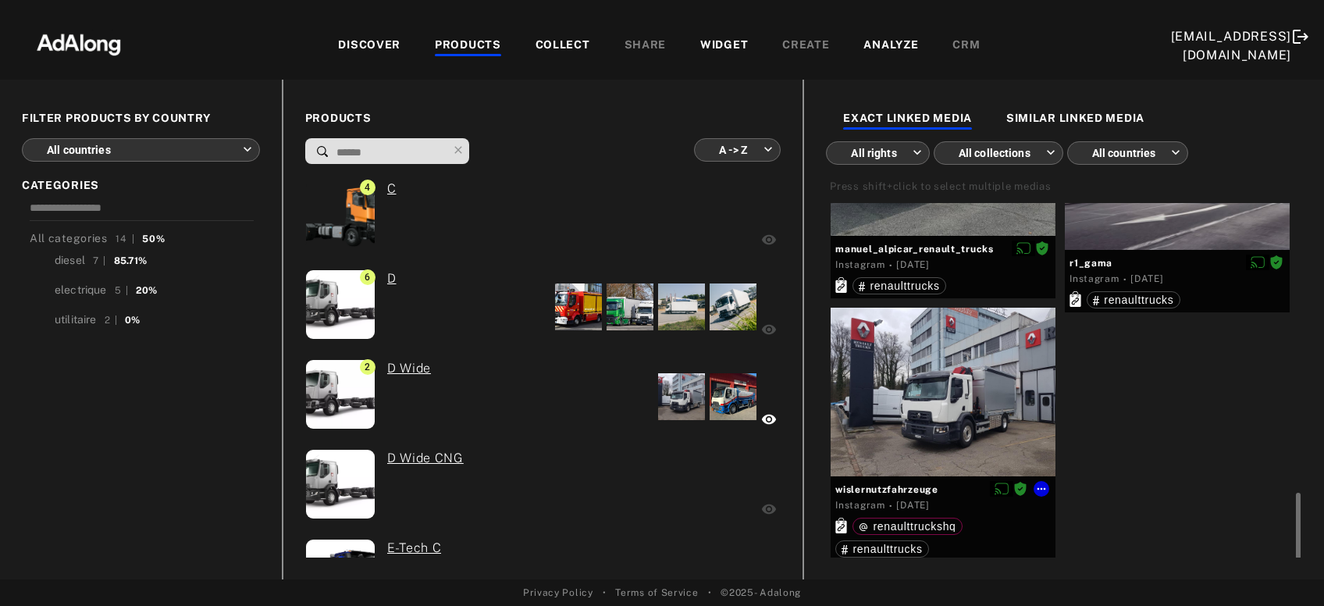
scroll to position [1296, 0]
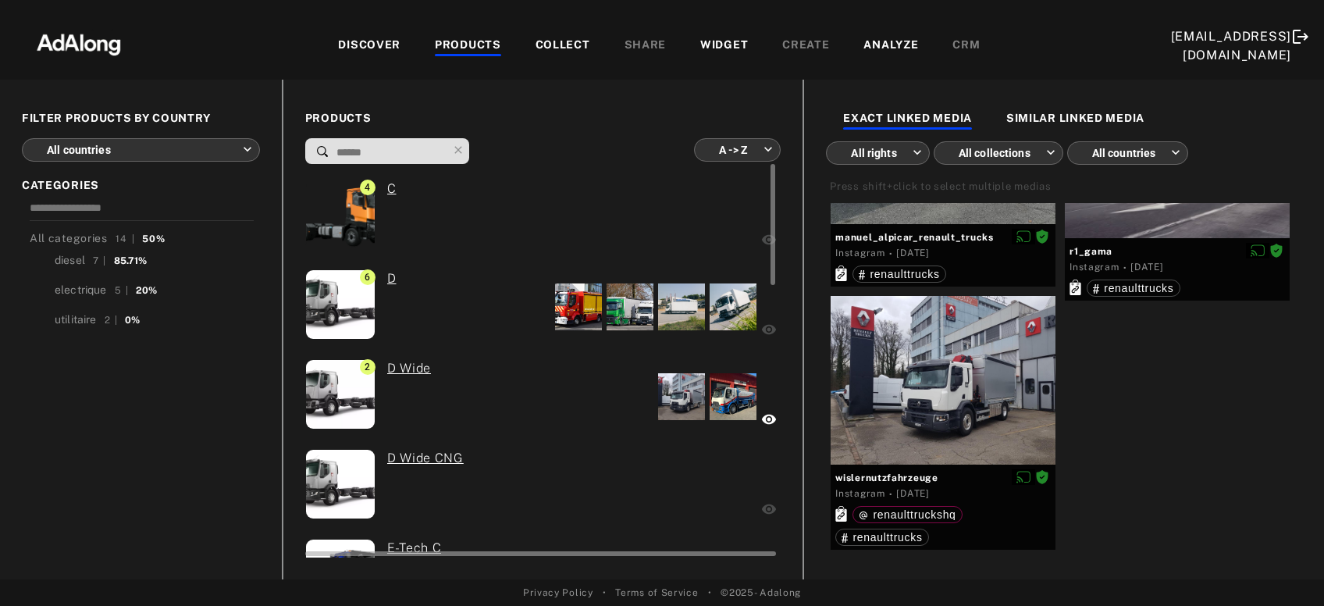
click at [668, 485] on div at bounding box center [687, 486] width 143 height 74
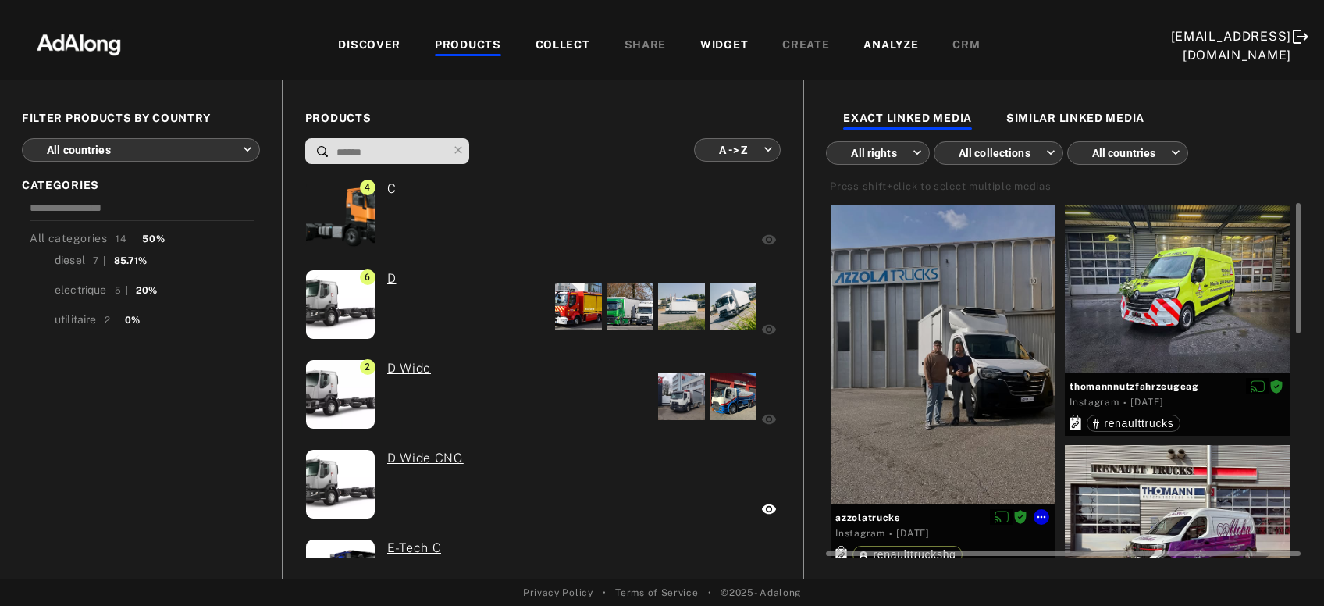
click at [961, 361] on div at bounding box center [943, 355] width 225 height 300
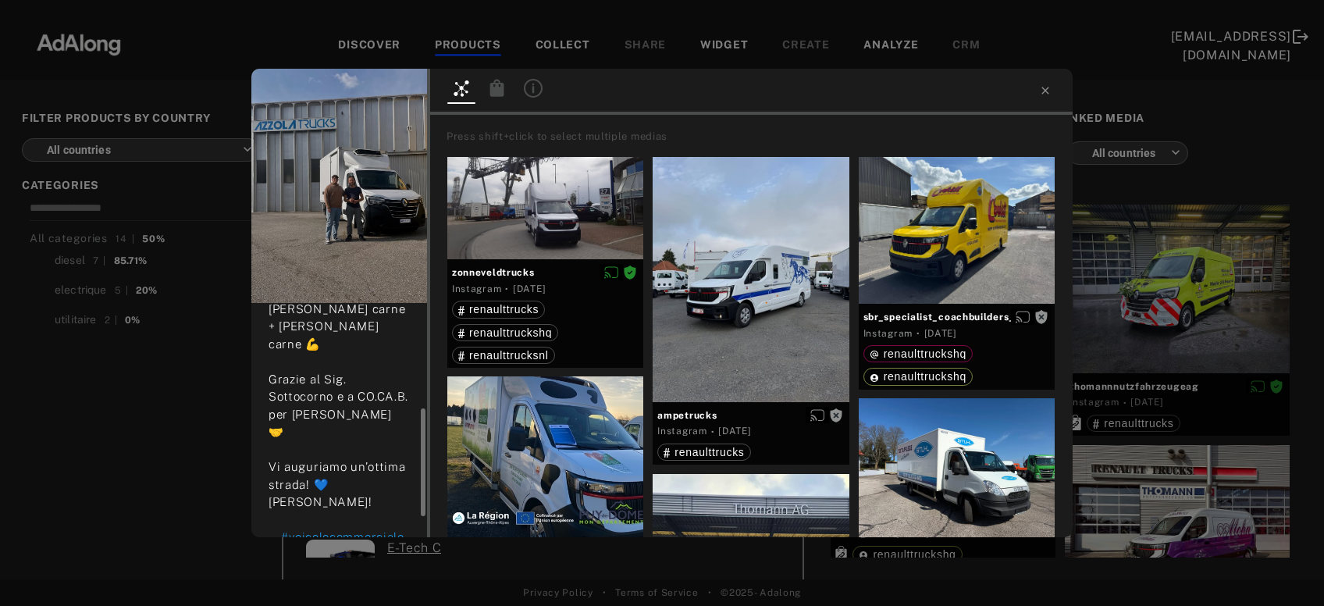
scroll to position [233, 0]
click at [497, 92] on icon at bounding box center [497, 87] width 14 height 17
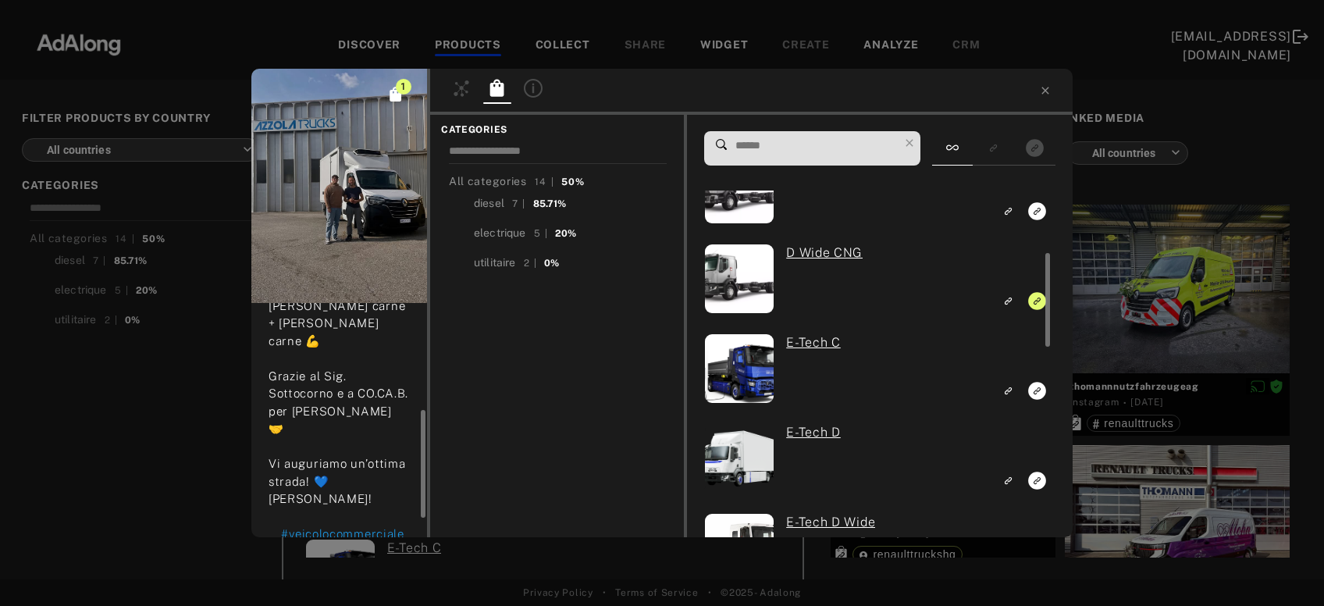
scroll to position [232, 0]
click at [1192, 252] on div "1 azzolatrucks Rights agreed 3 weeks ago 🔑 Siamo felici di consegnare a CO.CA.B…" at bounding box center [662, 303] width 1324 height 606
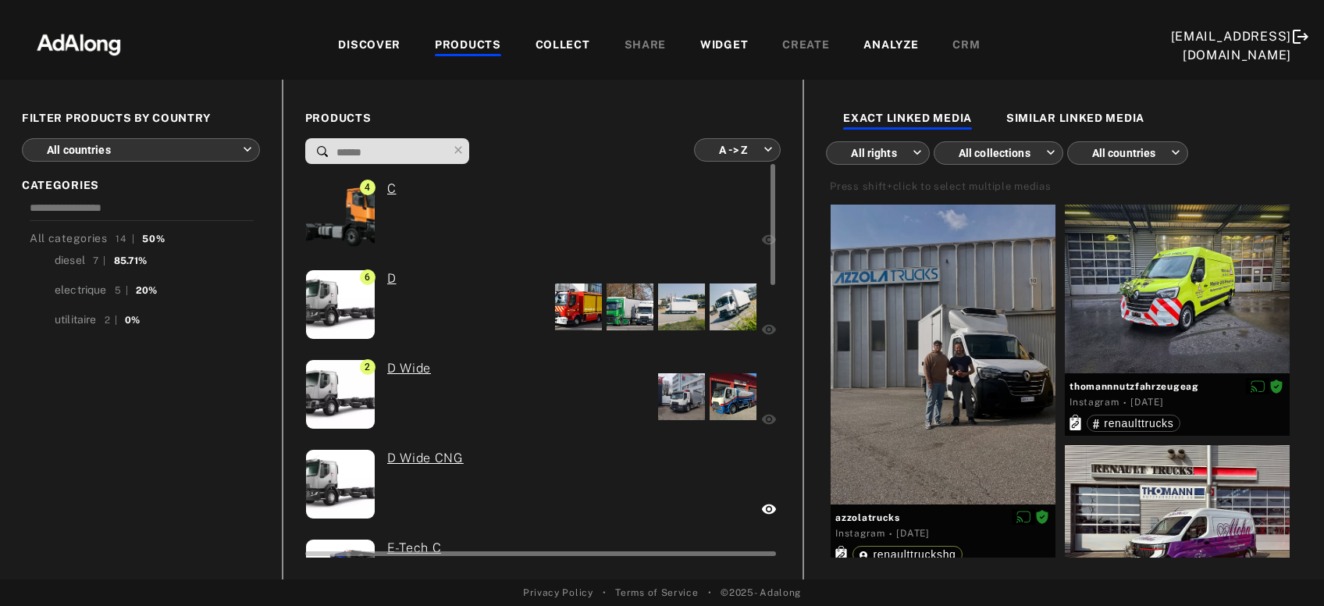
click at [695, 399] on div at bounding box center [681, 396] width 47 height 47
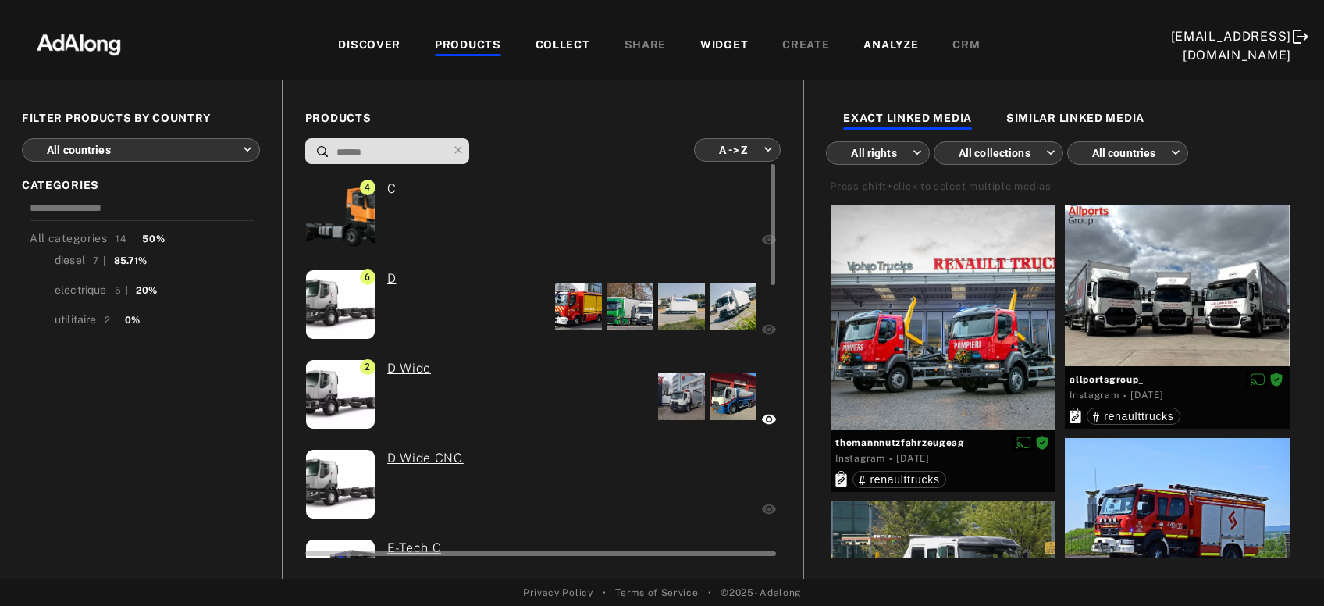
click at [661, 509] on div at bounding box center [687, 486] width 143 height 74
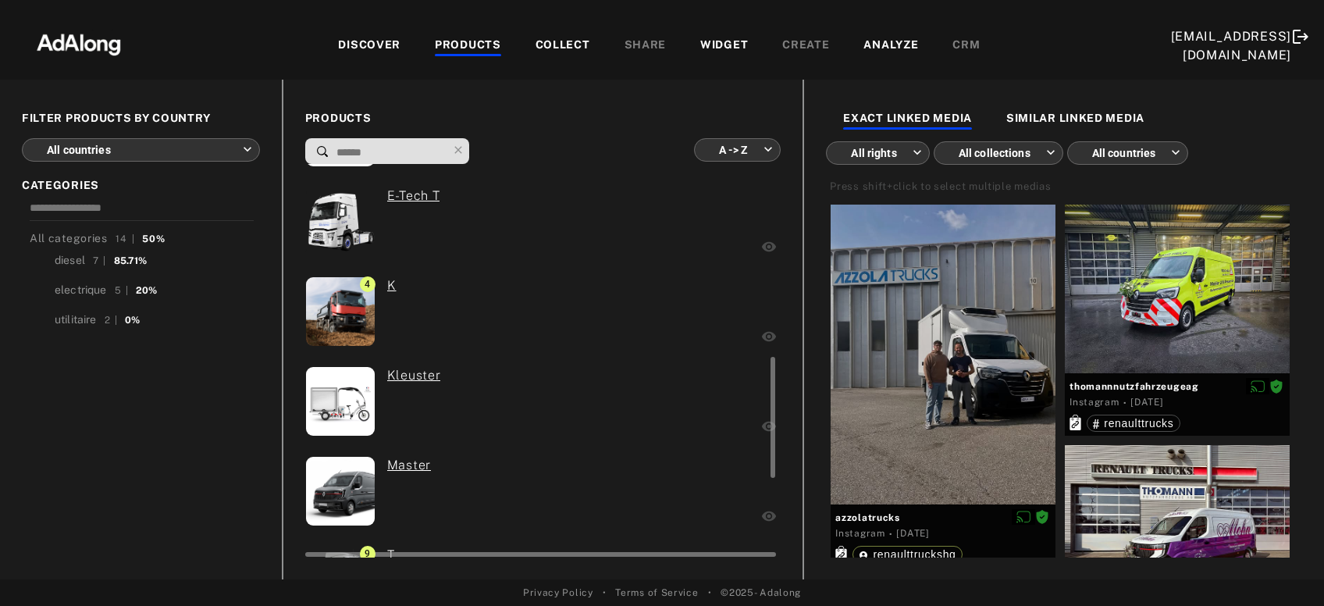
scroll to position [715, 0]
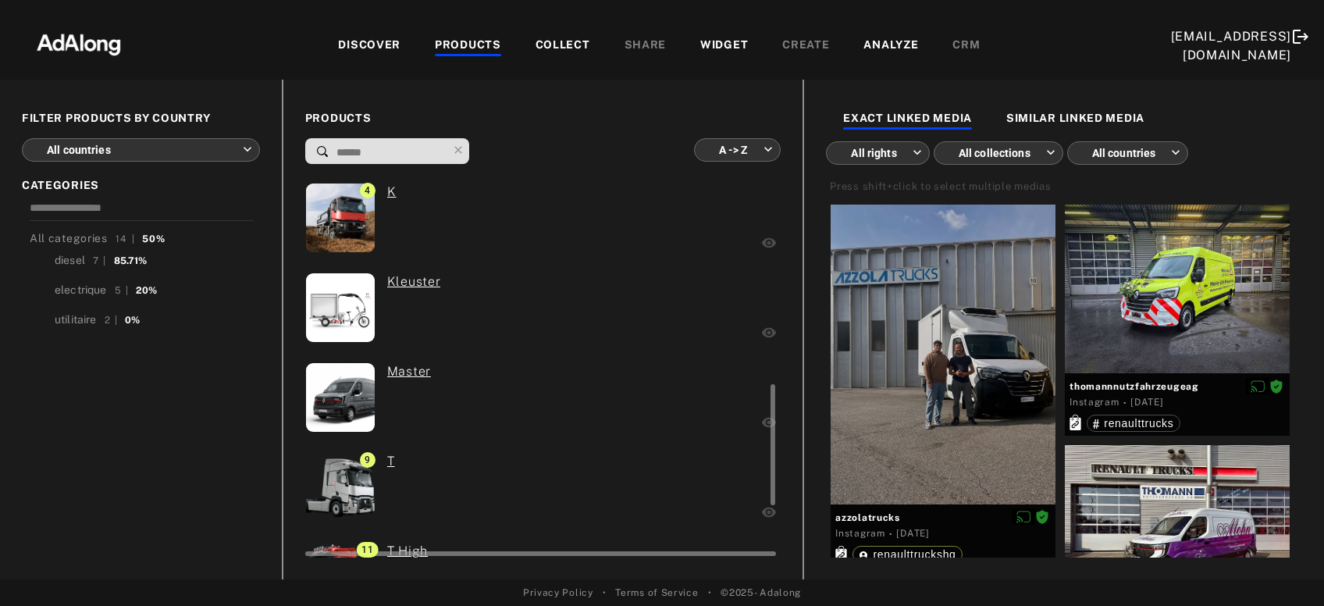
click at [709, 388] on div at bounding box center [679, 399] width 159 height 74
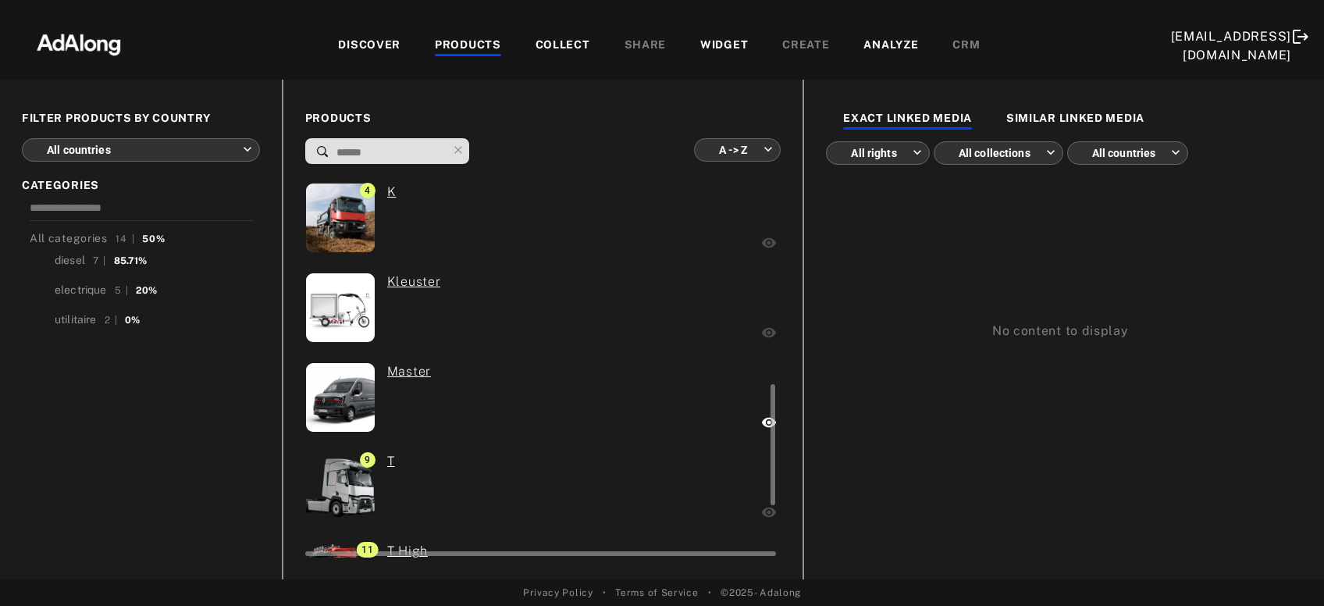
click at [712, 270] on div "4 C 6 D 2 D Wide 0 D Wide CNG 0 E-Tech C 0 E-Tech D 1 E-Tech D Wide 0 E-Tech T …" at bounding box center [541, 85] width 472 height 1242
click at [710, 297] on div at bounding box center [681, 310] width 155 height 74
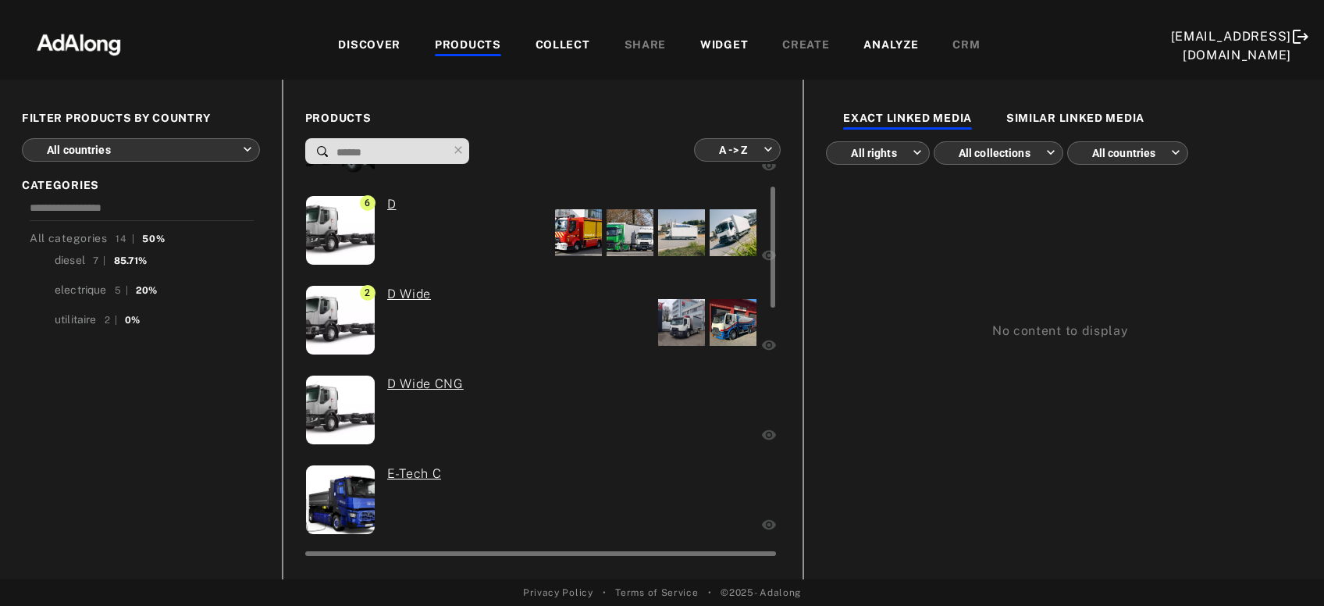
scroll to position [72, 0]
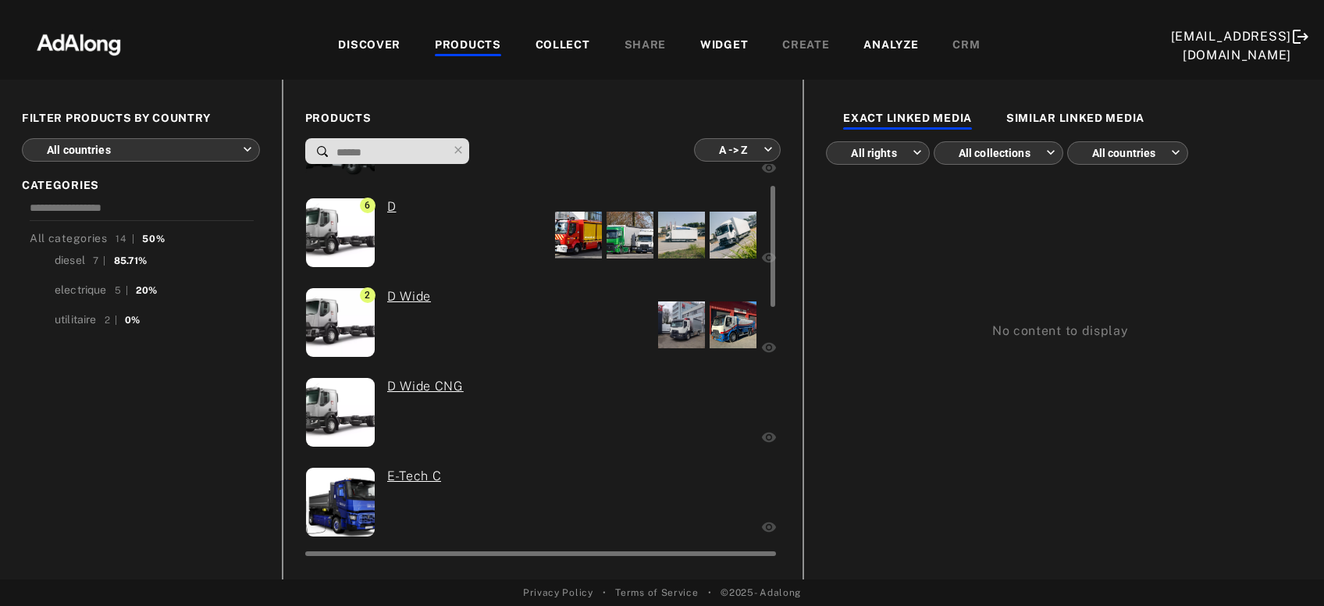
click at [675, 405] on div at bounding box center [687, 414] width 143 height 74
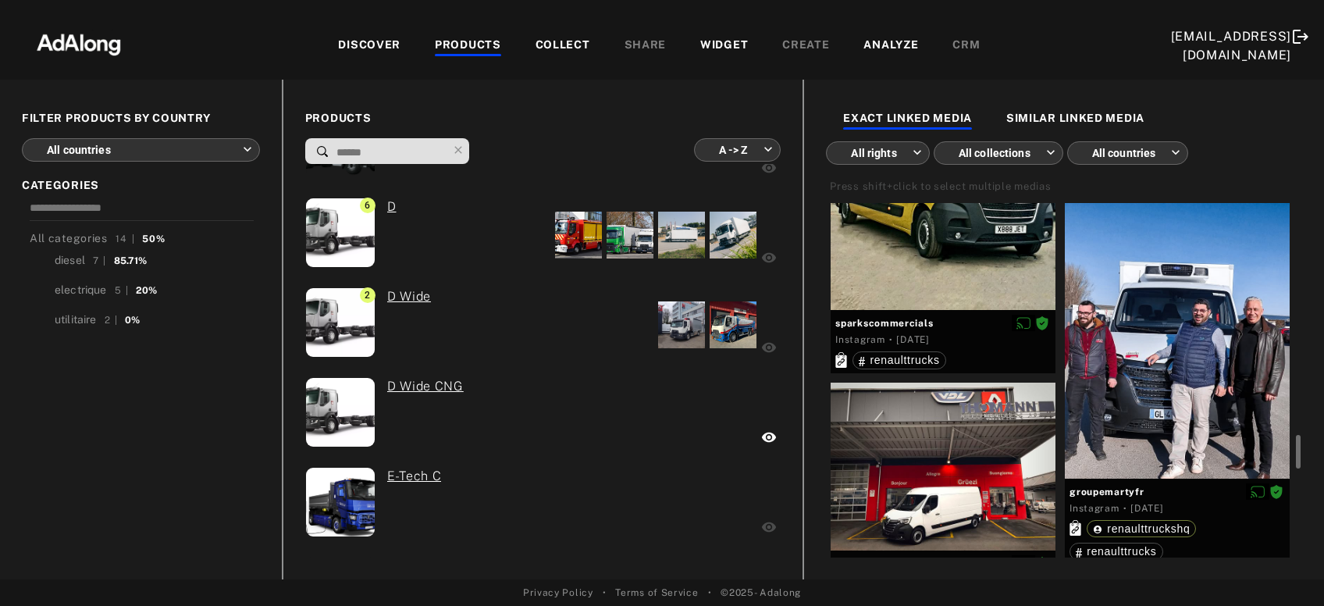
scroll to position [0, 0]
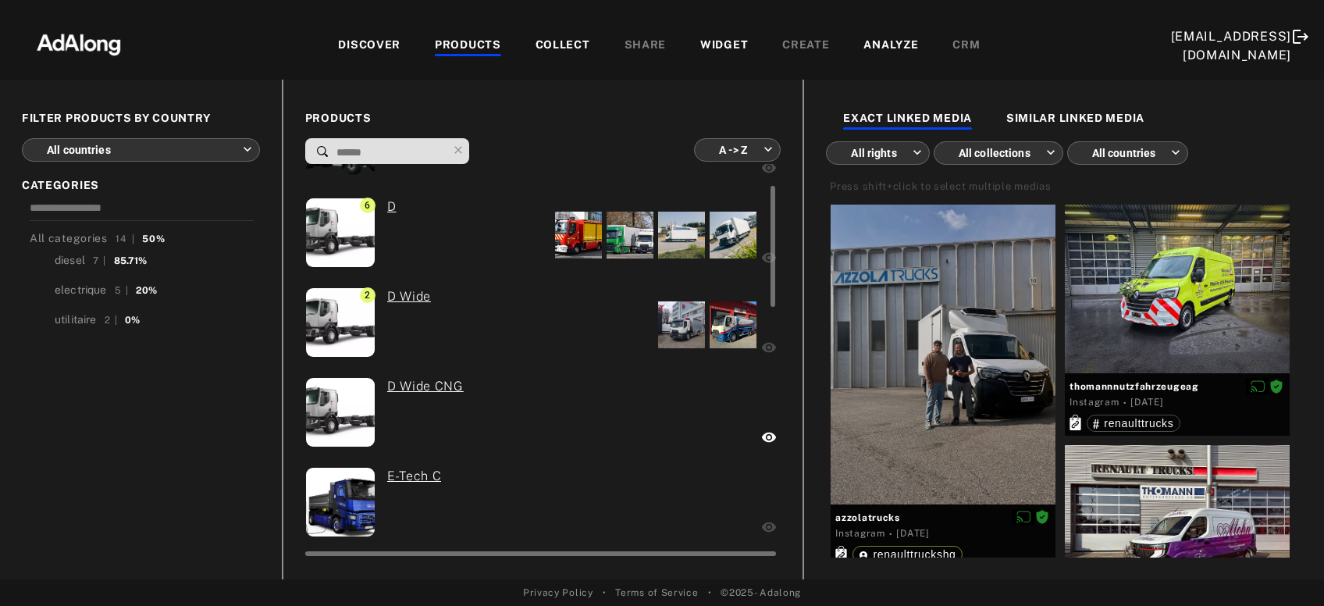
click at [706, 439] on div at bounding box center [687, 414] width 143 height 74
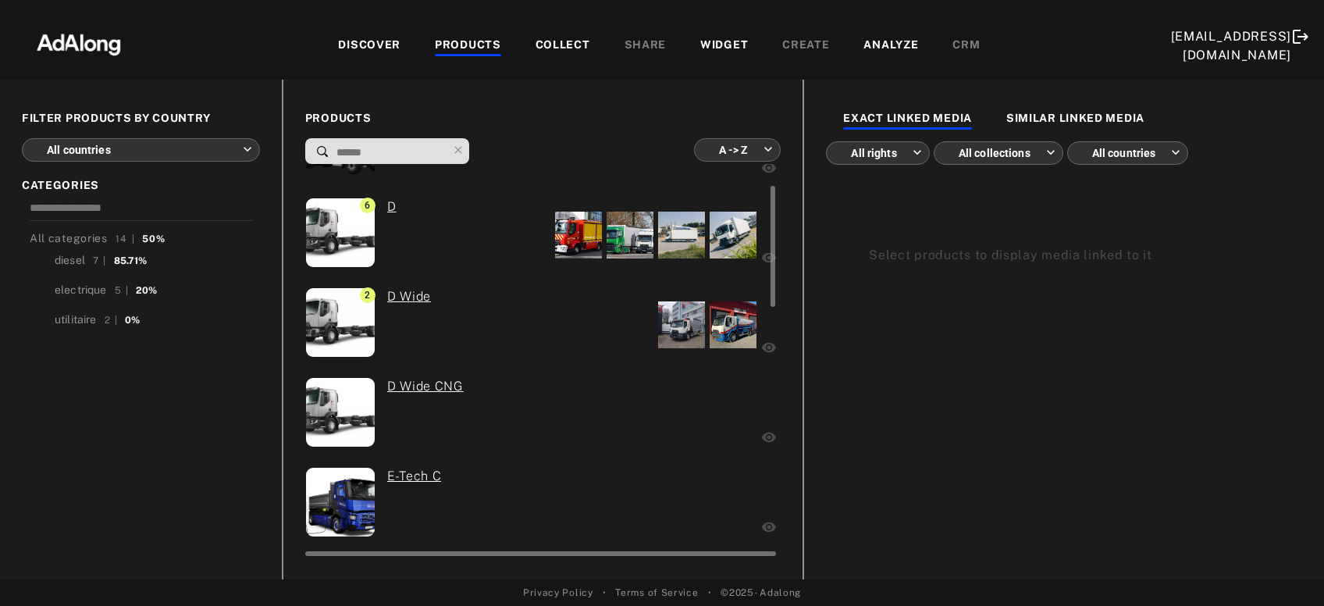
click at [697, 439] on div at bounding box center [687, 414] width 143 height 74
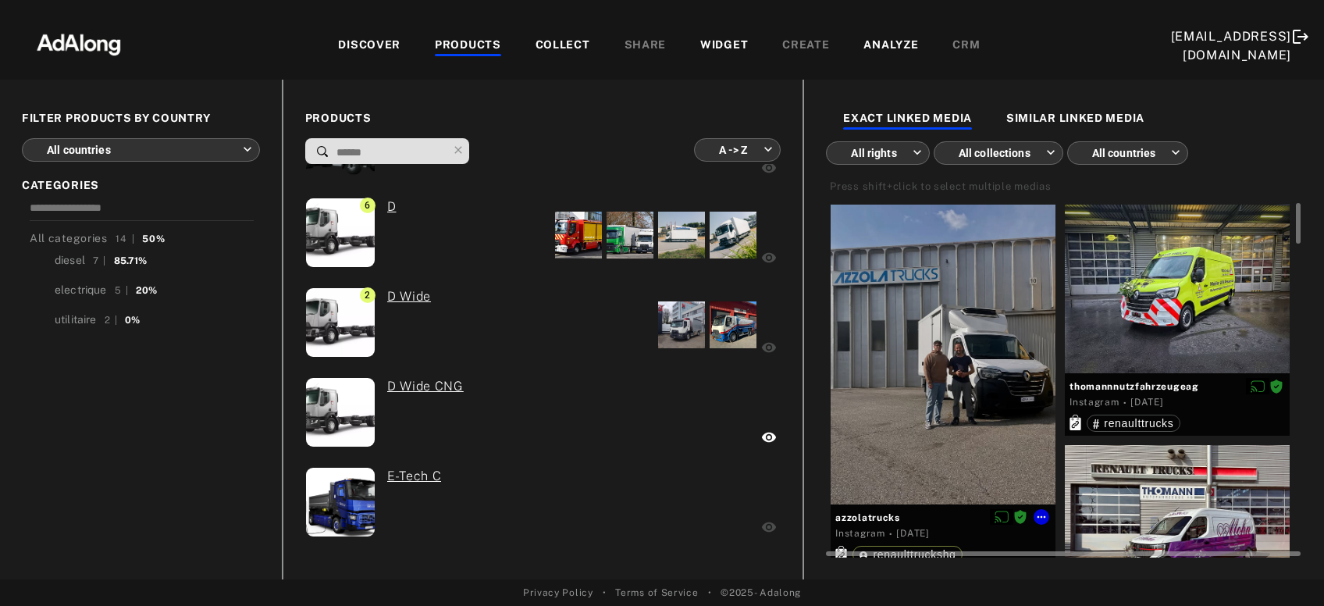
click at [927, 415] on div at bounding box center [943, 355] width 225 height 300
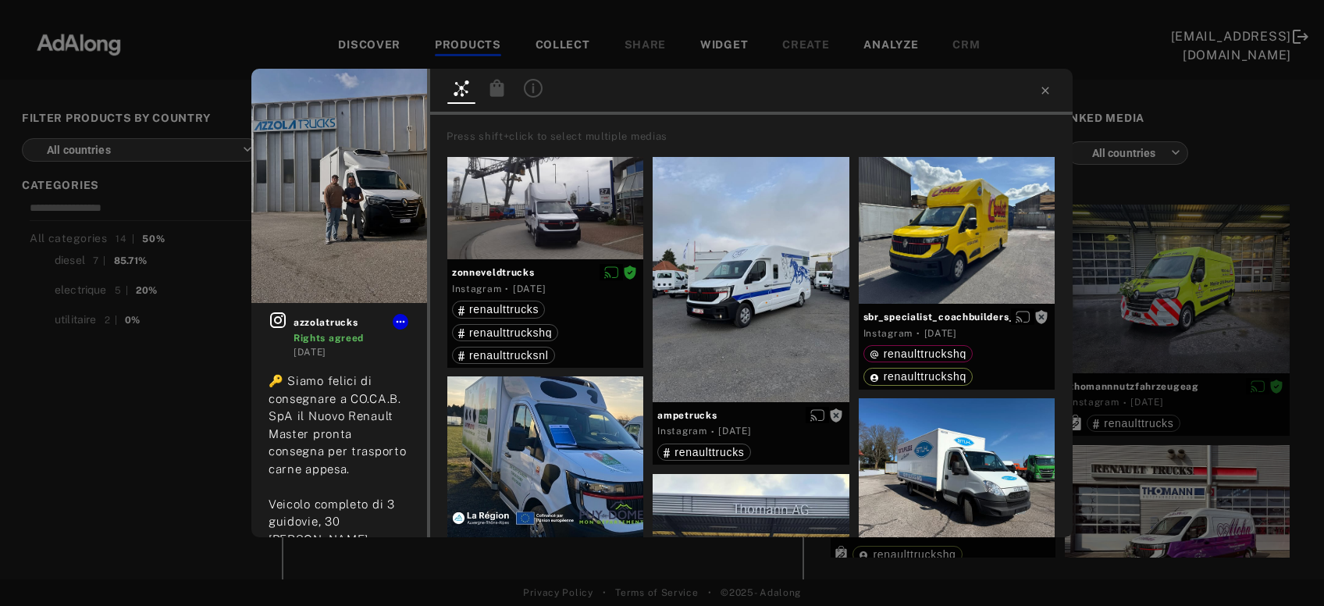
click at [1184, 298] on div "azzolatrucks Rights agreed 3 weeks ago 🔑 Siamo felici di consegnare a CO.CA.B. …" at bounding box center [662, 303] width 1324 height 606
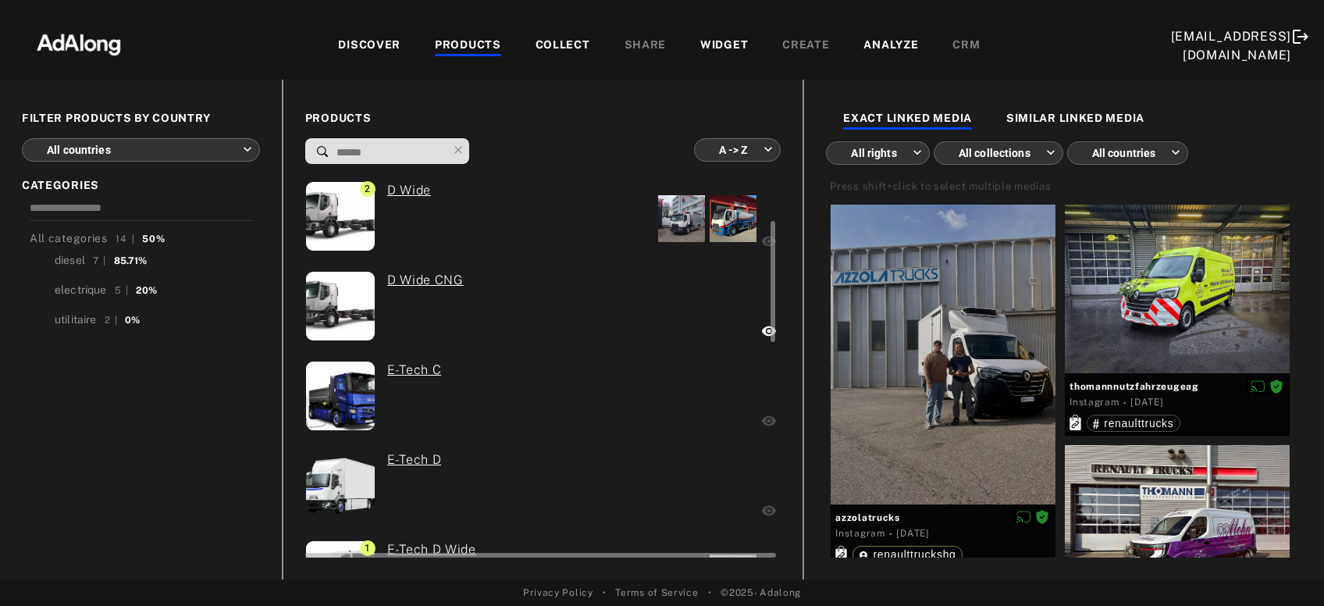
scroll to position [180, 0]
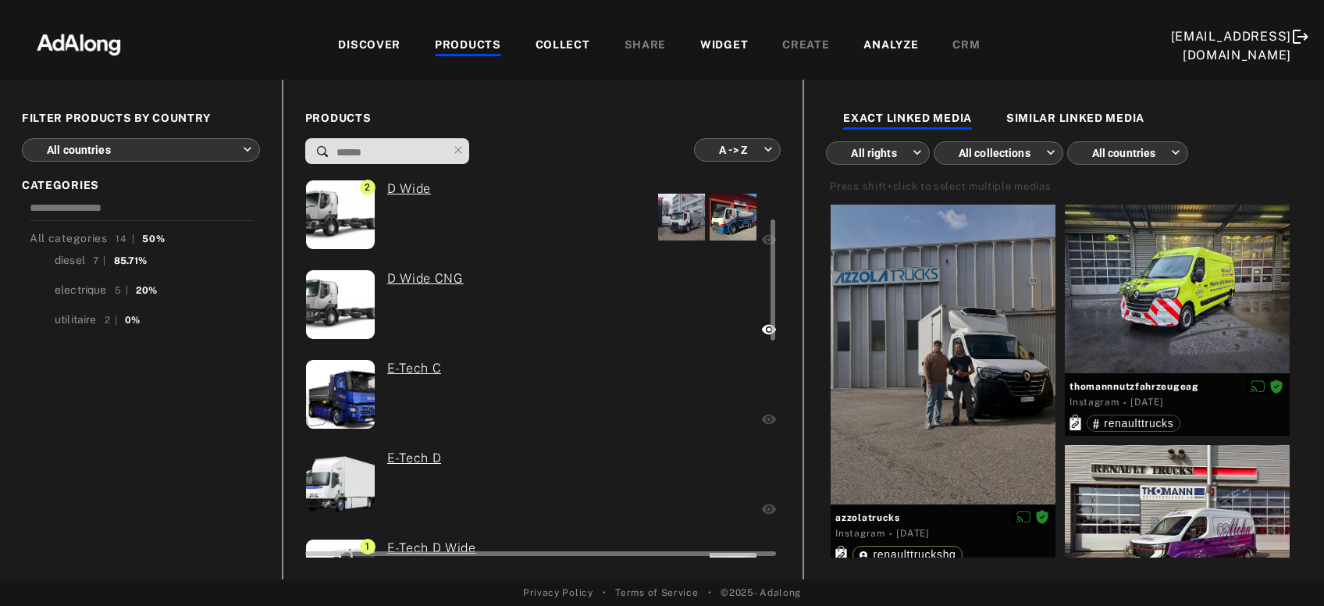
click at [658, 402] on div at bounding box center [682, 396] width 155 height 74
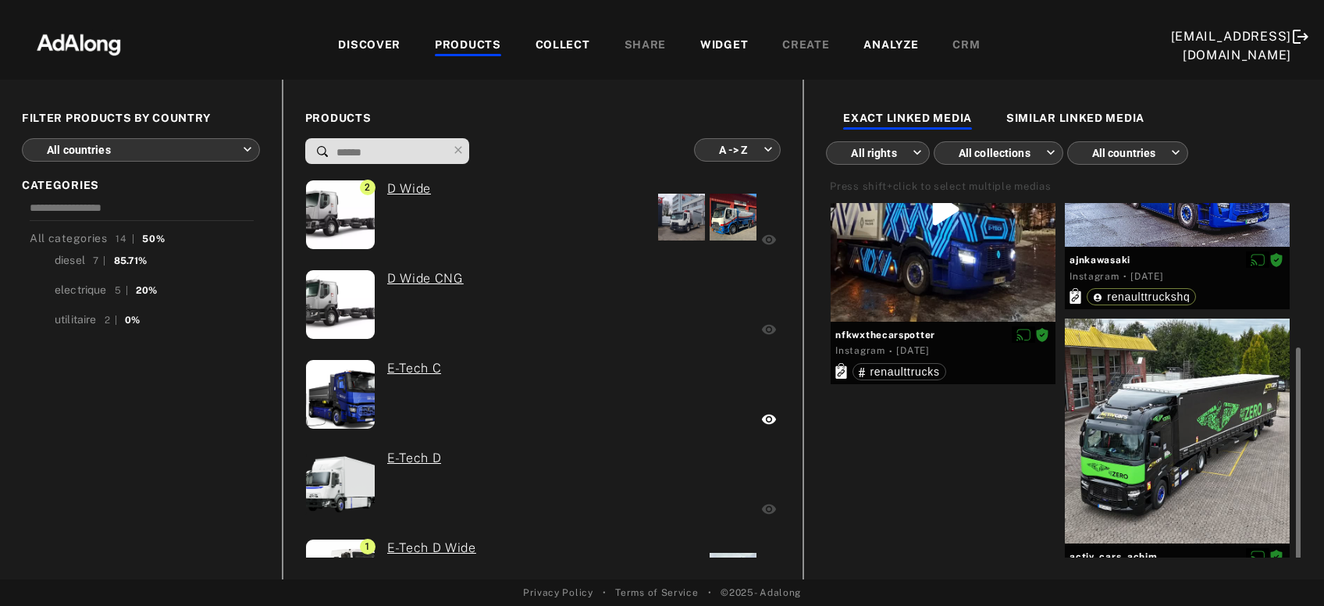
scroll to position [165, 0]
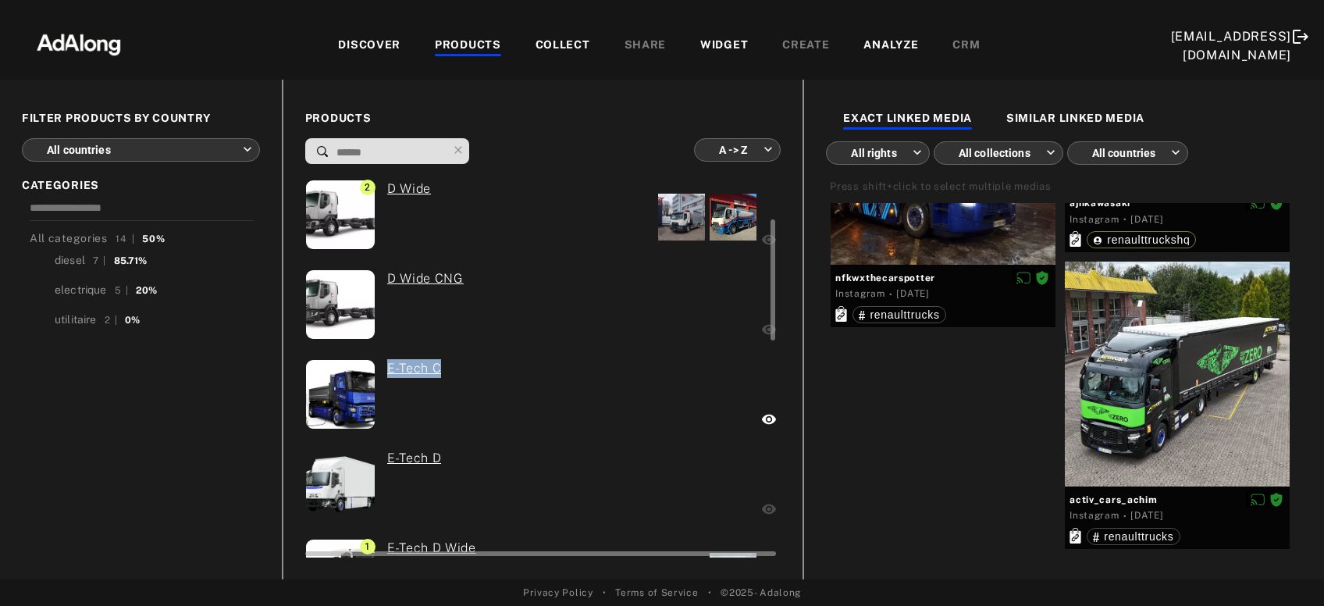
drag, startPoint x: 380, startPoint y: 364, endPoint x: 445, endPoint y: 369, distance: 65.0
click at [442, 369] on div "E-Tech C" at bounding box center [409, 396] width 66 height 74
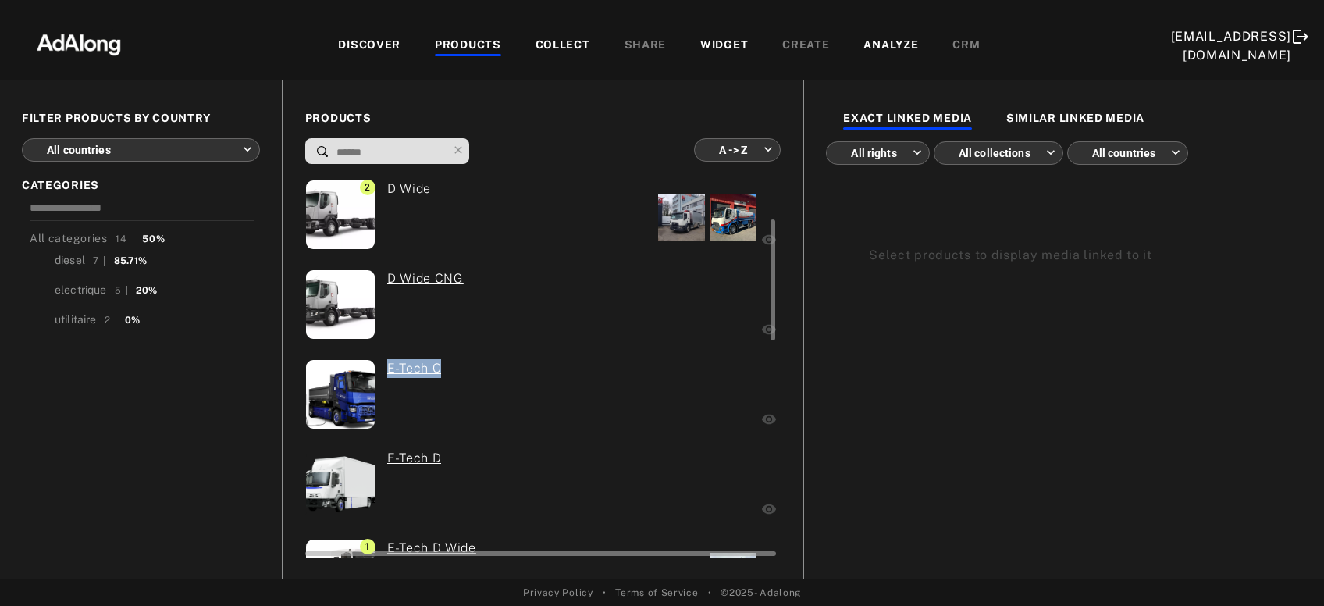
scroll to position [180, 0]
copy link "E-Tech C"
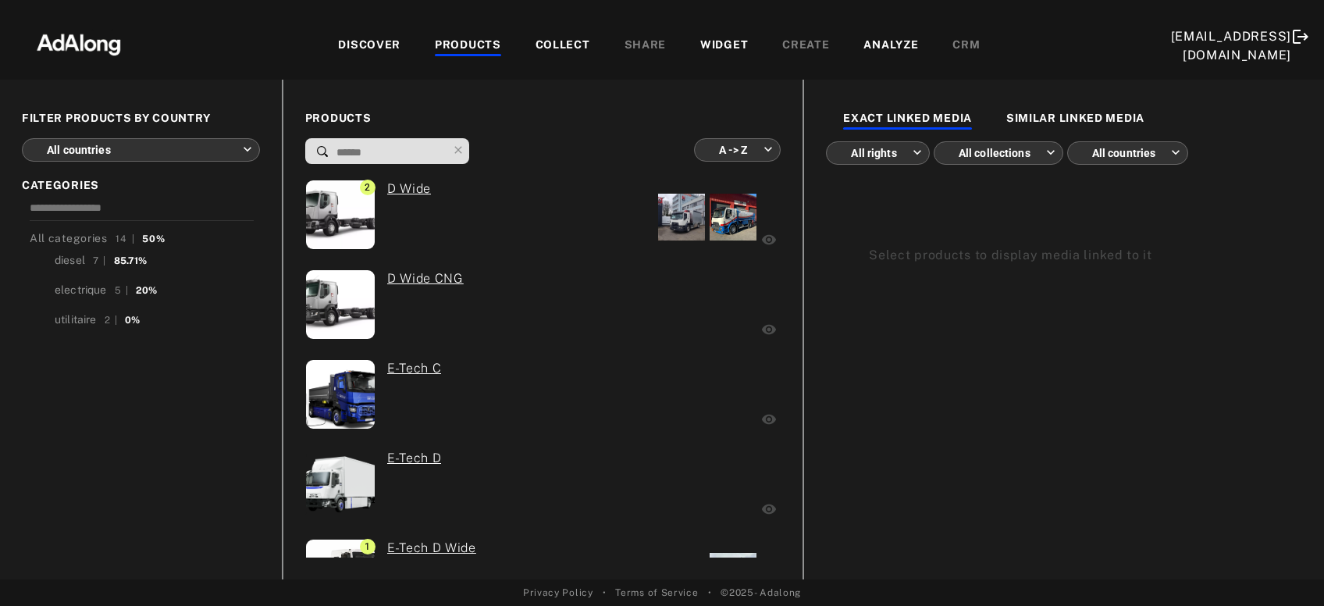
click at [340, 42] on div "DISCOVER" at bounding box center [369, 46] width 62 height 19
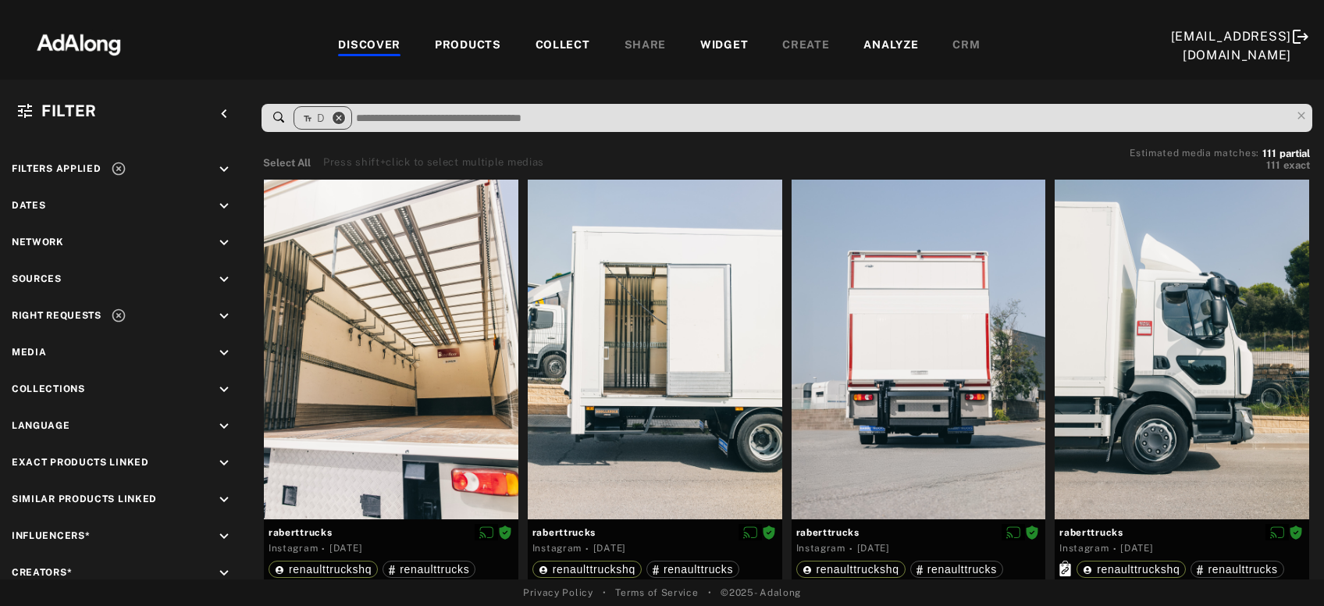
click at [340, 117] on icon "close" at bounding box center [339, 118] width 14 height 14
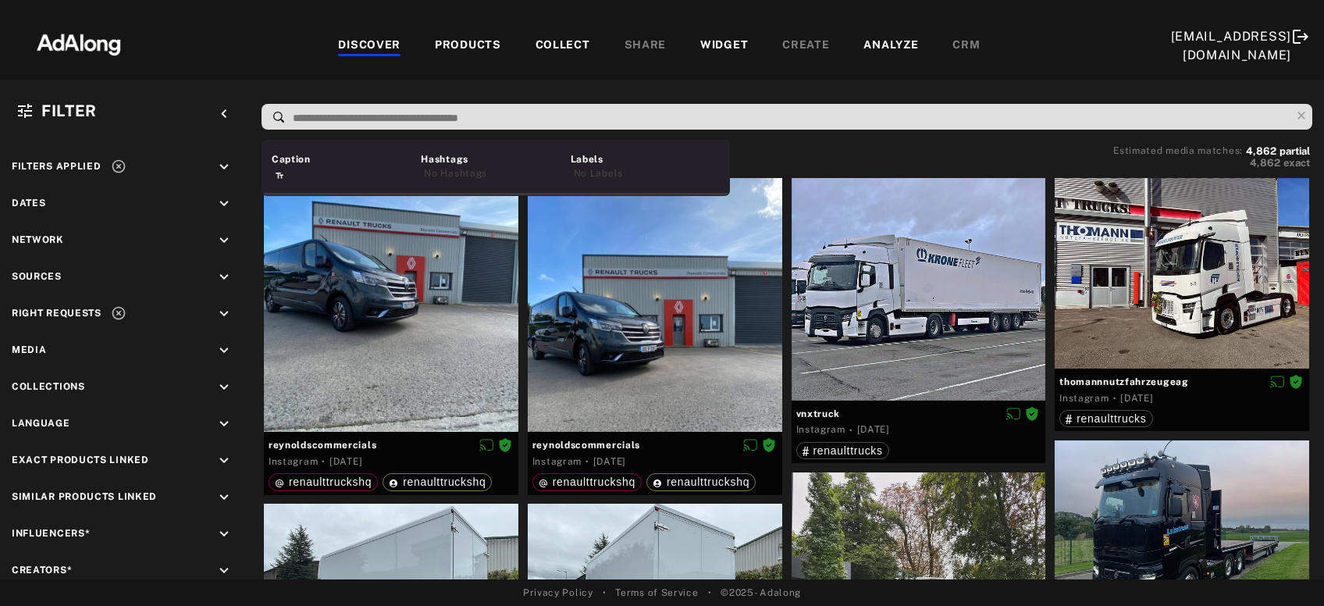
click at [340, 117] on input at bounding box center [791, 118] width 1000 height 21
paste input "********"
type input "********"
click at [330, 173] on span "E-Tech C" at bounding box center [313, 175] width 48 height 12
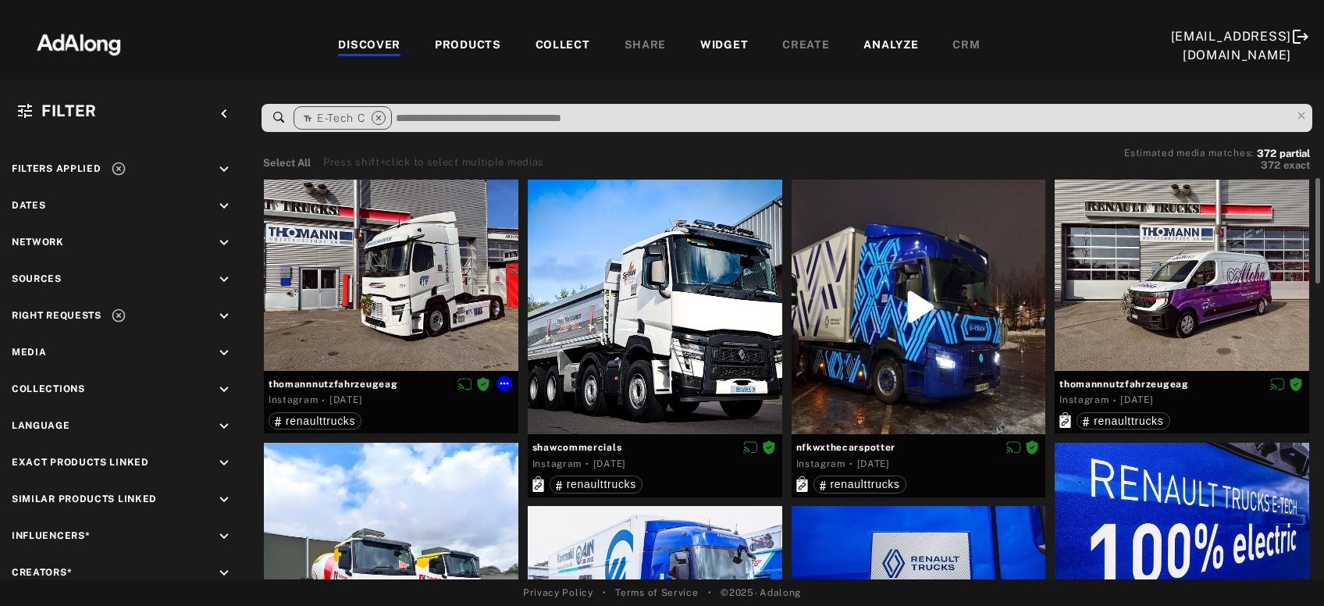
click at [358, 329] on div at bounding box center [391, 275] width 255 height 191
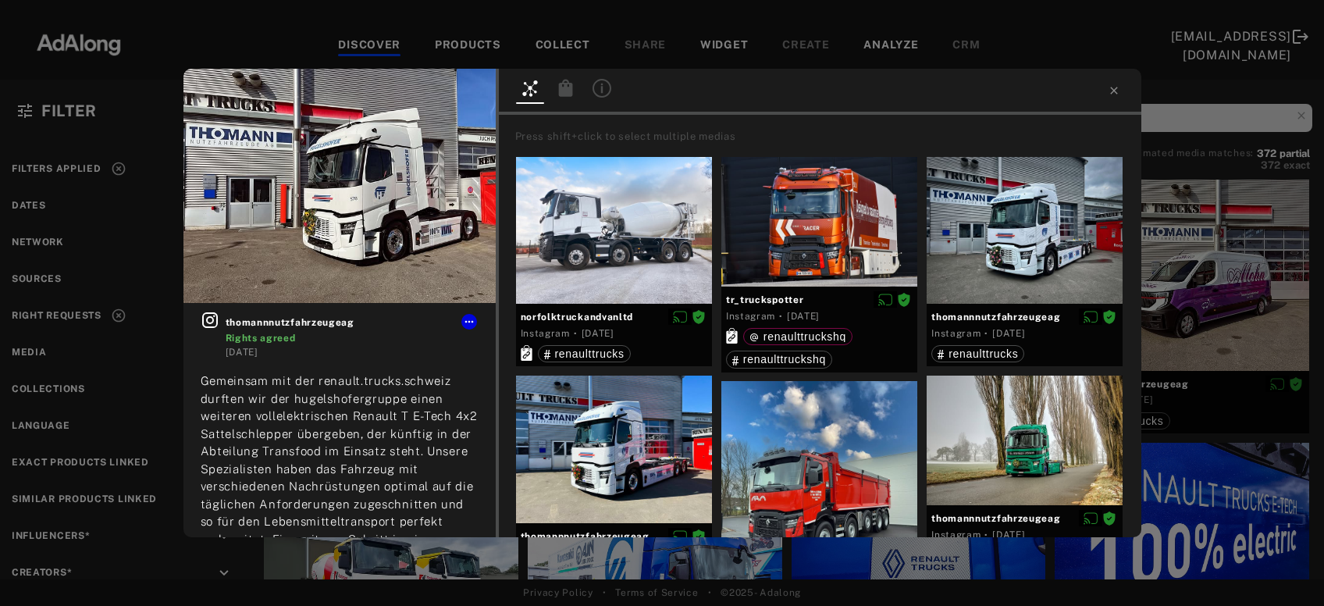
click at [1204, 316] on div "thomannnutzfahrzeugeag Rights agreed 2 weeks ago Gemeinsam mit der renault.truc…" at bounding box center [662, 303] width 1324 height 606
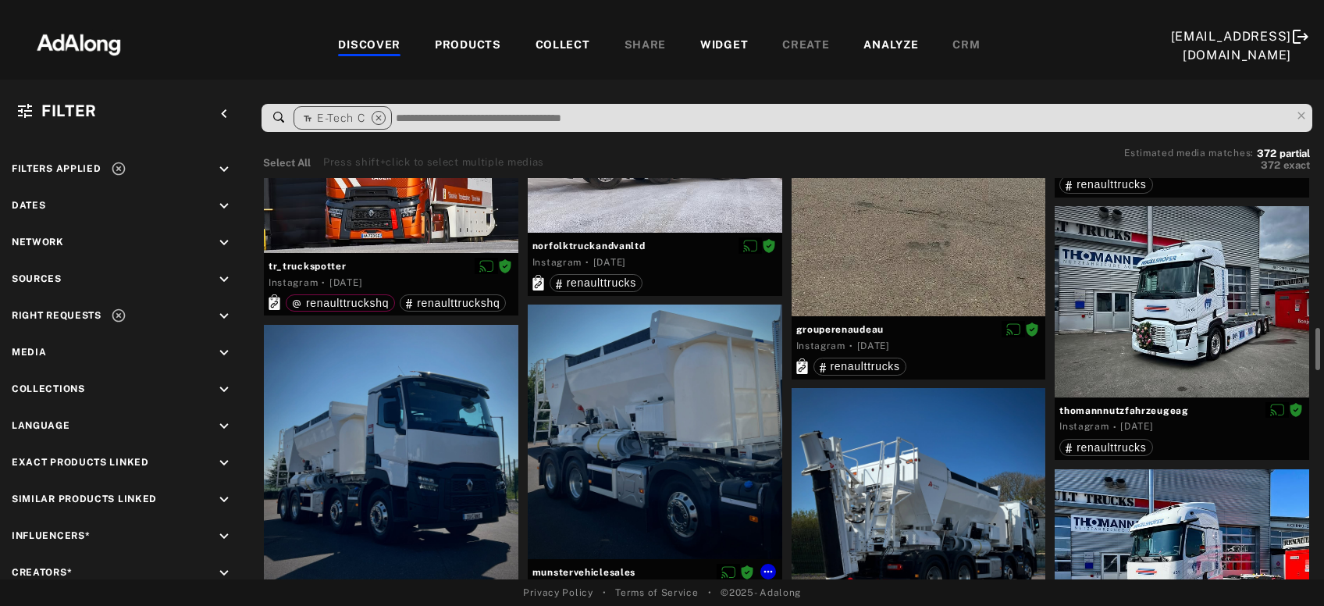
scroll to position [1237, 0]
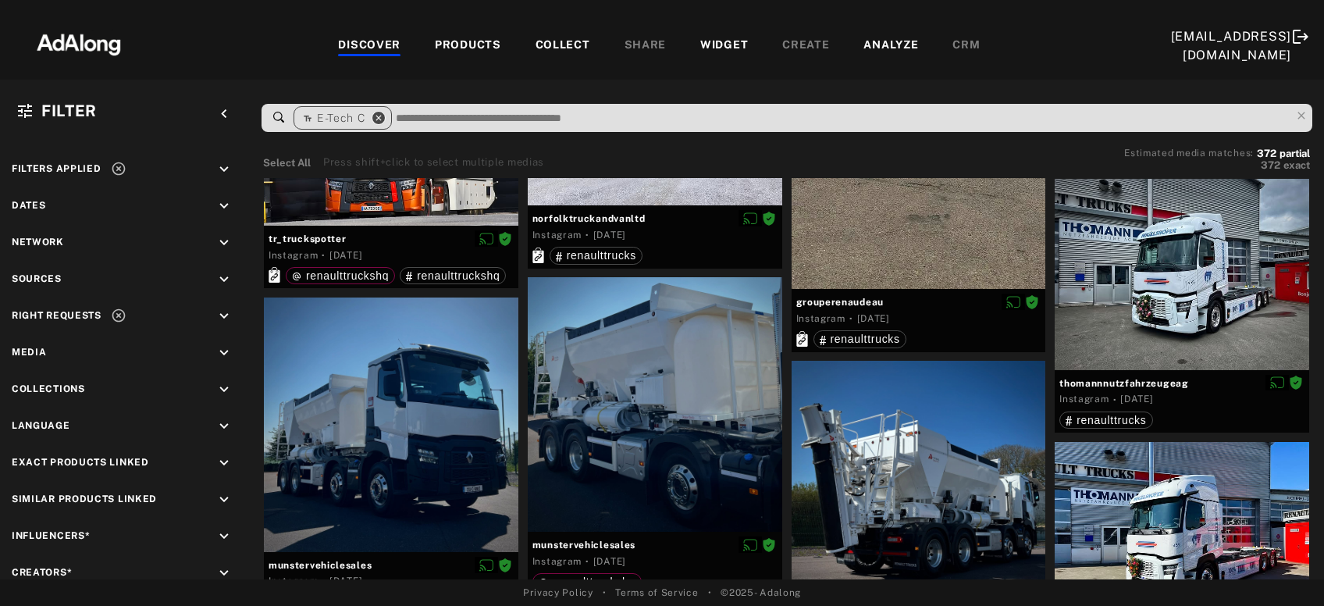
click at [381, 119] on icon "close" at bounding box center [379, 118] width 14 height 14
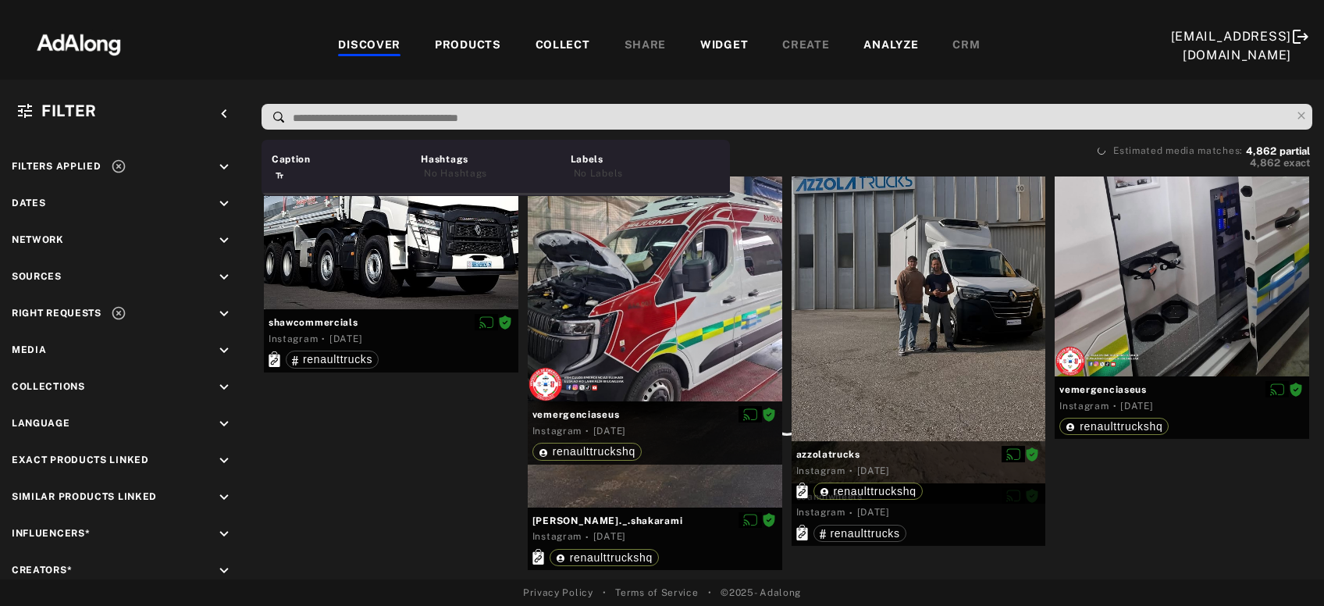
click at [381, 119] on input at bounding box center [791, 118] width 1000 height 21
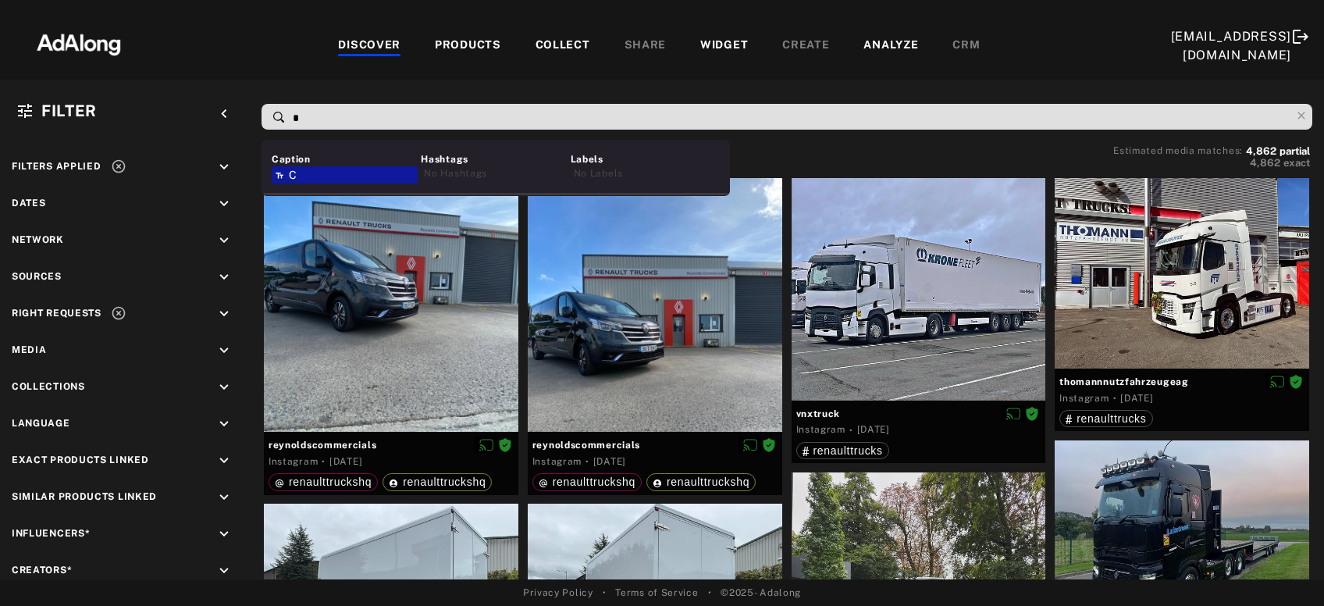
type input "*"
click at [331, 177] on div "C" at bounding box center [345, 174] width 146 height 17
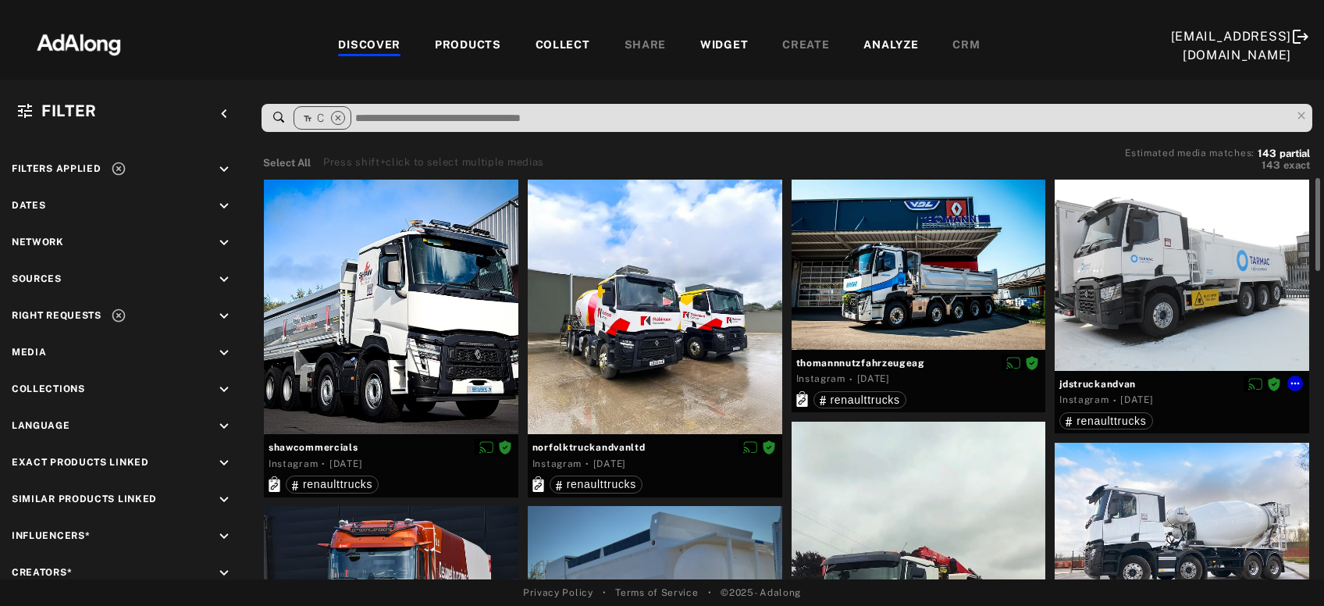
click at [1149, 315] on div at bounding box center [1182, 275] width 255 height 191
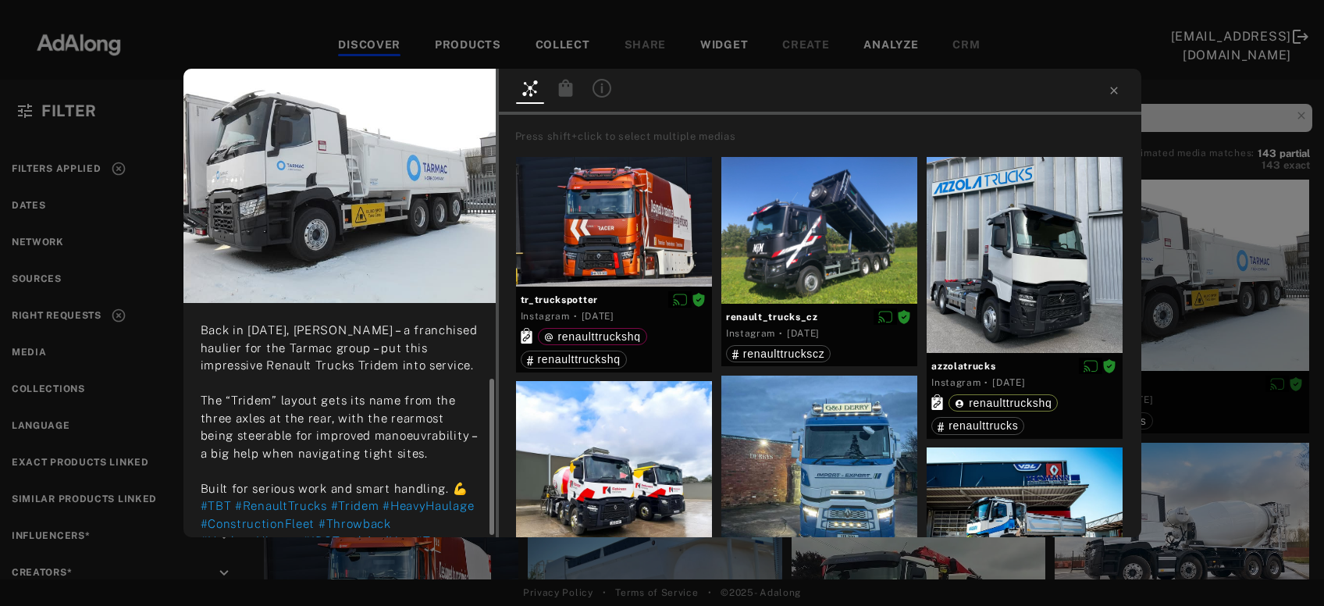
scroll to position [116, 0]
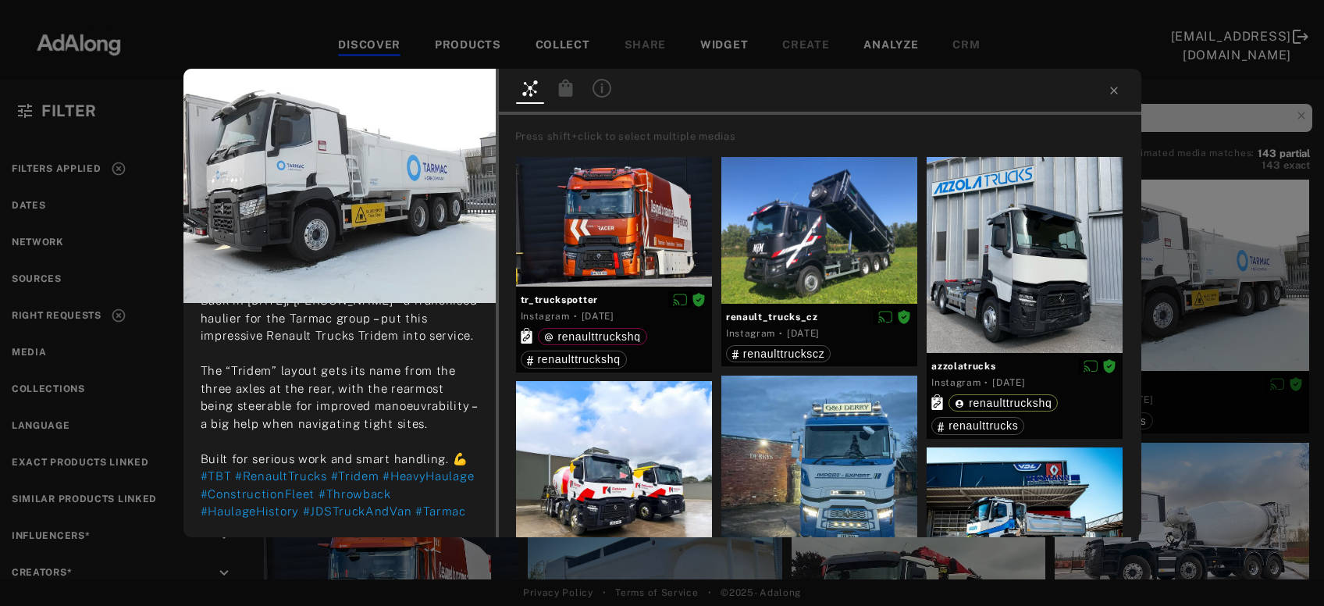
click at [1151, 328] on div "jdstruckandvan Rights agreed 2 months ago ❄️🚛 #ThrowbackThursday 🚛❄️ Back in 20…" at bounding box center [662, 303] width 1324 height 606
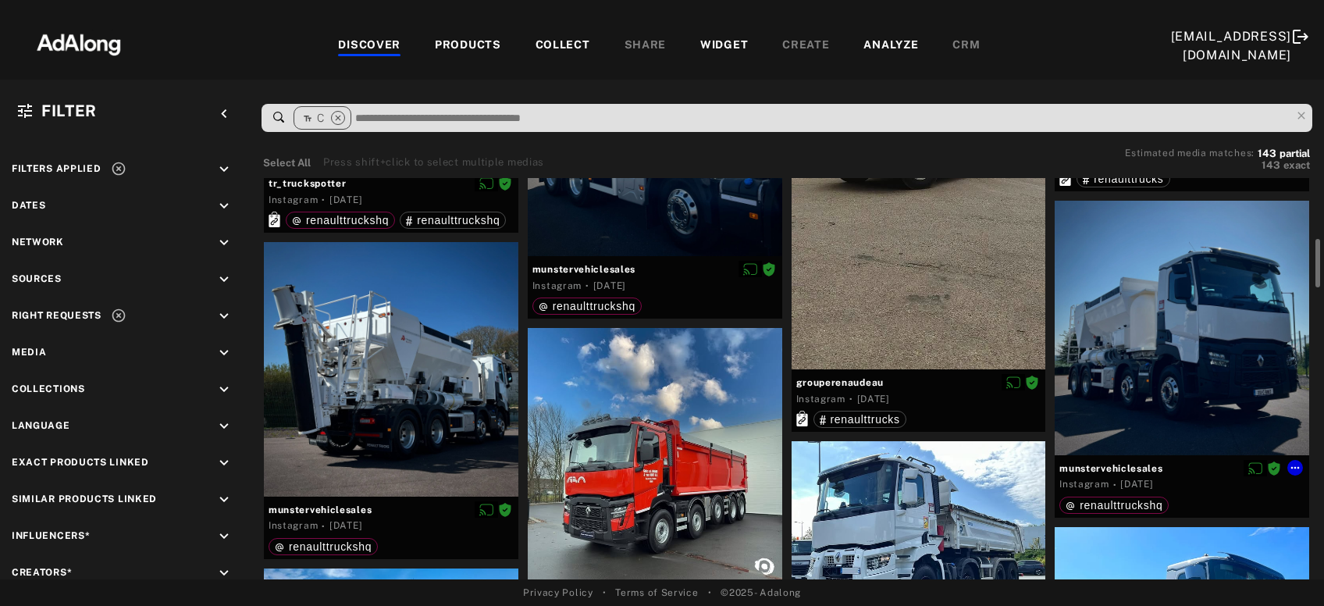
scroll to position [508, 0]
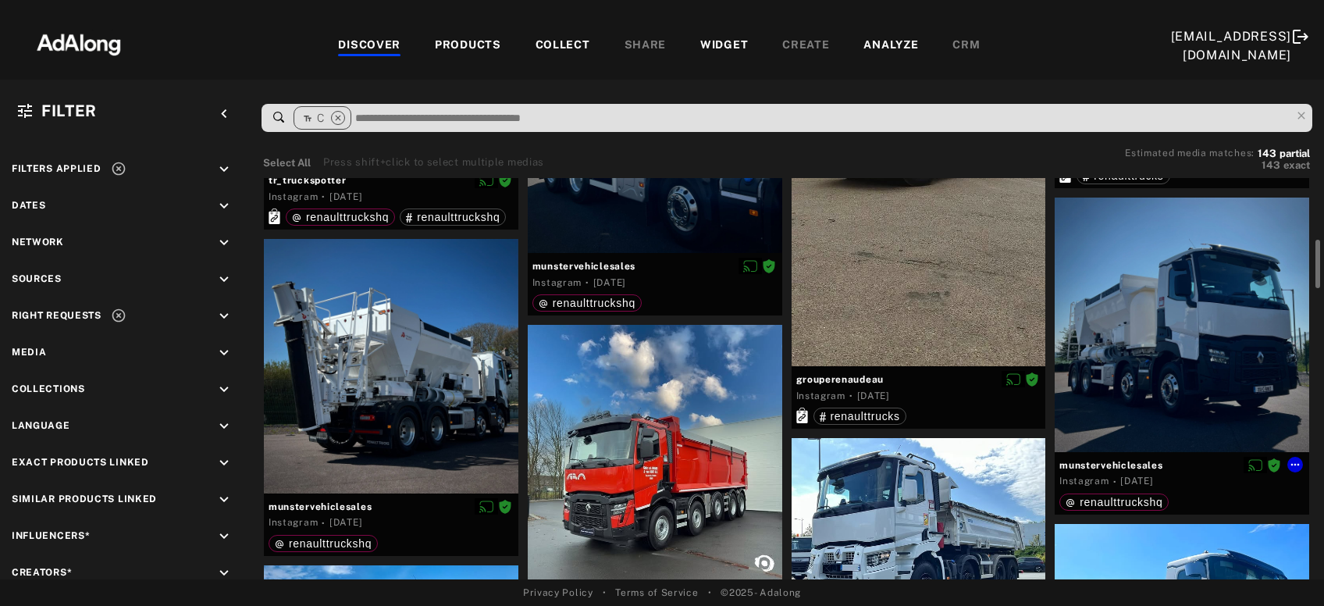
click at [1151, 328] on div at bounding box center [1182, 325] width 255 height 255
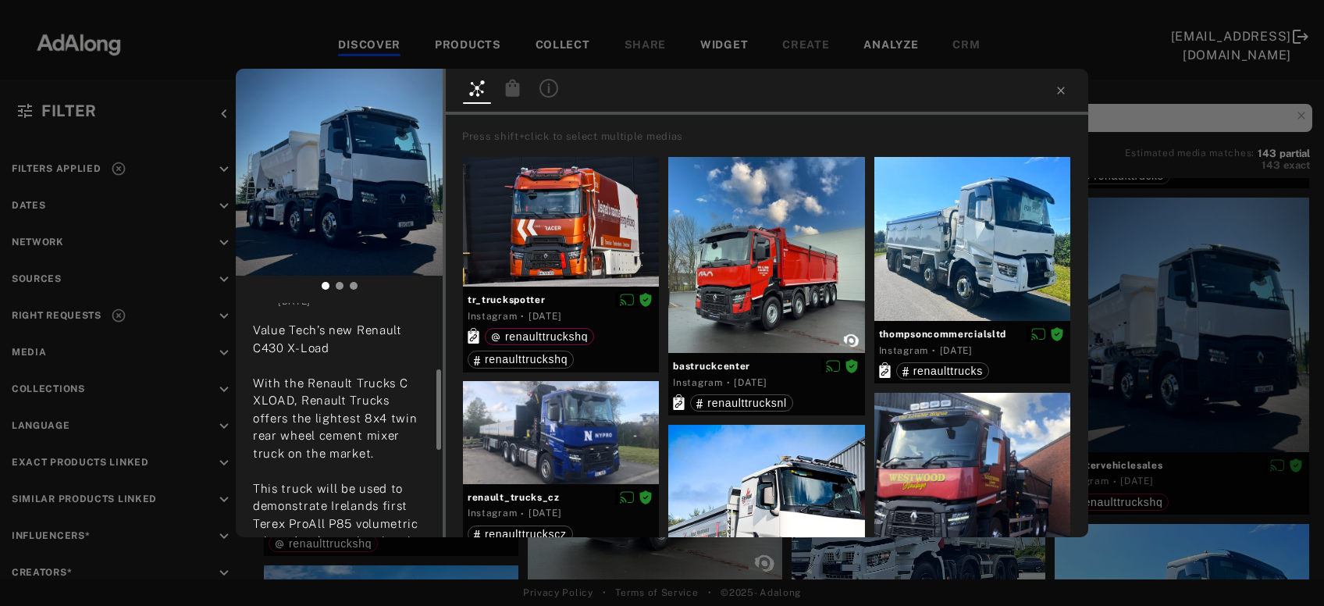
scroll to position [114, 0]
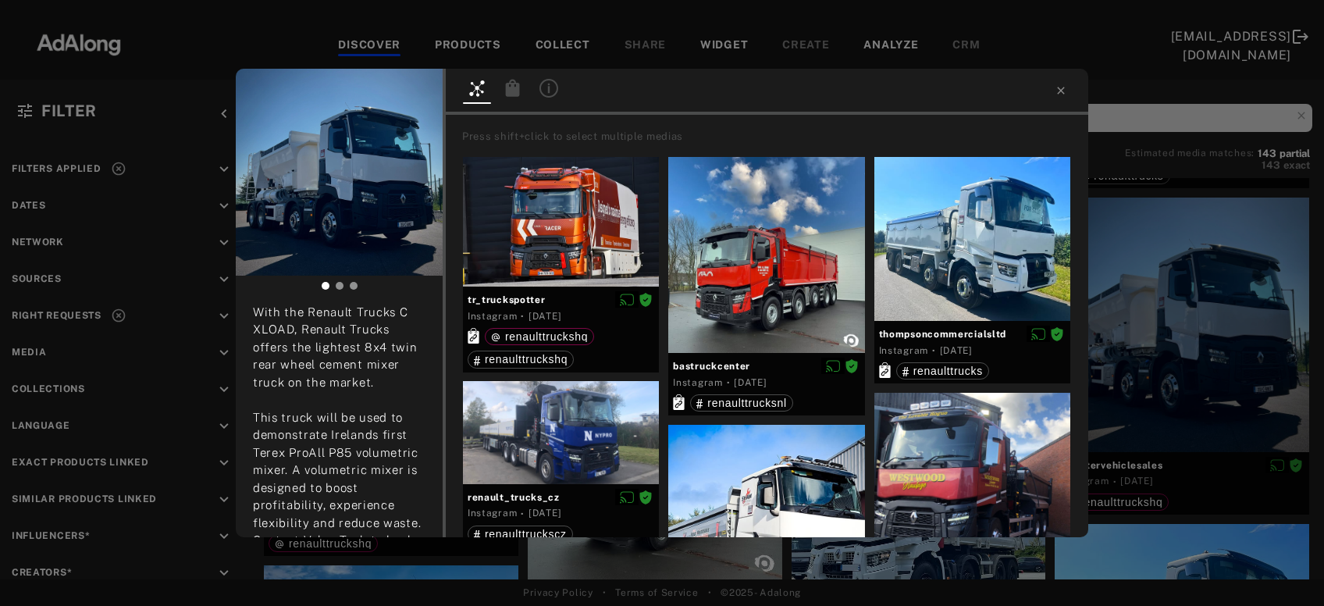
click at [515, 83] on icon at bounding box center [513, 87] width 14 height 17
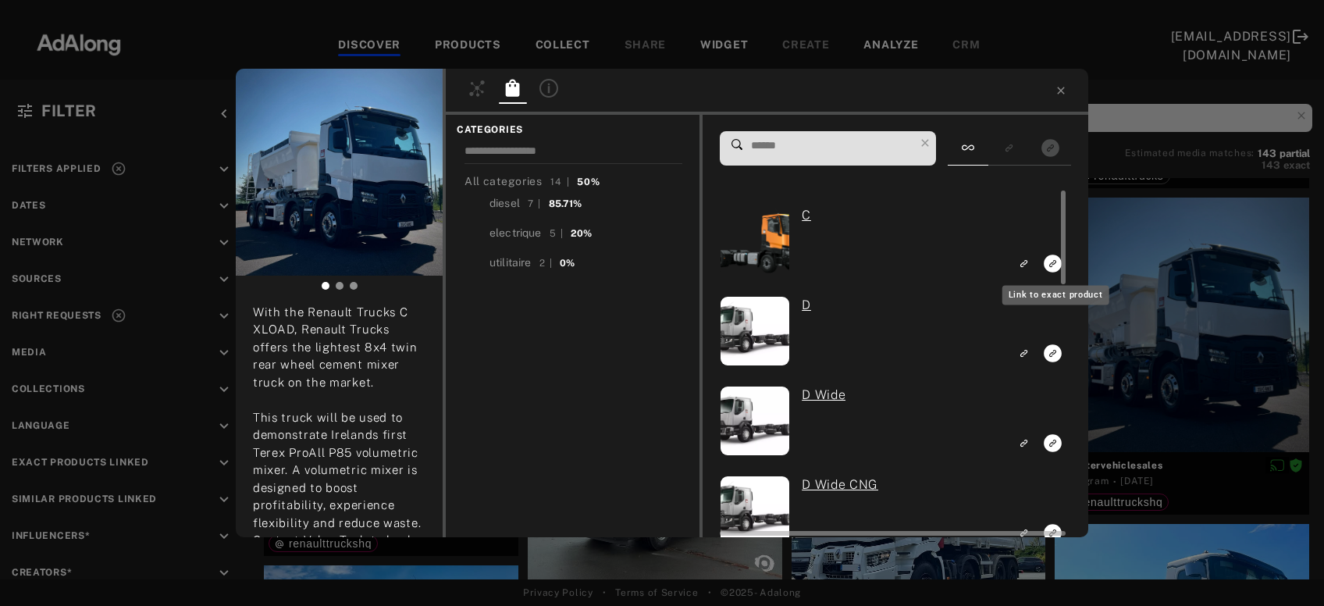
click at [1055, 262] on rect "Link to exact product" at bounding box center [1053, 264] width 20 height 20
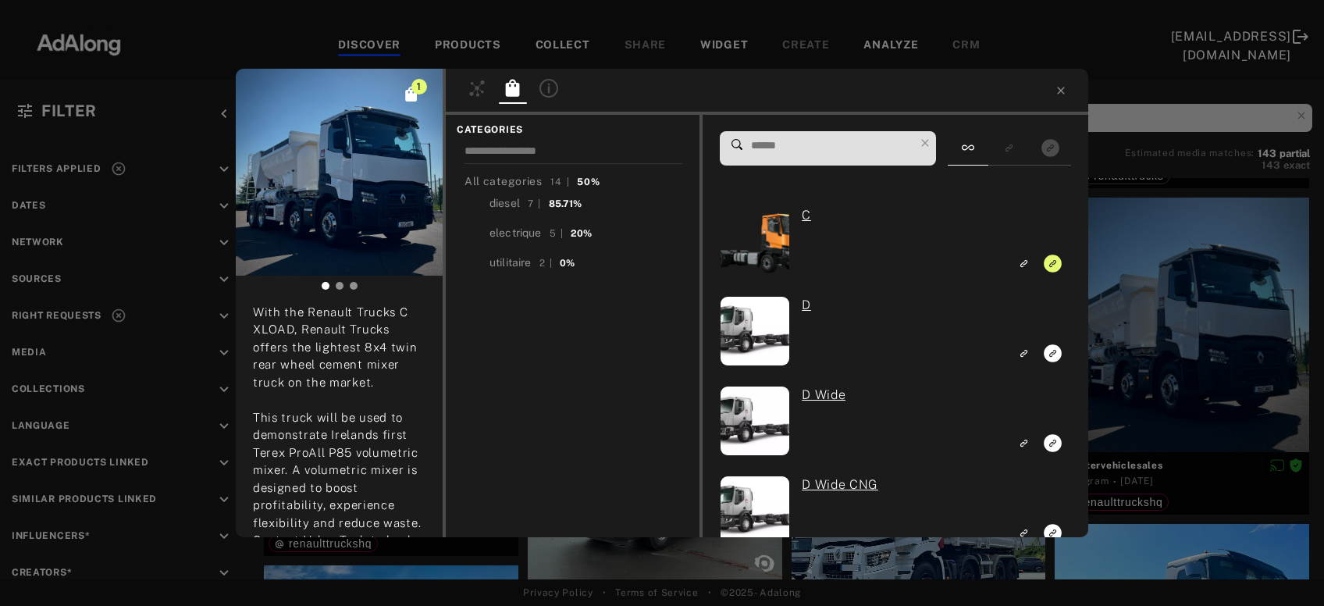
click at [1185, 297] on div "1 munstervehiclesales Rights agreed 6 months ago Value Tech’s new Renault C430 …" at bounding box center [662, 303] width 1324 height 606
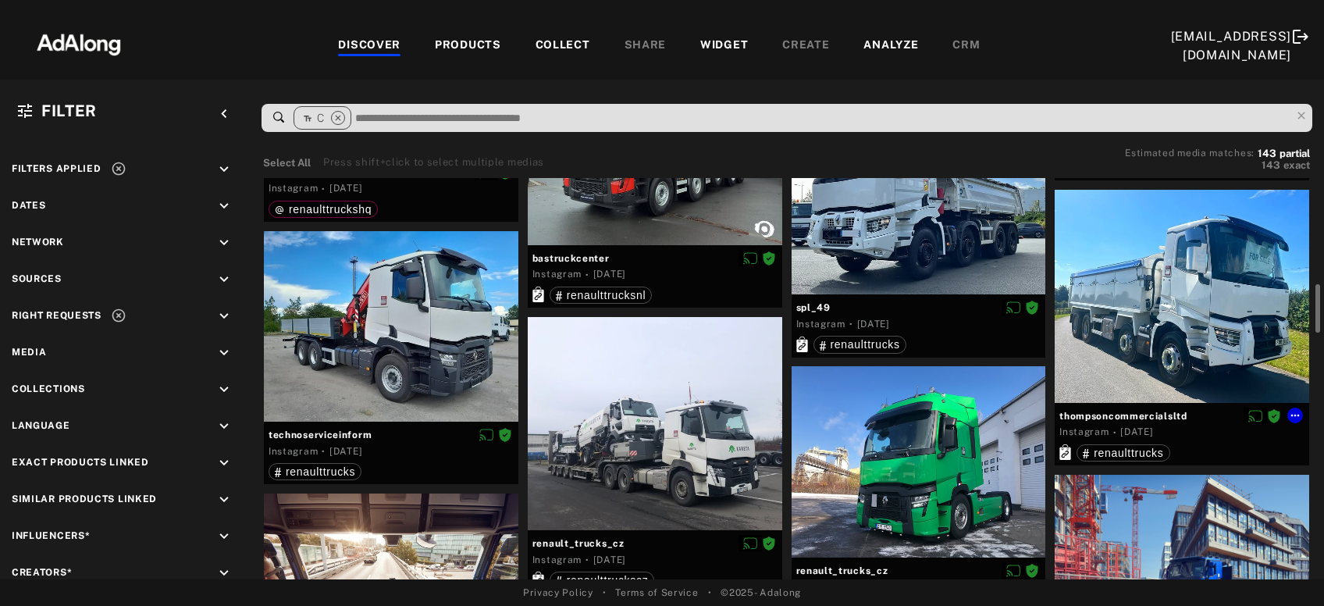
scroll to position [861, 0]
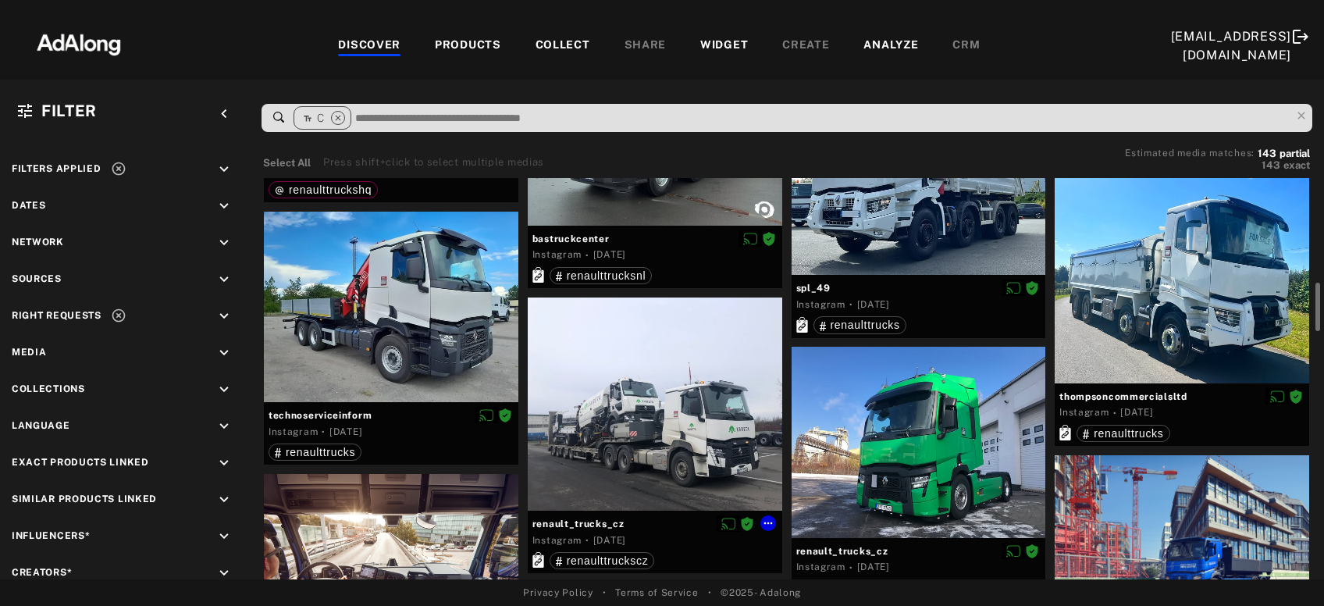
click at [694, 407] on div at bounding box center [655, 404] width 255 height 213
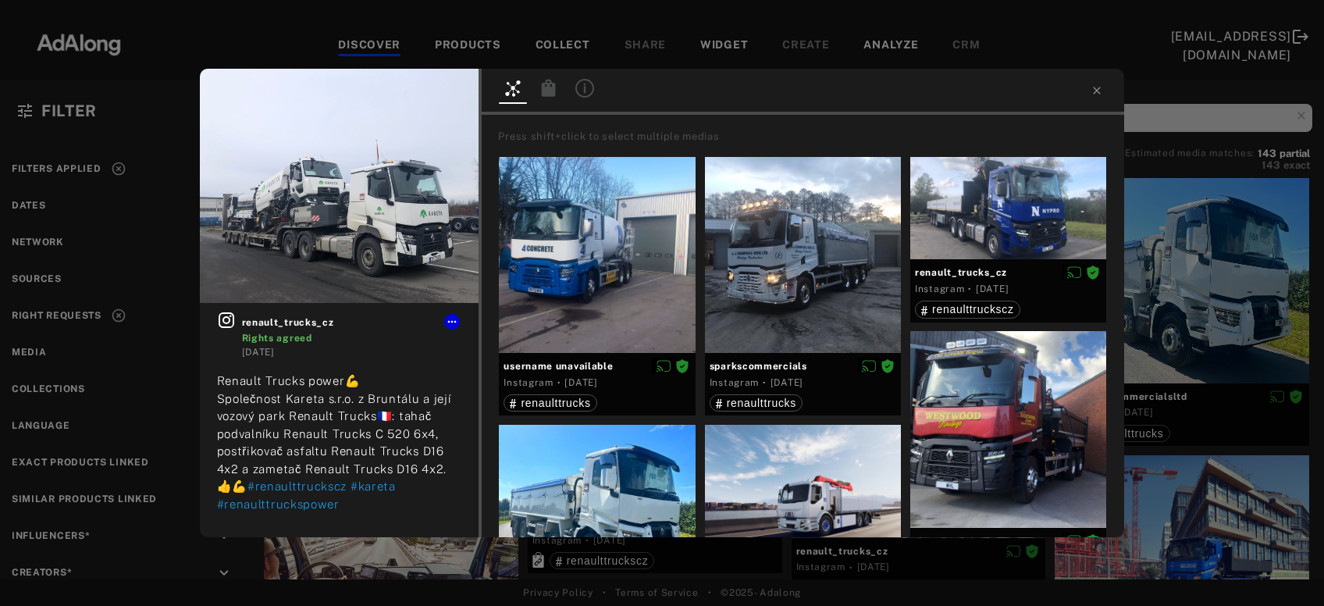
click at [1248, 324] on div "renault_trucks_cz Rights agreed 2 years ago Renault Trucks power💪 Společnost Ka…" at bounding box center [662, 303] width 1324 height 606
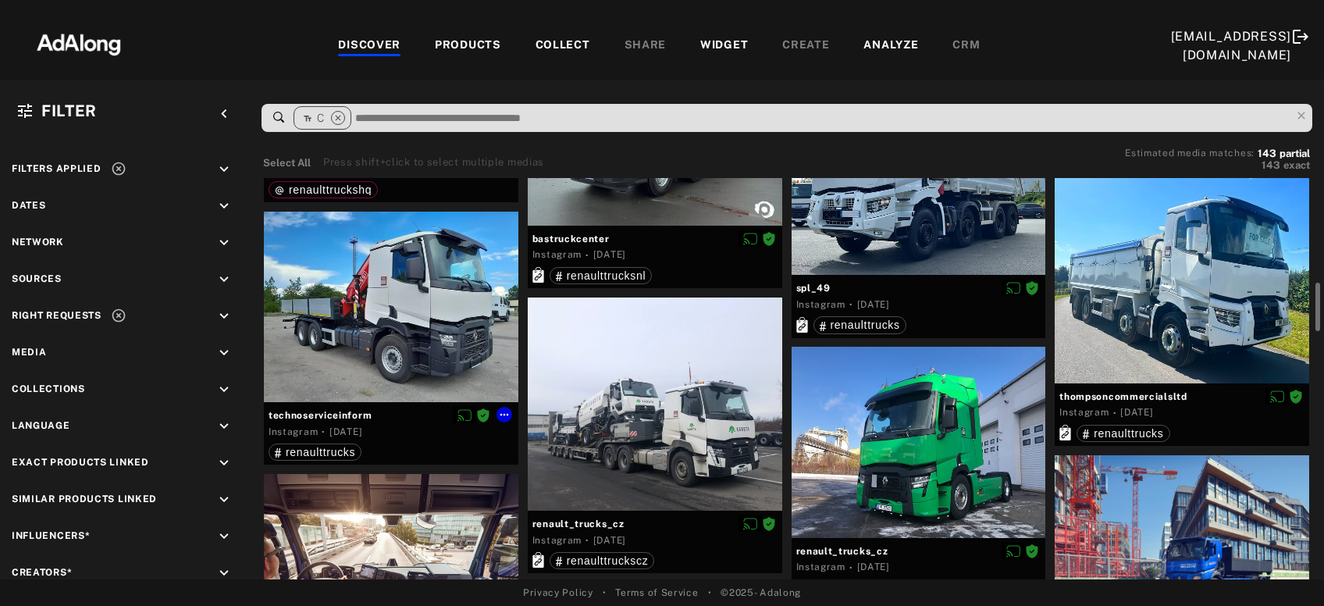
click at [404, 345] on div at bounding box center [391, 307] width 255 height 191
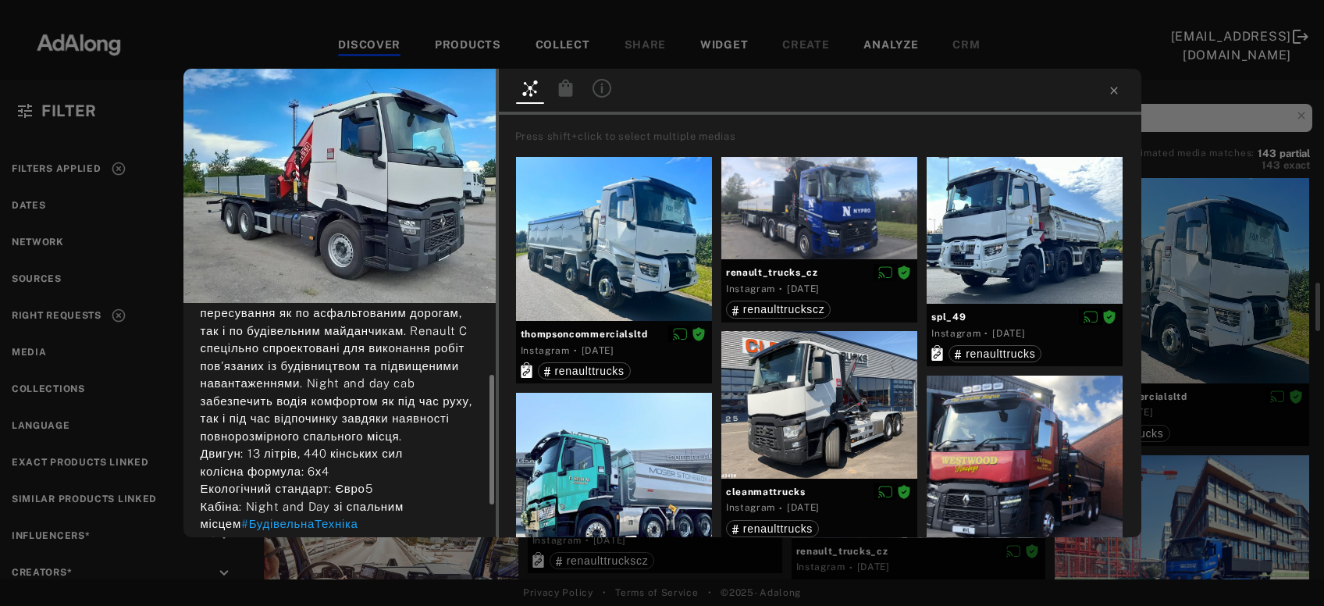
scroll to position [140, 0]
click at [568, 86] on icon at bounding box center [566, 88] width 19 height 19
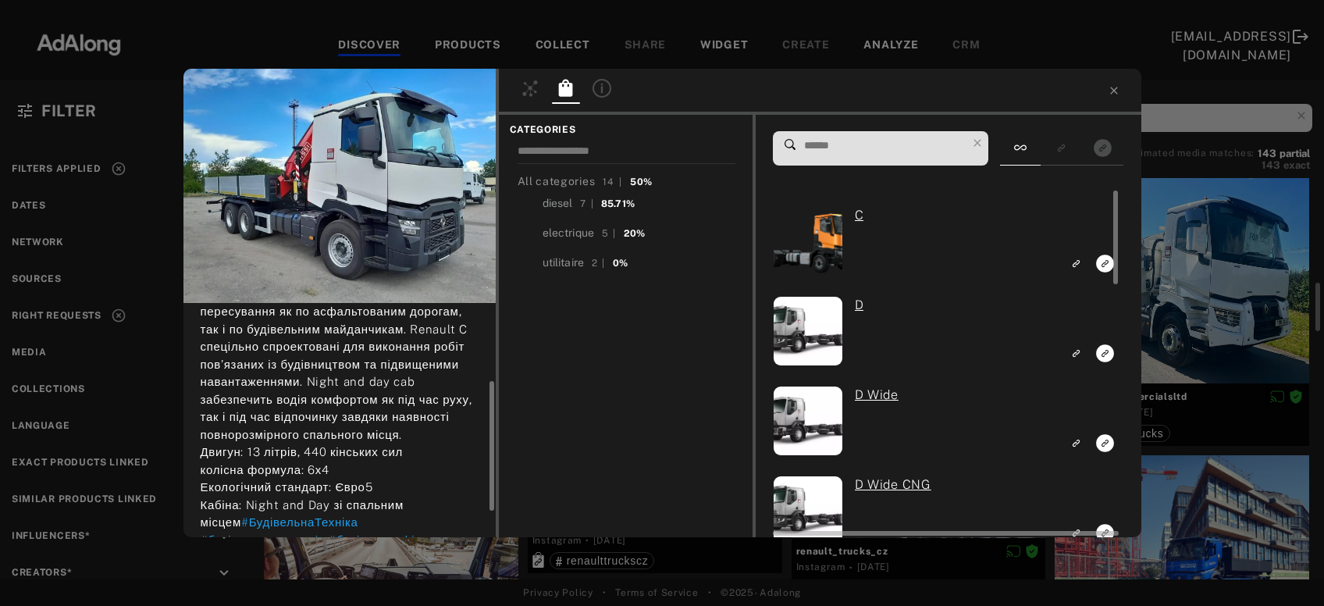
scroll to position [140, 0]
click at [1107, 266] on rect "Link to exact product" at bounding box center [1106, 264] width 20 height 20
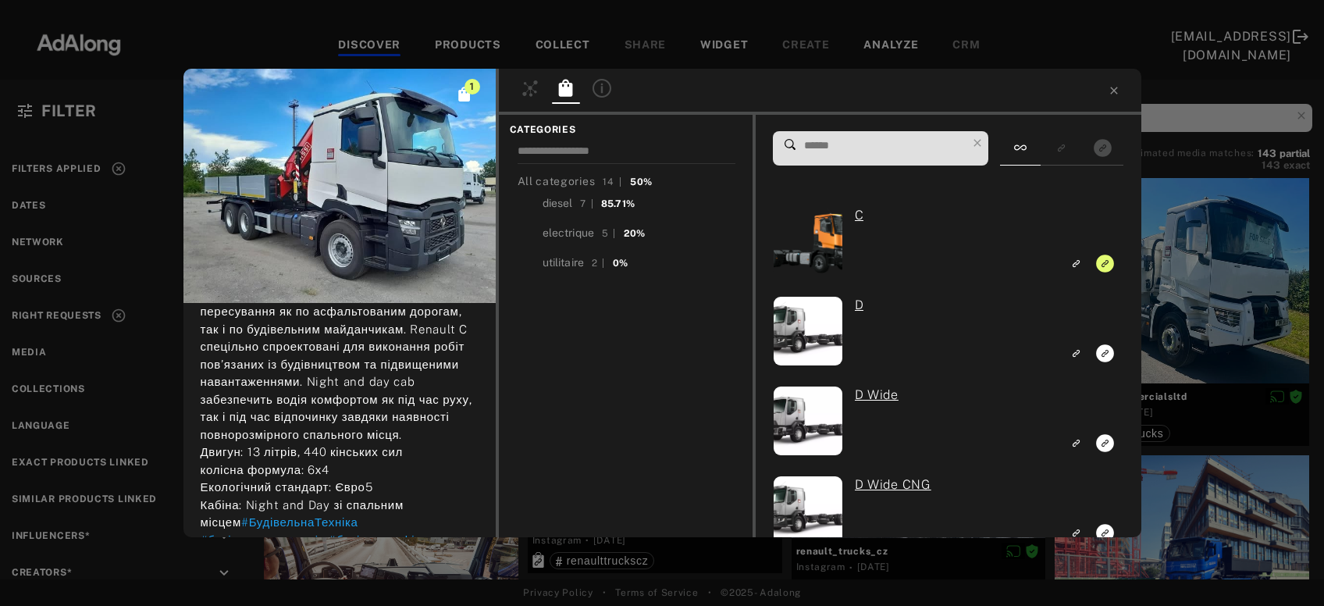
click at [1214, 285] on div "1 technoserviceinform Rights agreed 1 year ago #БудівельнаТехніка #будівельнако…" at bounding box center [662, 303] width 1324 height 606
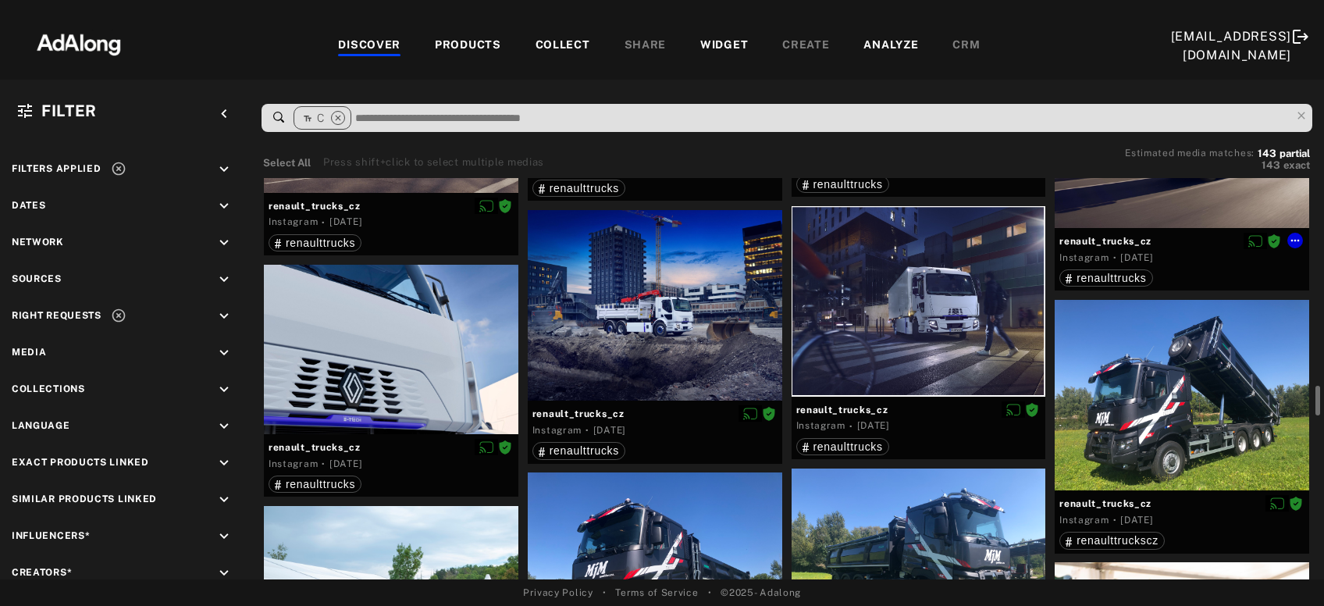
scroll to position [2091, 0]
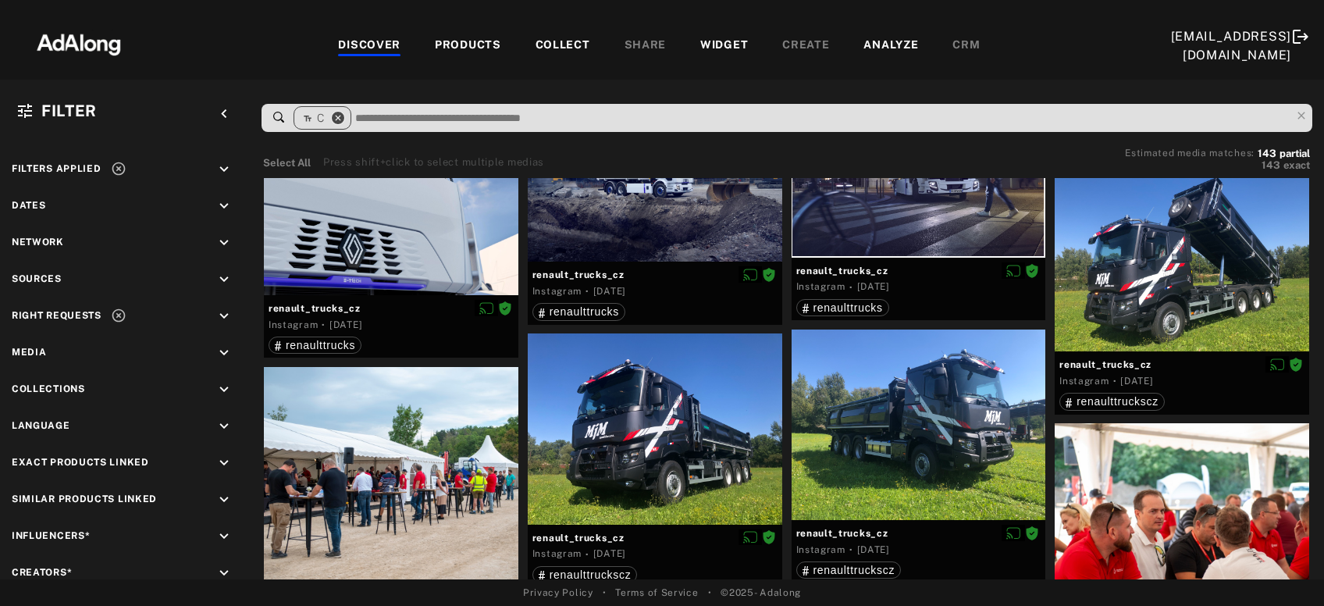
click at [342, 116] on icon "close" at bounding box center [338, 118] width 14 height 14
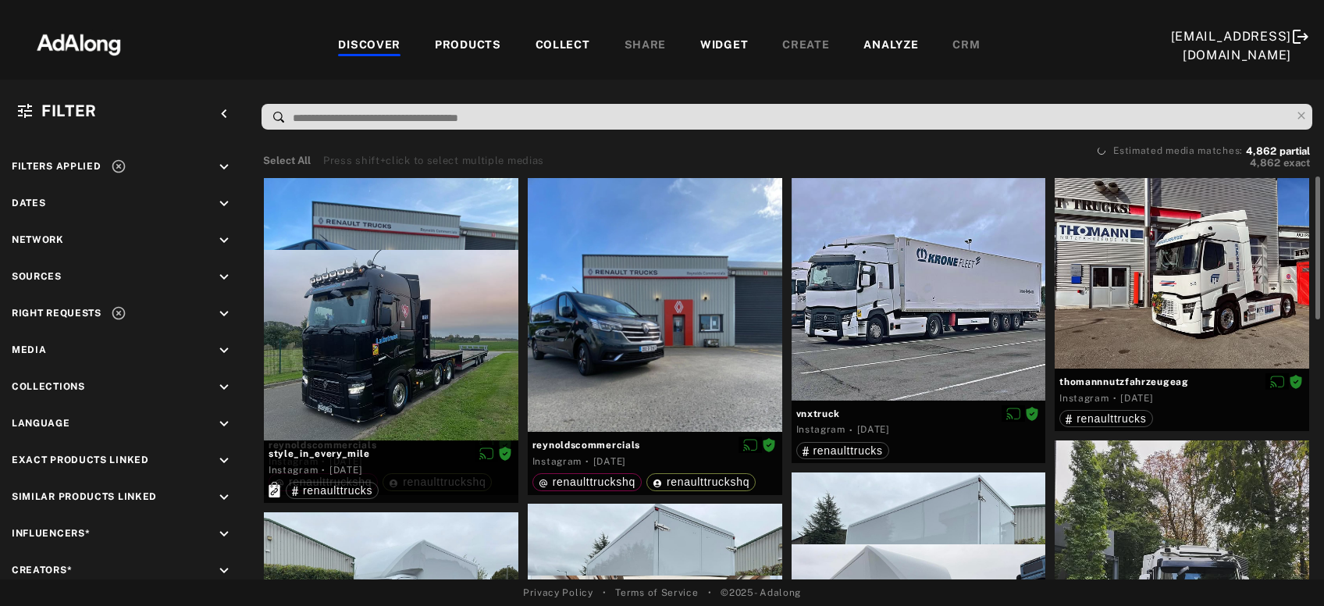
click at [435, 48] on div "PRODUCTS" at bounding box center [468, 46] width 66 height 19
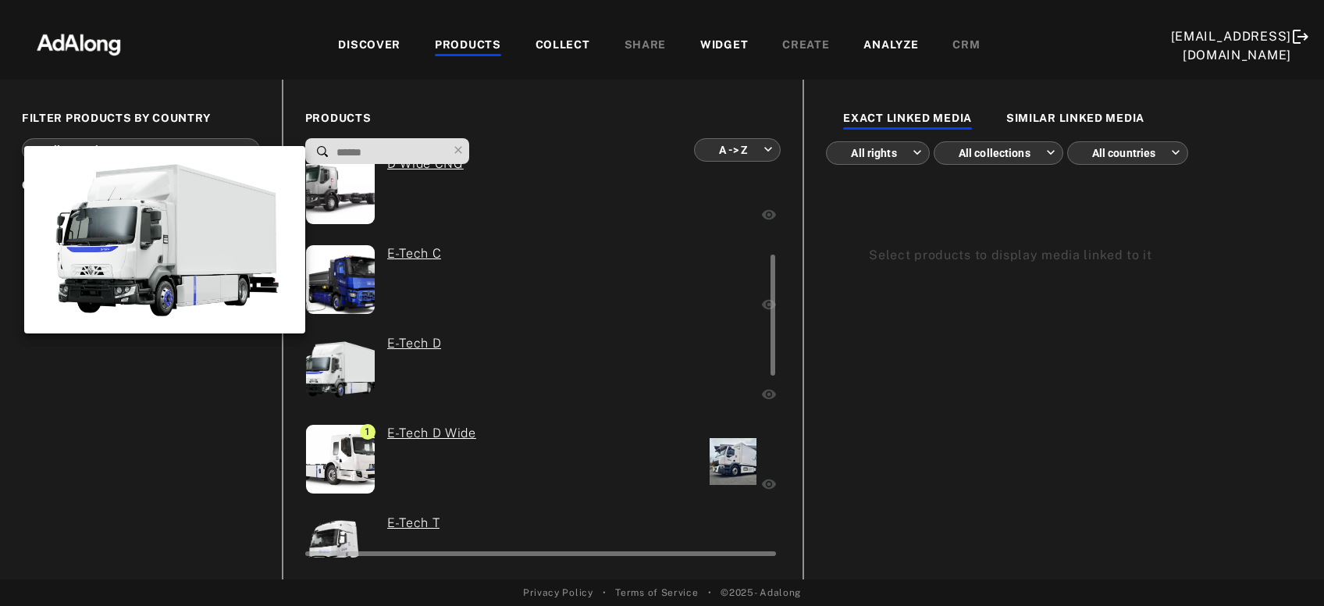
scroll to position [294, 0]
click at [350, 371] on img at bounding box center [340, 369] width 103 height 69
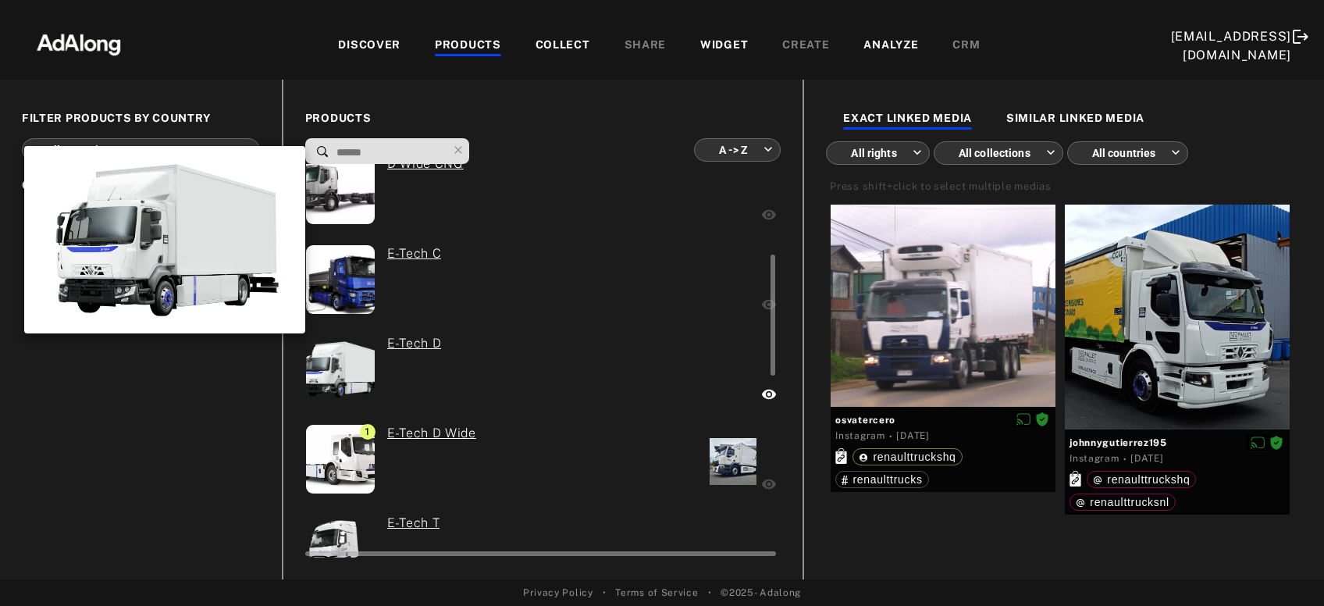
click at [340, 370] on img at bounding box center [340, 369] width 103 height 69
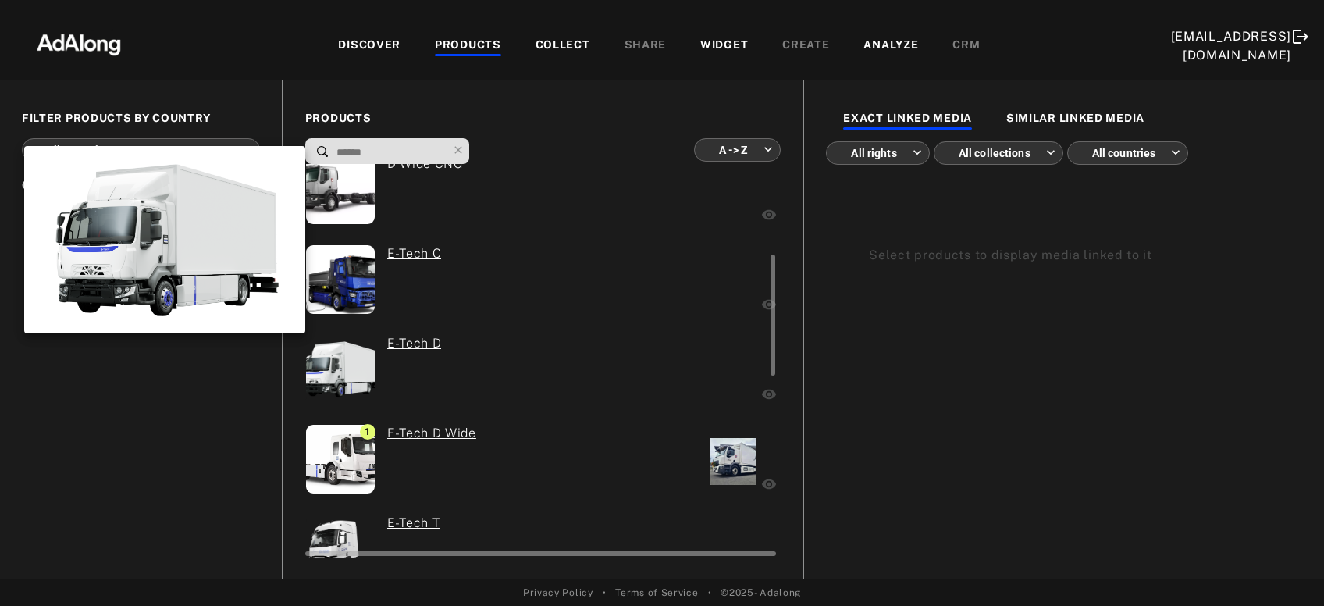
click at [340, 370] on img at bounding box center [340, 369] width 103 height 69
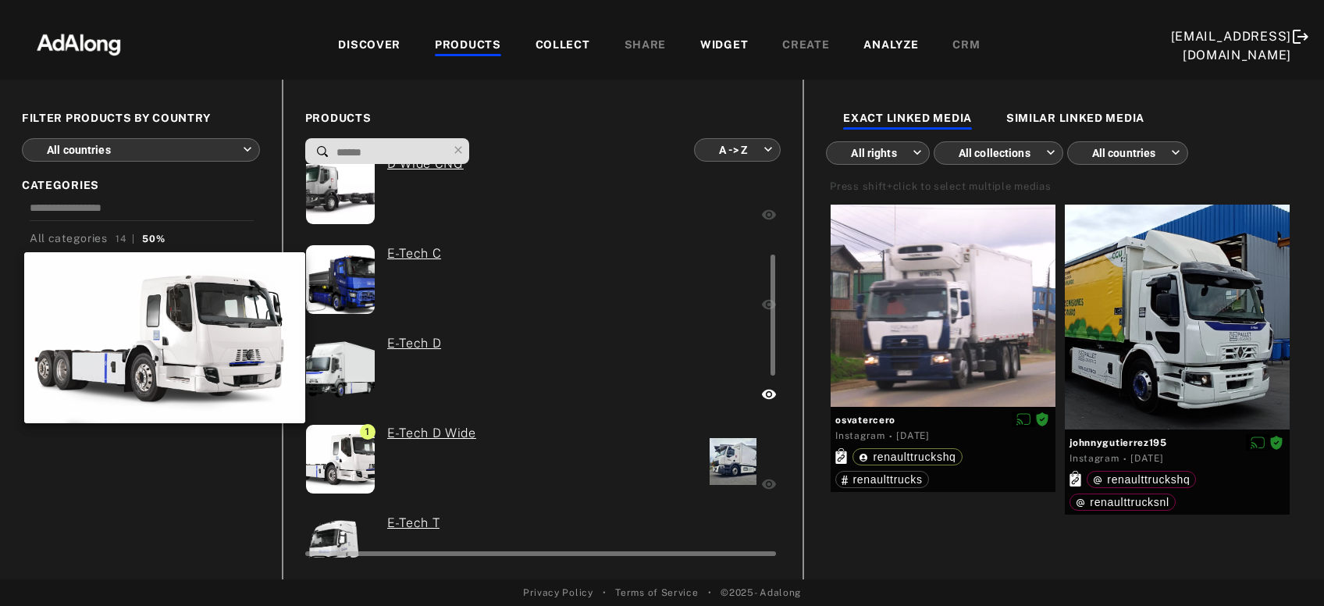
click at [346, 446] on img at bounding box center [340, 459] width 112 height 69
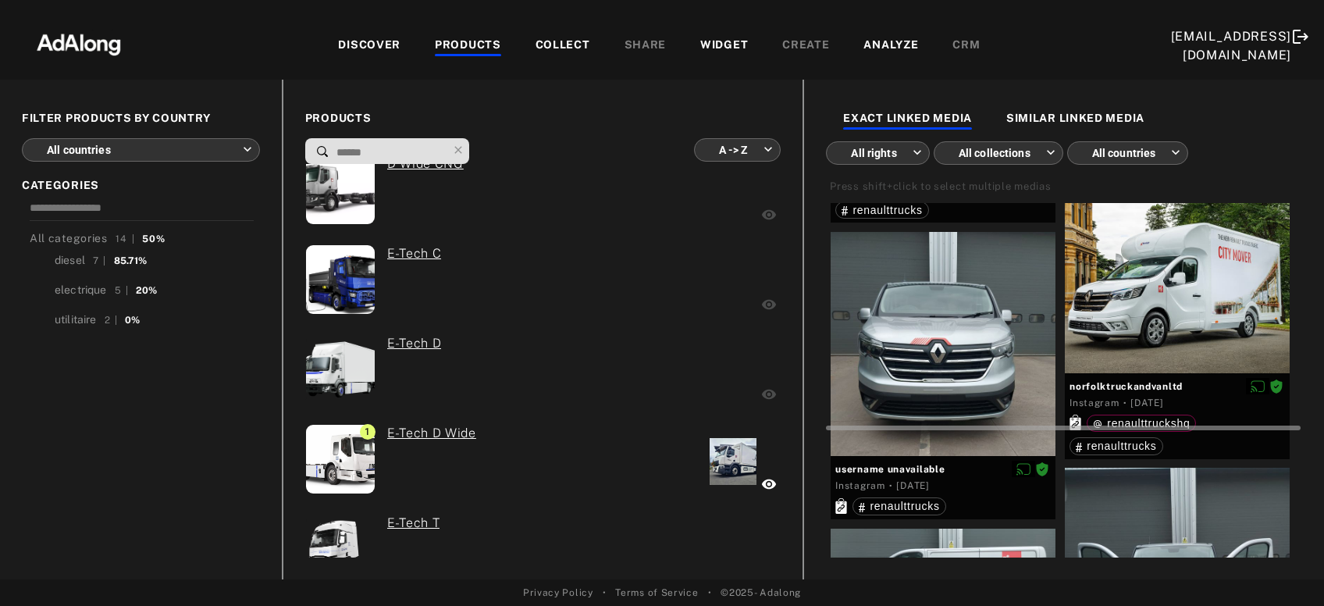
scroll to position [792, 0]
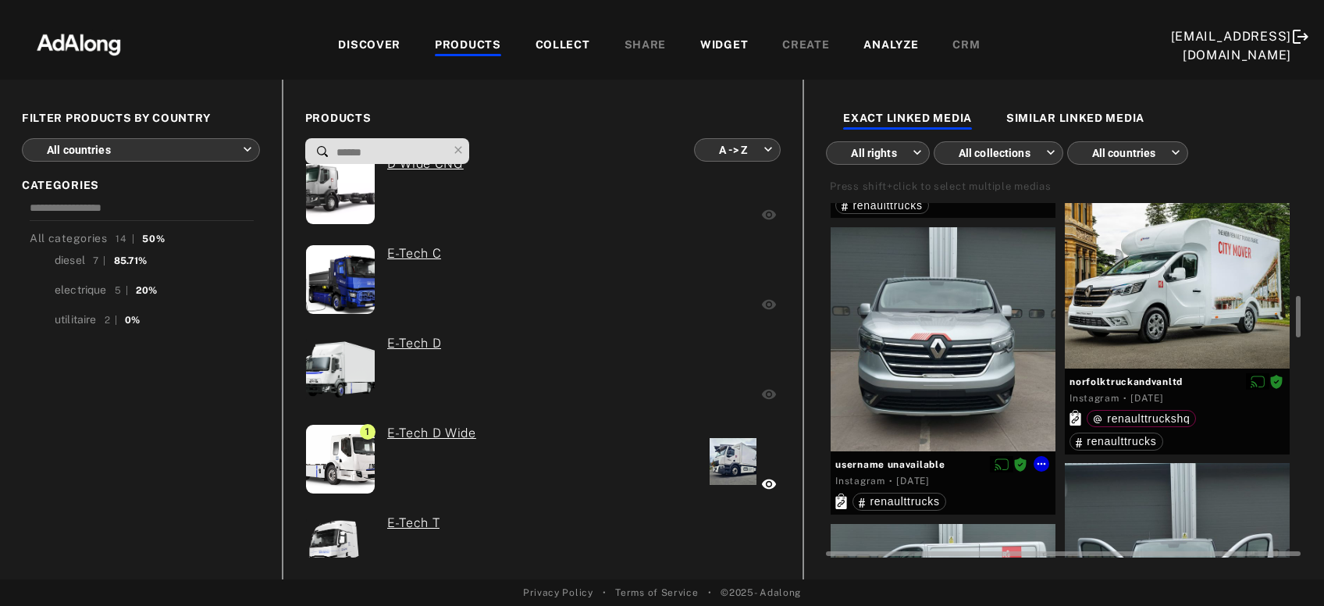
click at [1003, 310] on div at bounding box center [943, 339] width 225 height 225
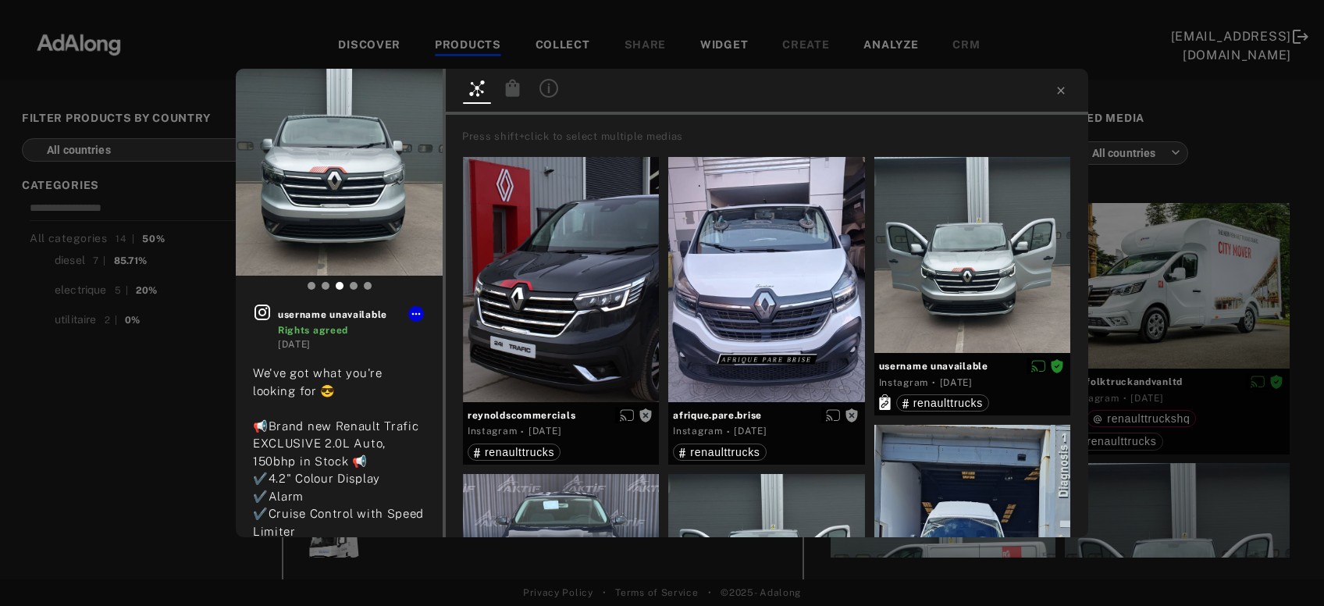
click at [1202, 299] on div "username unavailable Rights agreed 3 years ago We've got what you're looking fo…" at bounding box center [662, 303] width 1324 height 606
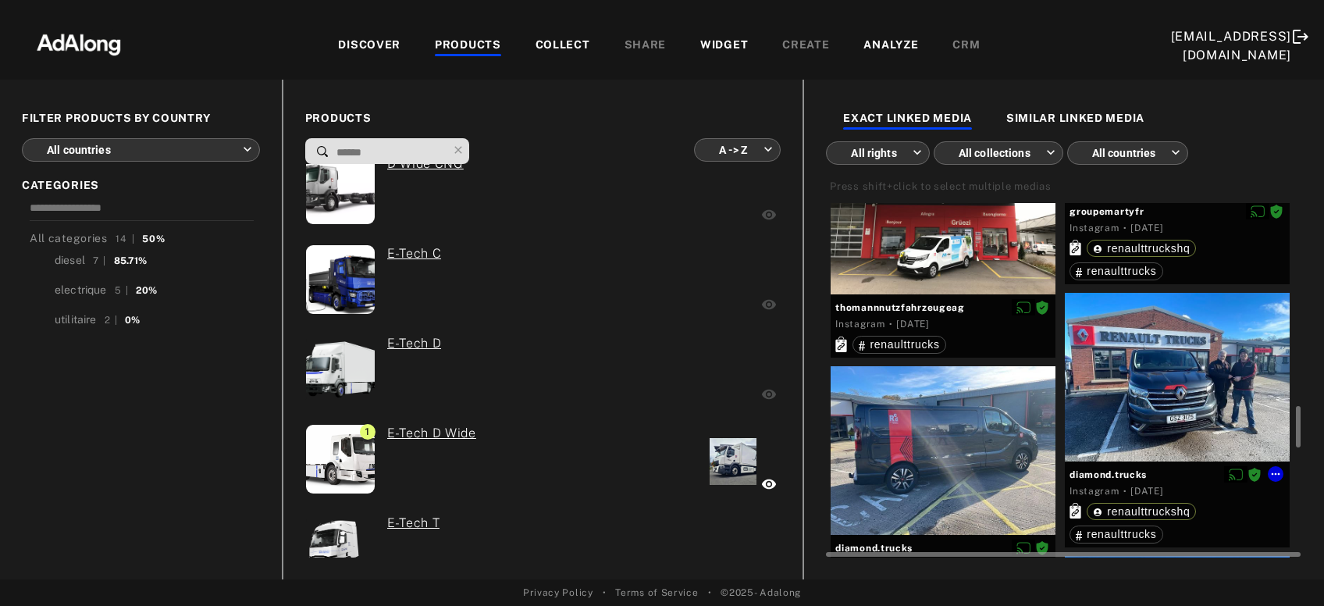
scroll to position [1727, 0]
click at [1117, 398] on div at bounding box center [1177, 376] width 225 height 169
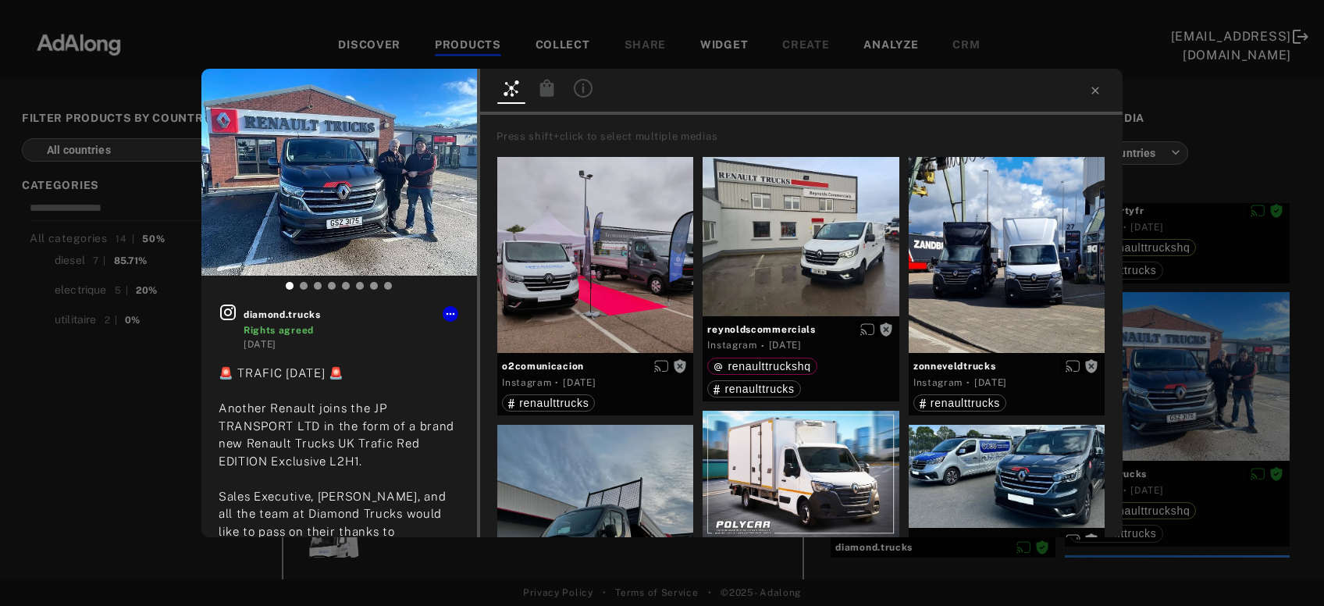
click at [1180, 371] on div "diamond.trucks Rights agreed 3 years ago 🚨 TRAFIC TUESDAY 🚨 Another Renault joi…" at bounding box center [662, 303] width 1324 height 606
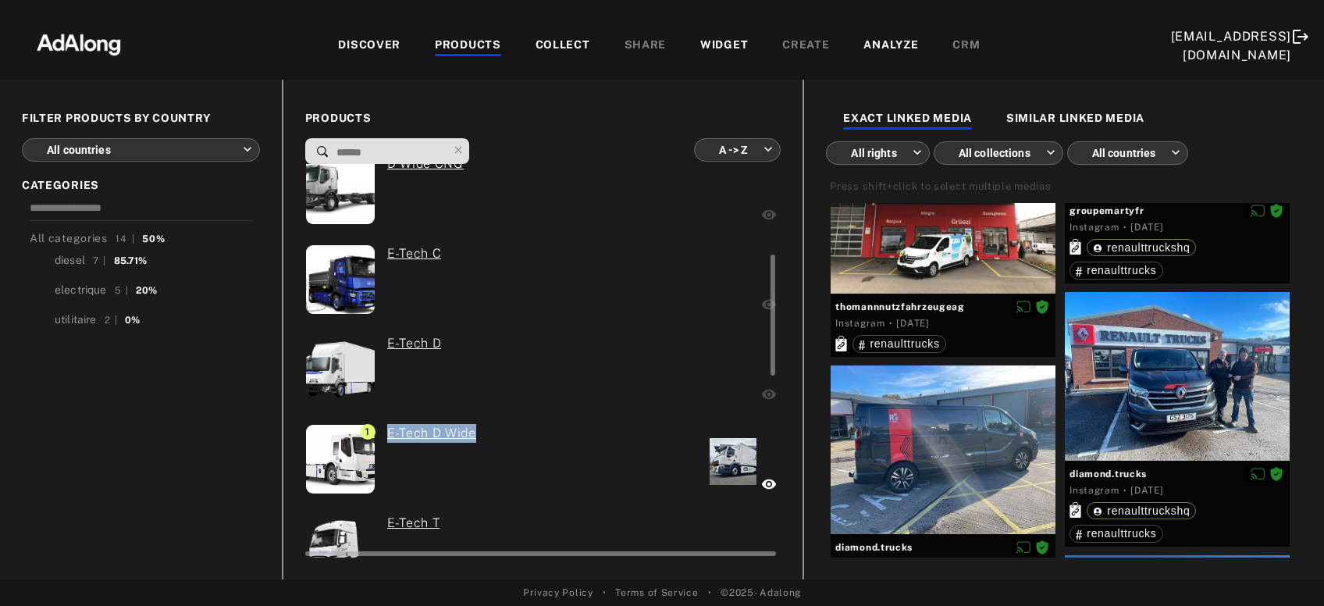
drag, startPoint x: 382, startPoint y: 435, endPoint x: 494, endPoint y: 436, distance: 111.7
click at [476, 436] on div "E-Tech D Wide" at bounding box center [426, 461] width 101 height 74
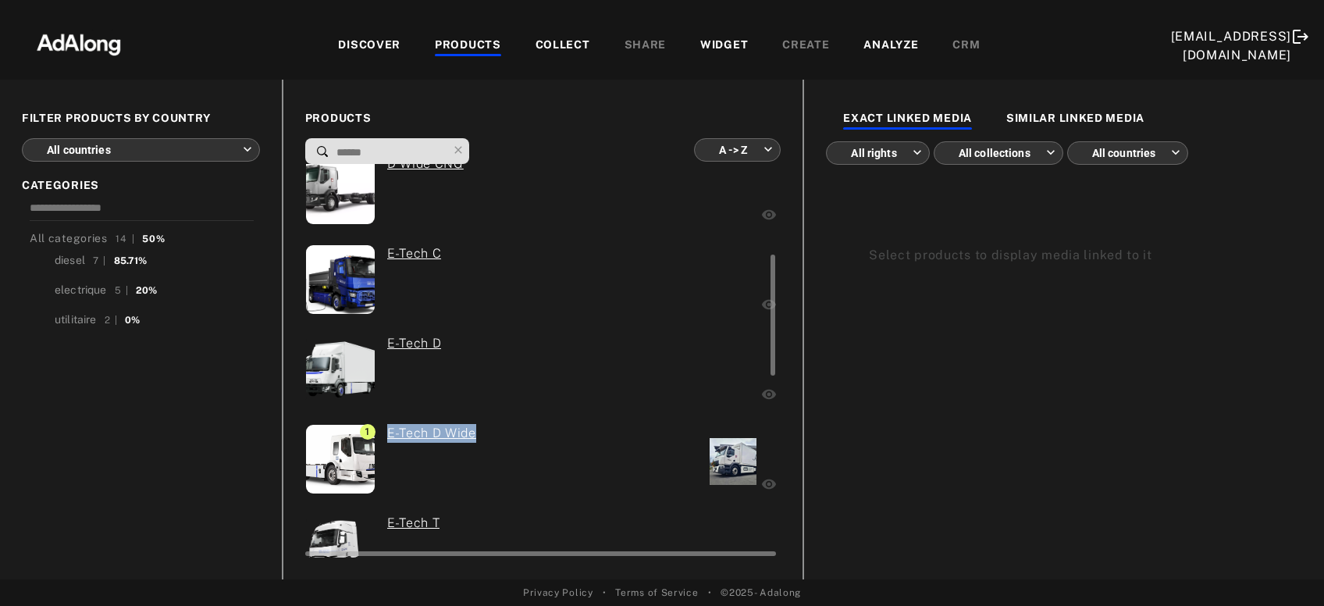
scroll to position [294, 0]
copy link "E-Tech D Wide"
click at [662, 466] on div at bounding box center [678, 461] width 162 height 74
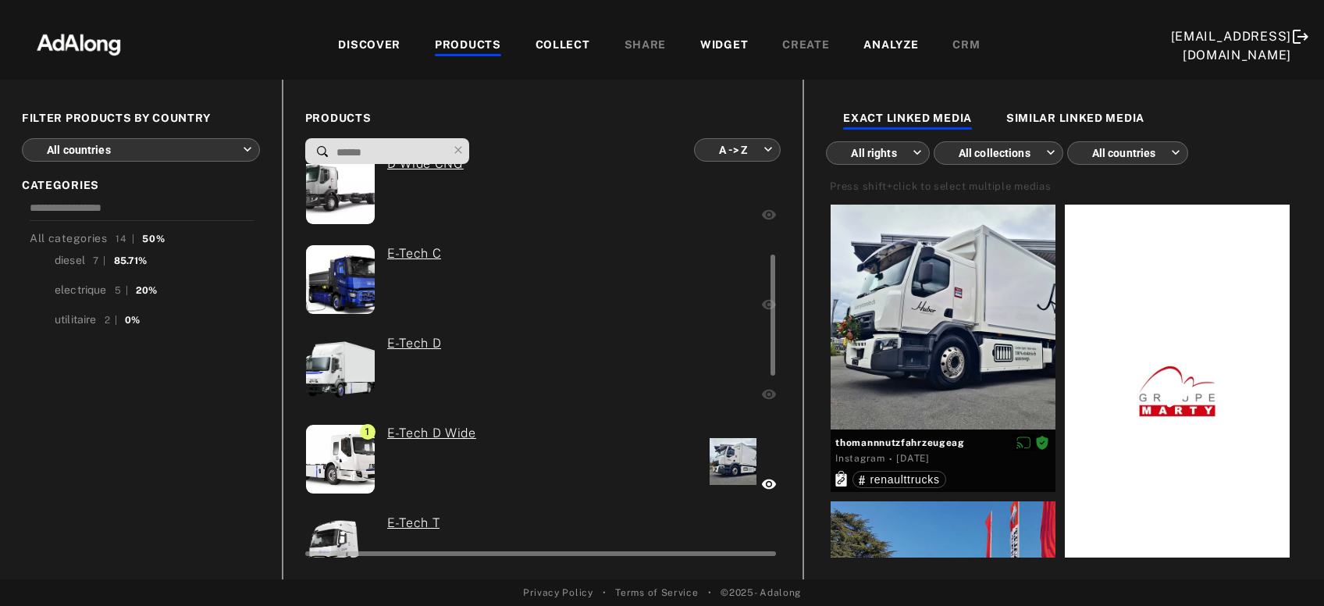
click at [671, 367] on div at bounding box center [682, 371] width 155 height 74
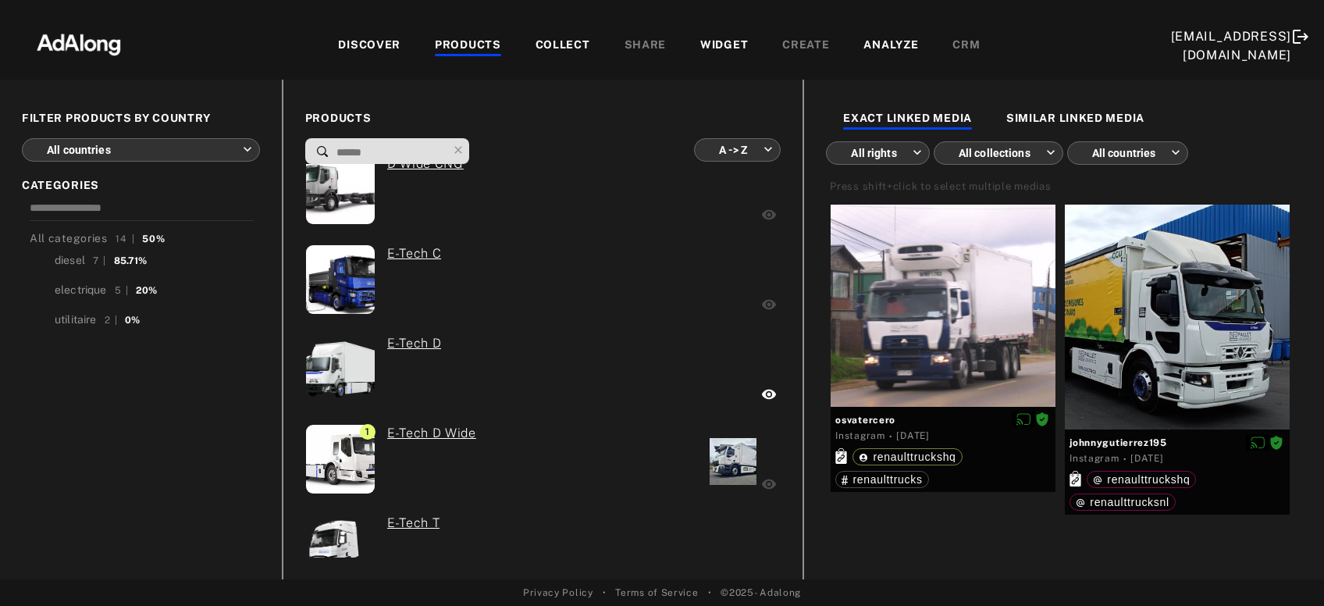
click at [338, 45] on div "DISCOVER" at bounding box center [369, 46] width 62 height 19
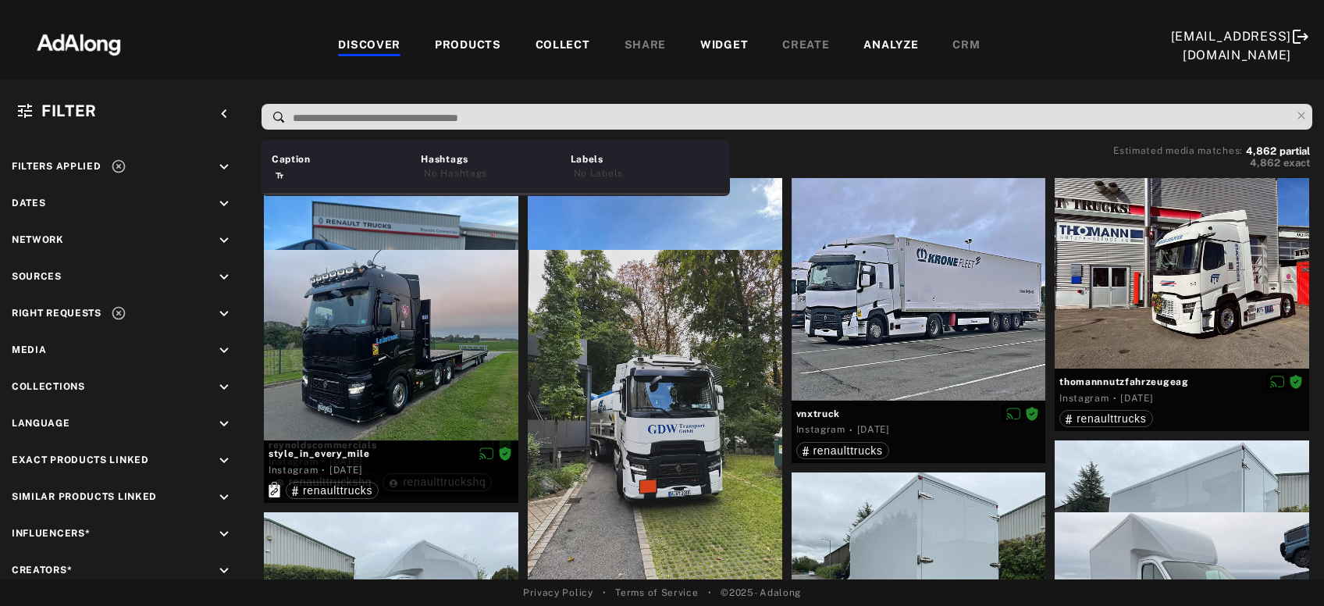
click at [365, 119] on input at bounding box center [791, 118] width 1000 height 21
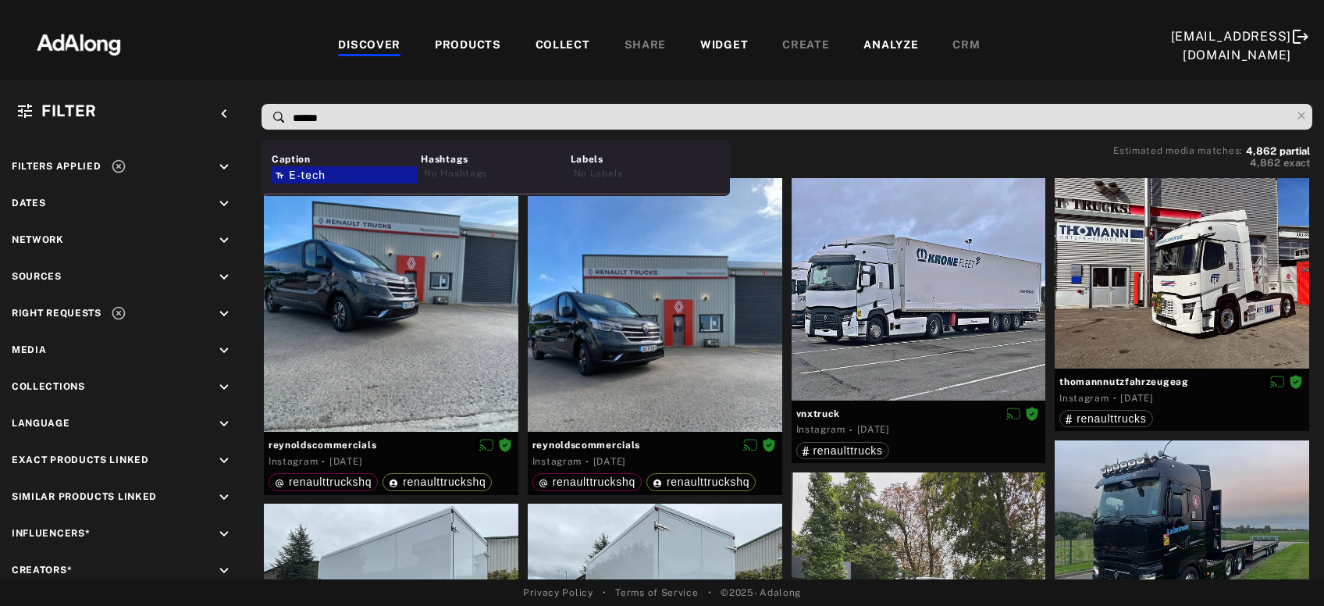
type input "******"
click at [344, 176] on div "E-tech" at bounding box center [345, 174] width 146 height 17
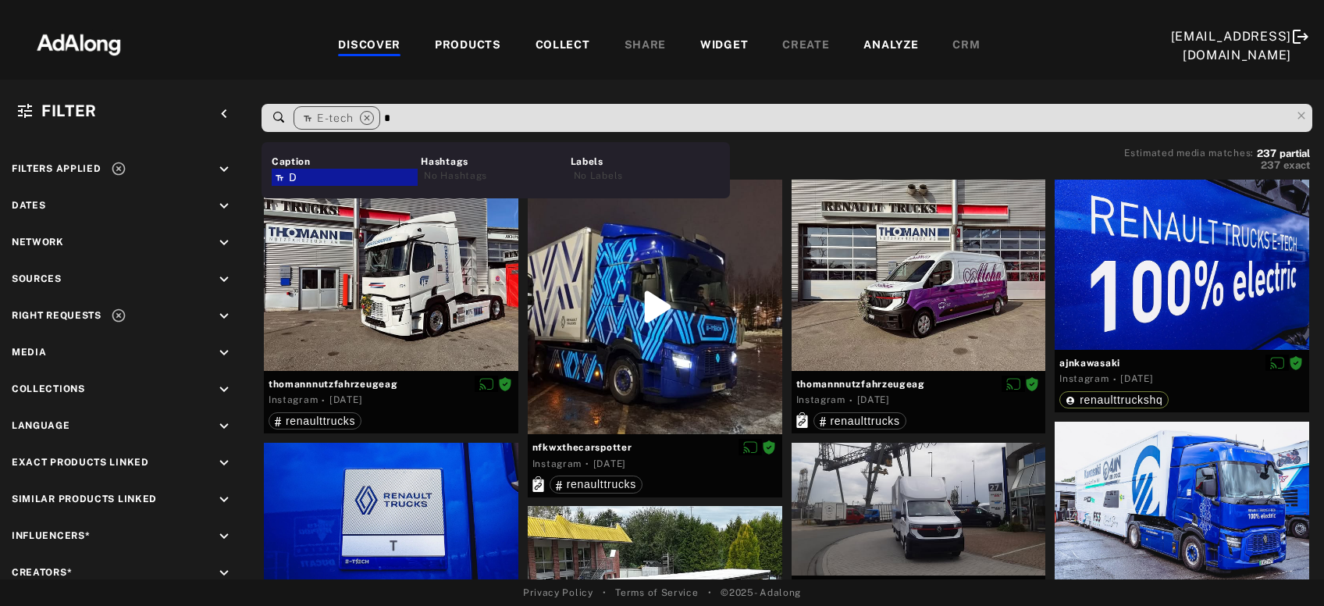
type input "*"
click at [340, 177] on div "D" at bounding box center [345, 177] width 146 height 17
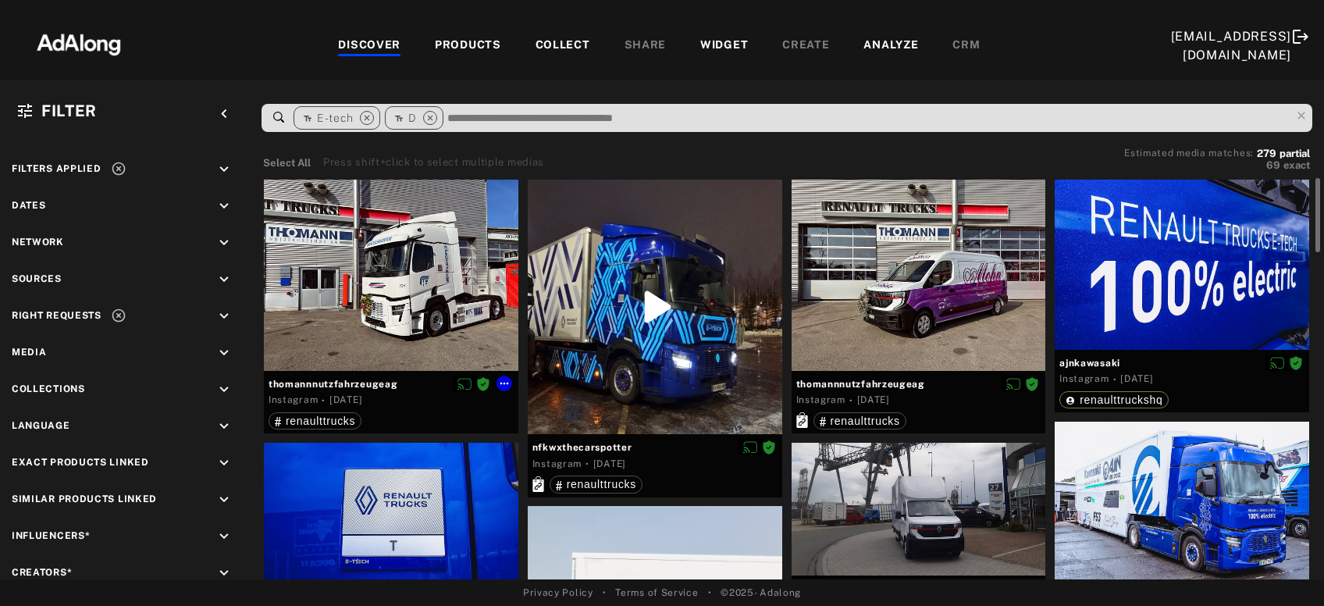
click at [384, 287] on div at bounding box center [391, 275] width 255 height 191
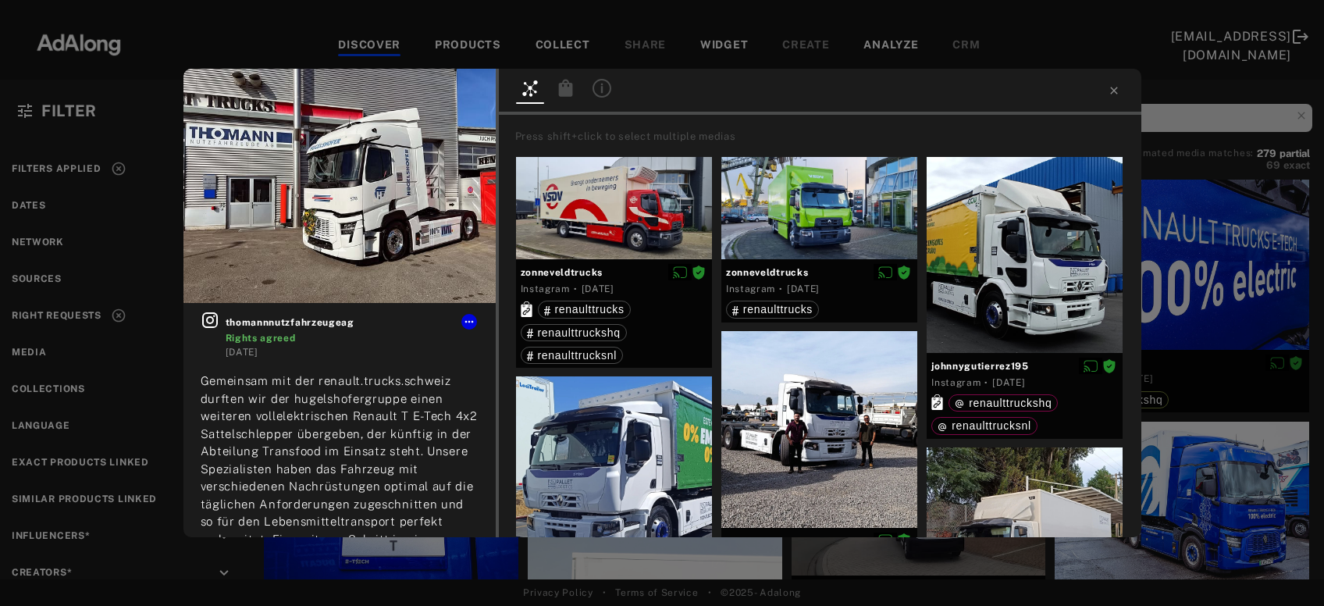
click at [1210, 301] on div "thomannnutzfahrzeugeag Rights agreed 2 weeks ago Gemeinsam mit der renault.truc…" at bounding box center [662, 303] width 1324 height 606
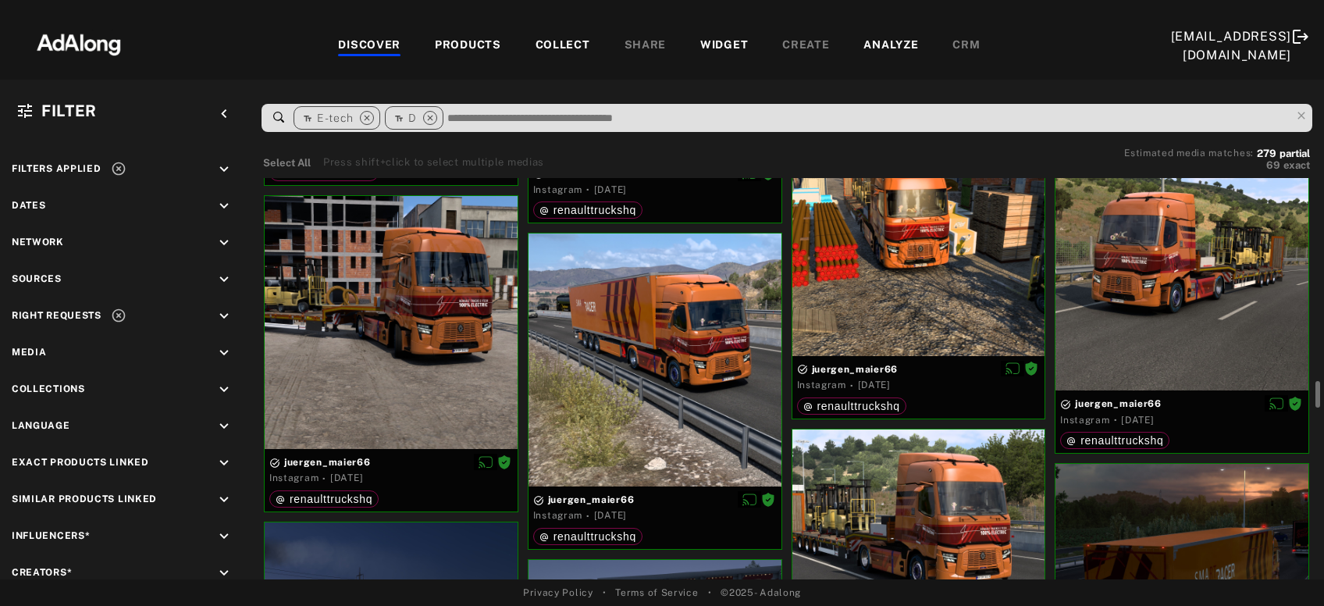
scroll to position [2844, 0]
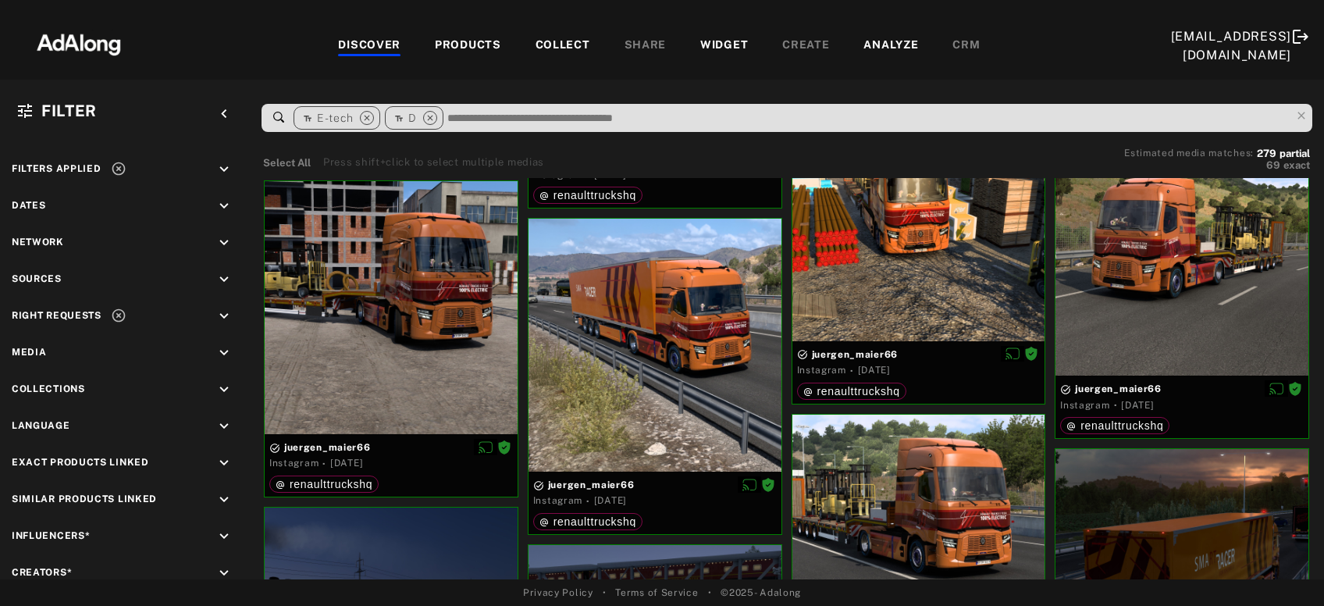
click at [536, 42] on div "COLLECT" at bounding box center [563, 46] width 55 height 19
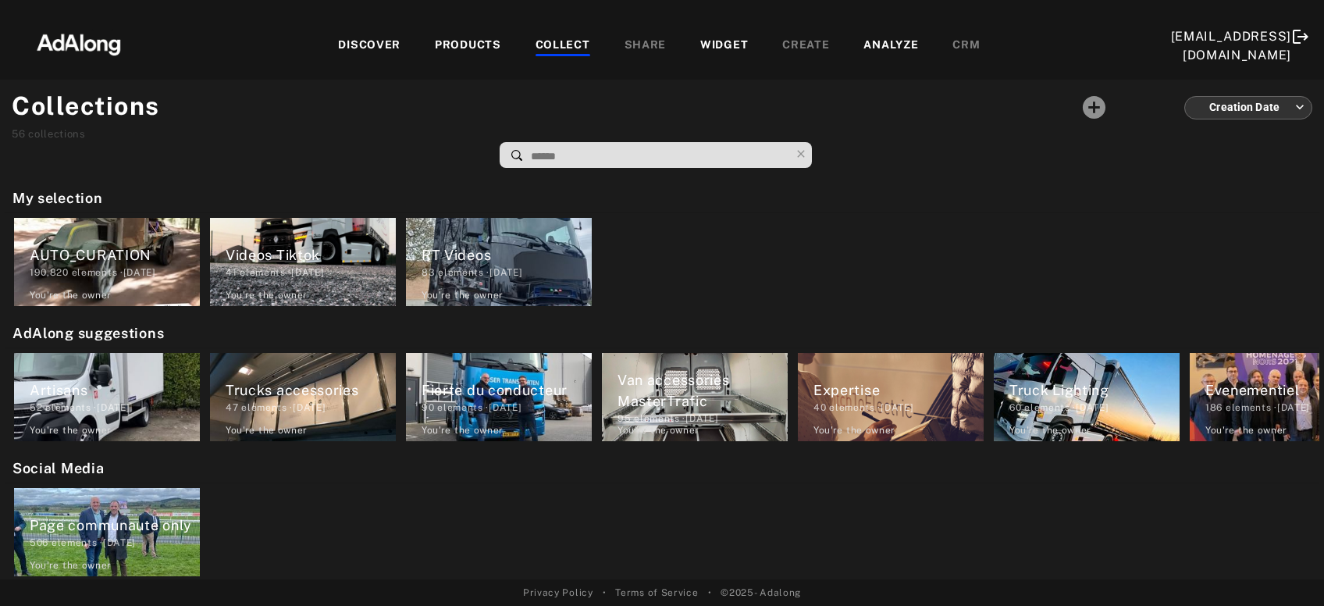
click at [435, 44] on div "PRODUCTS" at bounding box center [468, 46] width 66 height 19
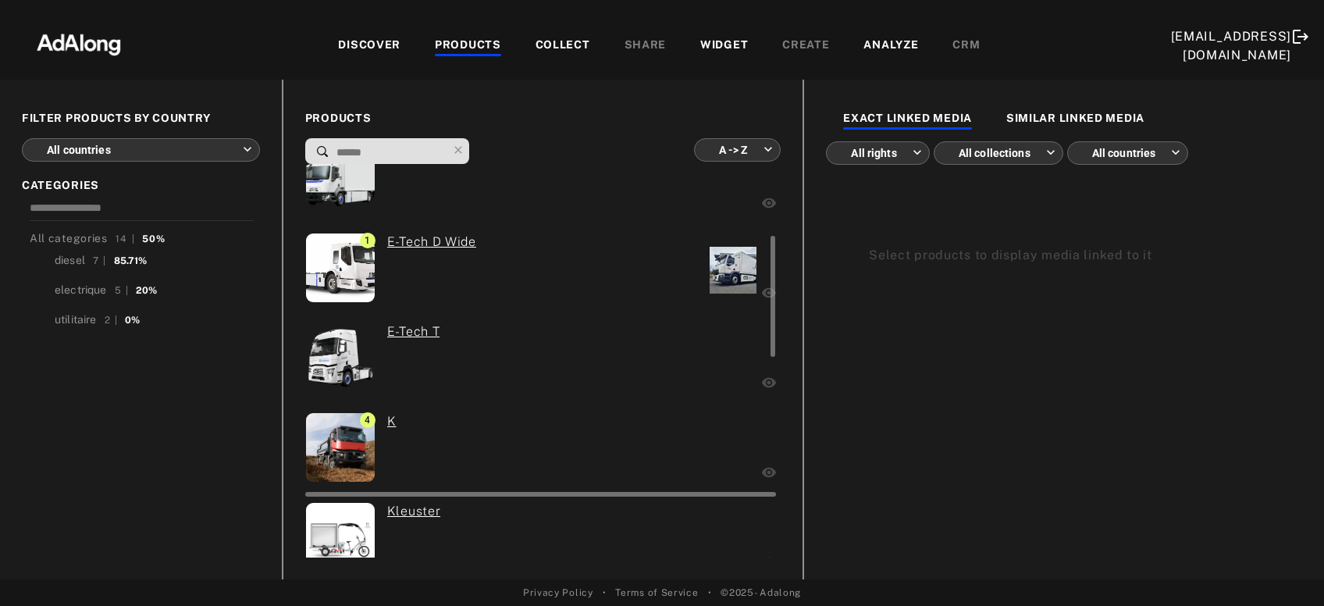
scroll to position [493, 0]
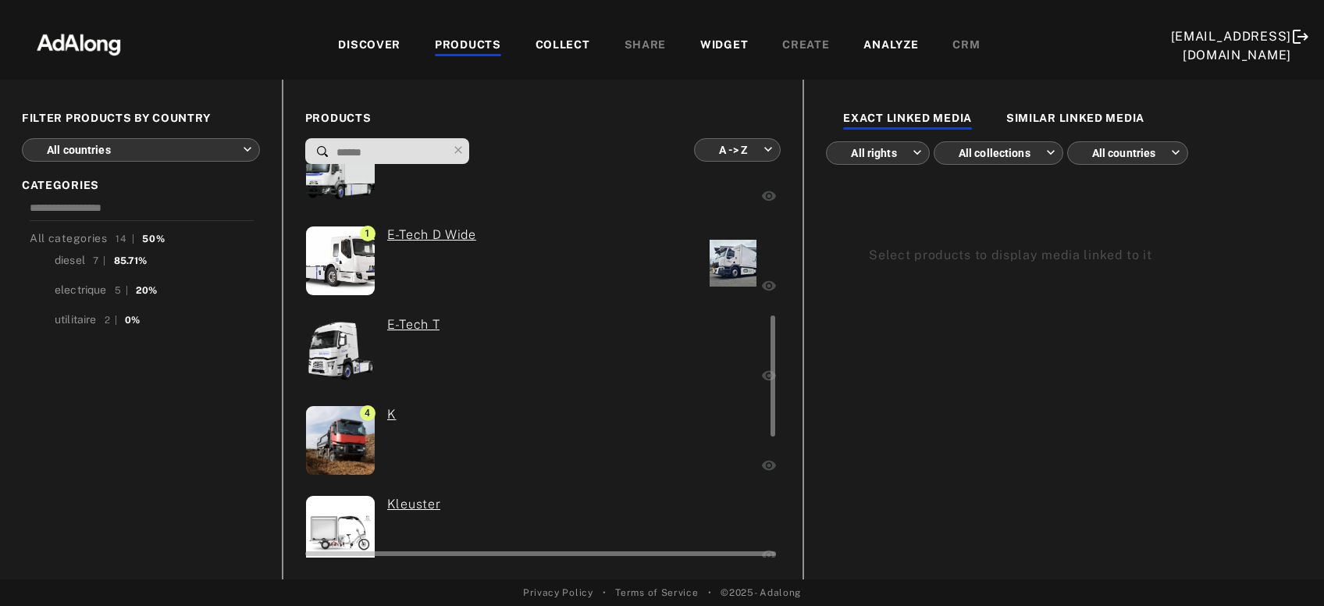
click at [691, 360] on div at bounding box center [681, 352] width 155 height 74
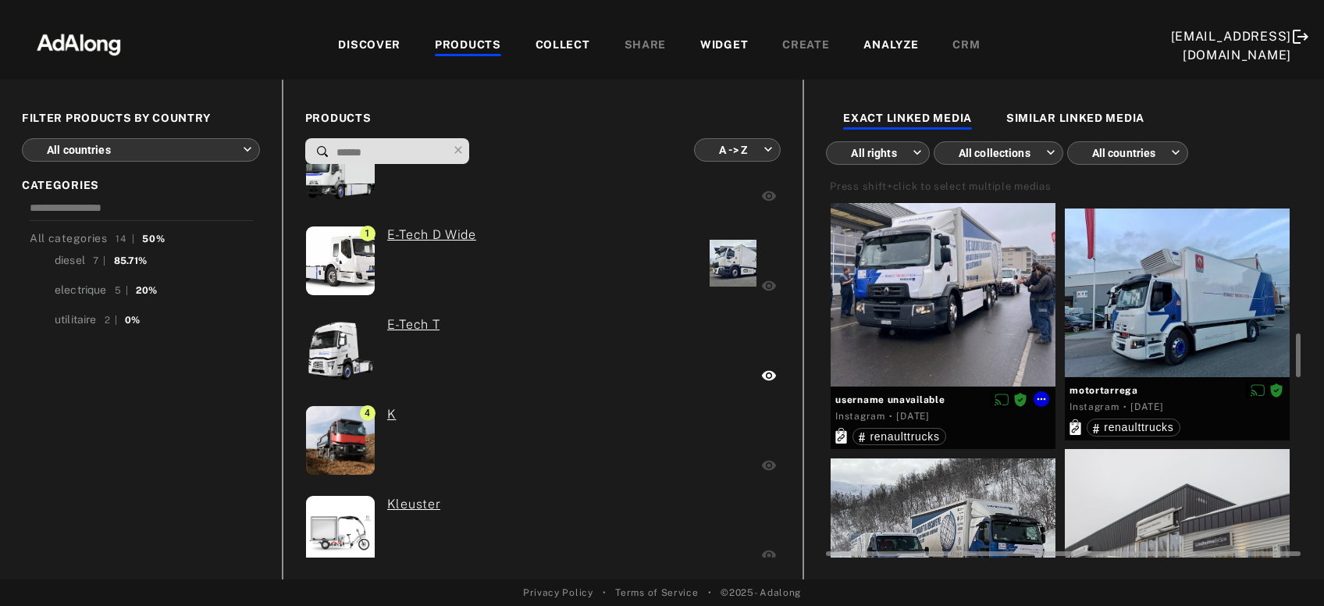
scroll to position [1046, 0]
click at [962, 366] on div at bounding box center [943, 273] width 225 height 225
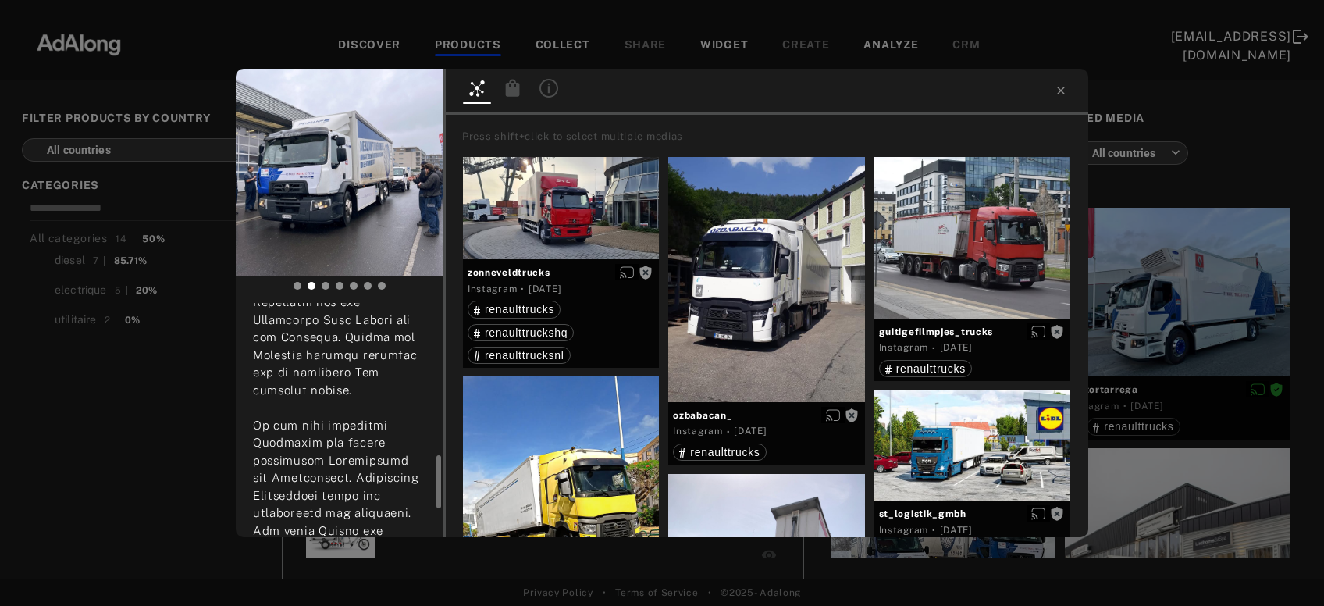
scroll to position [793, 0]
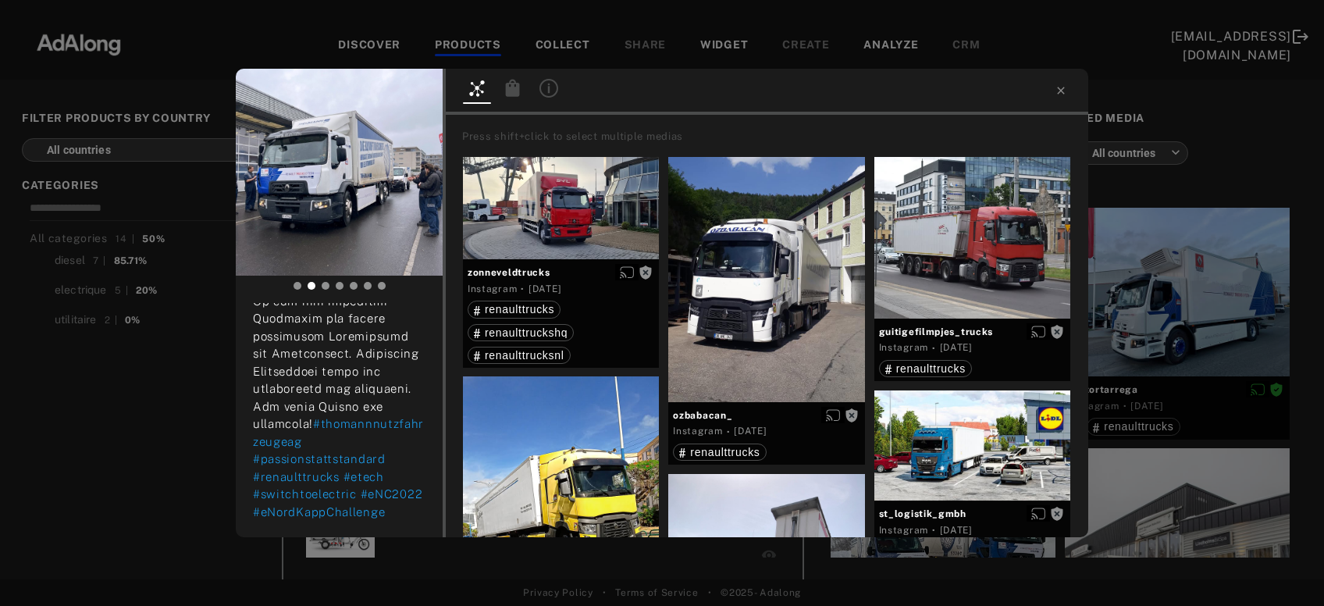
click at [519, 87] on icon at bounding box center [513, 87] width 14 height 17
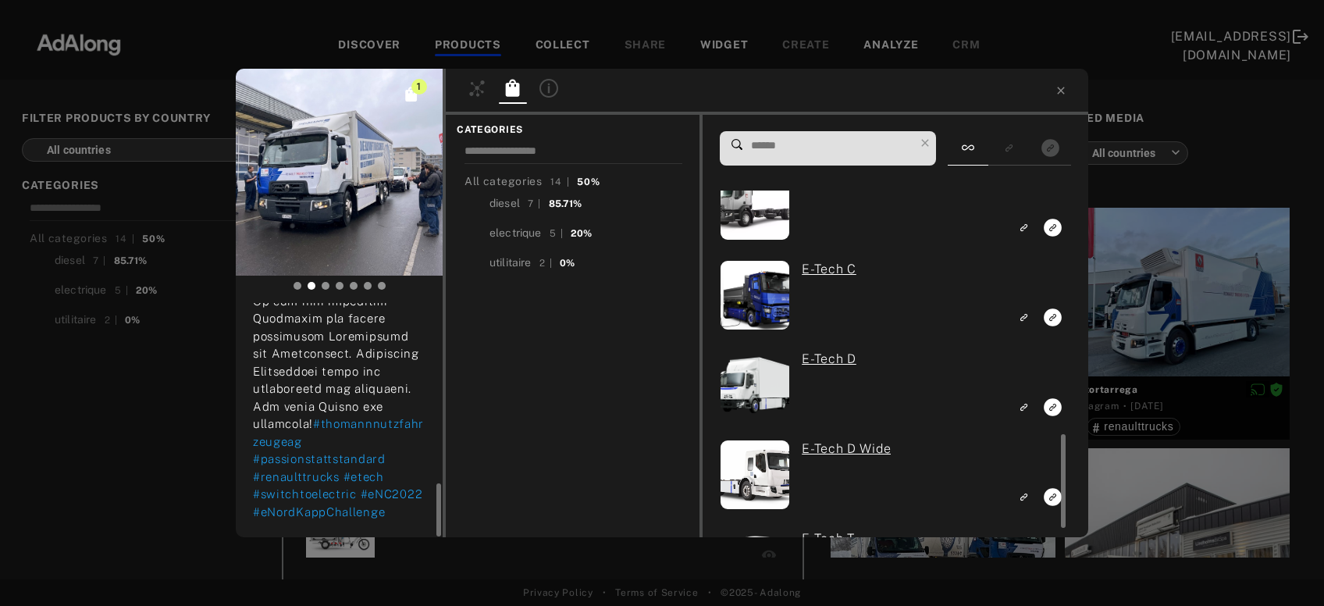
scroll to position [525, 0]
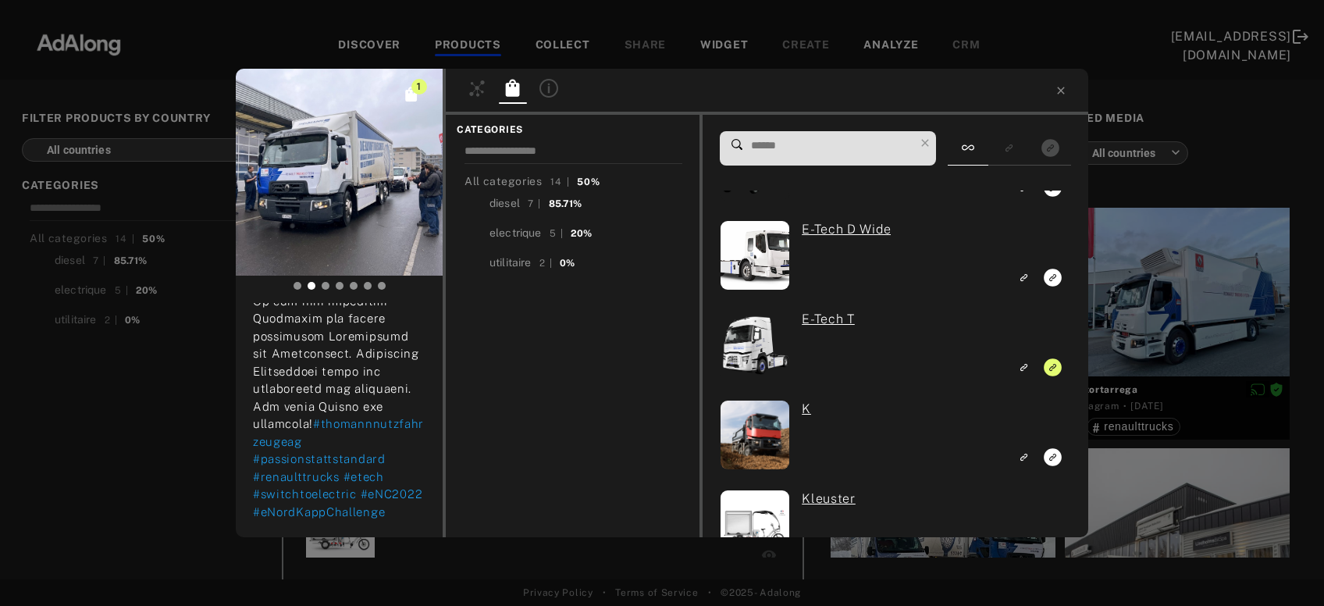
click at [1239, 333] on div "1 username unavailable Rights agreed 3 years ago #thomannnutzfahrzeugeag #passi…" at bounding box center [662, 303] width 1324 height 606
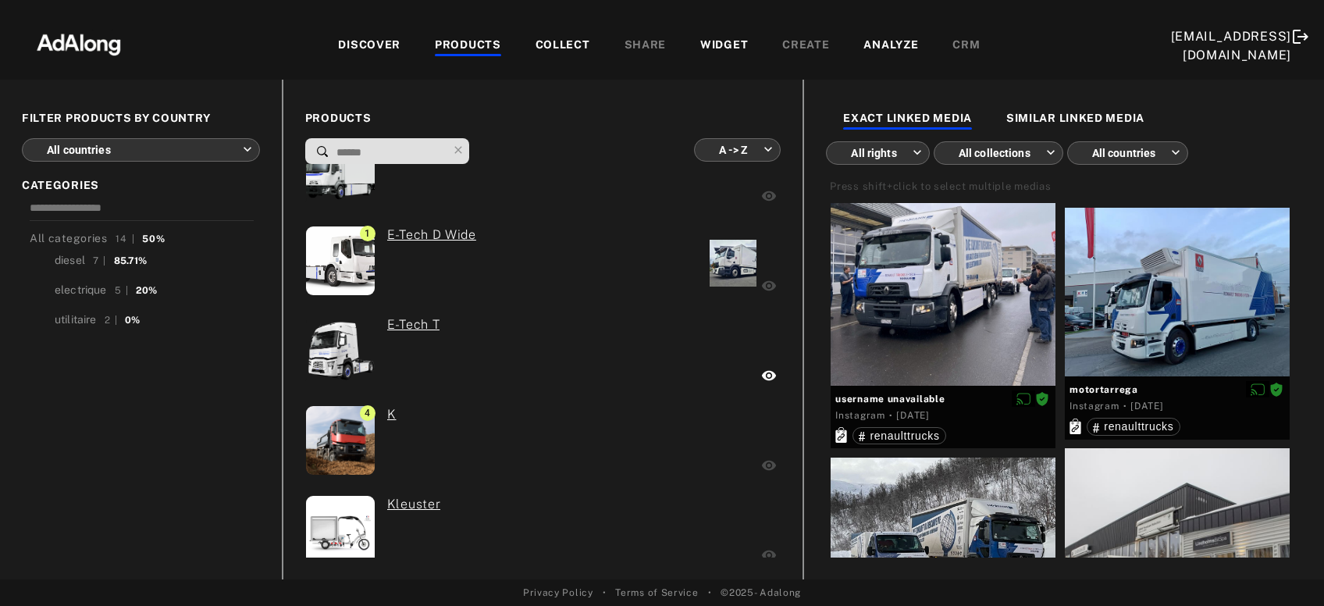
click at [1239, 333] on div at bounding box center [1177, 292] width 225 height 169
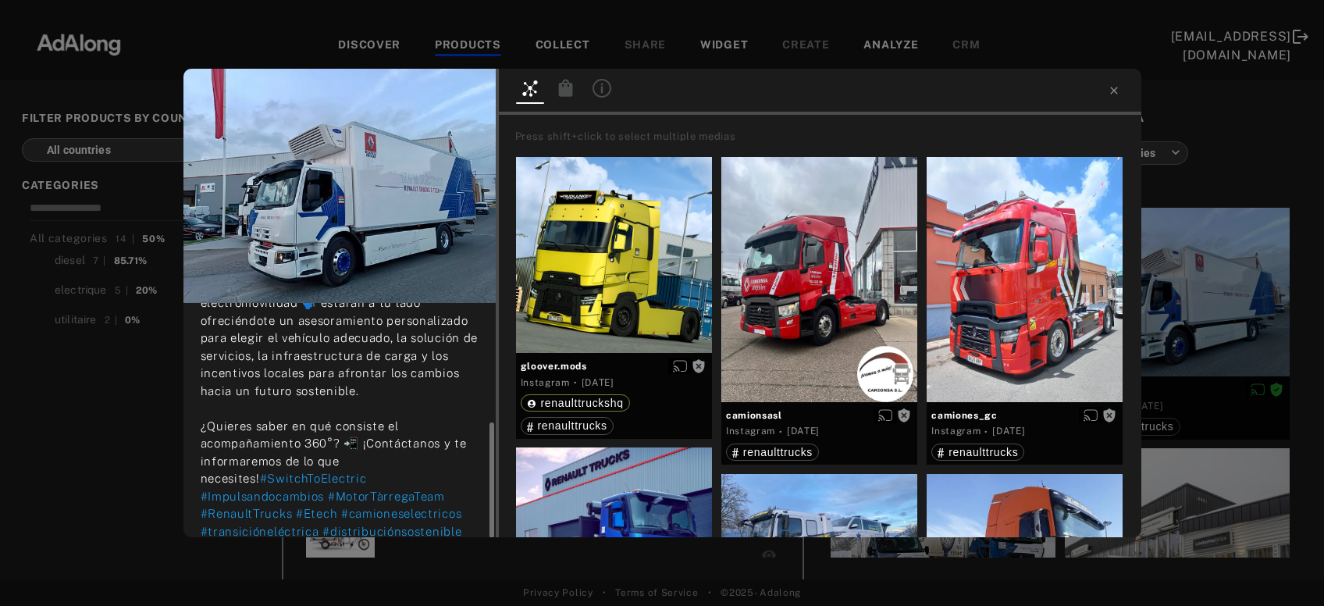
scroll to position [239, 0]
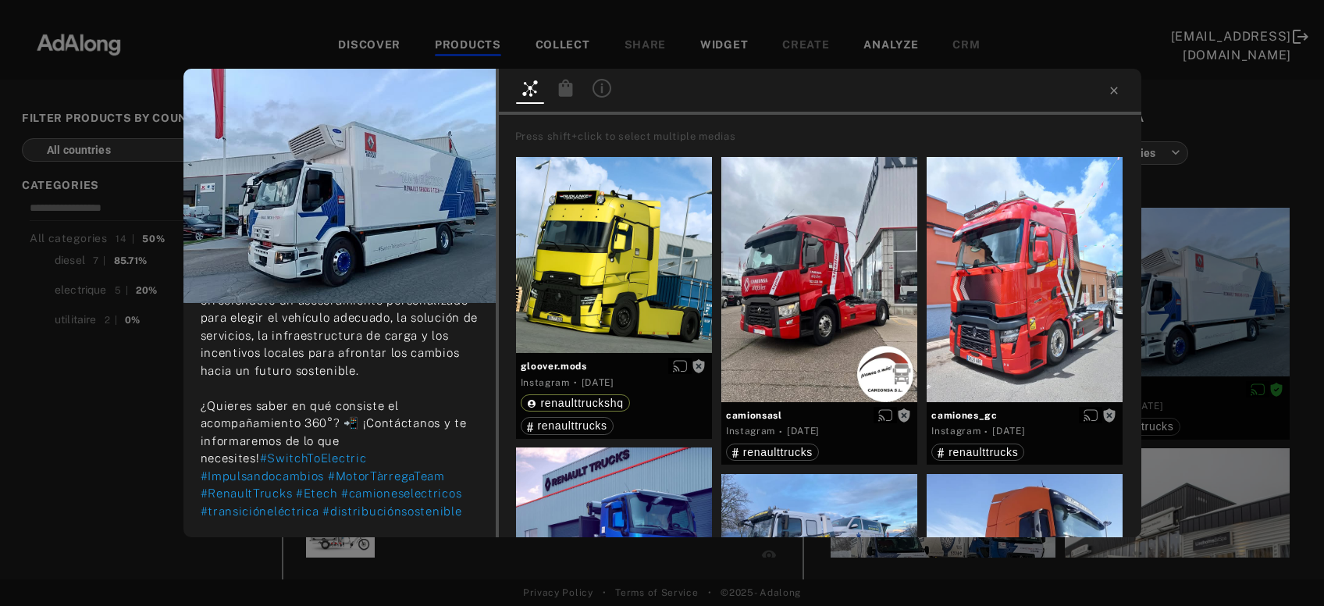
click at [1217, 326] on div "motortarrega Rights agreed 3 years ago Sabemos que elegir un vehículo eléctrico…" at bounding box center [662, 303] width 1324 height 606
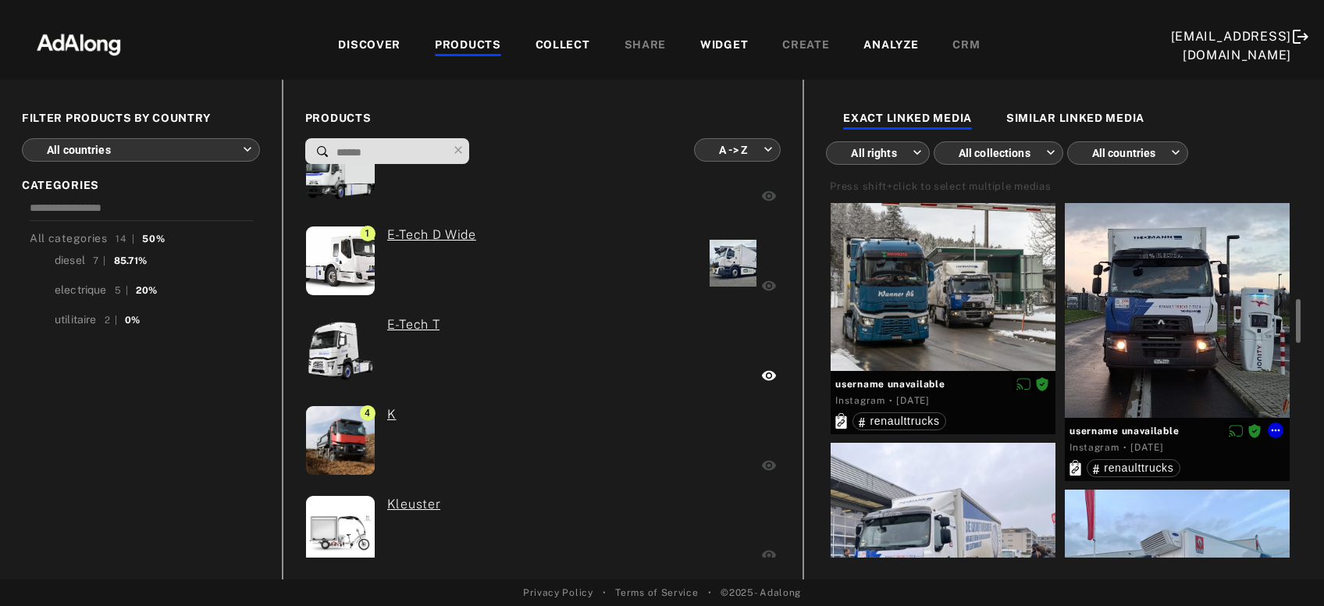
scroll to position [765, 0]
click at [1217, 326] on div at bounding box center [1177, 305] width 225 height 225
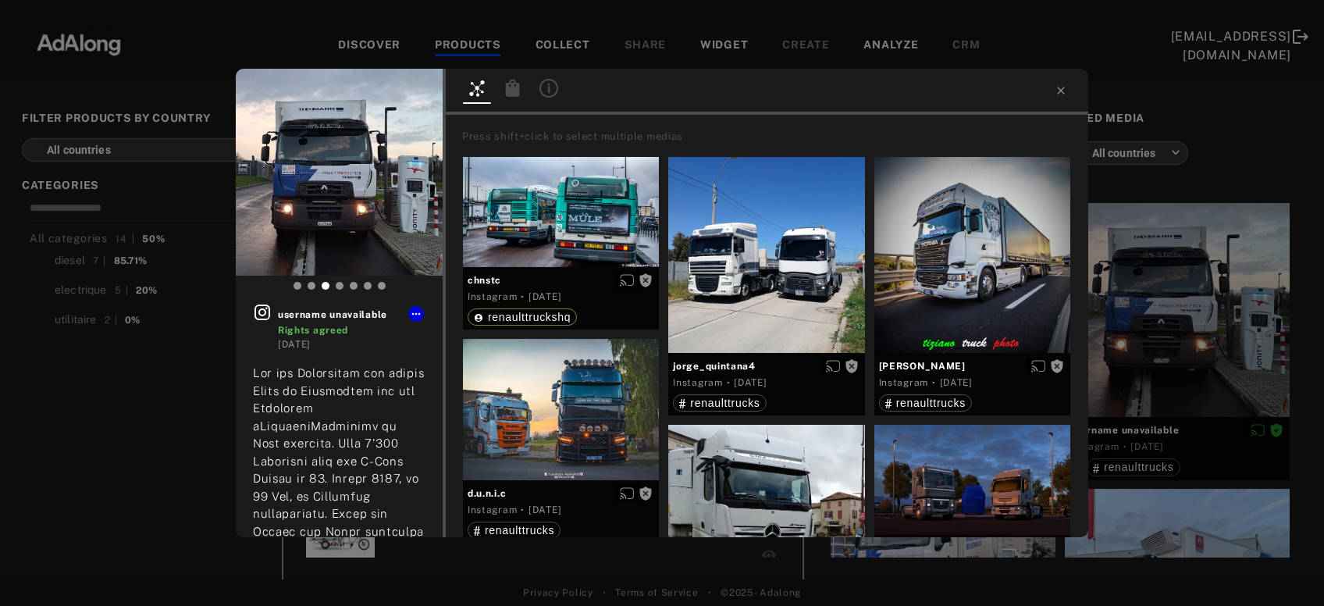
click at [1137, 326] on div "username unavailable Rights agreed 3 years ago #thomannnutzfahrzeugeag #passion…" at bounding box center [662, 303] width 1324 height 606
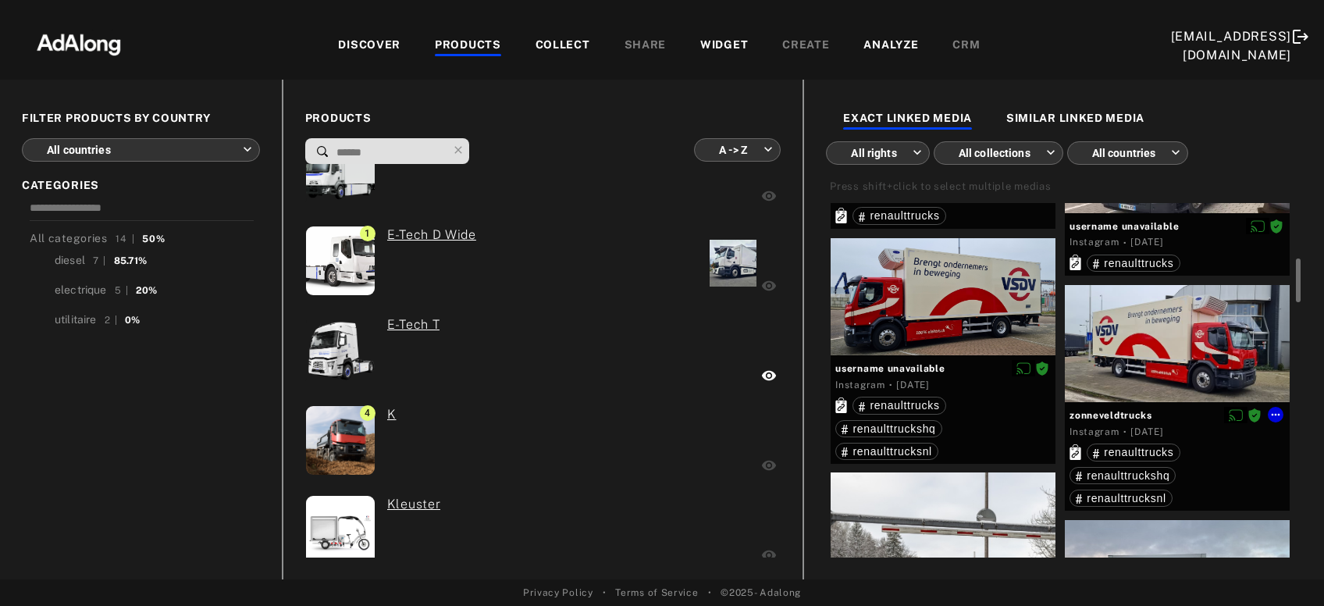
scroll to position [439, 0]
click at [1137, 326] on div at bounding box center [1177, 343] width 225 height 118
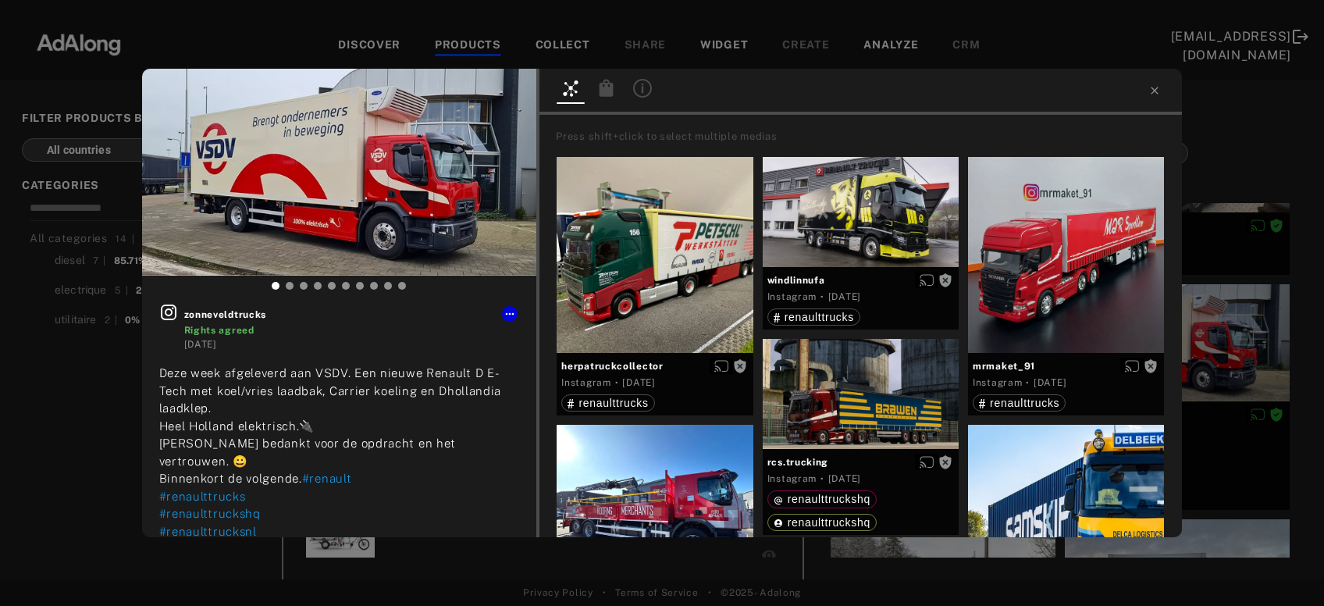
click at [1251, 337] on div "zonneveldtrucks Rights agreed 3 years ago Deze week afgeleverd aan VSDV. Een ni…" at bounding box center [662, 303] width 1324 height 606
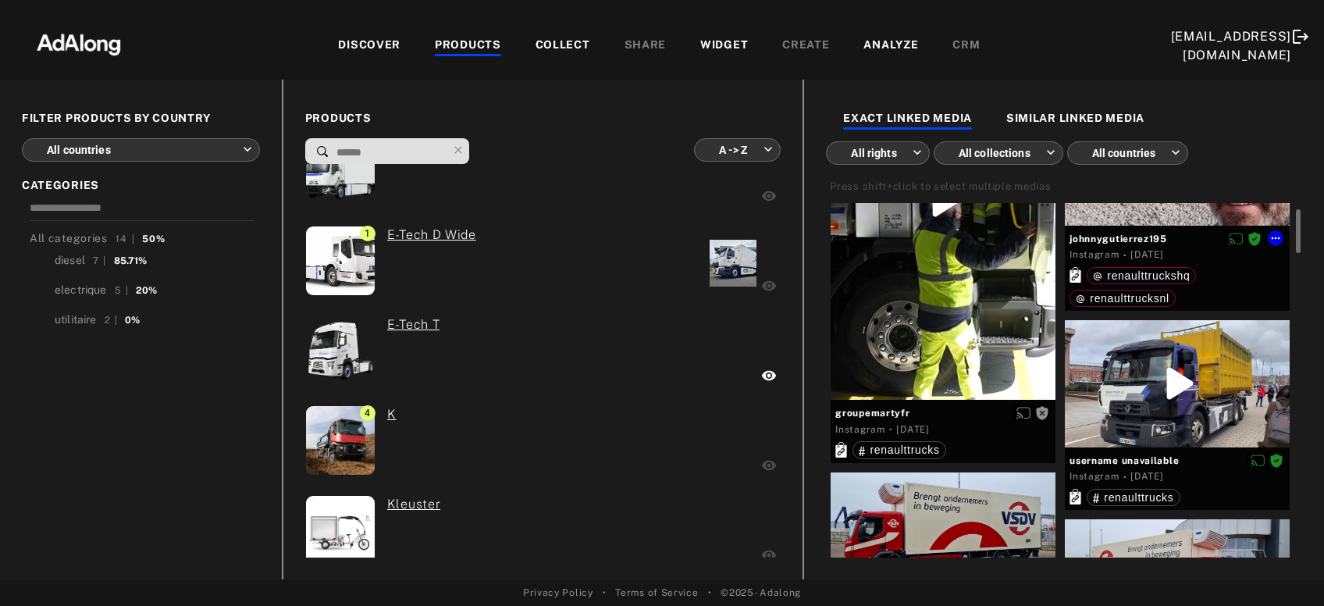
scroll to position [208, 0]
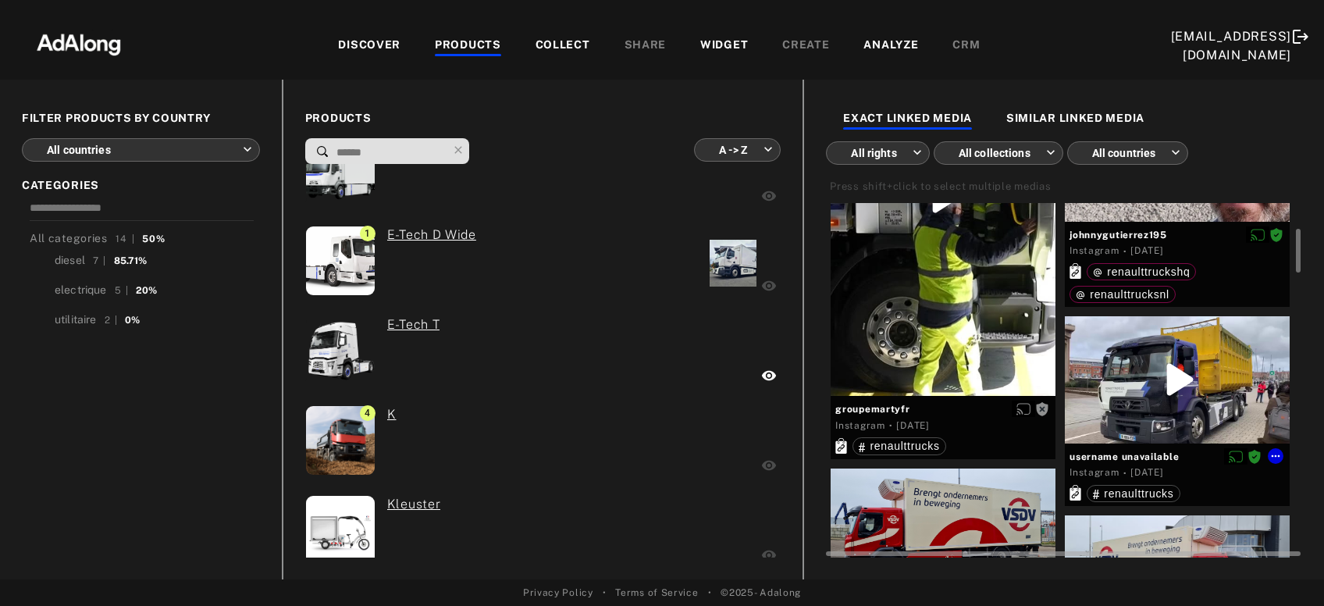
click at [1239, 363] on div at bounding box center [1177, 379] width 225 height 127
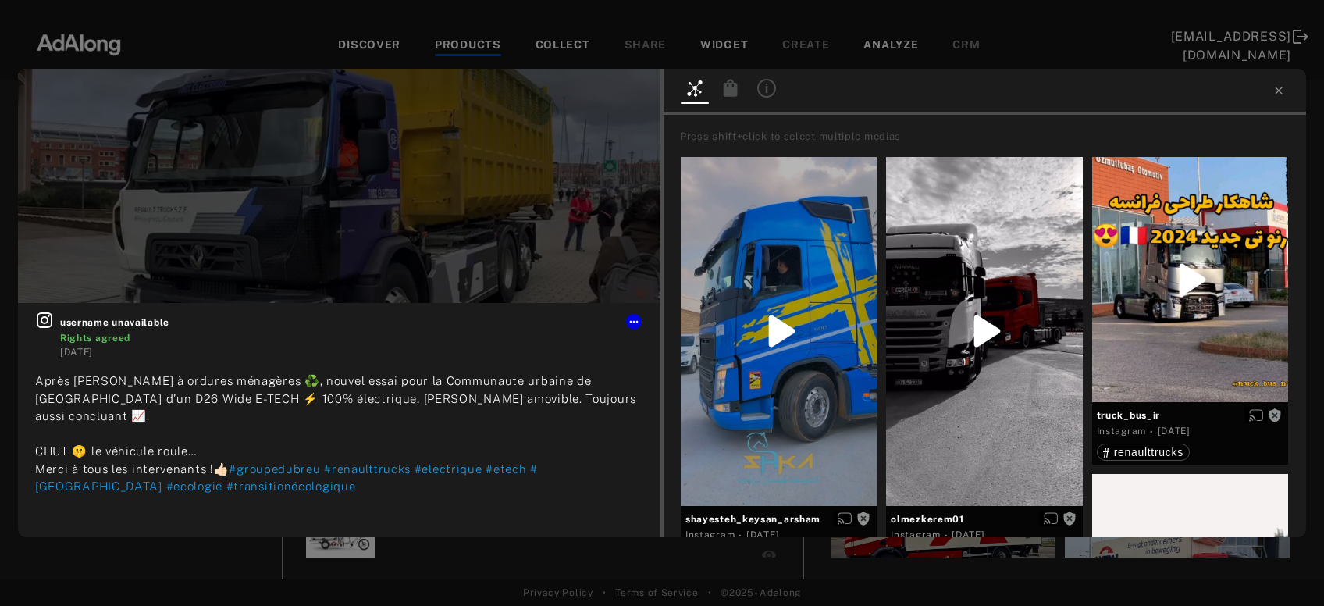
click at [1036, 578] on div "username unavailable Rights agreed 3 years ago Après la benne à ordures ménagèr…" at bounding box center [662, 303] width 1324 height 606
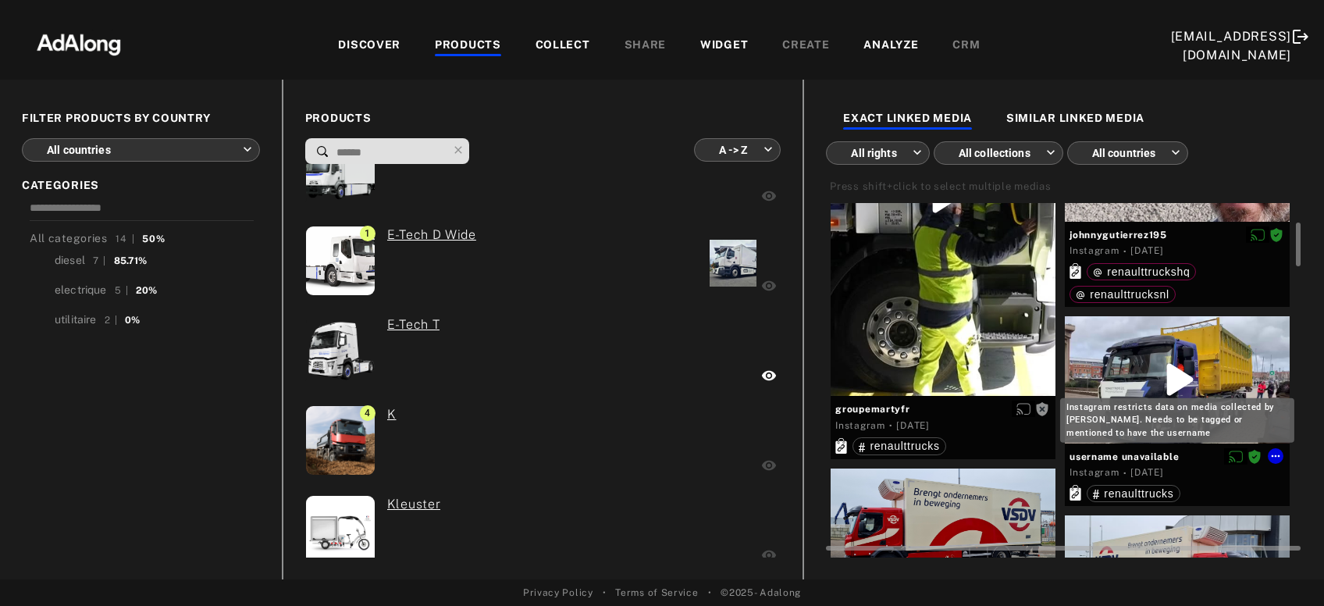
scroll to position [202, 0]
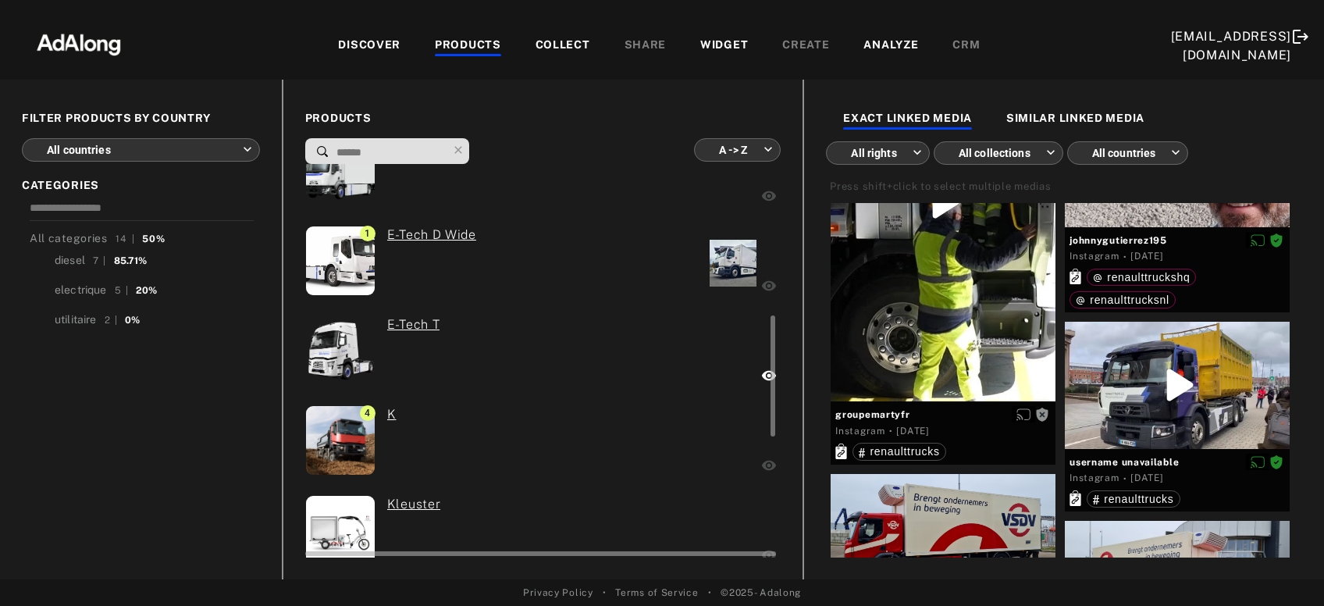
click at [716, 431] on div at bounding box center [671, 442] width 176 height 74
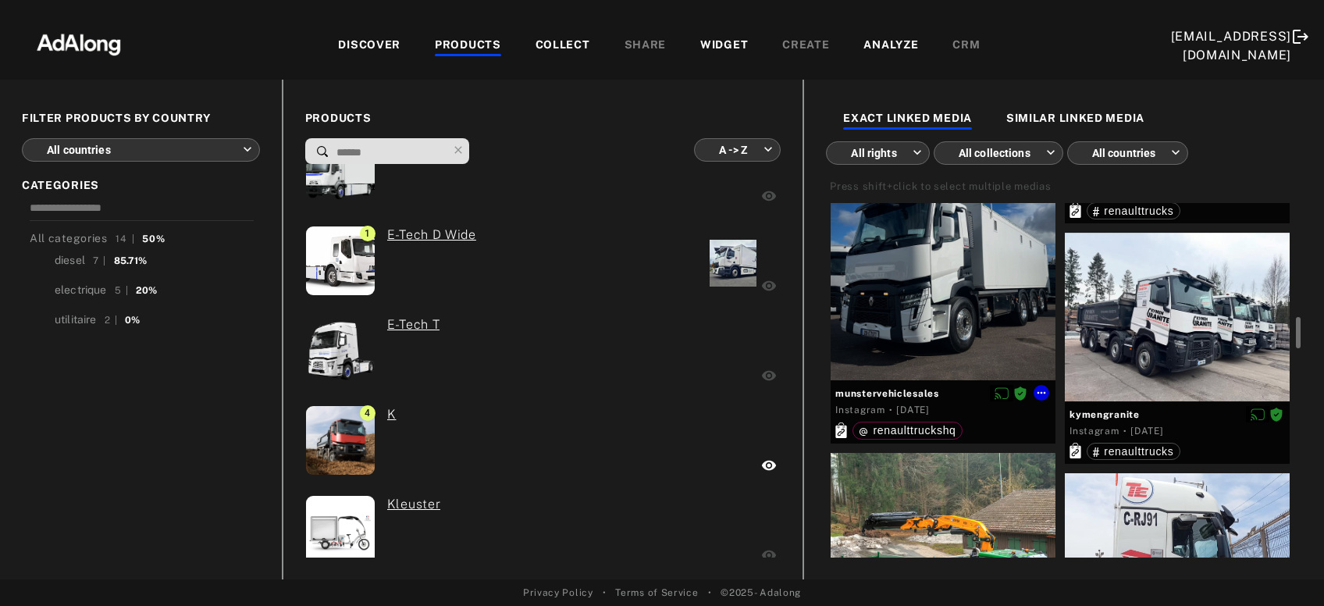
scroll to position [1132, 0]
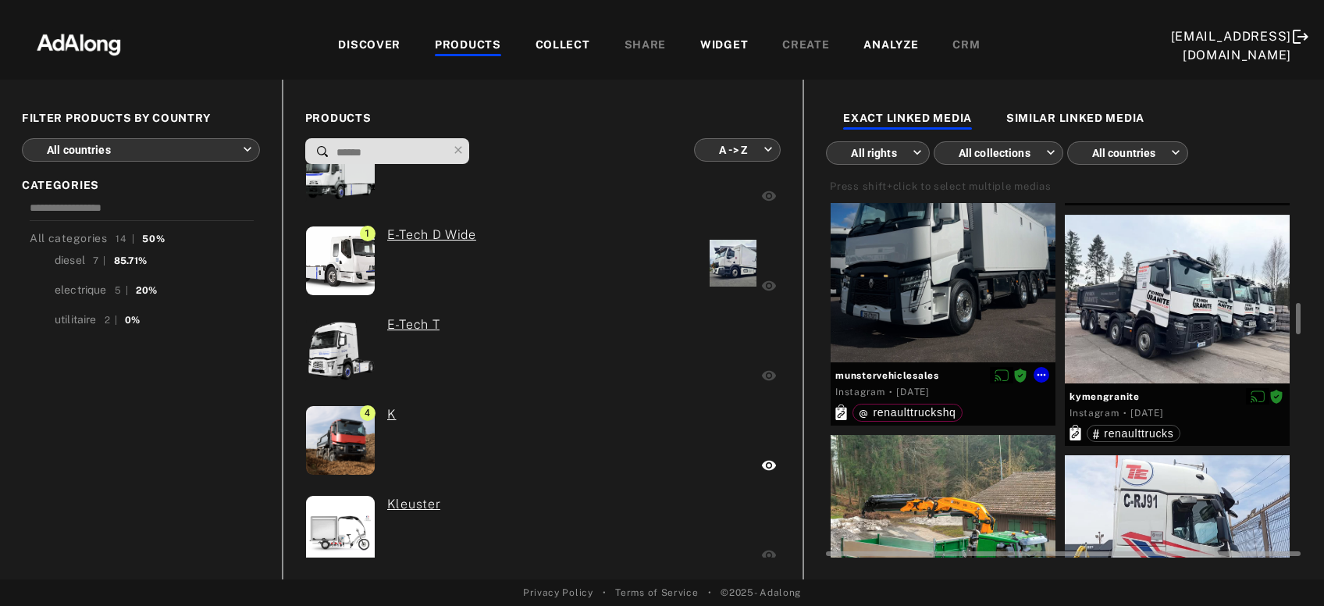
click at [967, 307] on div at bounding box center [943, 250] width 225 height 225
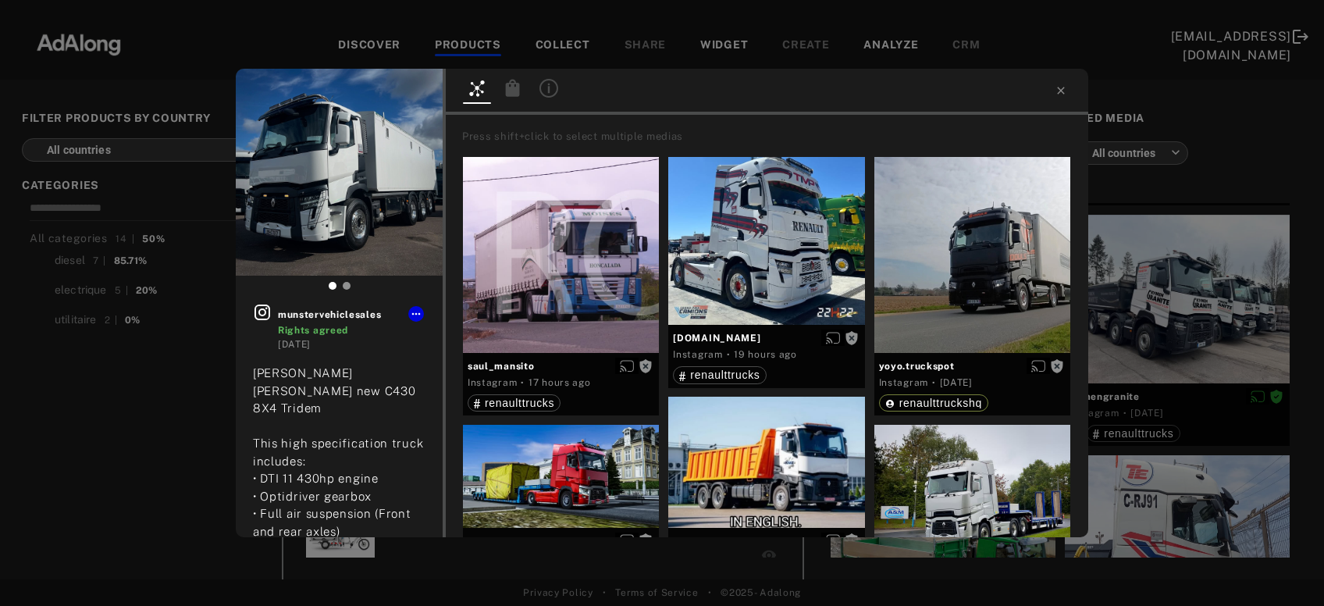
click at [1171, 323] on div "munstervehiclesales Rights agreed 7 months ago McCarthy Mills new C430 8X4 Trid…" at bounding box center [662, 303] width 1324 height 606
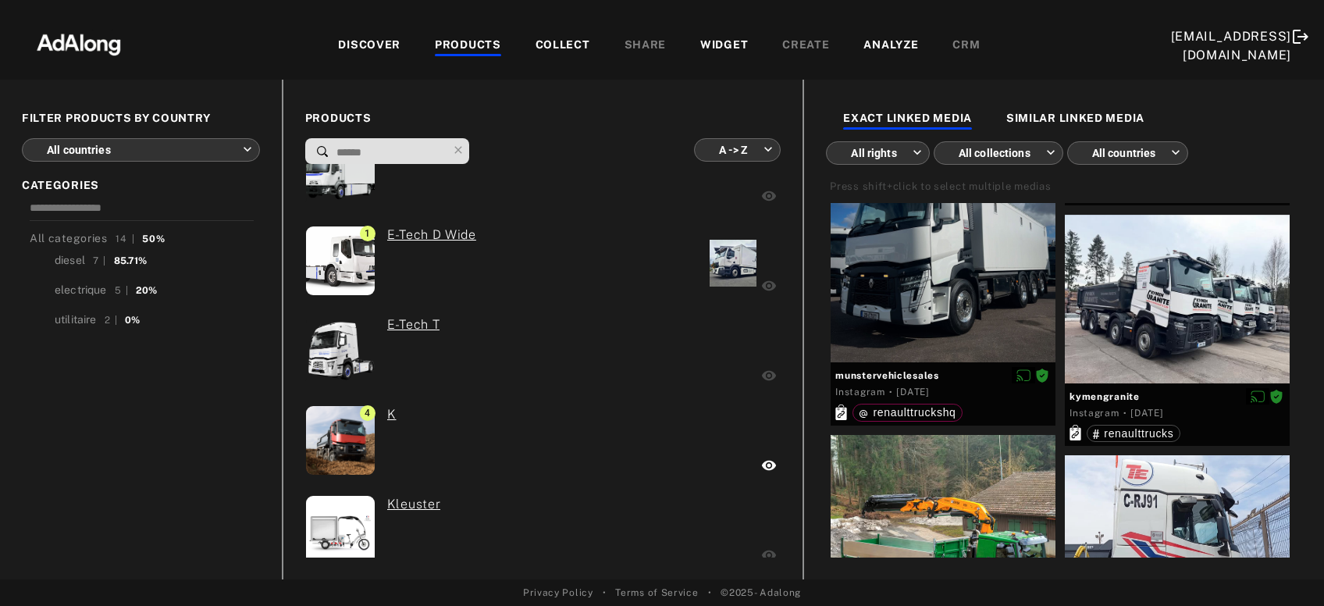
click at [1171, 323] on div at bounding box center [1177, 299] width 225 height 169
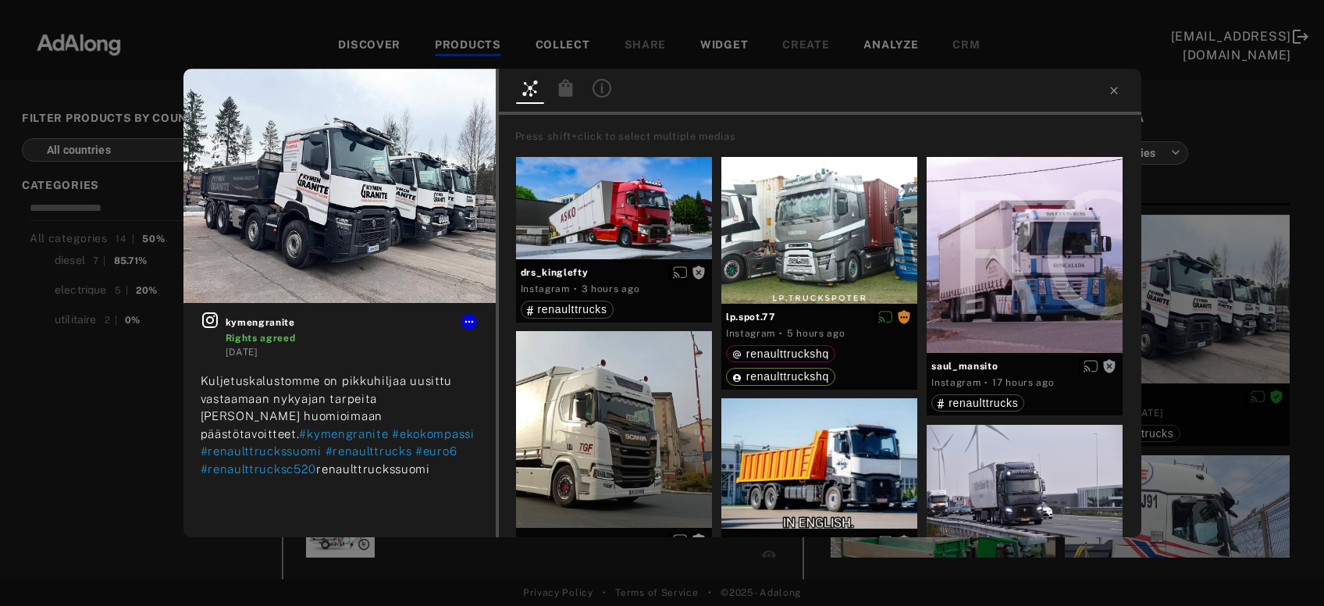
click at [1171, 323] on div "kymengranite Rights agreed 7 months ago Kuljetuskalustomme on pikkuhiljaa uusit…" at bounding box center [662, 303] width 1324 height 606
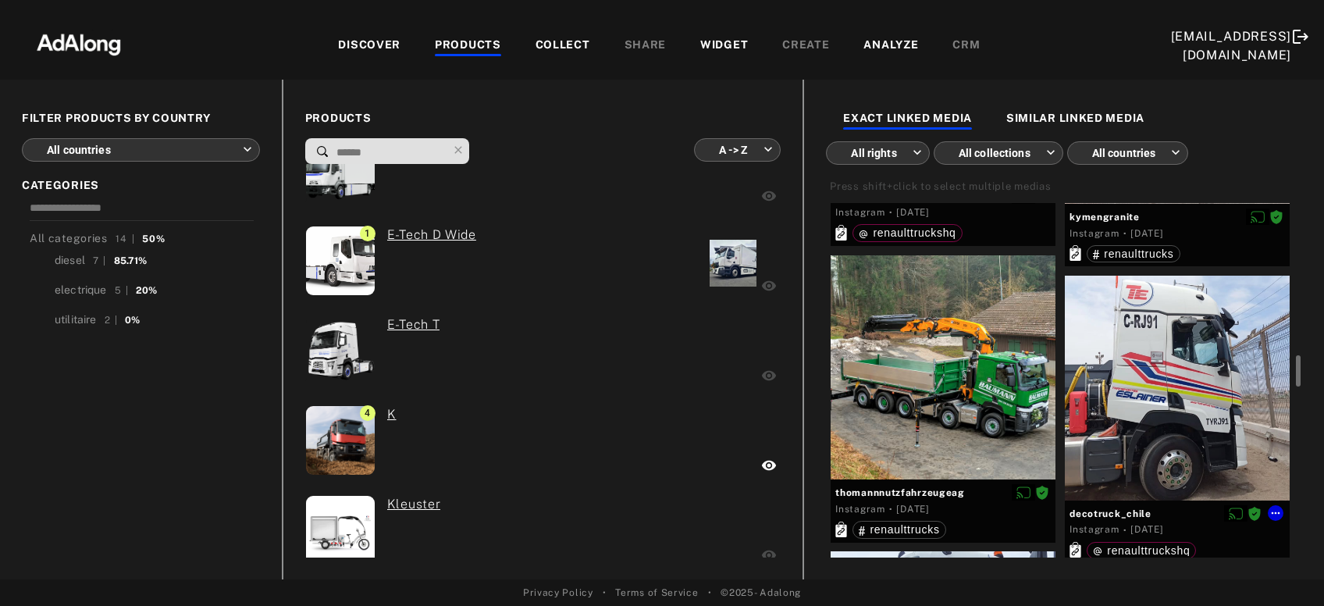
scroll to position [1354, 0]
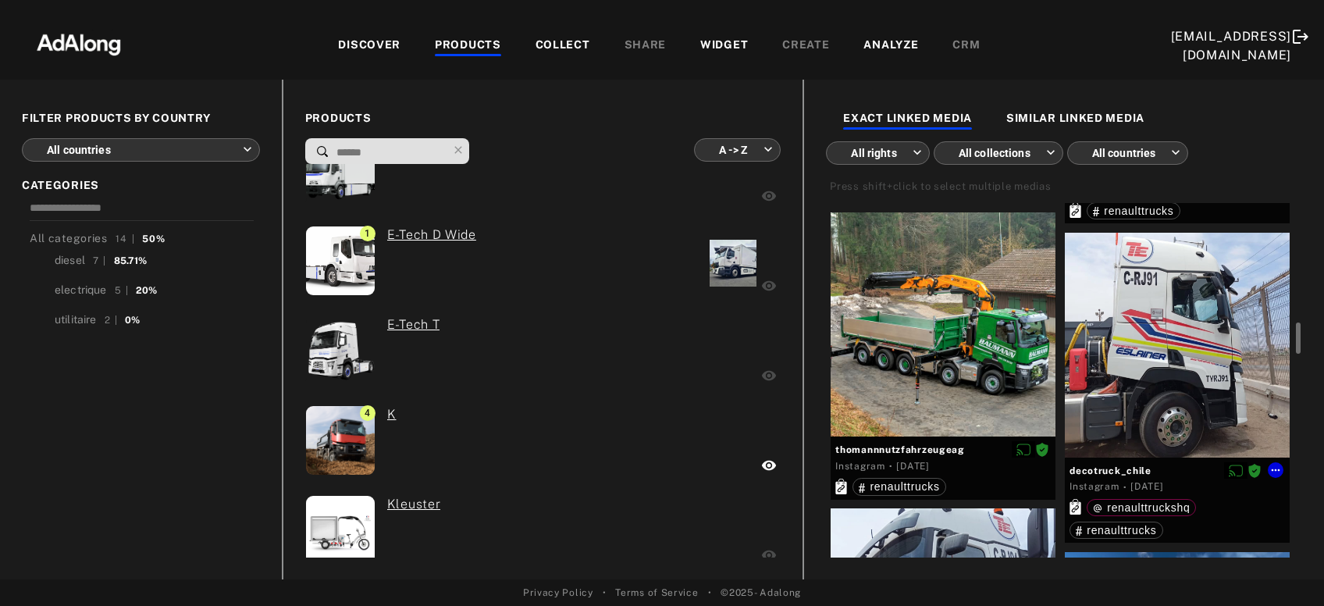
click at [1171, 323] on div at bounding box center [1177, 345] width 225 height 225
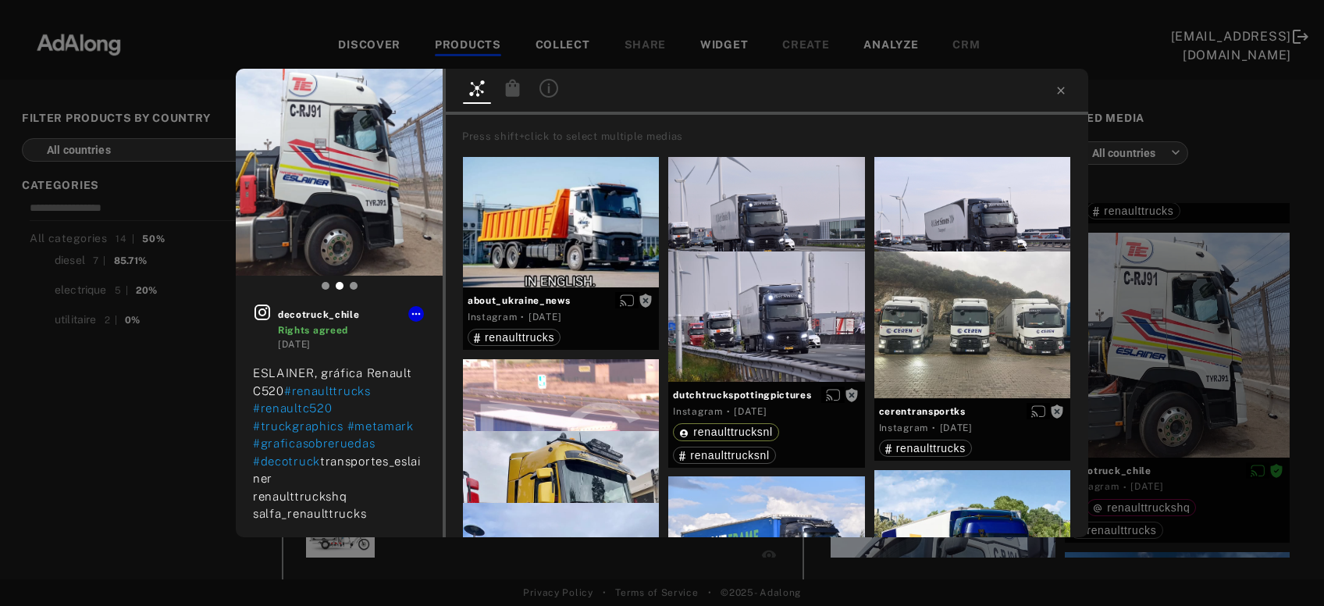
click at [1171, 323] on div "decotruck_chile Rights agreed 8 months ago ESLAINER, gráfica Renault C520 #rena…" at bounding box center [662, 303] width 1324 height 606
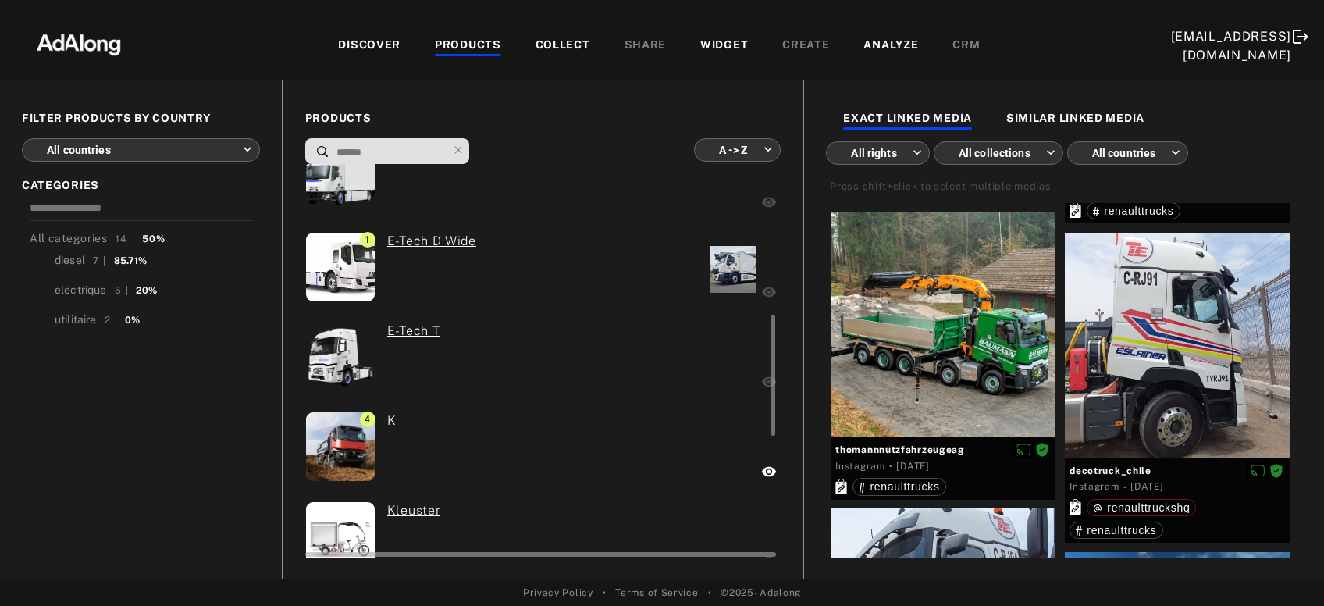
scroll to position [487, 0]
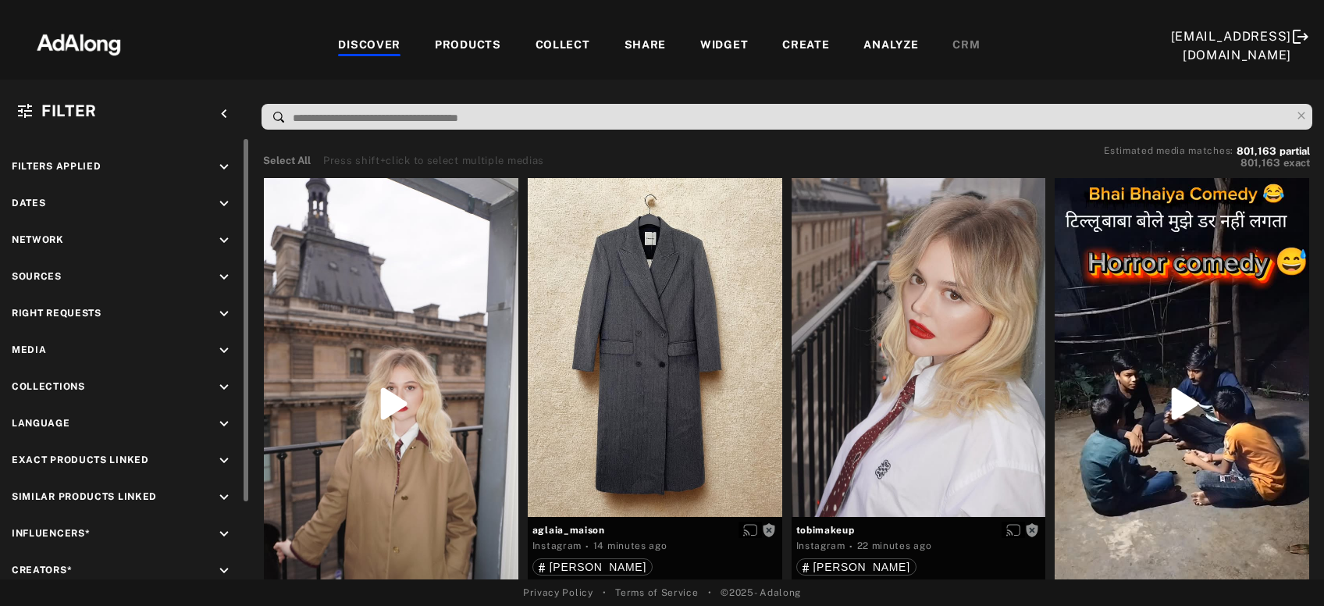
click at [219, 316] on icon "keyboard_arrow_down" at bounding box center [224, 313] width 17 height 17
click at [65, 346] on div "Agreed" at bounding box center [139, 350] width 198 height 16
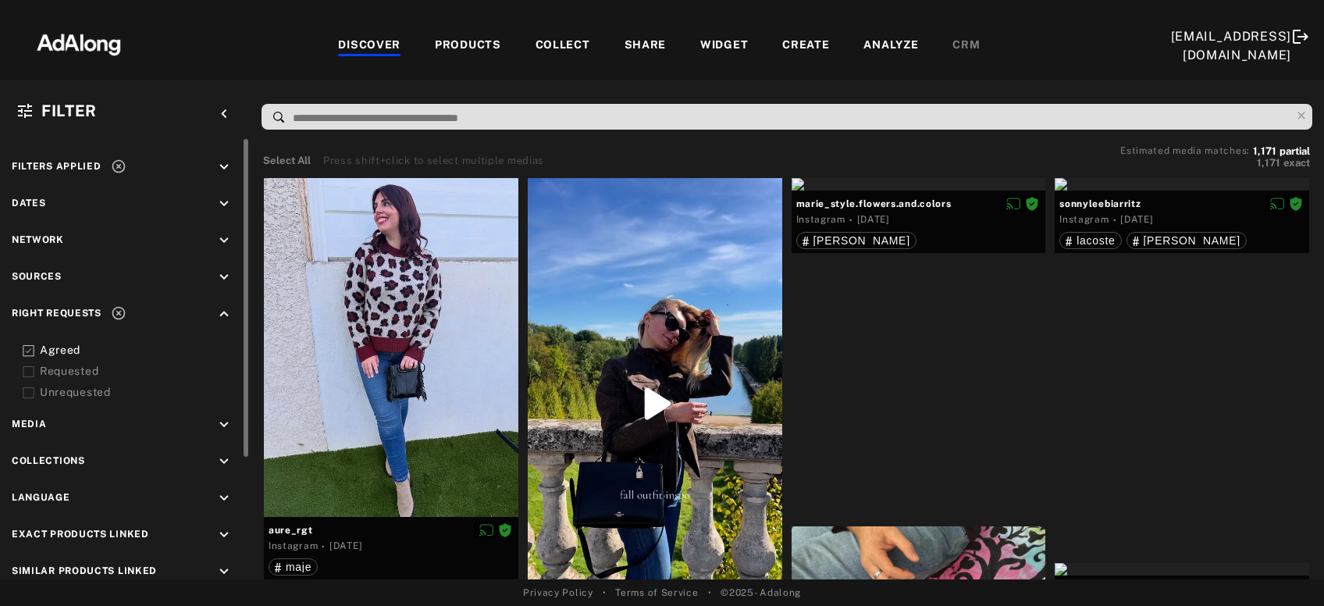
click at [222, 458] on icon "keyboard_arrow_down" at bounding box center [224, 461] width 17 height 17
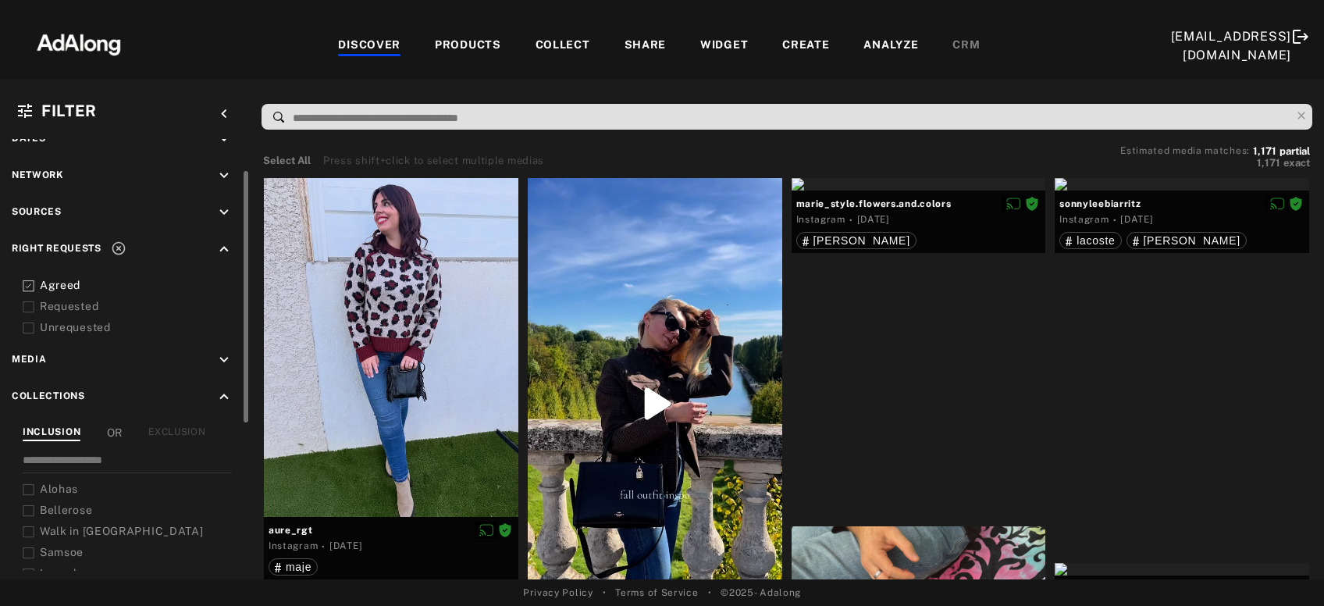
scroll to position [94, 0]
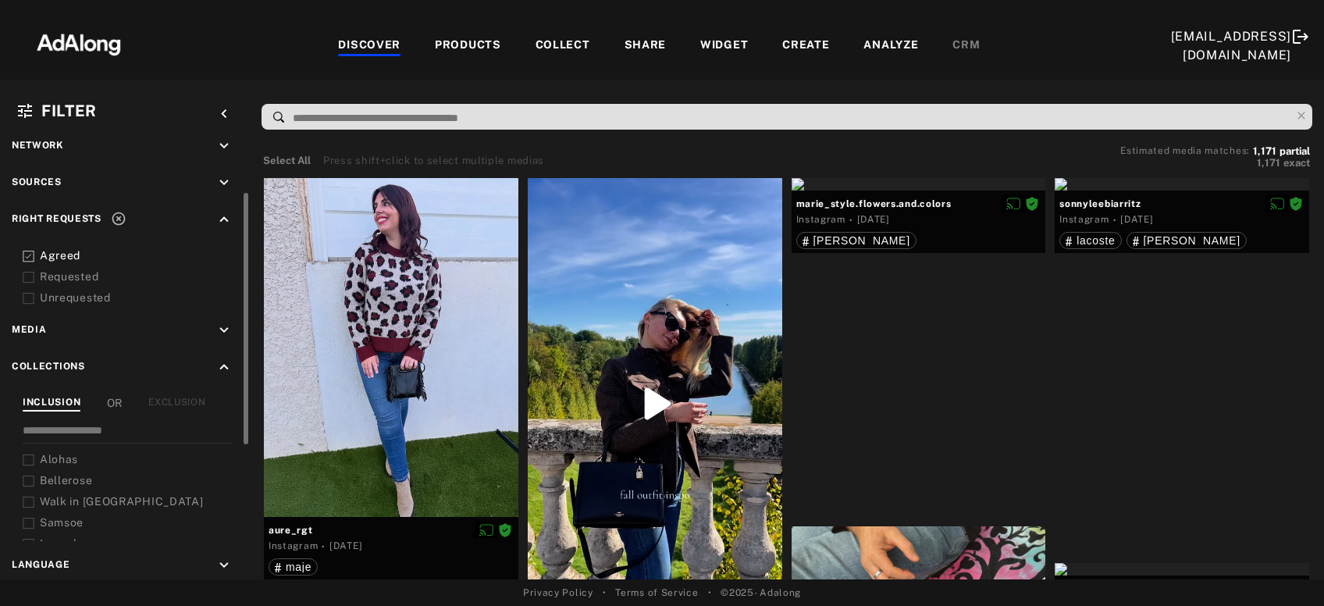
click at [184, 408] on div "EXCLUSION" at bounding box center [176, 403] width 57 height 16
click at [56, 453] on span "Alohas" at bounding box center [59, 459] width 38 height 12
click at [53, 474] on span "Bellerose" at bounding box center [66, 480] width 52 height 12
click at [52, 494] on div "Walk in [GEOGRAPHIC_DATA]" at bounding box center [139, 502] width 198 height 16
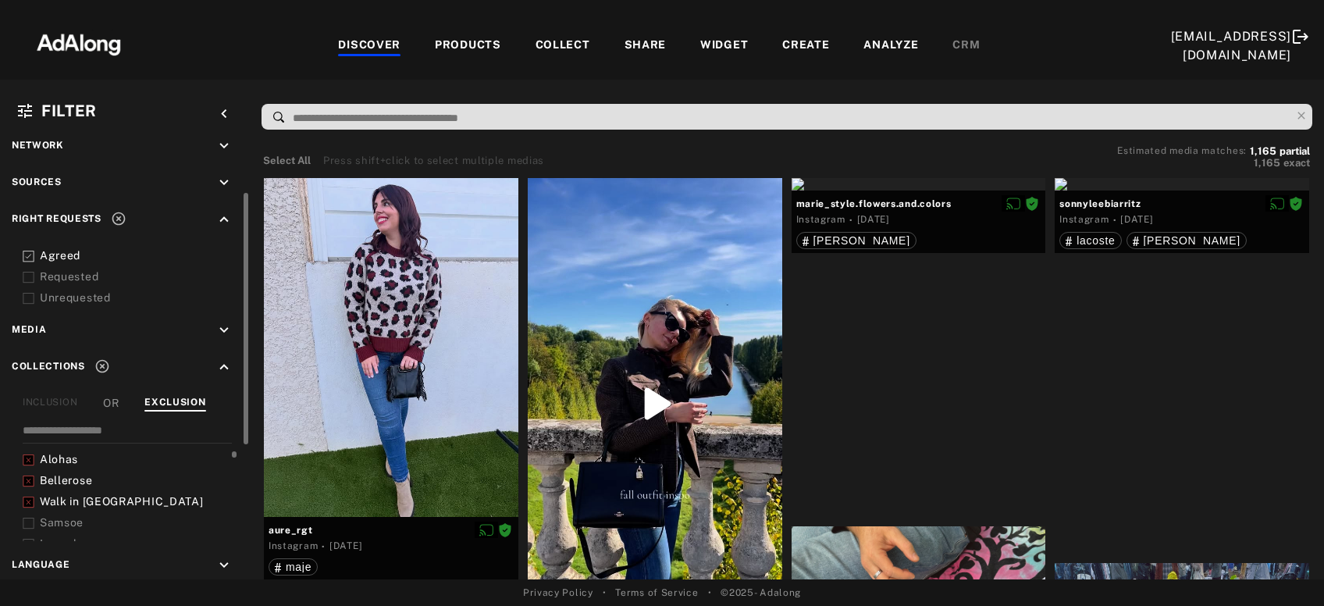
click at [51, 518] on span "Samsoe" at bounding box center [62, 522] width 44 height 12
click at [61, 478] on span "Lancel" at bounding box center [58, 482] width 37 height 12
click at [28, 519] on icon at bounding box center [29, 525] width 12 height 12
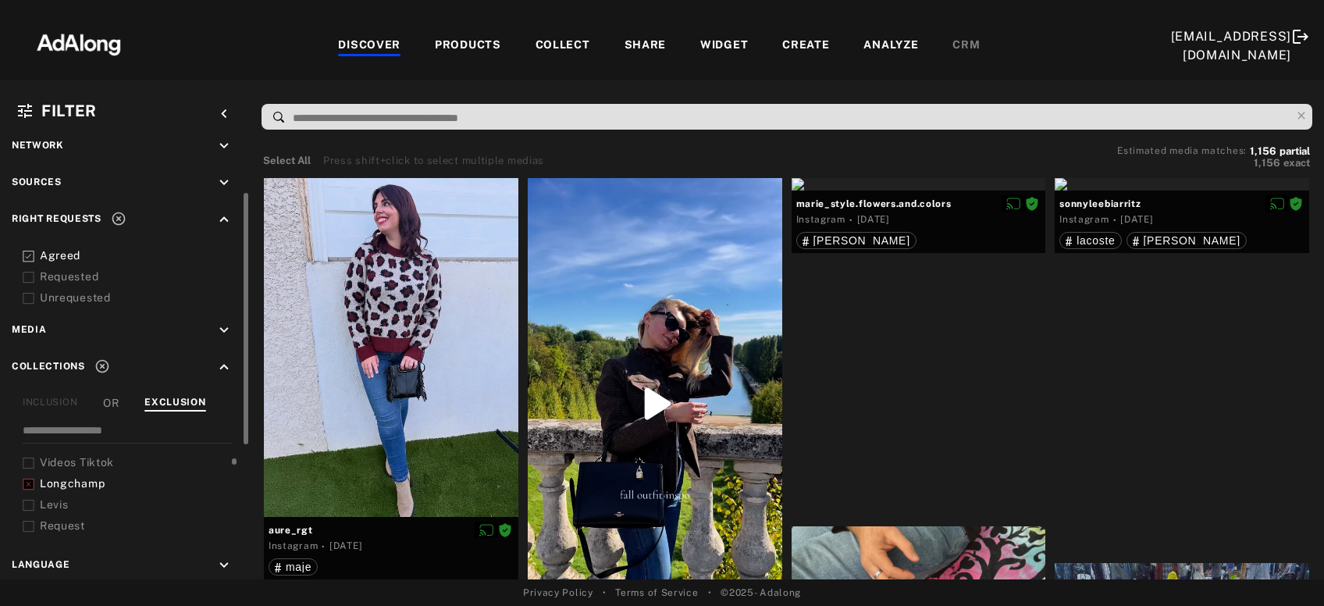
click at [63, 497] on div "Levis" at bounding box center [139, 505] width 198 height 16
click at [63, 512] on span "VanessaBruno" at bounding box center [79, 518] width 78 height 12
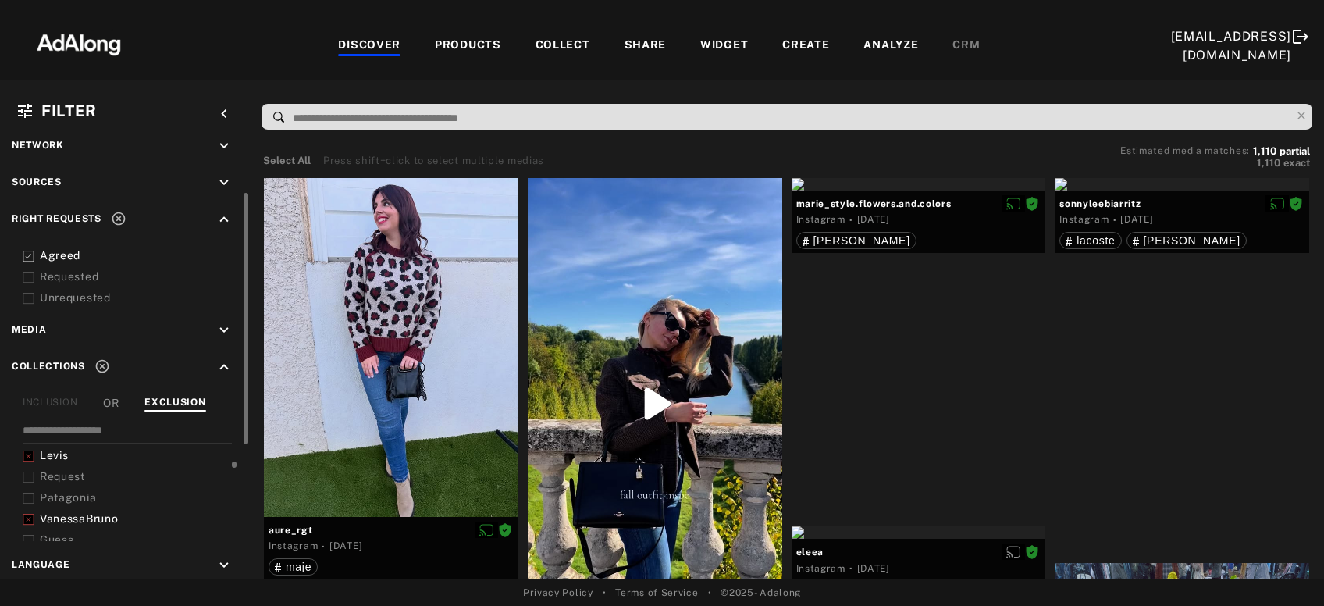
click at [43, 490] on div "Patagonia" at bounding box center [139, 498] width 198 height 16
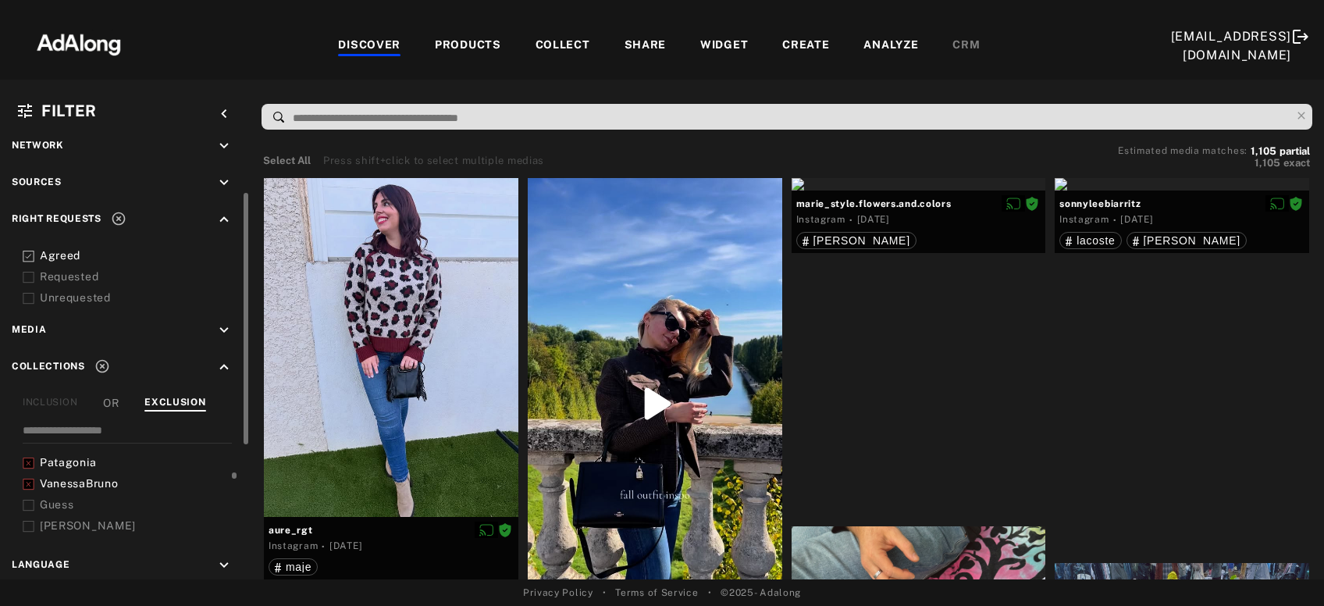
scroll to position [194, 0]
click at [28, 494] on icon at bounding box center [29, 498] width 12 height 12
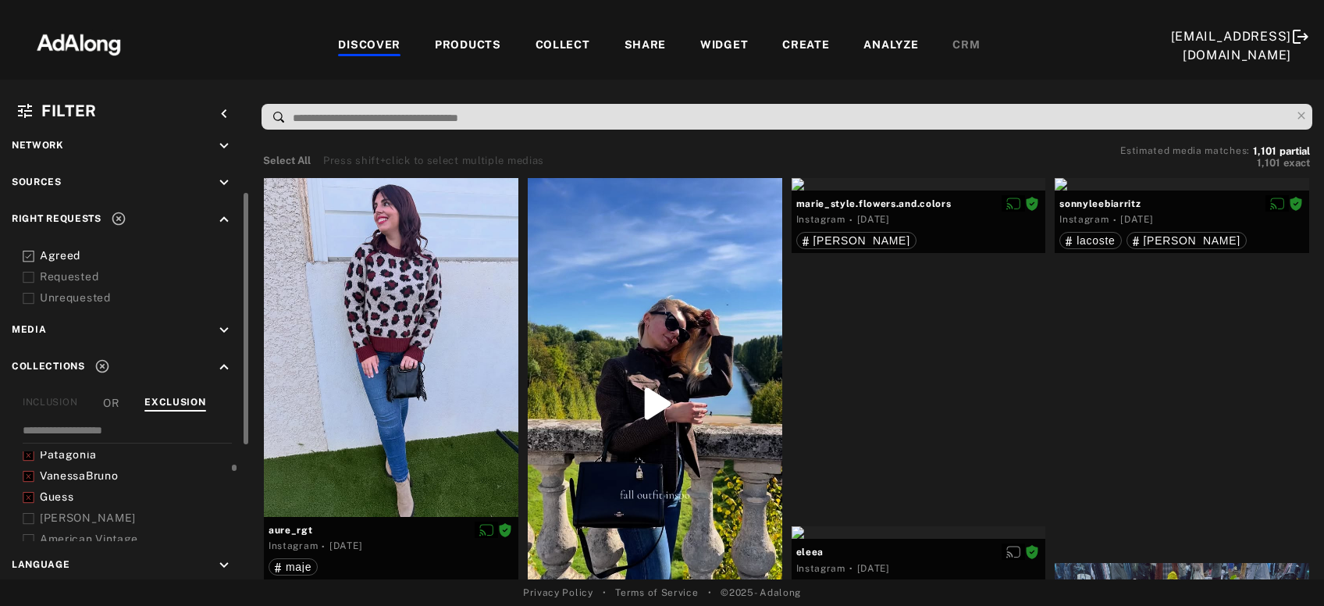
click at [25, 515] on icon at bounding box center [29, 519] width 12 height 12
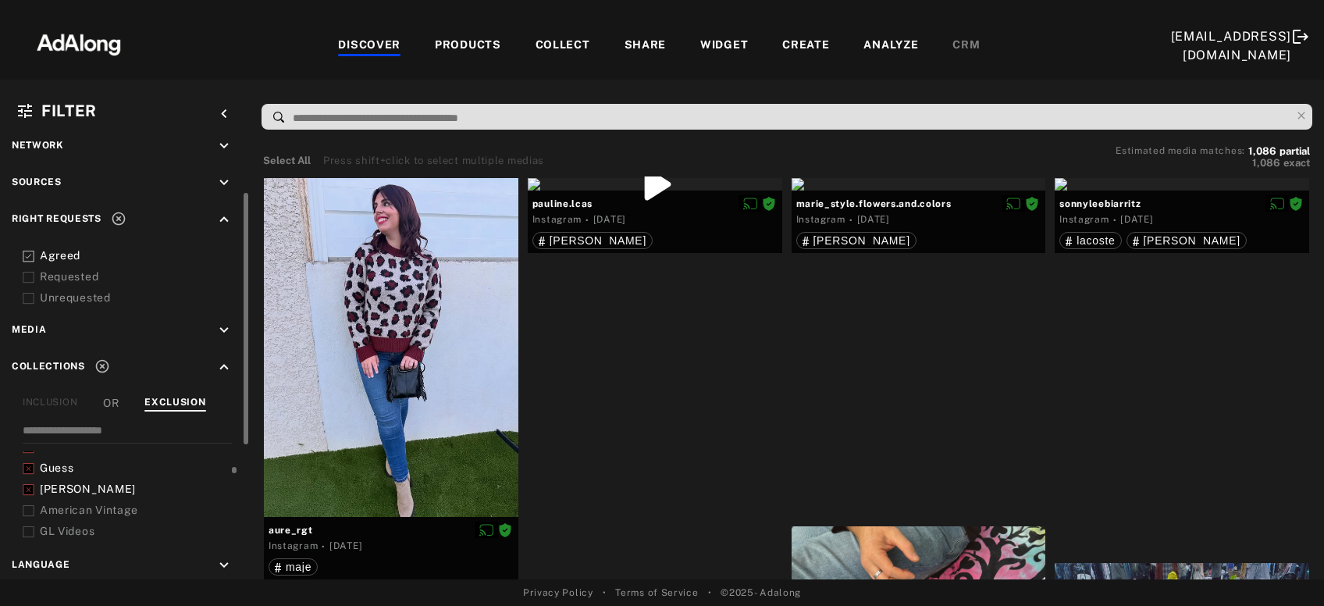
click at [25, 515] on div "Alohas Bellerose Walk in Paris Samsoe Lancel Videos Tiktok Longchamp Levis Requ…" at bounding box center [131, 496] width 216 height 90
click at [28, 511] on icon at bounding box center [29, 511] width 12 height 12
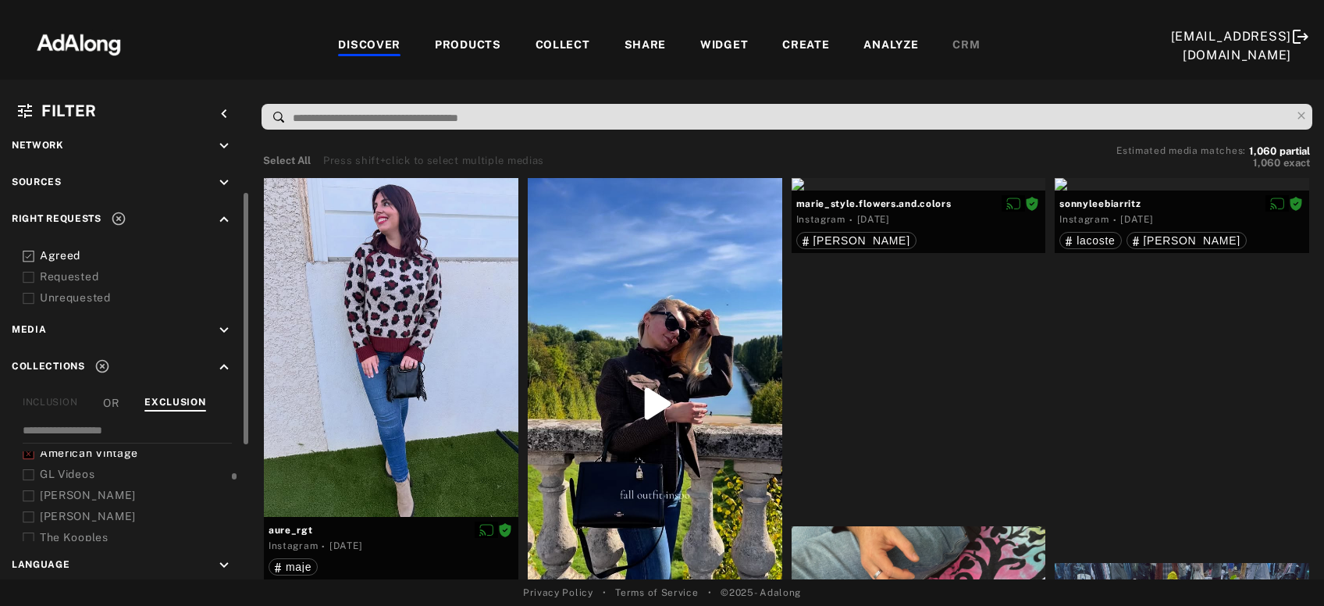
scroll to position [283, 0]
click at [28, 511] on icon at bounding box center [29, 515] width 12 height 12
click at [28, 511] on icon at bounding box center [29, 517] width 12 height 12
click at [28, 494] on rect at bounding box center [28, 499] width 10 height 10
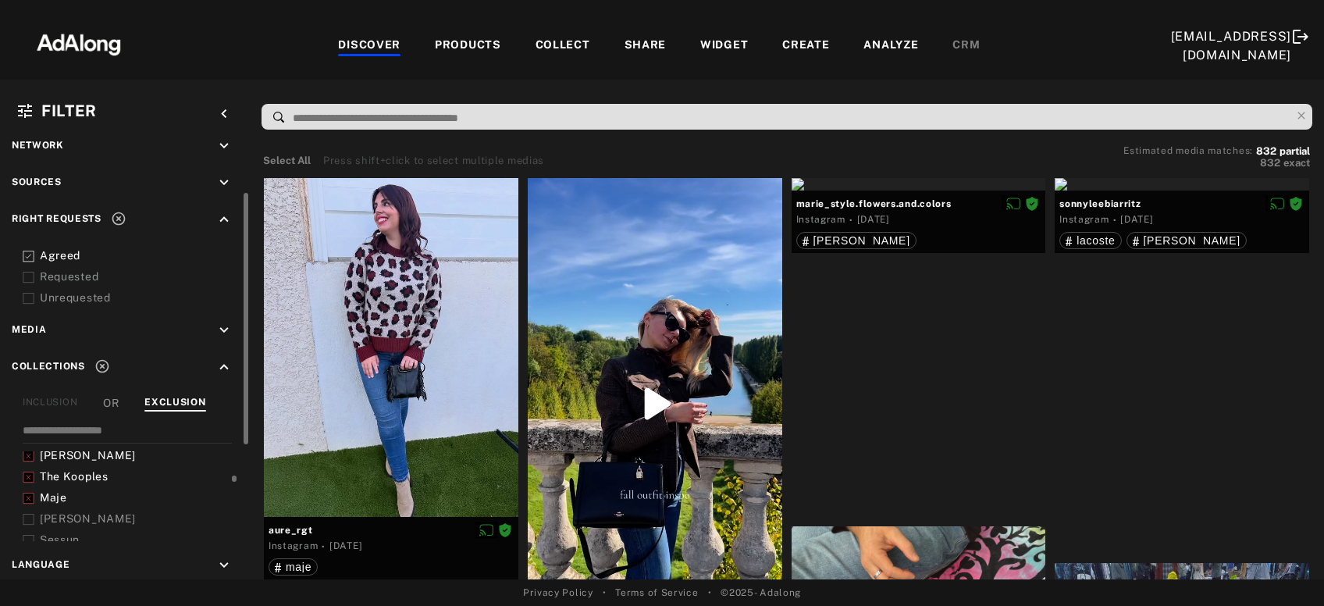
click at [27, 517] on icon at bounding box center [29, 520] width 12 height 12
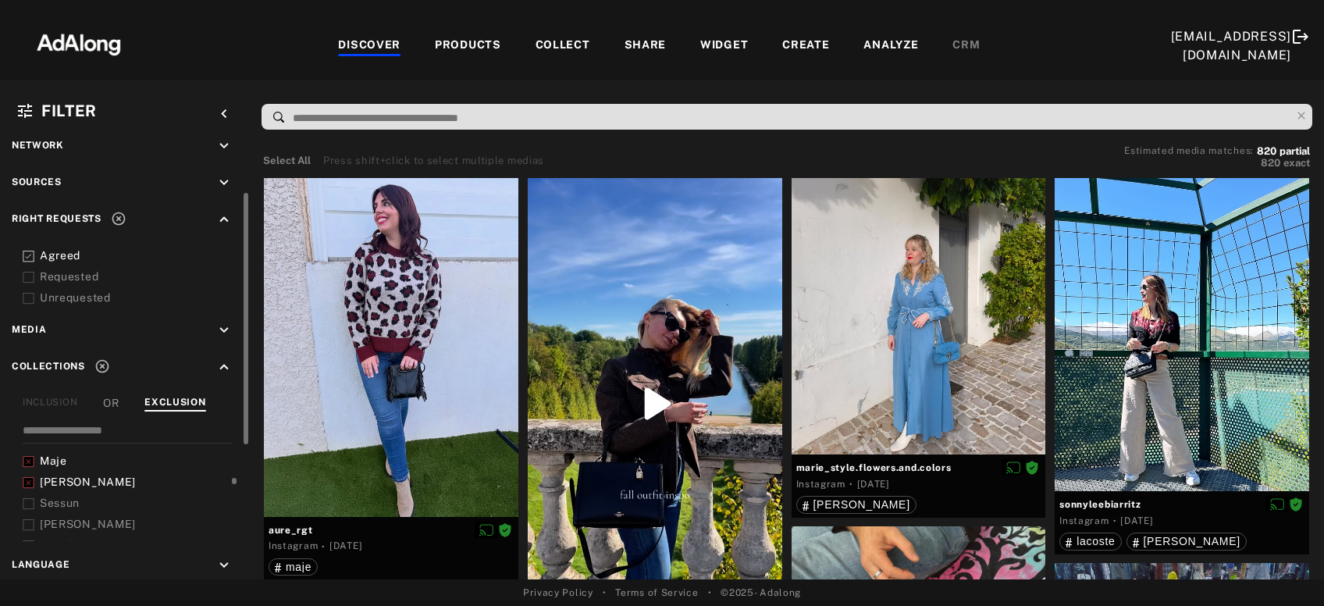
click at [27, 519] on icon at bounding box center [29, 525] width 12 height 12
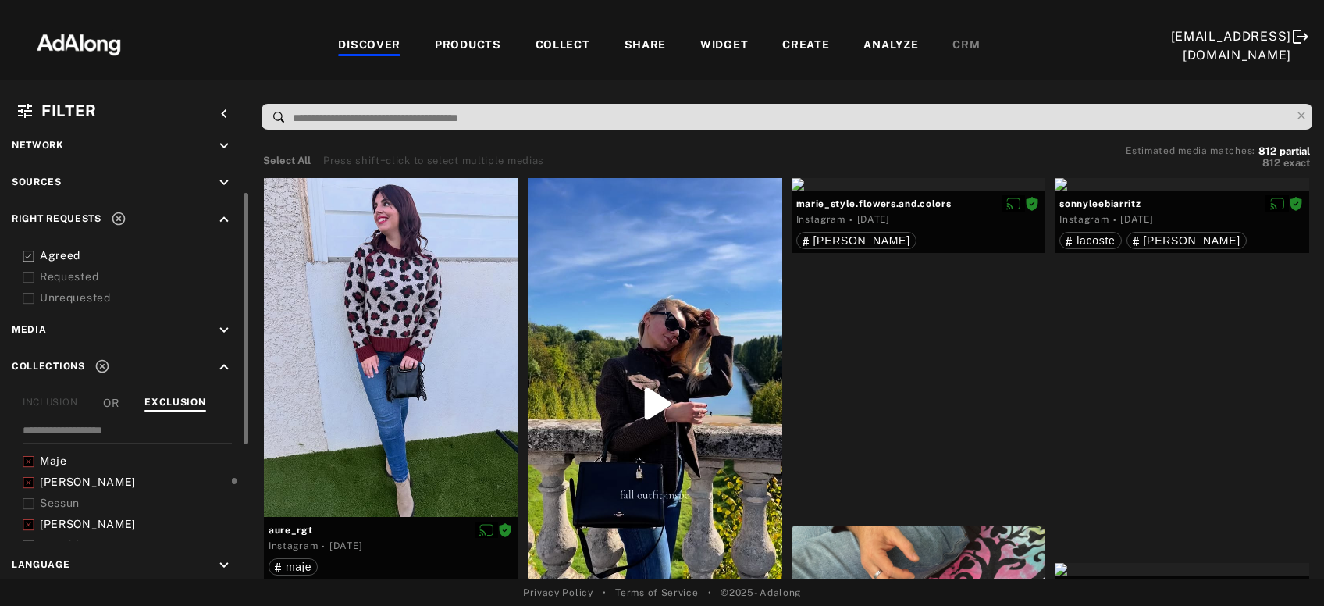
click at [30, 501] on icon at bounding box center [29, 504] width 12 height 12
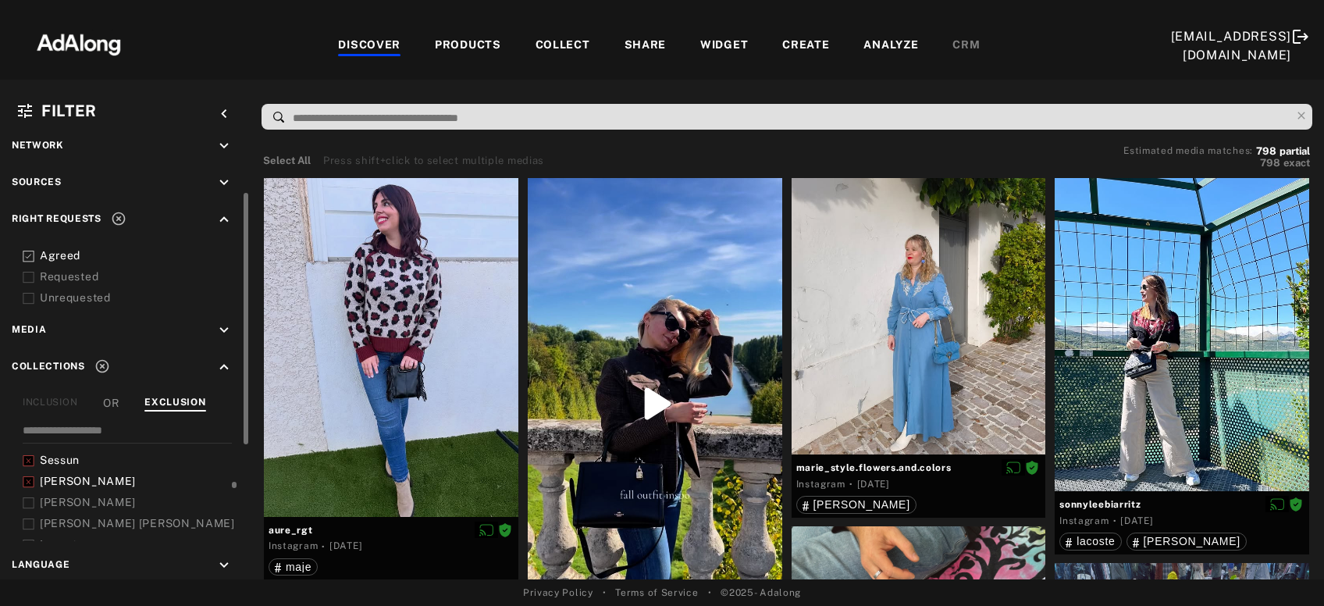
scroll to position [422, 0]
click at [30, 501] on icon at bounding box center [29, 503] width 12 height 12
click at [27, 521] on icon at bounding box center [29, 524] width 12 height 12
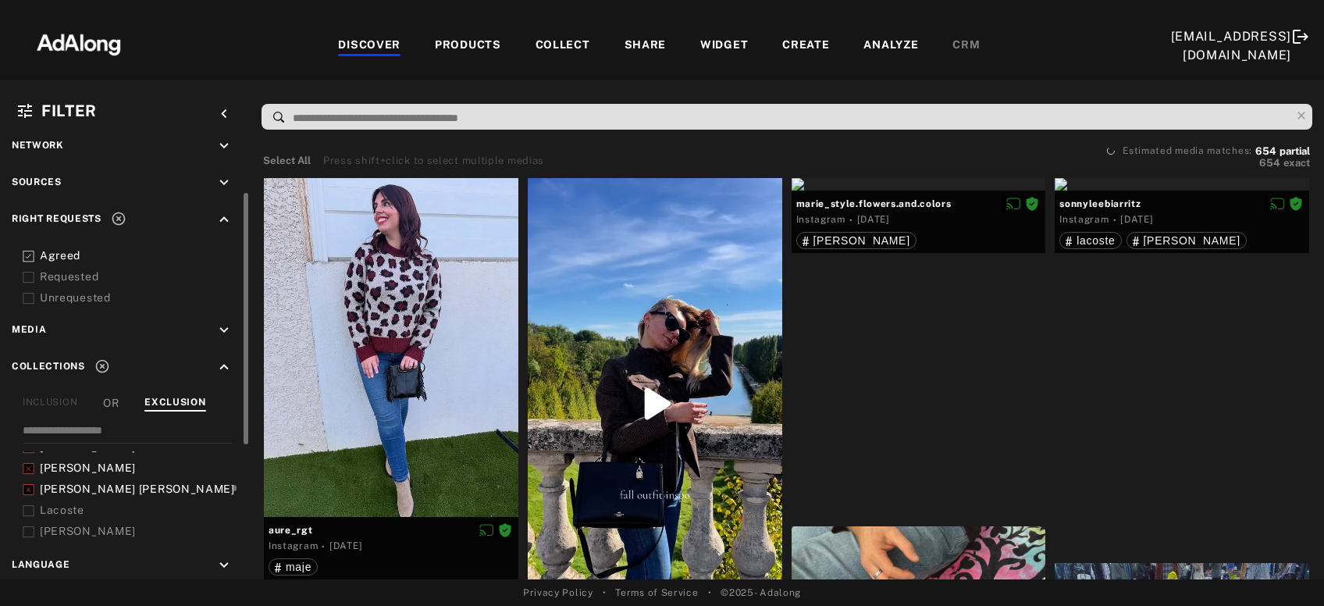
scroll to position [458, 0]
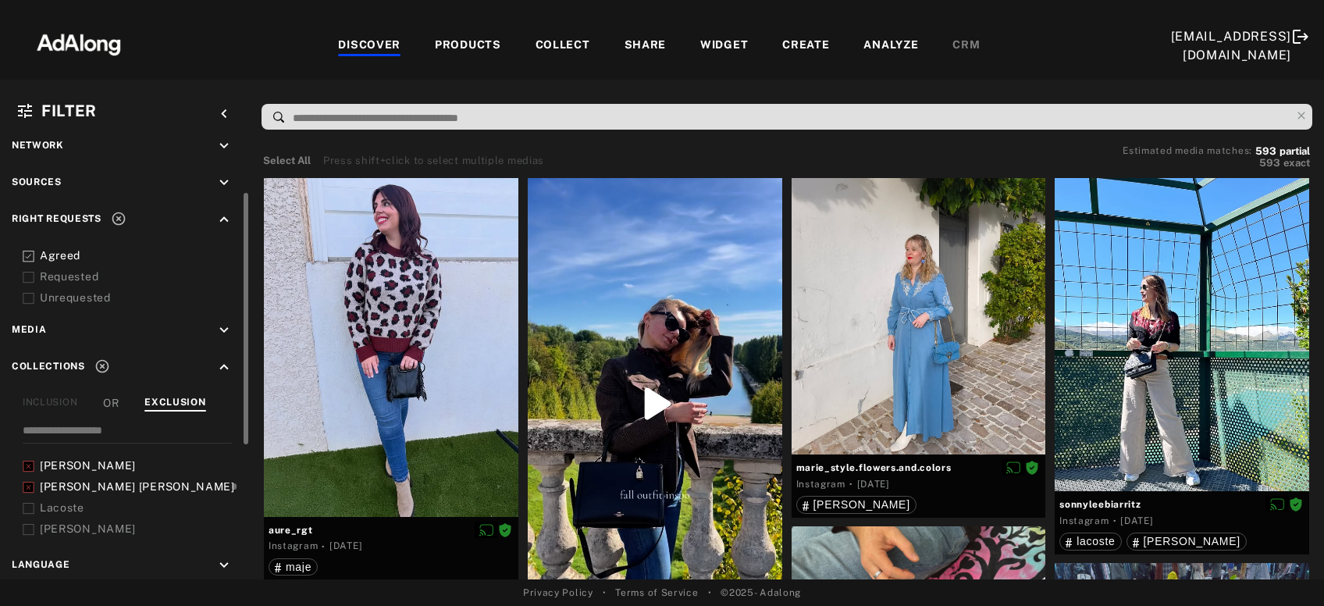
click at [28, 500] on div at bounding box center [29, 508] width 12 height 16
click at [26, 527] on icon at bounding box center [29, 530] width 12 height 12
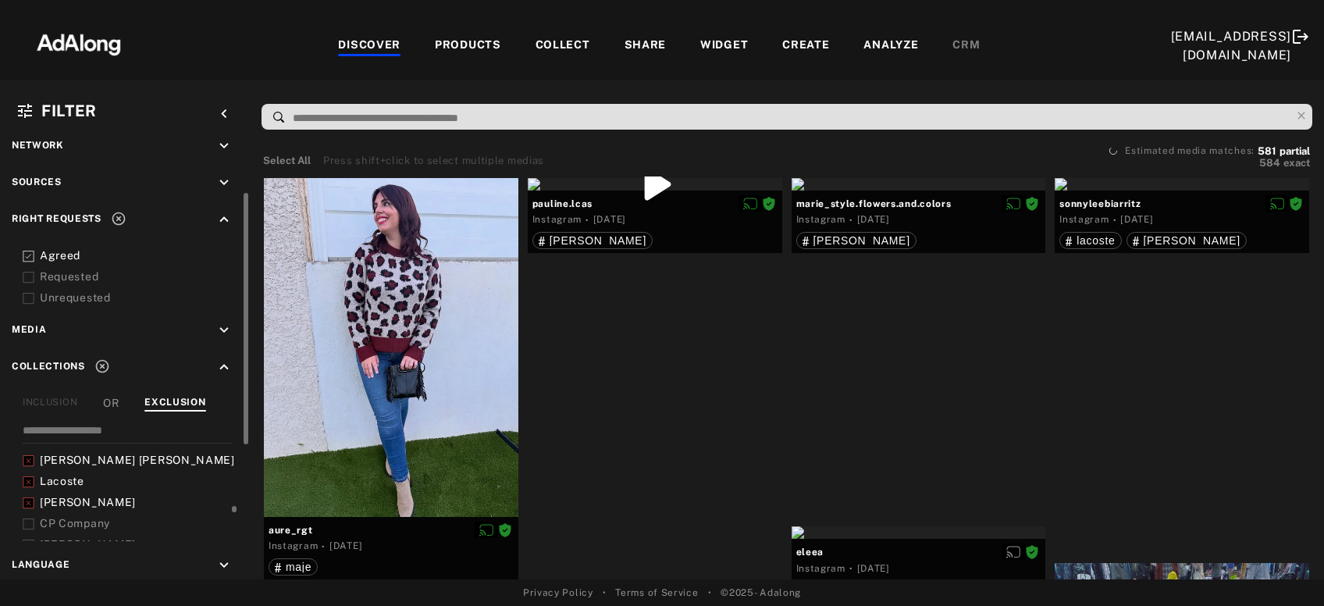
scroll to position [504, 0]
click at [29, 498] on icon at bounding box center [29, 504] width 12 height 12
click at [29, 519] on icon at bounding box center [29, 525] width 12 height 12
click at [27, 511] on icon at bounding box center [29, 513] width 12 height 12
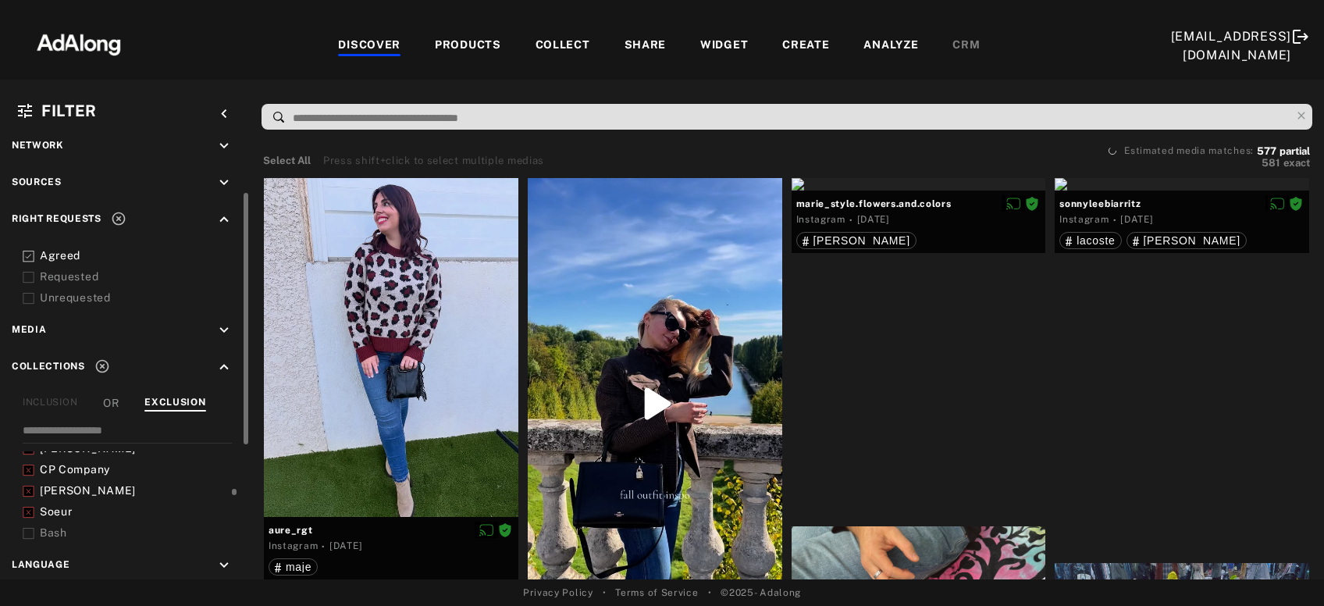
click at [27, 528] on icon at bounding box center [29, 534] width 12 height 12
click at [27, 528] on div at bounding box center [29, 524] width 12 height 16
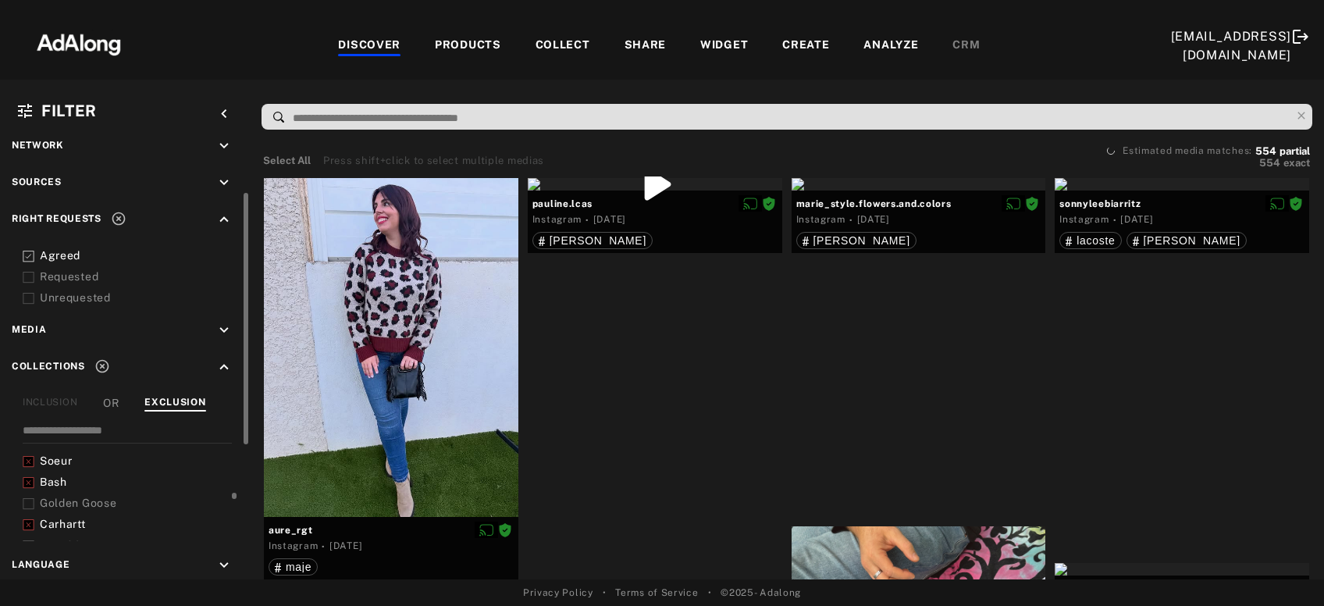
click at [28, 503] on icon at bounding box center [29, 504] width 12 height 12
click at [28, 503] on icon at bounding box center [29, 503] width 12 height 12
click at [27, 519] on icon at bounding box center [29, 525] width 12 height 12
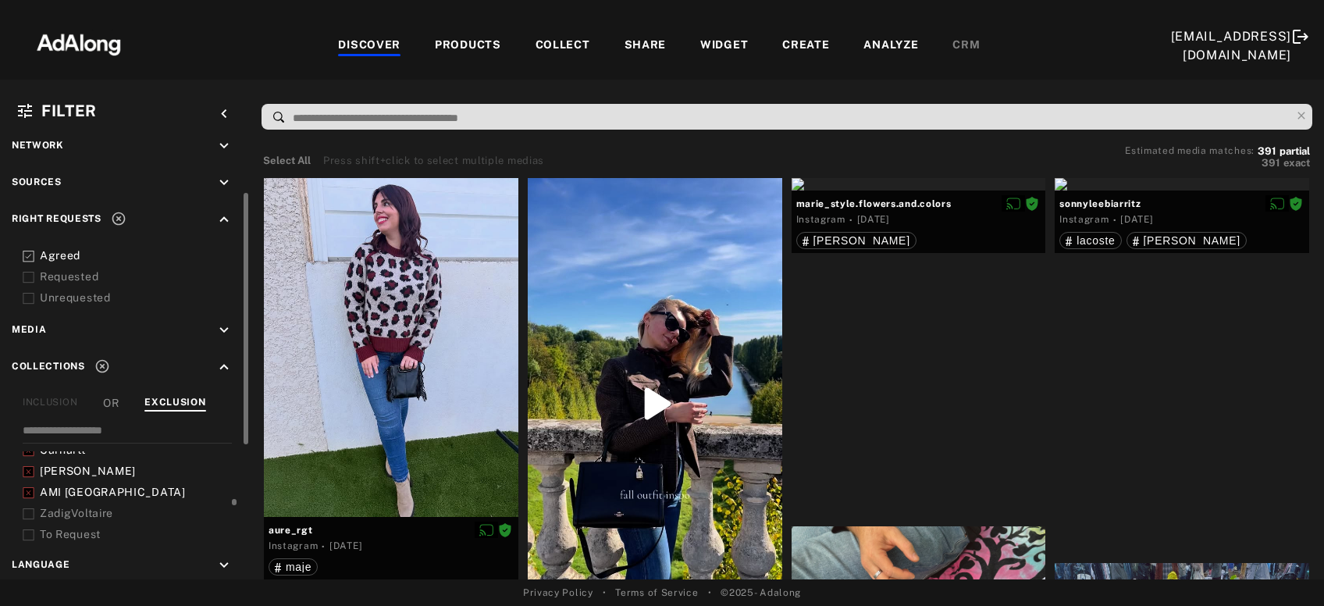
scroll to position [664, 0]
click at [27, 518] on div "Alohas Bellerose Walk in Paris Samsoe Lancel Videos Tiktok Longchamp Levis Requ…" at bounding box center [131, 496] width 216 height 90
click at [28, 508] on icon at bounding box center [29, 514] width 12 height 12
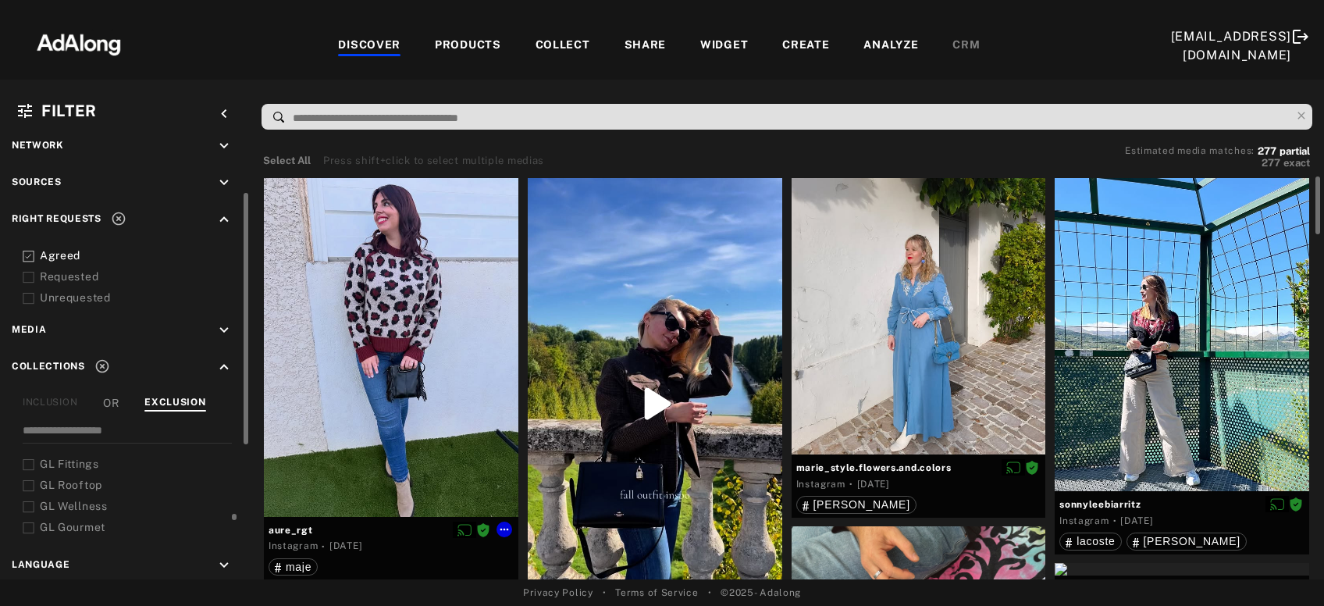
click at [438, 348] on div at bounding box center [391, 347] width 255 height 339
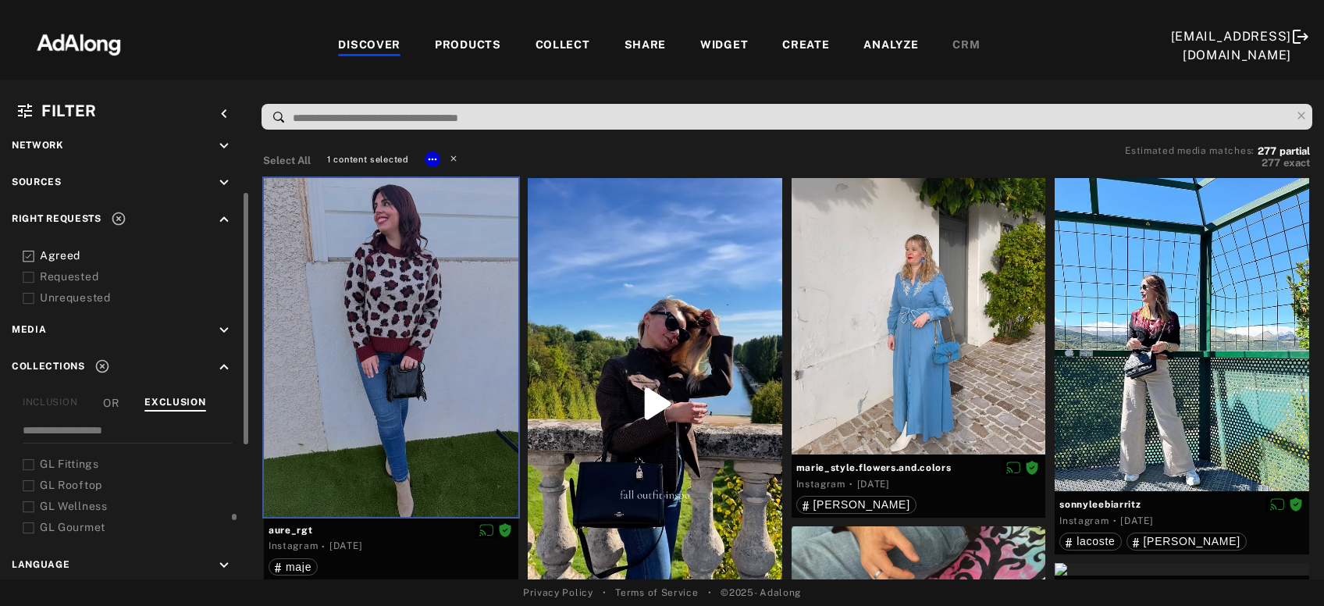
click at [454, 152] on icon at bounding box center [453, 157] width 11 height 11
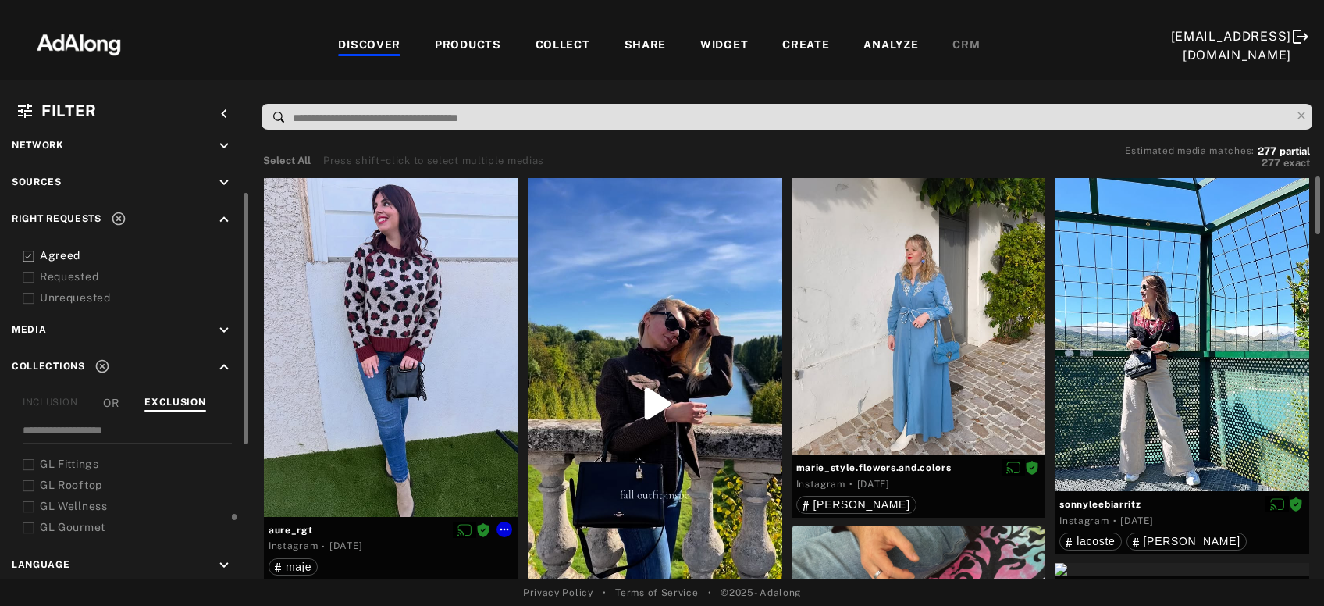
click at [396, 276] on div at bounding box center [391, 347] width 255 height 339
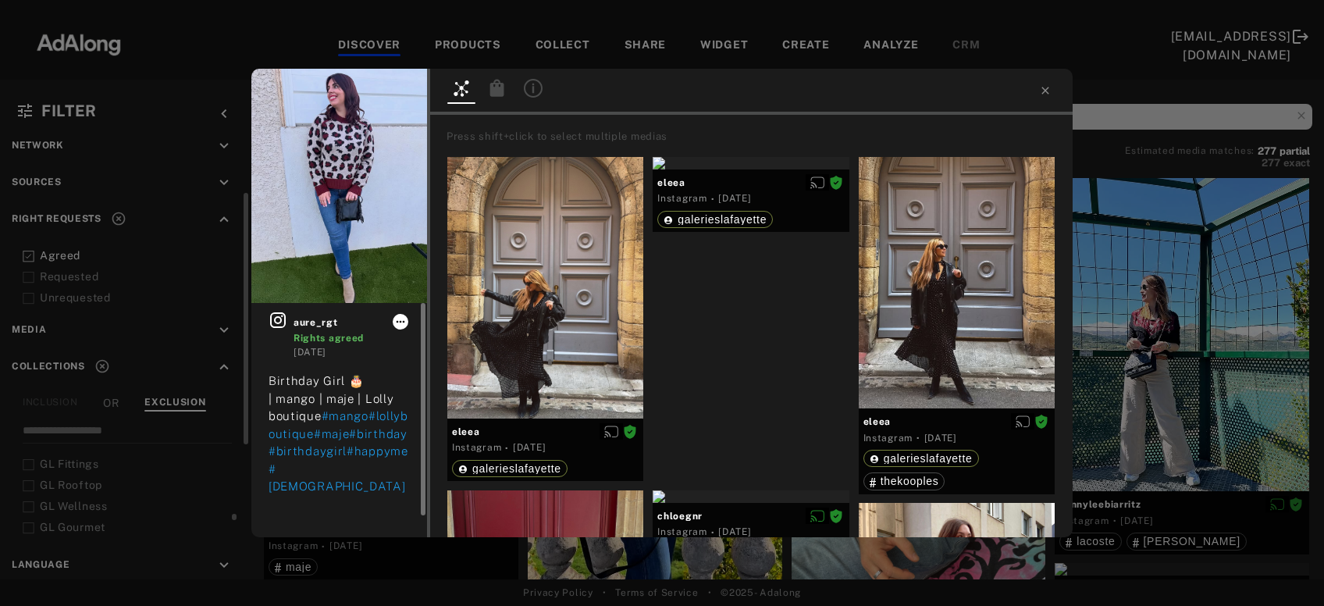
click at [403, 323] on icon at bounding box center [400, 321] width 12 height 12
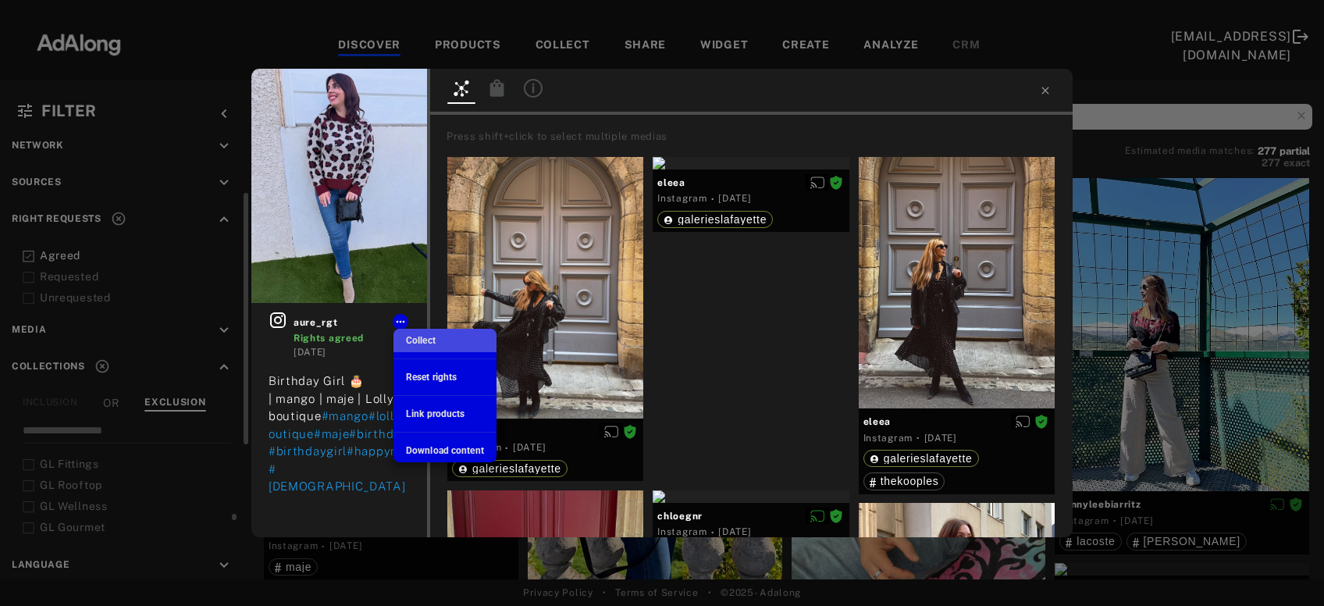
click at [415, 340] on span "Collect" at bounding box center [421, 340] width 30 height 11
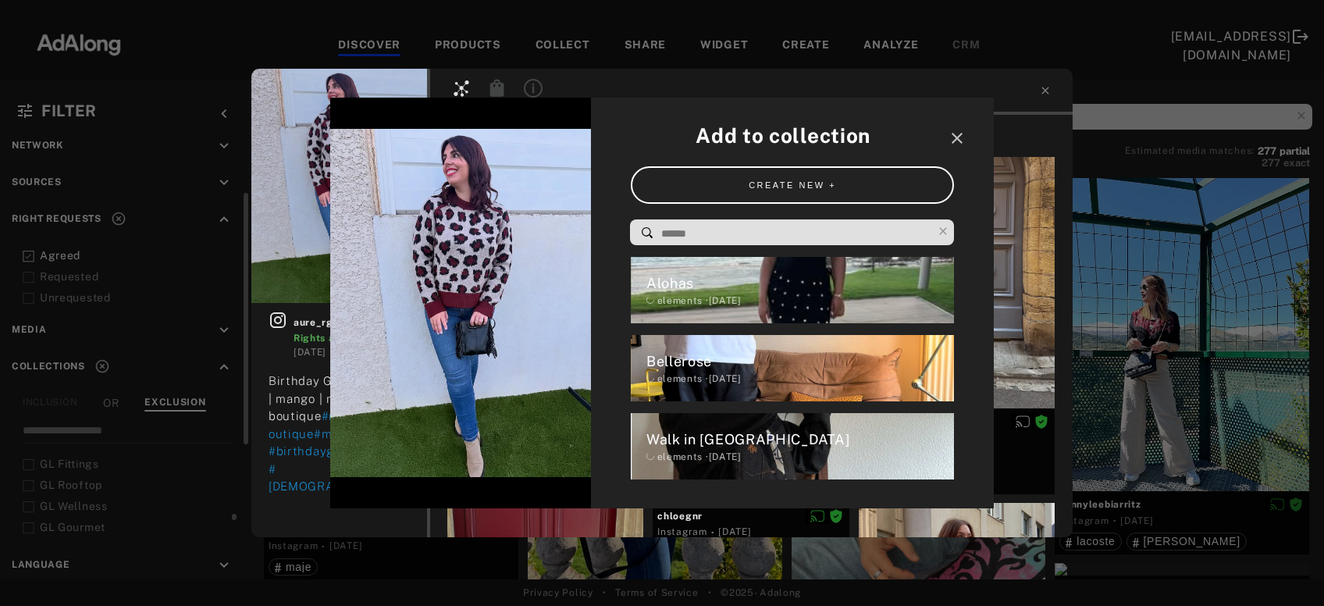
click at [736, 230] on input at bounding box center [796, 233] width 273 height 21
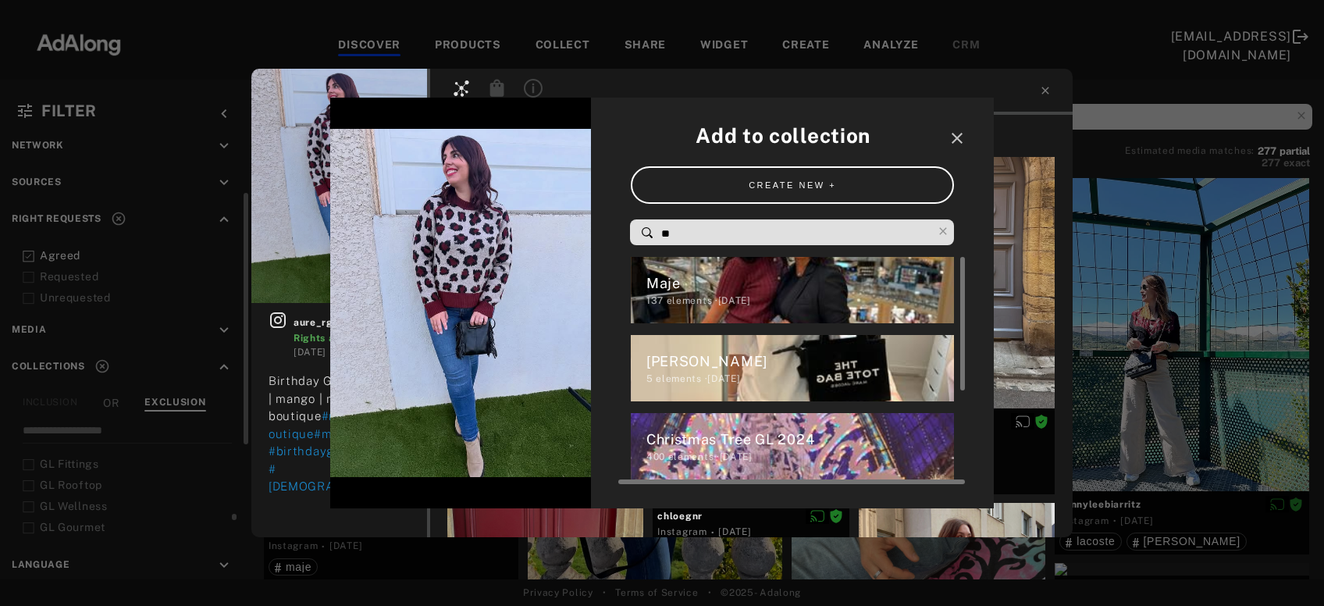
click at [758, 286] on div "Maje" at bounding box center [801, 283] width 308 height 21
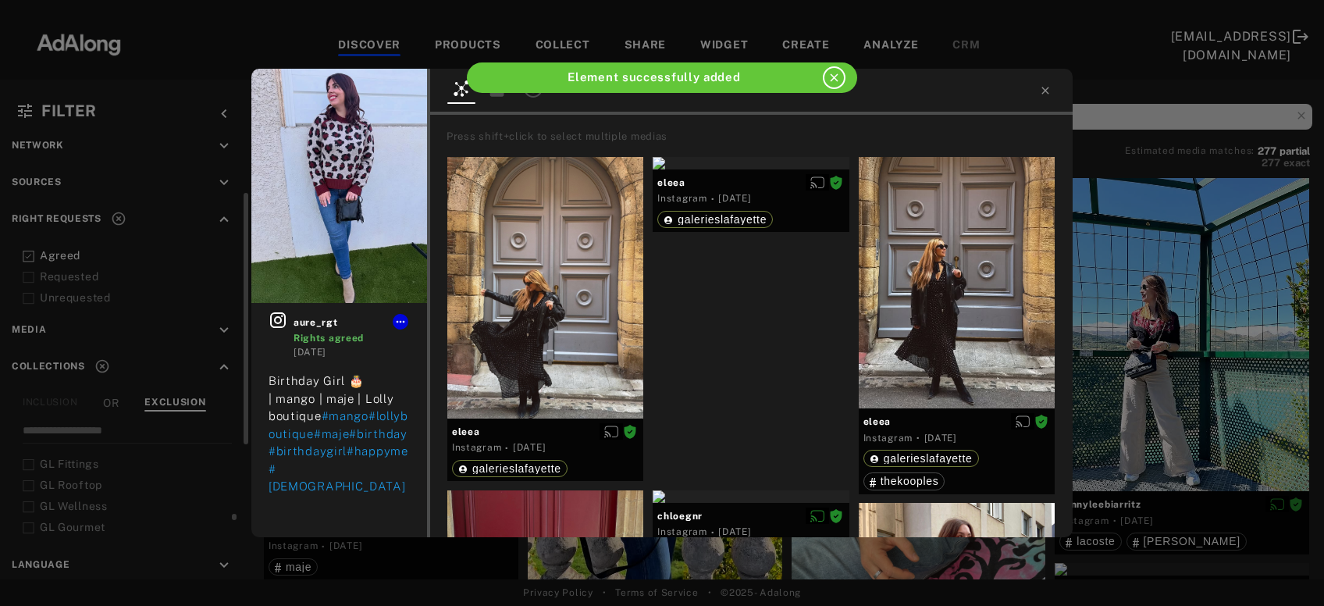
click at [1082, 328] on div "aure_rgt Rights agreed 1 week ago Birthday Girl 🎂 | mango | maje | Lolly boutiq…" at bounding box center [662, 303] width 1324 height 606
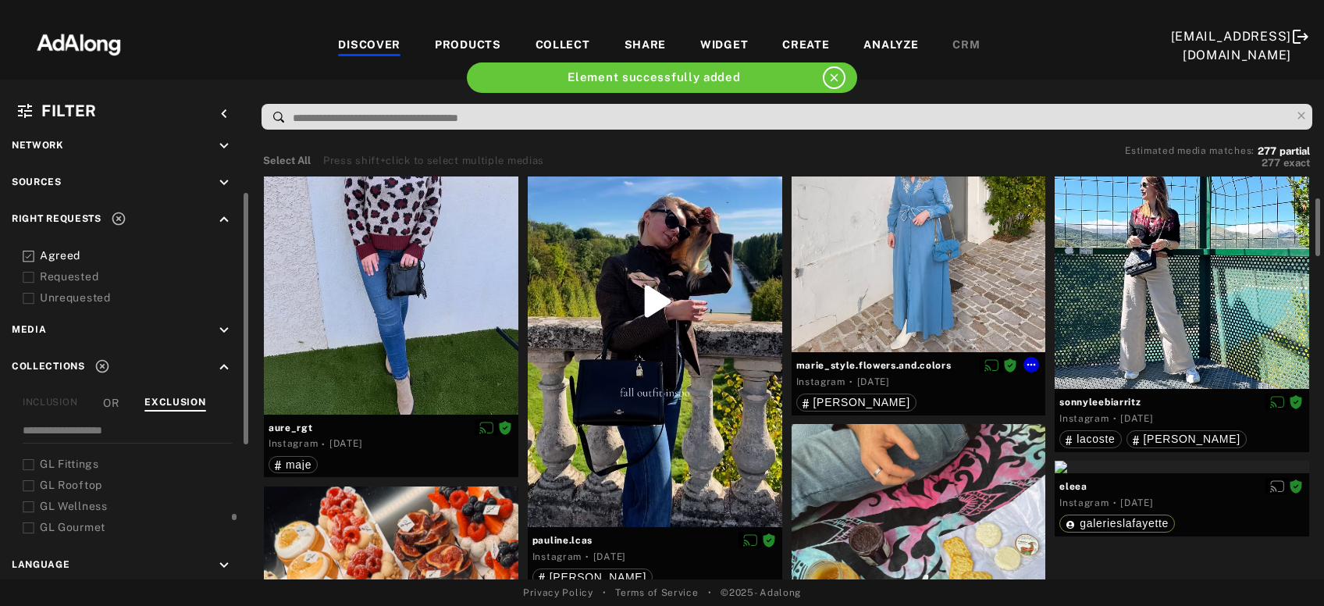
scroll to position [109, 0]
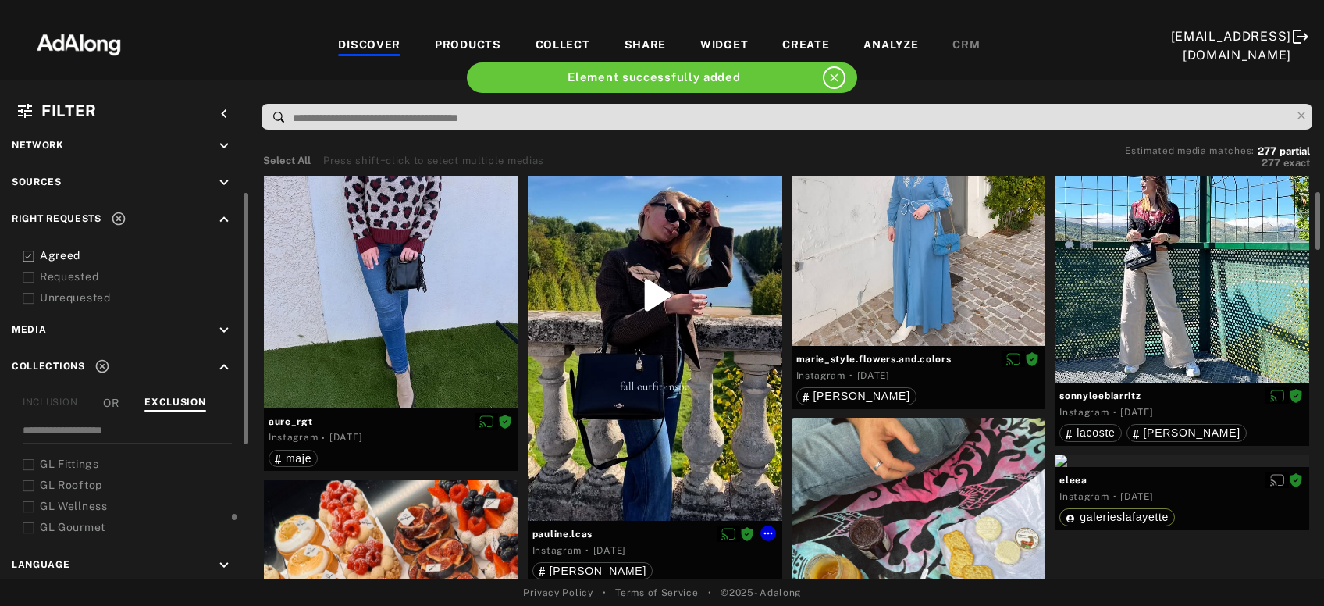
click at [695, 365] on div at bounding box center [655, 295] width 255 height 451
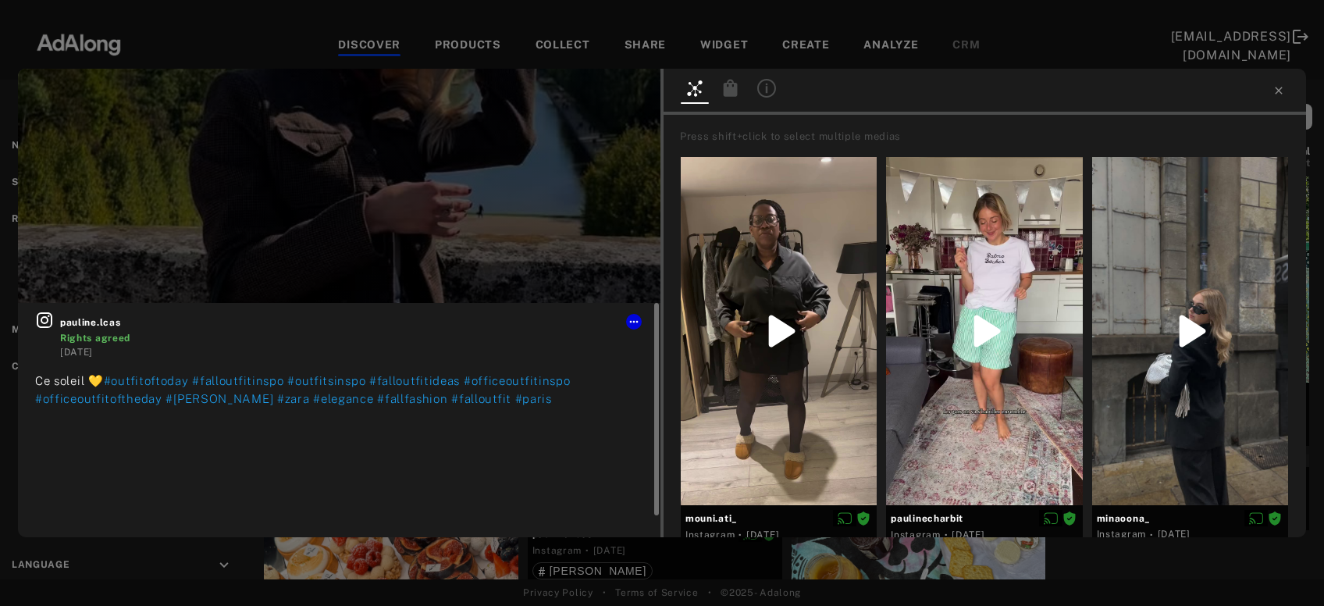
click at [627, 328] on div at bounding box center [634, 322] width 16 height 16
click at [635, 322] on icon at bounding box center [634, 322] width 9 height 2
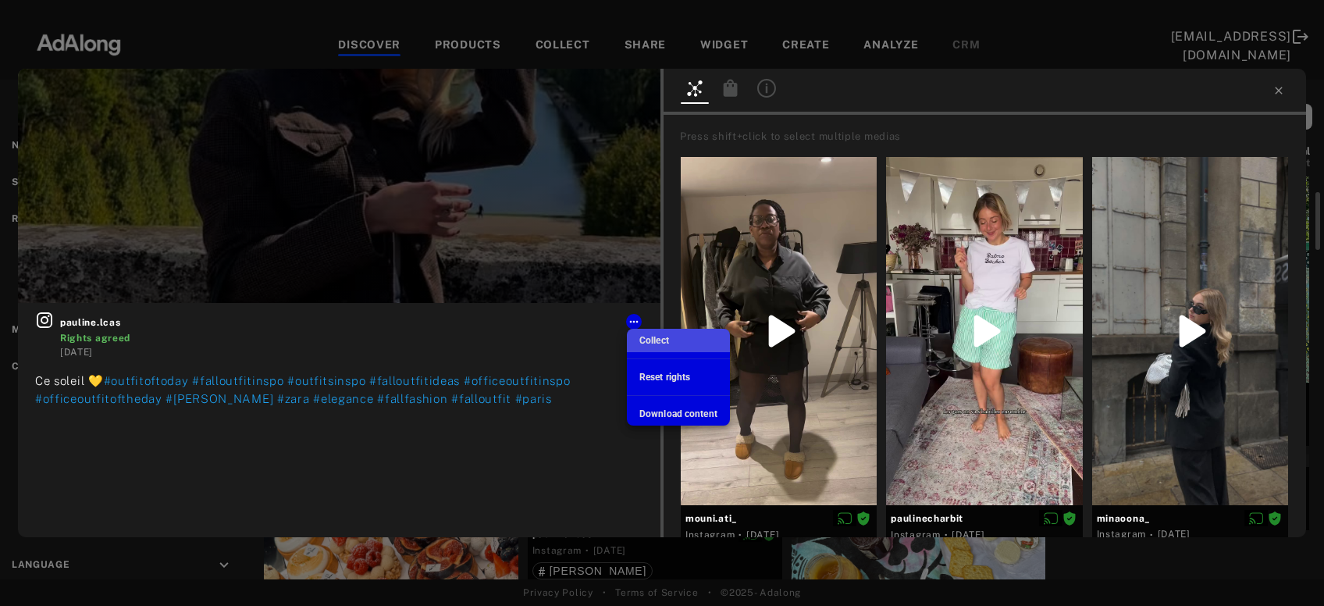
click at [655, 339] on span "Collect" at bounding box center [655, 340] width 30 height 11
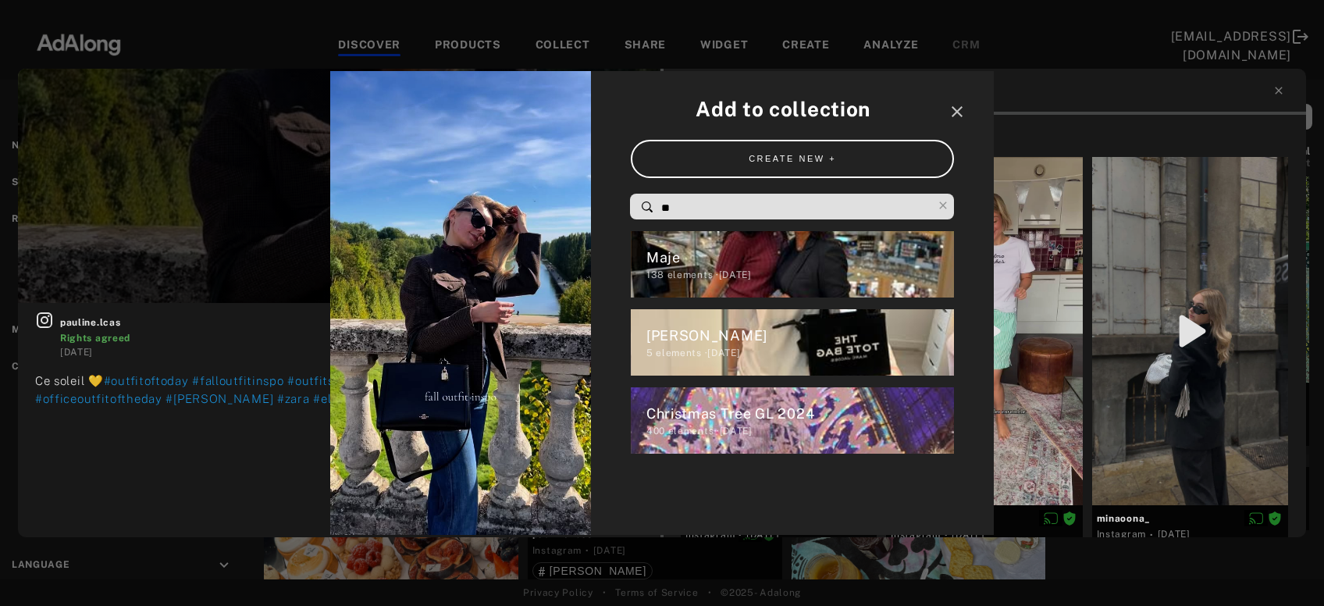
click at [686, 205] on input "**" at bounding box center [796, 208] width 273 height 21
type input "*"
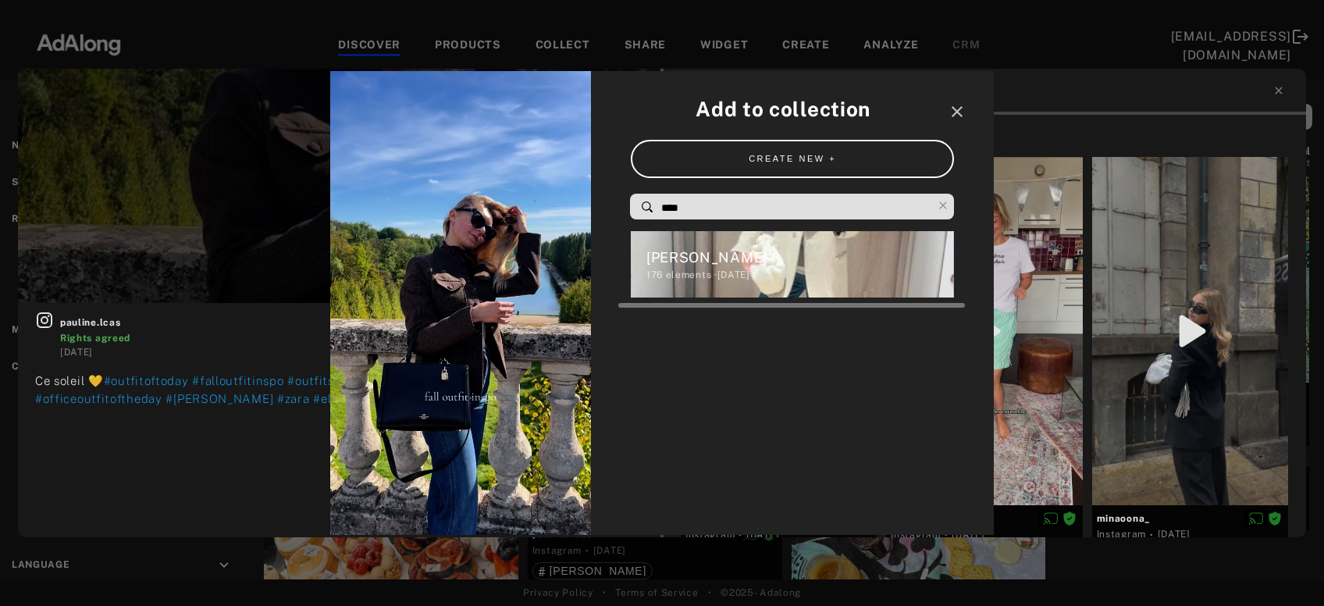
click at [709, 251] on div "[PERSON_NAME]" at bounding box center [801, 257] width 308 height 21
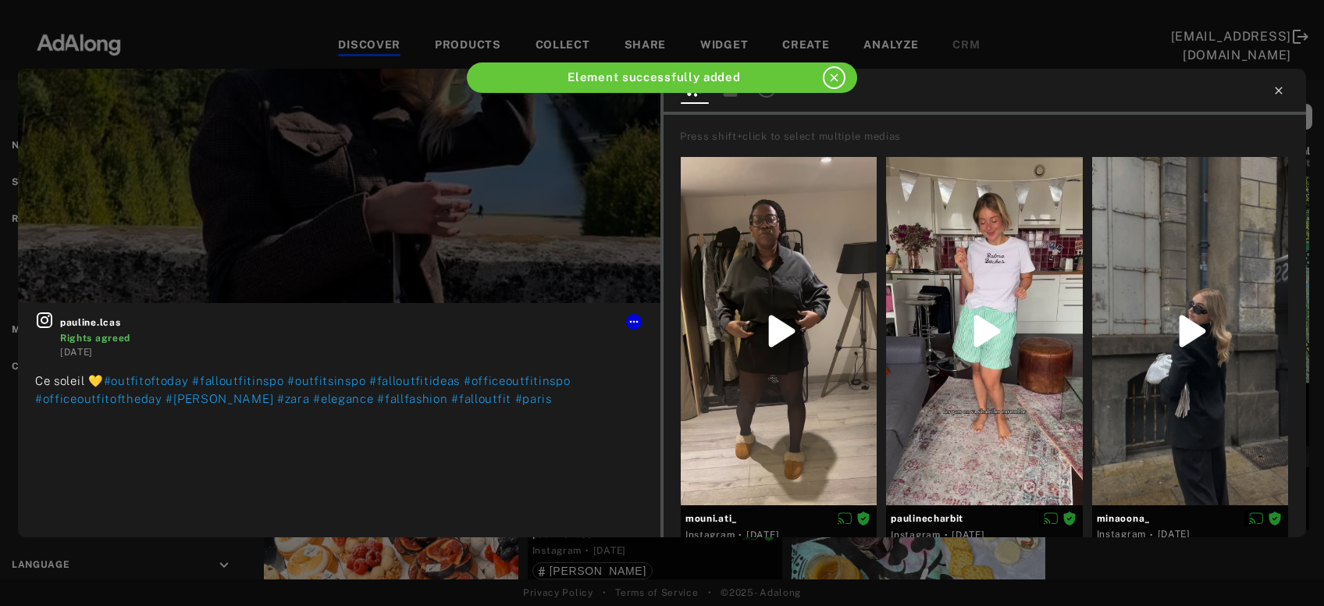
click at [1278, 92] on icon at bounding box center [1278, 90] width 7 height 7
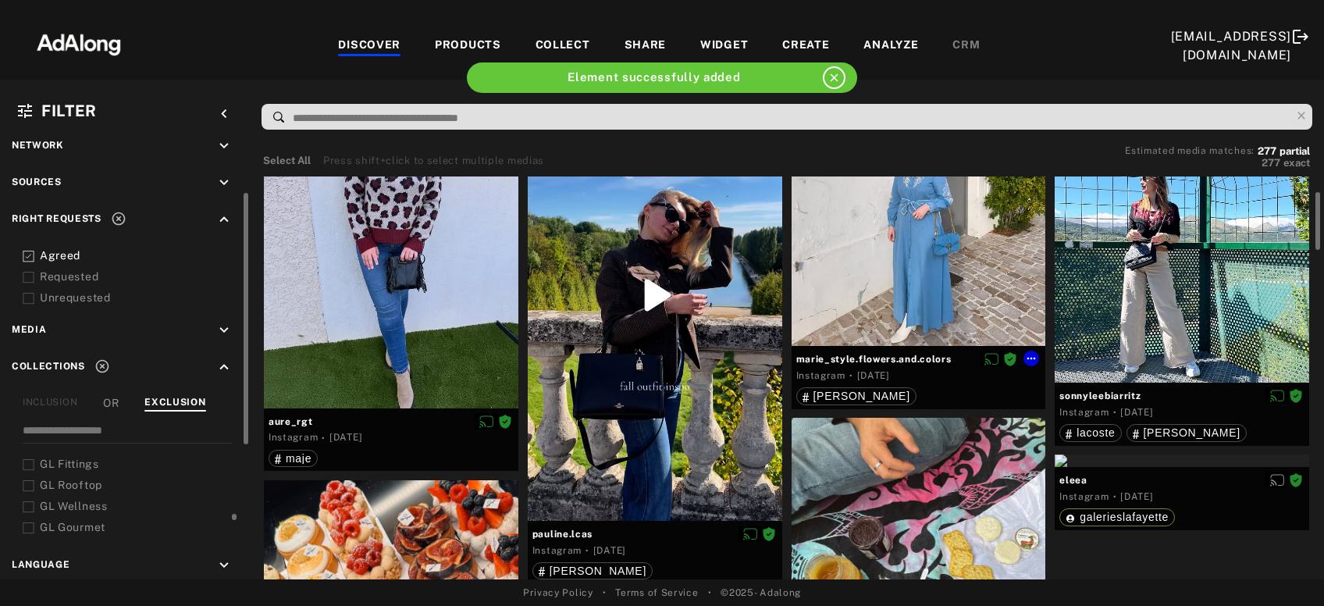
click at [951, 266] on div at bounding box center [919, 208] width 255 height 277
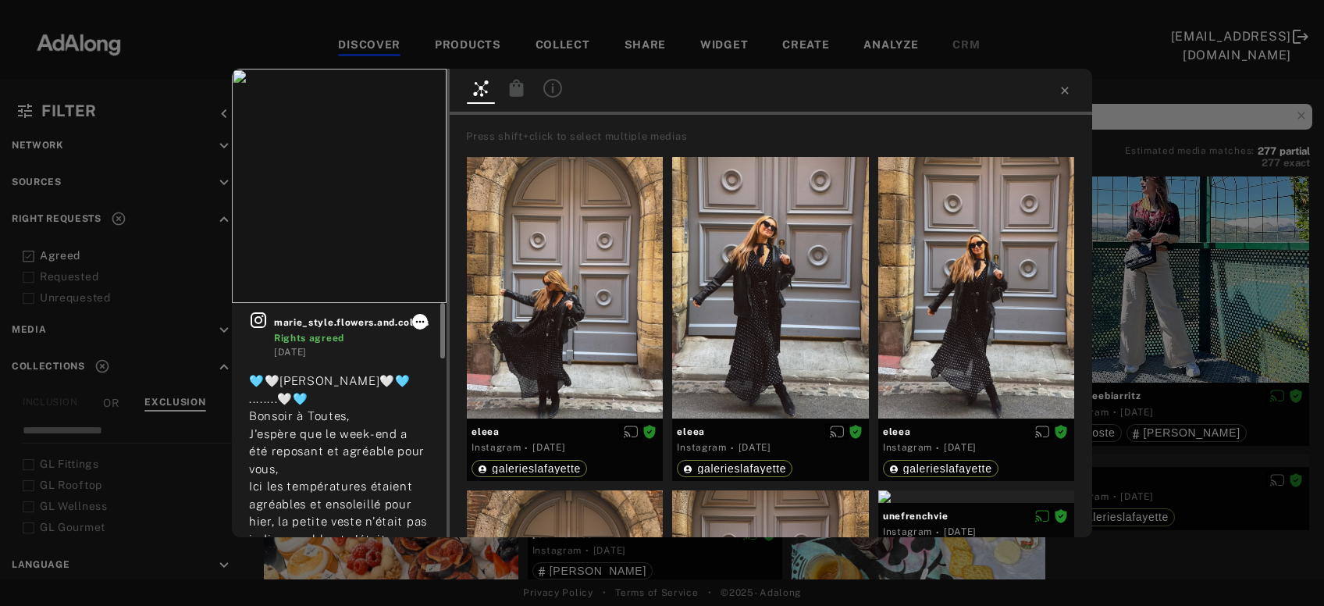
click at [422, 324] on icon at bounding box center [420, 321] width 12 height 12
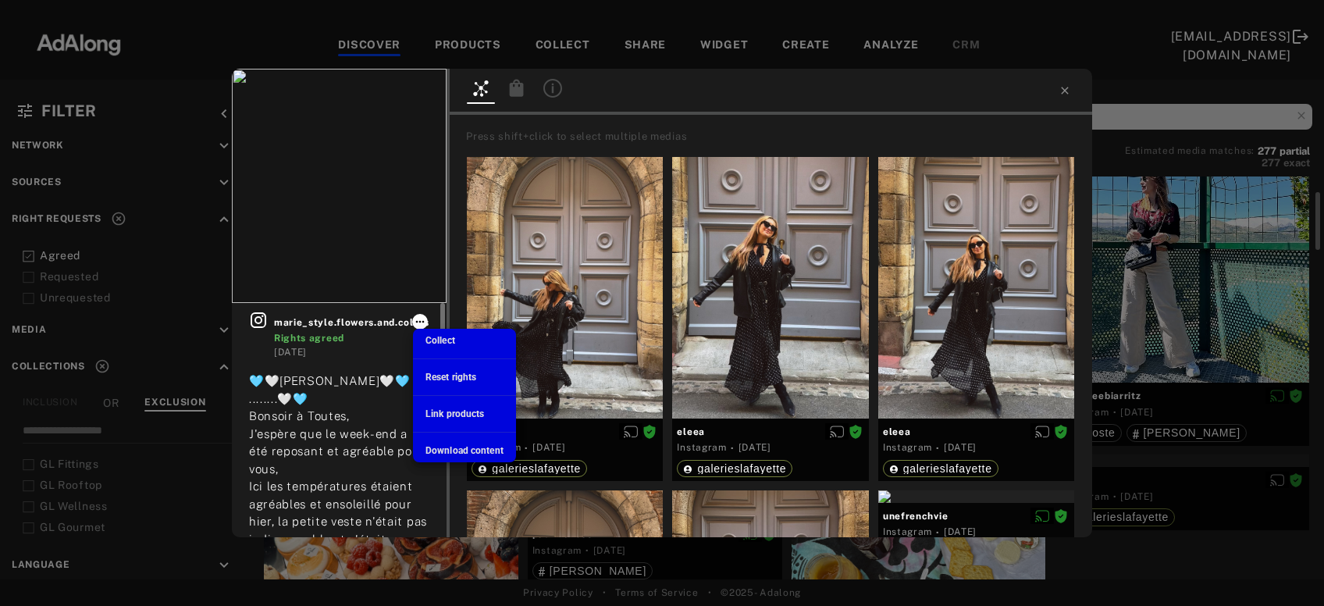
scroll to position [109, 0]
click at [430, 344] on span "Collect" at bounding box center [441, 340] width 30 height 11
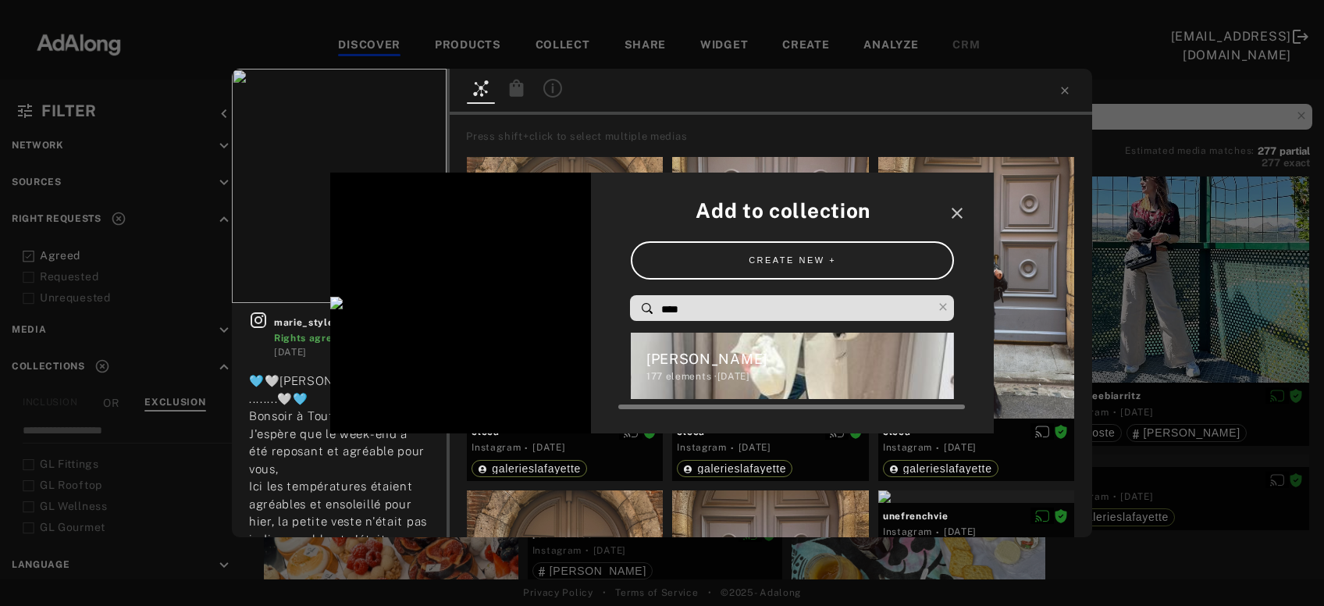
click at [695, 348] on div "[PERSON_NAME]" at bounding box center [801, 358] width 308 height 21
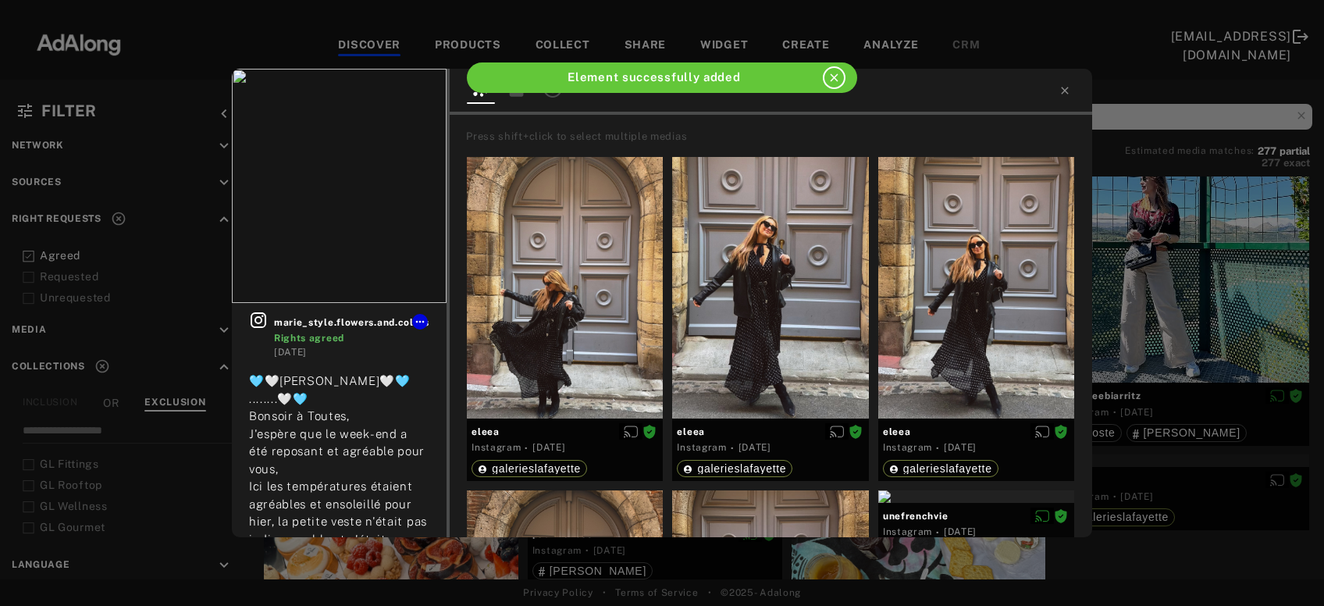
click at [1181, 291] on div "marie_style.flowers.and.colors Rights agreed 1 week ago 🩵🤍MagDa🤍🩵 ........🤍🩵 Bo…" at bounding box center [662, 303] width 1324 height 606
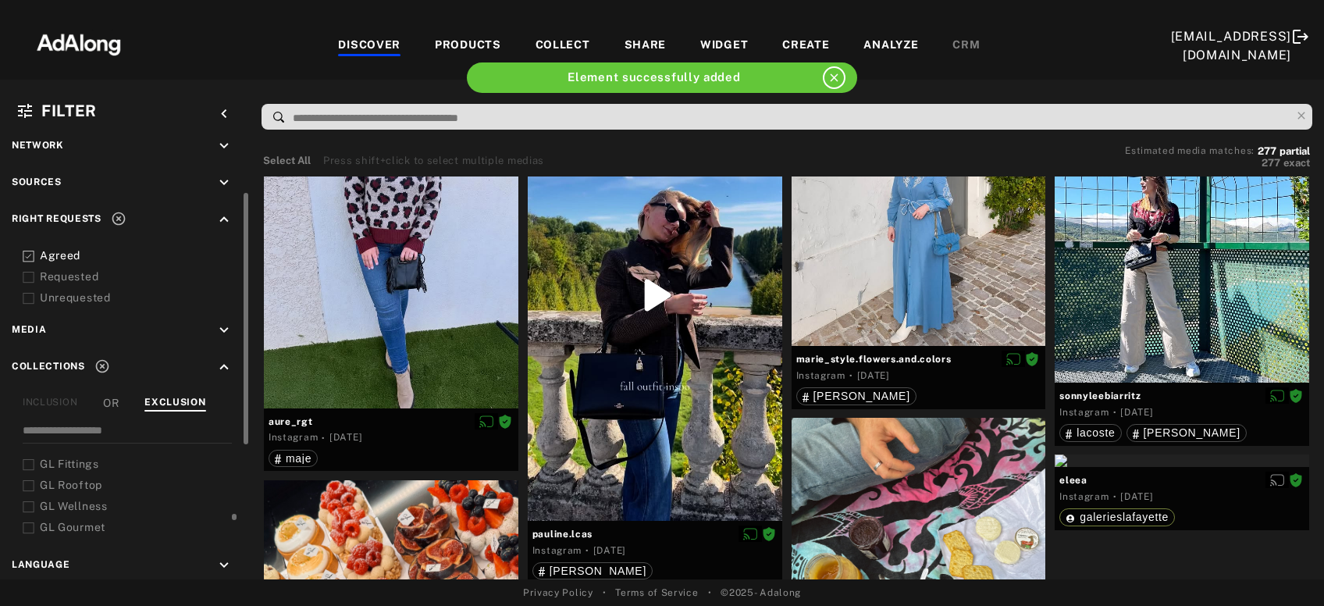
click at [1181, 291] on div at bounding box center [1182, 227] width 255 height 314
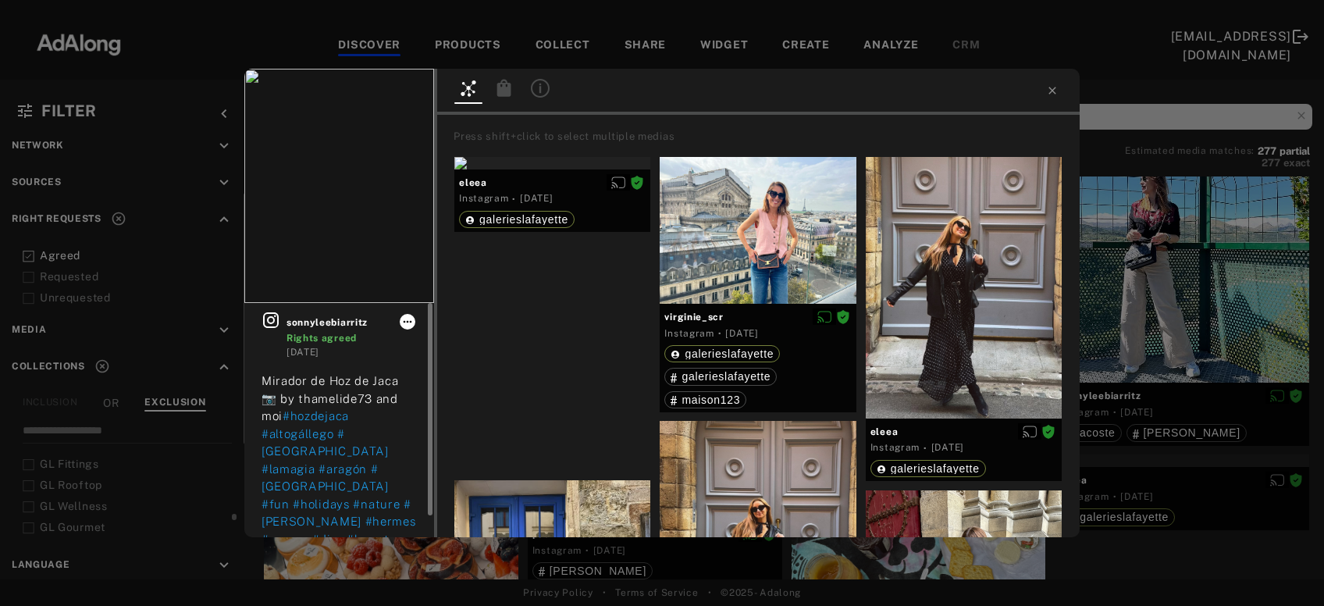
click at [405, 323] on icon at bounding box center [408, 322] width 9 height 2
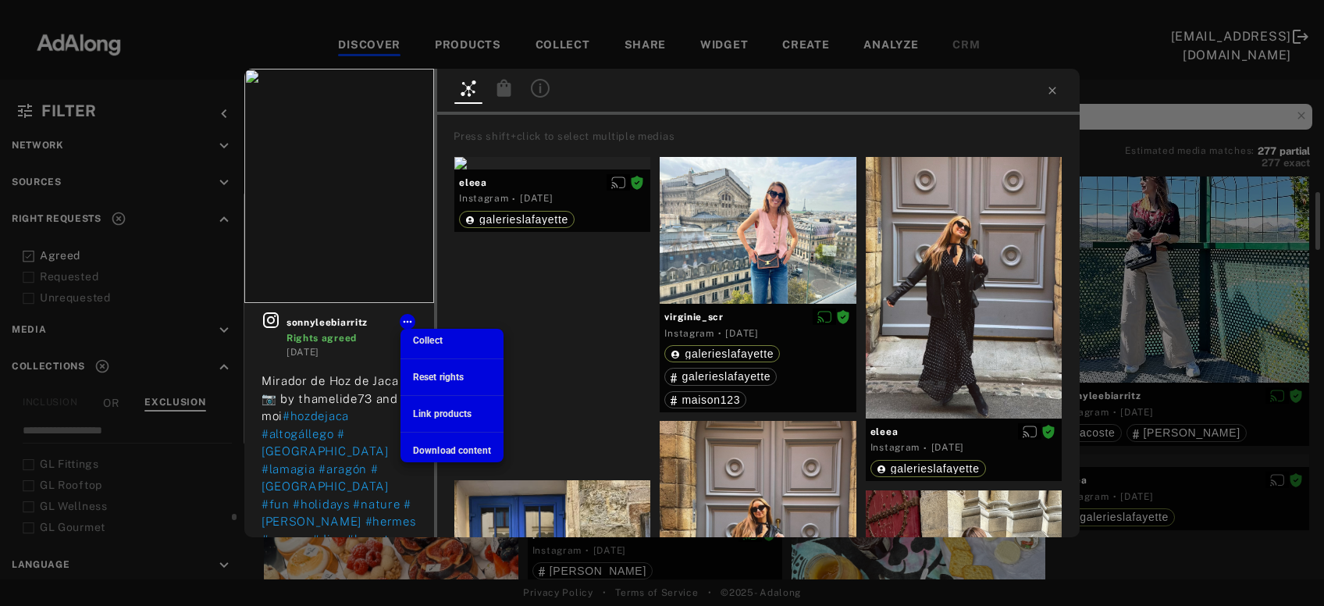
click at [435, 344] on span "Collect" at bounding box center [428, 340] width 30 height 11
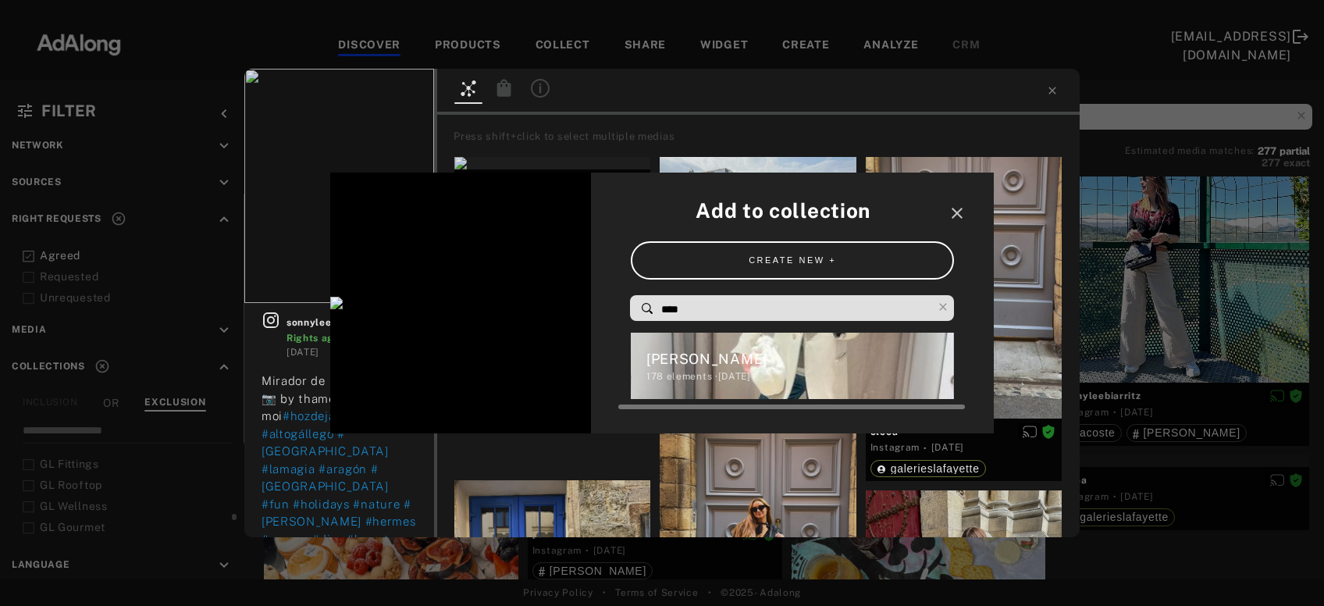
click at [697, 348] on div "[PERSON_NAME]" at bounding box center [801, 358] width 308 height 21
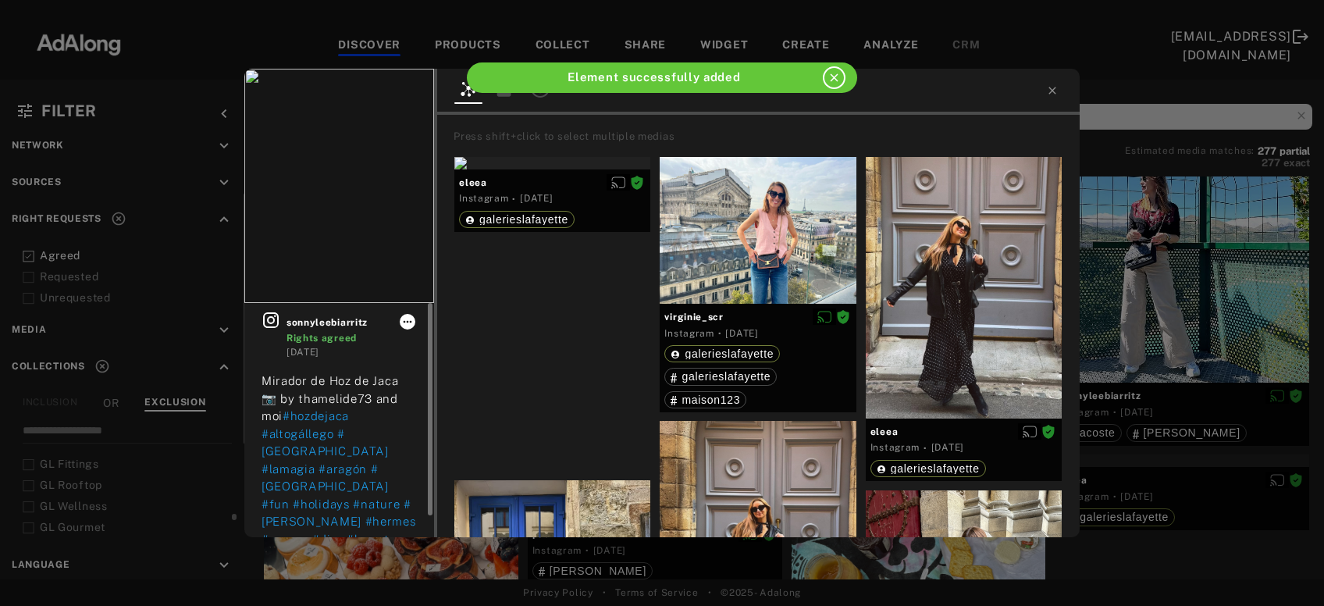
click at [410, 325] on icon at bounding box center [407, 321] width 12 height 12
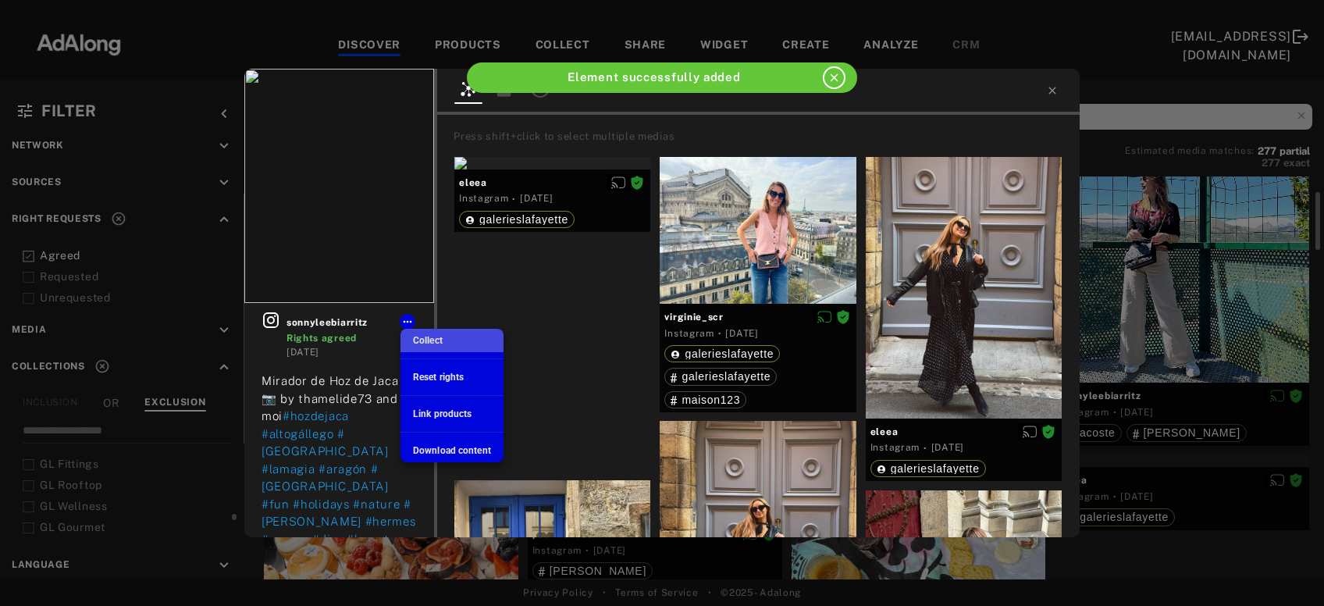
click at [437, 341] on span "Collect" at bounding box center [428, 340] width 30 height 11
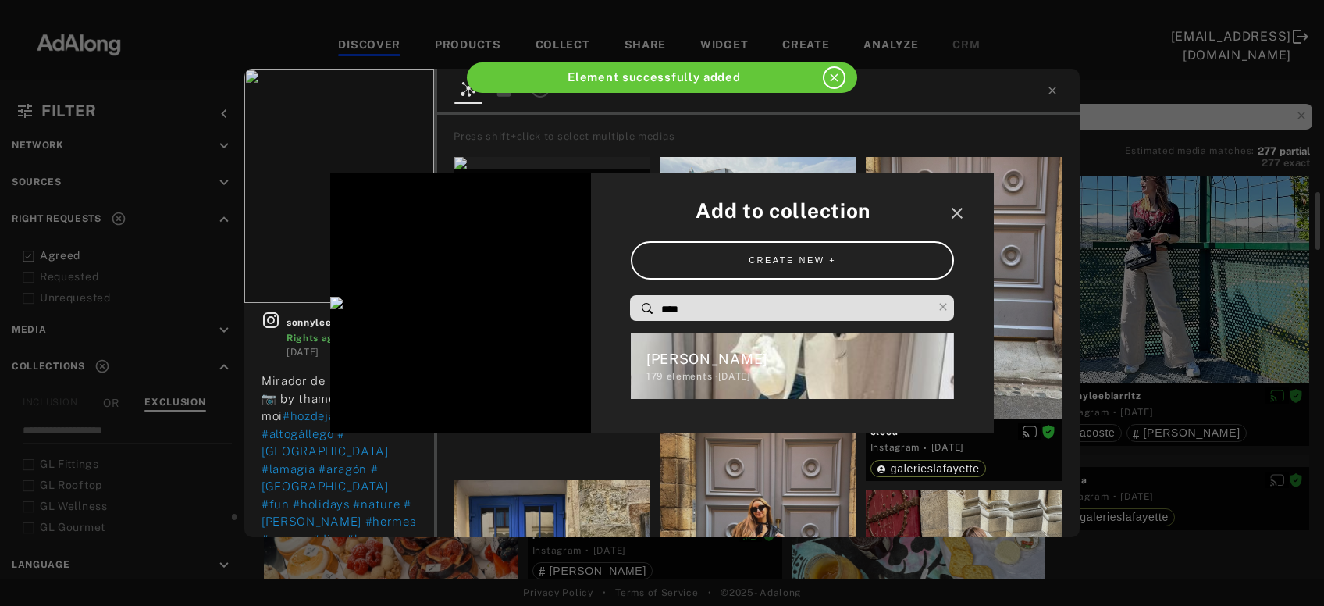
scroll to position [881, 0]
click at [720, 299] on input "****" at bounding box center [796, 309] width 273 height 21
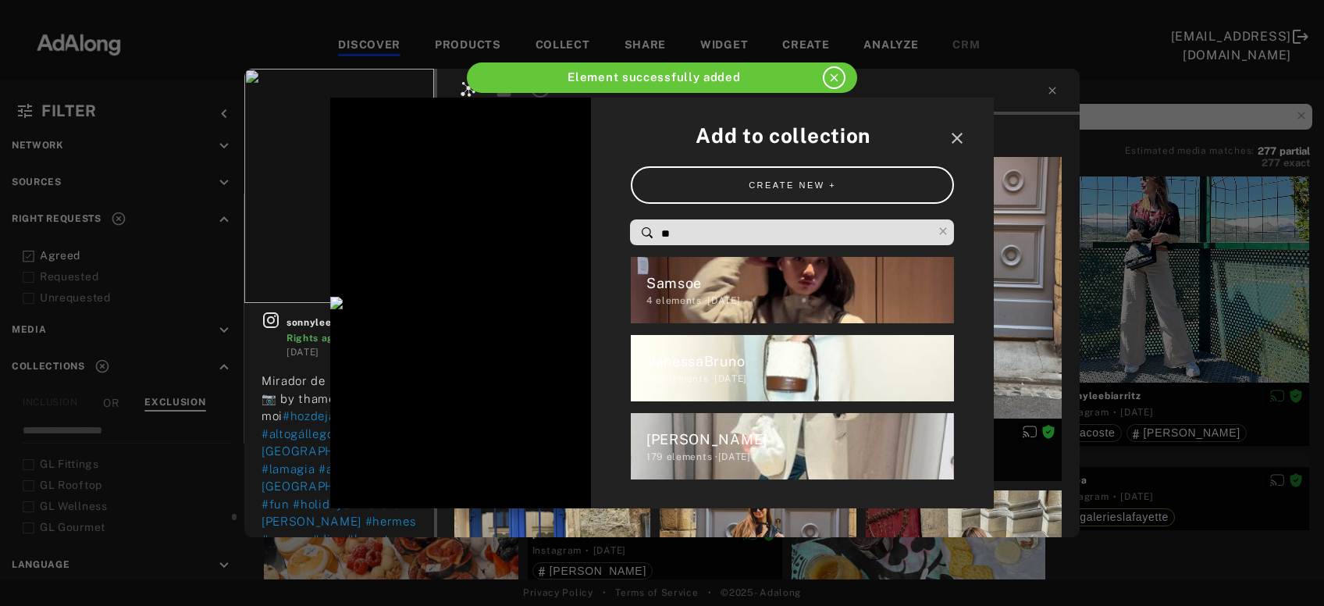
type input "*"
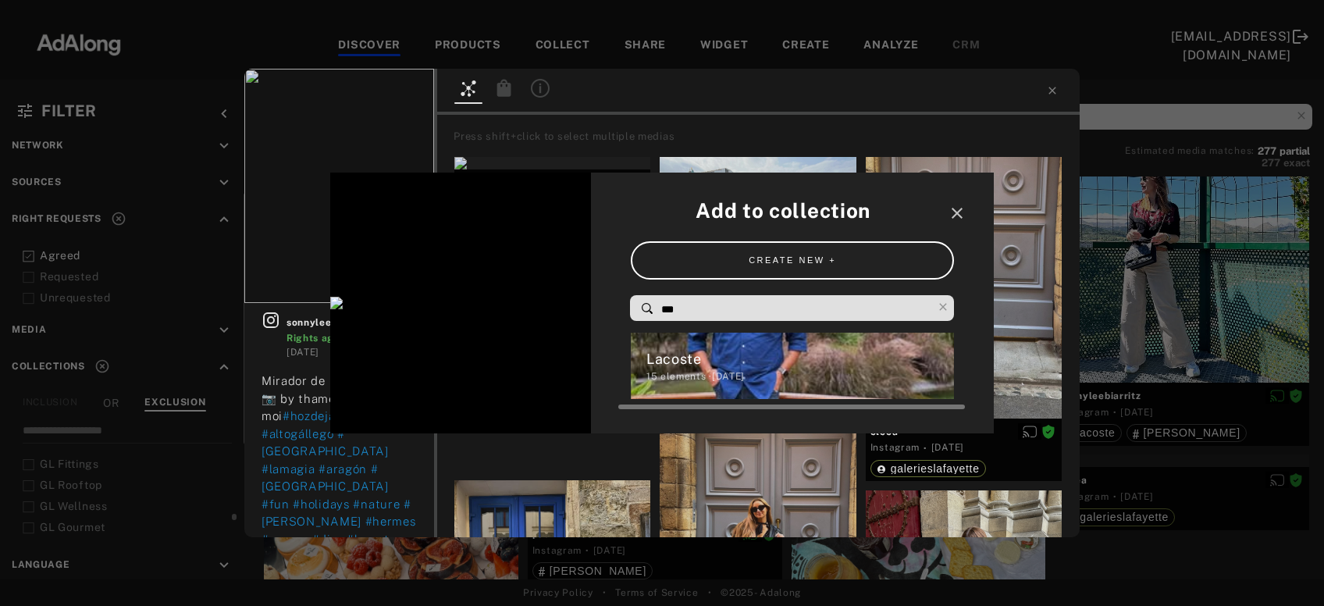
click at [784, 362] on div "Lacoste 15 elements · 2024.12.05" at bounding box center [793, 366] width 324 height 66
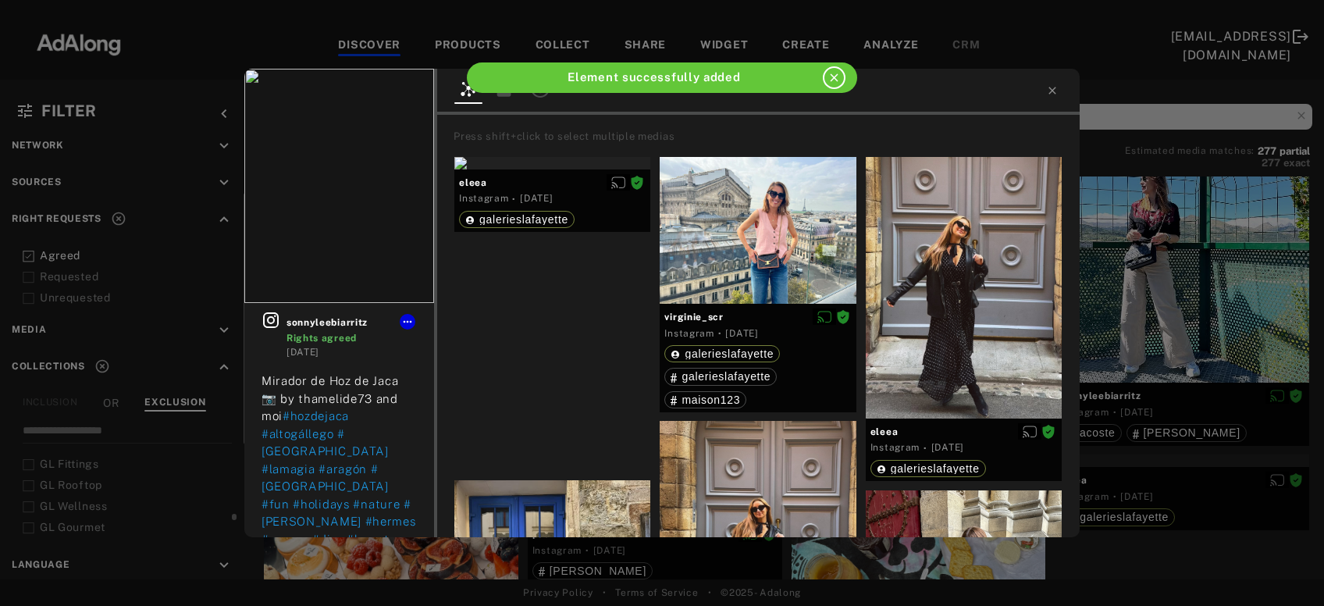
click at [1222, 251] on div "sonnyleebiarritz Rights agreed 1 week ago Mirador de Hoz de Jaca 📷 by thamelide…" at bounding box center [662, 303] width 1324 height 606
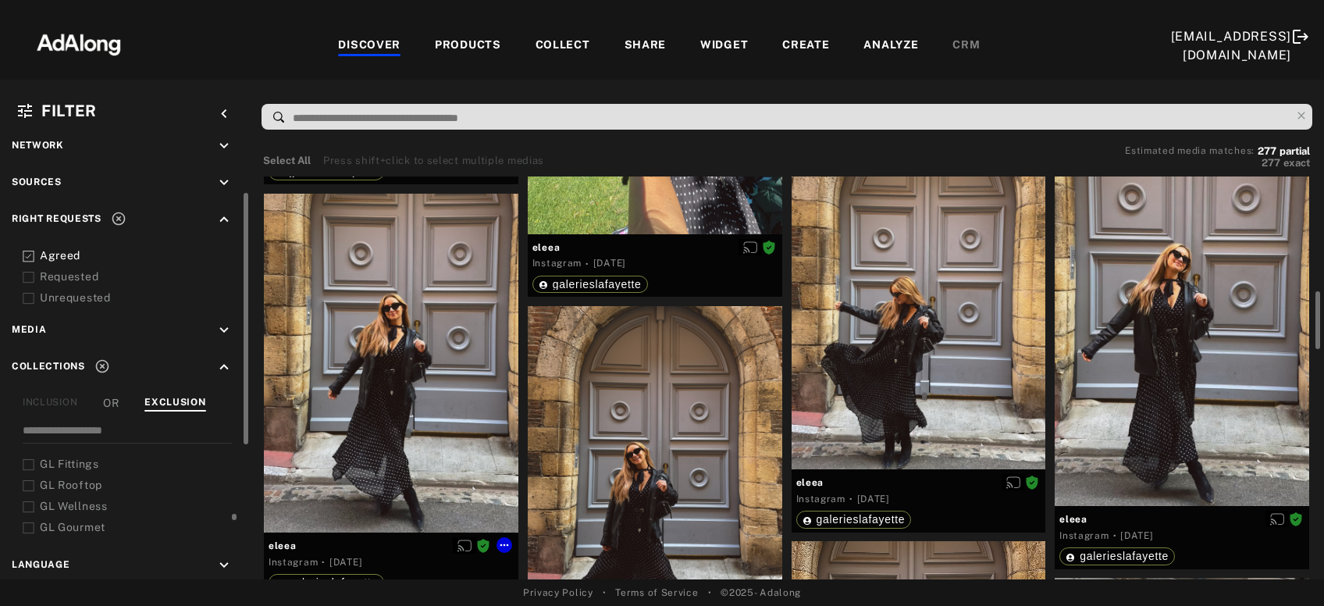
click at [357, 425] on div at bounding box center [391, 363] width 255 height 339
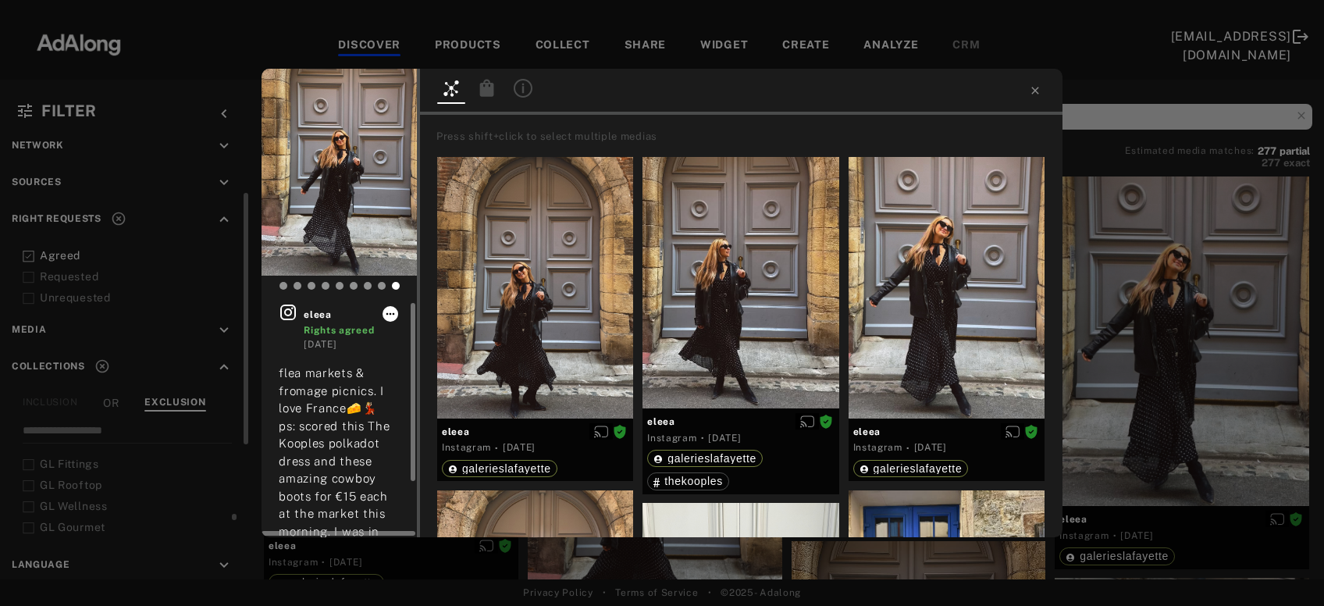
click at [387, 319] on icon at bounding box center [390, 314] width 12 height 12
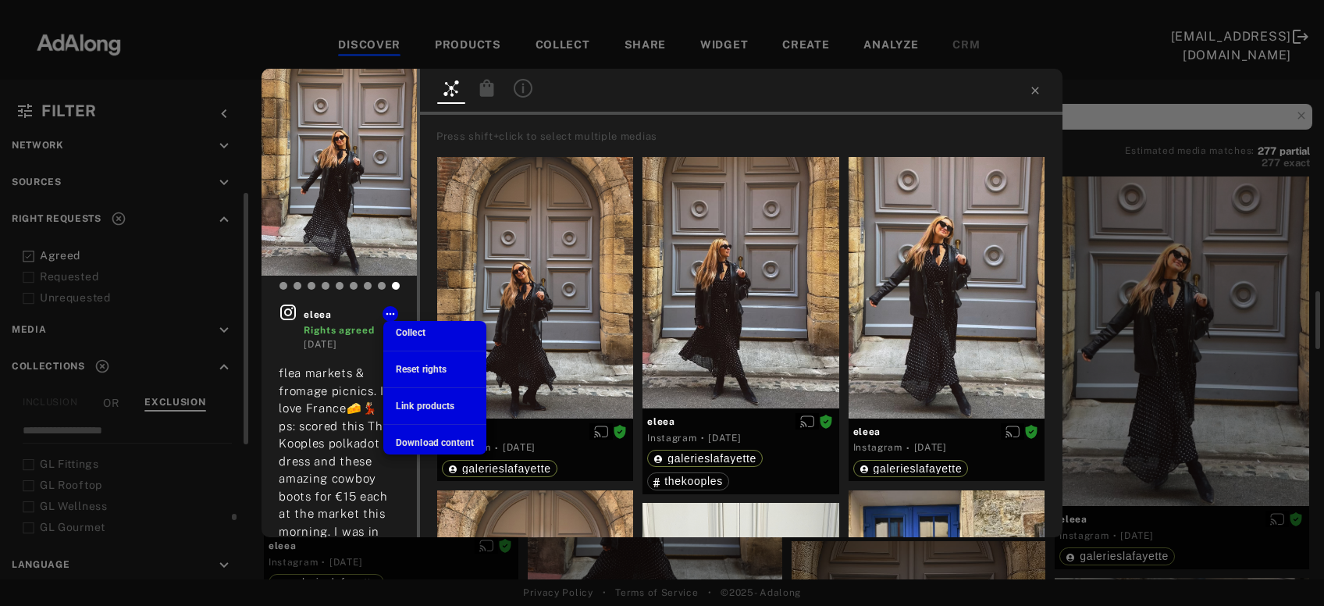
click at [409, 330] on span "Collect" at bounding box center [411, 332] width 30 height 11
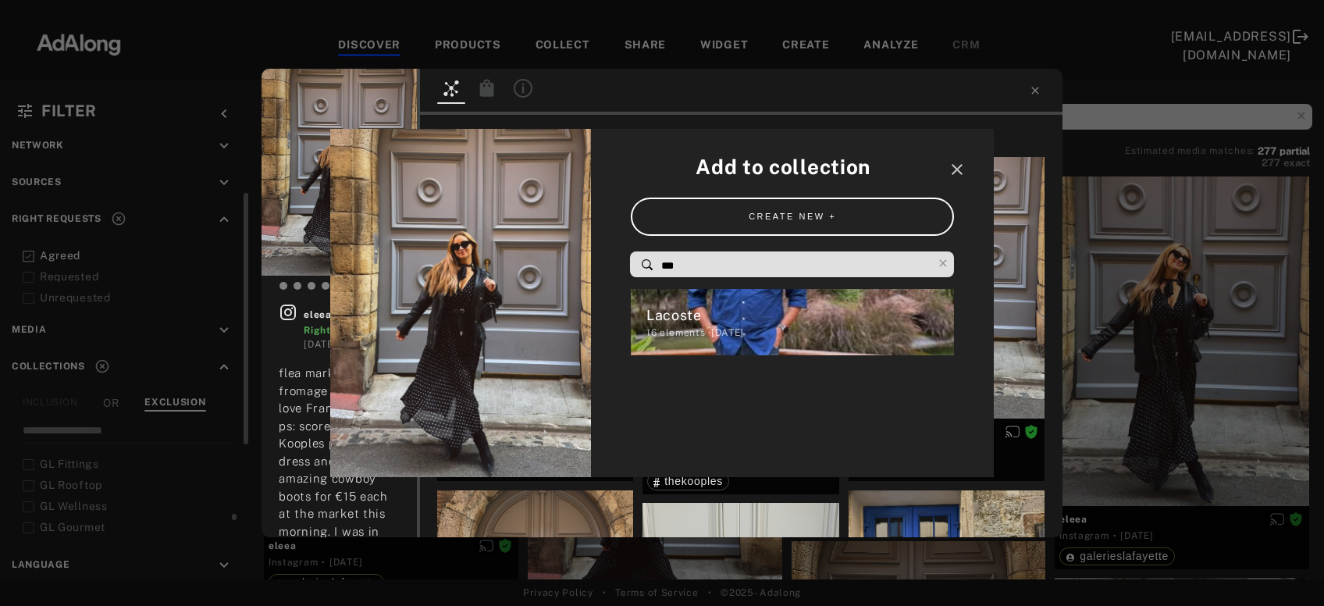
click at [693, 270] on input "***" at bounding box center [796, 265] width 273 height 21
type input "*"
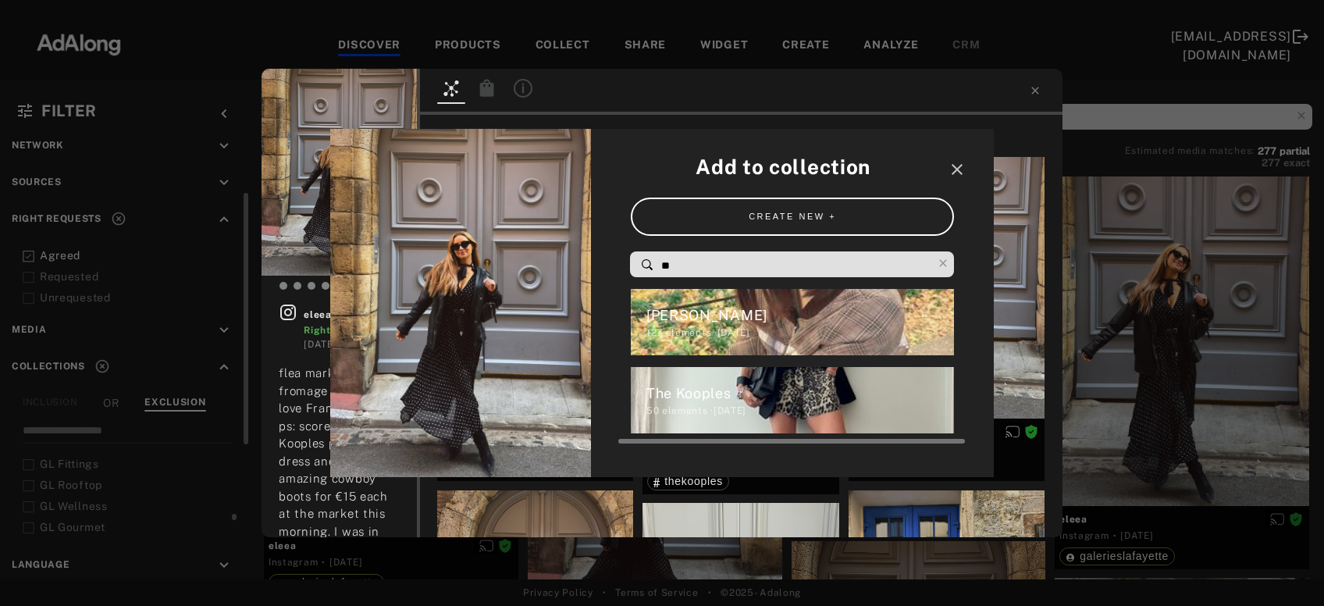
click at [745, 396] on div "The Kooples" at bounding box center [801, 393] width 308 height 21
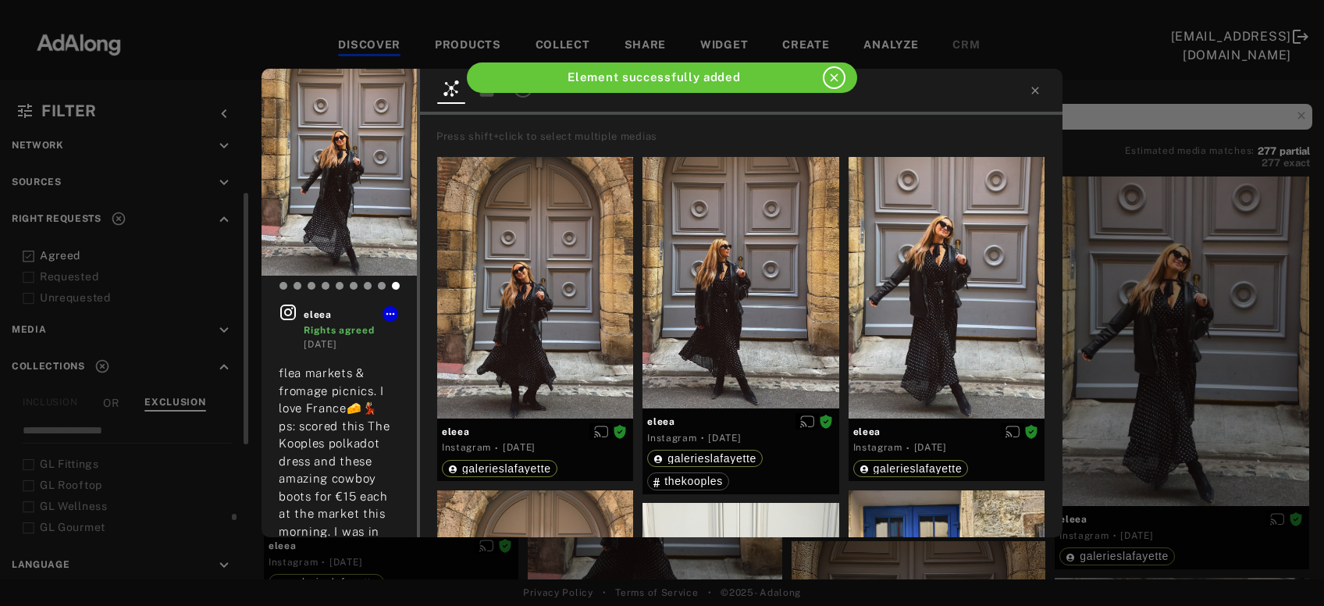
click at [1153, 365] on div "eleea Rights agreed 1 week ago flea markets & fromage picnics. I love France🧀💃🏼…" at bounding box center [662, 303] width 1324 height 606
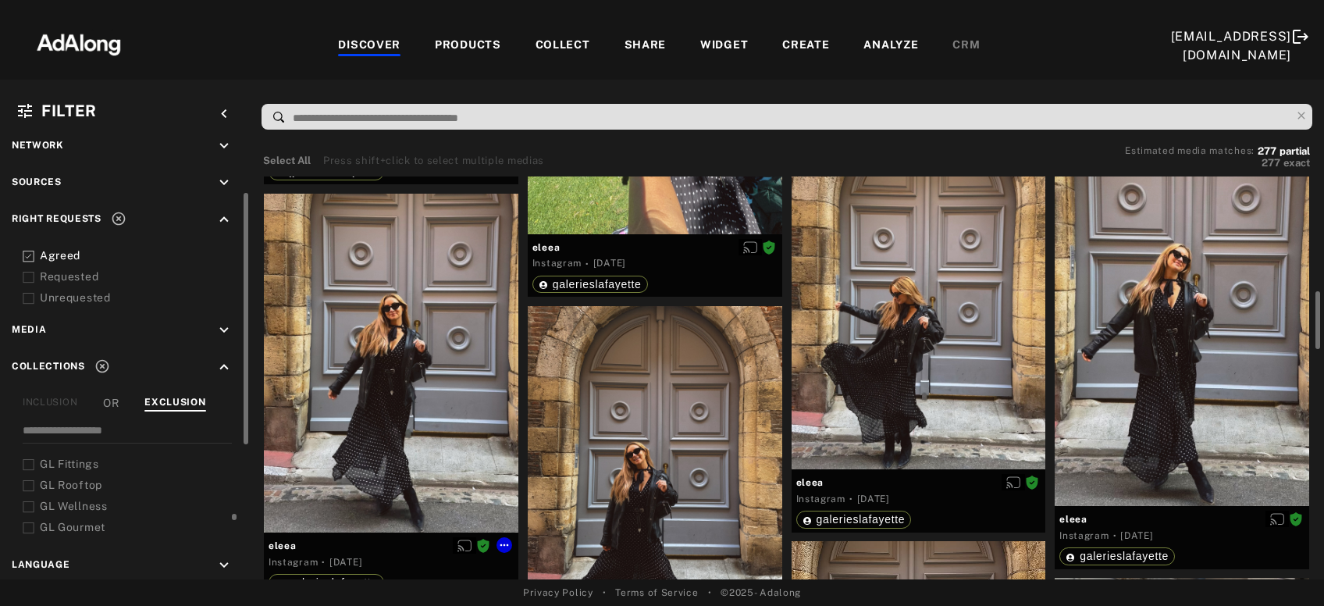
click at [418, 401] on div at bounding box center [391, 363] width 255 height 339
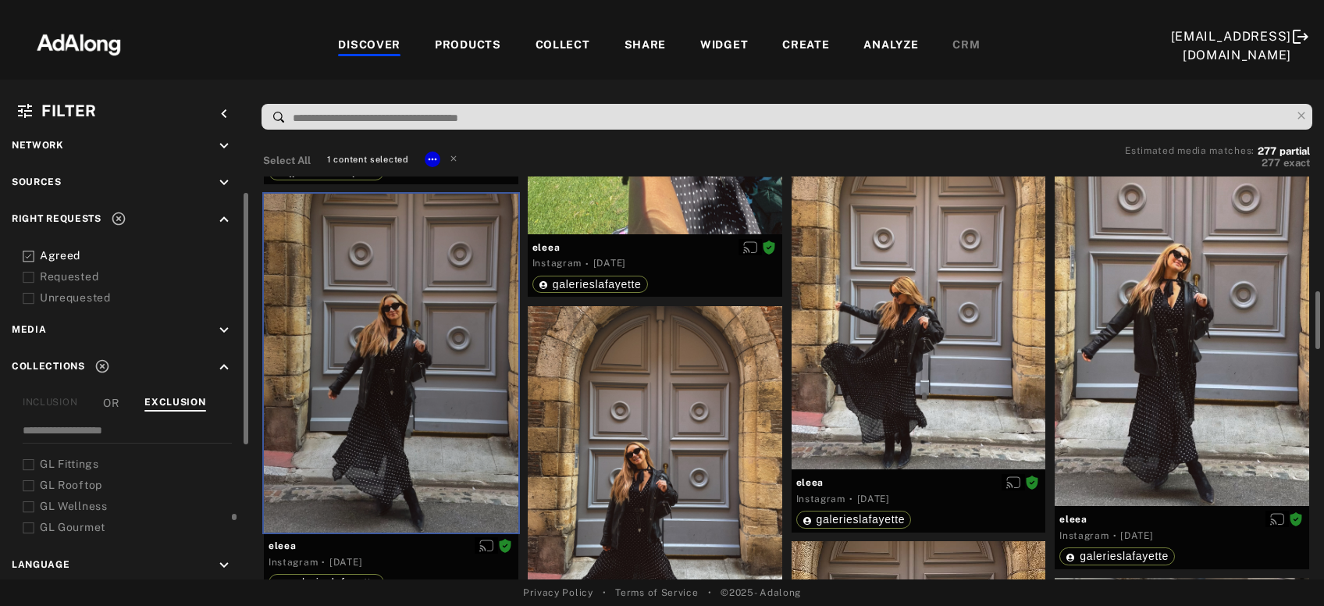
click at [608, 464] on div at bounding box center [655, 475] width 255 height 339
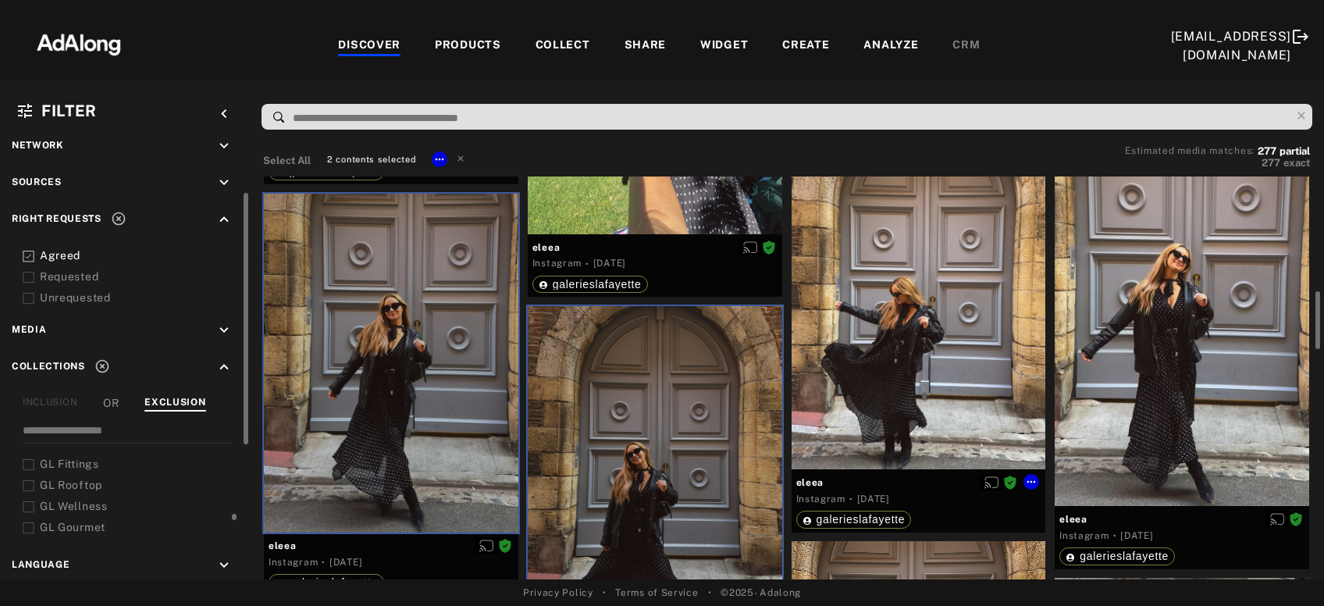
click at [921, 348] on div at bounding box center [919, 299] width 255 height 339
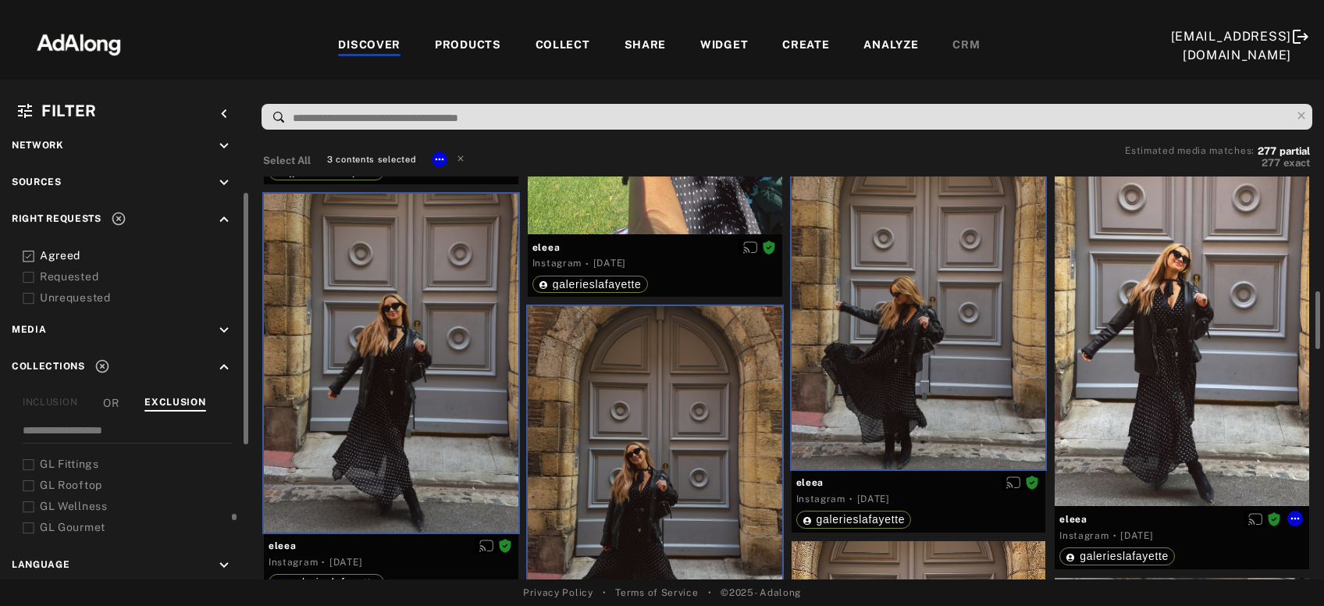
click at [1139, 327] on div at bounding box center [1182, 336] width 255 height 339
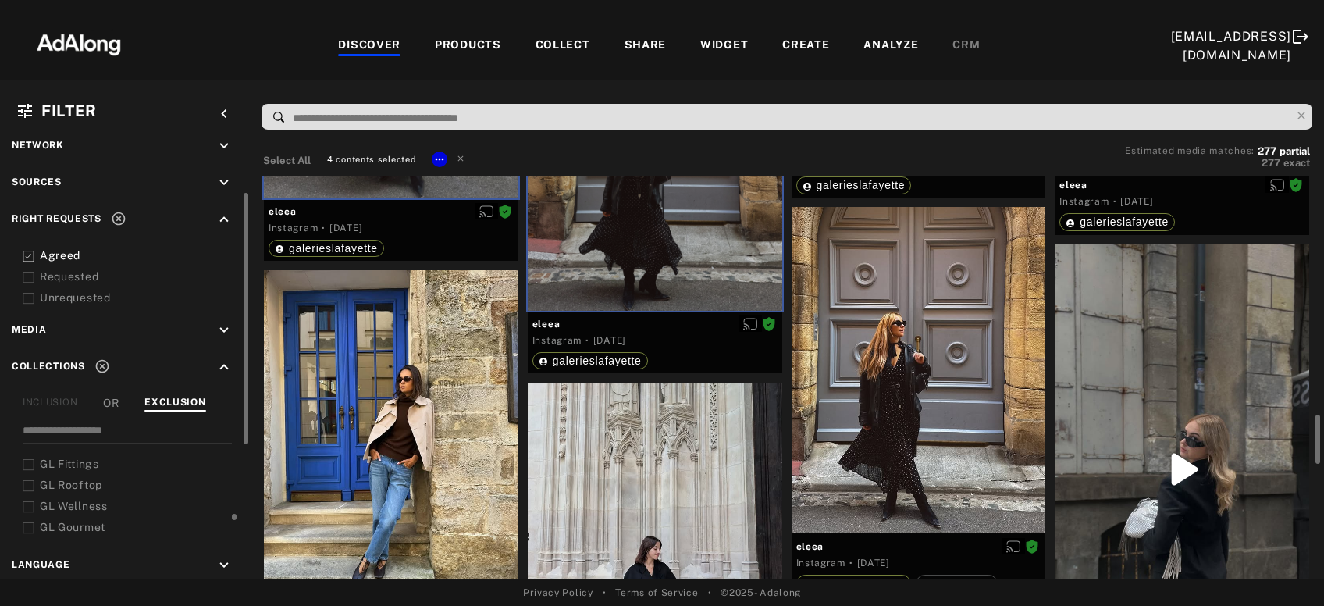
scroll to position [1217, 0]
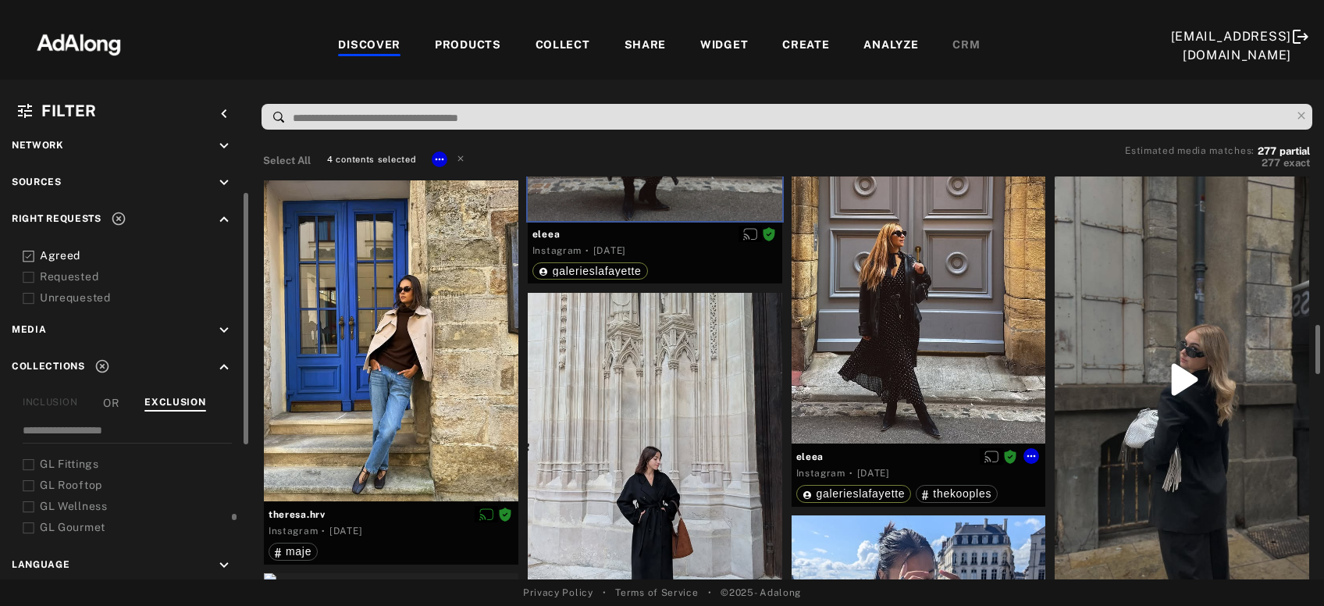
click at [943, 346] on div at bounding box center [919, 280] width 255 height 326
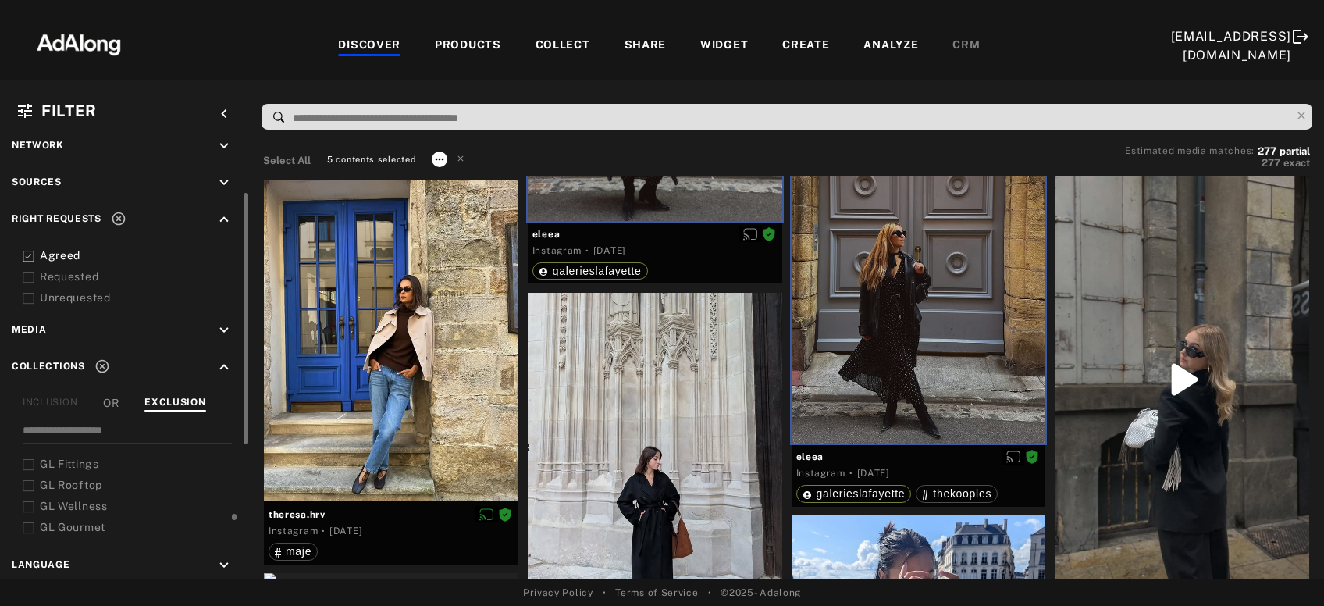
click at [440, 160] on icon at bounding box center [439, 159] width 12 height 12
click at [456, 174] on span "Collect" at bounding box center [459, 177] width 30 height 11
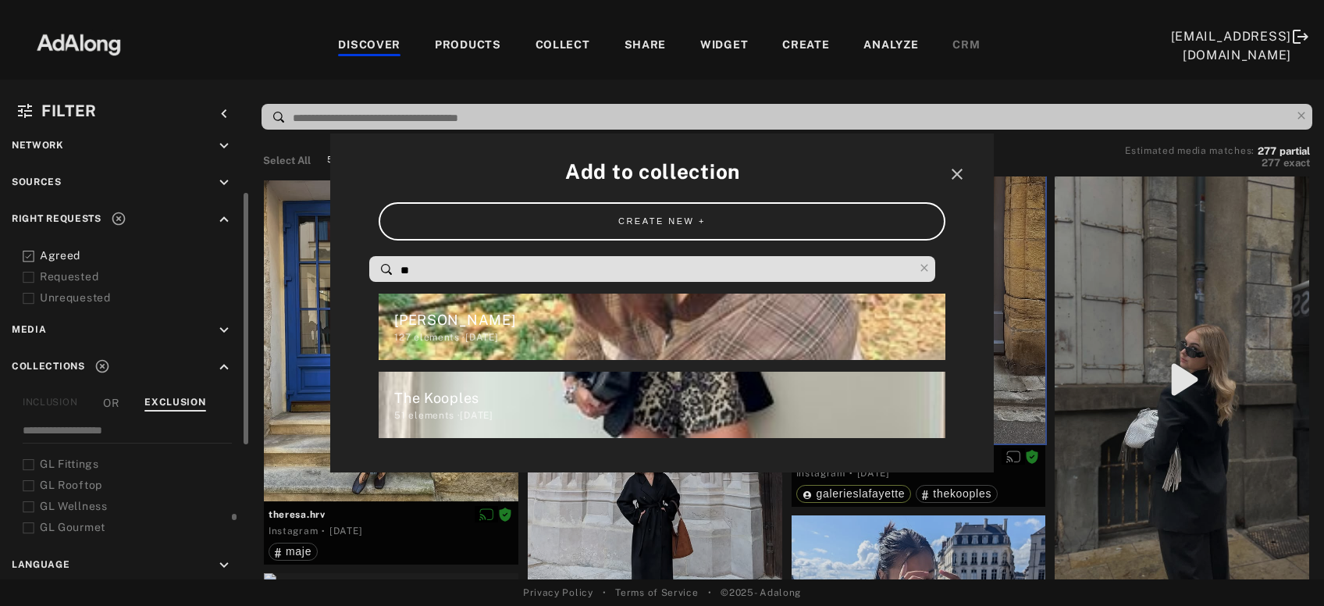
click at [482, 400] on div "The Kooples" at bounding box center [669, 397] width 551 height 21
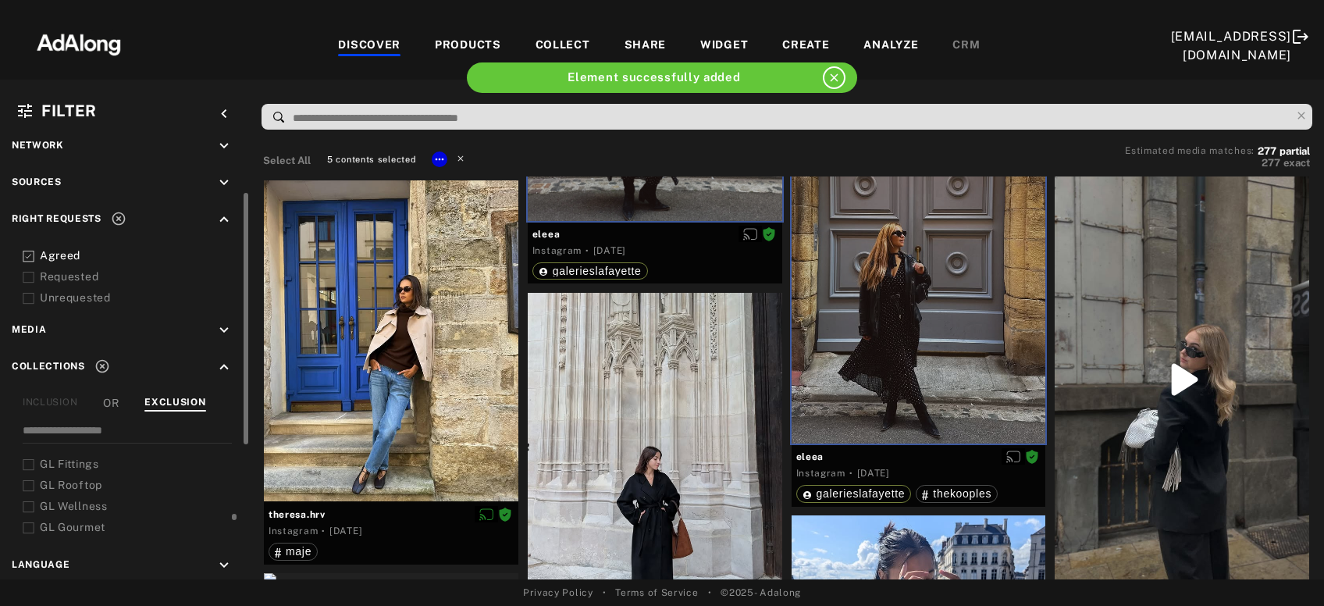
click at [458, 159] on icon at bounding box center [460, 157] width 5 height 5
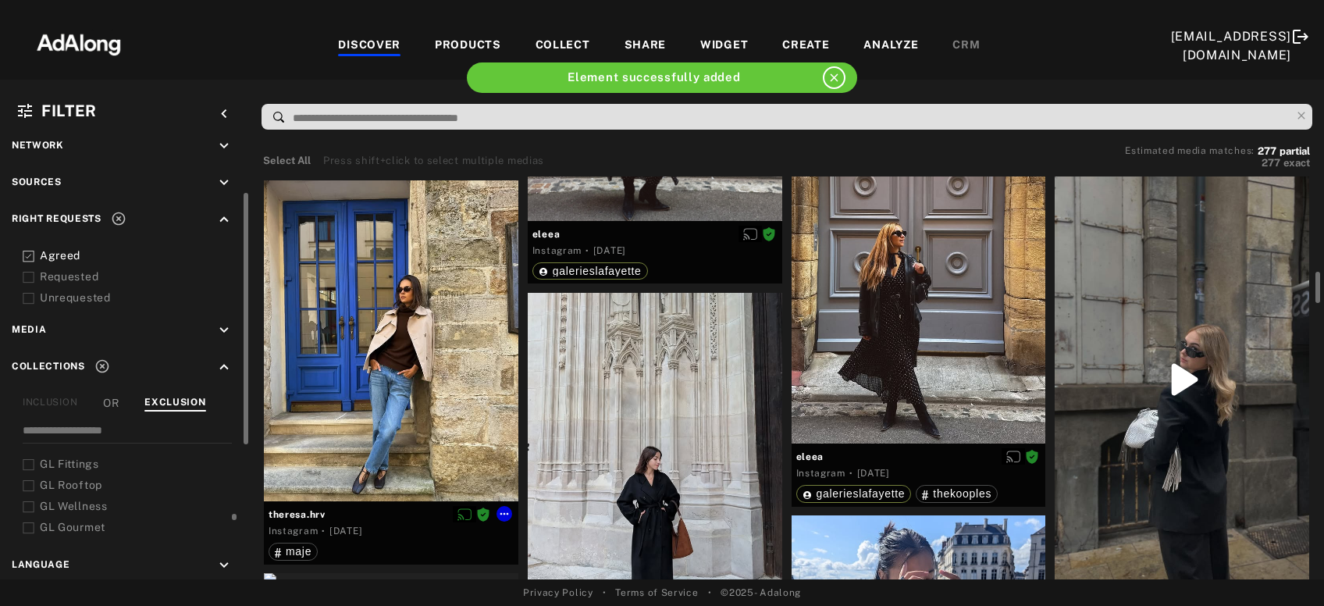
click at [416, 389] on div at bounding box center [391, 340] width 255 height 321
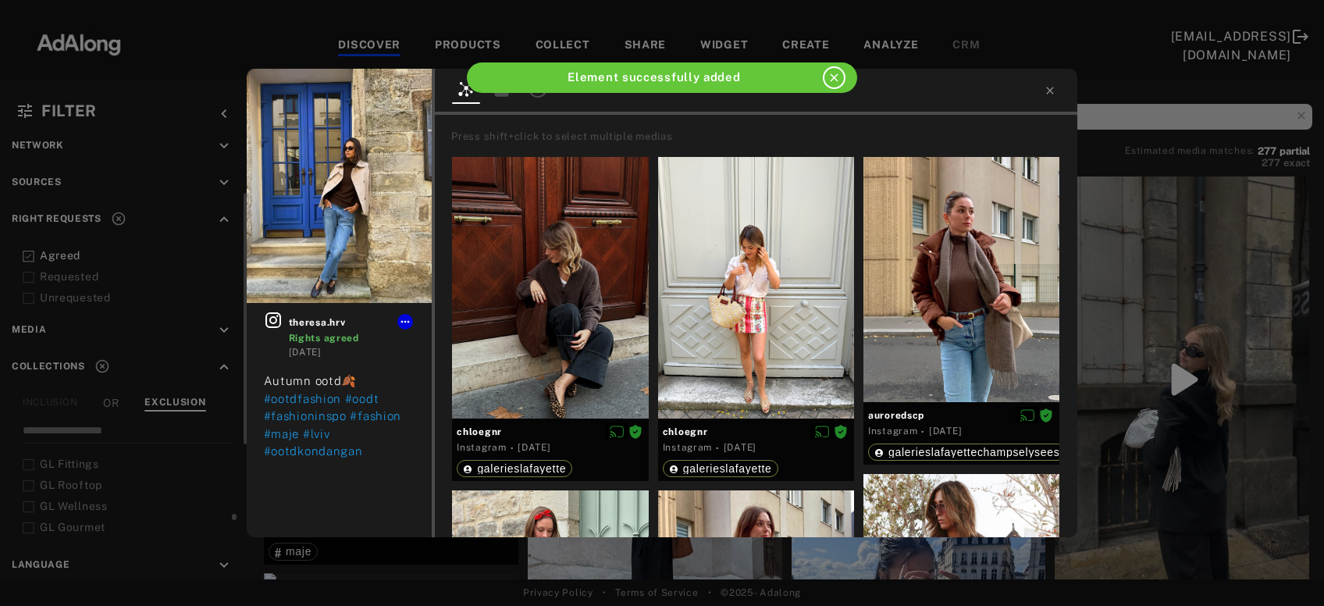
click at [1101, 388] on div "theresa.hrv Rights agreed 1 week ago Autumn ootd🍂 #ootdfashion #oodt #fashionin…" at bounding box center [662, 303] width 1324 height 606
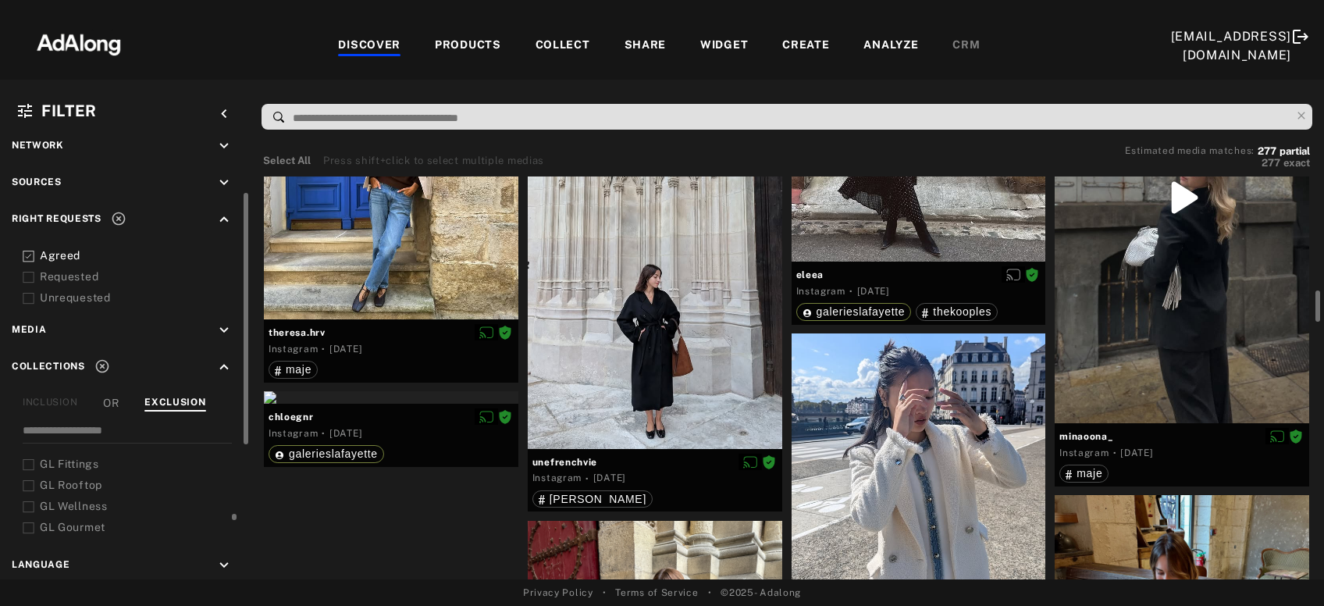
scroll to position [1404, 0]
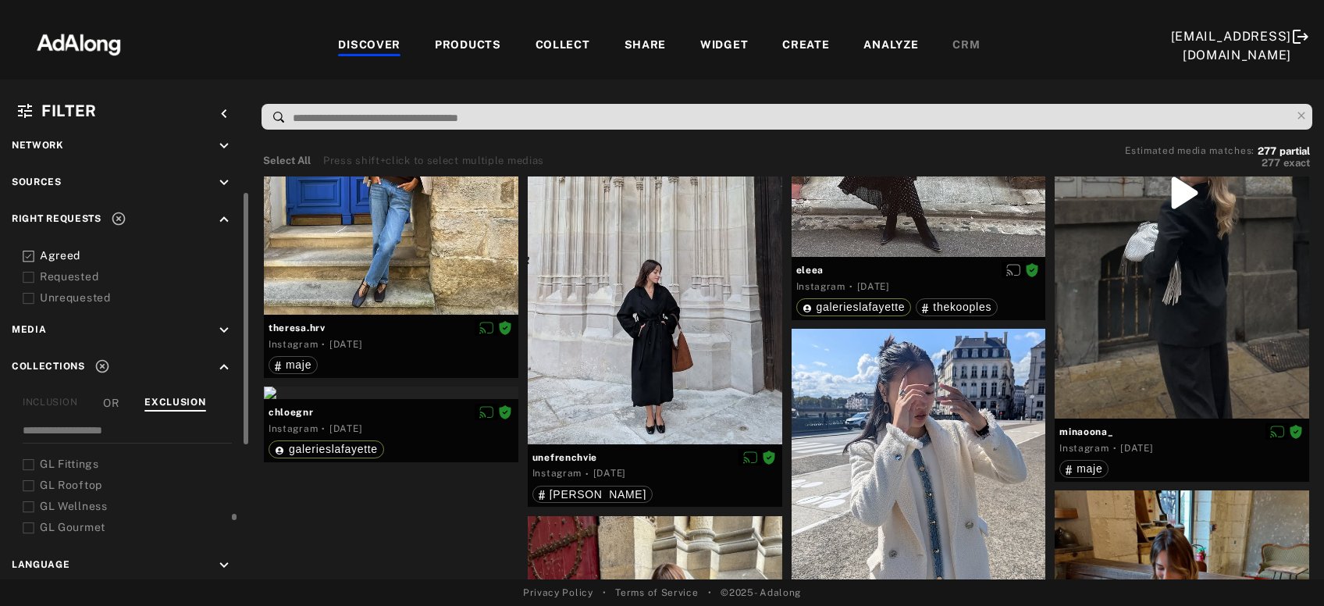
click at [1101, 388] on div at bounding box center [1182, 192] width 255 height 451
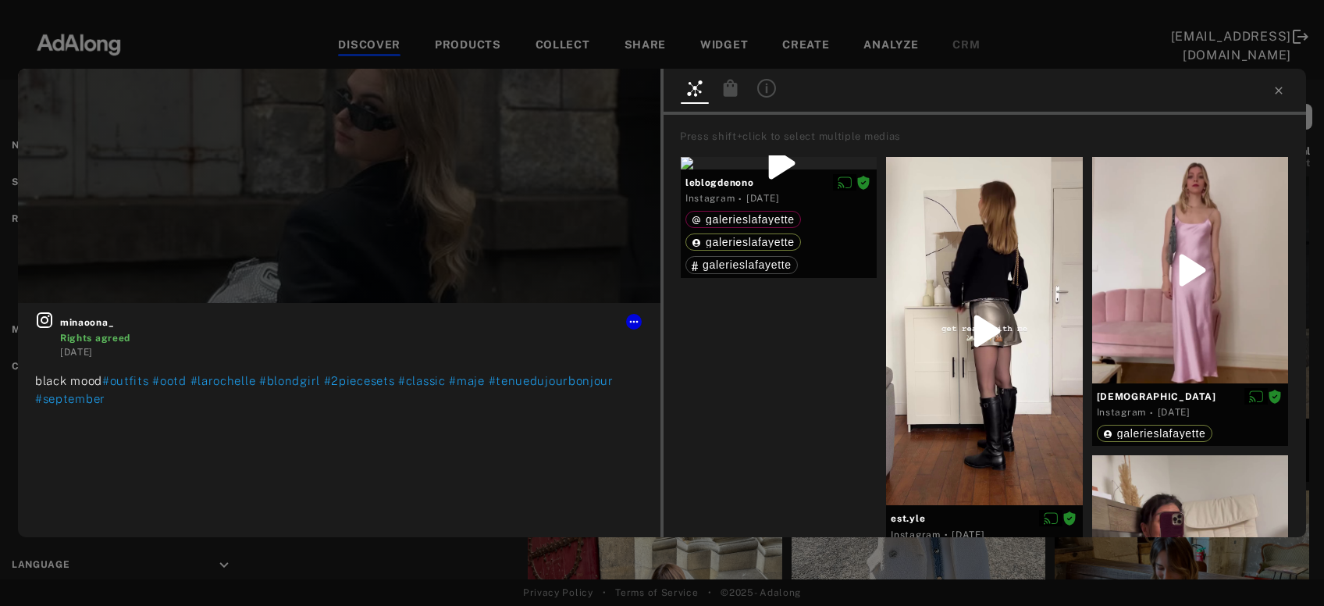
click at [626, 555] on div "minaoona_ Rights agreed 1 week ago black mood #outfits #ootd #larochelle #blond…" at bounding box center [662, 303] width 1324 height 606
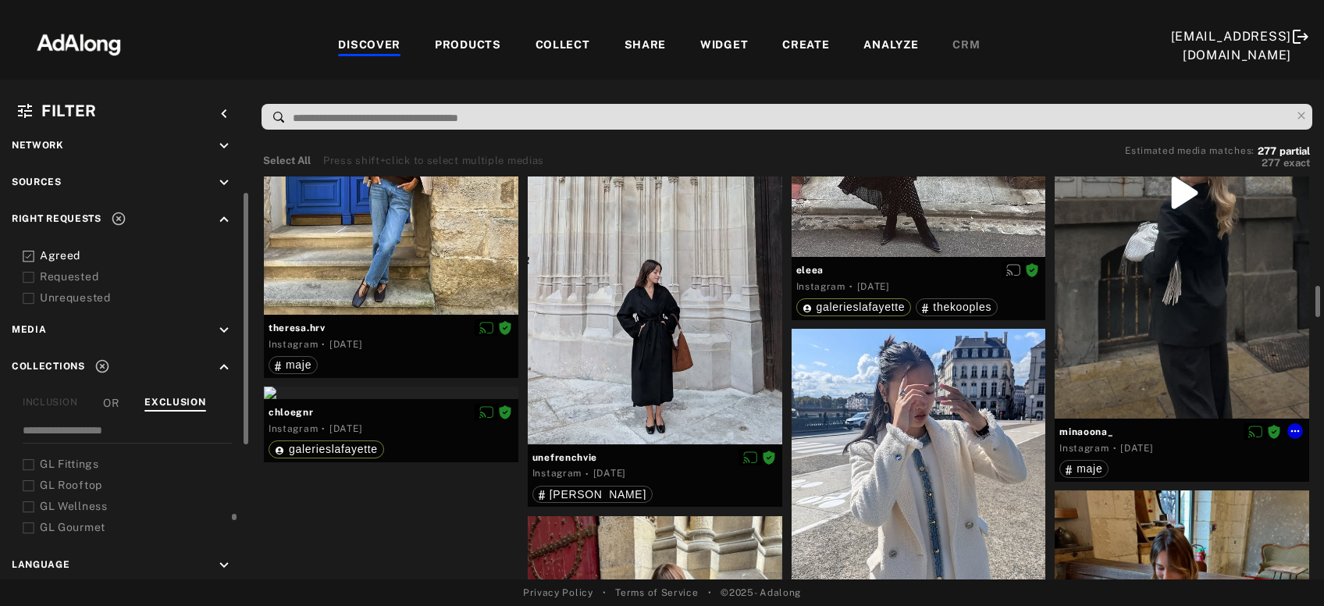
click at [1227, 362] on div at bounding box center [1182, 192] width 255 height 451
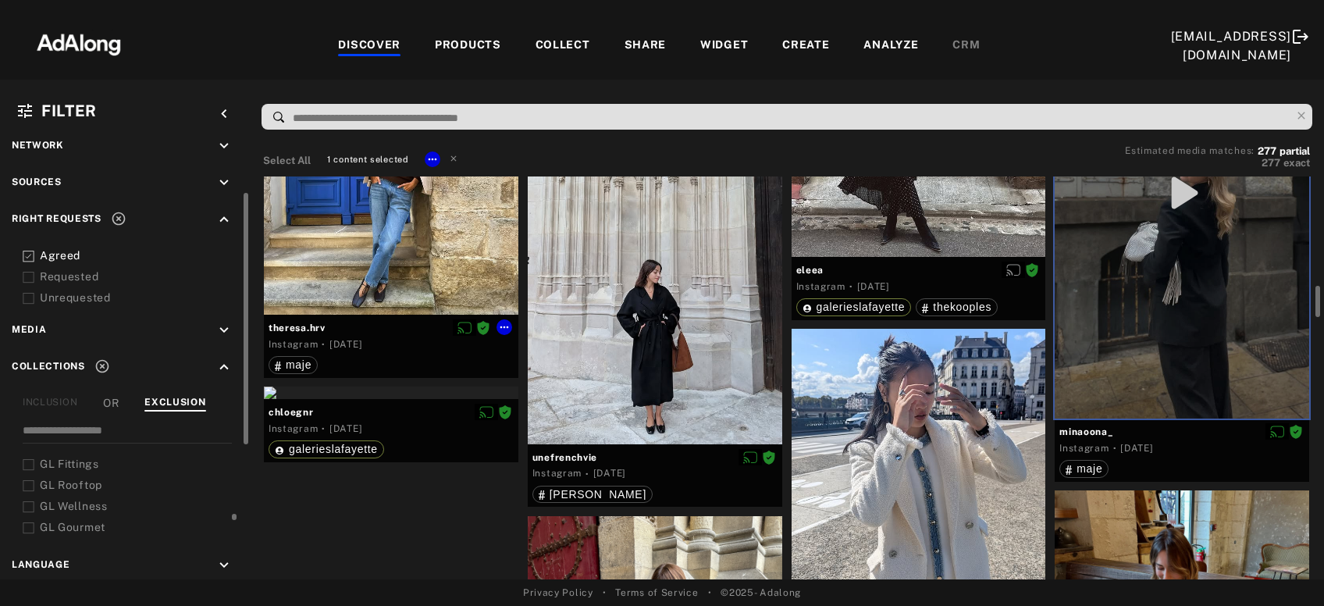
click at [388, 241] on div at bounding box center [391, 154] width 255 height 321
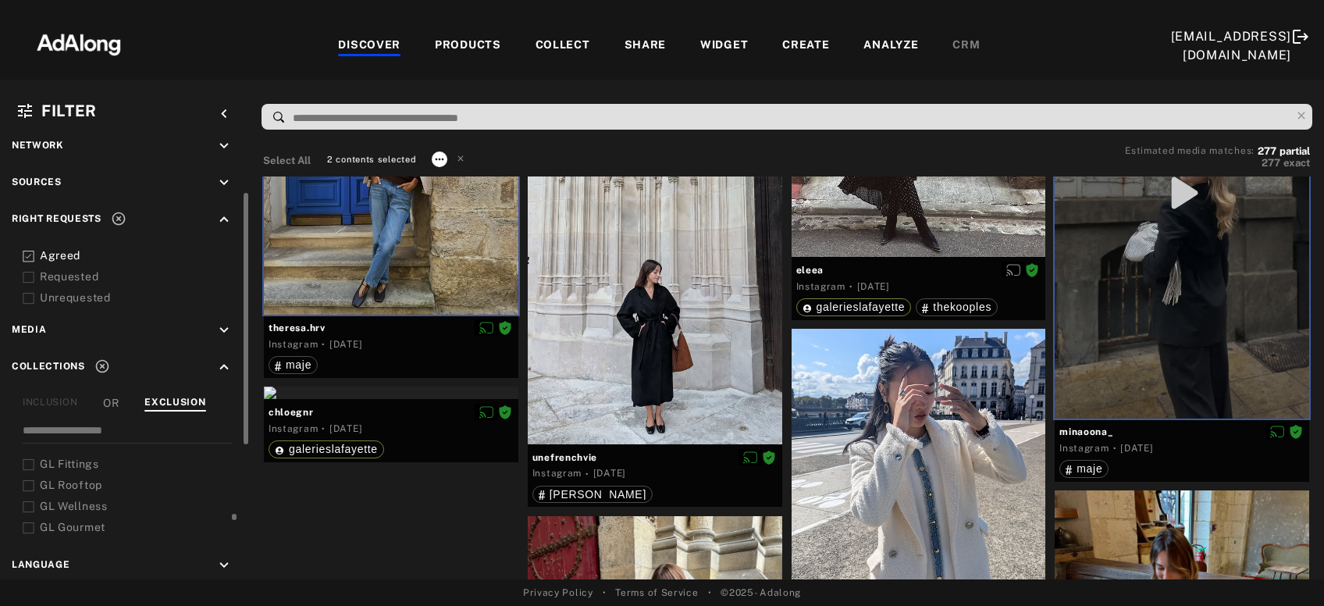
click at [436, 154] on icon at bounding box center [439, 159] width 12 height 12
click at [465, 169] on li "Collect" at bounding box center [482, 177] width 103 height 23
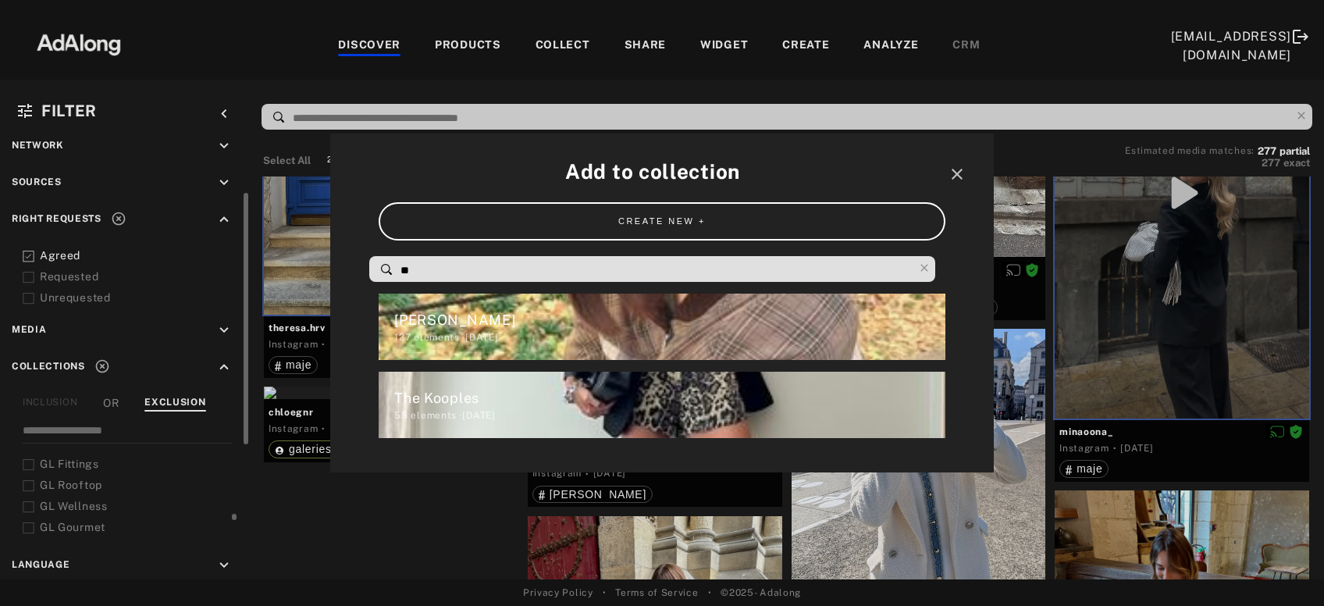
click at [456, 262] on input "**" at bounding box center [656, 270] width 515 height 21
type input "*"
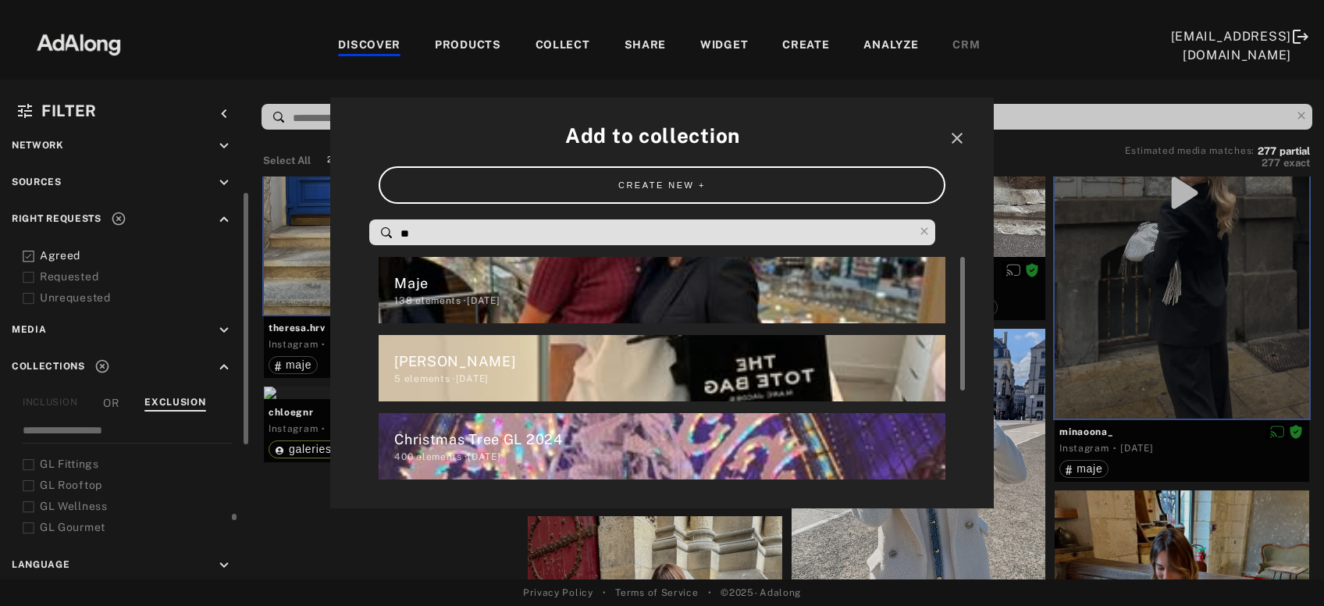
click at [427, 301] on div "138 elements · 2024.12.05" at bounding box center [669, 301] width 551 height 14
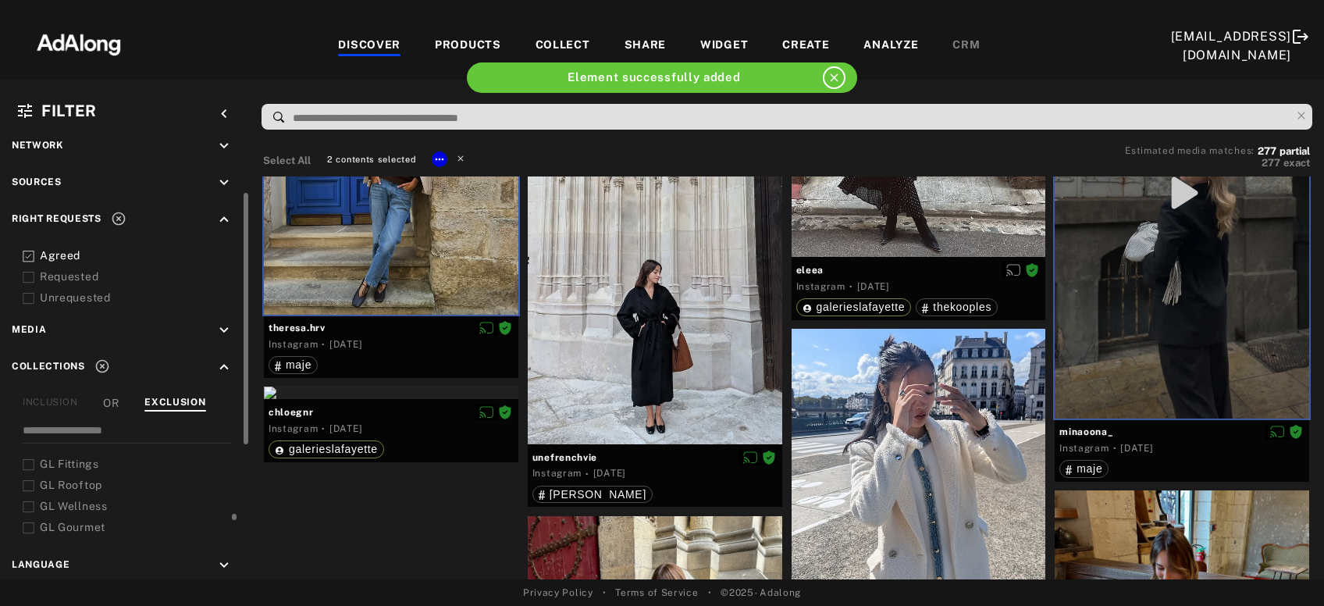
click at [458, 156] on icon at bounding box center [460, 157] width 11 height 11
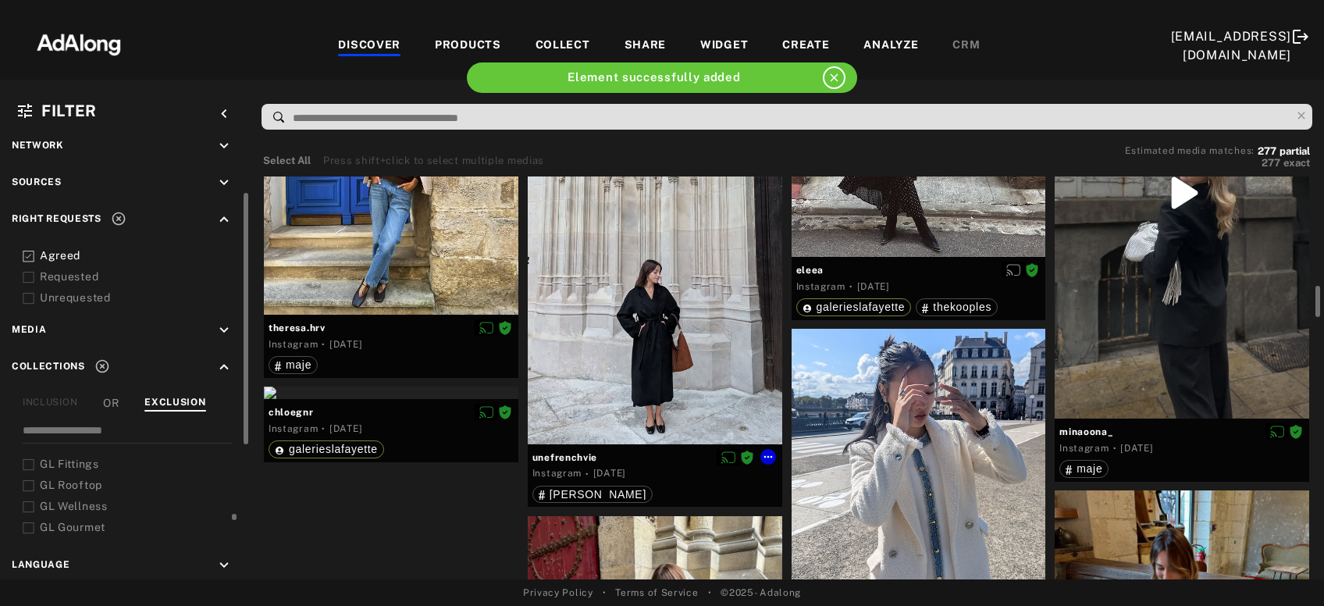
click at [705, 341] on div at bounding box center [655, 275] width 255 height 338
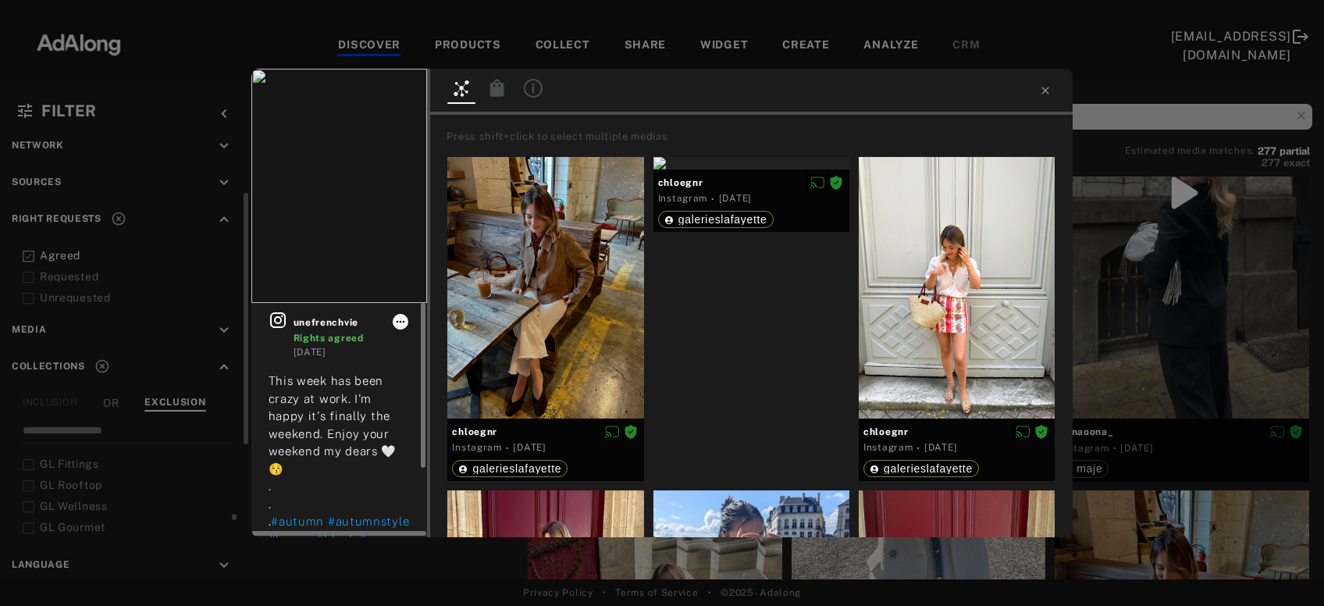
click at [400, 316] on icon at bounding box center [400, 321] width 12 height 12
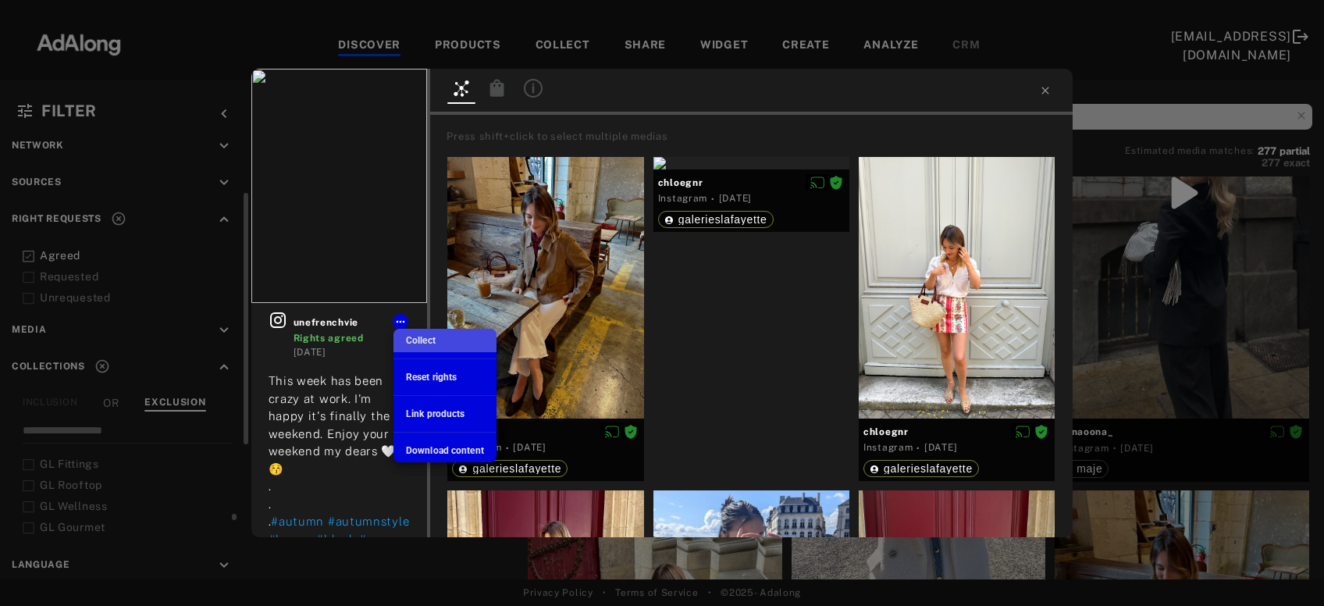
click at [426, 347] on div "Collect" at bounding box center [421, 340] width 30 height 14
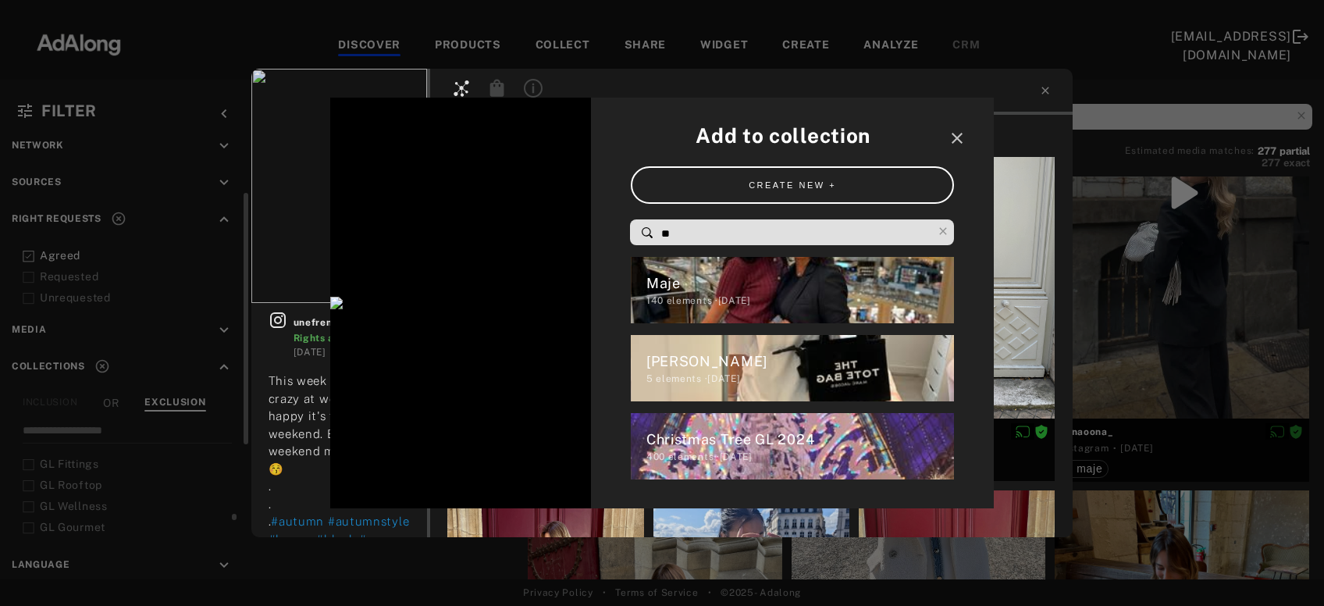
click at [690, 231] on input "**" at bounding box center [796, 233] width 273 height 21
type input "*"
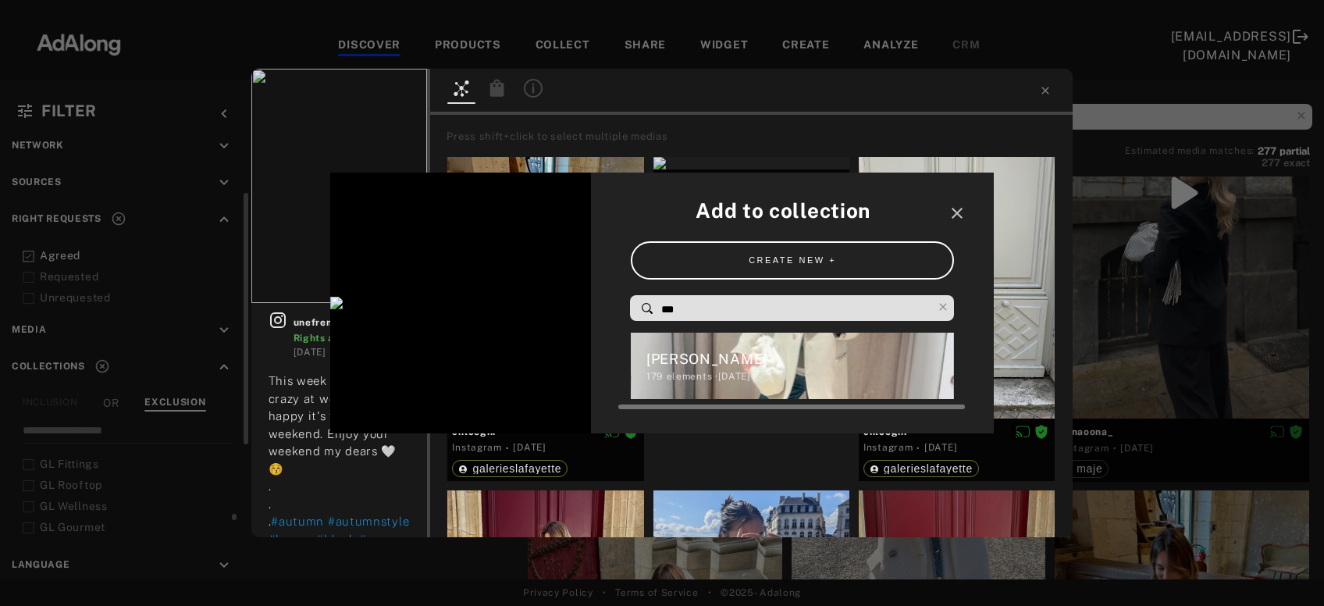
type input "***"
click at [747, 369] on div "179 elements · 2024.12.05" at bounding box center [801, 376] width 308 height 14
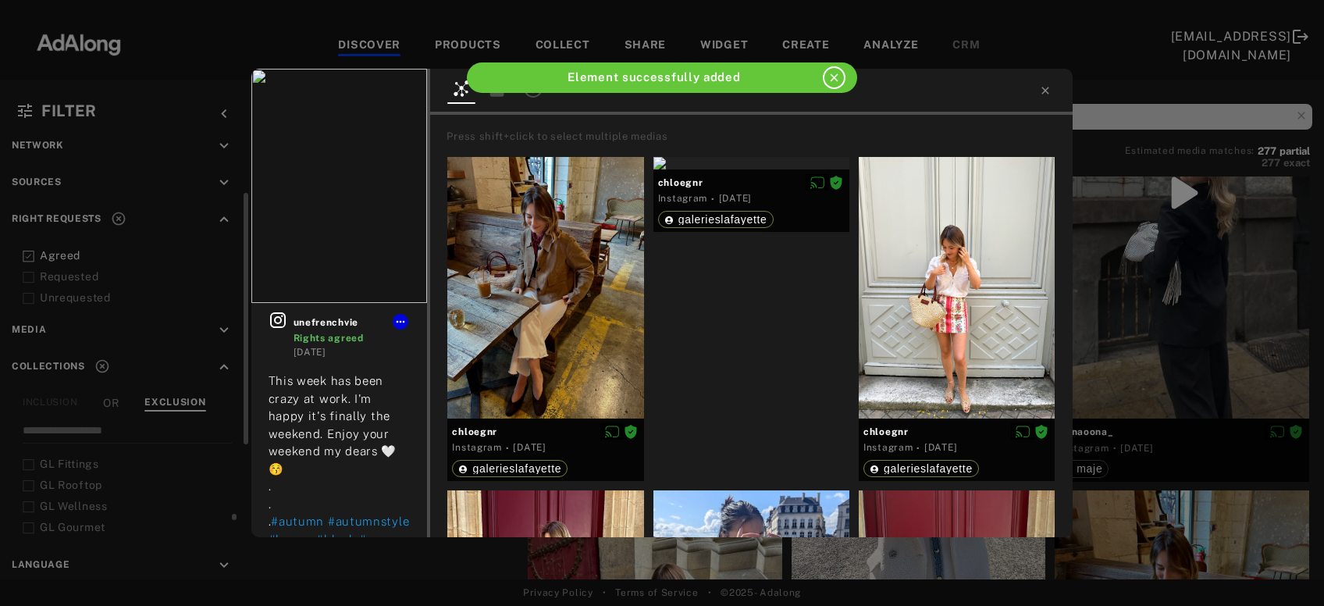
click at [1153, 296] on div "unefrenchvie Rights agreed 1 week ago This week has been crazy at work. I'm hap…" at bounding box center [662, 303] width 1324 height 606
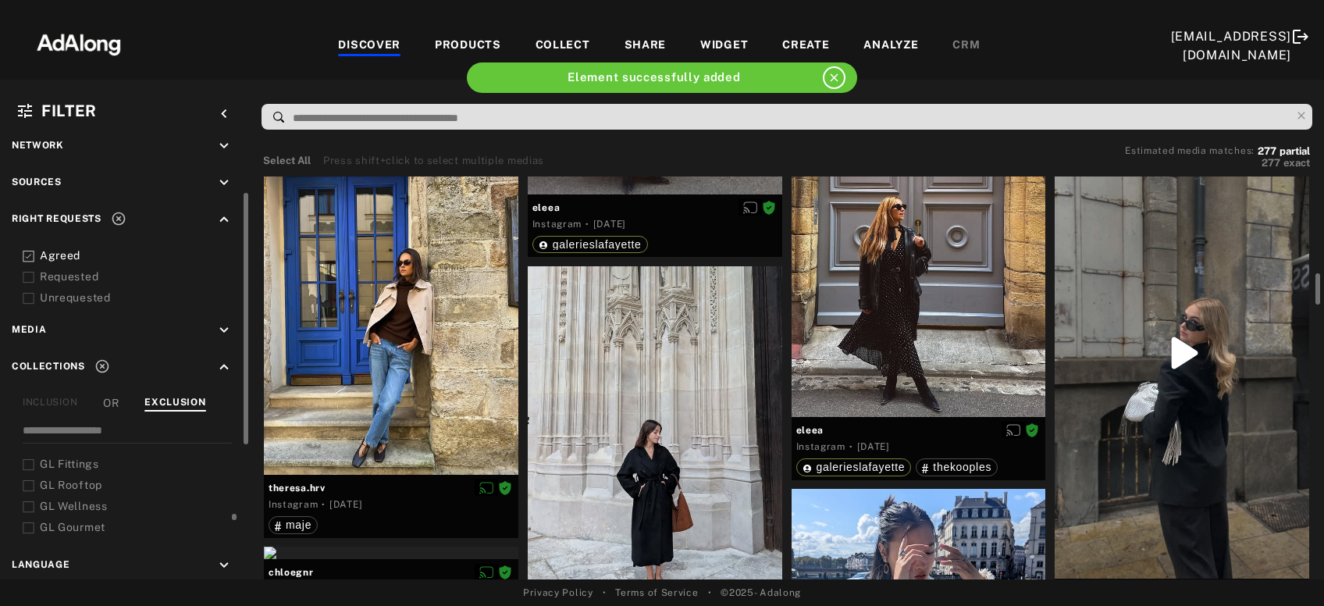
scroll to position [1245, 0]
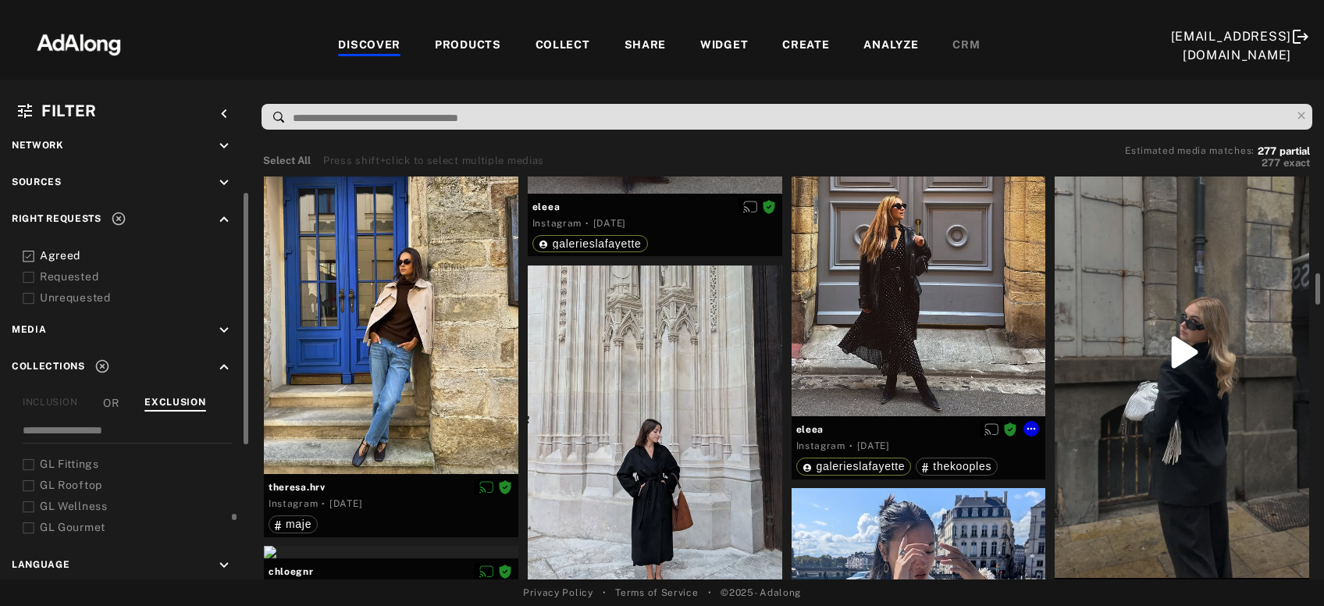
click at [971, 293] on div at bounding box center [919, 253] width 255 height 326
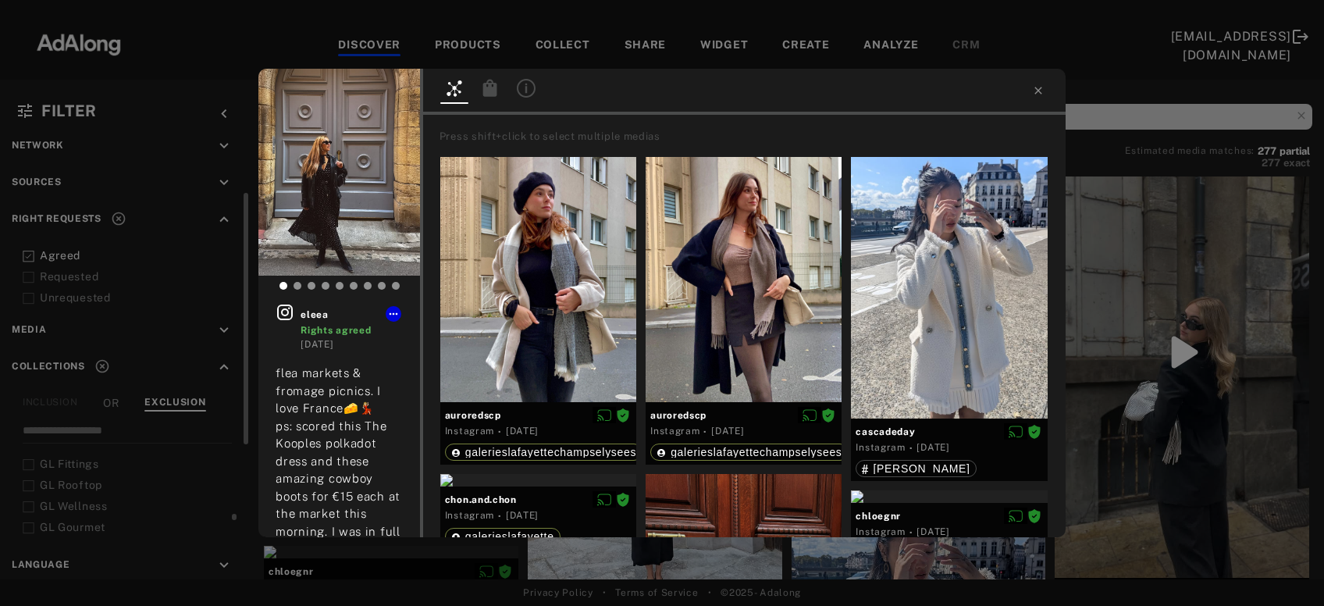
click at [1192, 332] on div "eleea Rights agreed 1 week ago flea markets & fromage picnics. I love France🧀💃🏼…" at bounding box center [662, 303] width 1324 height 606
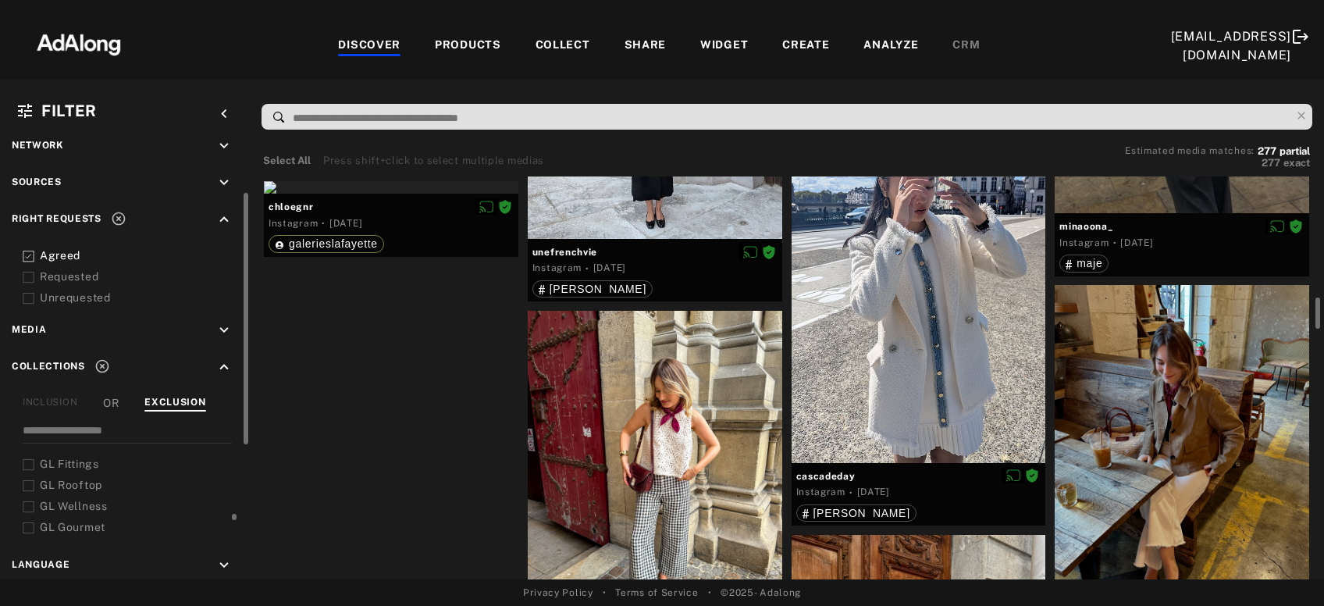
scroll to position [1611, 0]
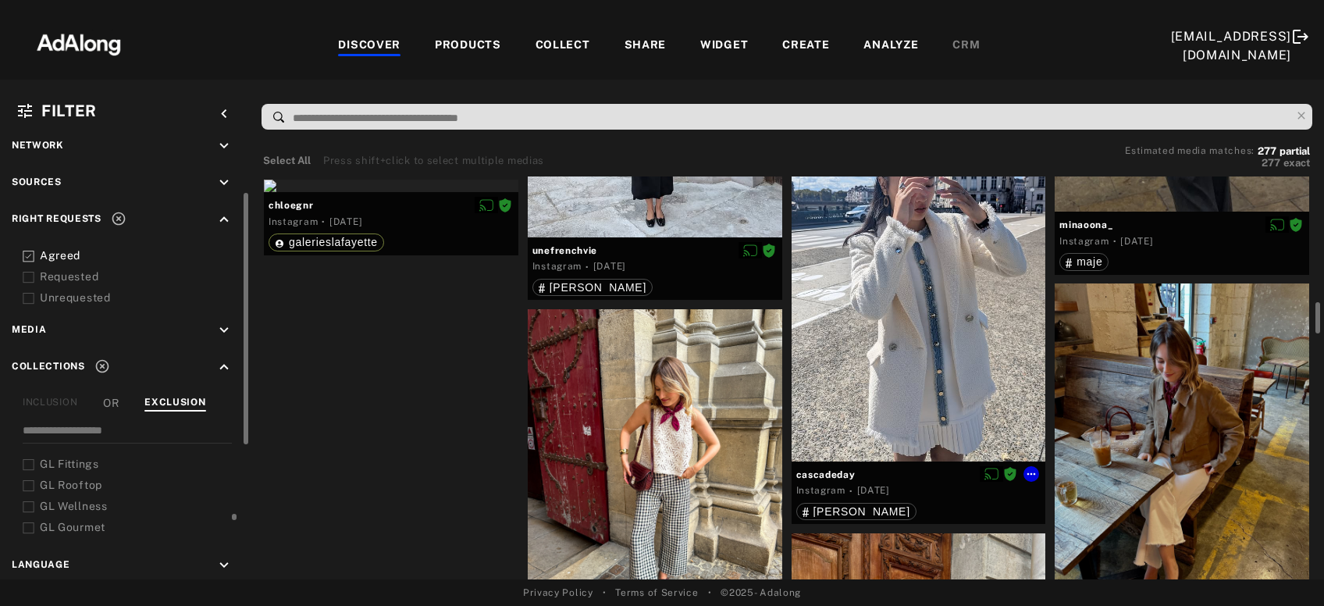
click at [897, 339] on div at bounding box center [919, 291] width 255 height 339
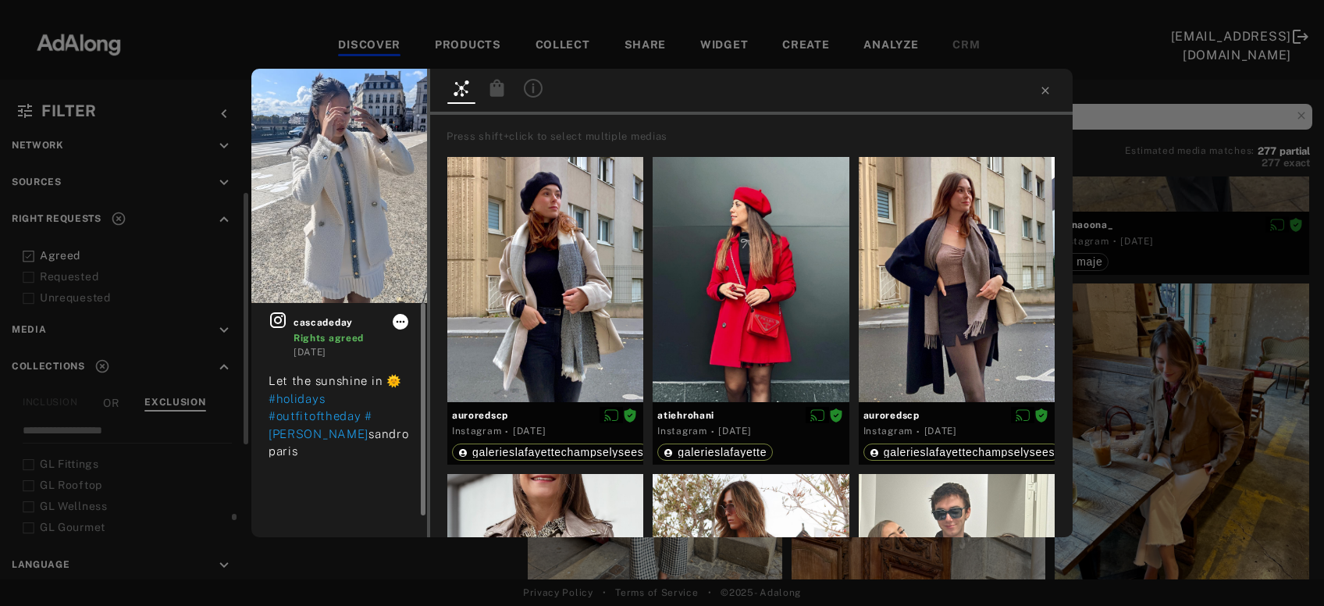
click at [403, 323] on icon at bounding box center [400, 321] width 12 height 12
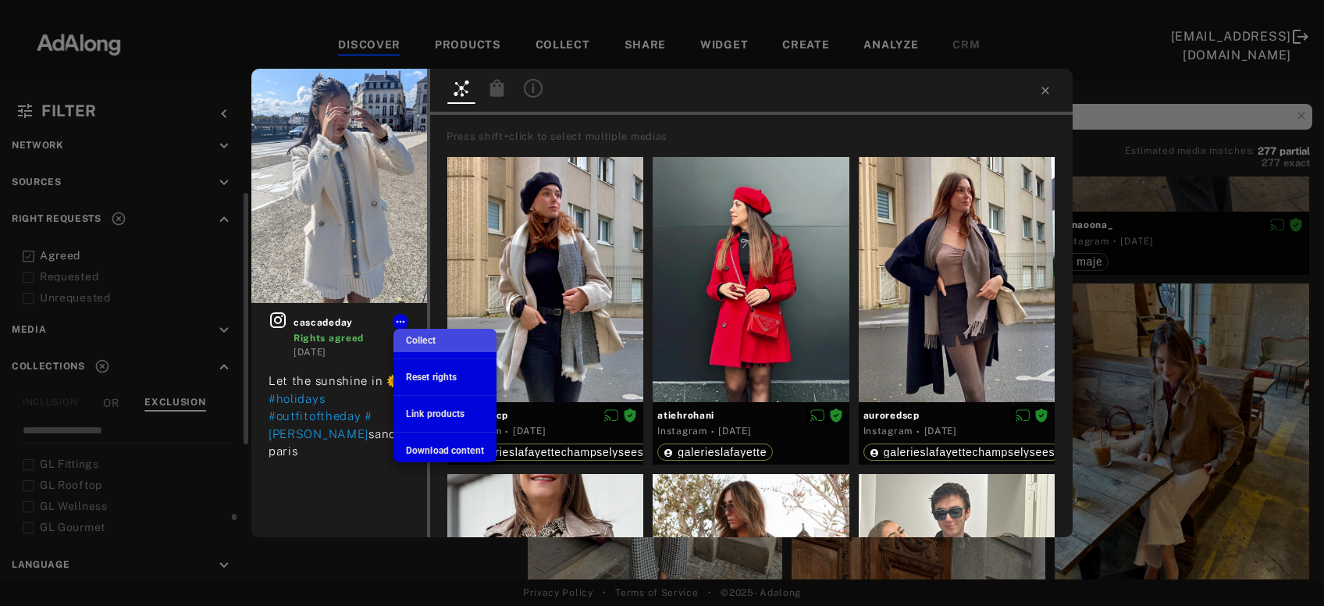
click at [422, 336] on span "Collect" at bounding box center [421, 340] width 30 height 11
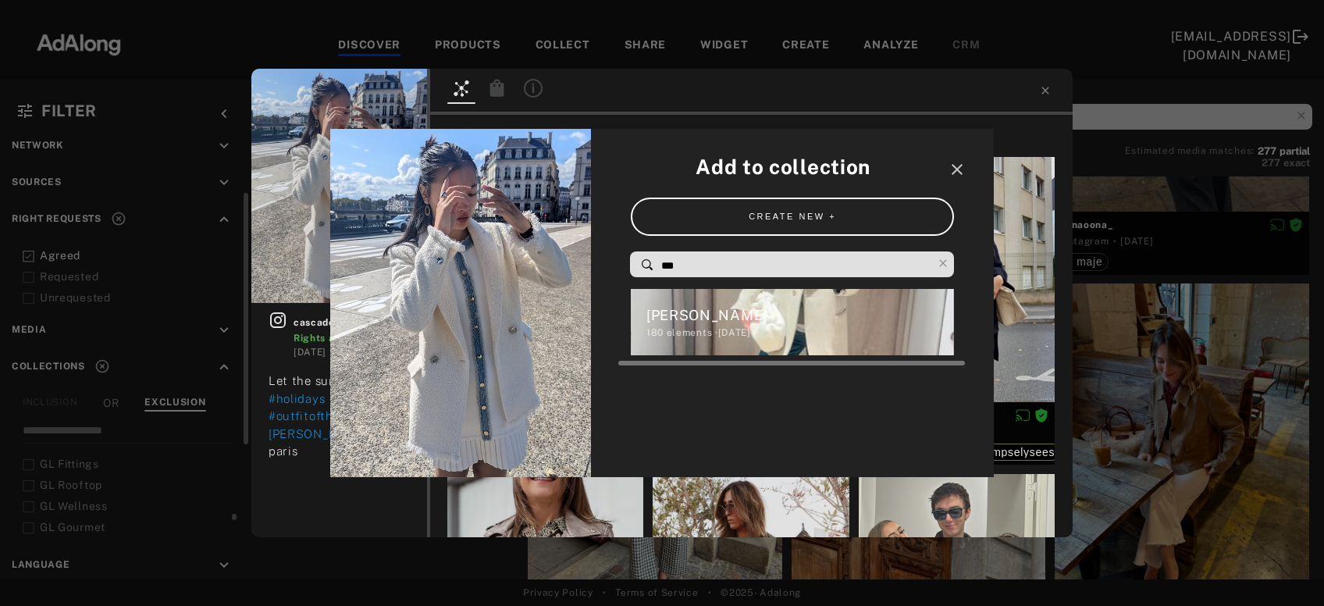
click at [708, 328] on div "180 elements · 2024.12.05" at bounding box center [801, 333] width 308 height 14
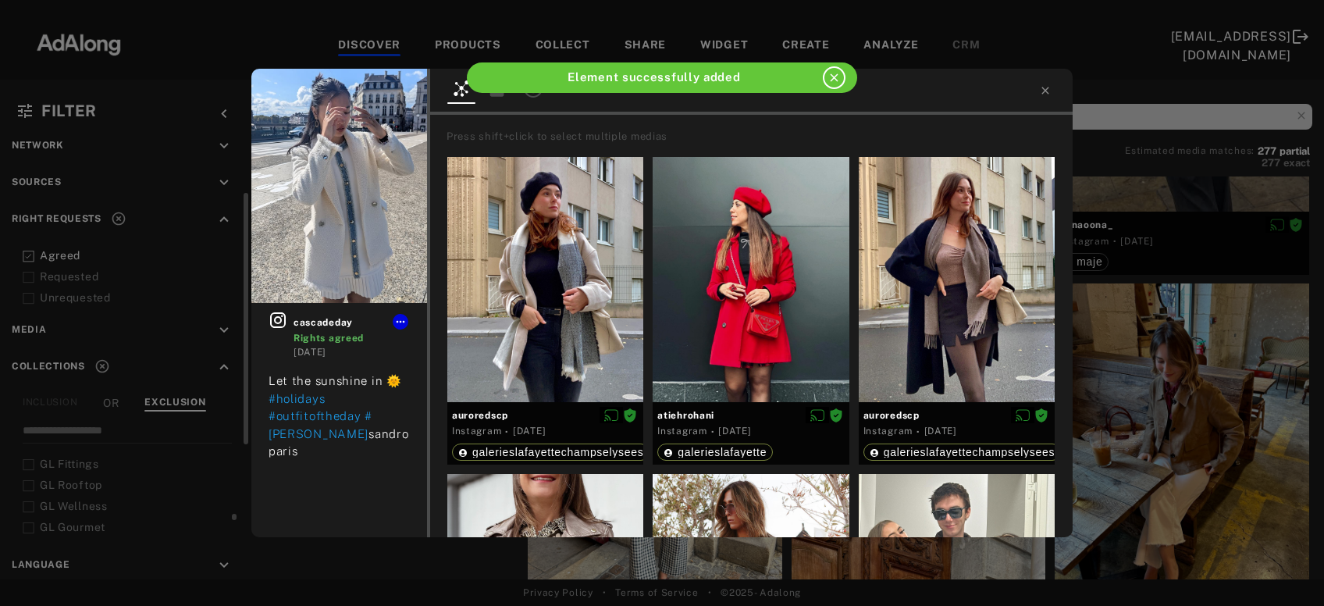
click at [1092, 333] on div "cascadeday Rights agreed 2 weeks ago Let the sunshine in 🌞 #holidays #outfitoft…" at bounding box center [662, 303] width 1324 height 606
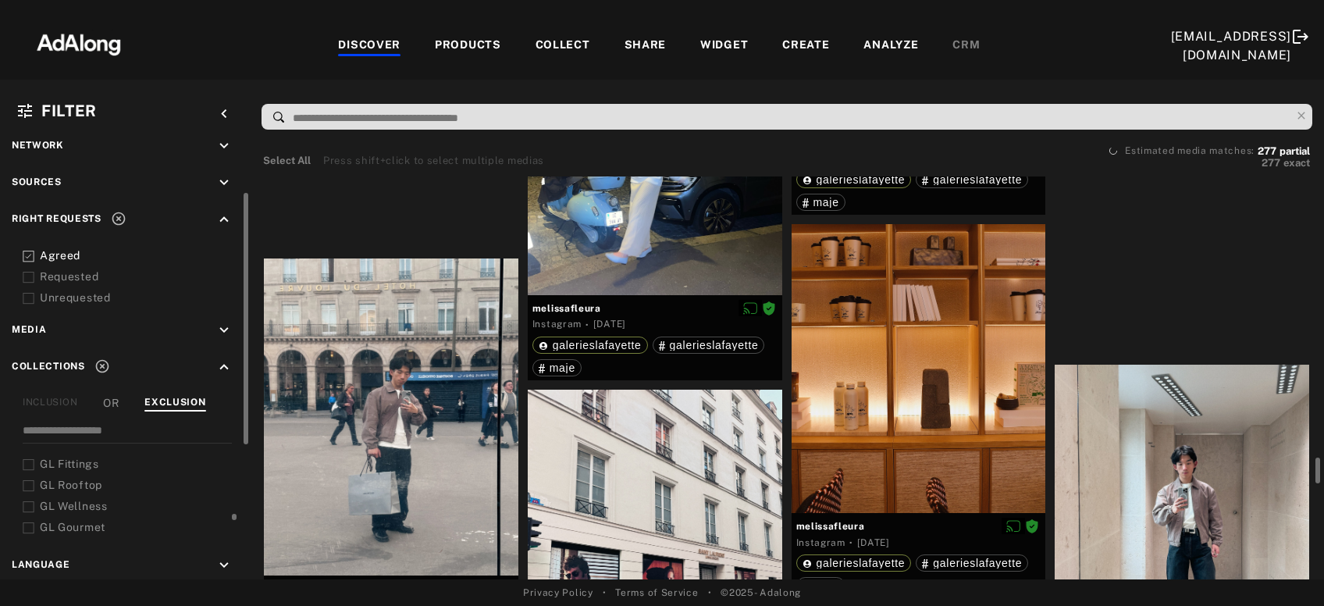
scroll to position [4304, 0]
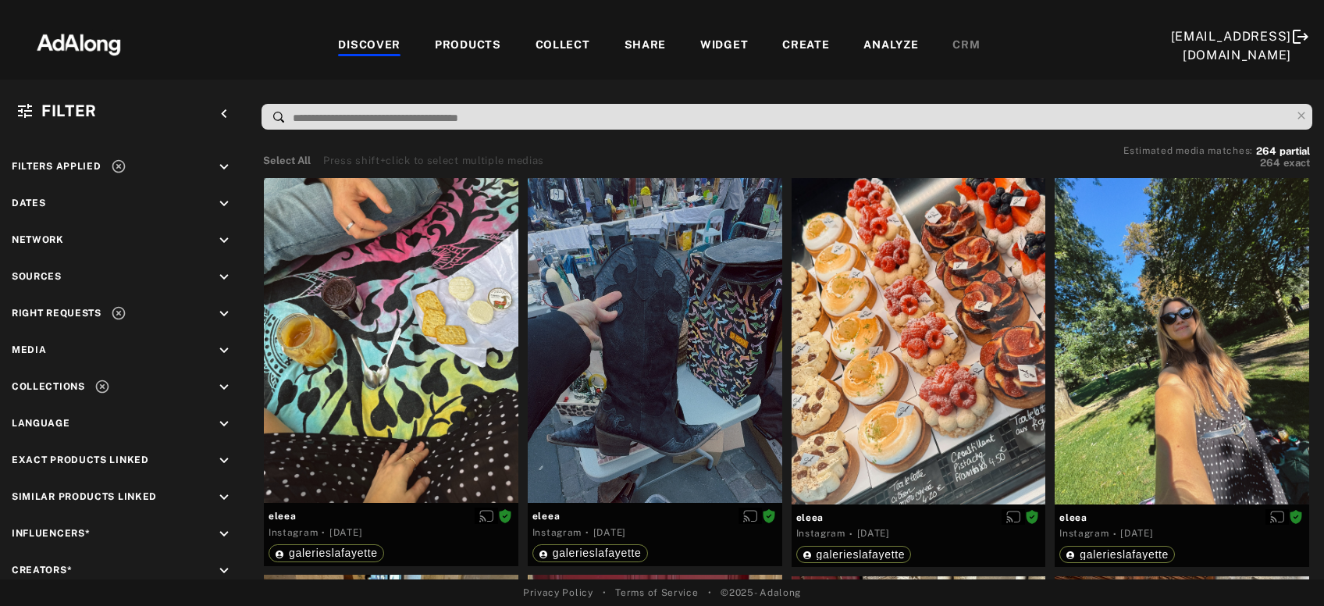
click at [830, 123] on input at bounding box center [791, 118] width 1000 height 21
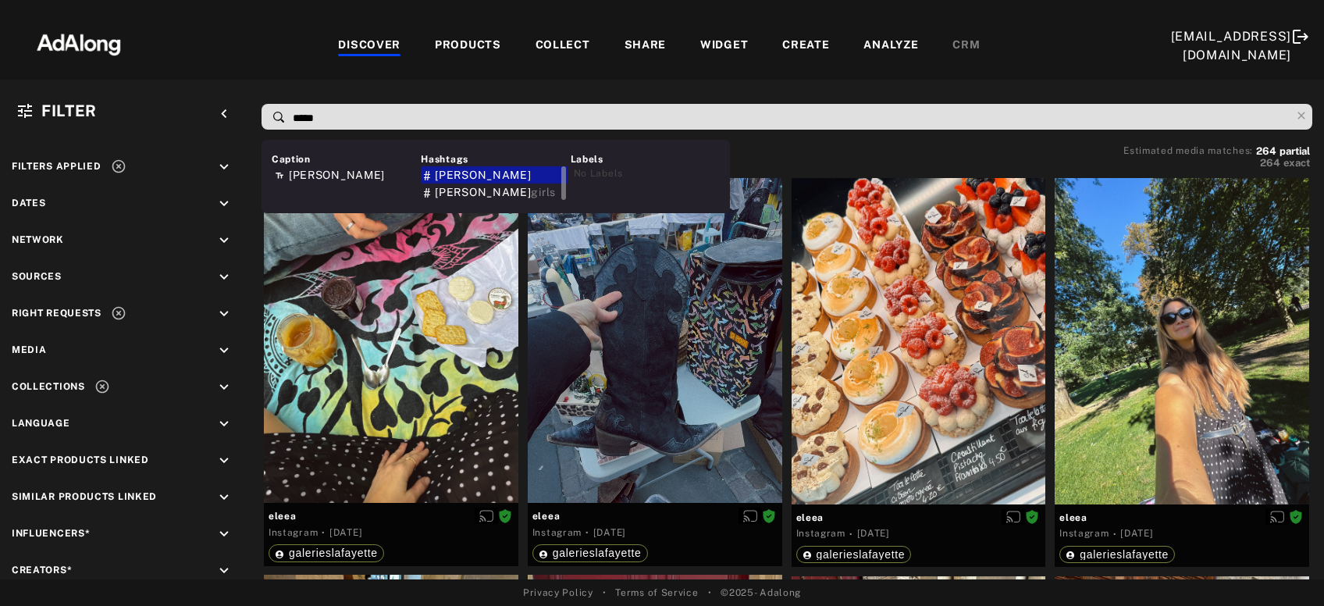
type input "*****"
click at [522, 173] on div "[PERSON_NAME]" at bounding box center [494, 174] width 146 height 17
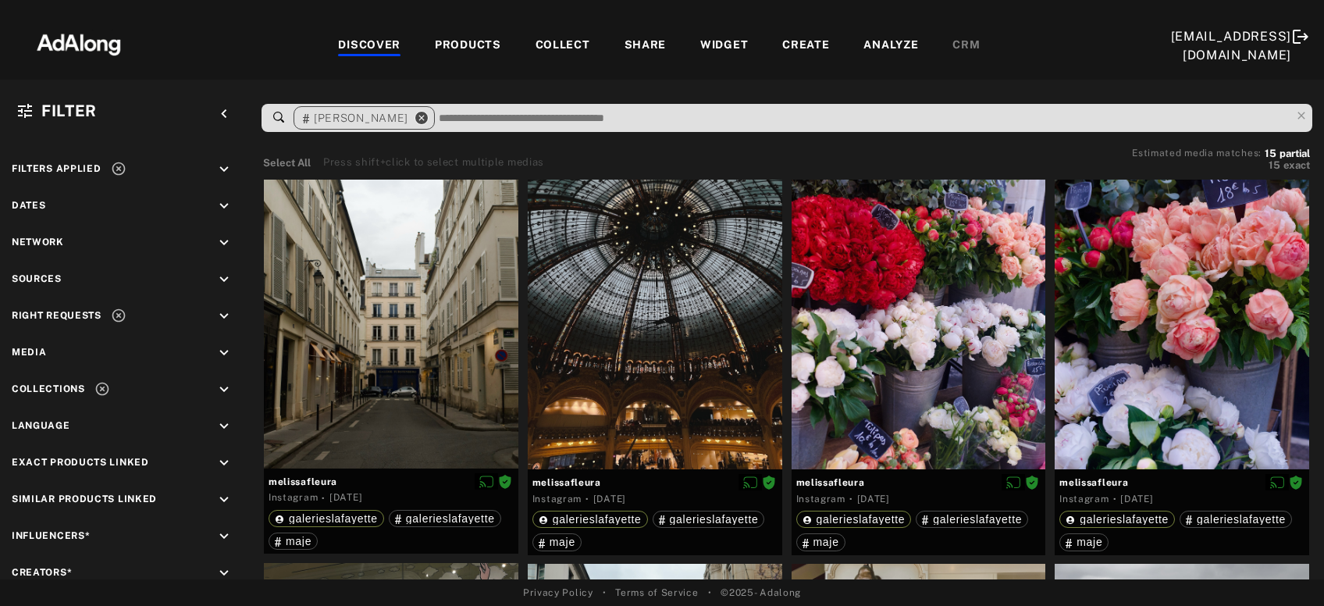
click at [415, 116] on icon "close" at bounding box center [422, 118] width 14 height 14
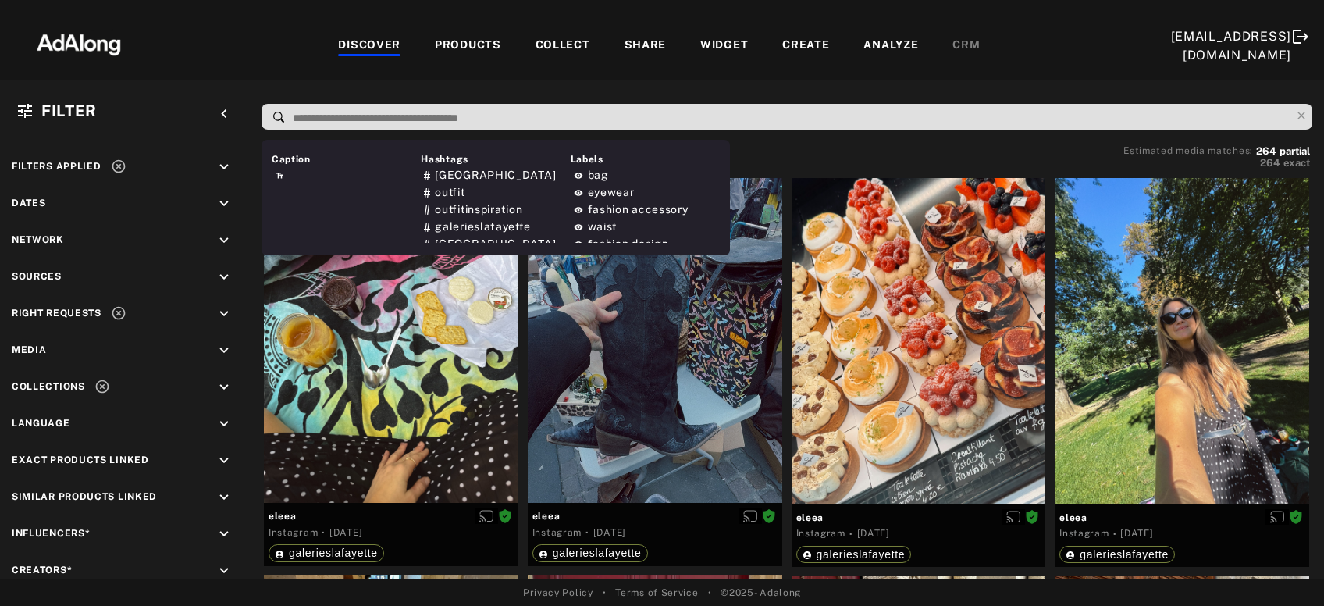
click at [363, 116] on input at bounding box center [791, 118] width 1000 height 21
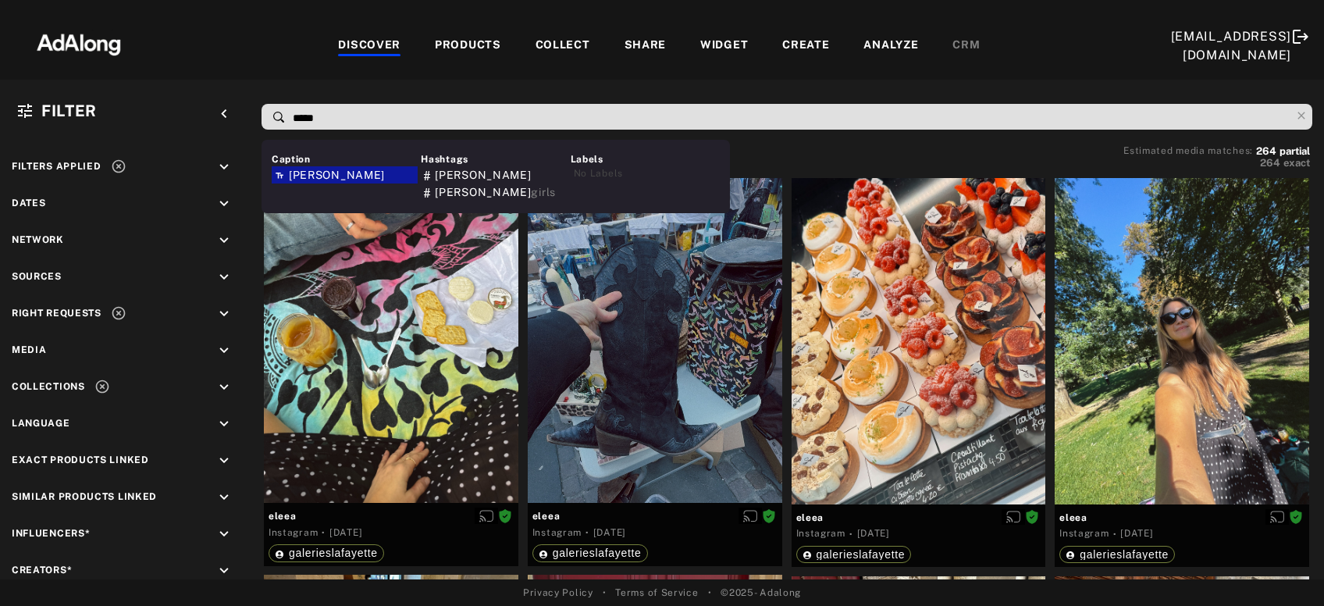
type input "*****"
click at [323, 172] on div "[PERSON_NAME]" at bounding box center [345, 174] width 146 height 17
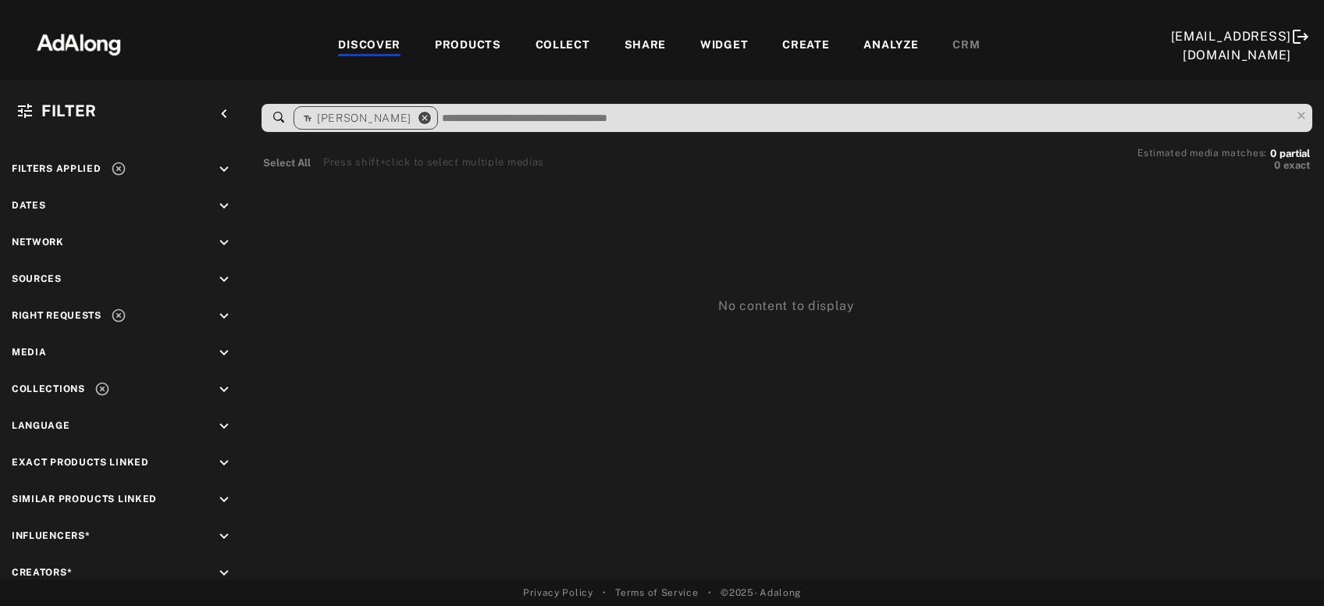
click at [418, 116] on icon "close" at bounding box center [425, 118] width 14 height 14
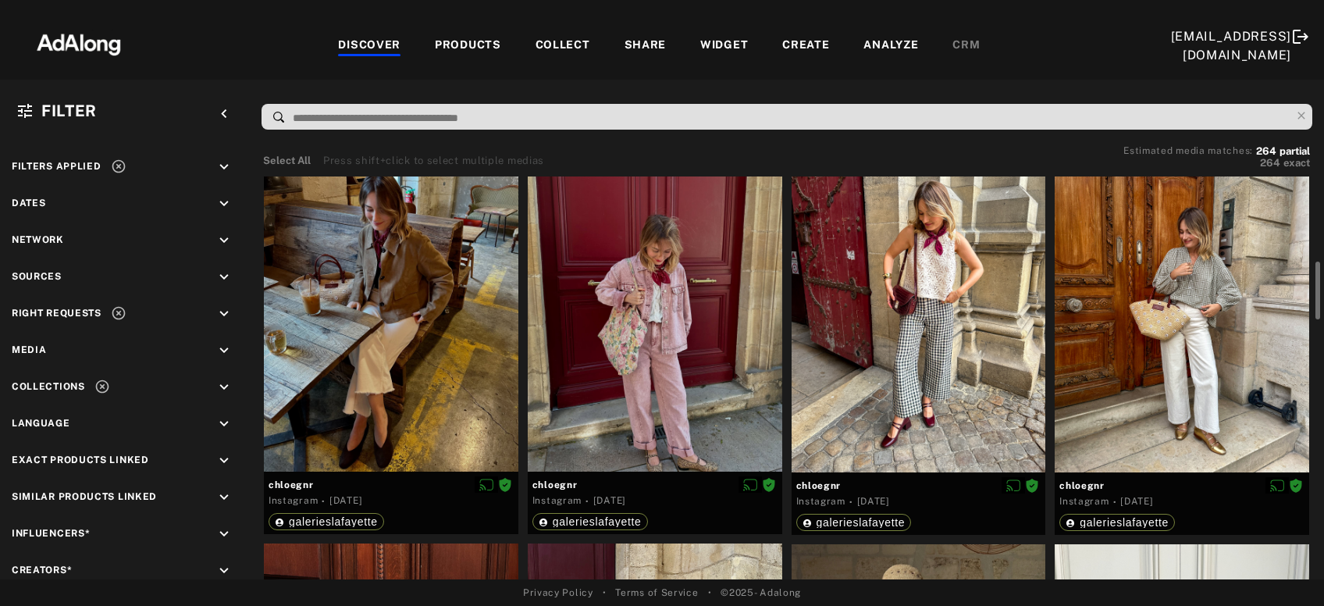
scroll to position [465, 0]
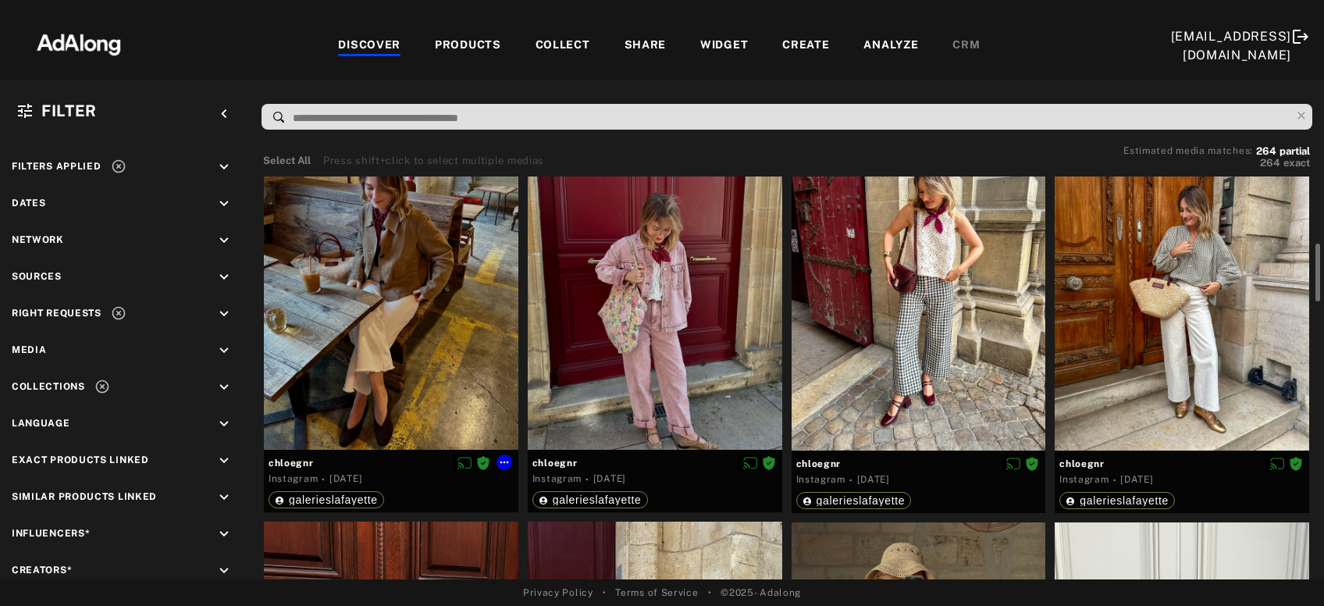
click at [406, 244] on div at bounding box center [391, 279] width 255 height 339
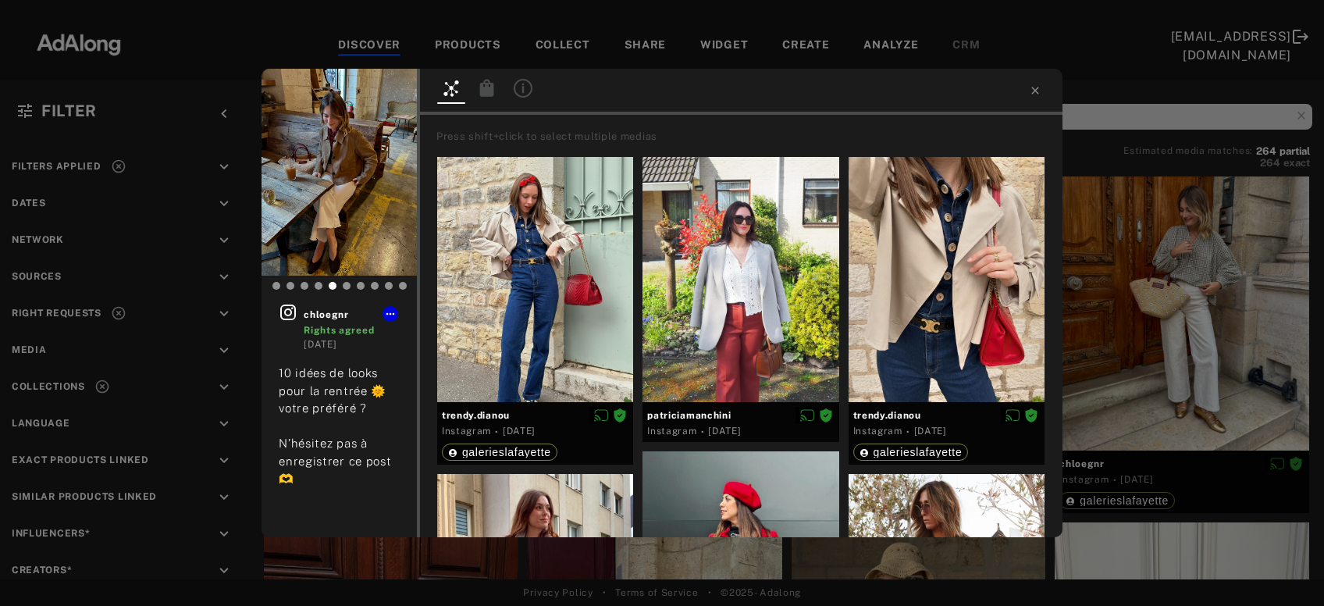
click at [1220, 304] on div "chloegnr Rights agreed [DATE] 10 idées de looks pour la rentrée 🌞 votre préféré…" at bounding box center [662, 303] width 1324 height 606
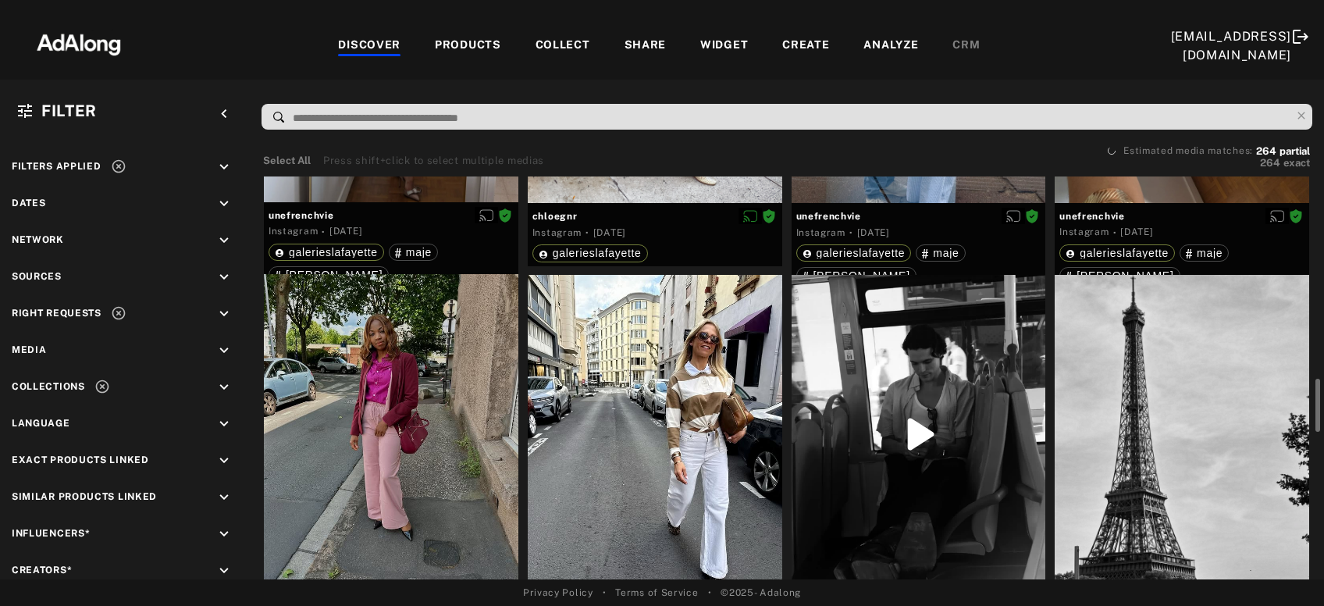
scroll to position [1534, 0]
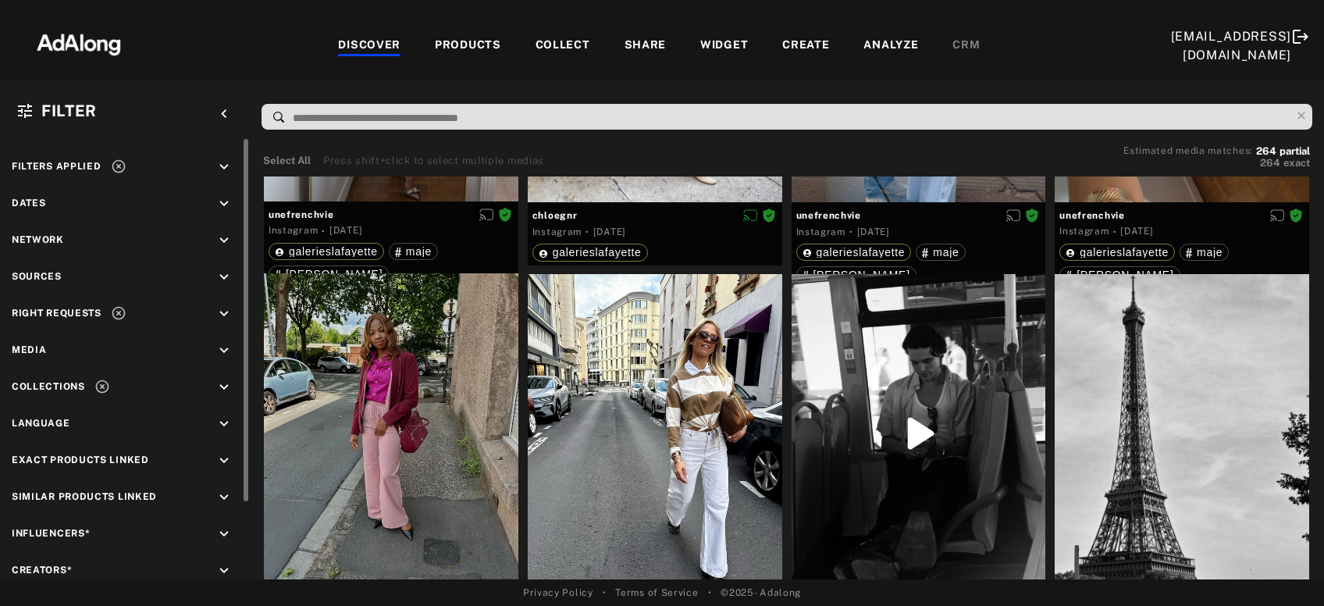
click at [116, 167] on icon at bounding box center [118, 166] width 13 height 13
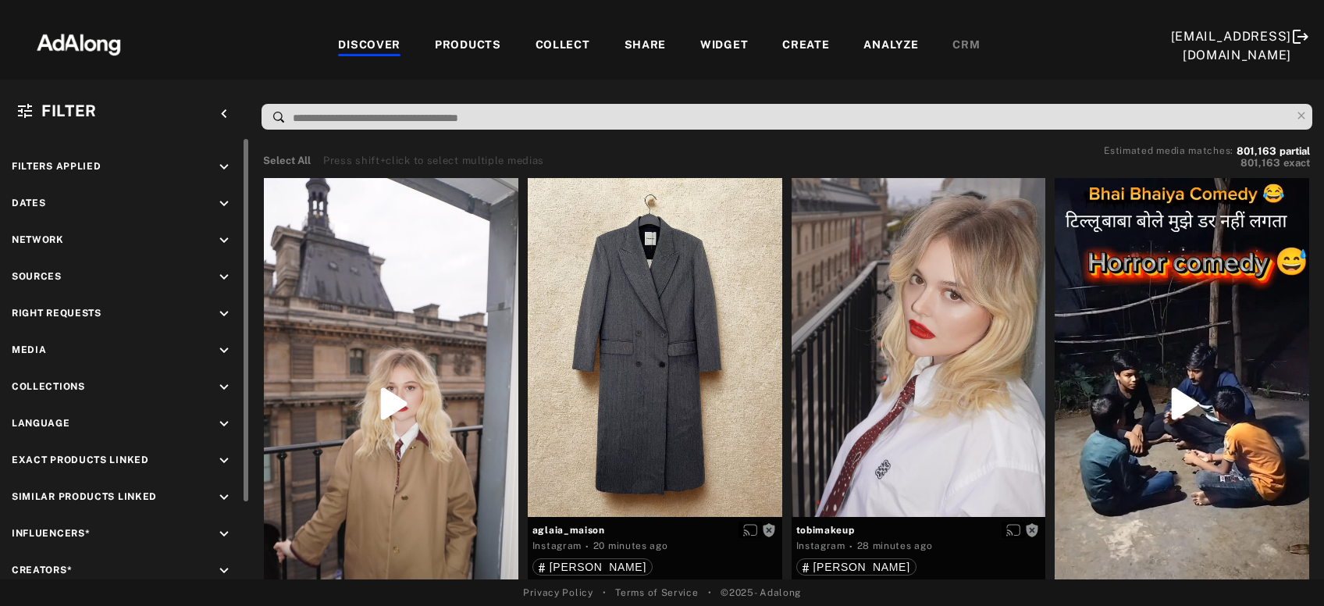
click at [536, 37] on div "COLLECT" at bounding box center [563, 46] width 55 height 19
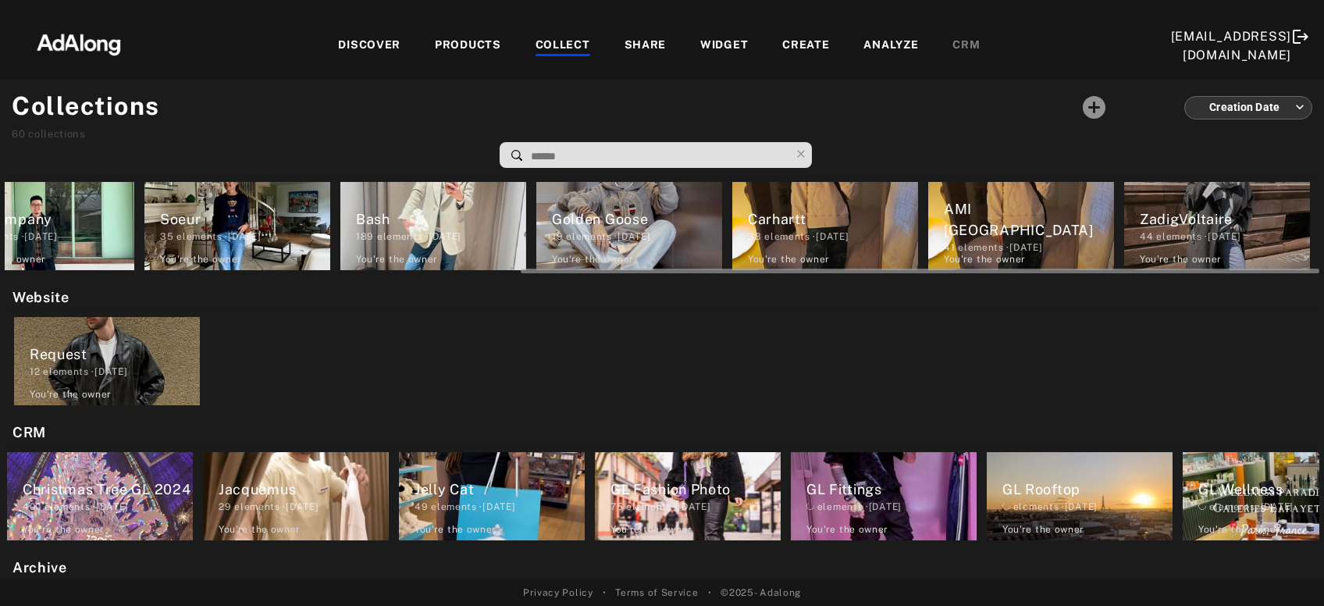
scroll to position [0, 850]
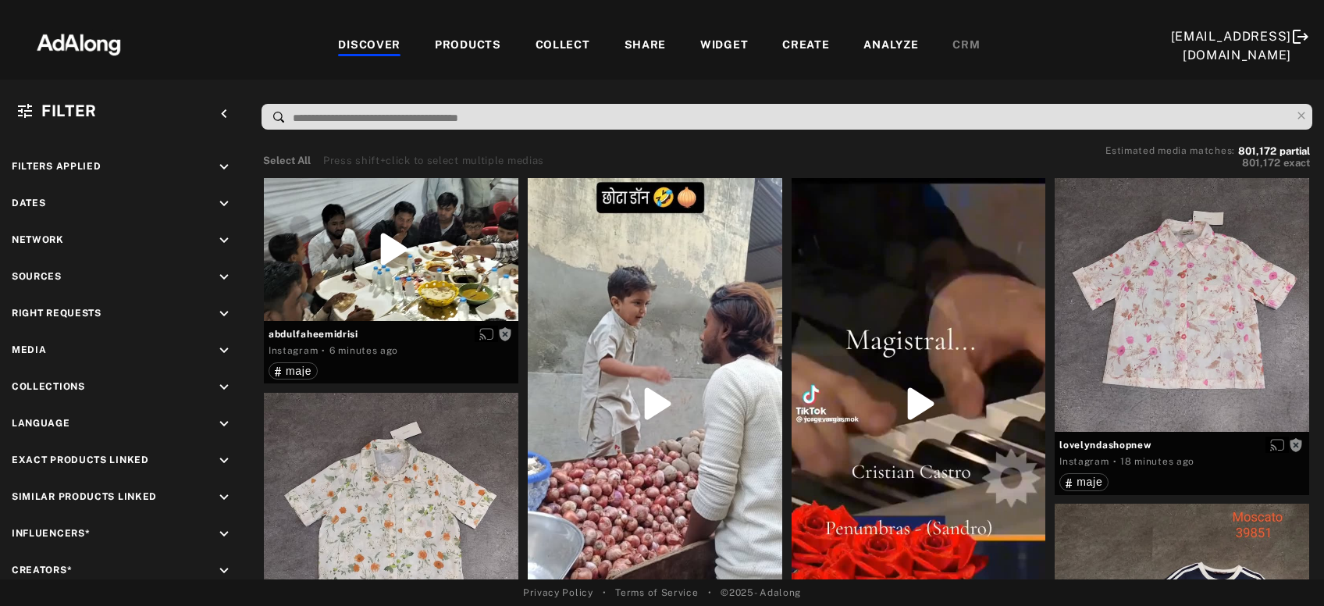
click at [537, 48] on div "COLLECT" at bounding box center [563, 46] width 55 height 19
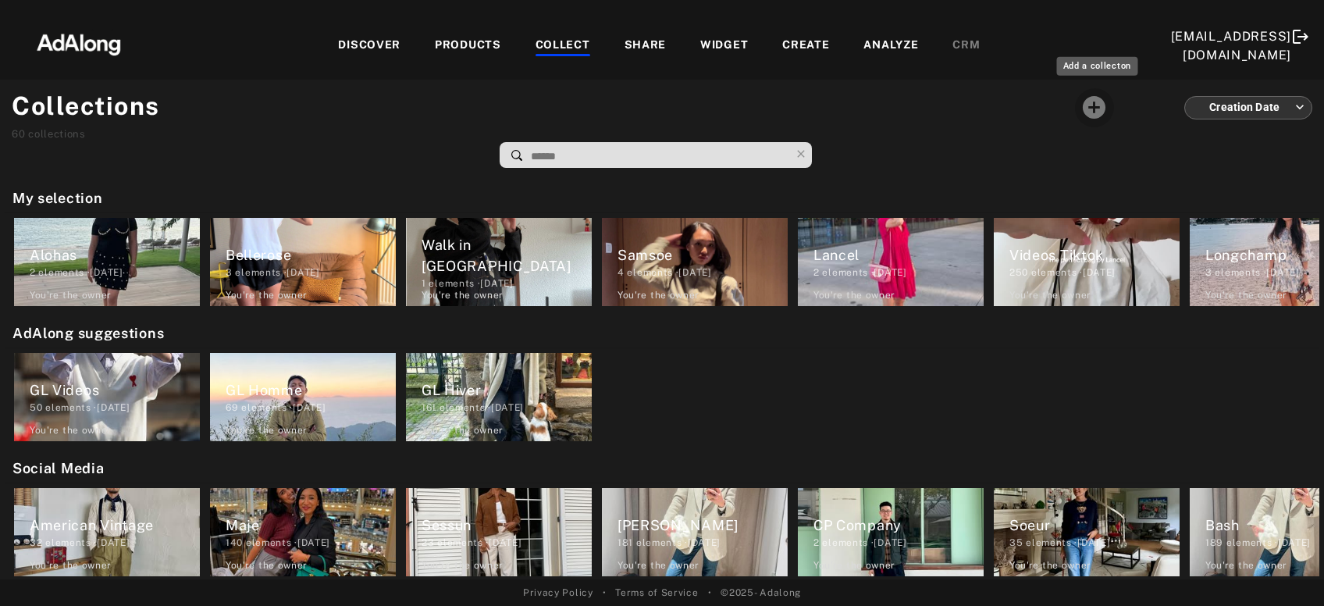
click at [1103, 116] on icon "Add a collecton" at bounding box center [1094, 107] width 23 height 23
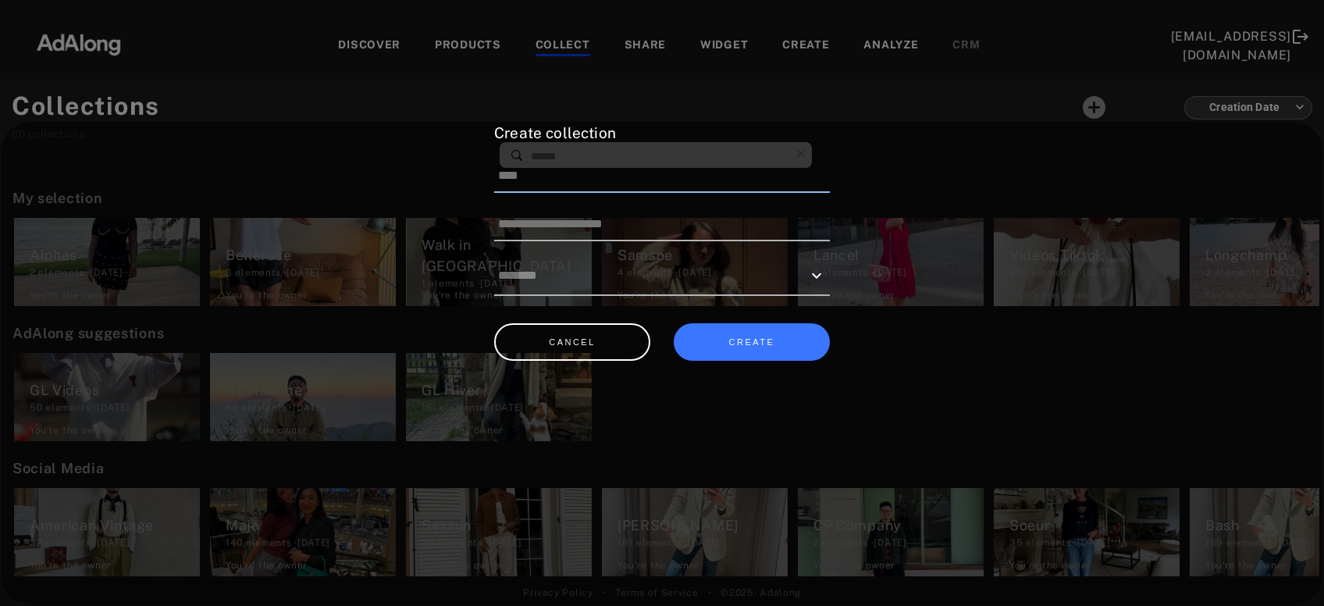
click at [744, 173] on input at bounding box center [662, 176] width 336 height 33
click at [762, 338] on button "CREATE" at bounding box center [752, 342] width 156 height 38
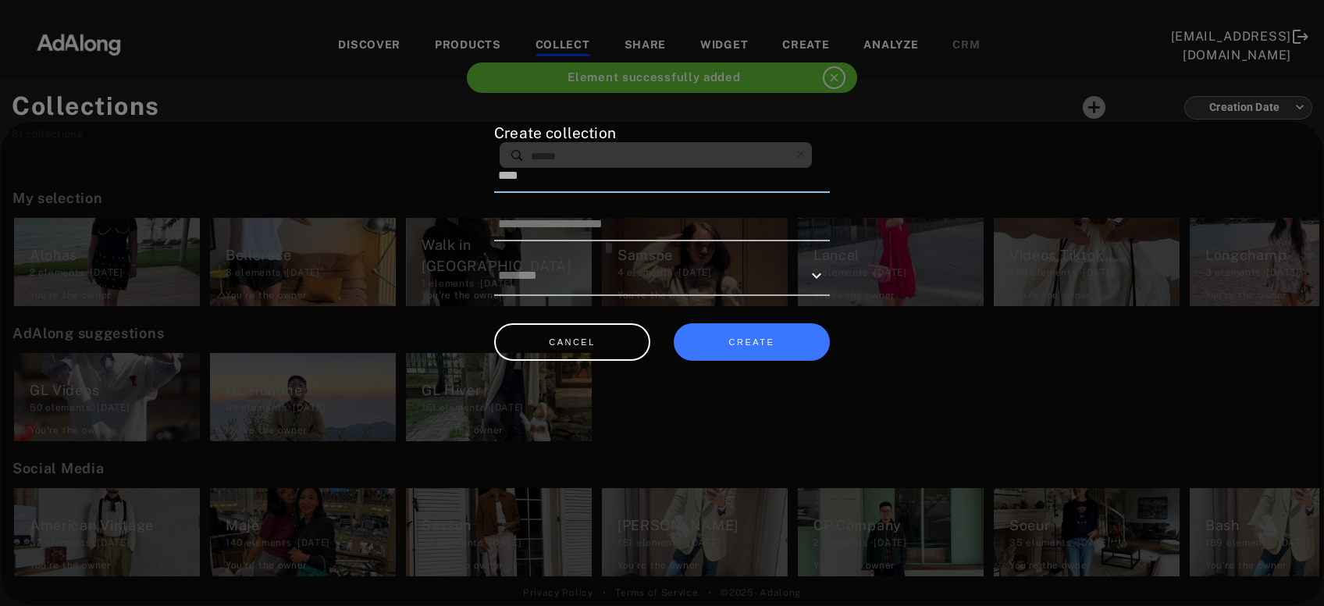
click at [620, 177] on input "****" at bounding box center [662, 176] width 336 height 33
type input "*"
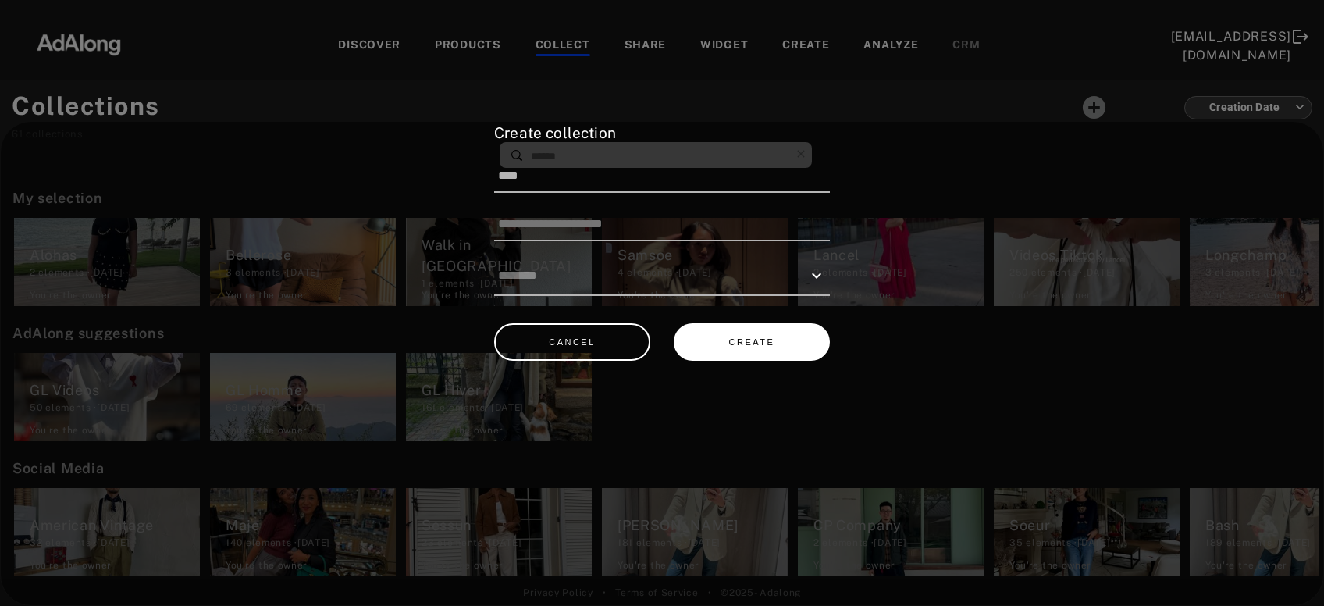
click at [720, 337] on button "CREATE" at bounding box center [752, 342] width 156 height 38
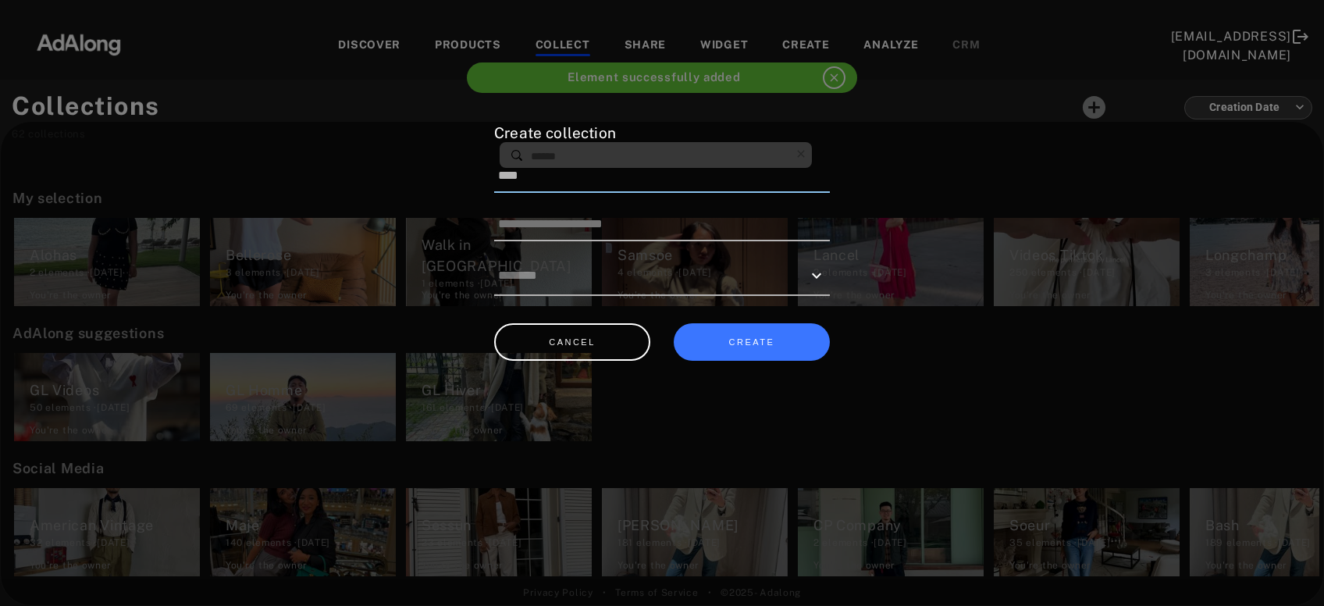
click at [650, 185] on input "****" at bounding box center [662, 176] width 336 height 33
type input "*"
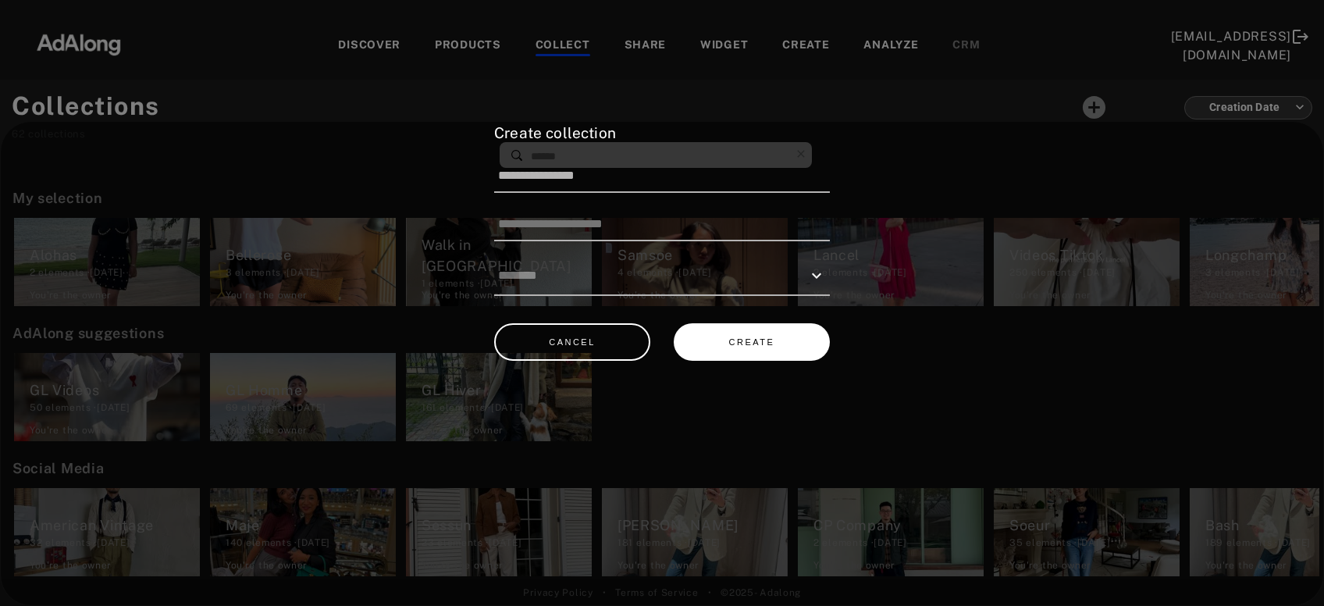
click at [712, 336] on button "CREATE" at bounding box center [752, 342] width 156 height 38
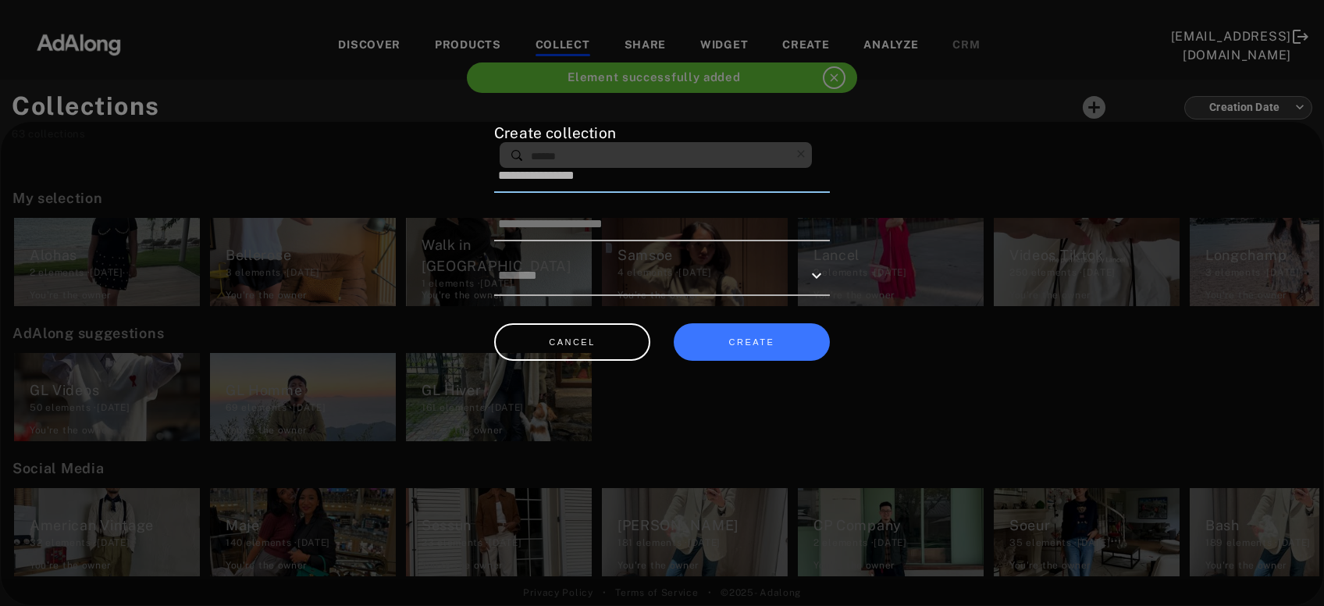
click at [683, 184] on input "**********" at bounding box center [662, 176] width 336 height 33
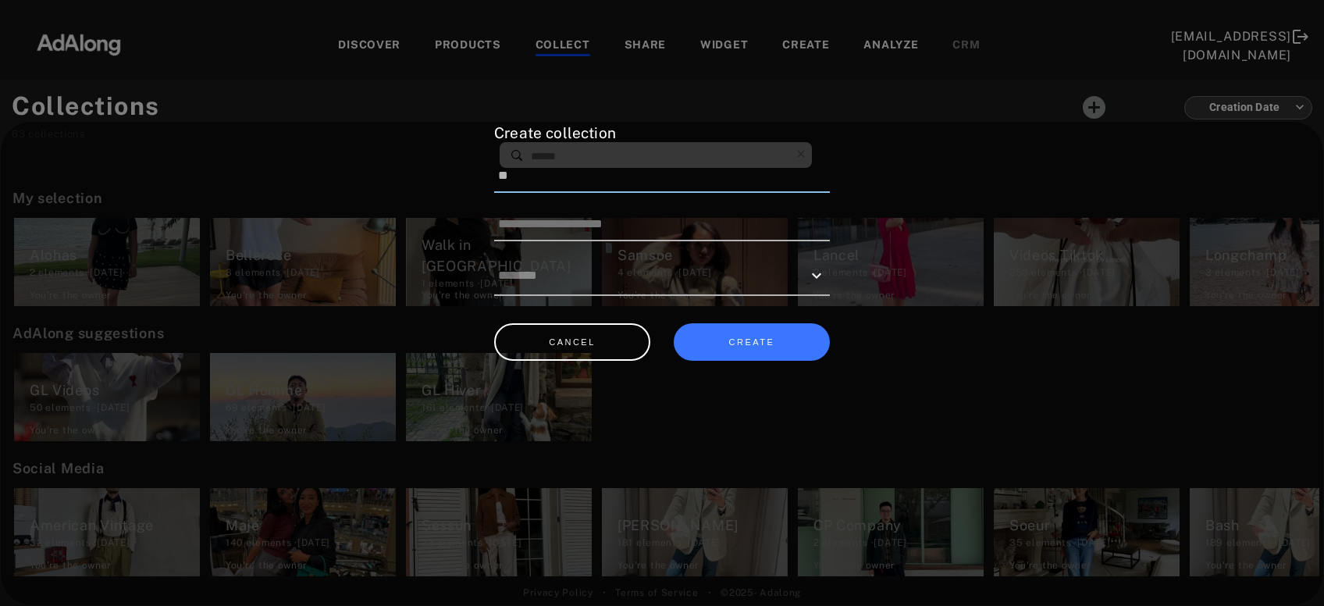
type input "*"
type input "******"
click at [764, 326] on button "CREATE" at bounding box center [752, 342] width 156 height 38
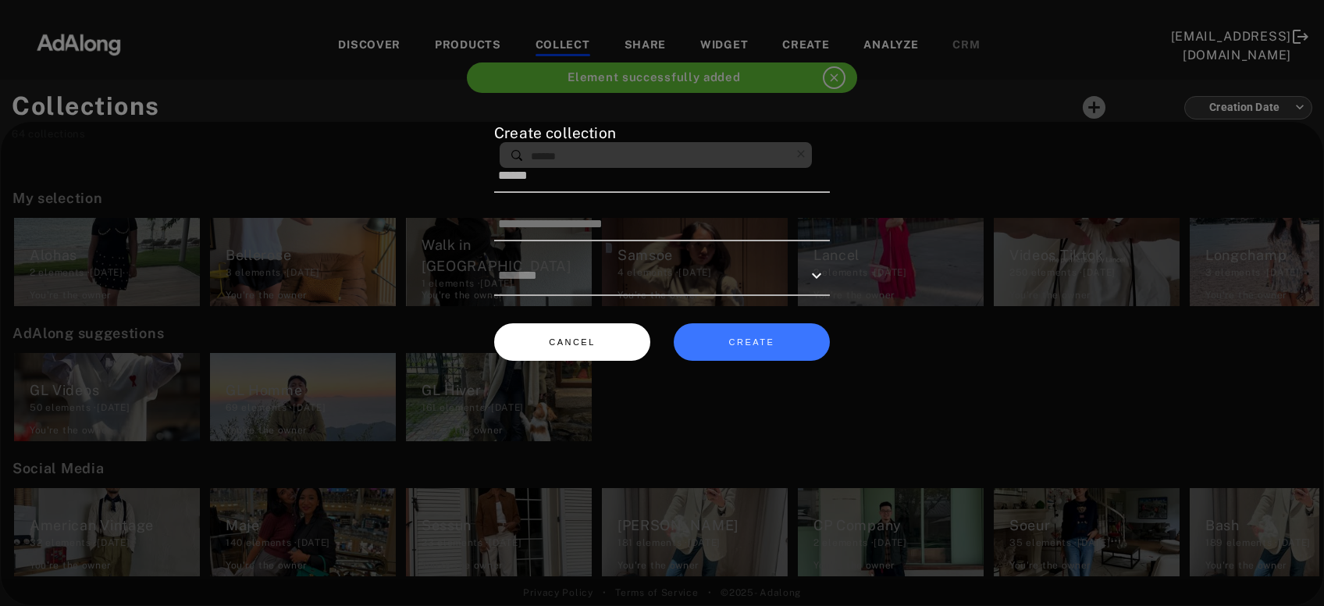
click at [593, 346] on button "CANCEL" at bounding box center [572, 342] width 156 height 38
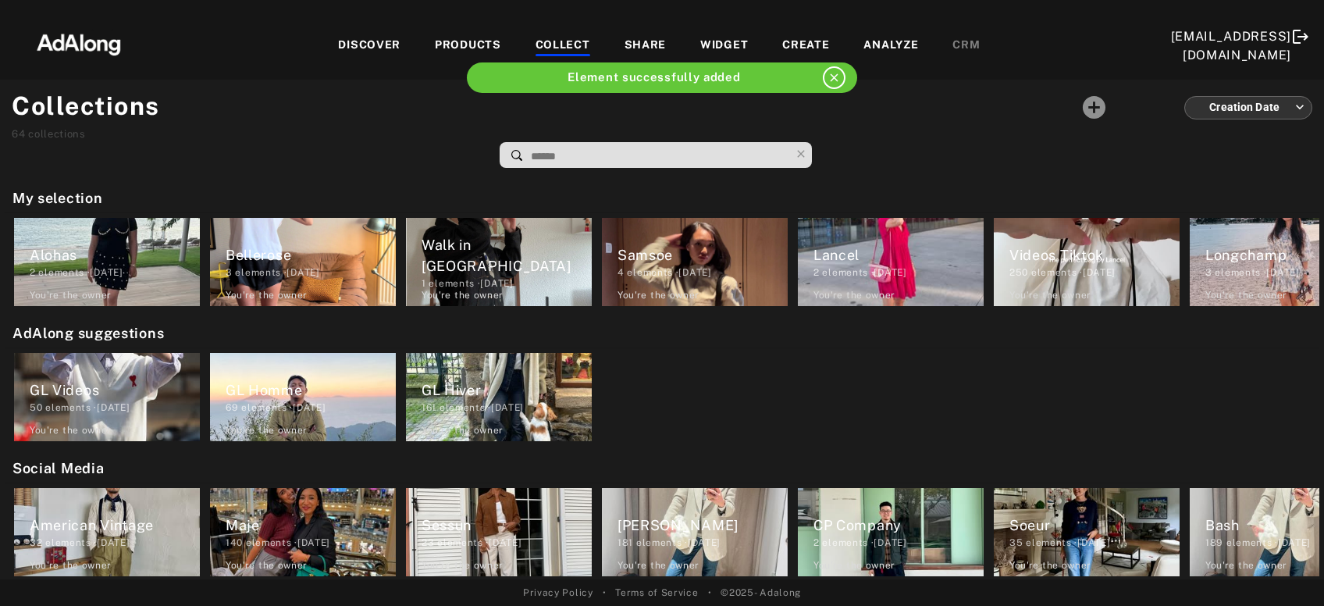
click at [338, 34] on div "DISCOVER PRODUCTS COLLECT SHARE WIDGET CREATE ANALYZE CRM" at bounding box center [659, 46] width 1023 height 52
click at [340, 38] on div "DISCOVER" at bounding box center [369, 46] width 62 height 19
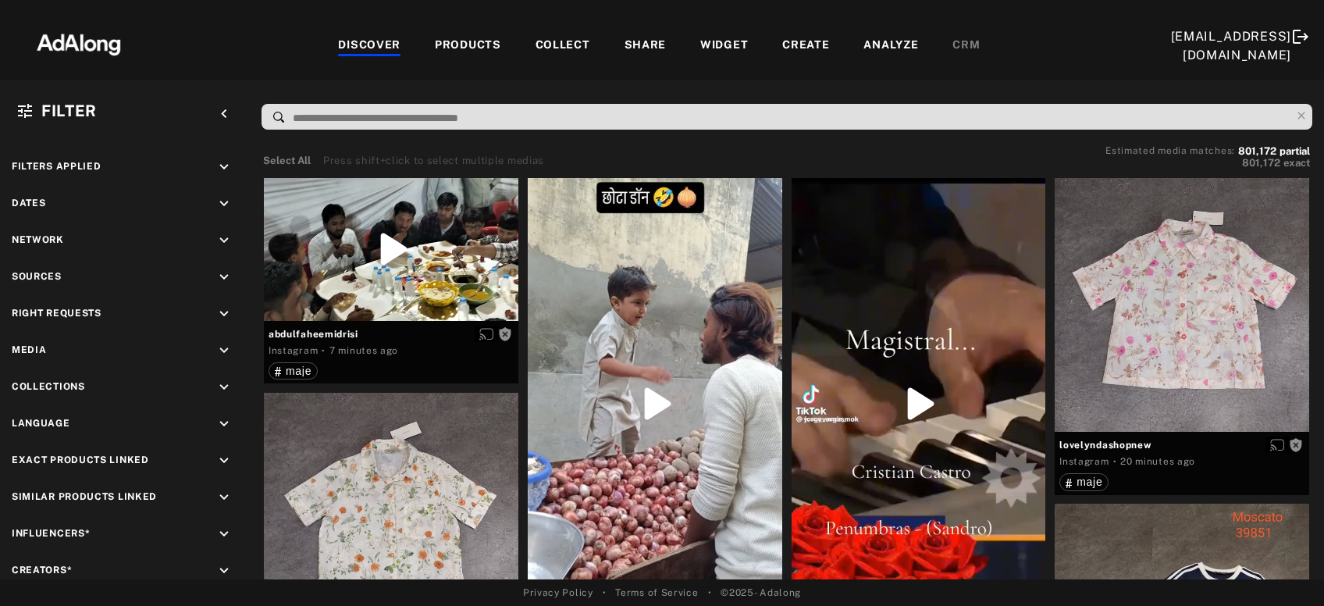
click at [539, 50] on div "COLLECT" at bounding box center [563, 46] width 55 height 19
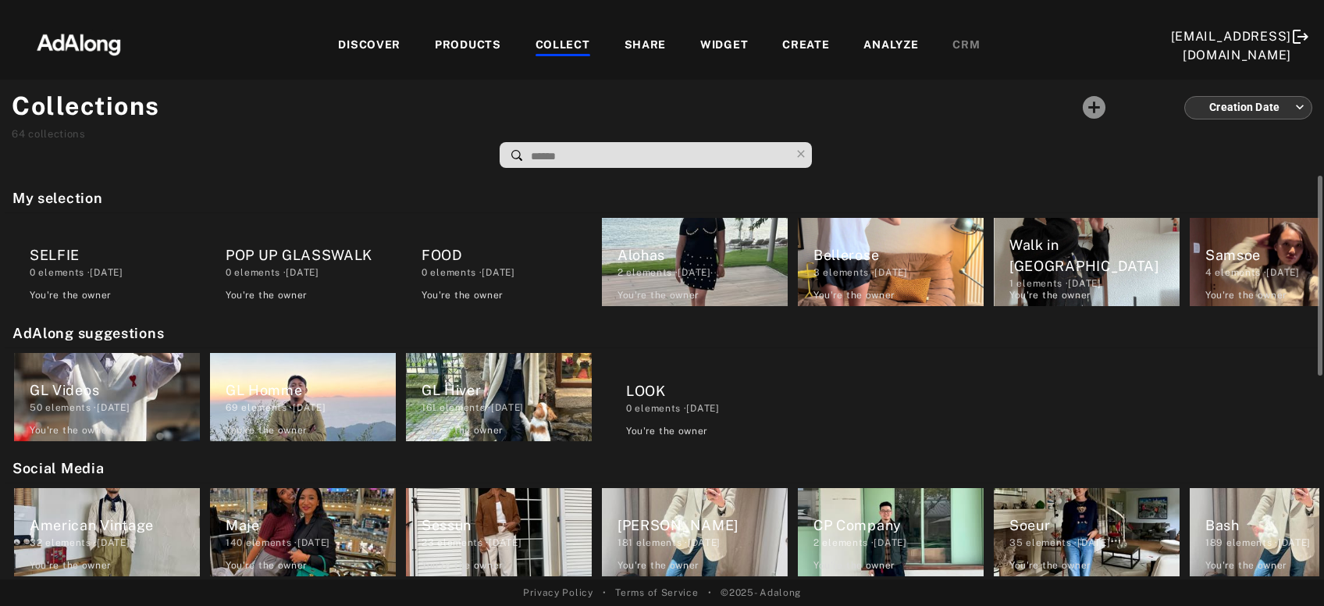
drag, startPoint x: 654, startPoint y: 259, endPoint x: 665, endPoint y: 412, distance: 153.4
click at [665, 412] on div "My selection SELFIE 0 elements · [DATE] You're the owner delete POP UP GLASSWAL…" at bounding box center [662, 378] width 1324 height 404
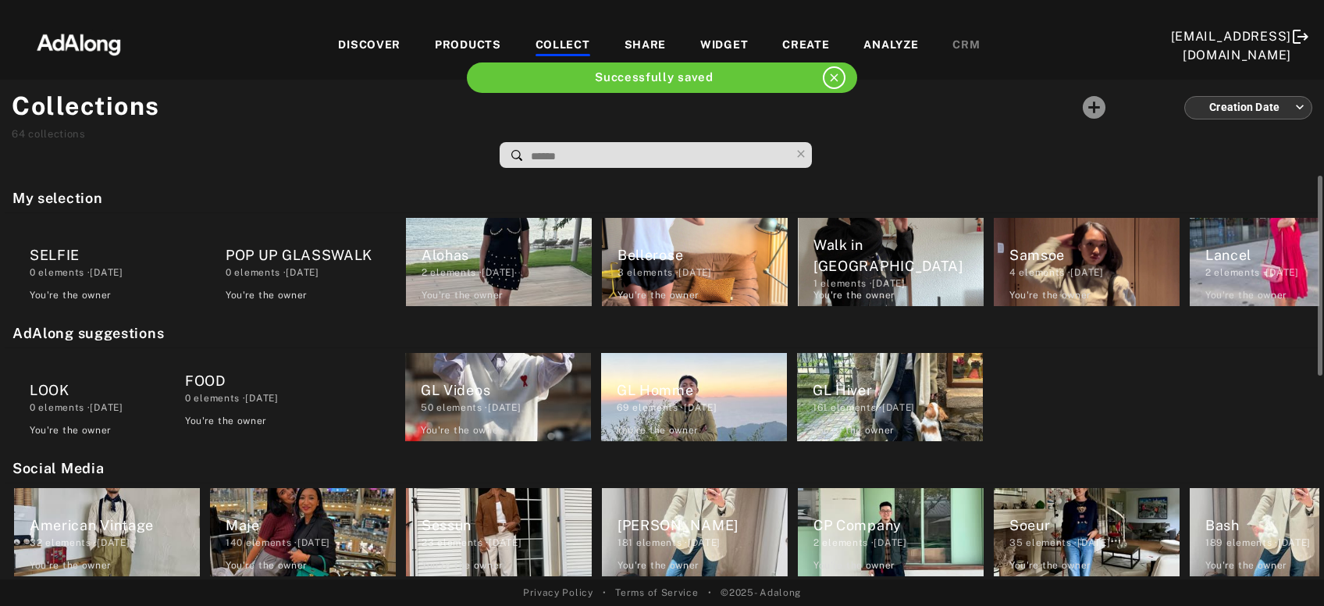
drag, startPoint x: 496, startPoint y: 263, endPoint x: 257, endPoint y: 396, distance: 273.4
click at [257, 396] on div "My selection SELFIE 0 elements · [DATE] You're the owner delete POP UP GLASSWAL…" at bounding box center [662, 378] width 1324 height 404
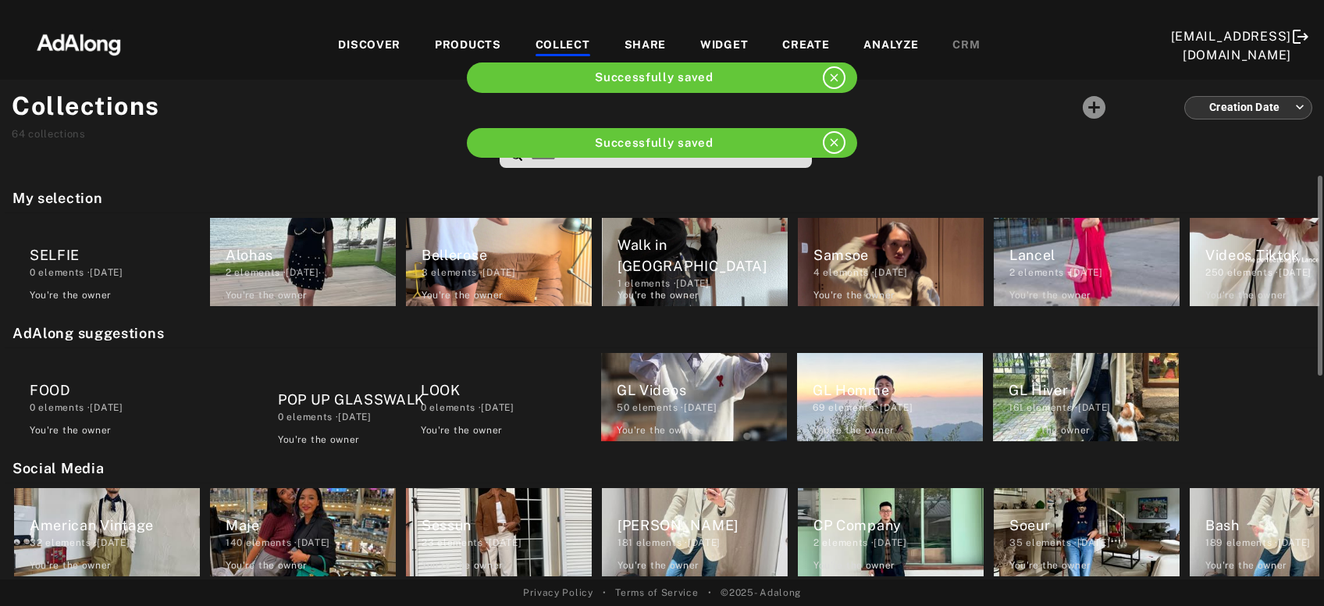
drag, startPoint x: 311, startPoint y: 266, endPoint x: 365, endPoint y: 415, distance: 158.6
click at [365, 415] on div "My selection SELFIE 0 elements · [DATE] You're the owner delete POP UP GLASSWAL…" at bounding box center [662, 378] width 1324 height 404
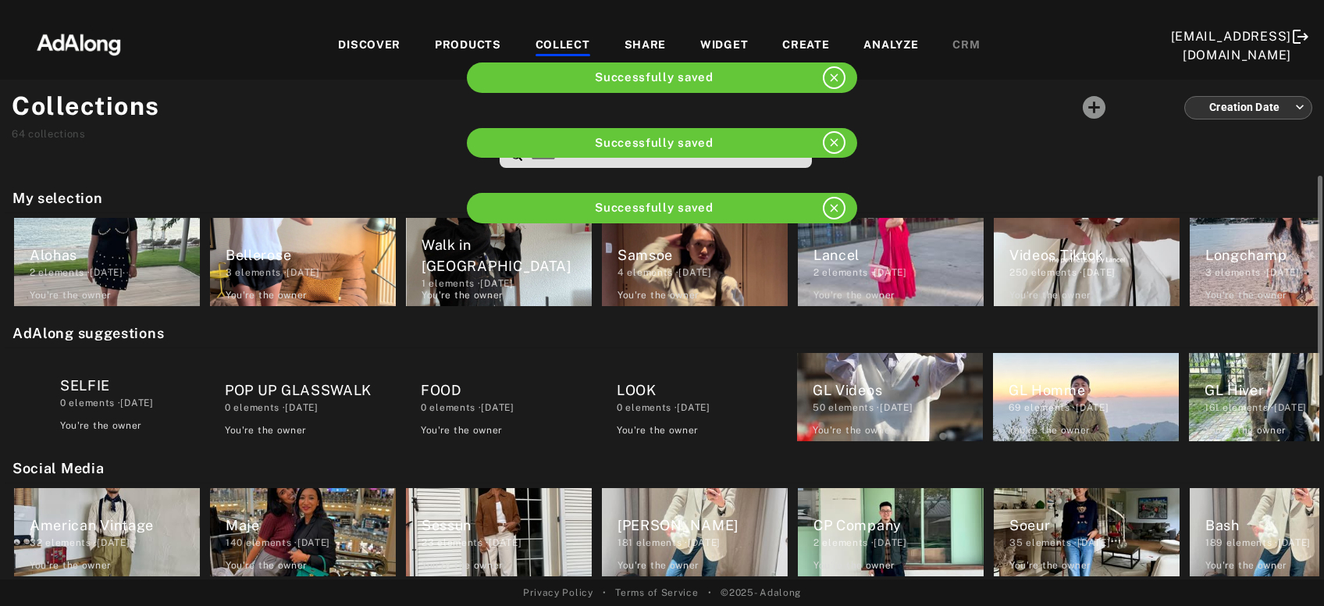
drag, startPoint x: 156, startPoint y: 255, endPoint x: 187, endPoint y: 405, distance: 153.2
click at [187, 405] on div "My selection SELFIE 0 elements · [DATE] You're the owner delete Alohas 2 elemen…" at bounding box center [662, 378] width 1324 height 404
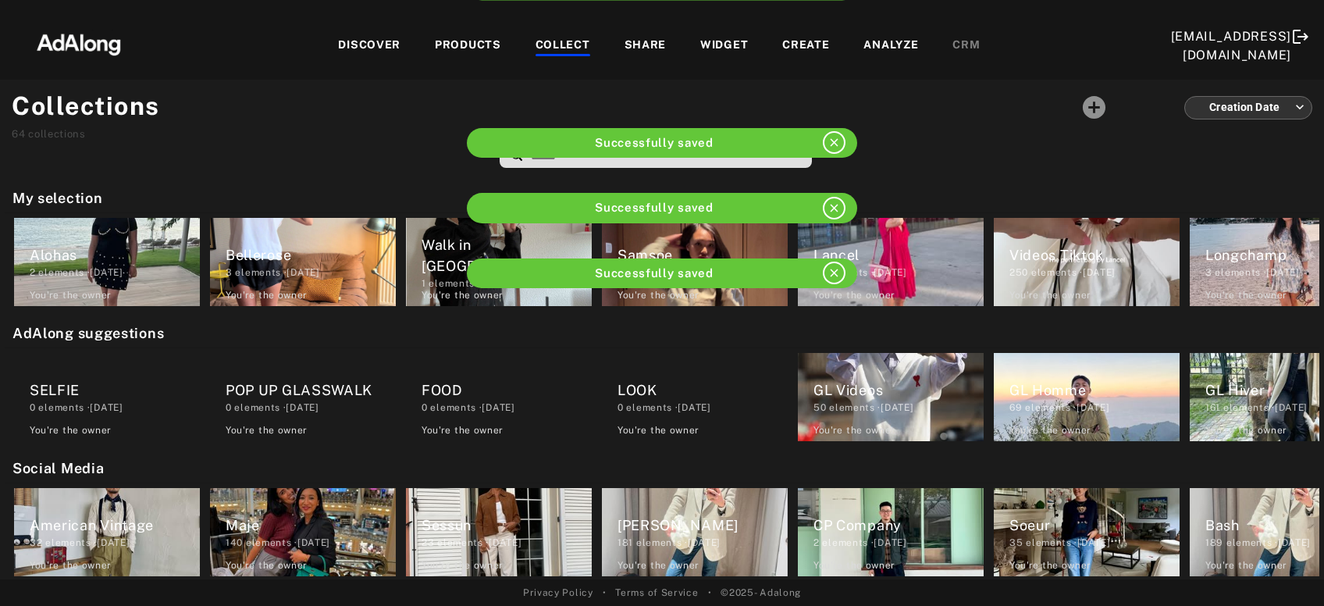
click at [346, 45] on div "DISCOVER" at bounding box center [369, 46] width 62 height 19
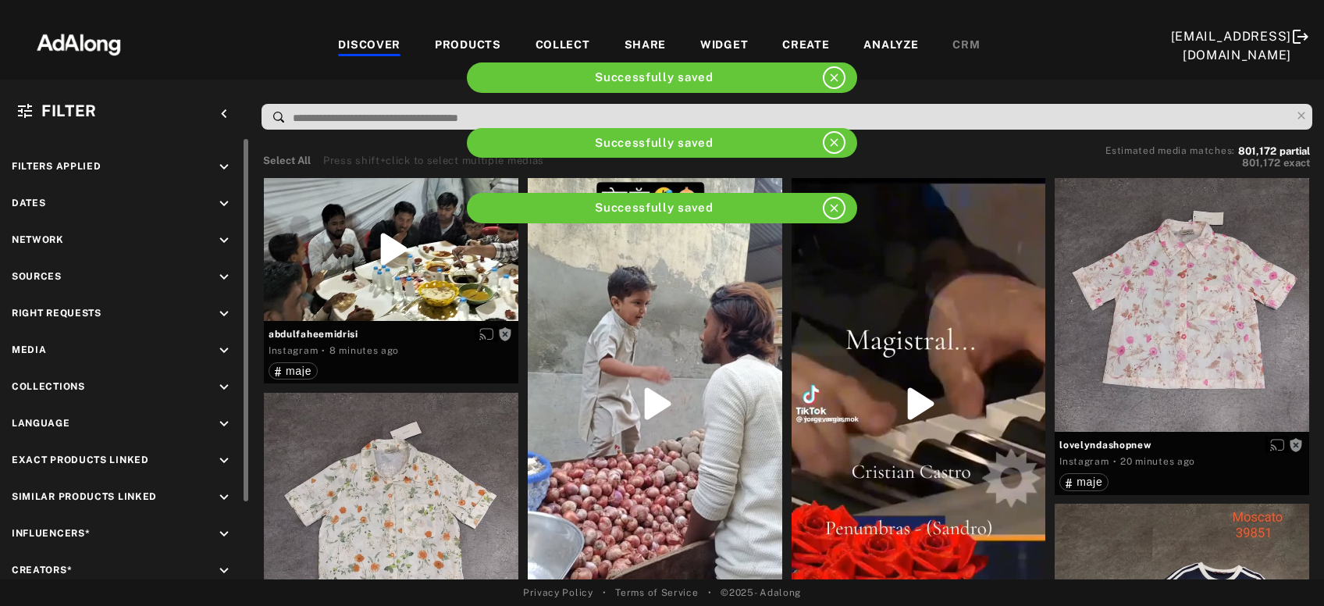
click at [224, 277] on icon "keyboard_arrow_down" at bounding box center [224, 277] width 17 height 17
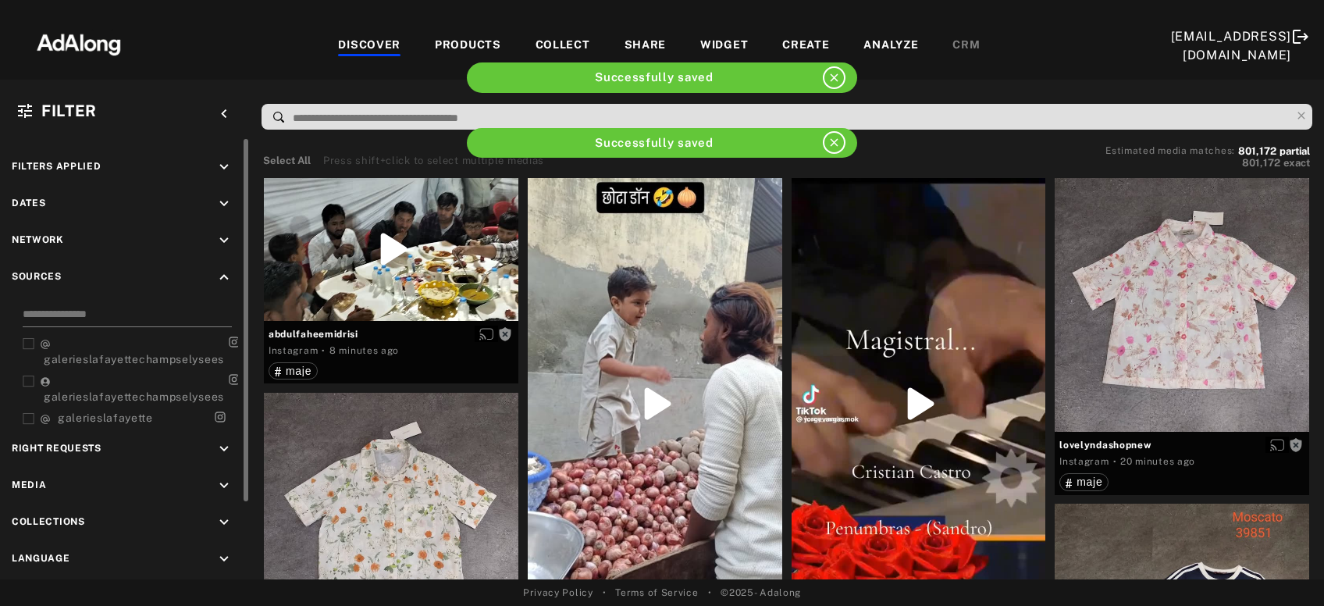
click at [154, 309] on input at bounding box center [127, 316] width 209 height 21
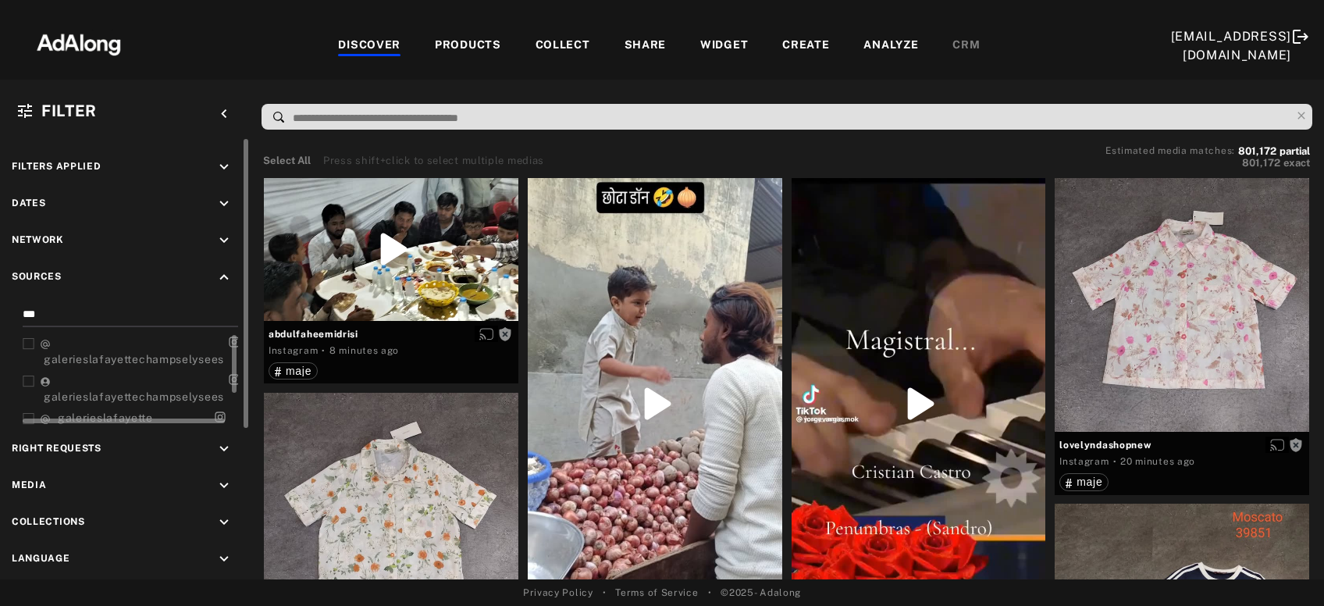
type input "***"
click at [30, 344] on icon at bounding box center [29, 344] width 12 height 12
click at [30, 376] on rect at bounding box center [28, 381] width 10 height 10
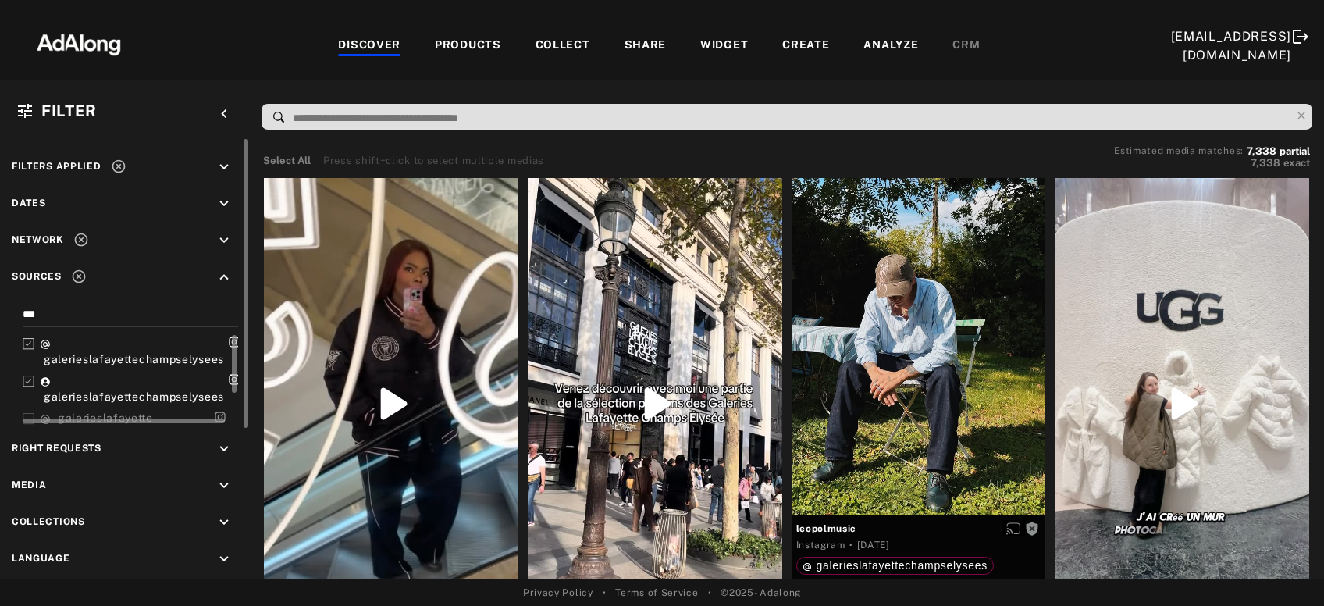
click at [29, 410] on div at bounding box center [29, 418] width 12 height 16
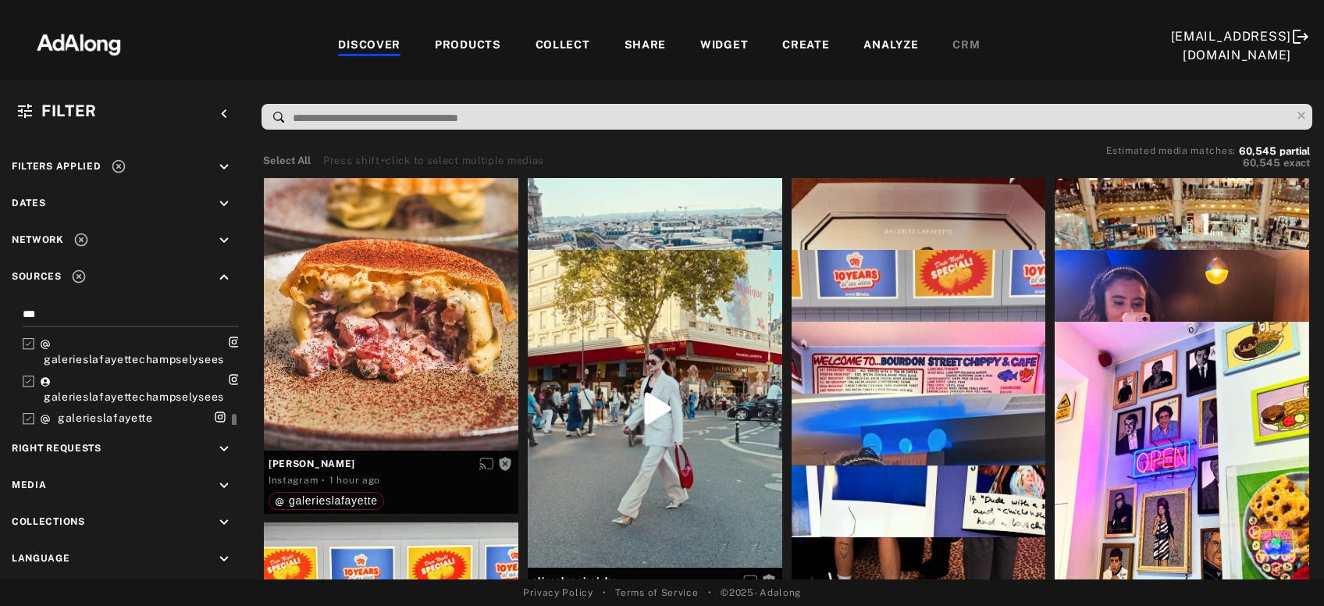
scroll to position [48, 0]
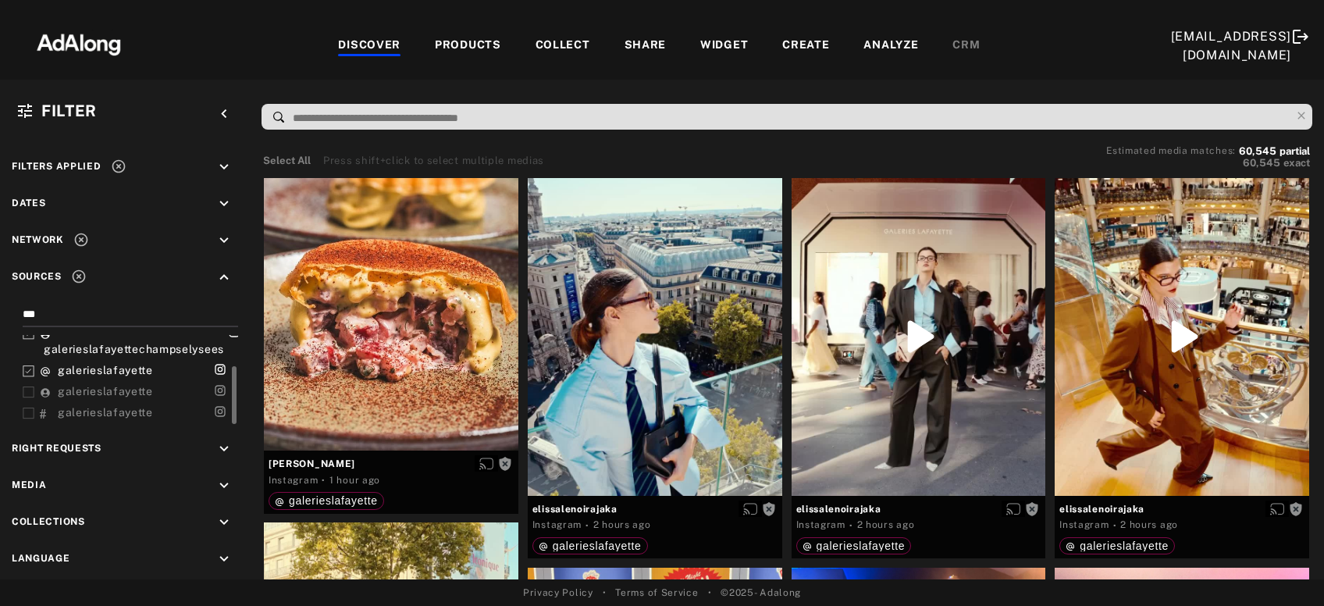
click at [87, 385] on span "galerieslafayette" at bounding box center [105, 391] width 95 height 12
click at [104, 407] on span "galerieslafayette" at bounding box center [105, 412] width 95 height 12
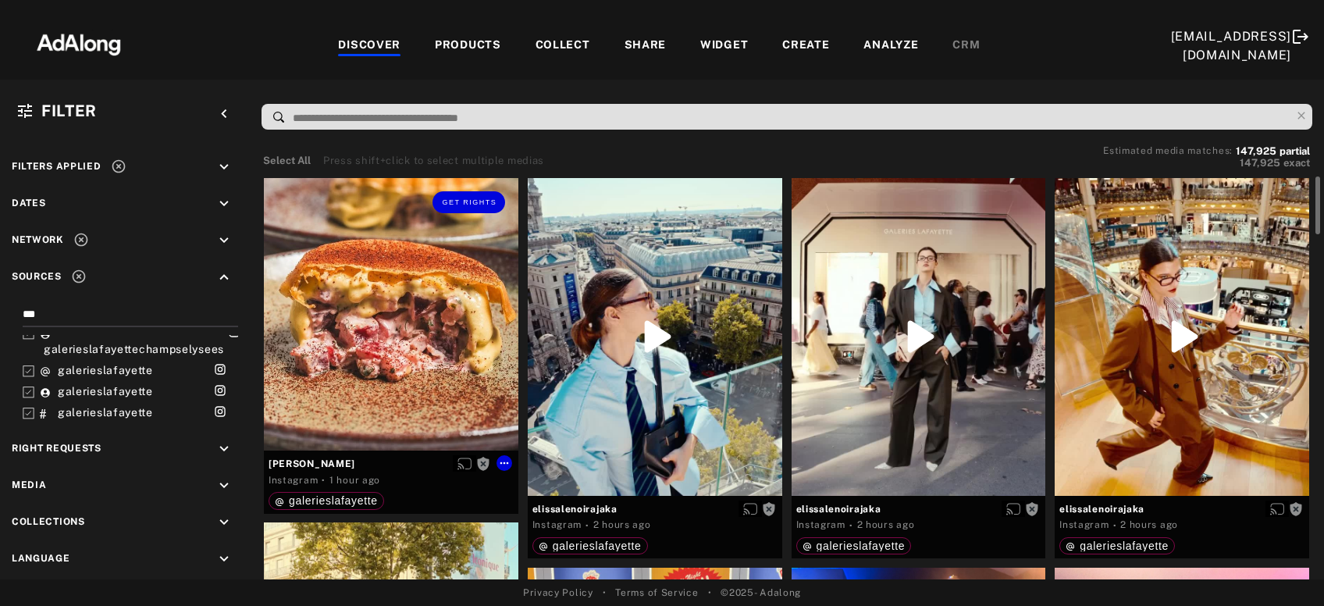
click at [379, 357] on div "Get rights" at bounding box center [391, 314] width 255 height 273
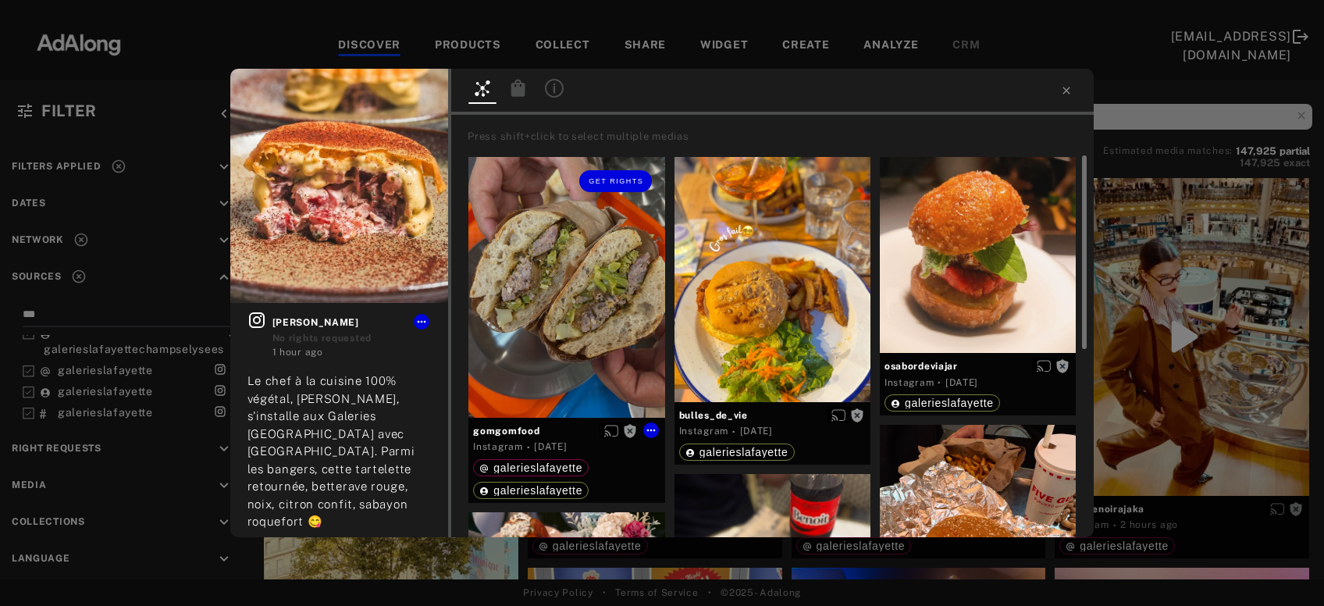
click at [580, 291] on div "Get rights" at bounding box center [567, 287] width 196 height 261
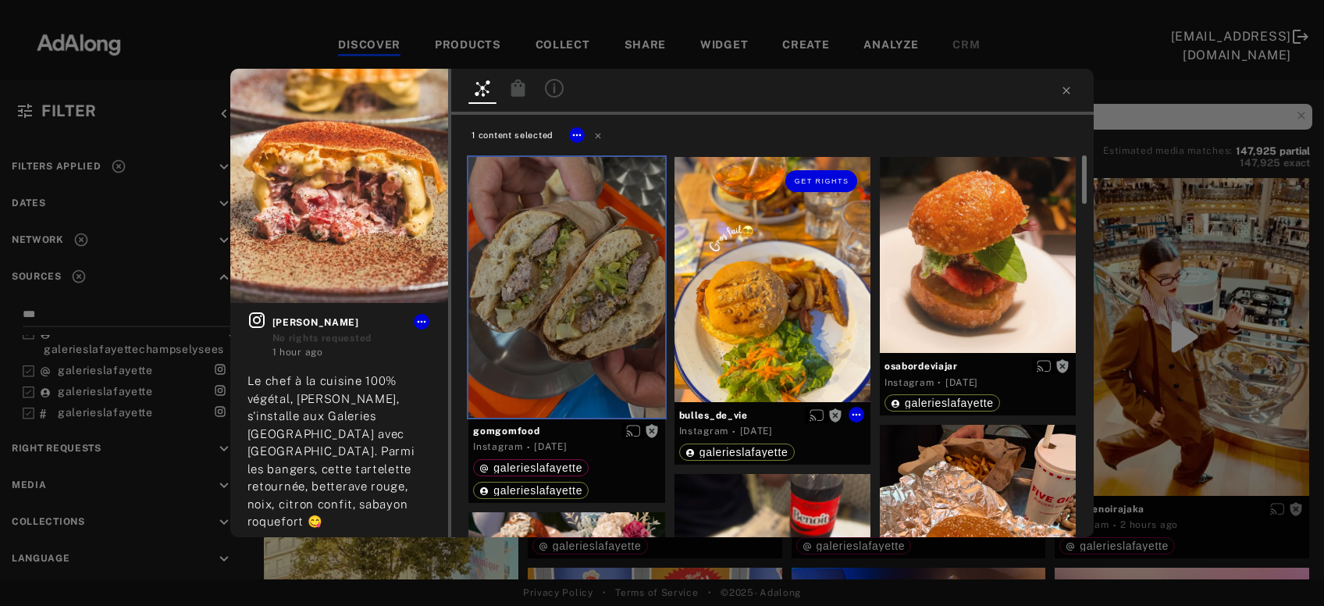
click at [693, 291] on div "Get rights" at bounding box center [773, 279] width 196 height 245
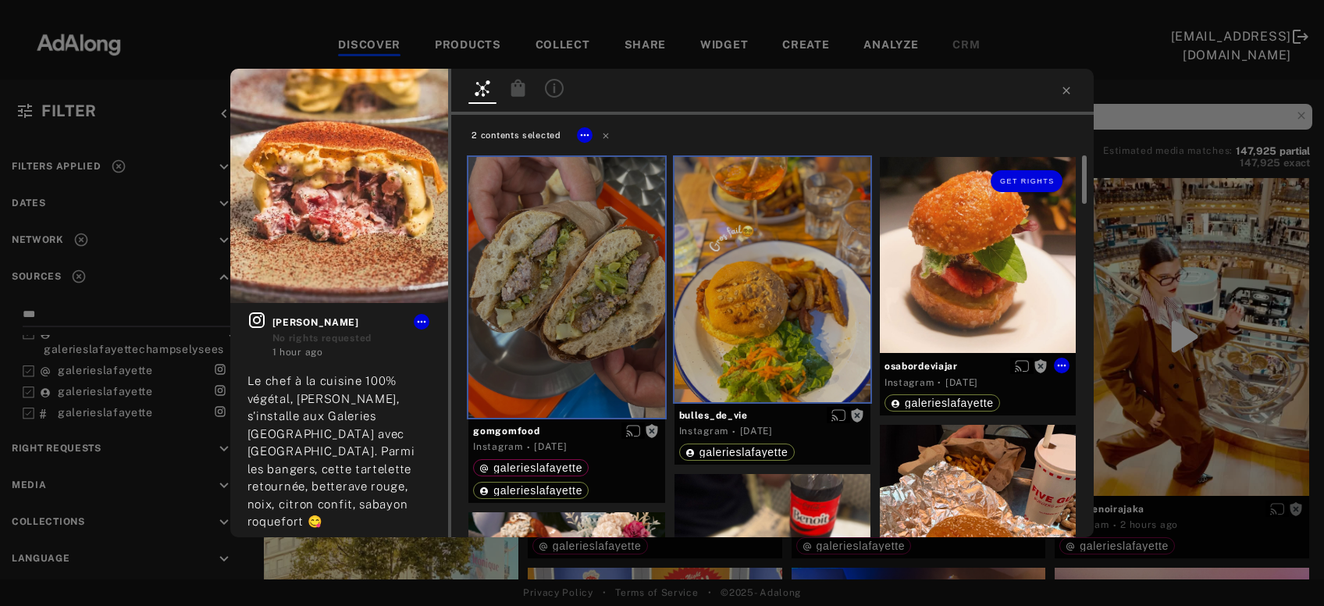
click at [921, 273] on div "Get rights" at bounding box center [978, 255] width 196 height 196
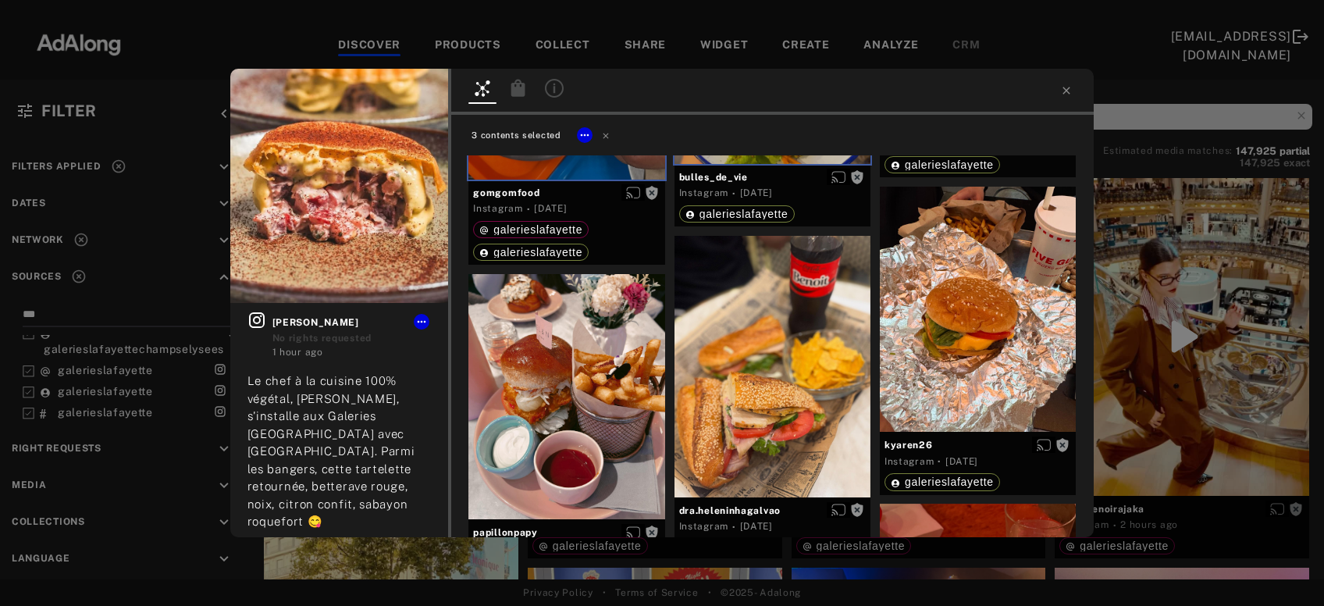
scroll to position [253, 0]
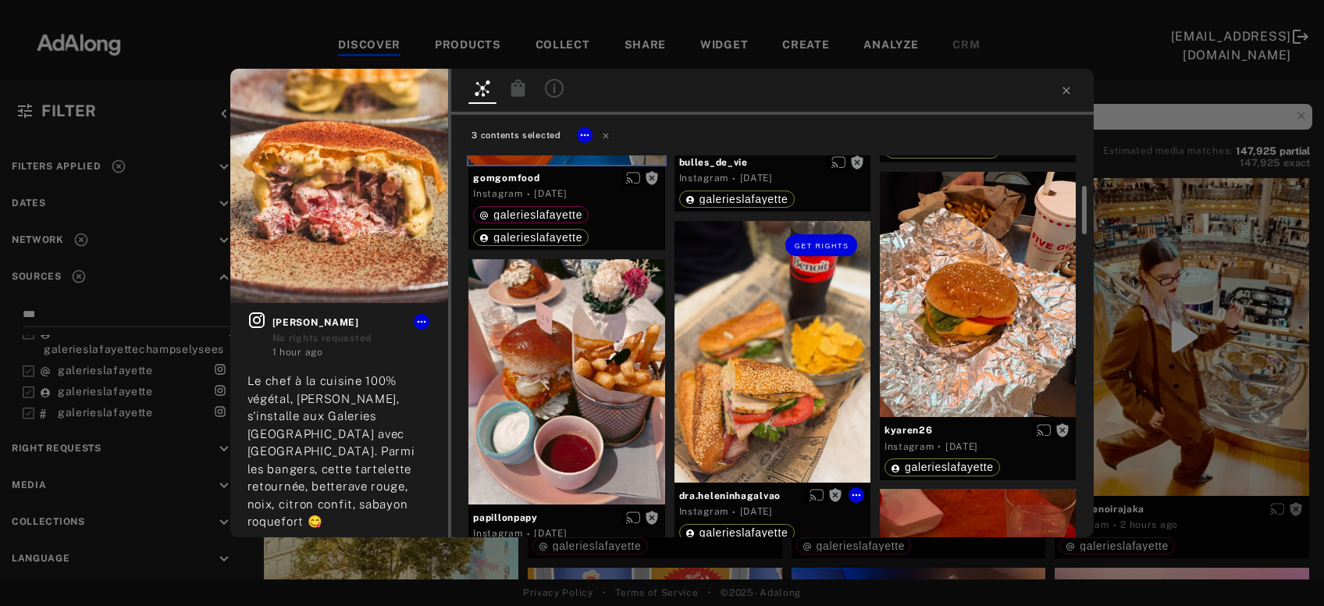
drag, startPoint x: 921, startPoint y: 273, endPoint x: 786, endPoint y: 364, distance: 162.4
click at [786, 364] on div "Get rights" at bounding box center [773, 352] width 196 height 262
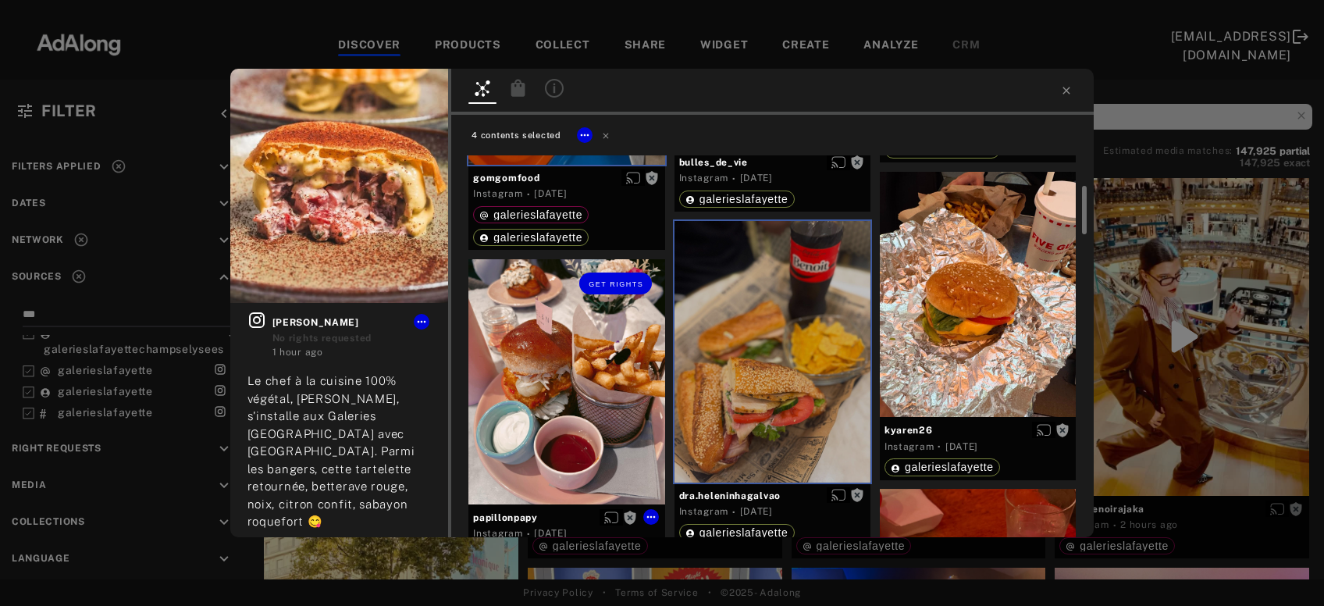
click at [636, 391] on div "Get rights" at bounding box center [567, 381] width 196 height 245
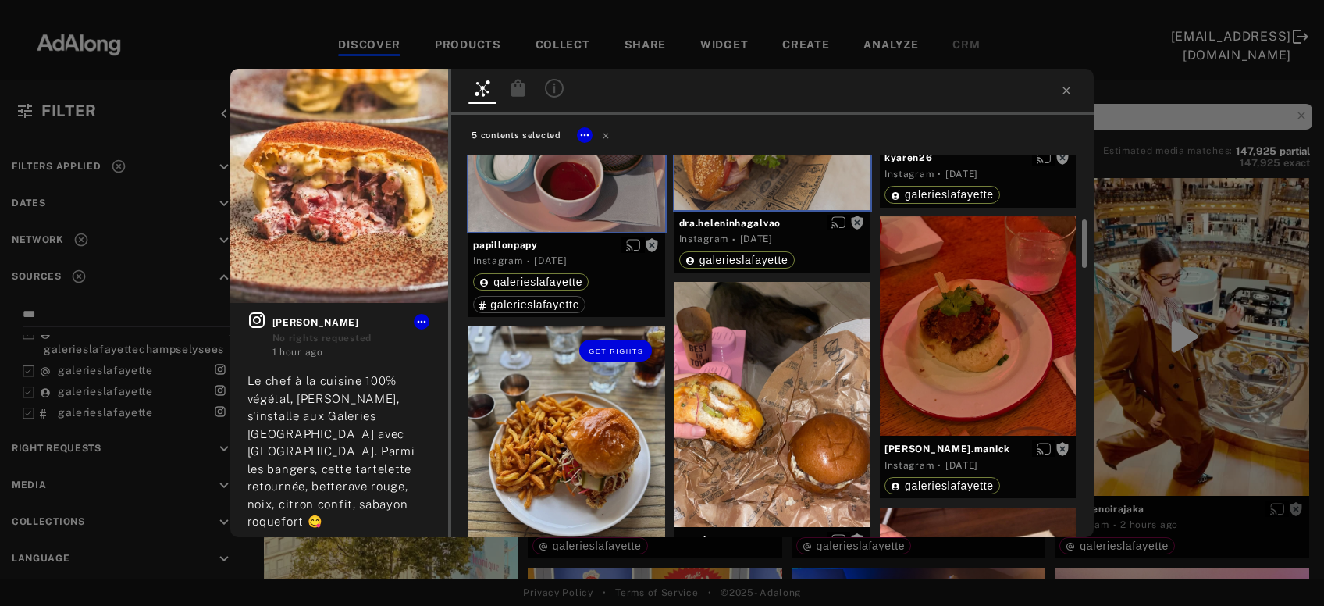
scroll to position [526, 0]
click at [636, 391] on div "Get rights" at bounding box center [567, 434] width 196 height 217
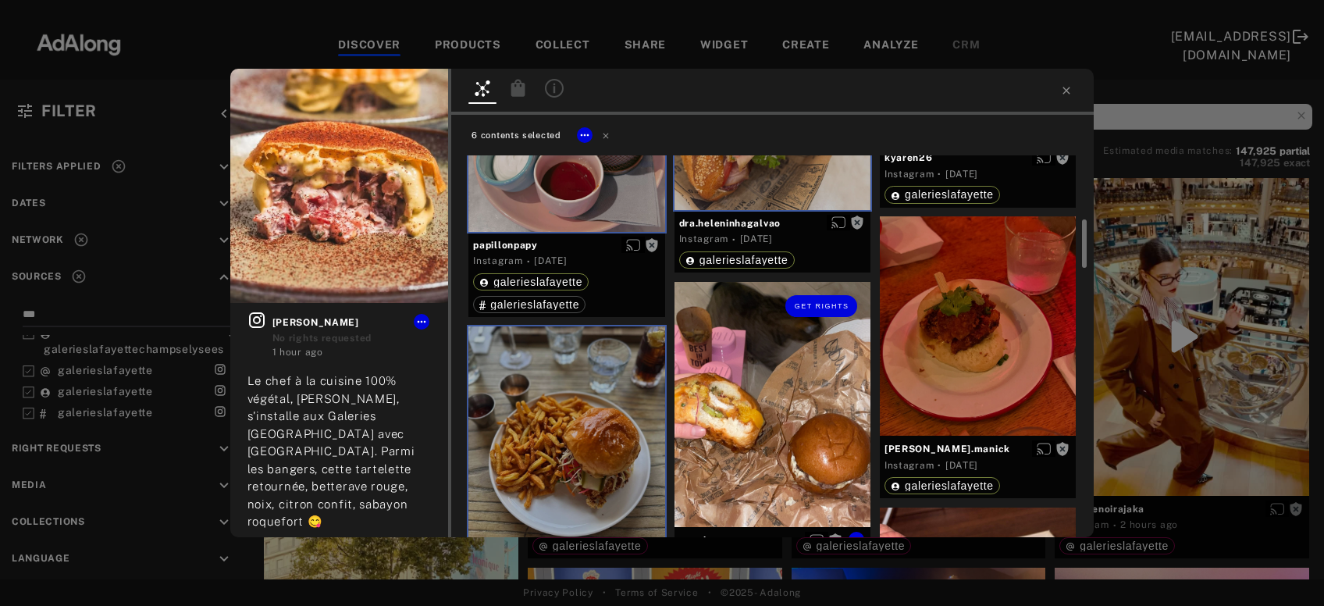
click at [754, 390] on div "Get rights" at bounding box center [773, 404] width 196 height 245
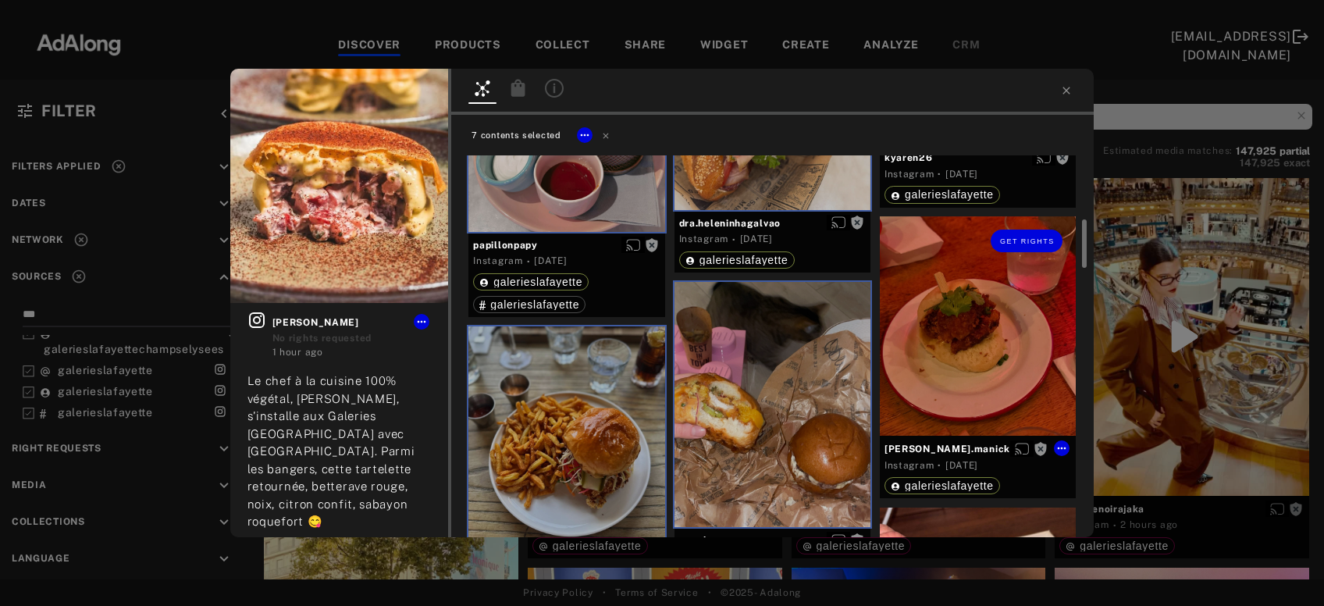
click at [962, 355] on div "Get rights" at bounding box center [978, 325] width 196 height 219
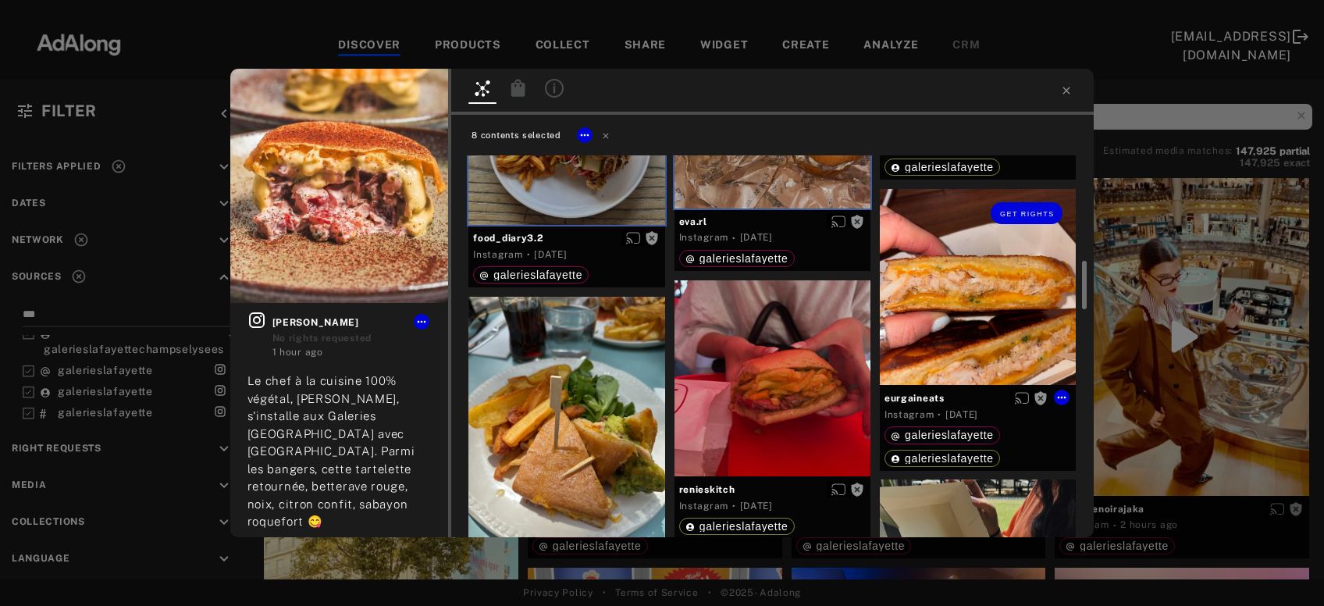
scroll to position [847, 0]
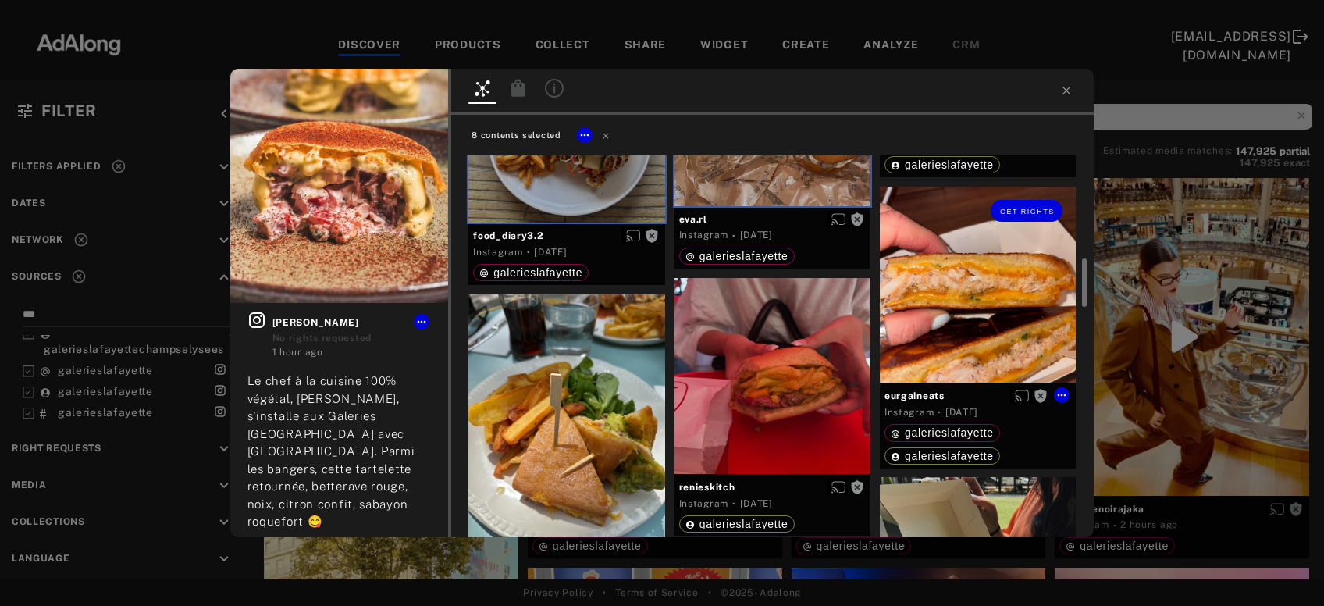
click at [962, 355] on div "Get rights" at bounding box center [978, 285] width 196 height 196
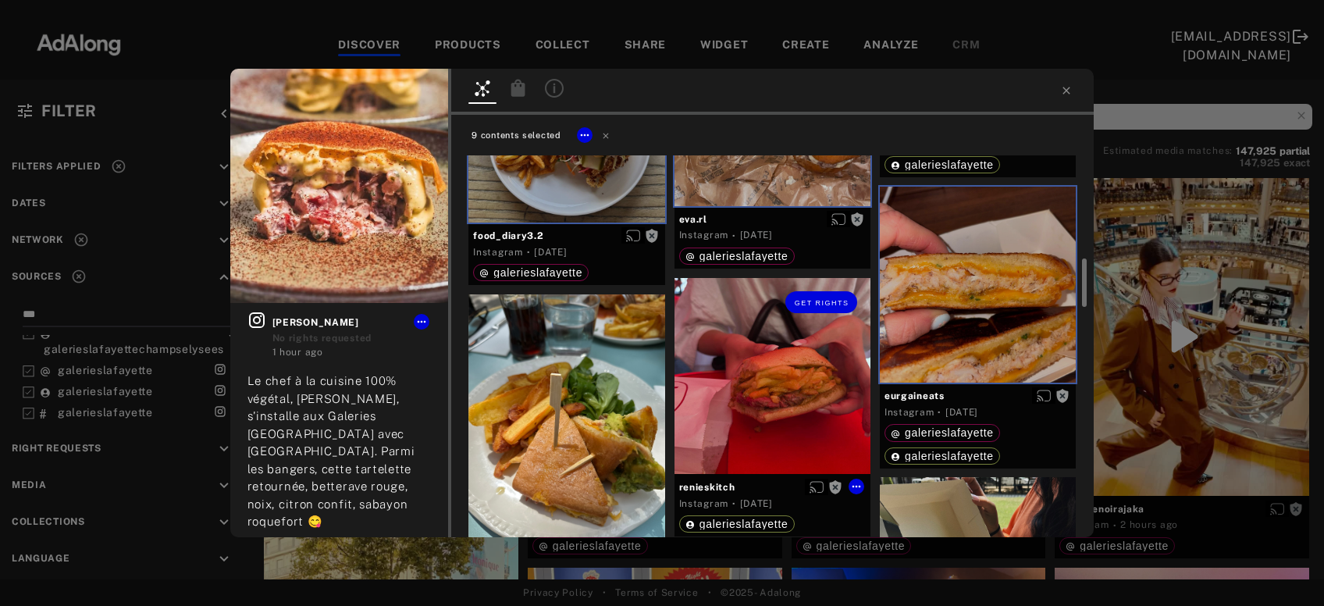
click at [822, 393] on div "Get rights" at bounding box center [773, 376] width 196 height 196
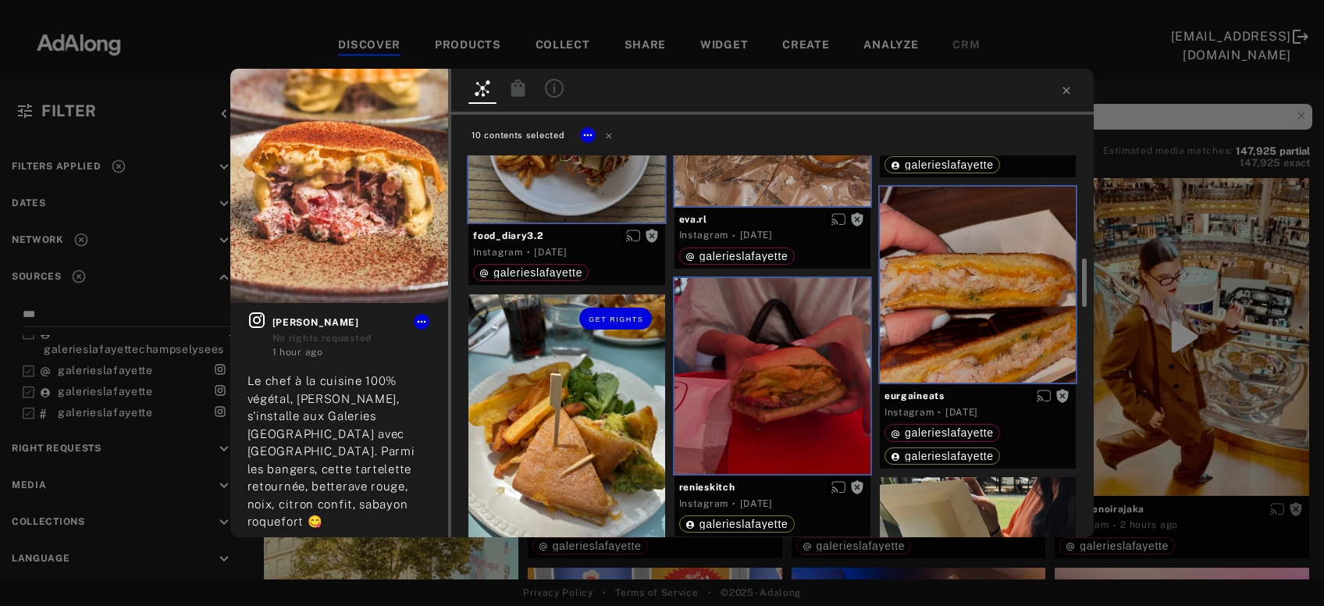
click at [532, 459] on div "Get rights" at bounding box center [567, 416] width 196 height 244
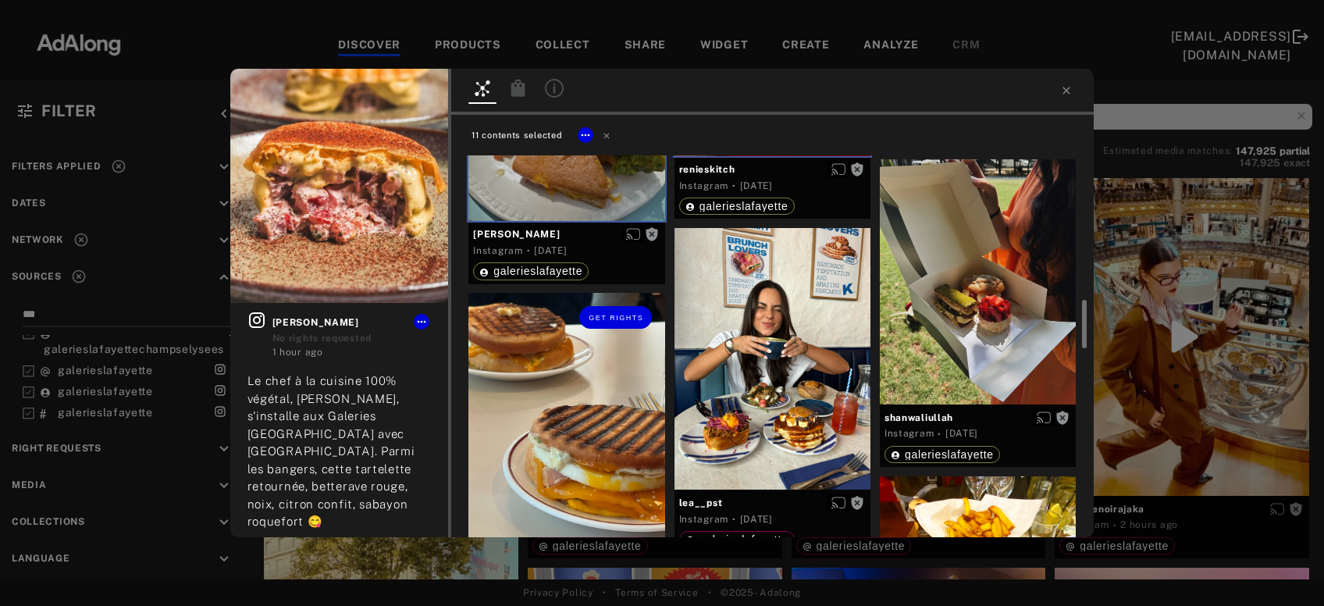
scroll to position [1167, 0]
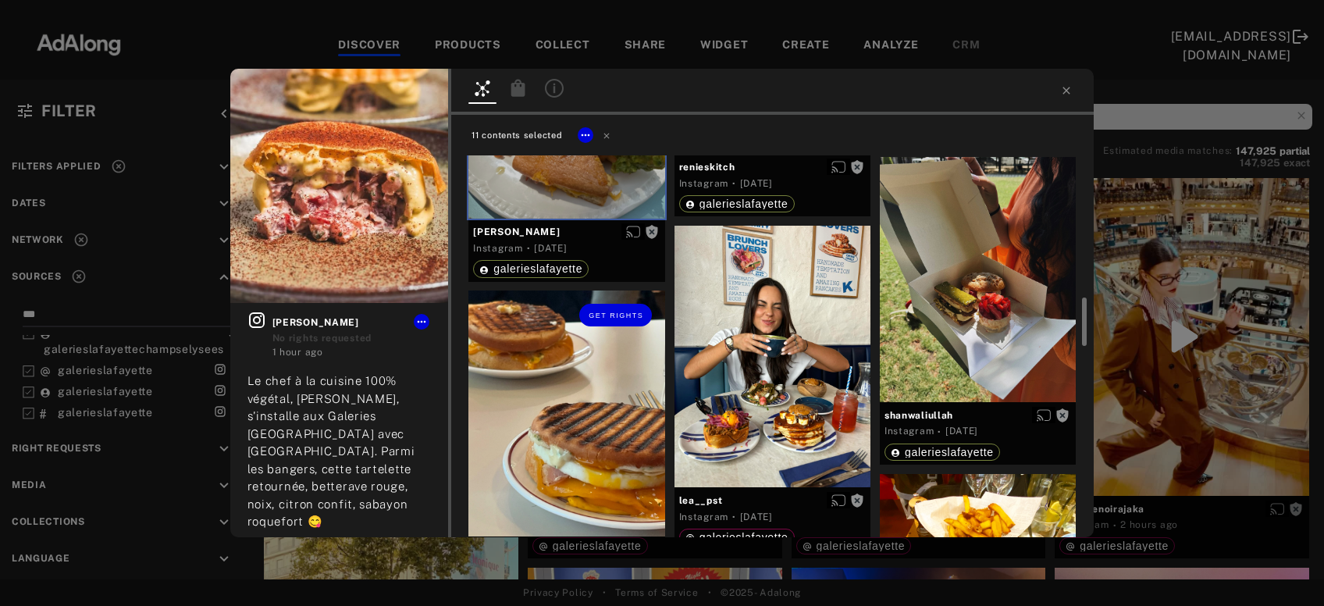
click at [532, 459] on div "Get rights" at bounding box center [567, 413] width 196 height 245
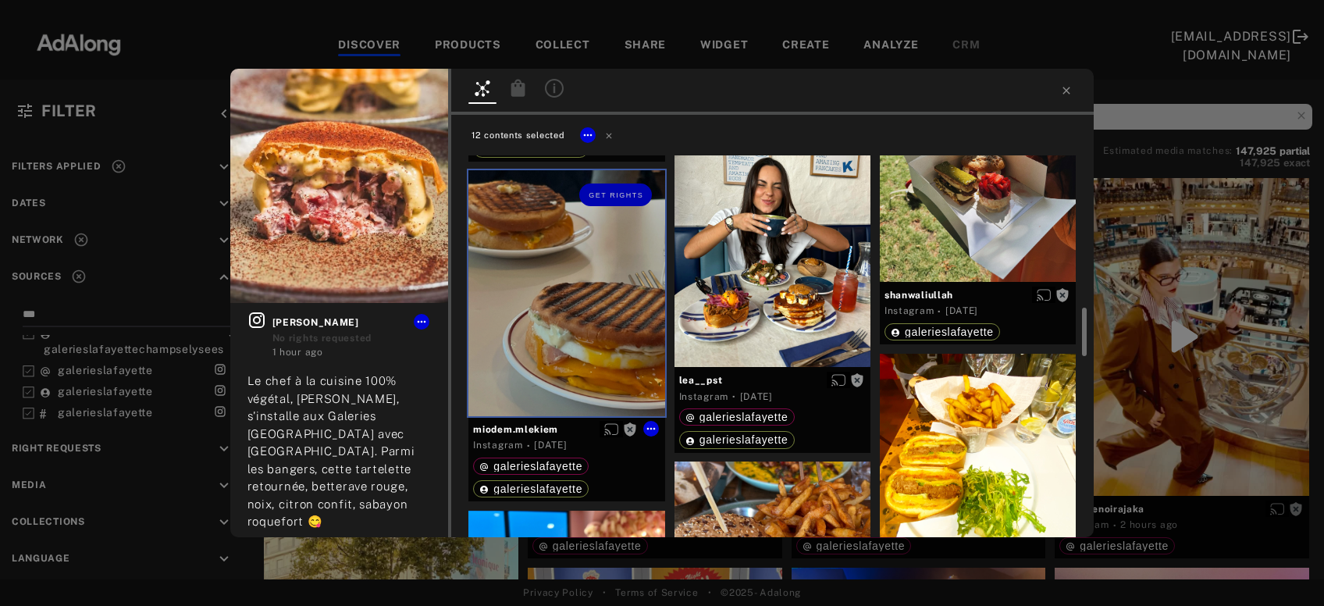
scroll to position [1283, 0]
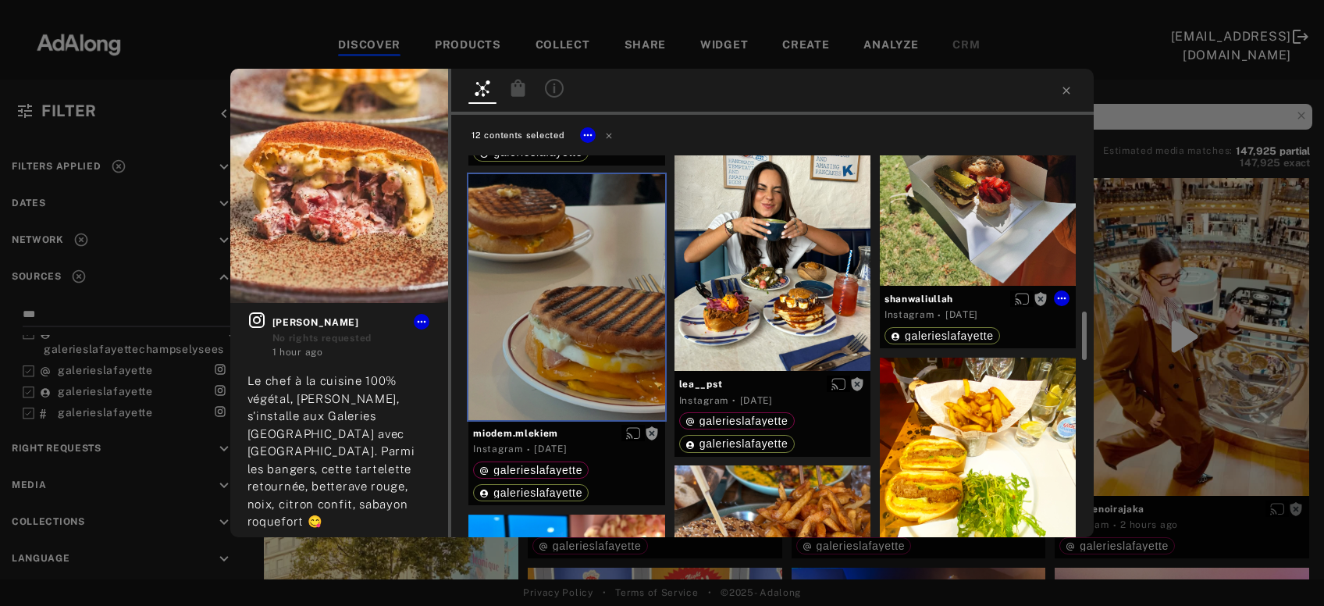
click at [978, 240] on div "Get rights" at bounding box center [978, 163] width 196 height 244
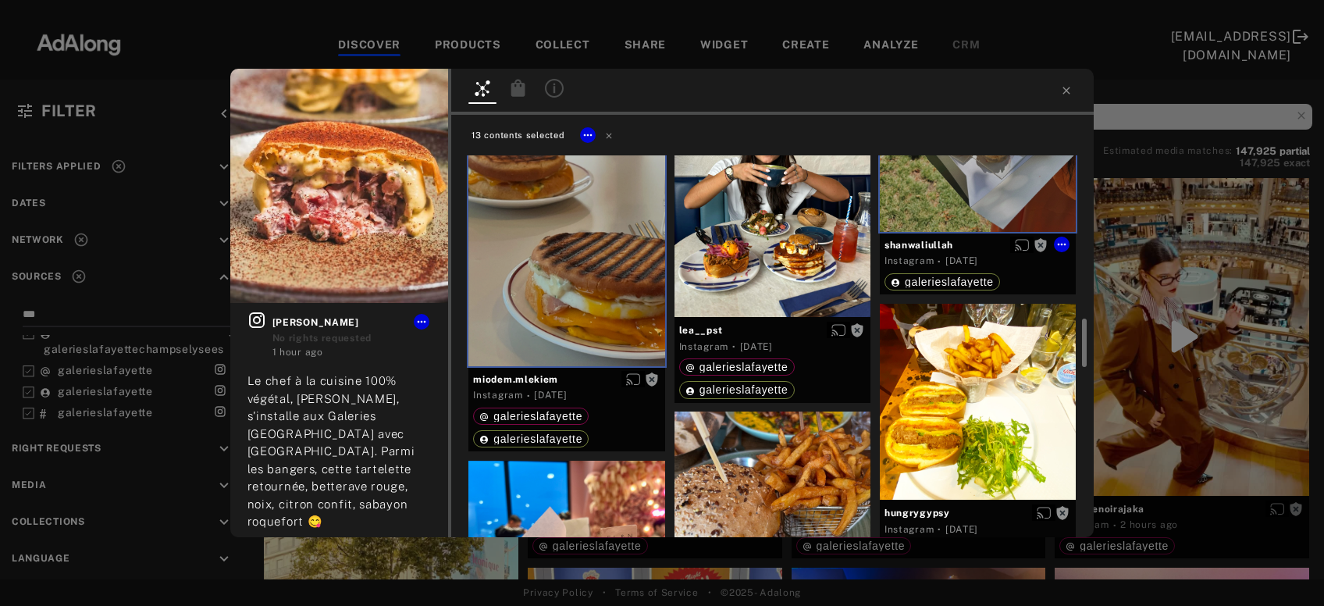
scroll to position [1338, 0]
click at [795, 234] on div "Get rights" at bounding box center [773, 186] width 196 height 262
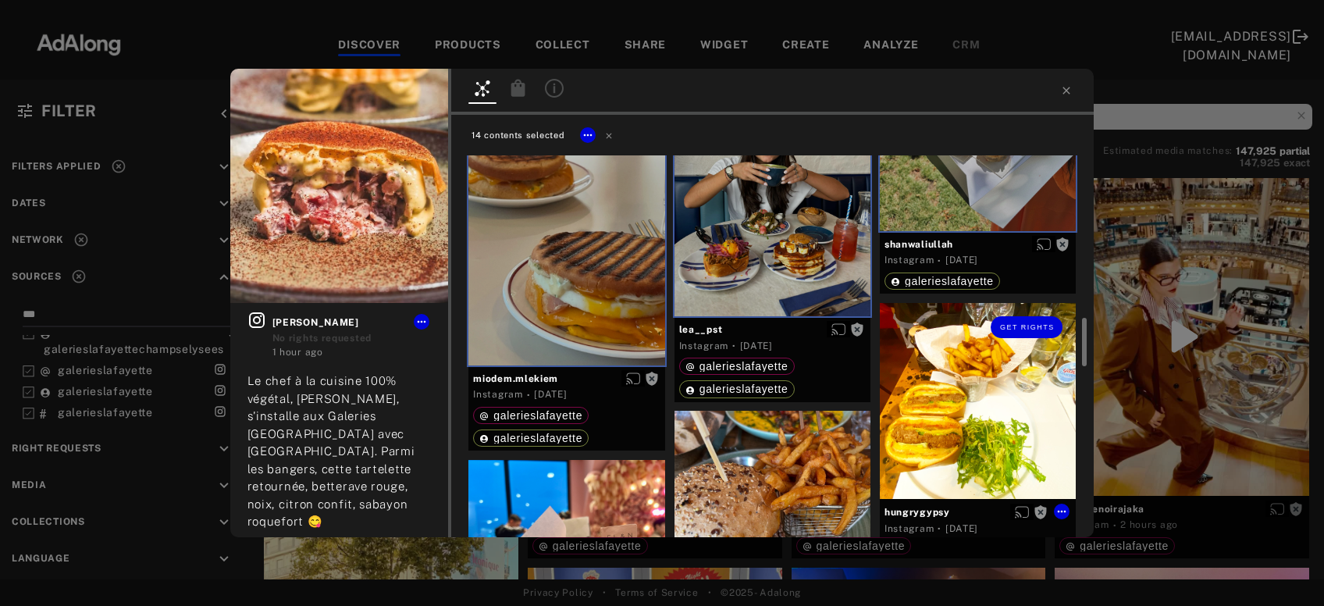
click at [970, 390] on div "Get rights" at bounding box center [978, 401] width 196 height 196
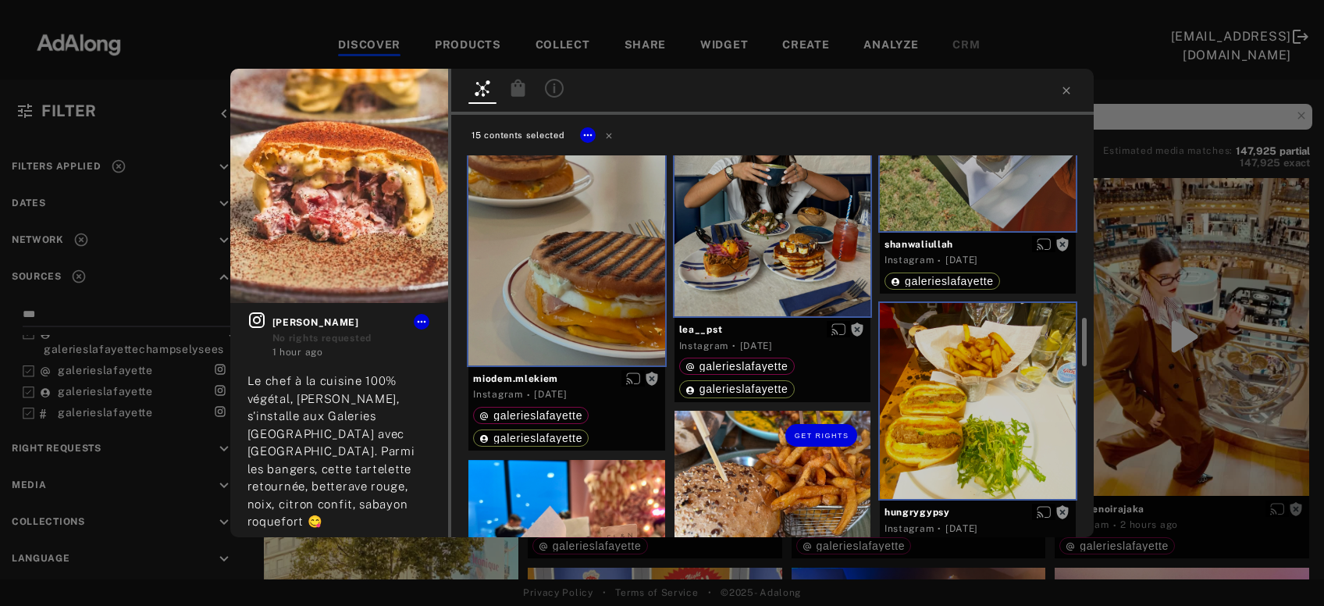
click at [821, 480] on div "Get rights" at bounding box center [773, 533] width 196 height 245
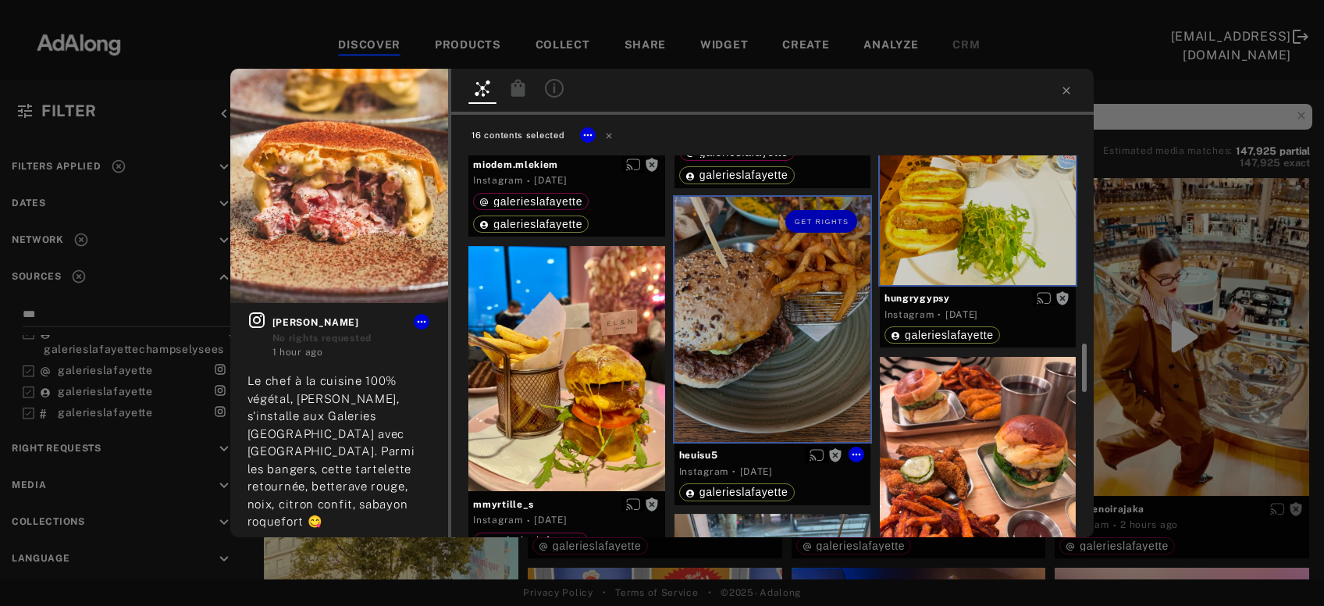
scroll to position [1552, 0]
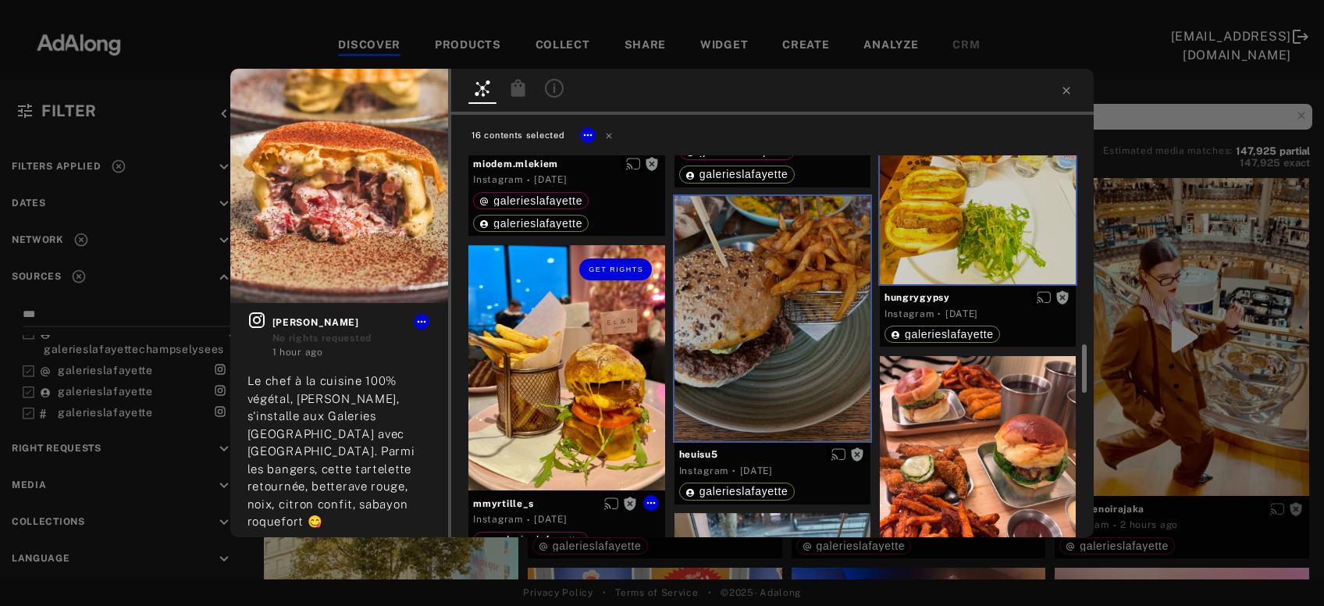
click at [612, 432] on div "Get rights" at bounding box center [567, 367] width 196 height 245
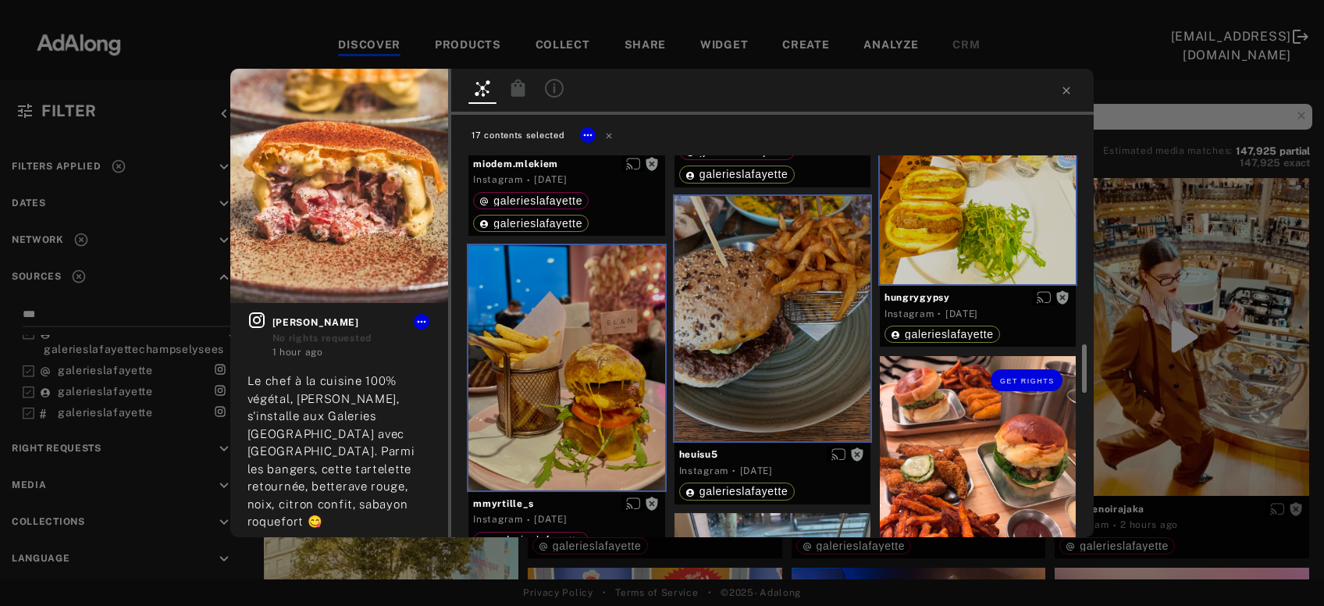
click at [942, 496] on div "Get rights" at bounding box center [978, 478] width 196 height 245
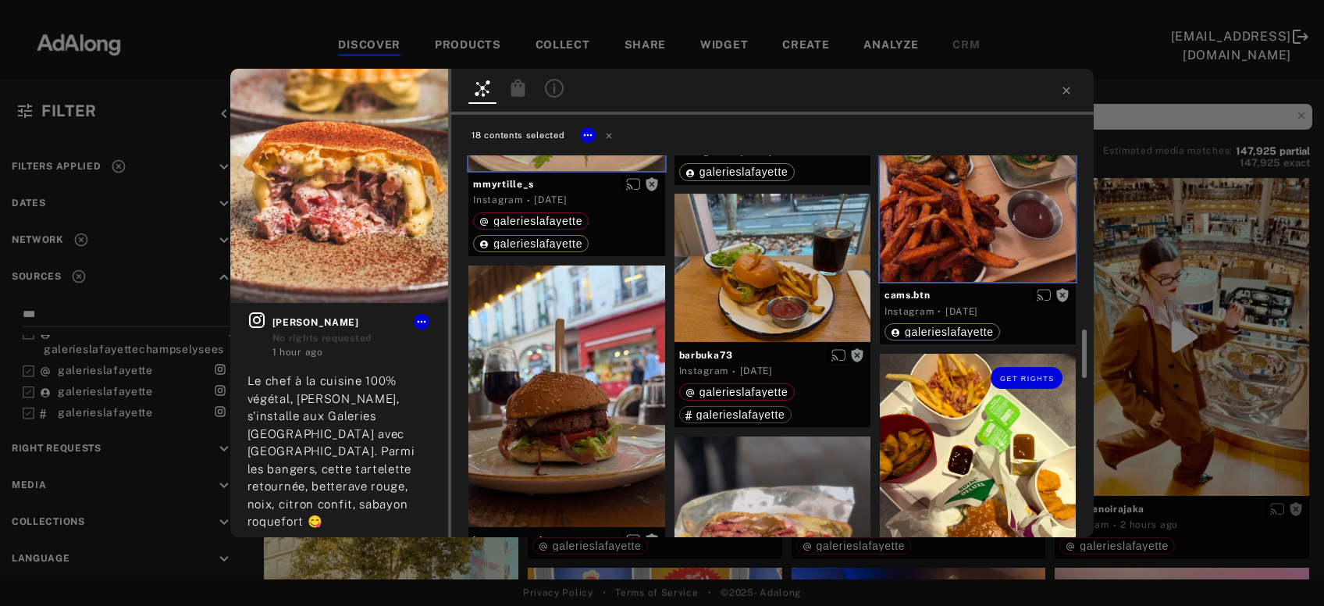
scroll to position [1917, 0]
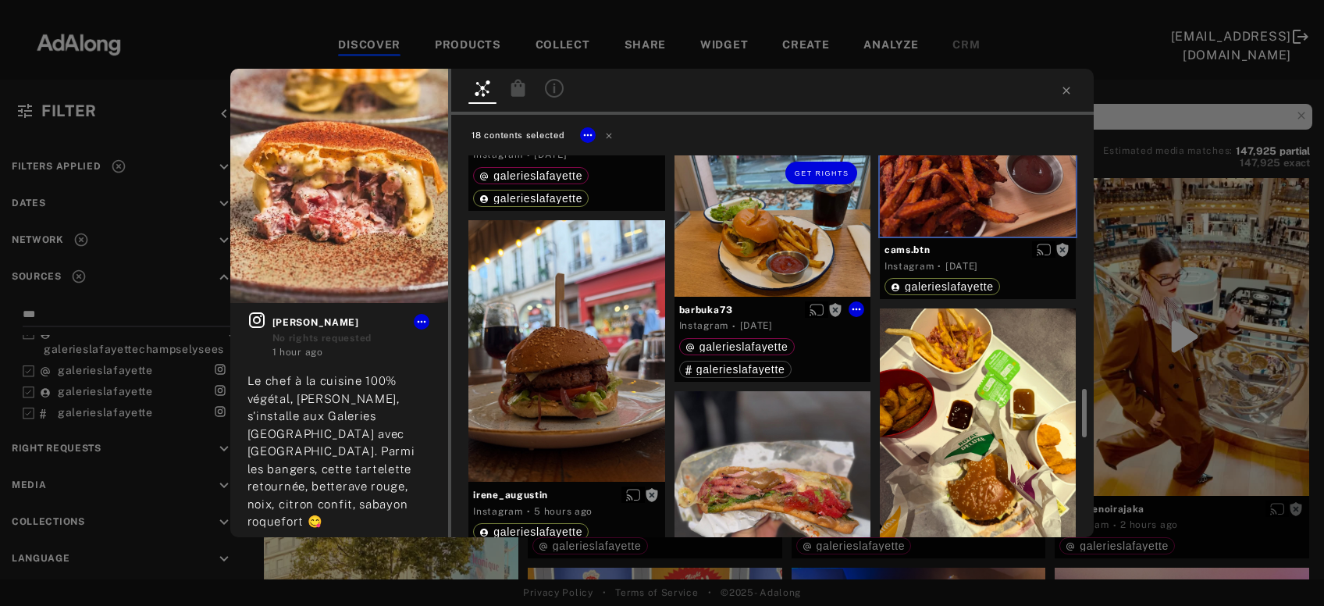
click at [793, 251] on div "Get rights" at bounding box center [773, 222] width 196 height 148
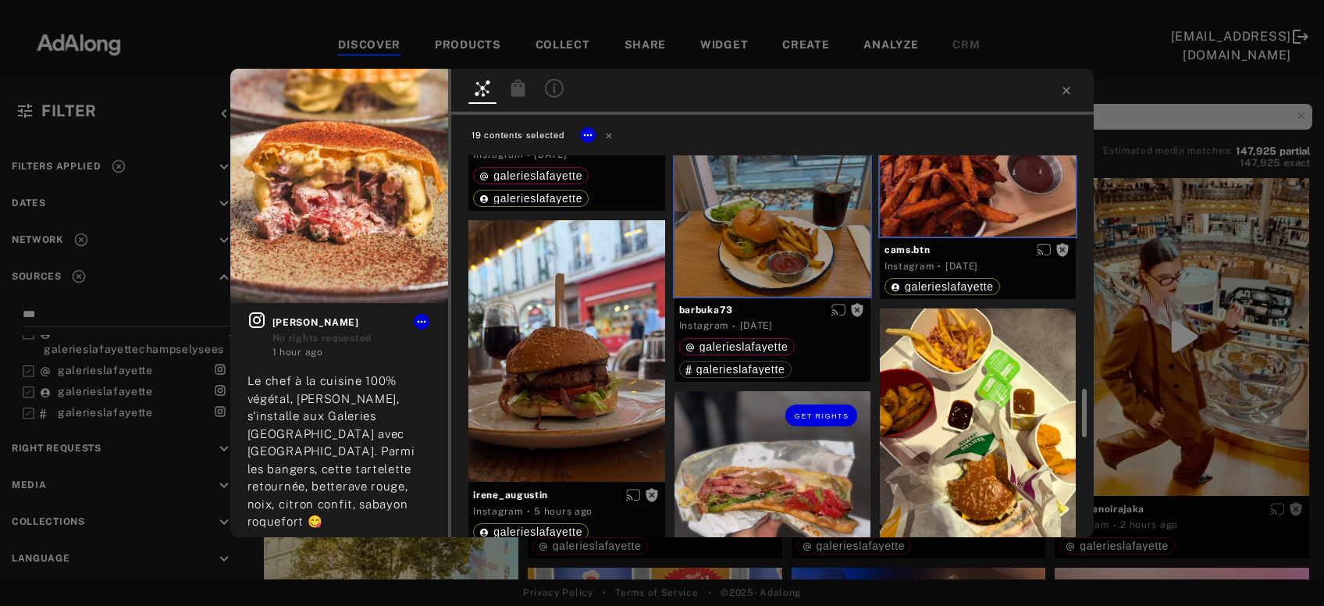
click at [764, 500] on div "Get rights" at bounding box center [773, 489] width 196 height 196
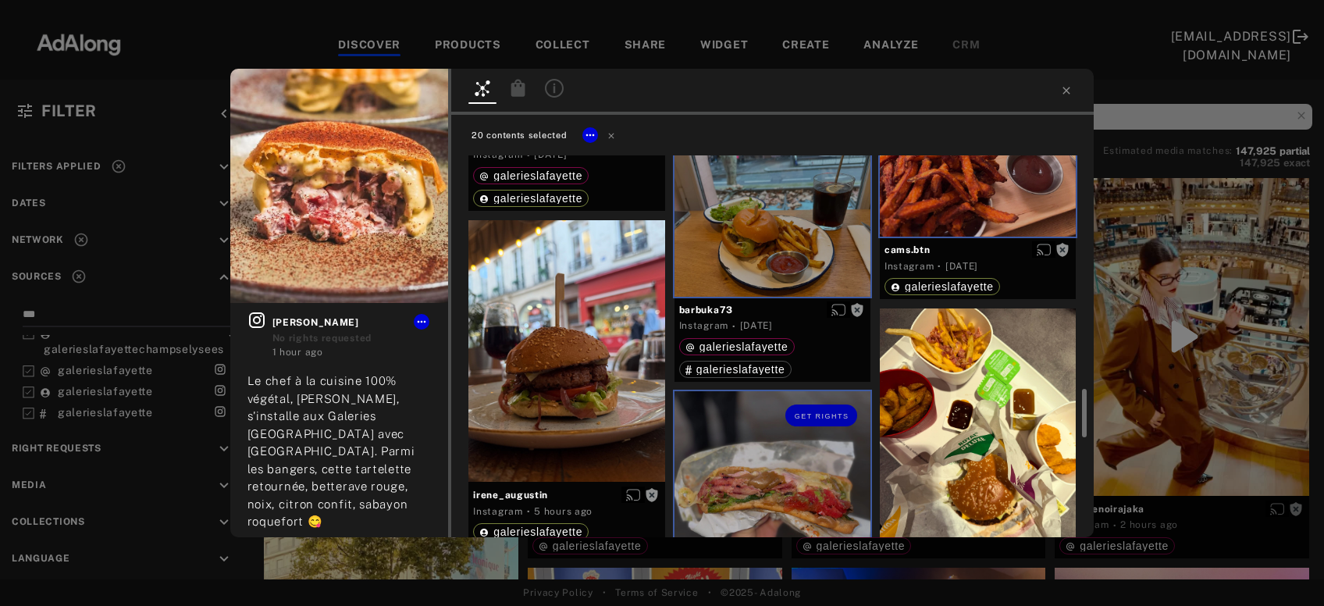
click at [764, 500] on div "Get rights" at bounding box center [773, 489] width 196 height 196
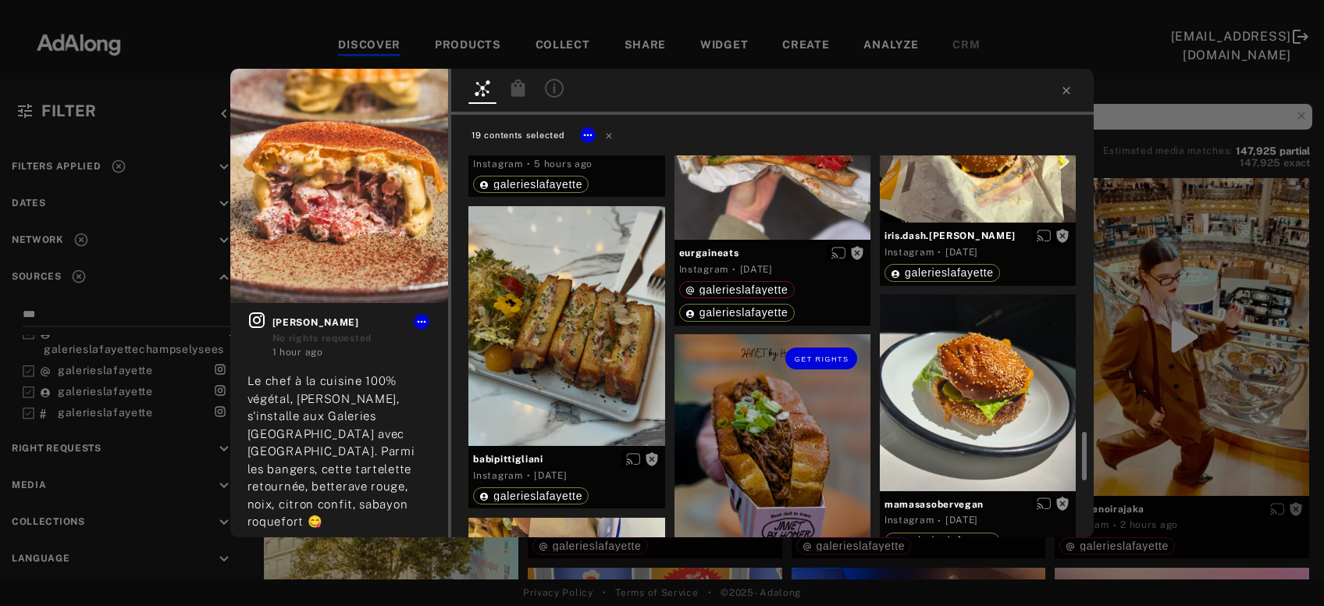
scroll to position [2265, 0]
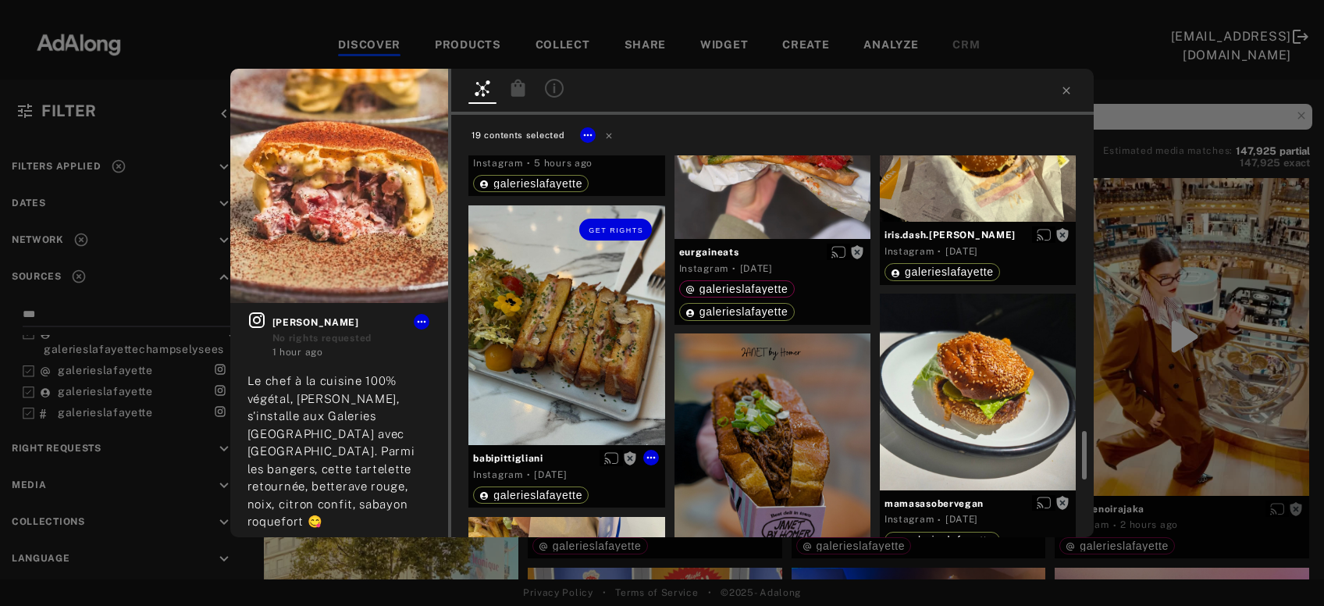
click at [576, 354] on div "Get rights" at bounding box center [567, 325] width 196 height 240
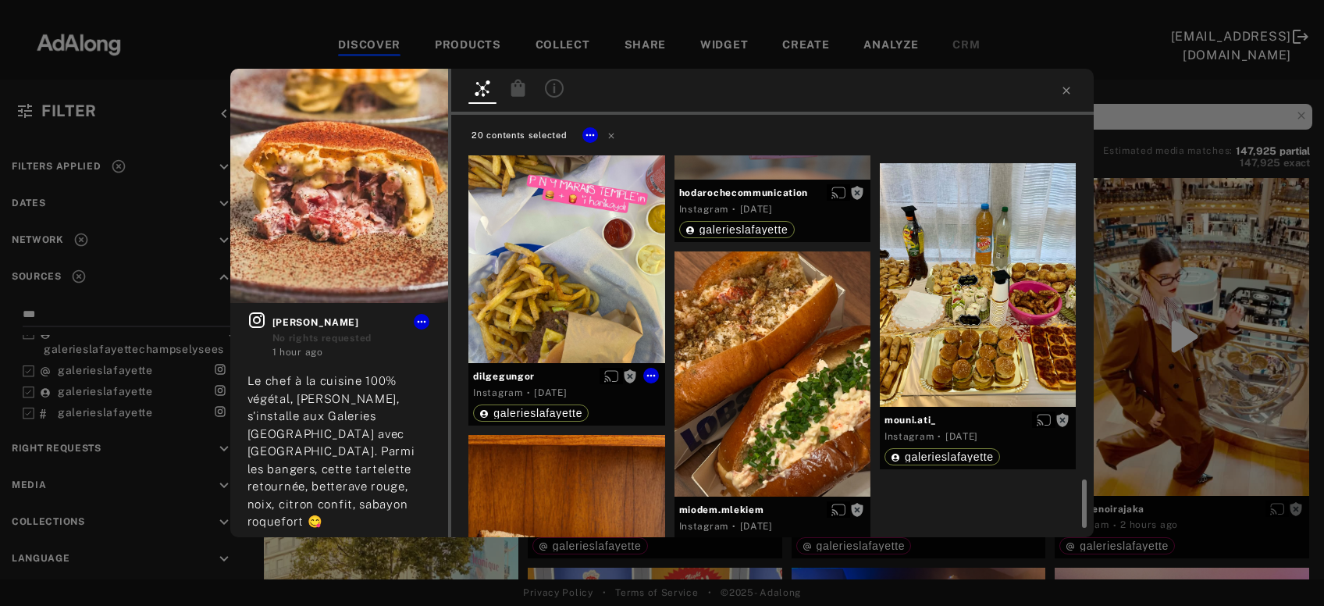
scroll to position [2665, 0]
click at [973, 319] on div "Get rights" at bounding box center [978, 284] width 196 height 244
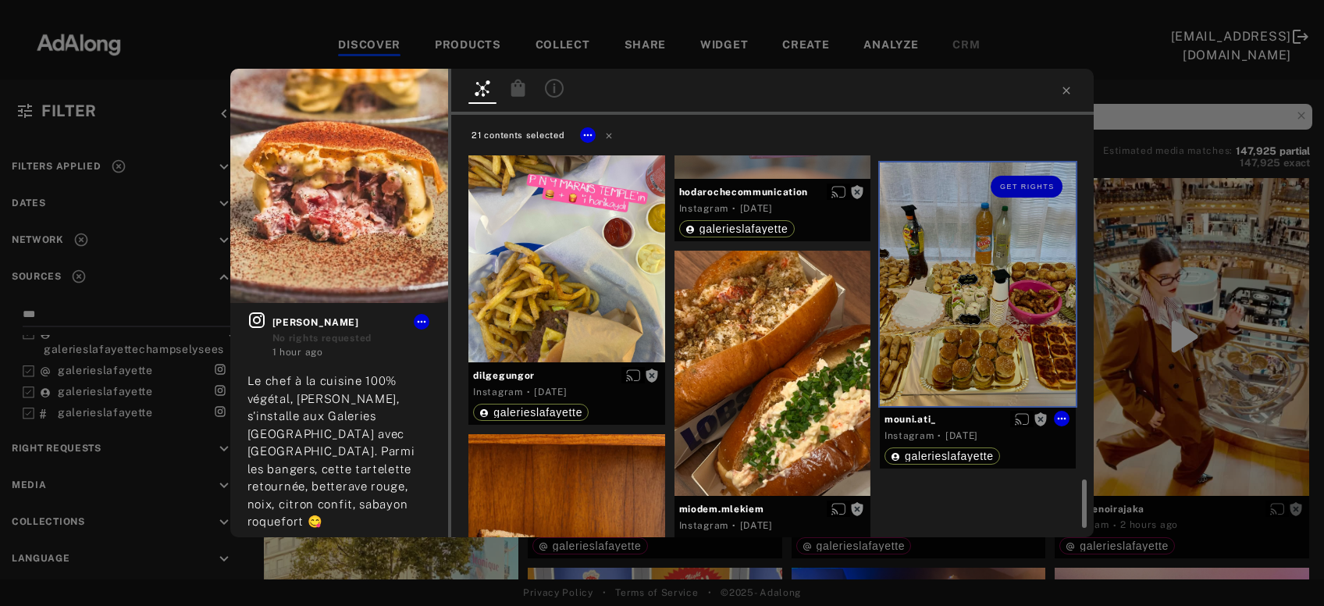
click at [973, 319] on div "Get rights" at bounding box center [978, 284] width 196 height 244
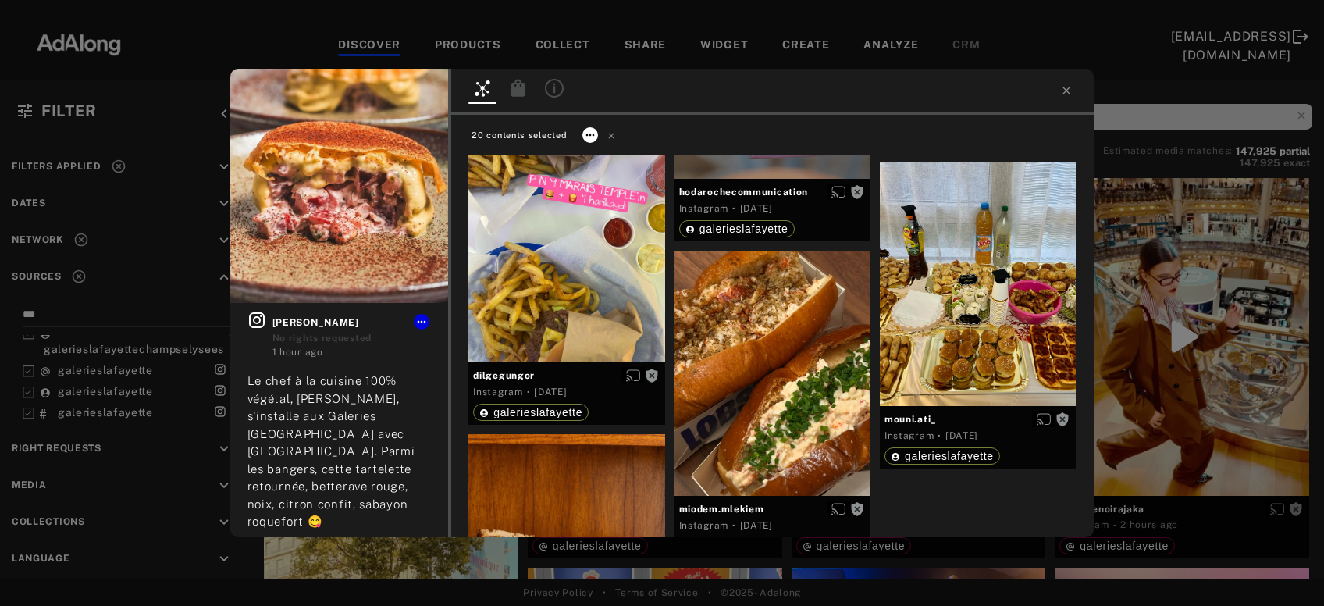
click at [589, 136] on icon at bounding box center [590, 135] width 12 height 12
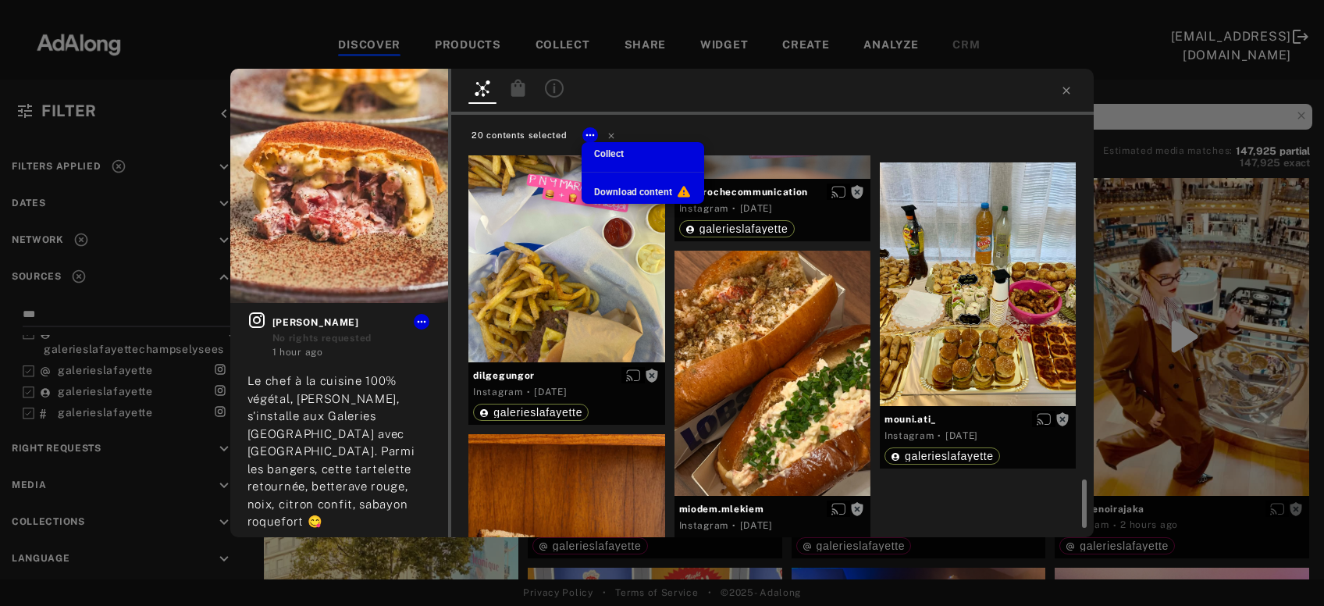
click at [604, 159] on span "Collect" at bounding box center [609, 153] width 30 height 11
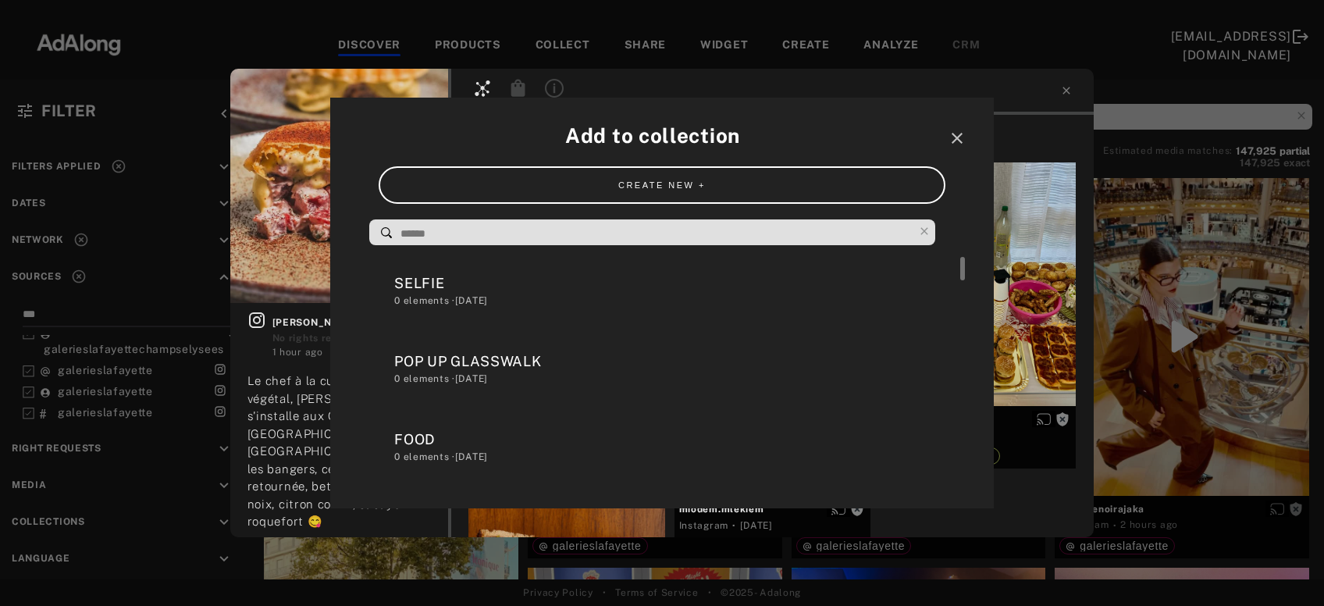
click at [435, 445] on div "FOOD" at bounding box center [669, 439] width 551 height 21
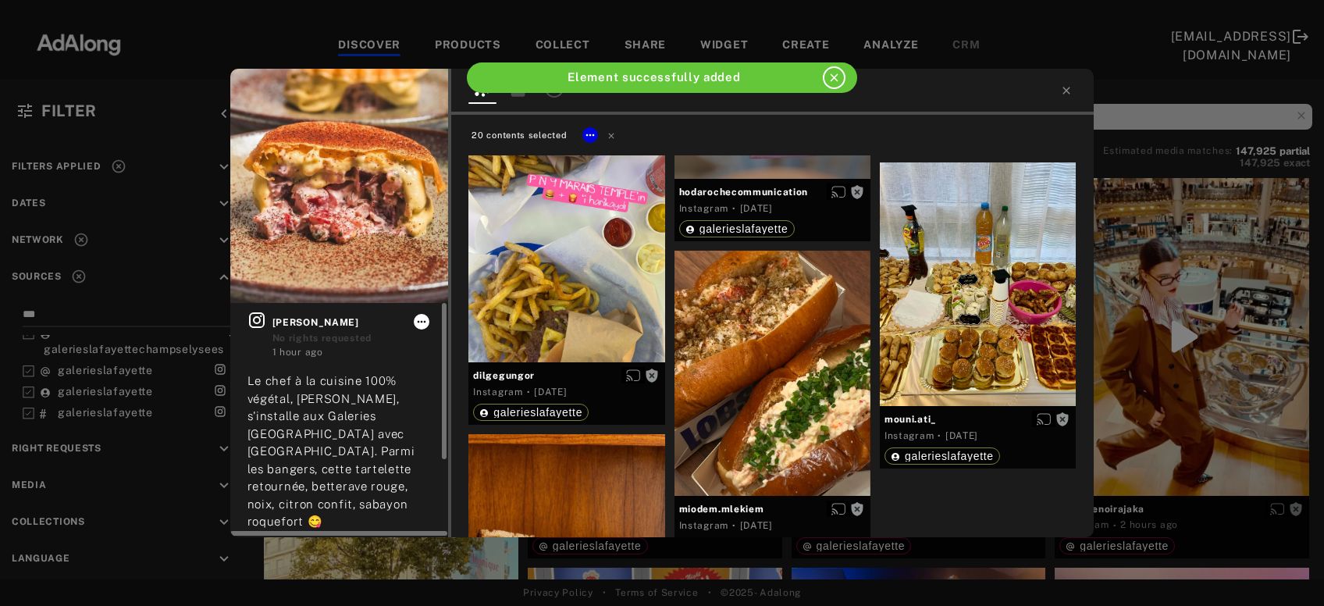
click at [420, 328] on button at bounding box center [422, 322] width 16 height 16
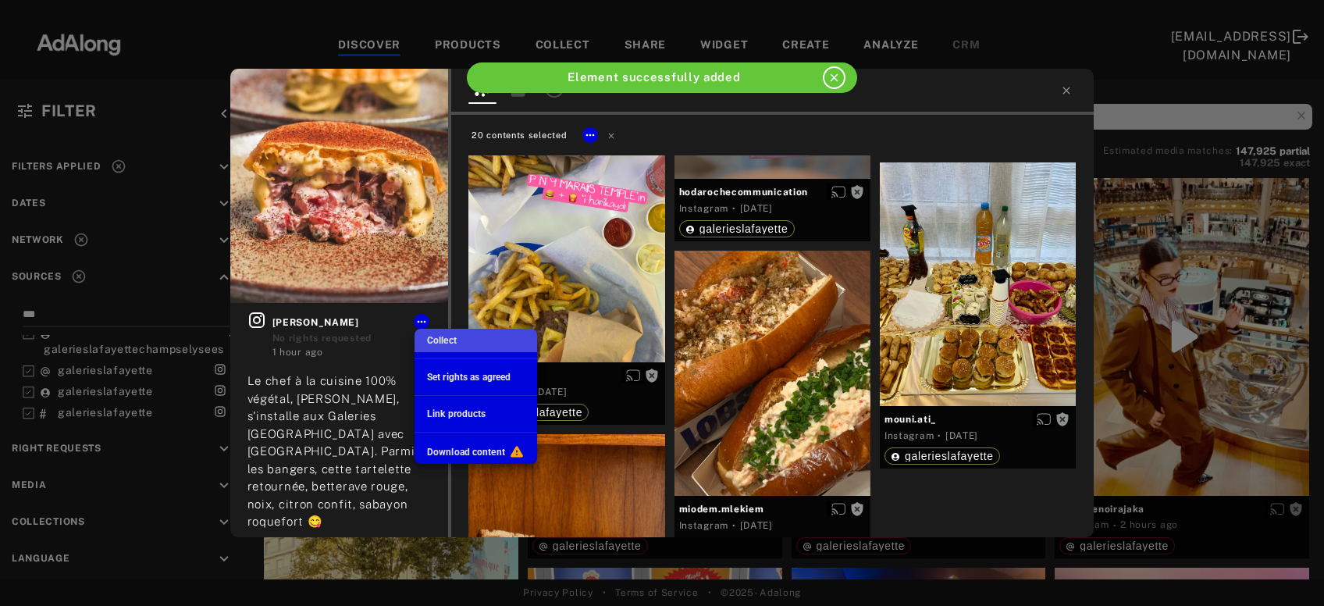
click at [447, 341] on span "Collect" at bounding box center [442, 340] width 30 height 11
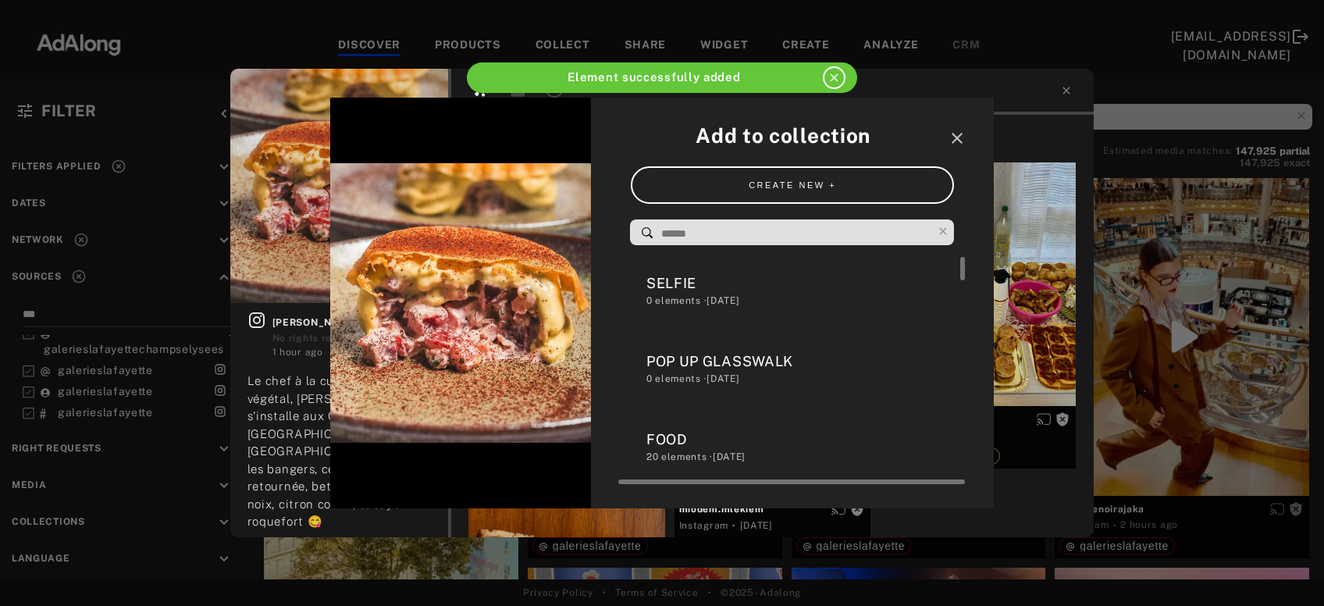
click at [666, 444] on div "FOOD" at bounding box center [801, 439] width 308 height 21
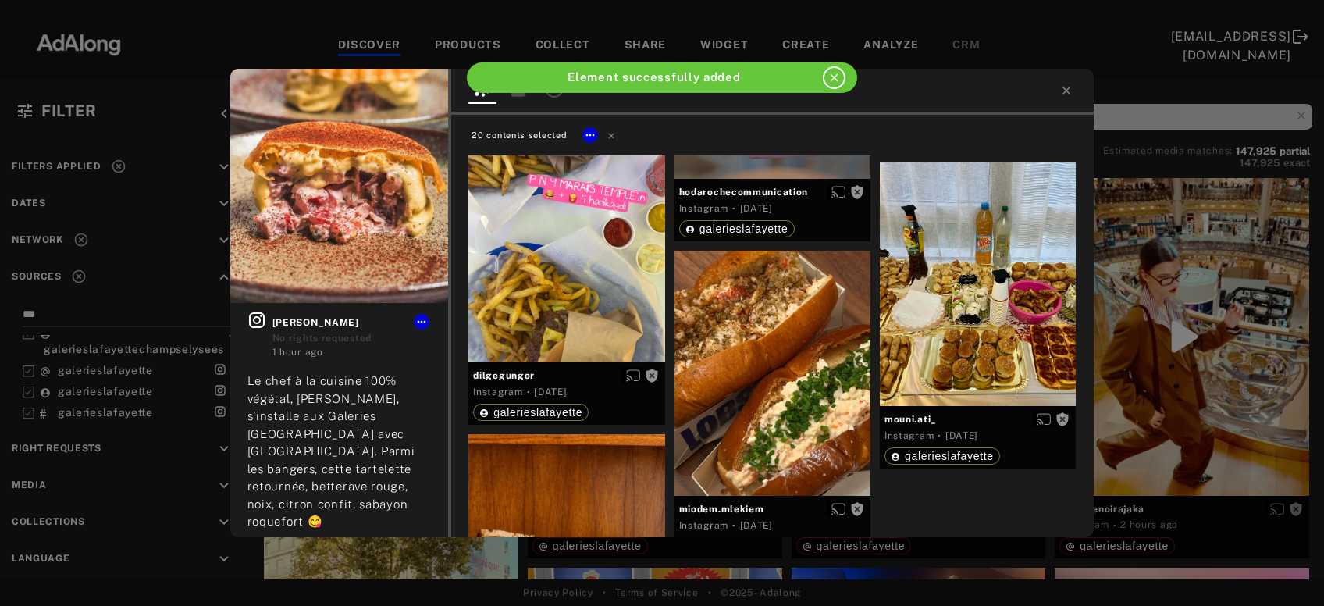
click at [1232, 311] on div "Get rights [PERSON_NAME] rights requested 1 hour ago Le chef à la cuisine 100% …" at bounding box center [662, 303] width 1324 height 606
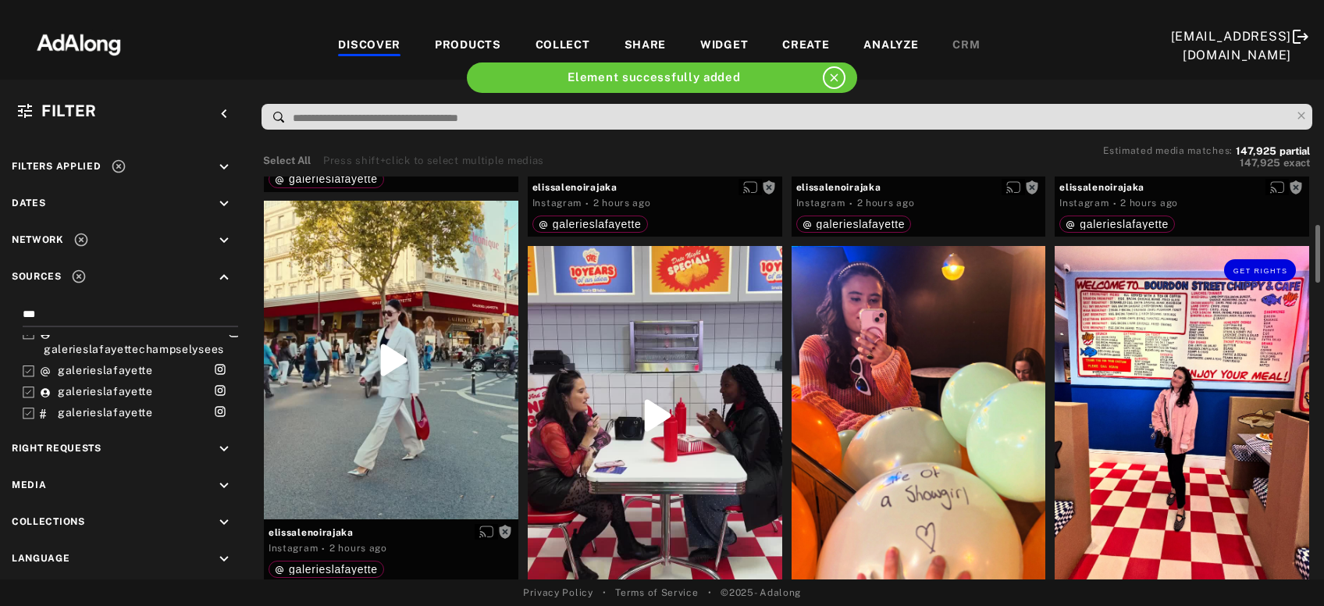
scroll to position [323, 0]
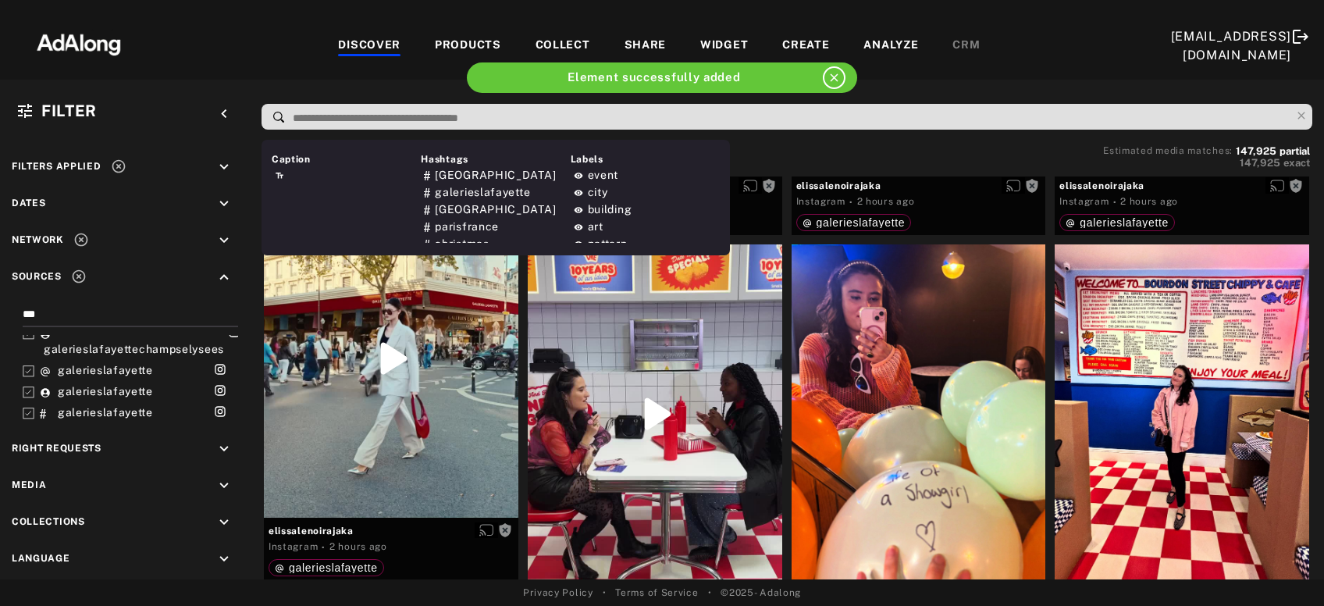
click at [1117, 114] on input at bounding box center [791, 118] width 1000 height 21
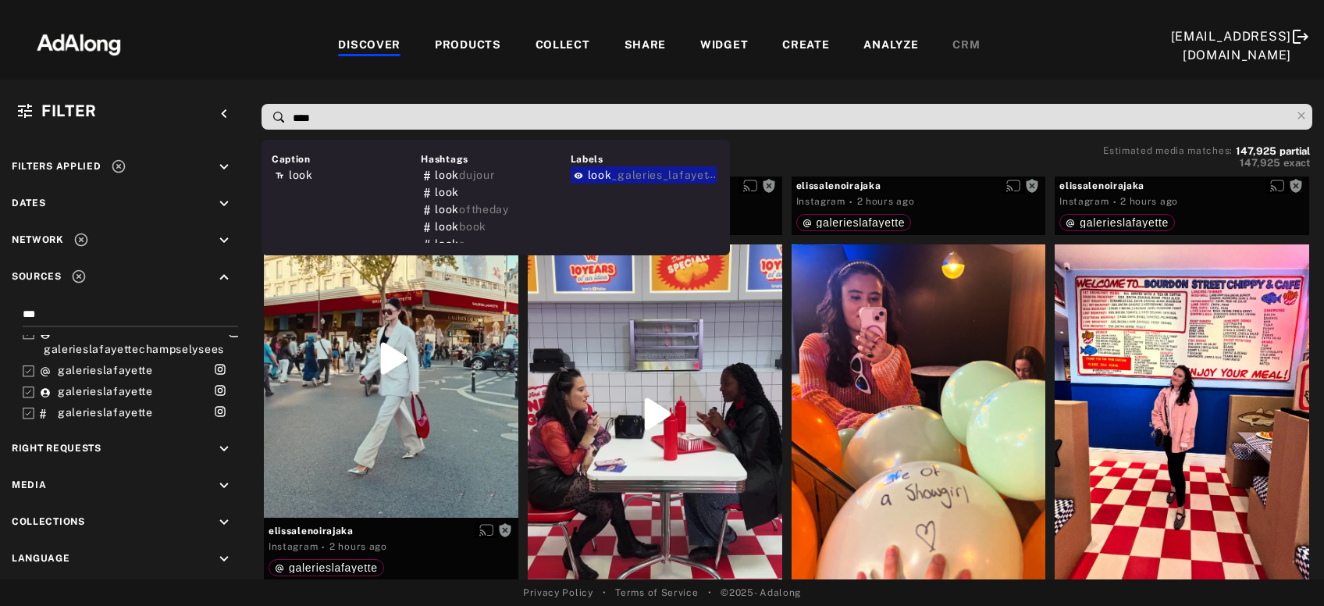
type input "****"
click at [615, 173] on span "_galeries_lafayette" at bounding box center [664, 175] width 107 height 12
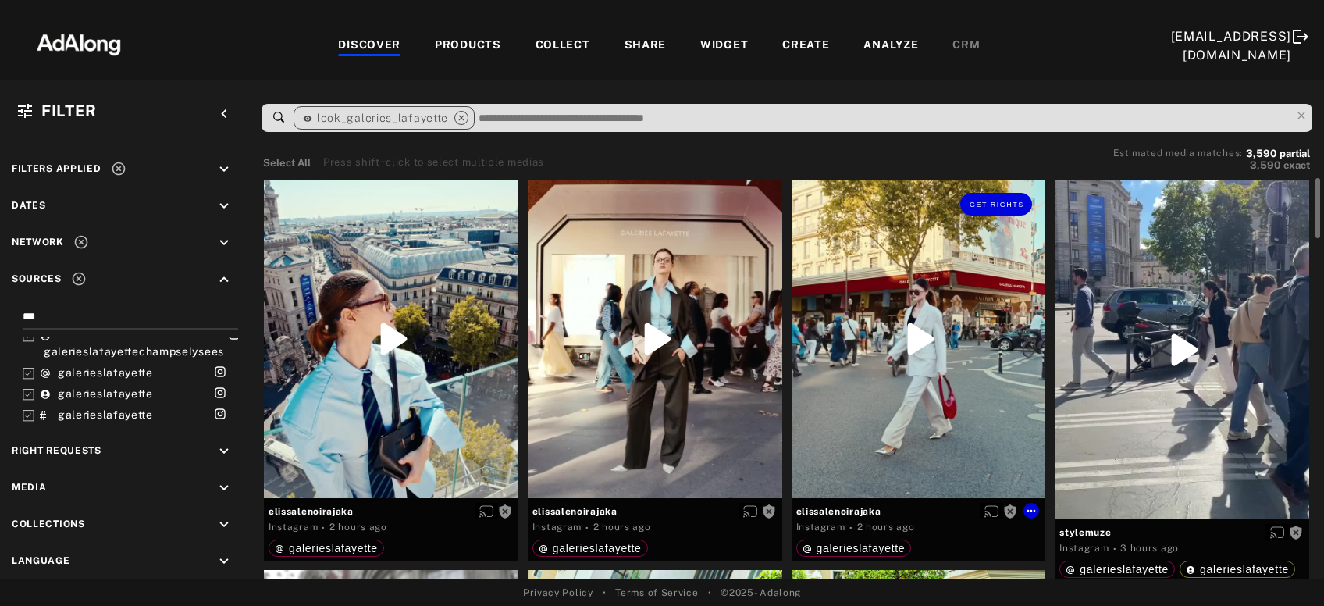
click at [946, 389] on div "Get rights" at bounding box center [919, 339] width 255 height 318
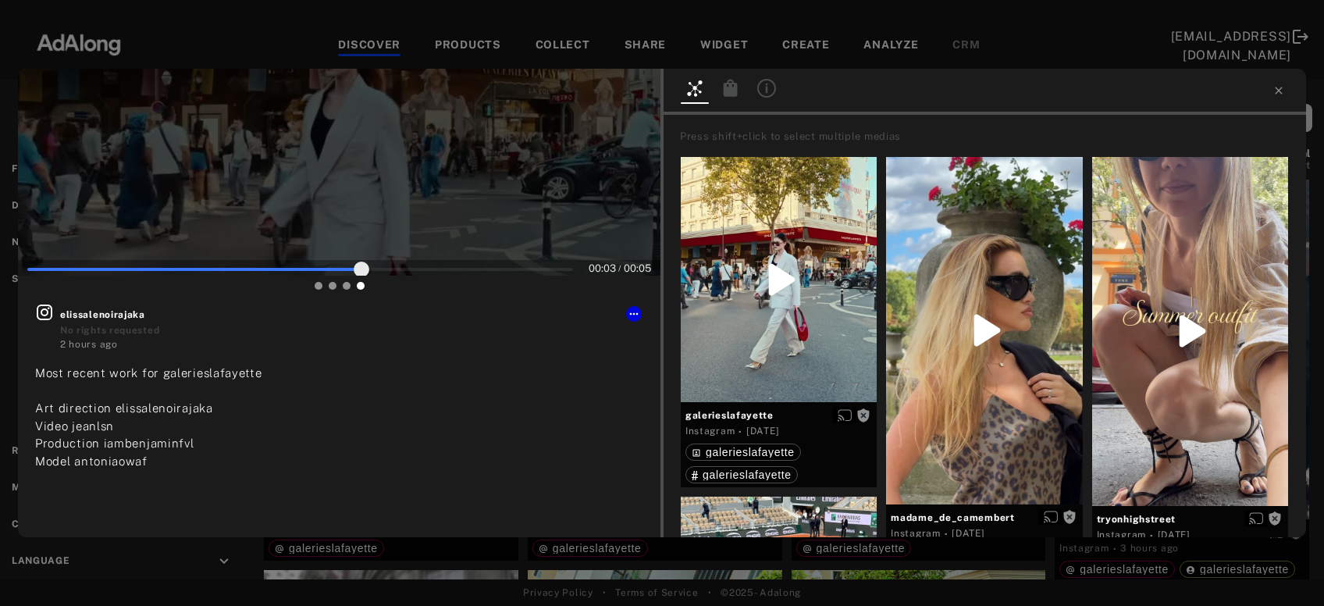
type input "**"
click at [497, 569] on div "00 : 03 / 00 : 05 The video can not be displayed Get rights elissalenoirajaka N…" at bounding box center [662, 303] width 1324 height 606
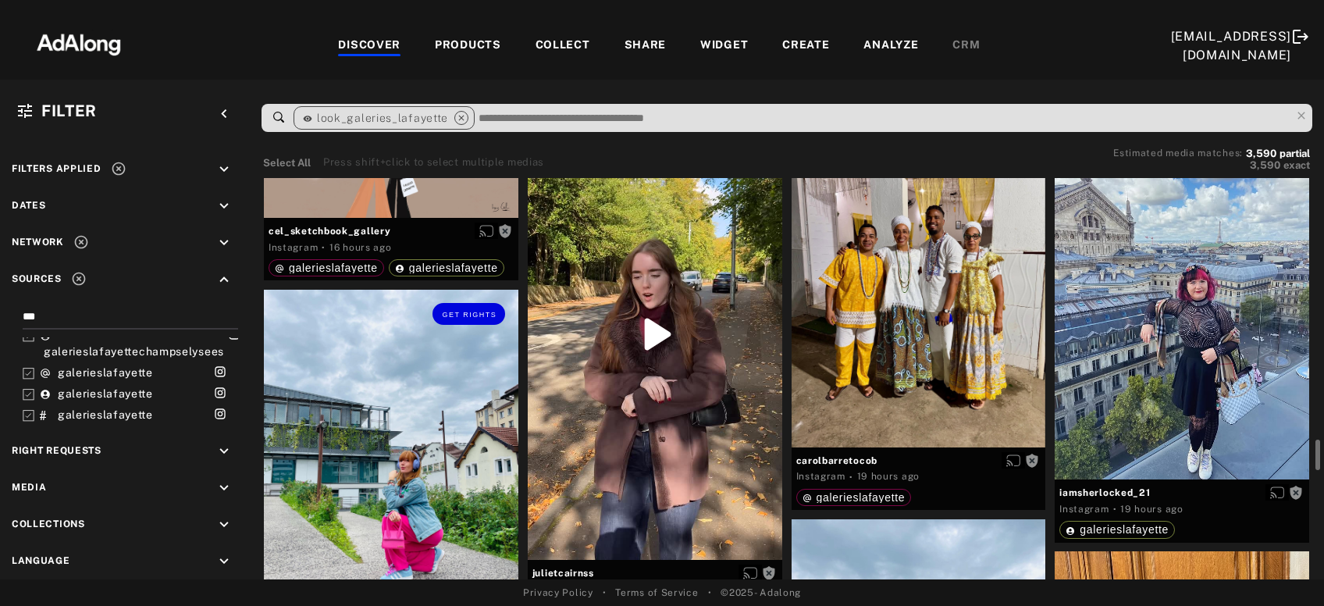
scroll to position [2044, 0]
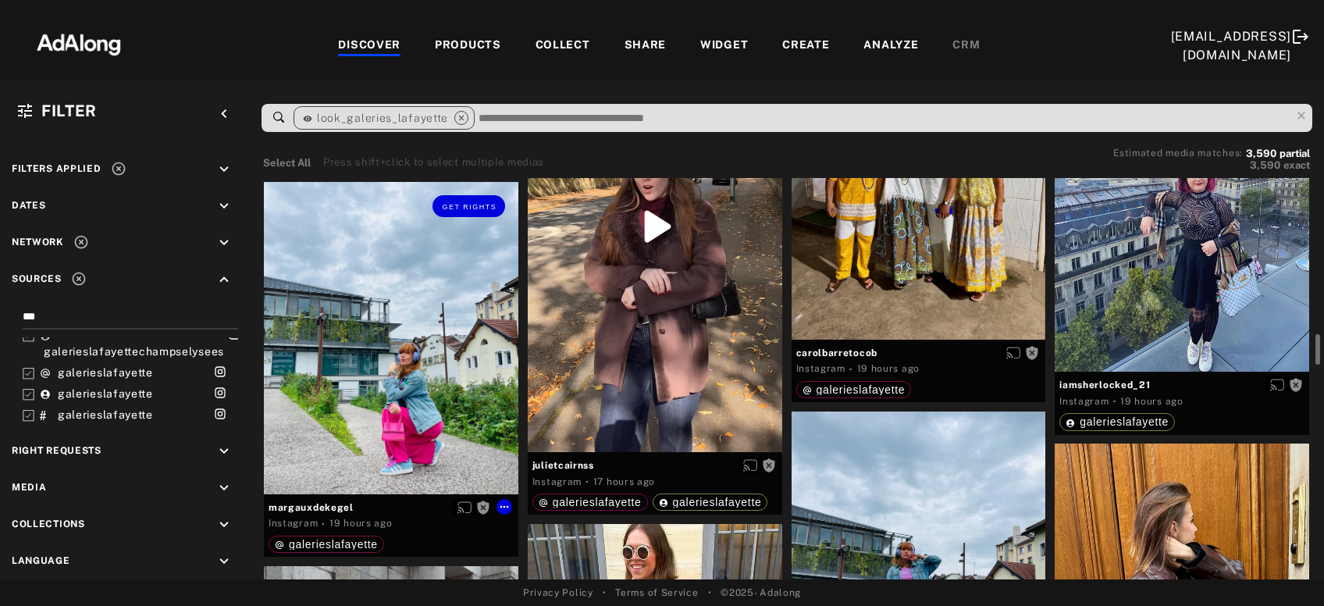
click at [387, 366] on div "Get rights" at bounding box center [391, 338] width 255 height 312
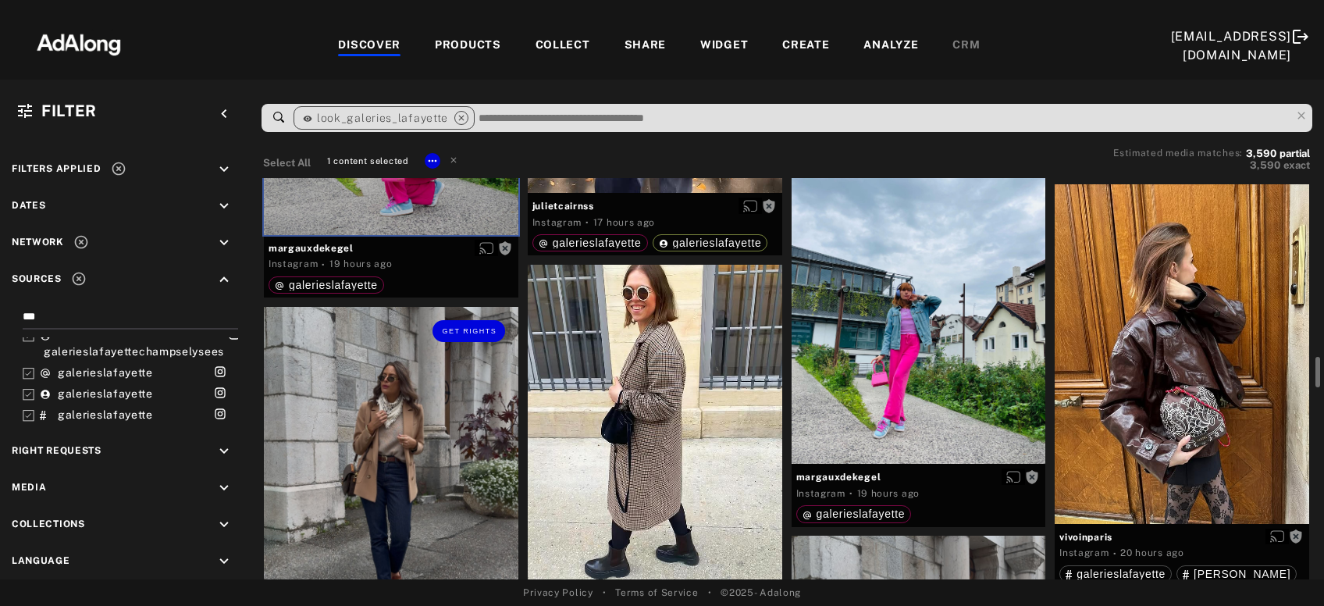
scroll to position [2305, 0]
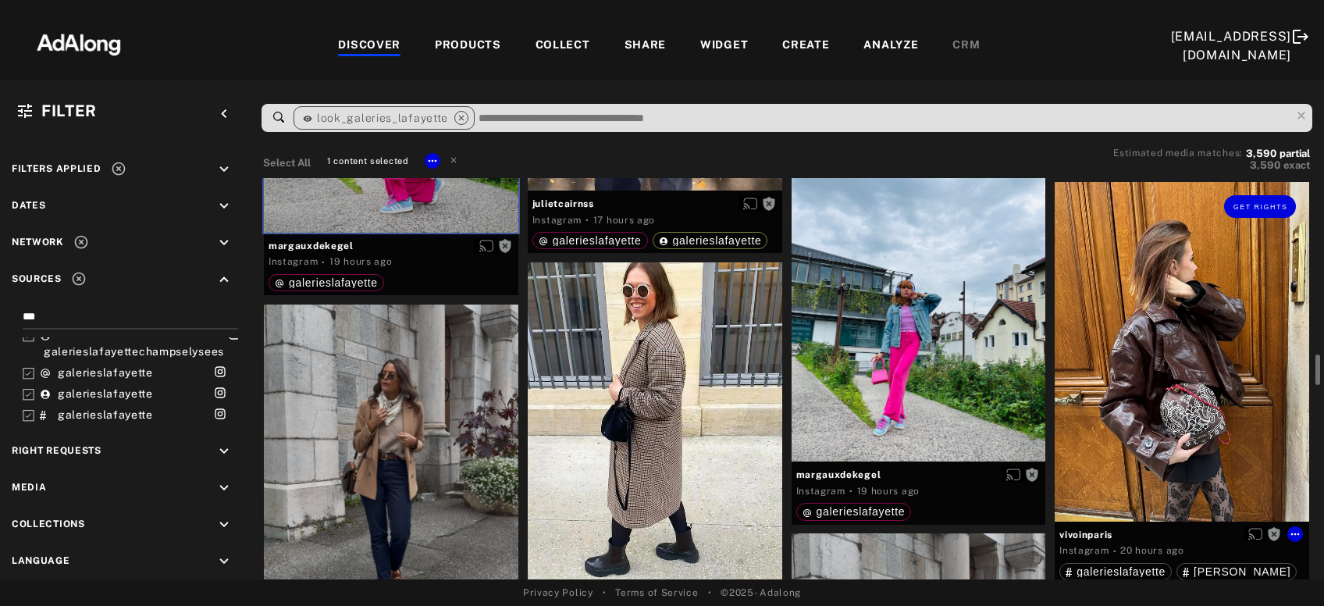
click at [1202, 404] on div "Get rights" at bounding box center [1182, 351] width 255 height 339
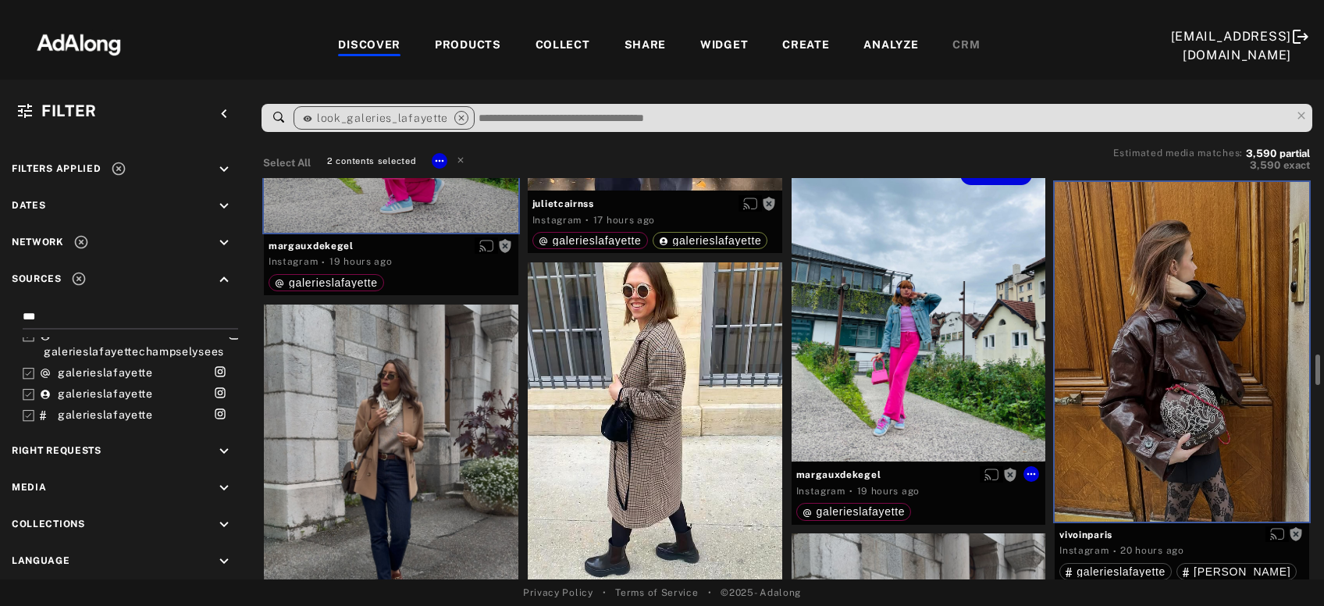
click at [992, 388] on div "Get rights" at bounding box center [919, 306] width 255 height 312
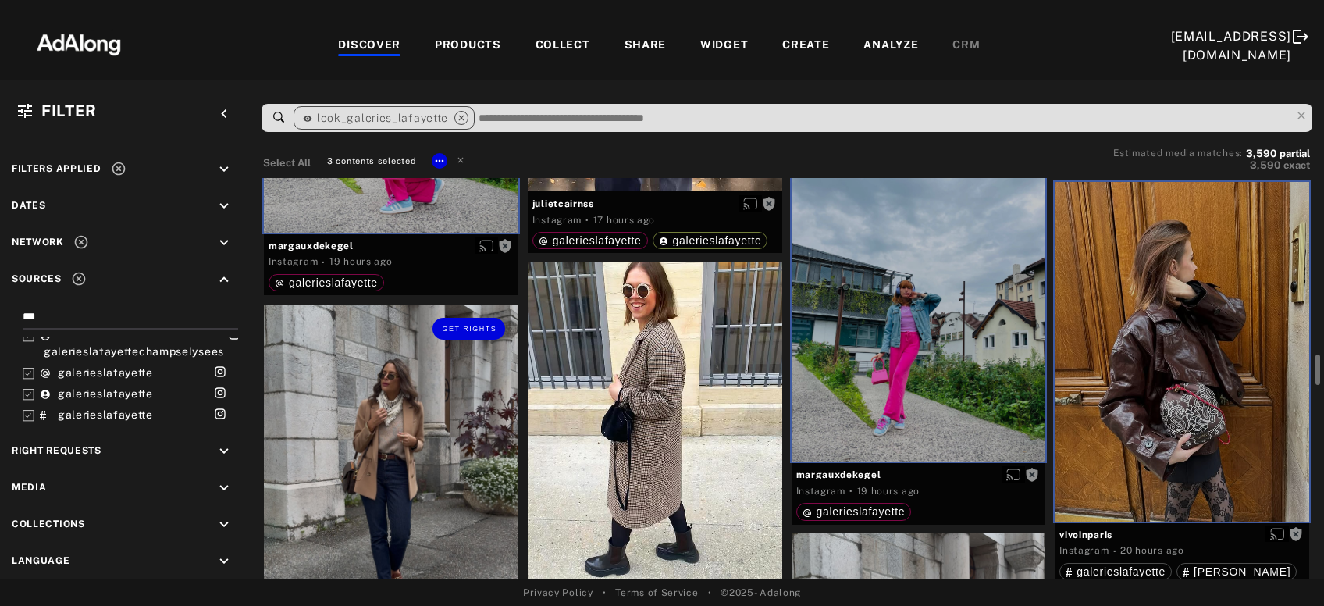
click at [452, 455] on div "Get rights" at bounding box center [391, 474] width 255 height 339
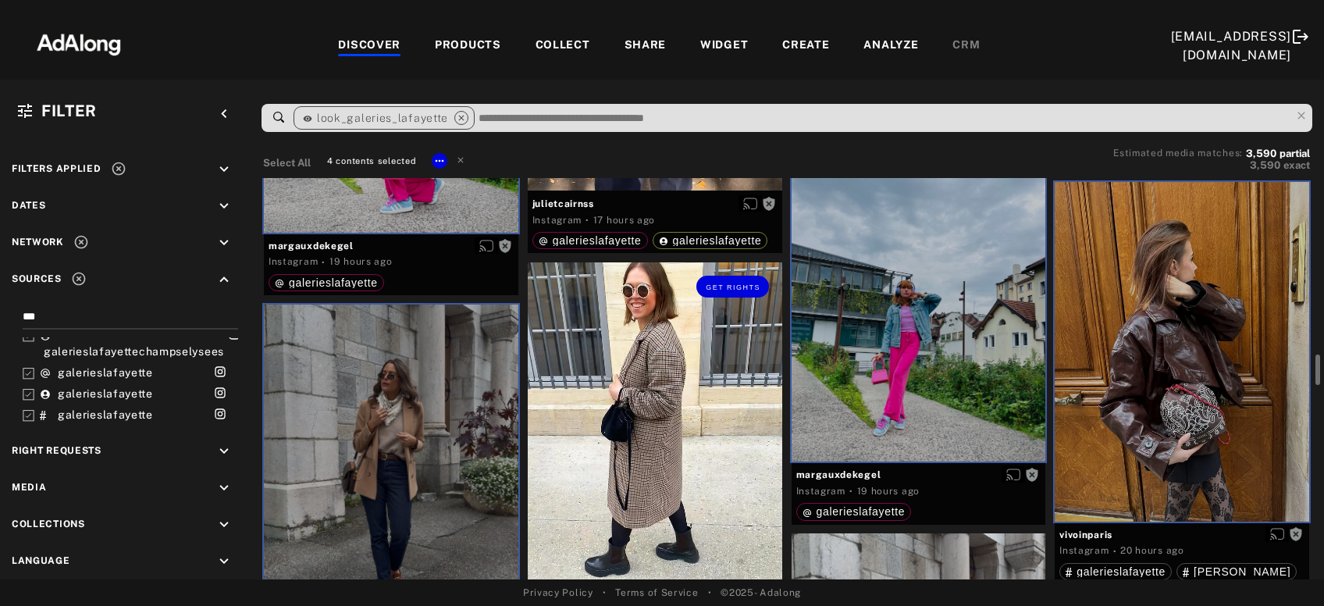
click at [612, 444] on div "Get rights" at bounding box center [655, 431] width 255 height 338
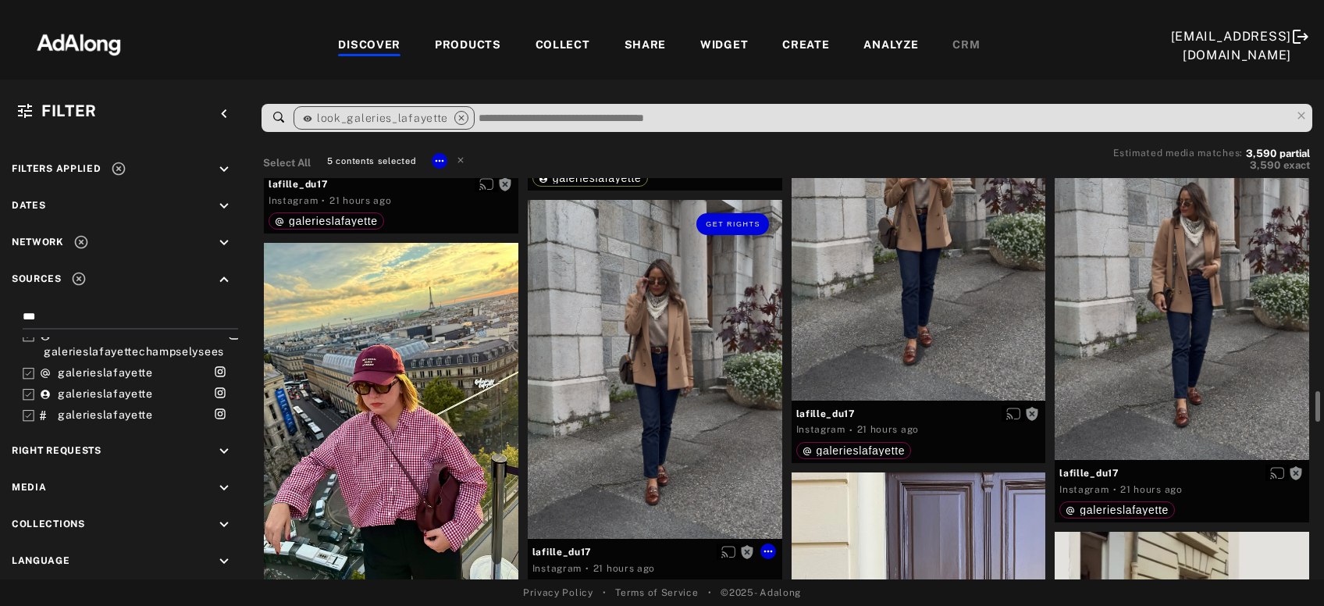
scroll to position [2778, 0]
click at [1010, 262] on div "Get rights" at bounding box center [919, 229] width 255 height 339
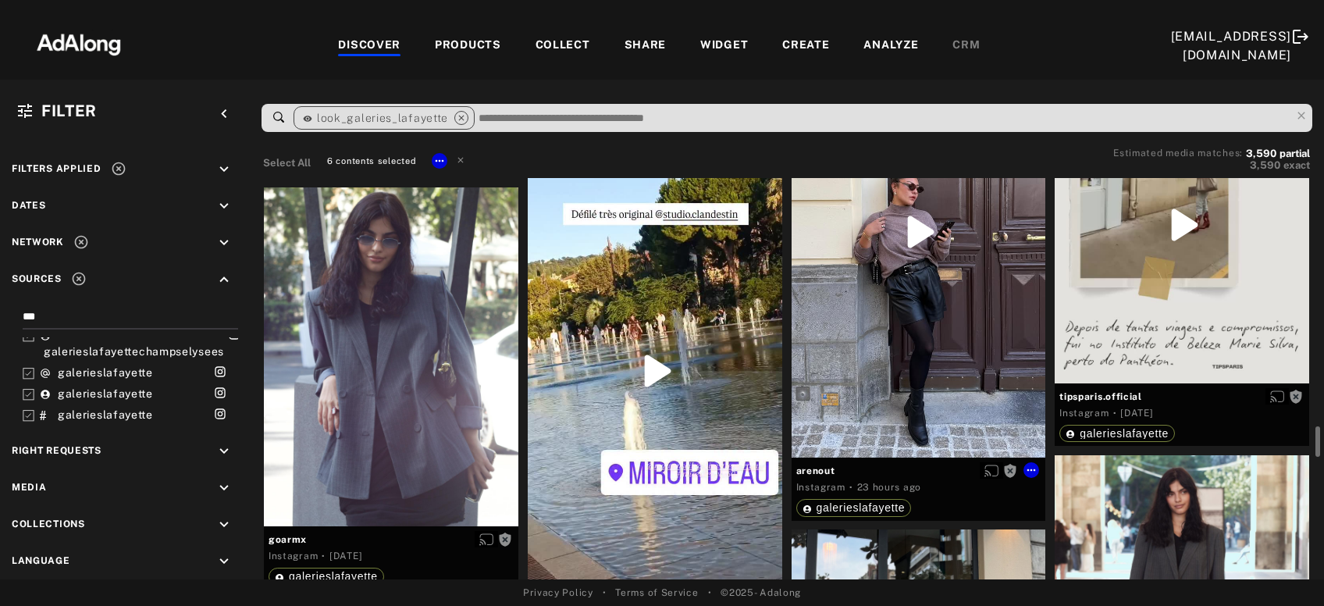
scroll to position [3245, 0]
click at [1010, 262] on div "Get rights" at bounding box center [919, 231] width 255 height 452
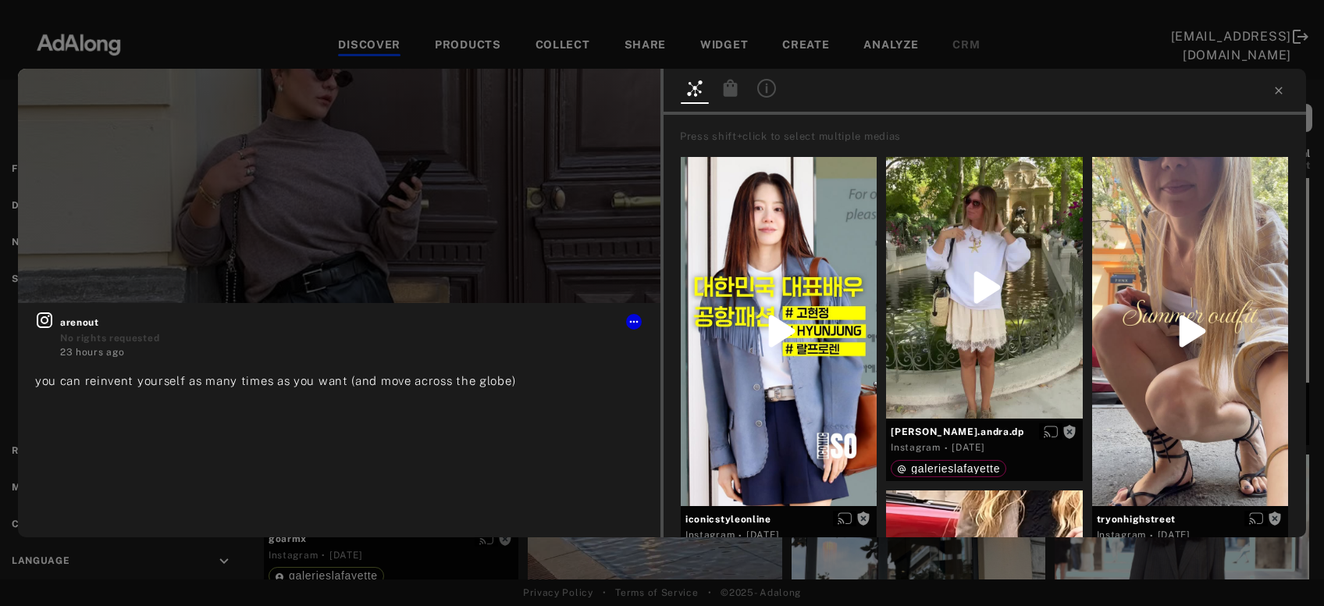
click at [552, 558] on div "Get rights arenout No rights requested 23 hours ago you can reinvent yourself a…" at bounding box center [662, 303] width 1324 height 606
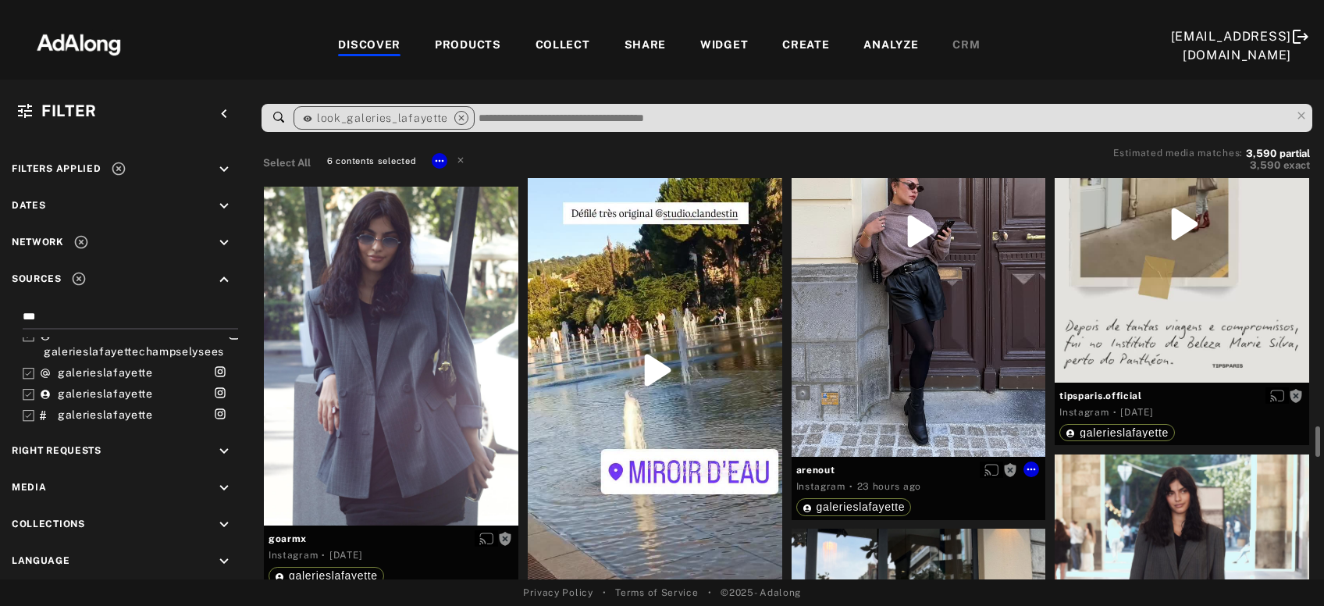
click at [1012, 298] on div "Get rights" at bounding box center [919, 231] width 255 height 452
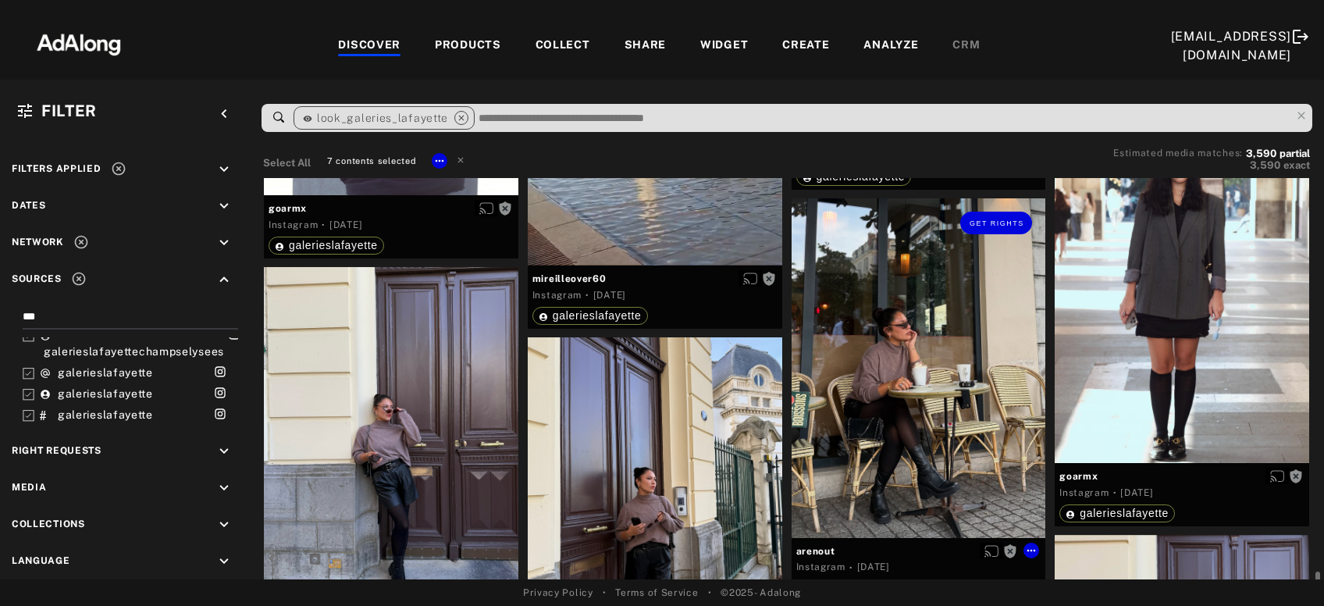
scroll to position [3702, 0]
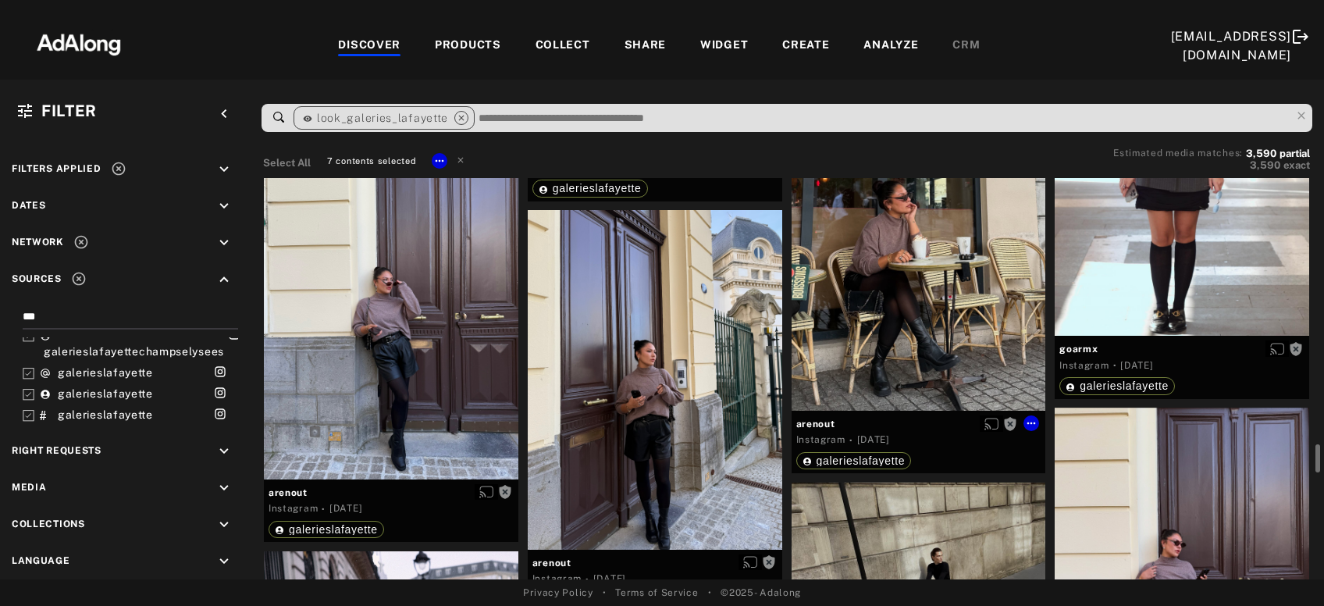
click at [1012, 298] on div "Get rights" at bounding box center [919, 240] width 255 height 339
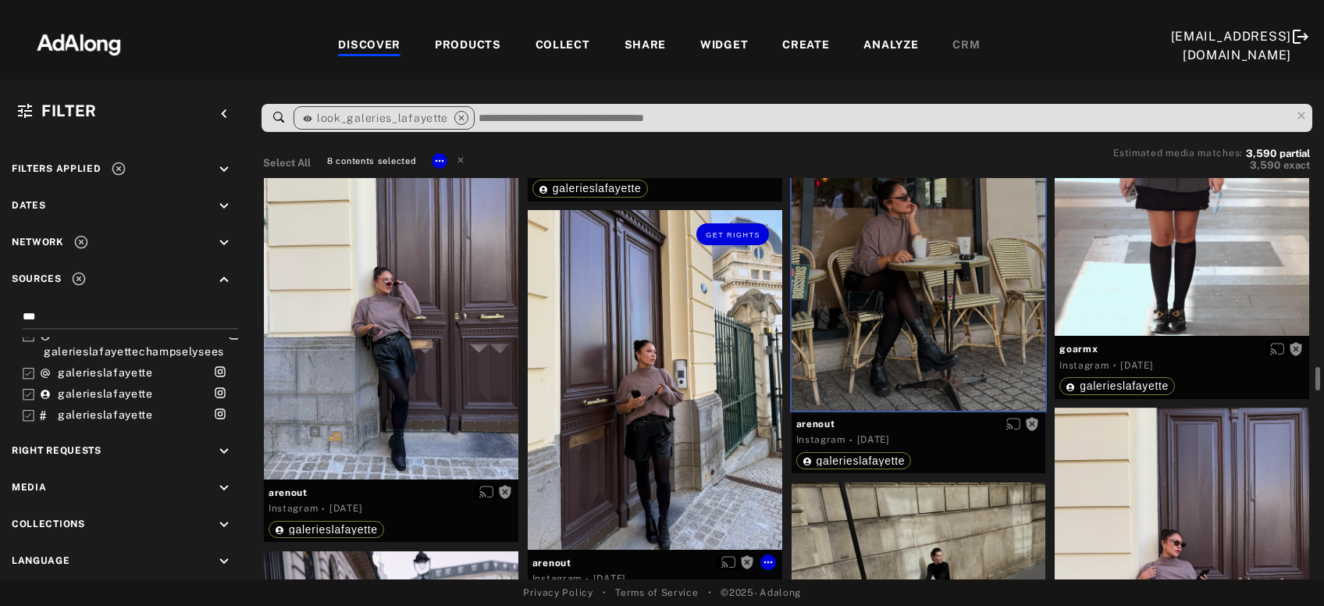
click at [697, 405] on div "Get rights" at bounding box center [655, 379] width 255 height 339
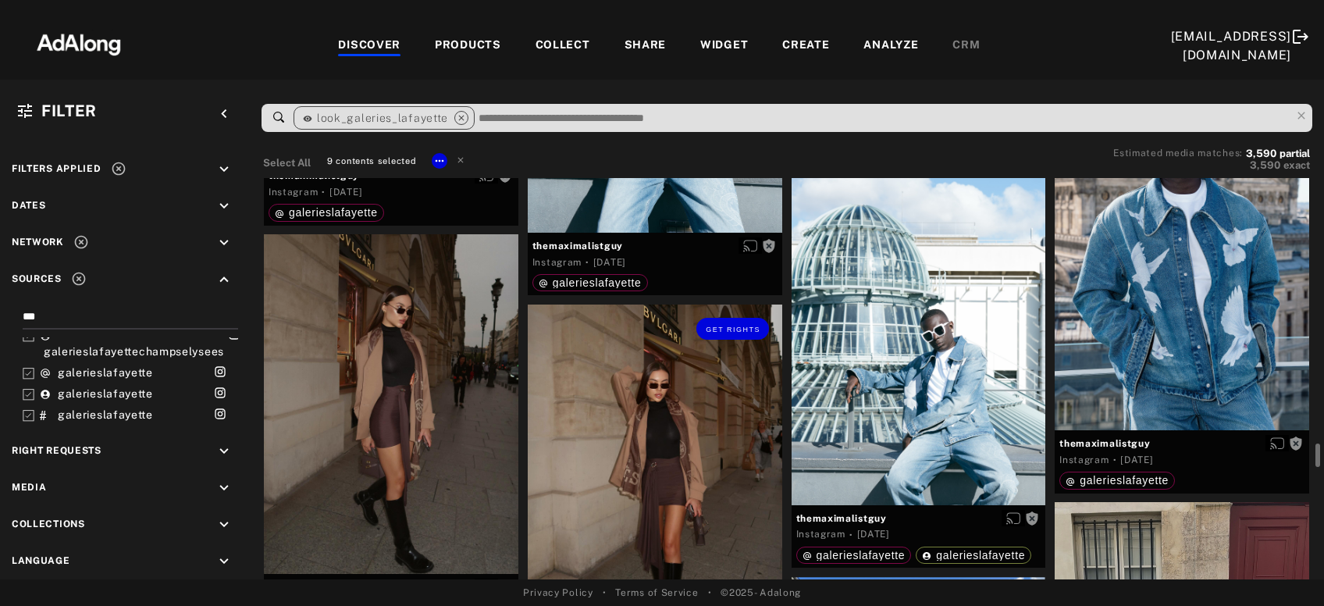
scroll to position [4859, 0]
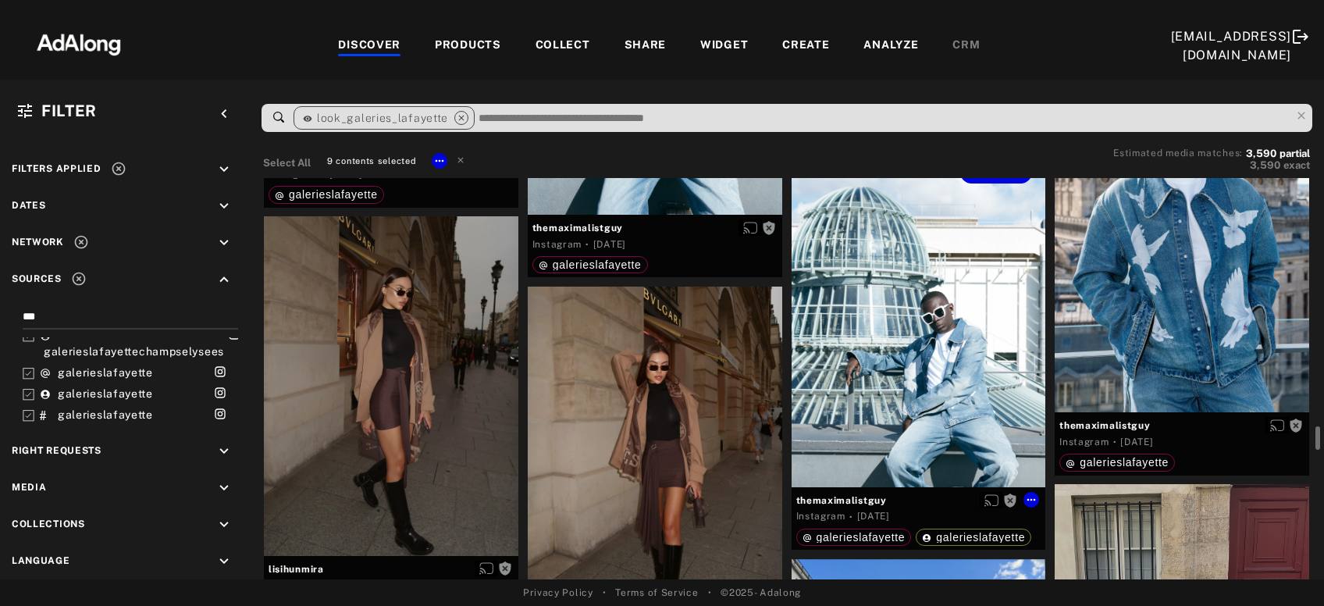
click at [846, 390] on div "Get rights" at bounding box center [919, 317] width 255 height 339
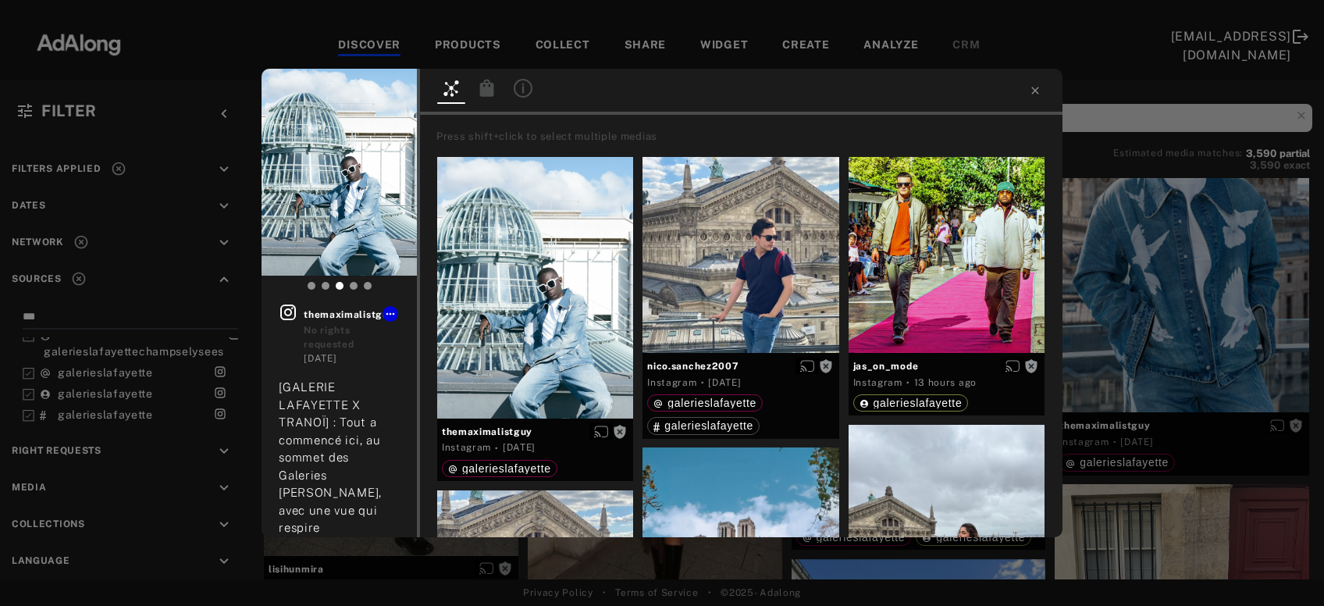
click at [1114, 330] on div "Get rights themaximalistguy No rights requested [DATE] [GALERIE LAFAYETTE X TRA…" at bounding box center [662, 303] width 1324 height 606
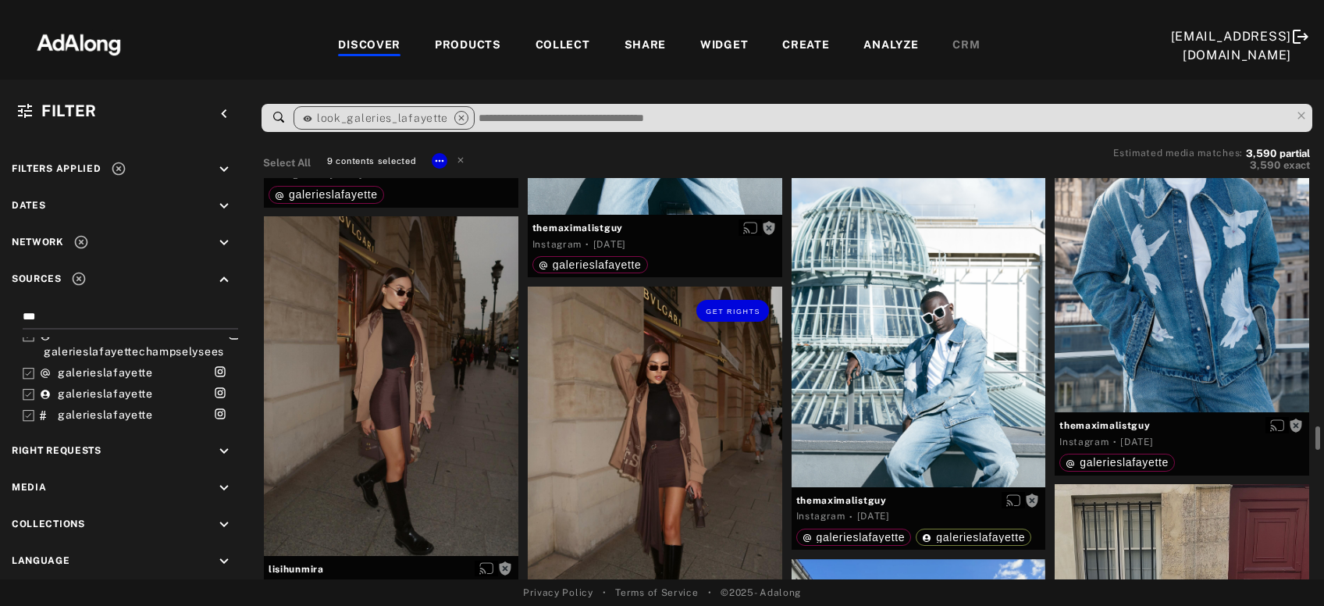
click at [654, 433] on div "Get rights" at bounding box center [655, 456] width 255 height 339
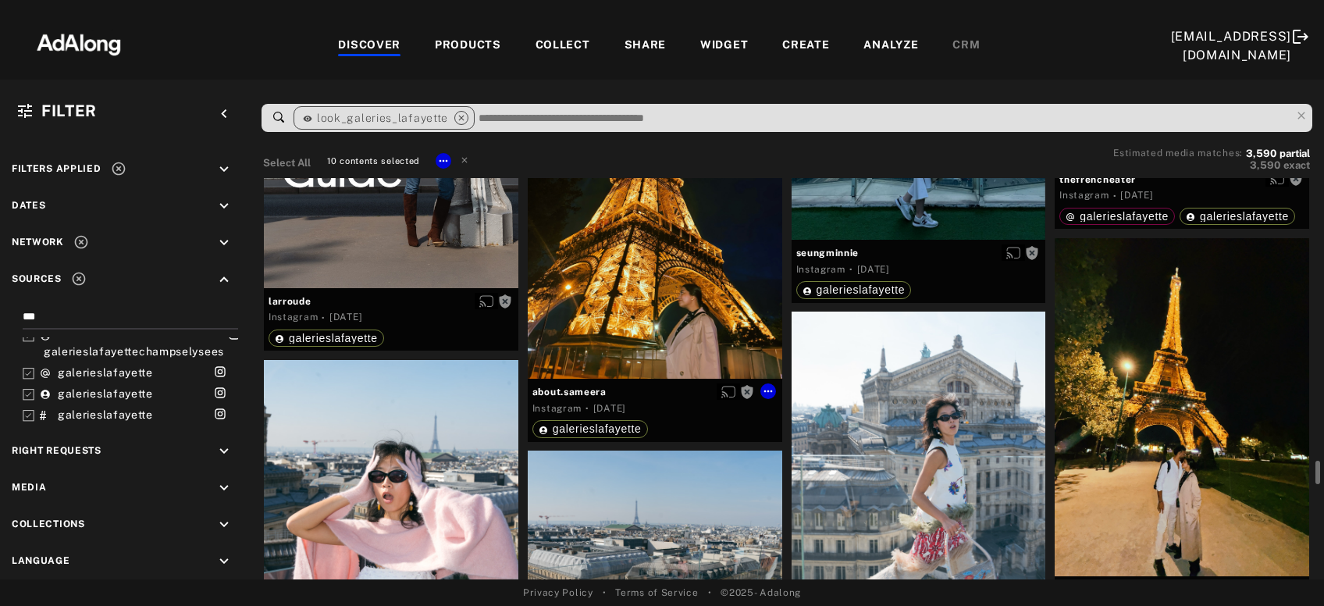
scroll to position [5516, 0]
click at [652, 343] on div "Get rights" at bounding box center [655, 210] width 255 height 339
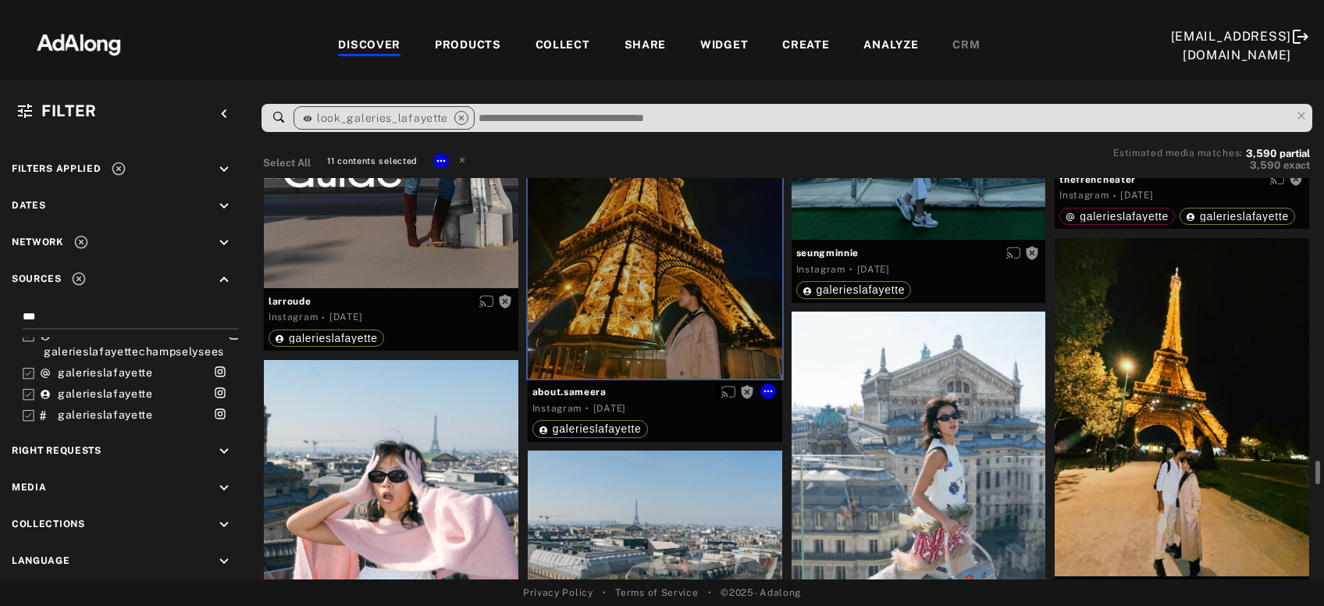
click at [652, 343] on div "Get rights" at bounding box center [655, 210] width 255 height 339
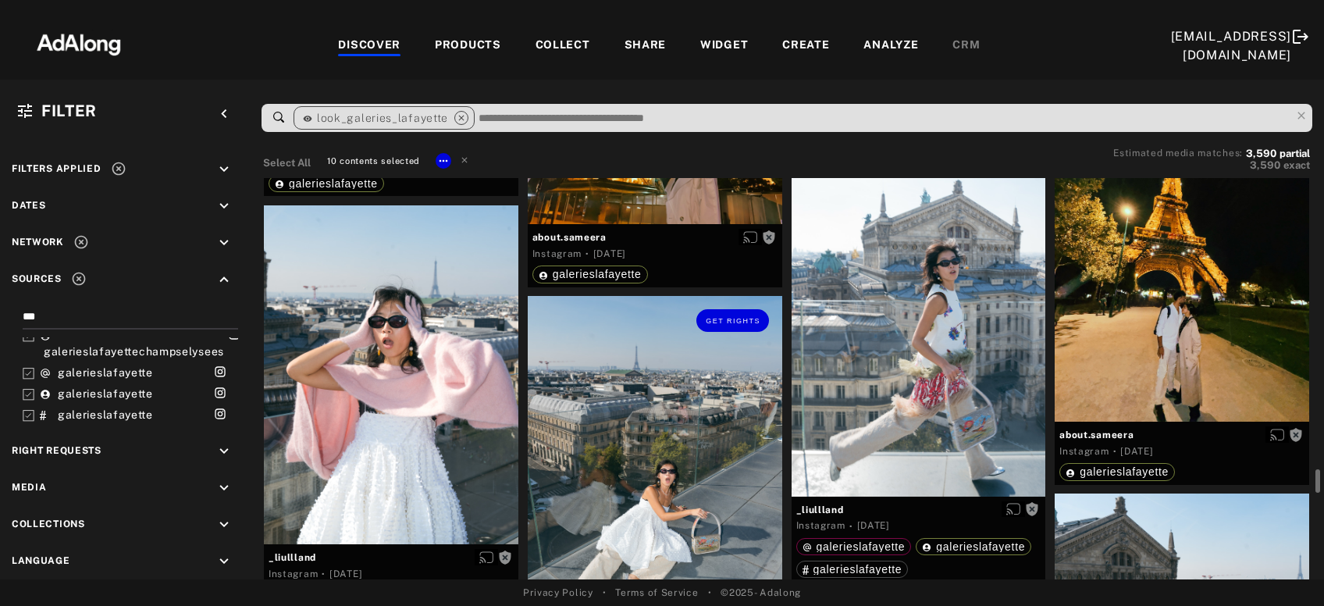
scroll to position [5672, 0]
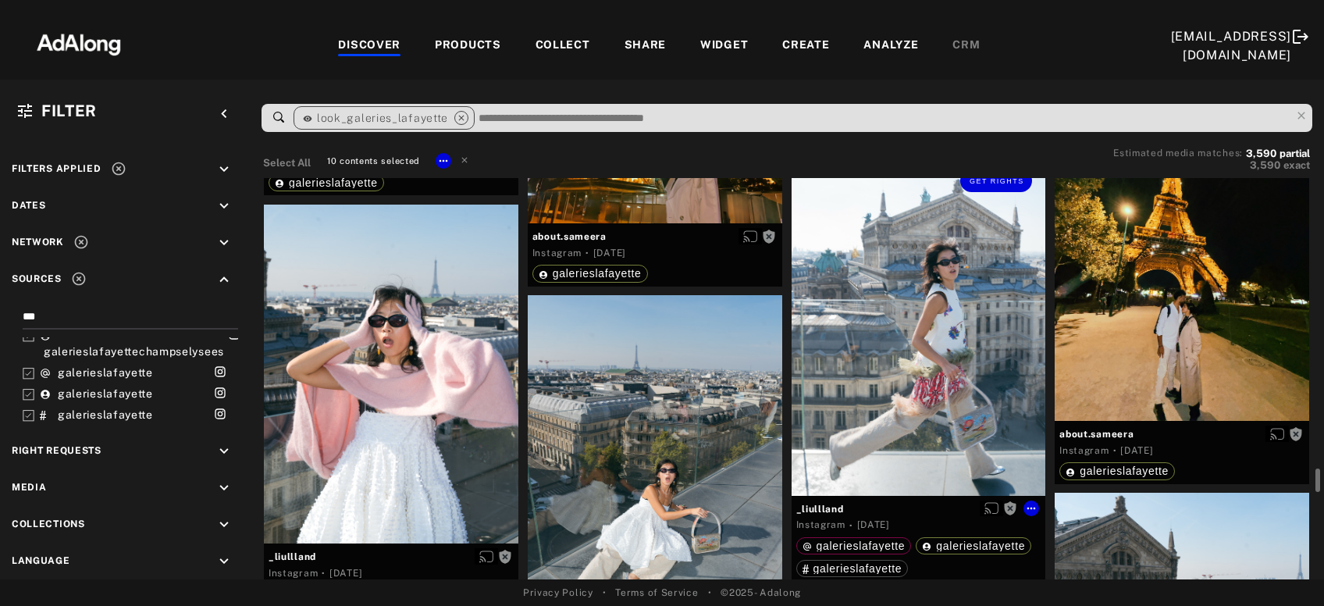
click at [836, 377] on div "Get rights" at bounding box center [919, 325] width 255 height 339
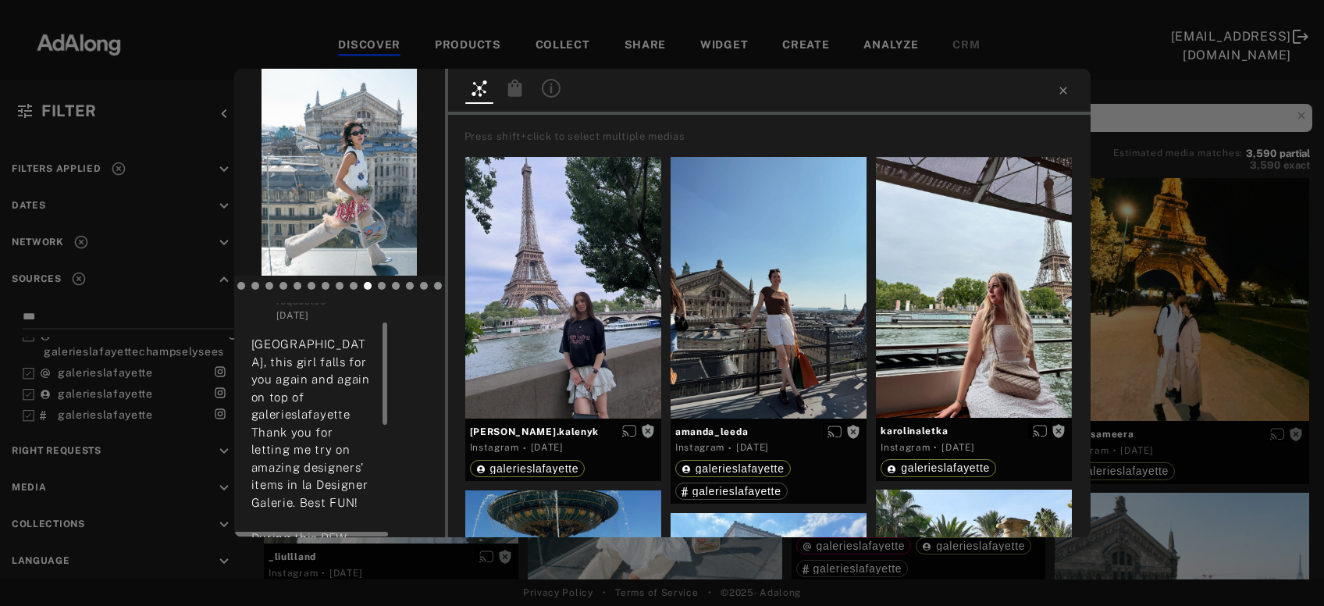
scroll to position [44, 0]
click at [1103, 324] on div "Get rights _liullland No rights requested [DATE] [GEOGRAPHIC_DATA], this girl f…" at bounding box center [662, 303] width 1324 height 606
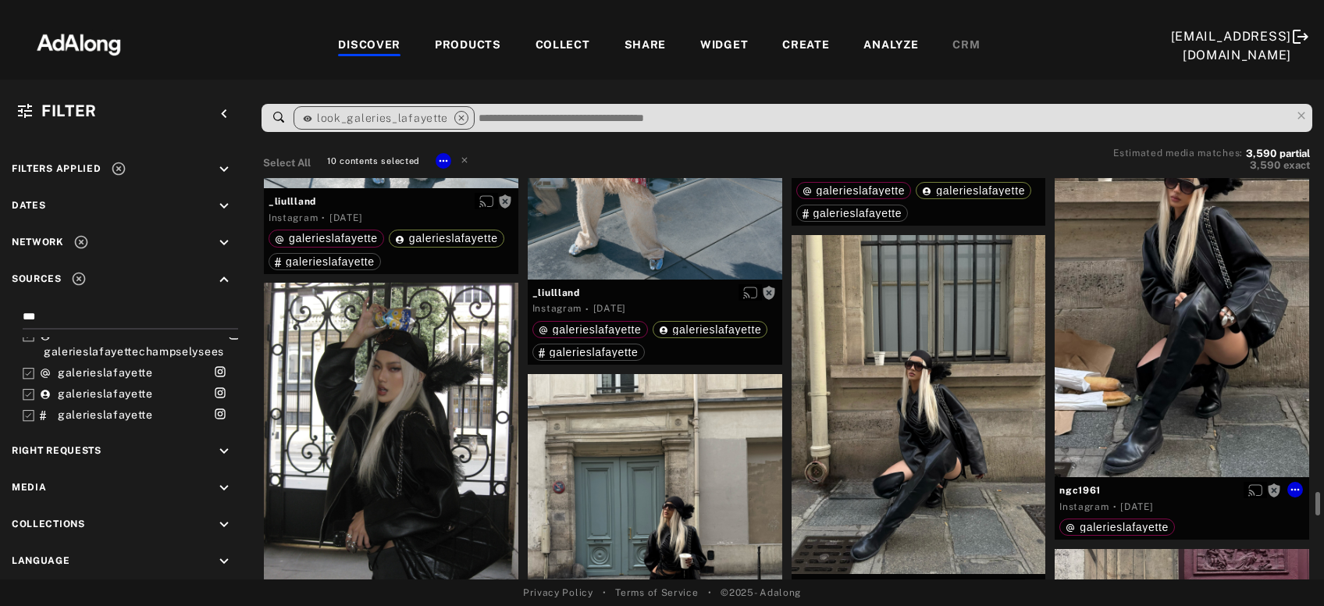
scroll to position [6548, 0]
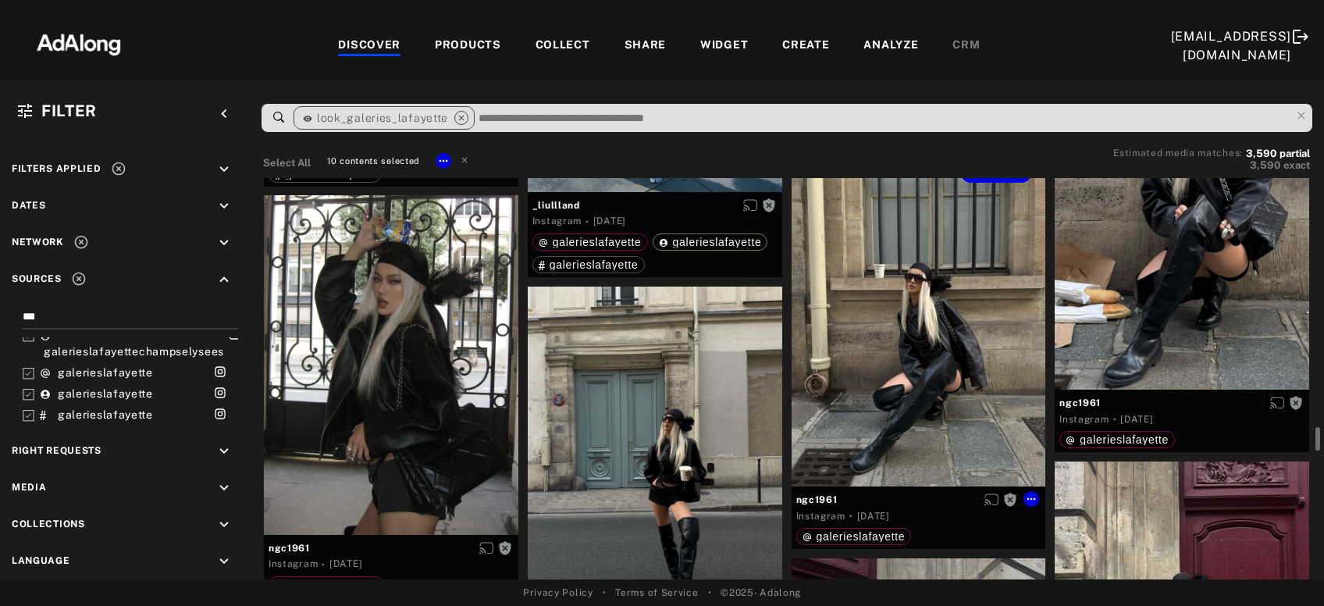
click at [961, 366] on div "Get rights" at bounding box center [919, 317] width 255 height 339
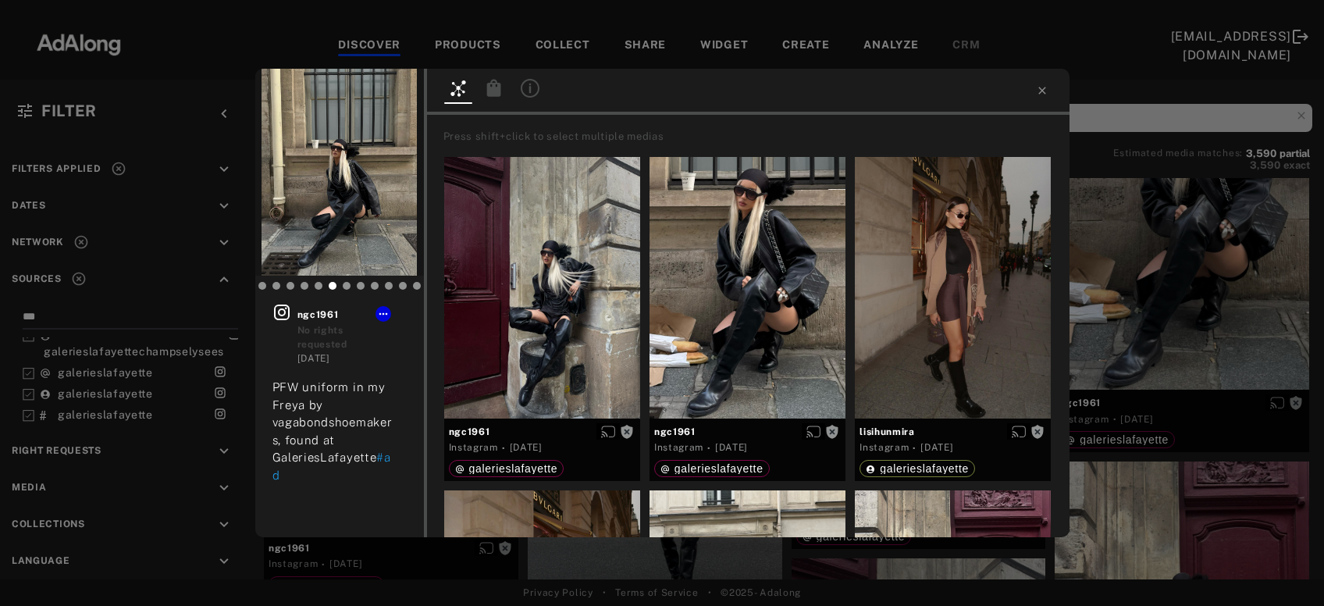
click at [1146, 282] on div "Get rights ngc1961 No rights requested [DATE] PFW uniform in my Freya by vagabo…" at bounding box center [662, 303] width 1324 height 606
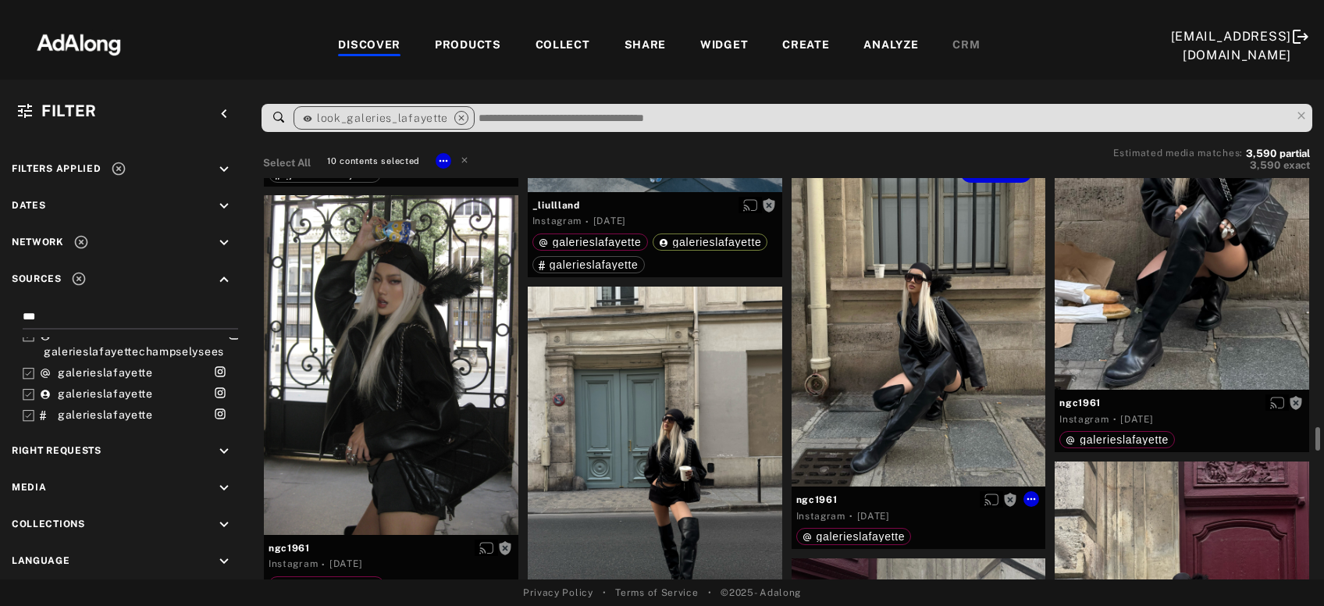
click at [893, 379] on div "Get rights" at bounding box center [919, 317] width 255 height 339
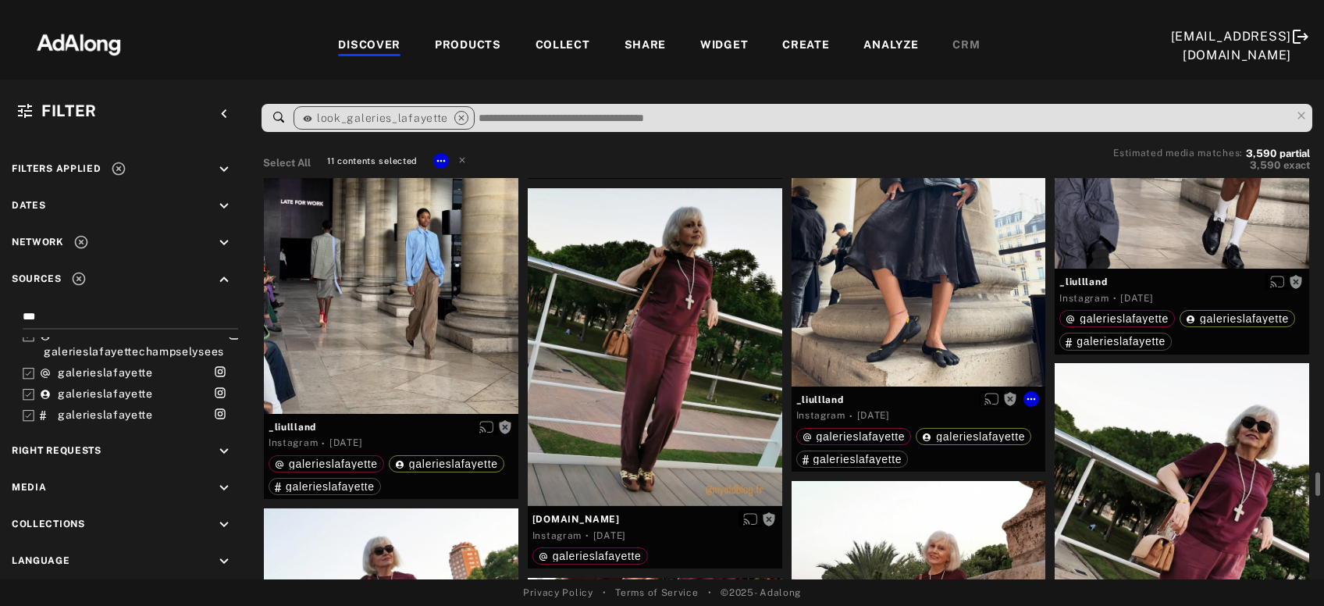
scroll to position [7876, 0]
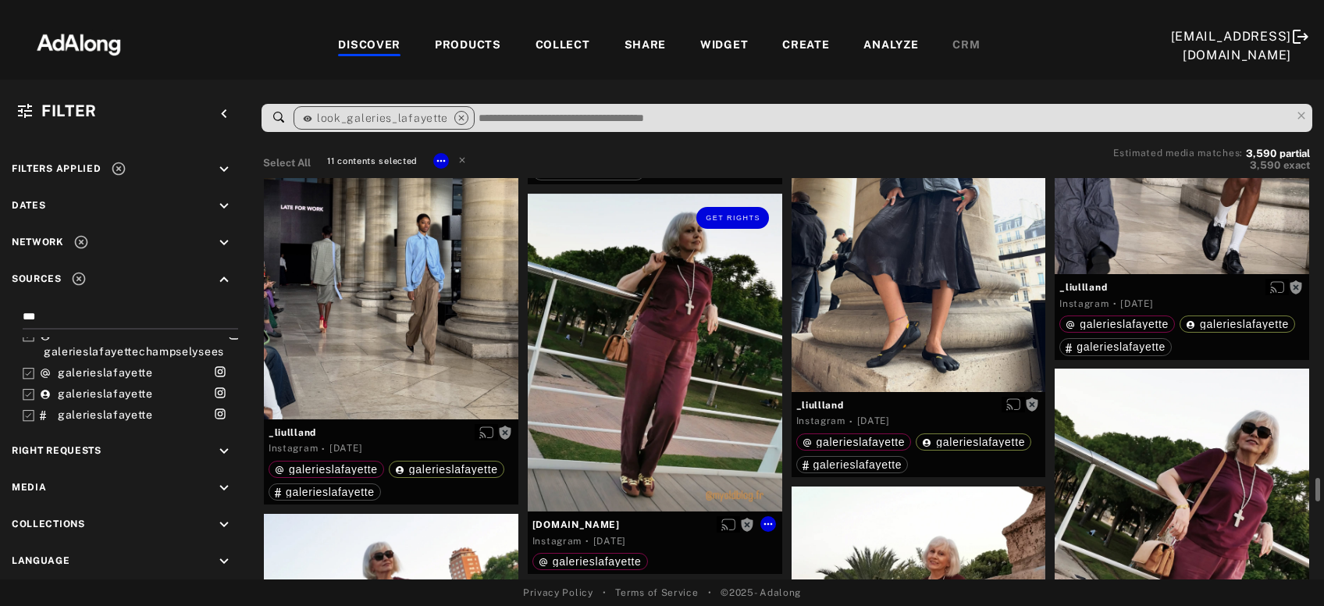
click at [611, 440] on div "Get rights" at bounding box center [655, 353] width 255 height 318
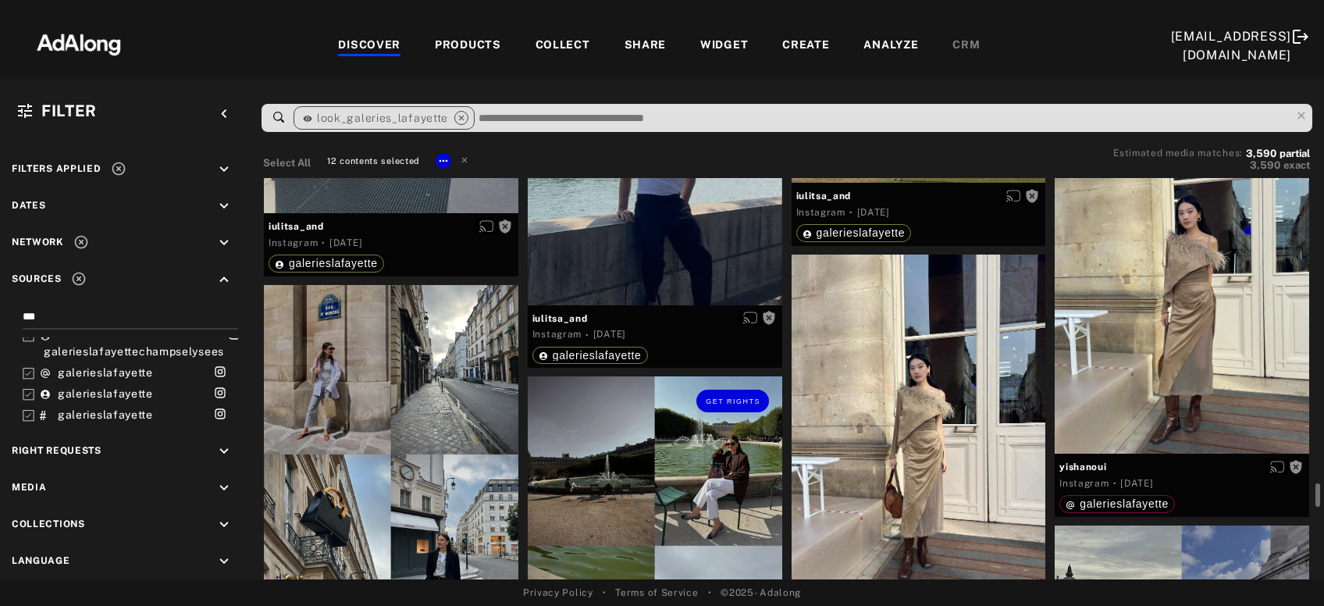
scroll to position [10194, 0]
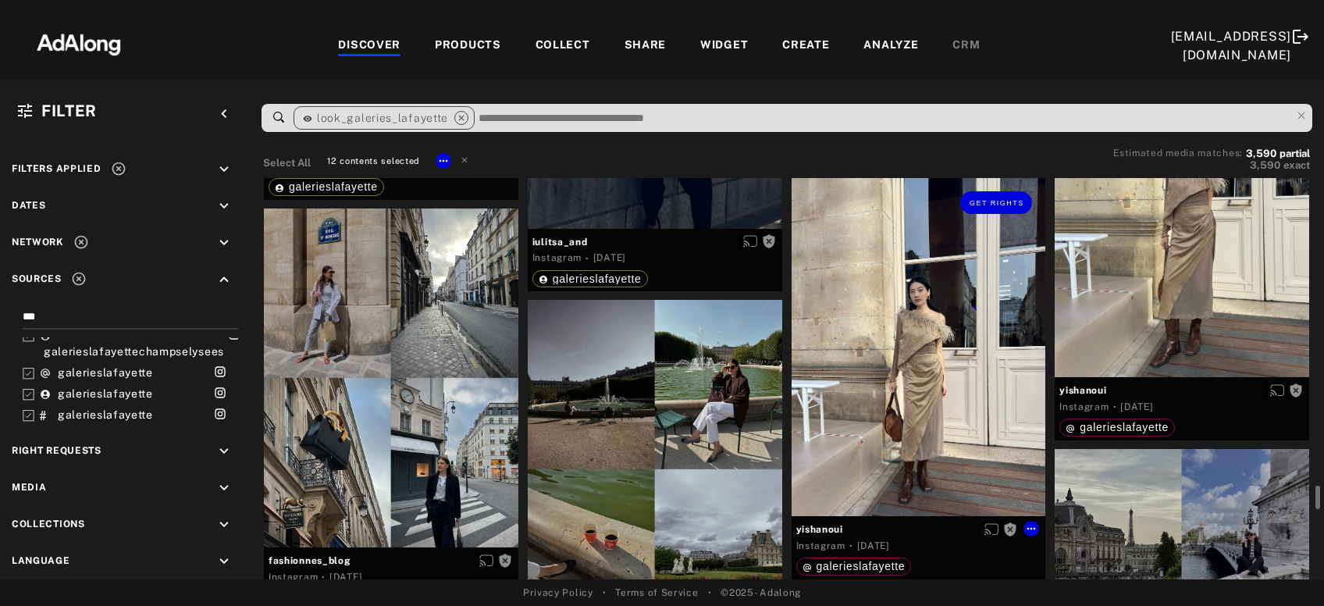
click at [835, 401] on div "Get rights" at bounding box center [919, 347] width 255 height 338
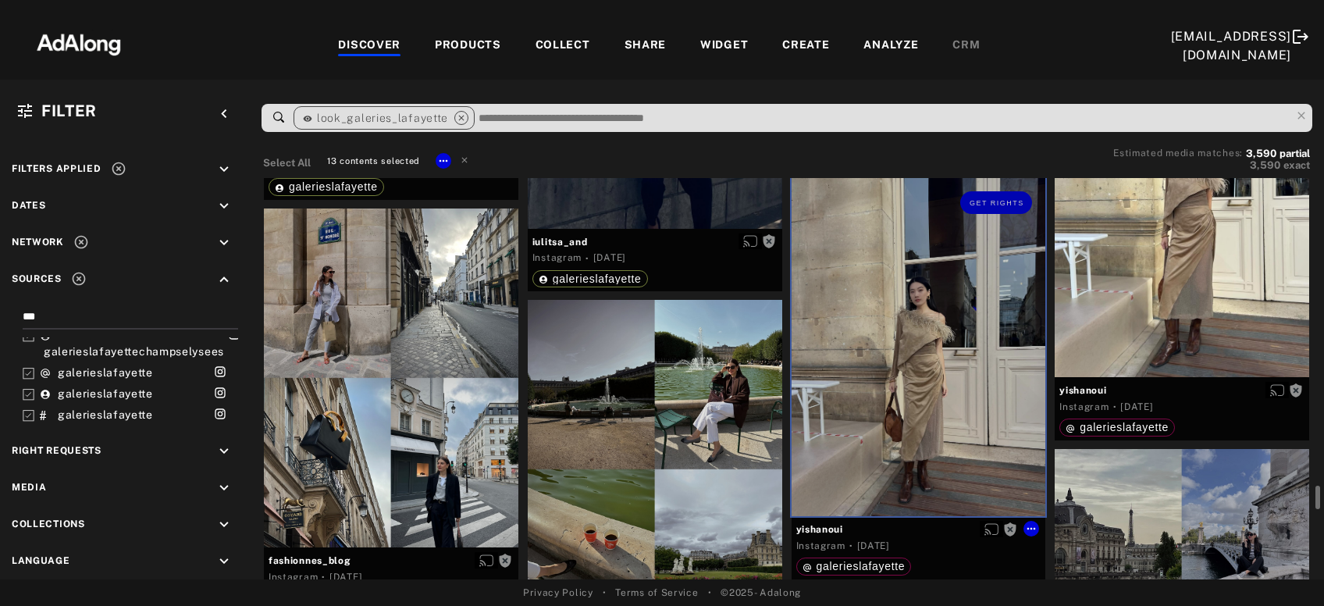
click at [835, 401] on div "Get rights" at bounding box center [919, 347] width 255 height 338
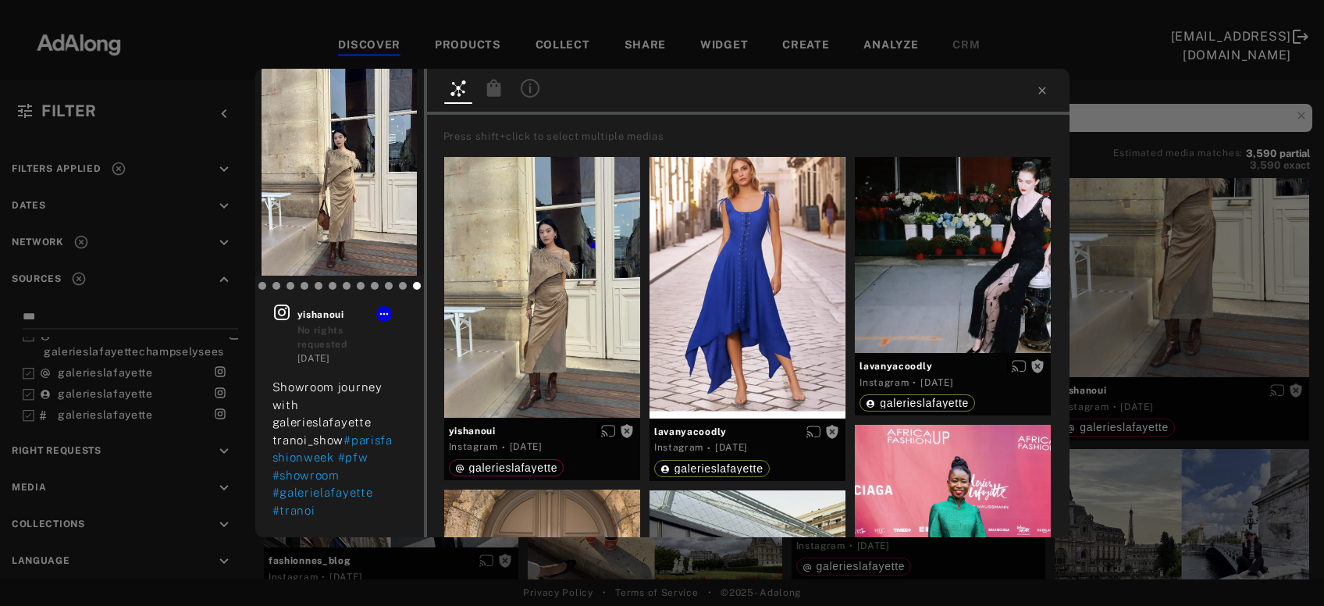
click at [1180, 272] on div "Get rights yishanoui No rights requested [DATE] Showroom journey with galeriesl…" at bounding box center [662, 303] width 1324 height 606
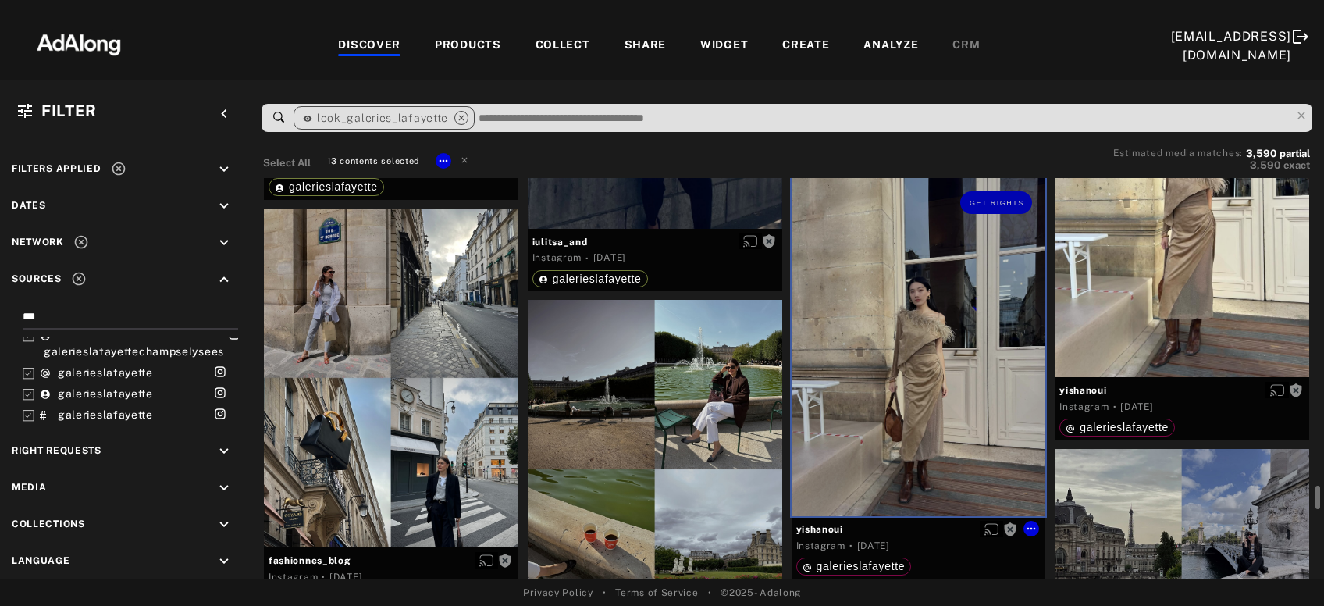
click at [967, 405] on div "Get rights" at bounding box center [919, 347] width 255 height 338
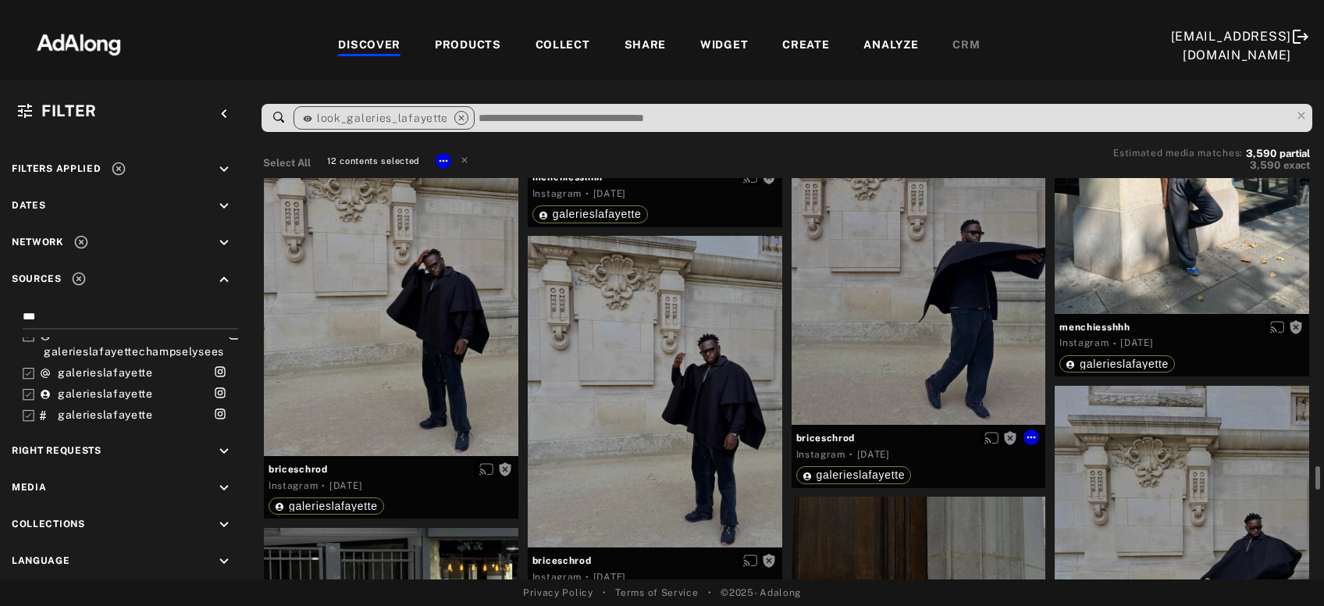
scroll to position [11494, 0]
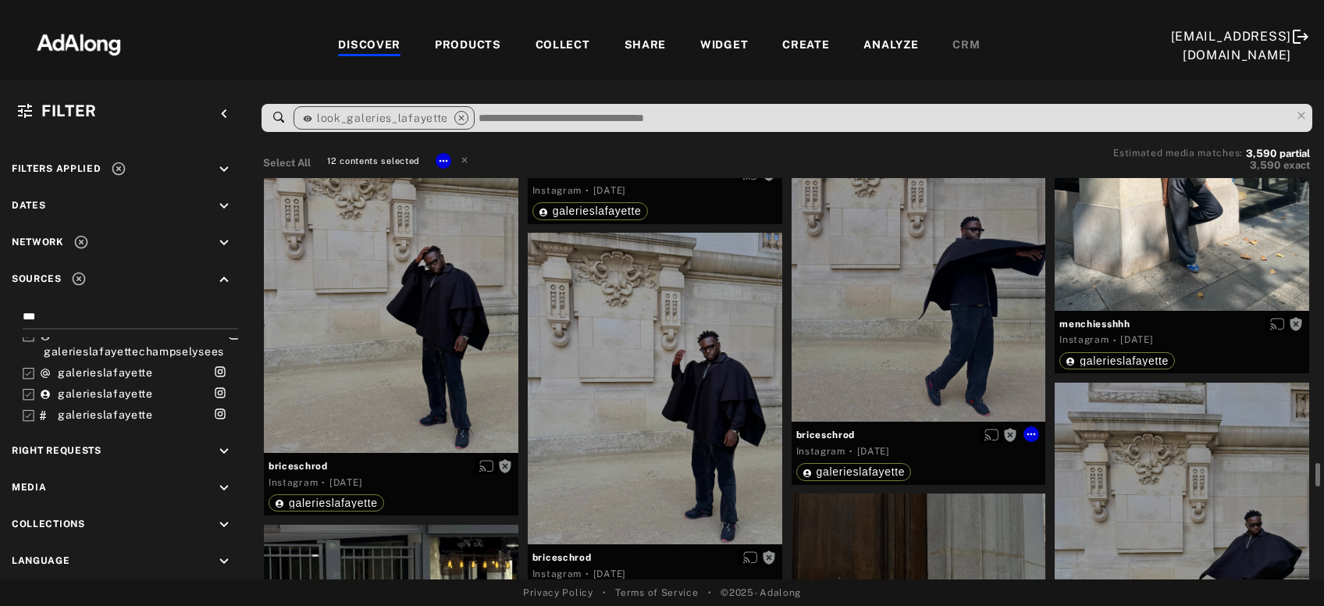
click at [925, 362] on div "Get rights" at bounding box center [919, 266] width 255 height 312
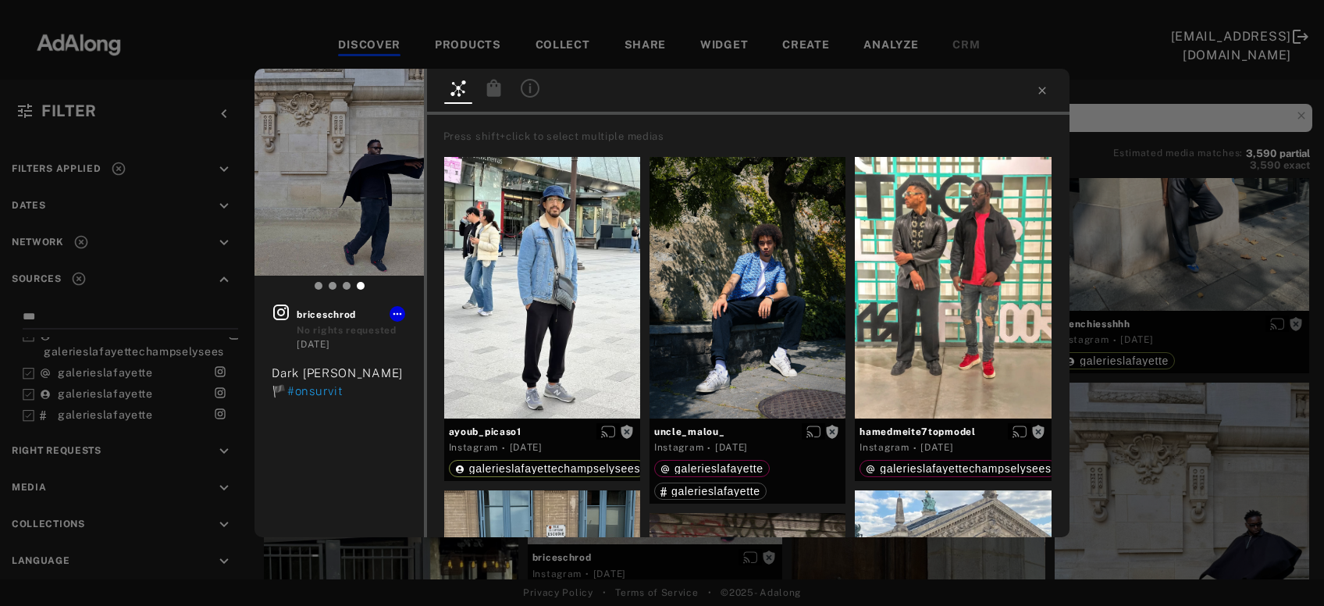
click at [1169, 263] on div "Get rights briceschrod No rights requested [DATE] Dark [PERSON_NAME] 🏴 #onsurvi…" at bounding box center [662, 303] width 1324 height 606
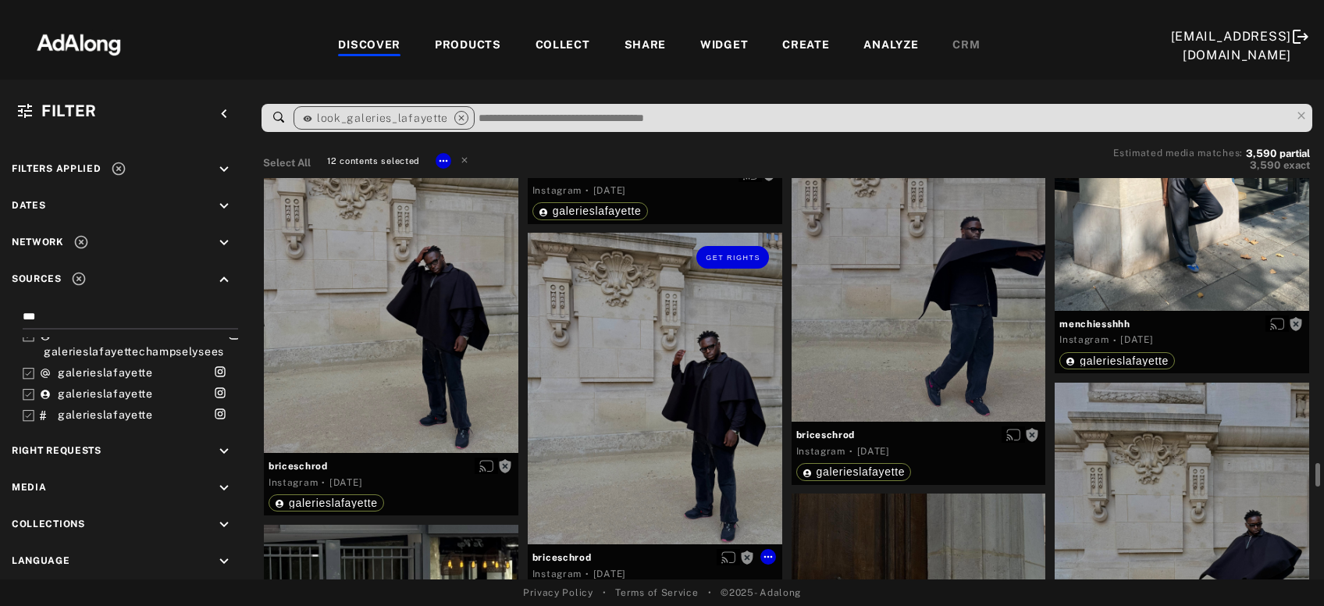
click at [675, 469] on div "Get rights" at bounding box center [655, 389] width 255 height 312
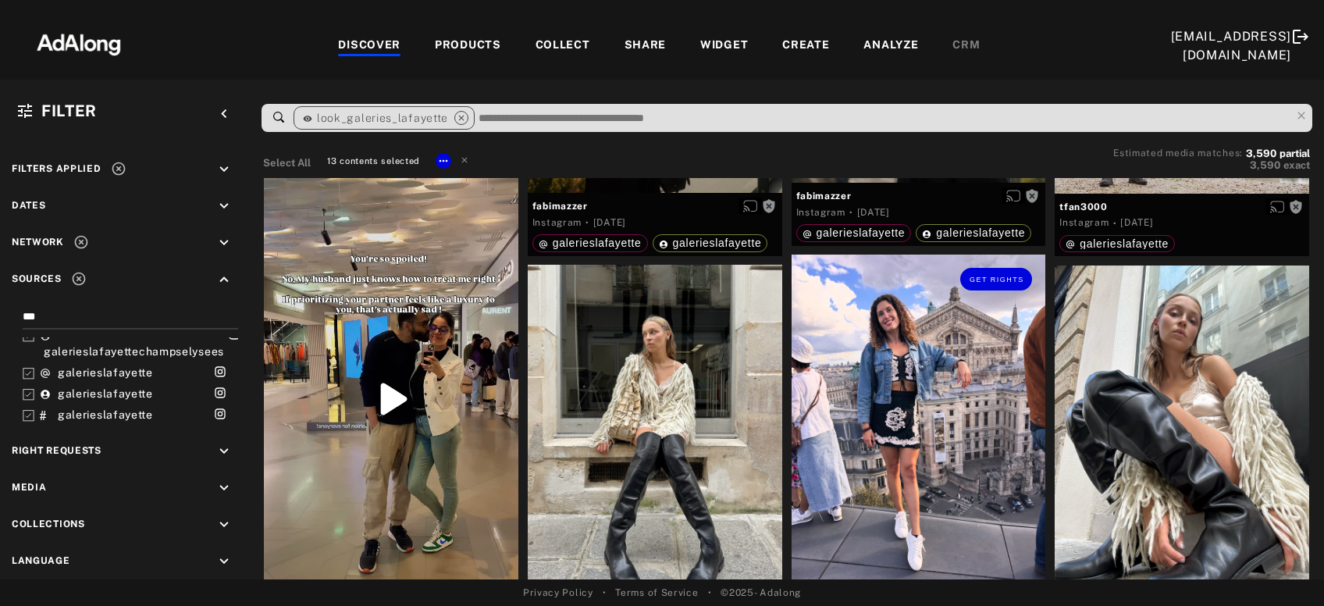
scroll to position [14003, 0]
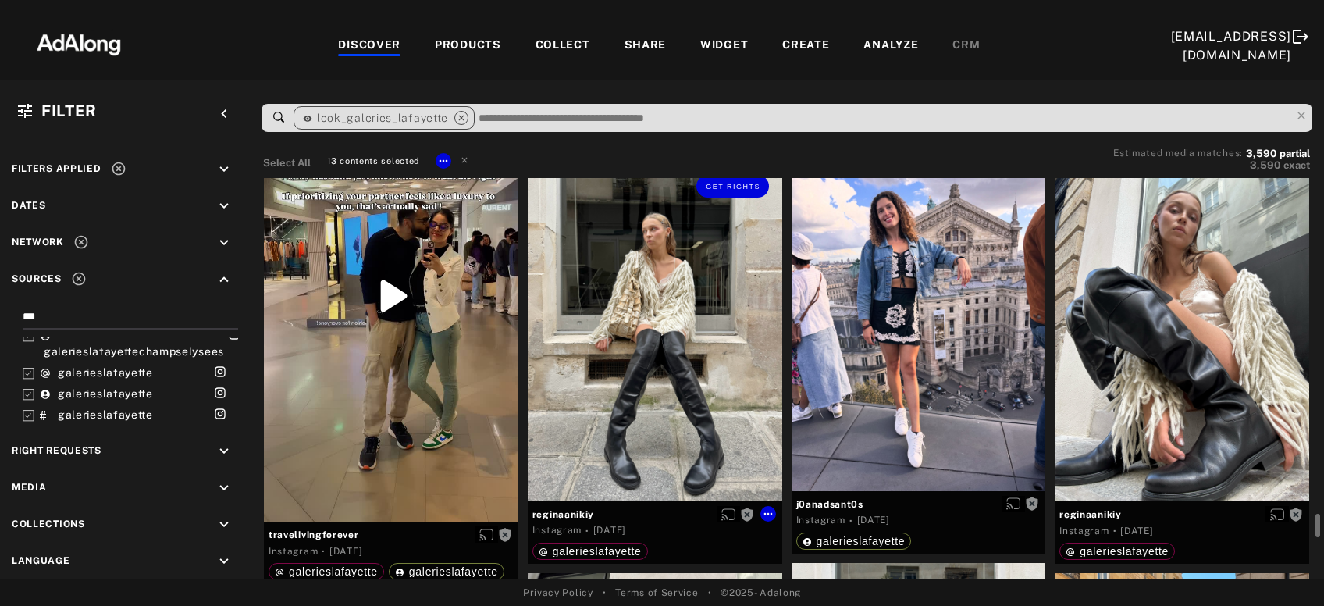
click at [654, 402] on div "Get rights" at bounding box center [655, 331] width 255 height 339
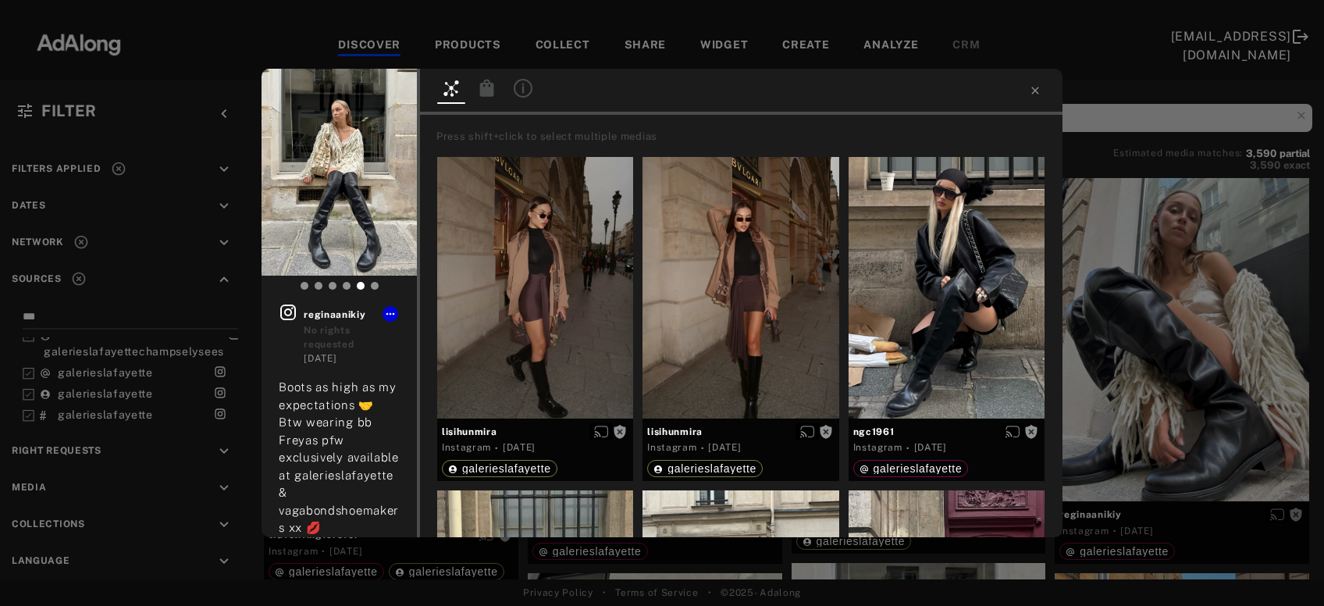
click at [1140, 329] on div "Get rights reginaanikiy No rights requested [DATE] Boots as high as my expectat…" at bounding box center [662, 303] width 1324 height 606
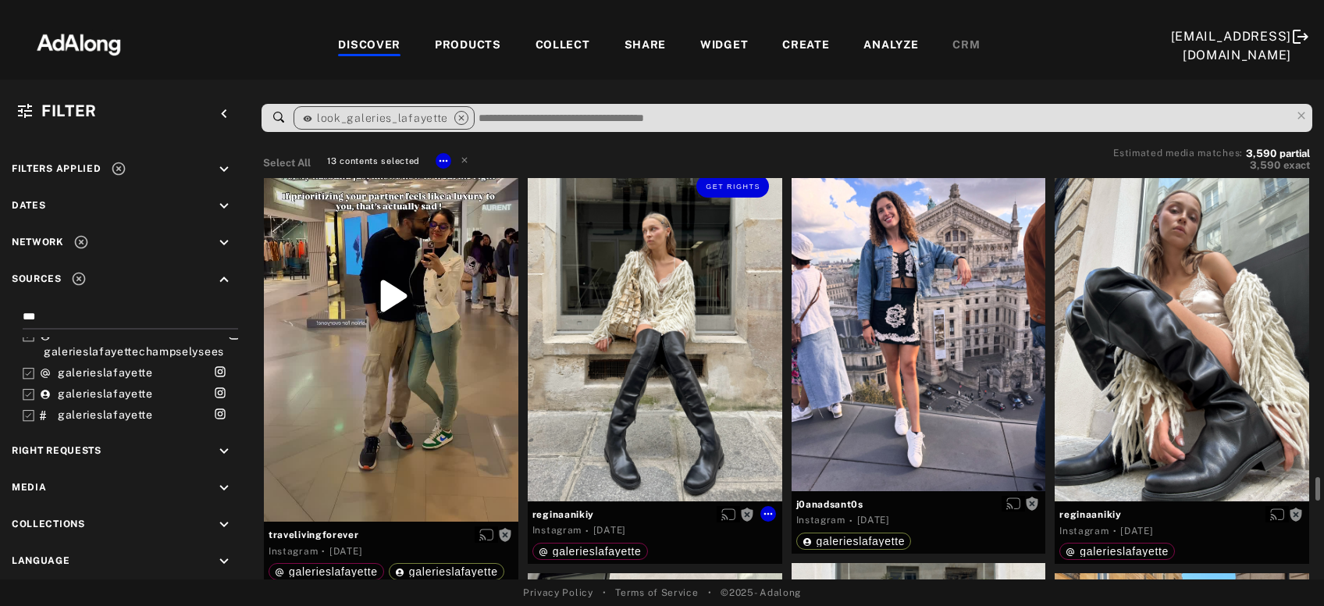
click at [586, 444] on div "Get rights" at bounding box center [655, 331] width 255 height 339
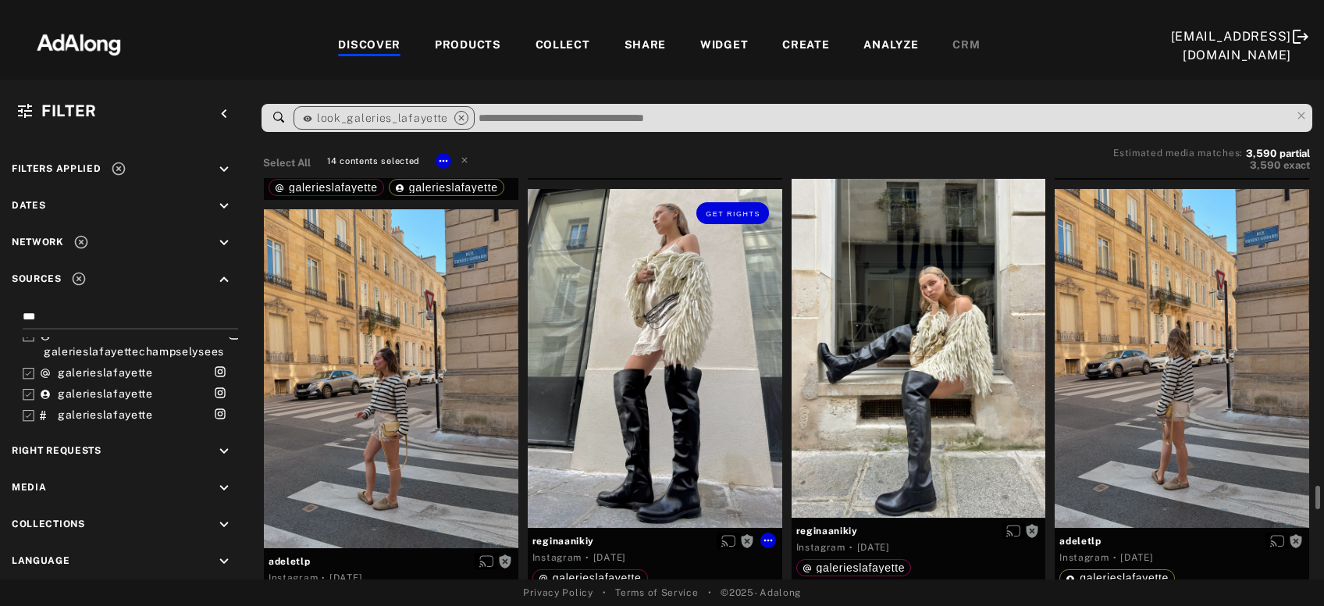
scroll to position [14392, 0]
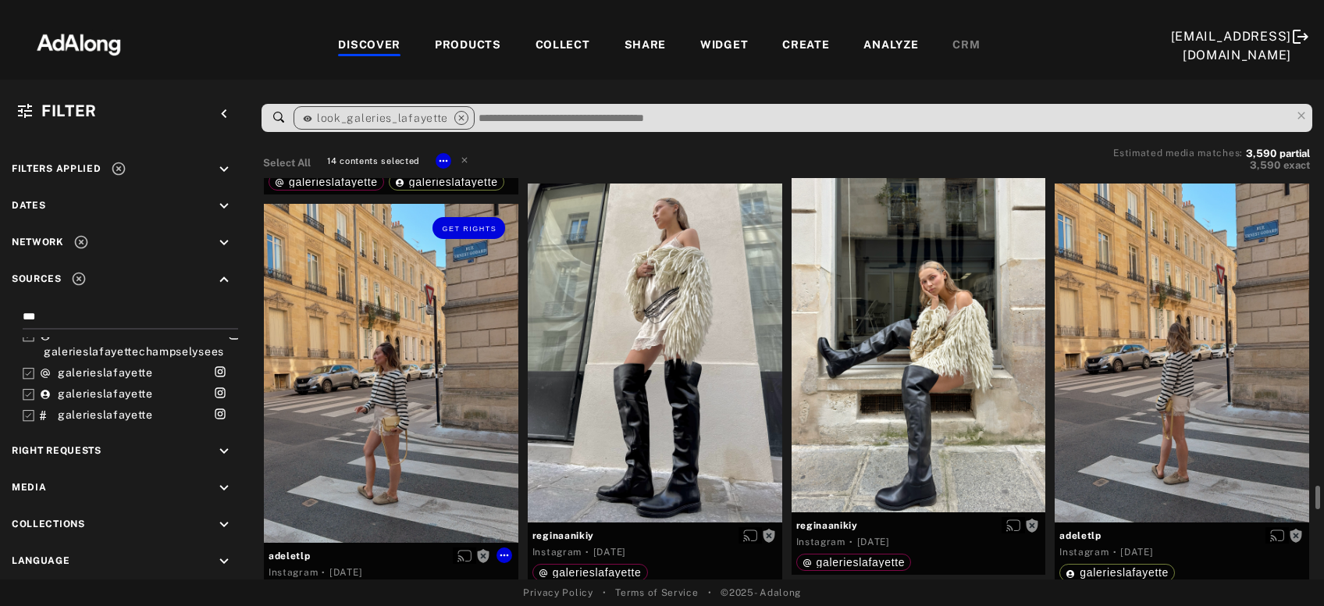
click at [411, 405] on div "Get rights" at bounding box center [391, 373] width 255 height 339
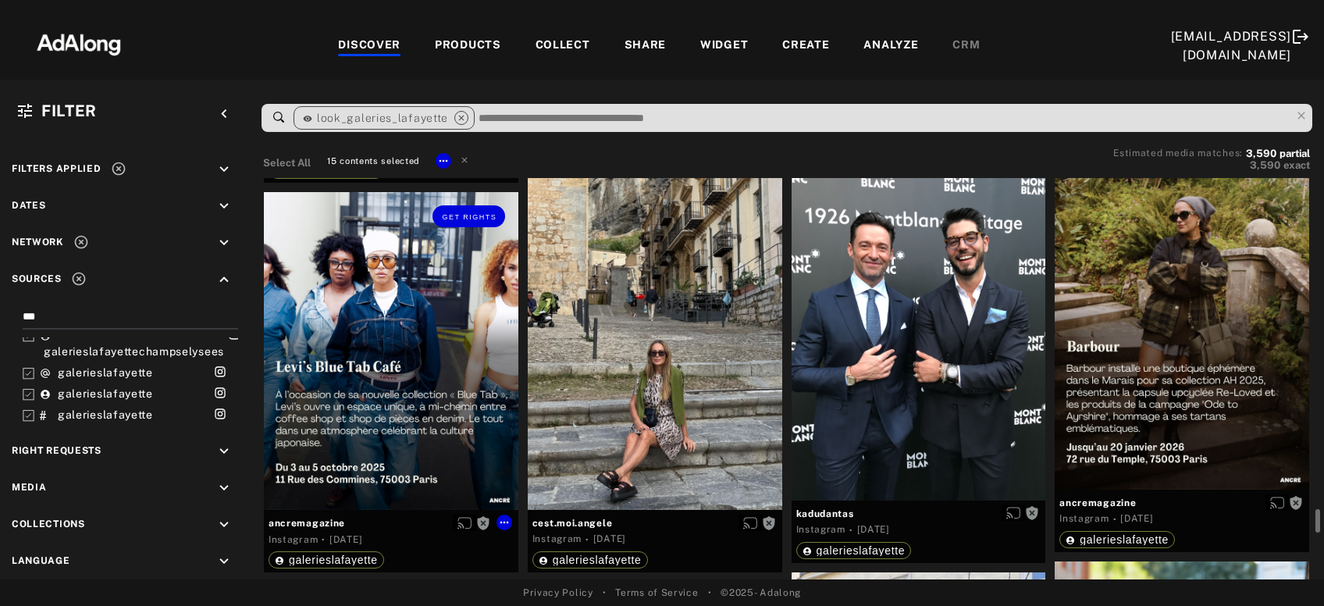
scroll to position [15233, 0]
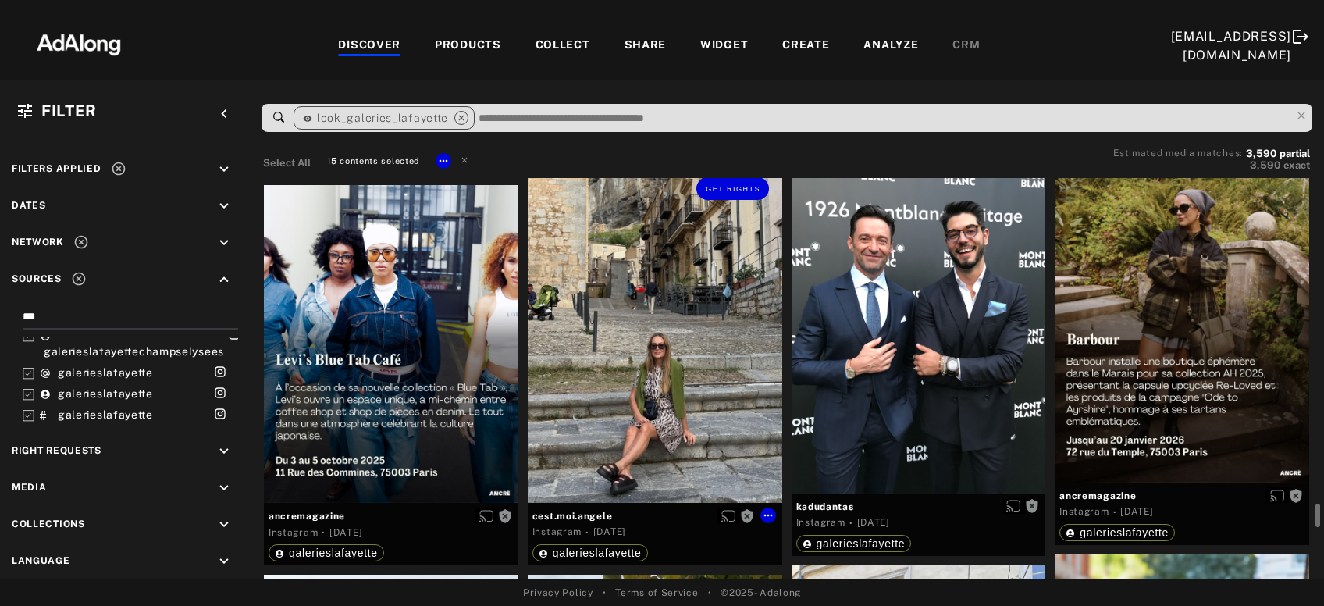
click at [638, 369] on div "Get rights" at bounding box center [655, 333] width 255 height 338
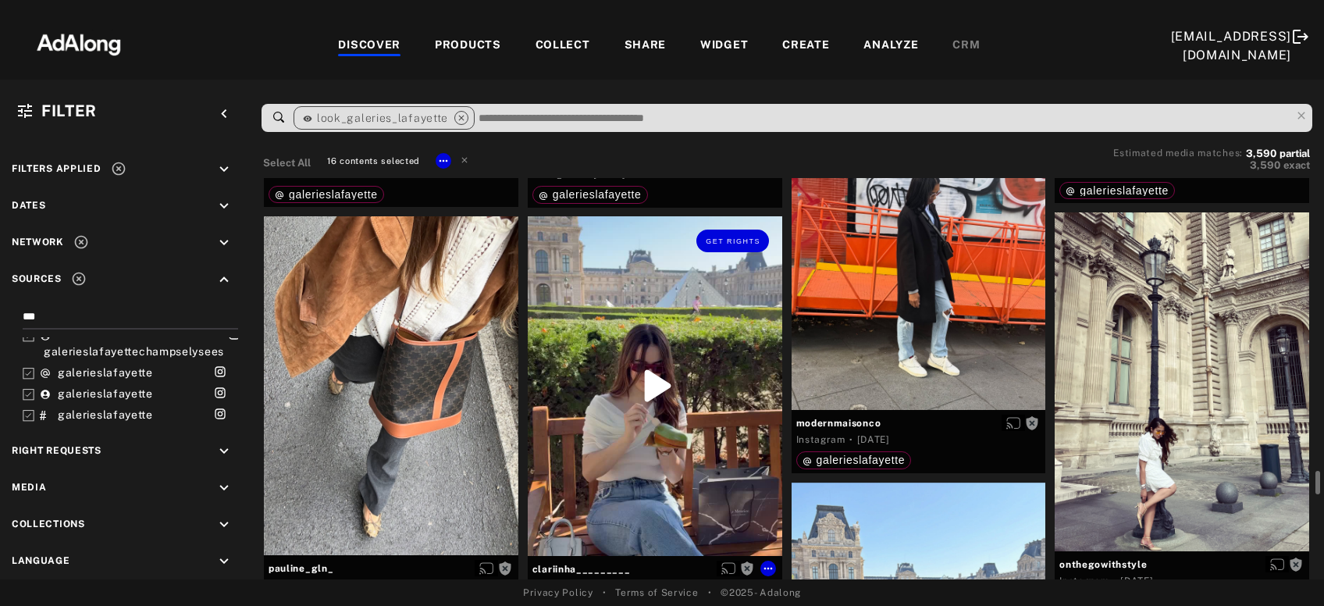
scroll to position [17614, 0]
click at [921, 250] on div "Get rights" at bounding box center [919, 239] width 255 height 339
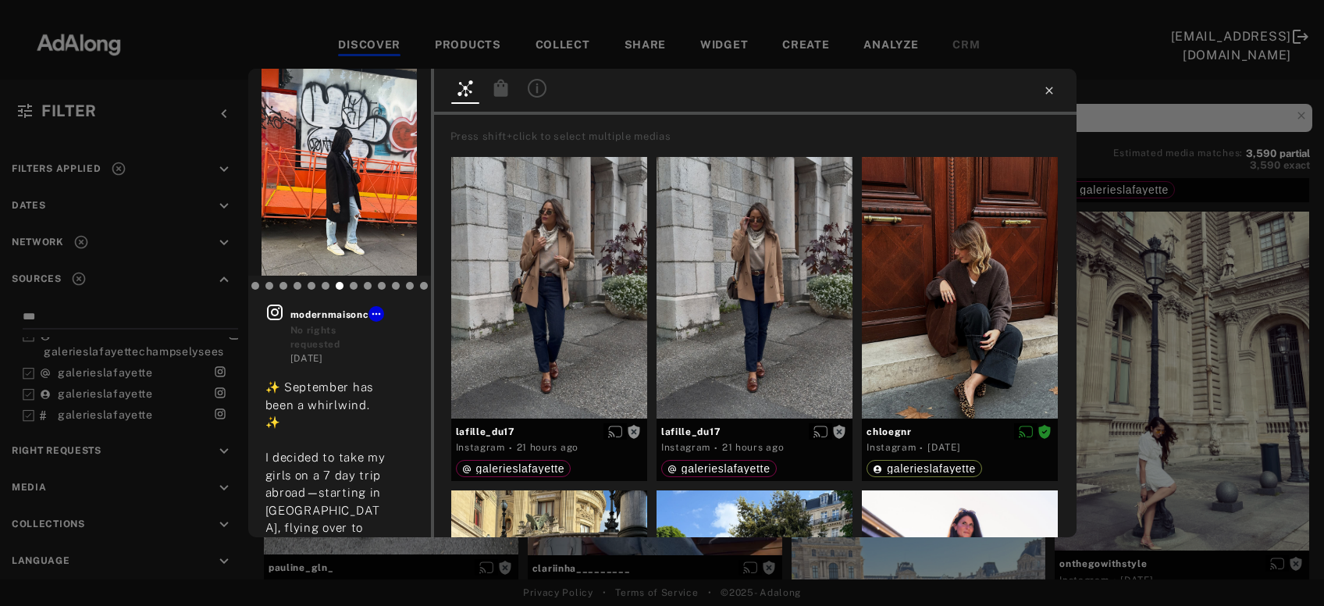
click at [1050, 91] on icon at bounding box center [1049, 90] width 7 height 7
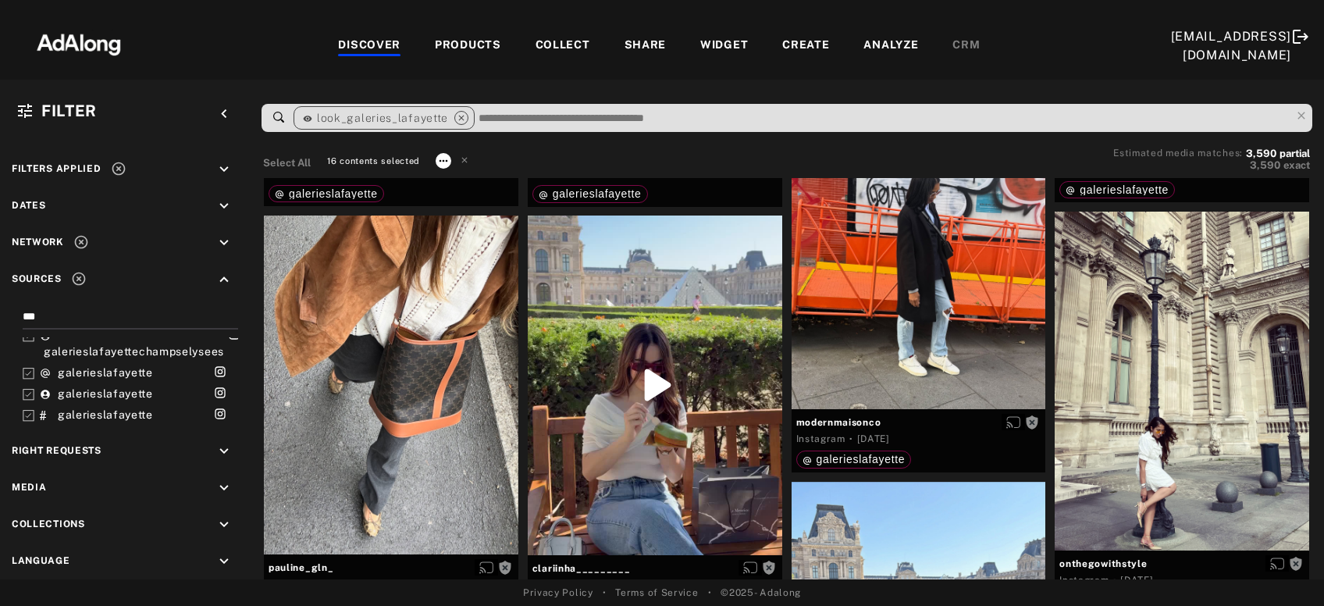
click at [440, 158] on icon at bounding box center [443, 161] width 12 height 12
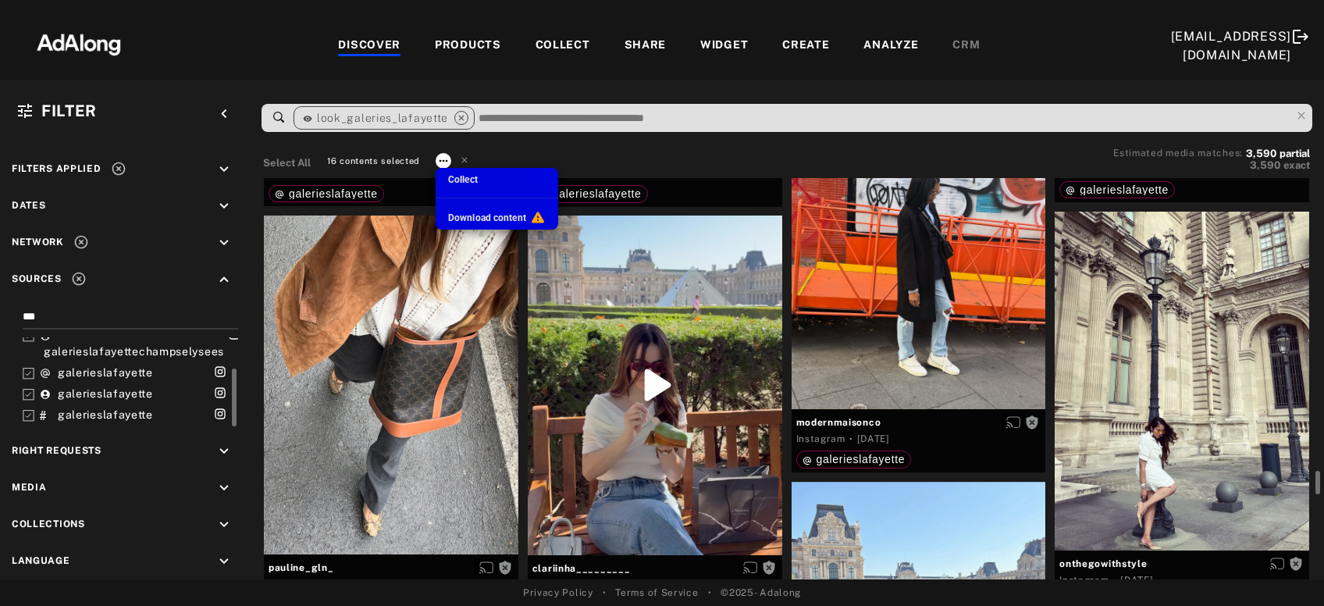
scroll to position [17614, 0]
click at [460, 183] on span "Collect" at bounding box center [463, 179] width 30 height 11
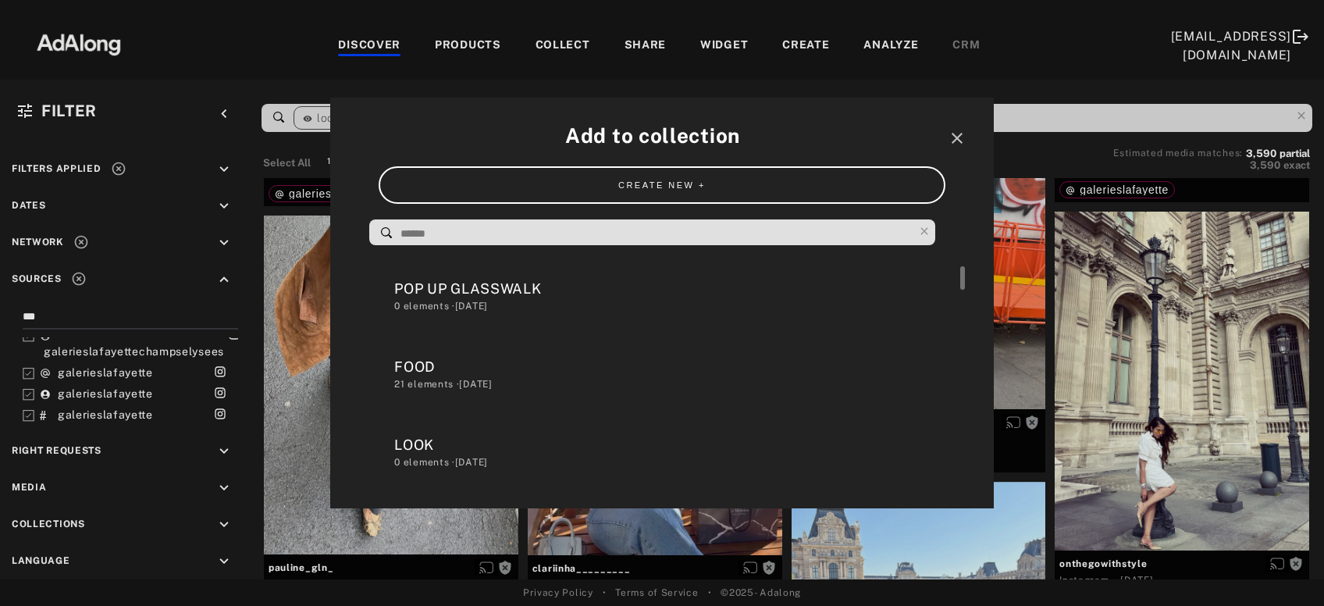
scroll to position [80, 0]
click at [423, 435] on div "LOOK" at bounding box center [669, 436] width 551 height 21
